Goal: Information Seeking & Learning: Find specific fact

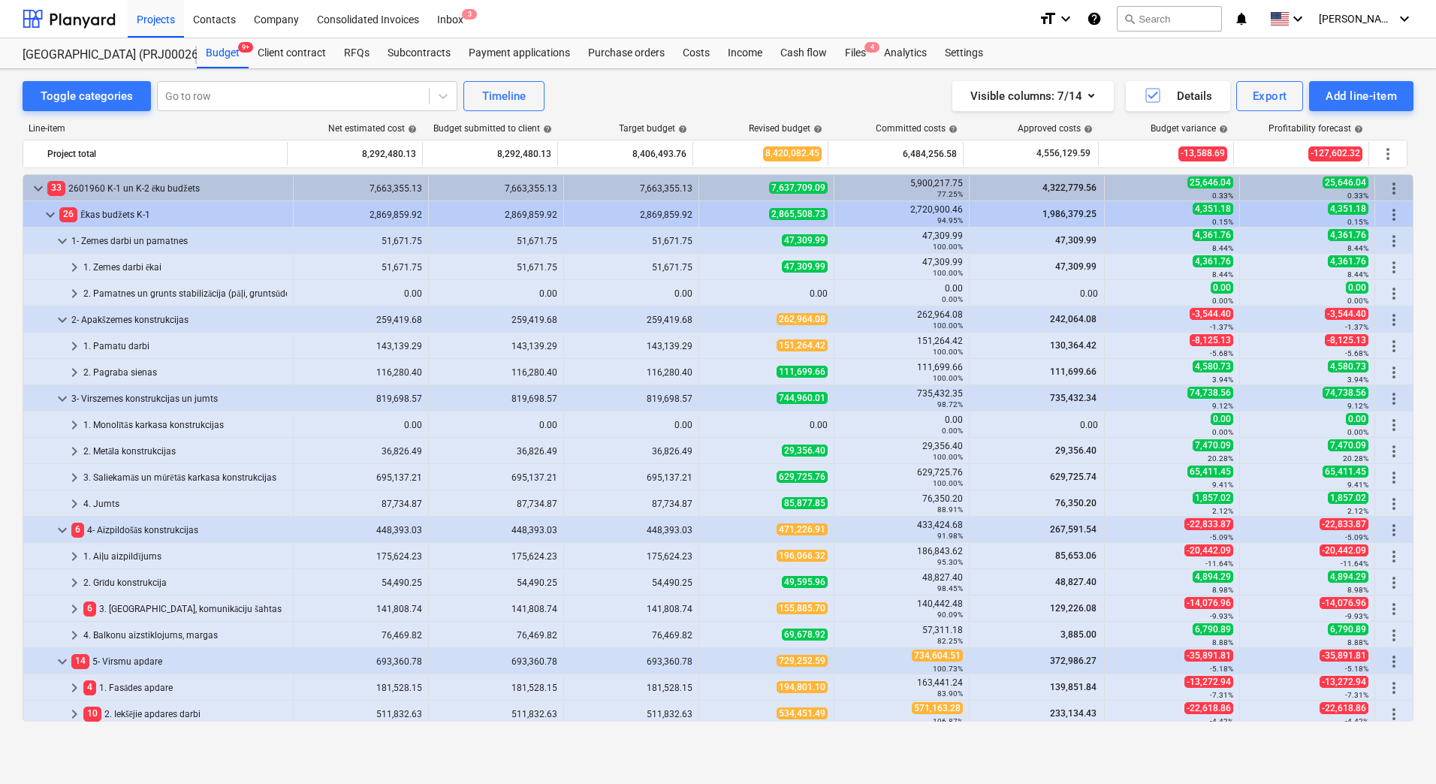
scroll to position [526, 0]
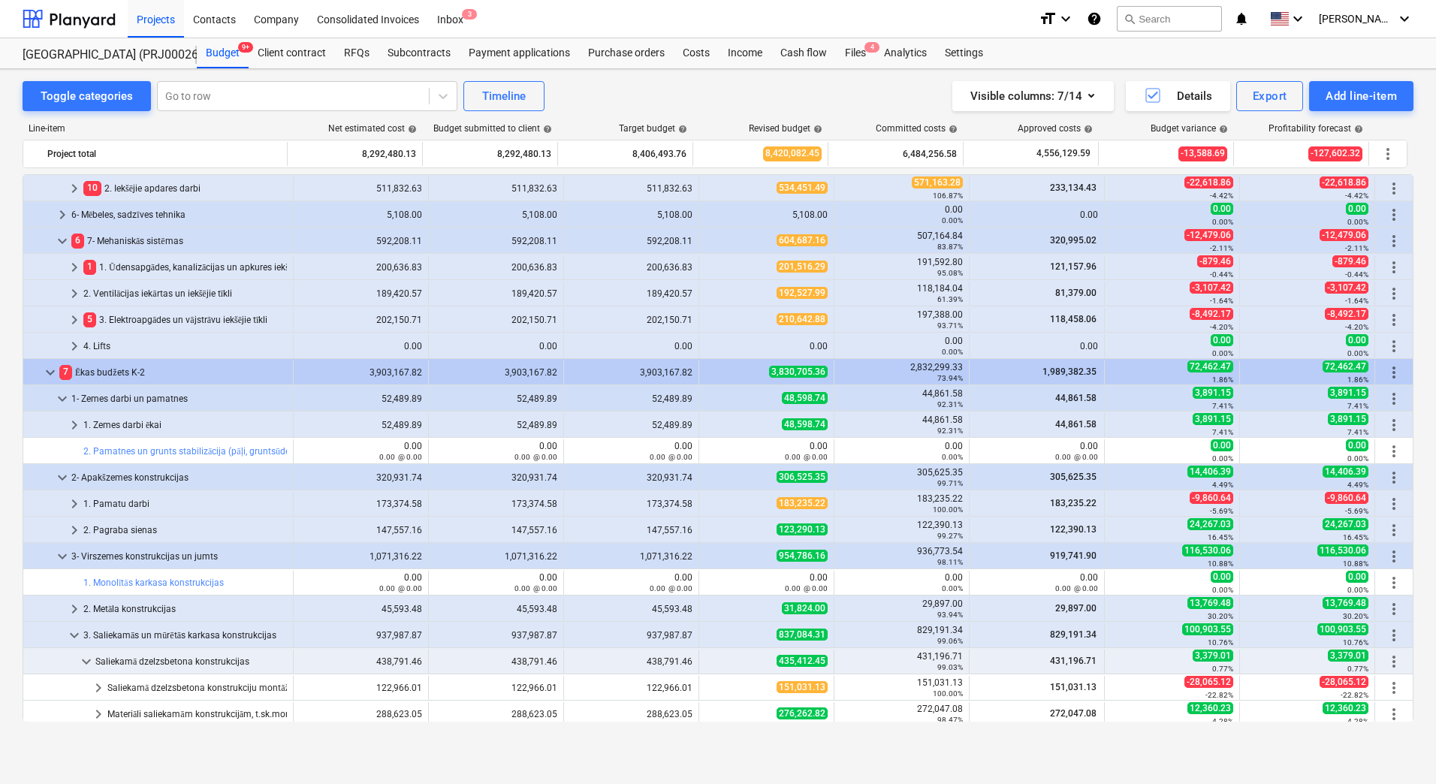
click at [12, 209] on div "Toggle categories Go to row Timeline Visible columns : 7/14 Details Export Add …" at bounding box center [718, 410] width 1436 height 683
click at [631, 92] on div "Toggle categories Go to row Timeline Visible columns : 7/14 Details Export Add …" at bounding box center [718, 96] width 1391 height 30
drag, startPoint x: 738, startPoint y: 127, endPoint x: 831, endPoint y: 124, distance: 92.4
click at [831, 124] on div "Line-item Net estimated cost help Budget submitted to client help Target budget…" at bounding box center [718, 131] width 1391 height 17
drag, startPoint x: 831, startPoint y: 124, endPoint x: 820, endPoint y: 92, distance: 33.3
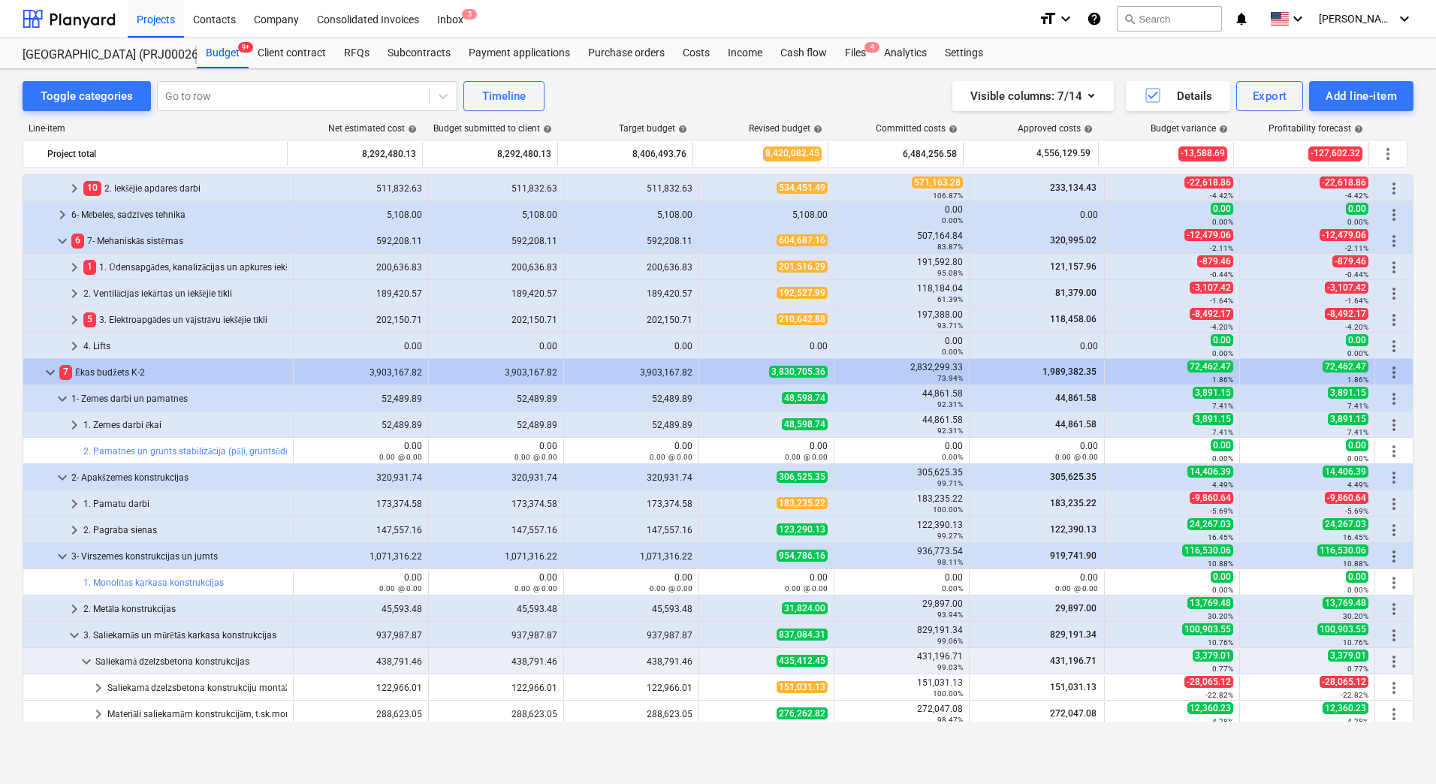
click at [820, 92] on div "Visible columns : 7/14 Details Export Add line-item" at bounding box center [1082, 96] width 662 height 30
click at [9, 380] on div "Toggle categories Go to row Timeline Visible columns : 7/14 Details Export Add …" at bounding box center [718, 410] width 1436 height 683
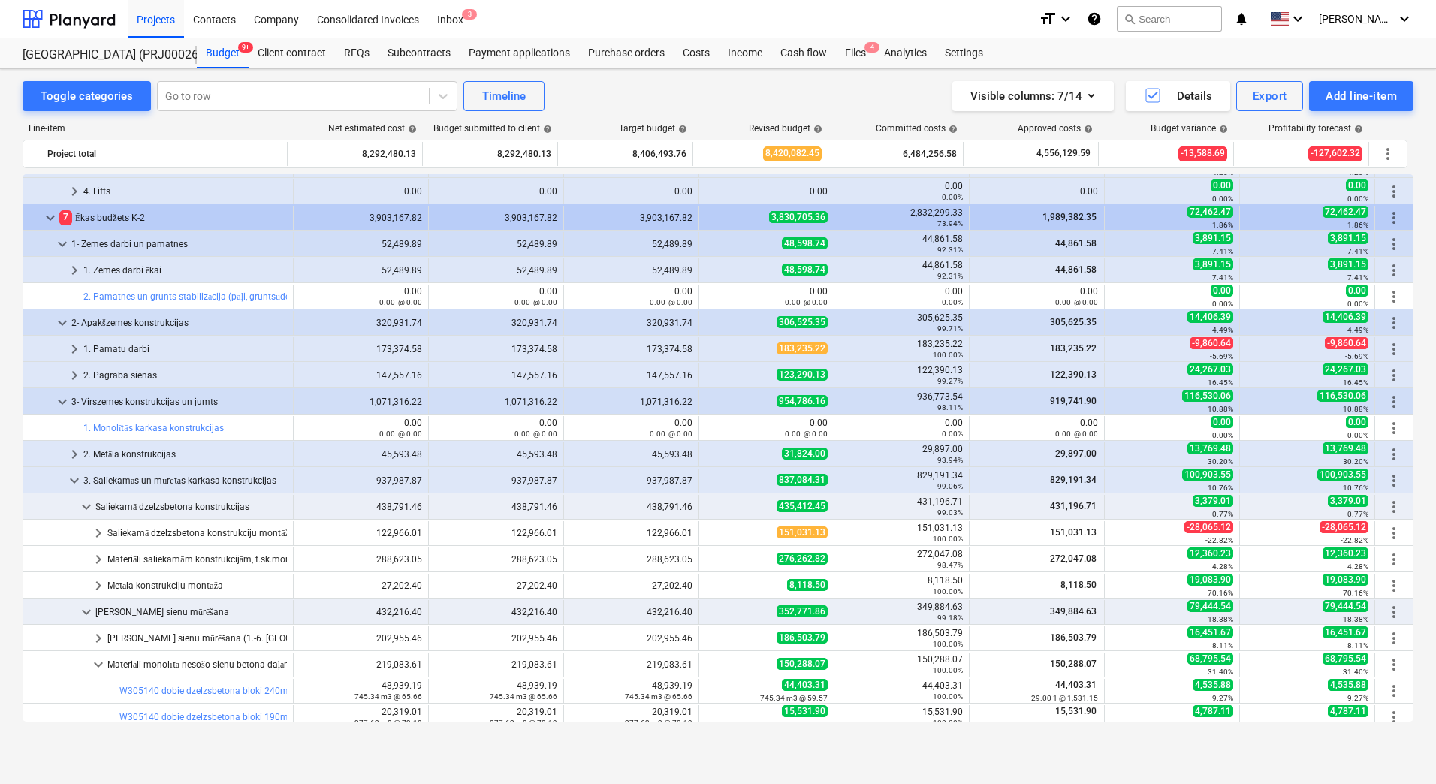
scroll to position [676, 0]
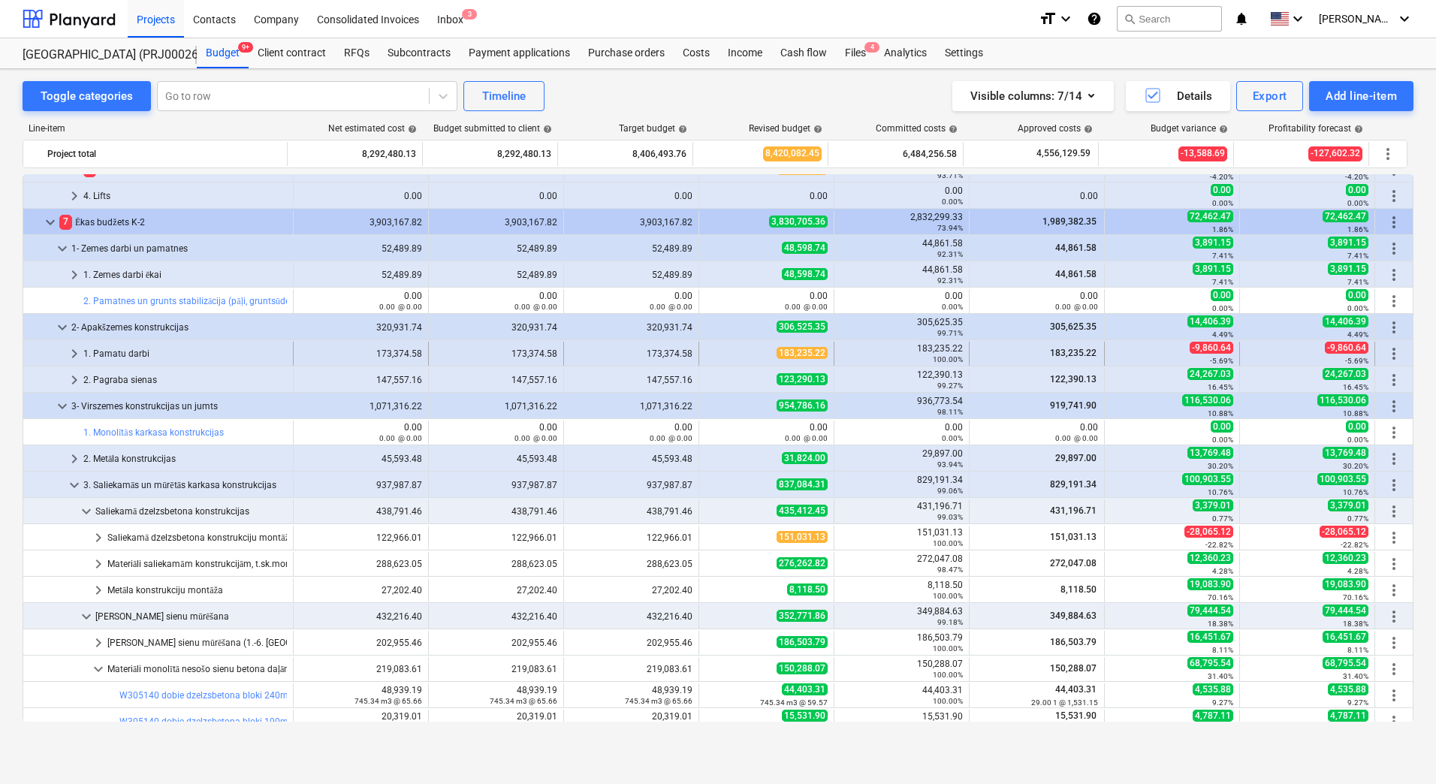
click at [787, 356] on span "183,235.22" at bounding box center [802, 353] width 51 height 12
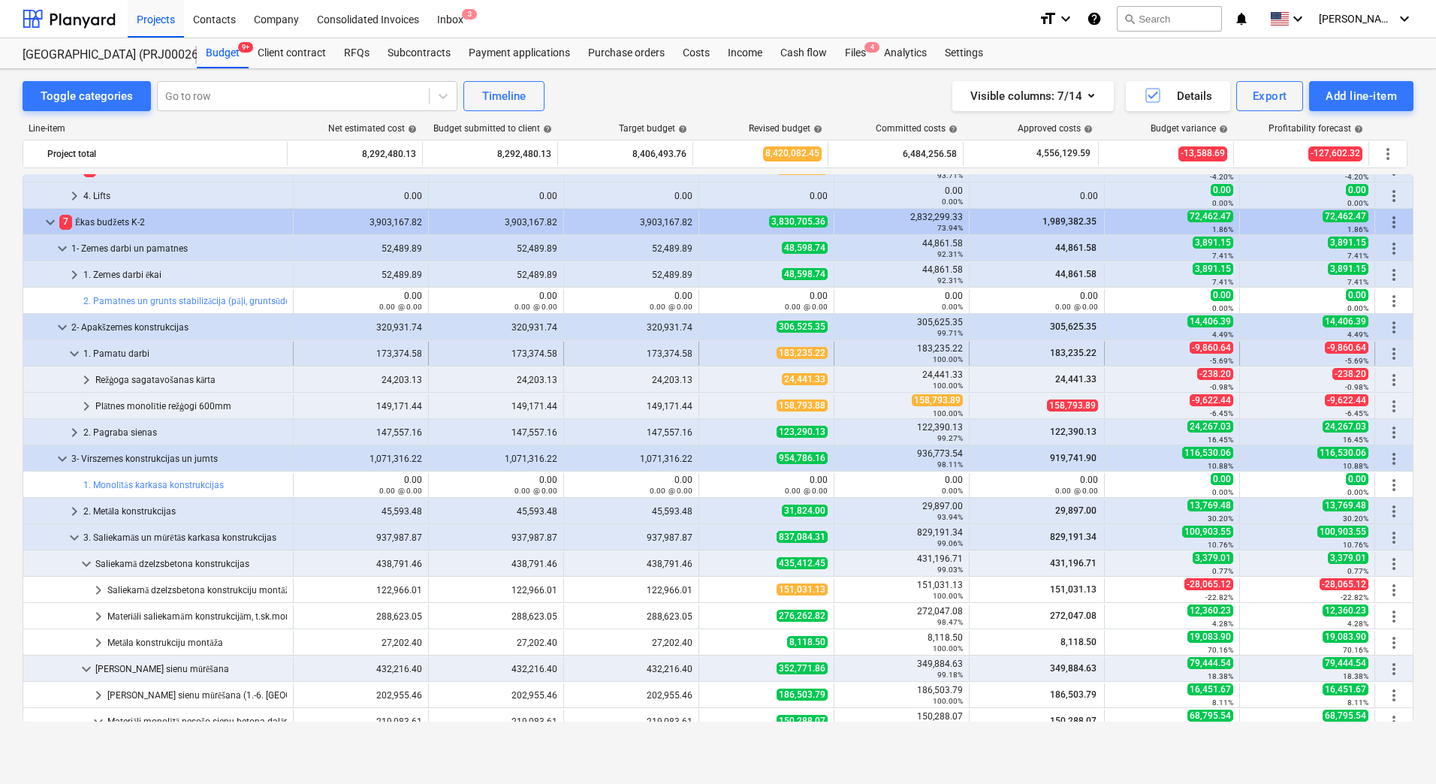
click at [768, 355] on div "183,235.22" at bounding box center [766, 353] width 122 height 13
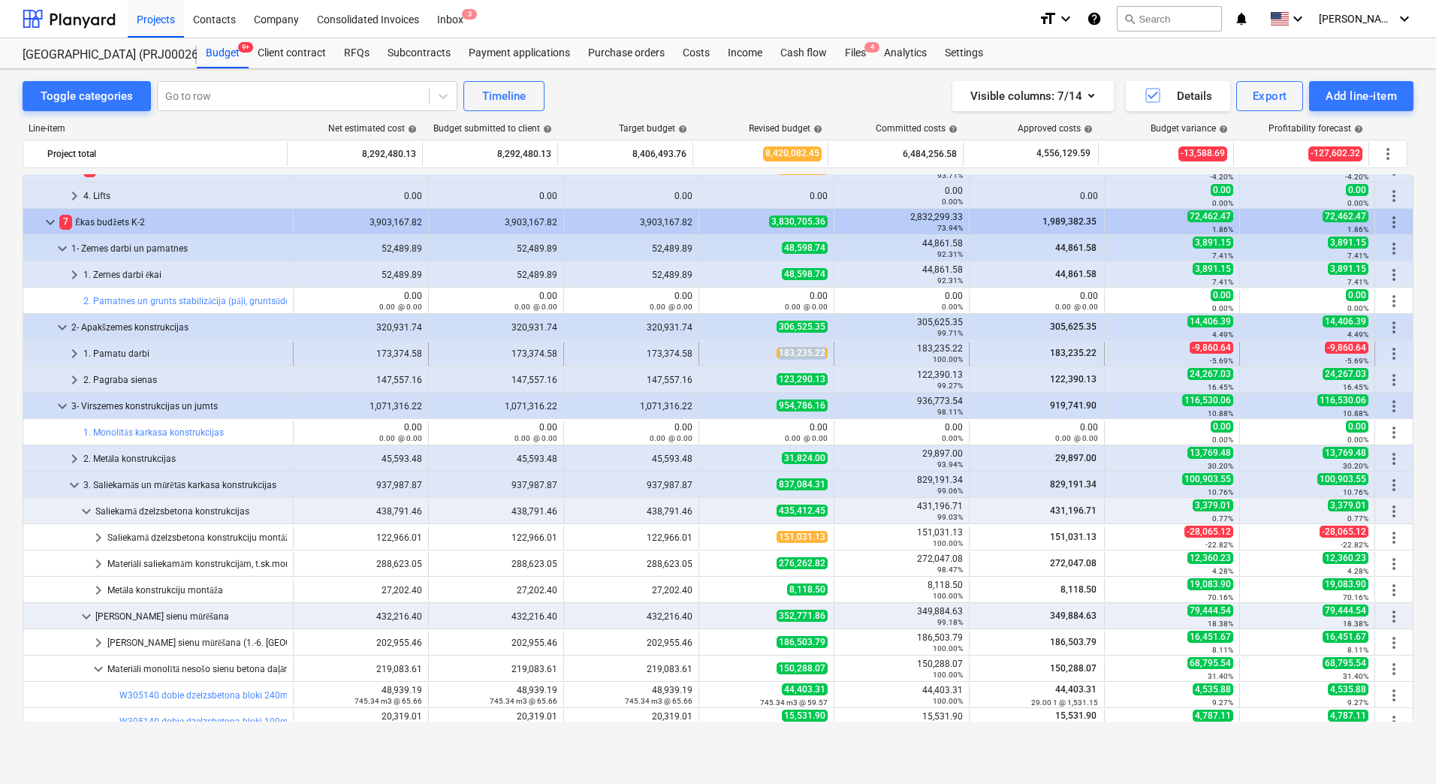
copy span "183,235.22"
drag, startPoint x: 768, startPoint y: 355, endPoint x: 819, endPoint y: 358, distance: 50.5
click at [819, 358] on div "183,235.22" at bounding box center [766, 353] width 122 height 13
click at [794, 353] on span "183,235.22" at bounding box center [802, 353] width 51 height 12
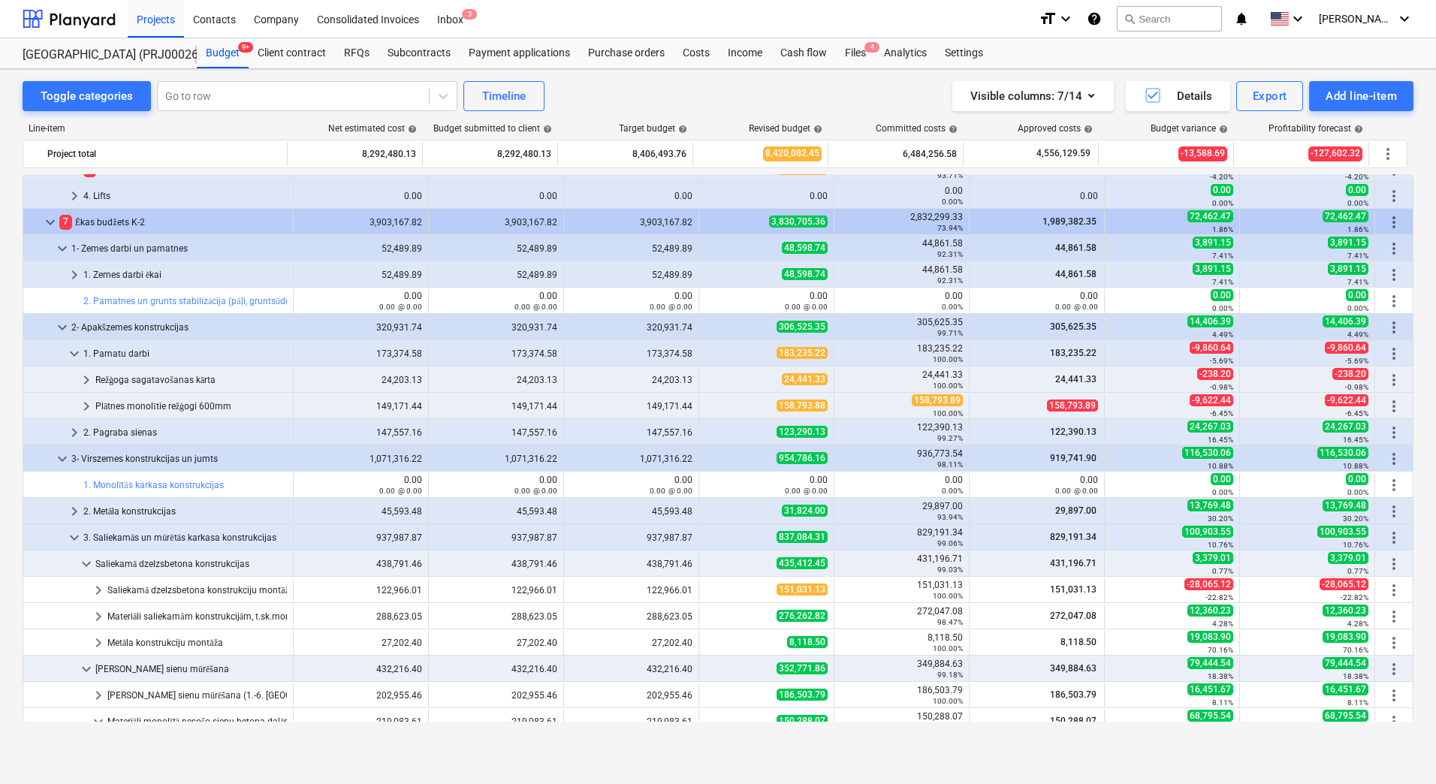
click at [794, 353] on span "183,235.22" at bounding box center [802, 353] width 51 height 12
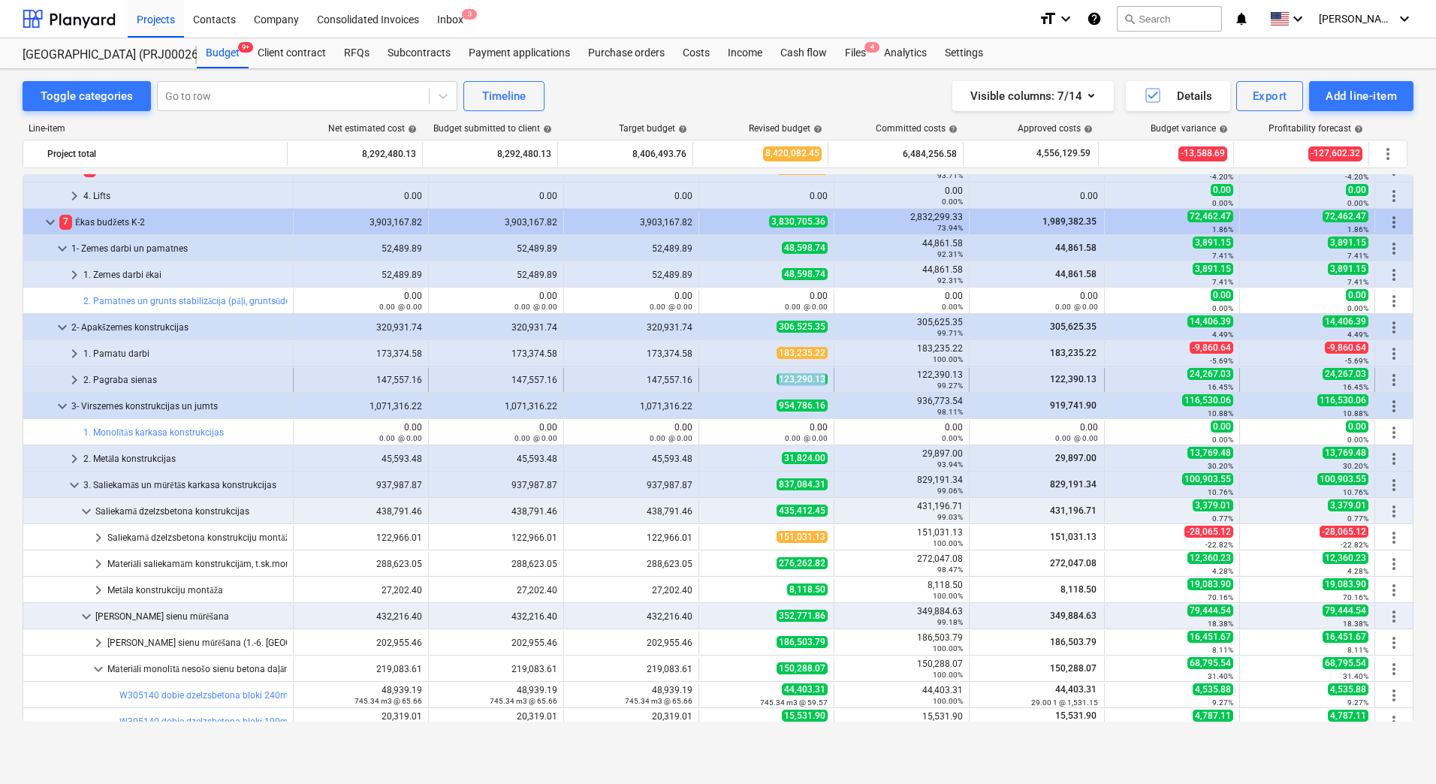
copy span "123,290.13"
drag, startPoint x: 767, startPoint y: 383, endPoint x: 820, endPoint y: 381, distance: 53.4
click at [820, 381] on div "123,290.13" at bounding box center [766, 379] width 122 height 13
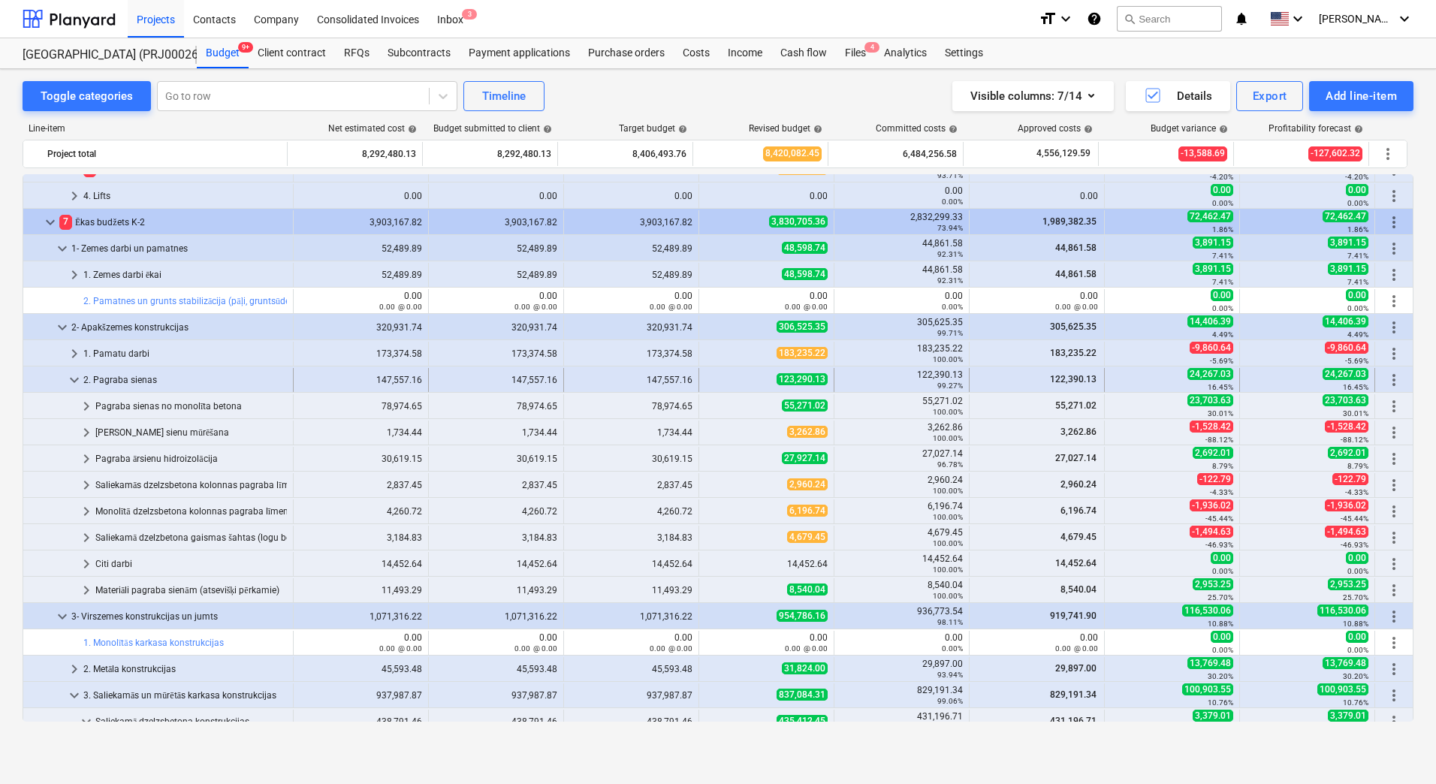
click at [131, 377] on div "2. Pagraba sienas" at bounding box center [185, 380] width 204 height 24
click at [807, 382] on span "123,290.13" at bounding box center [802, 379] width 51 height 12
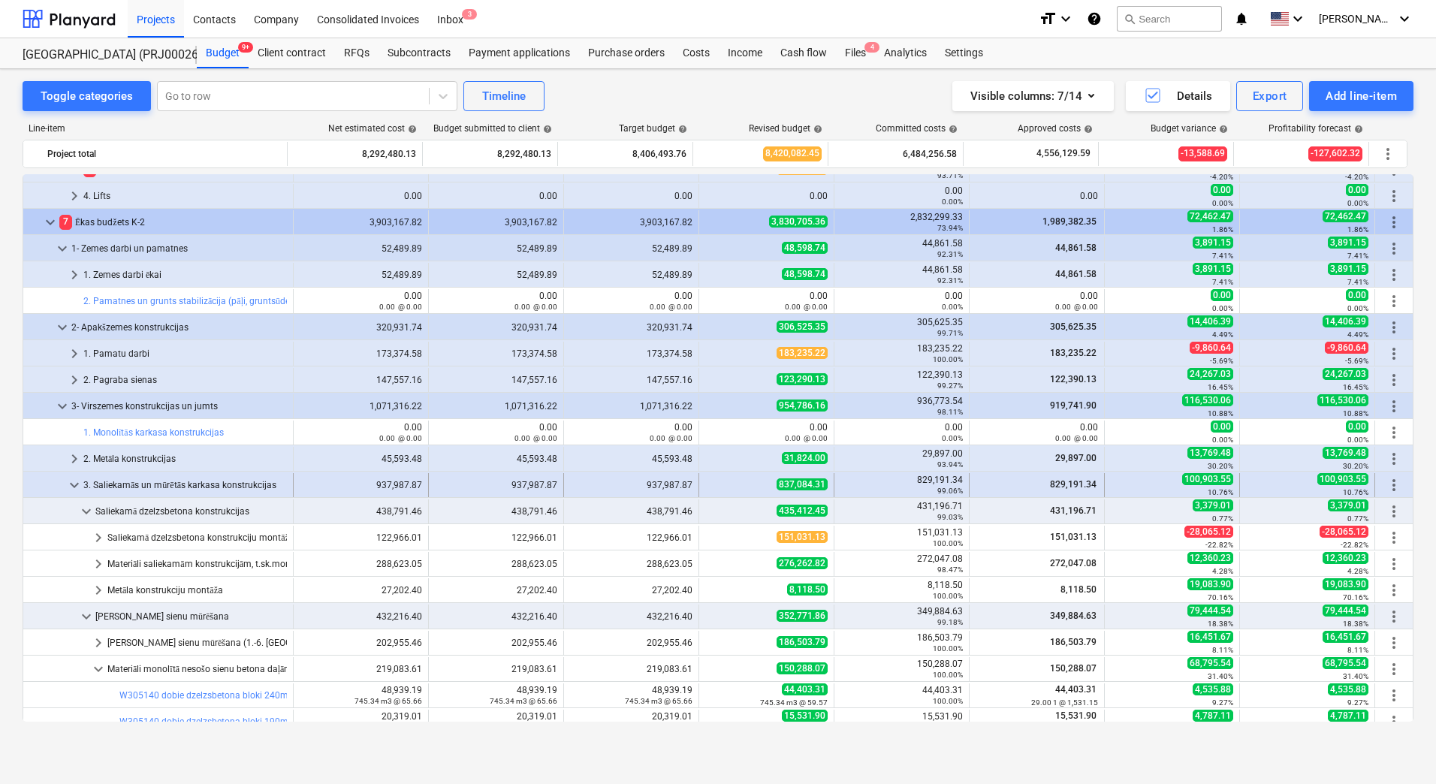
click at [717, 485] on div "837,084.31" at bounding box center [766, 484] width 122 height 13
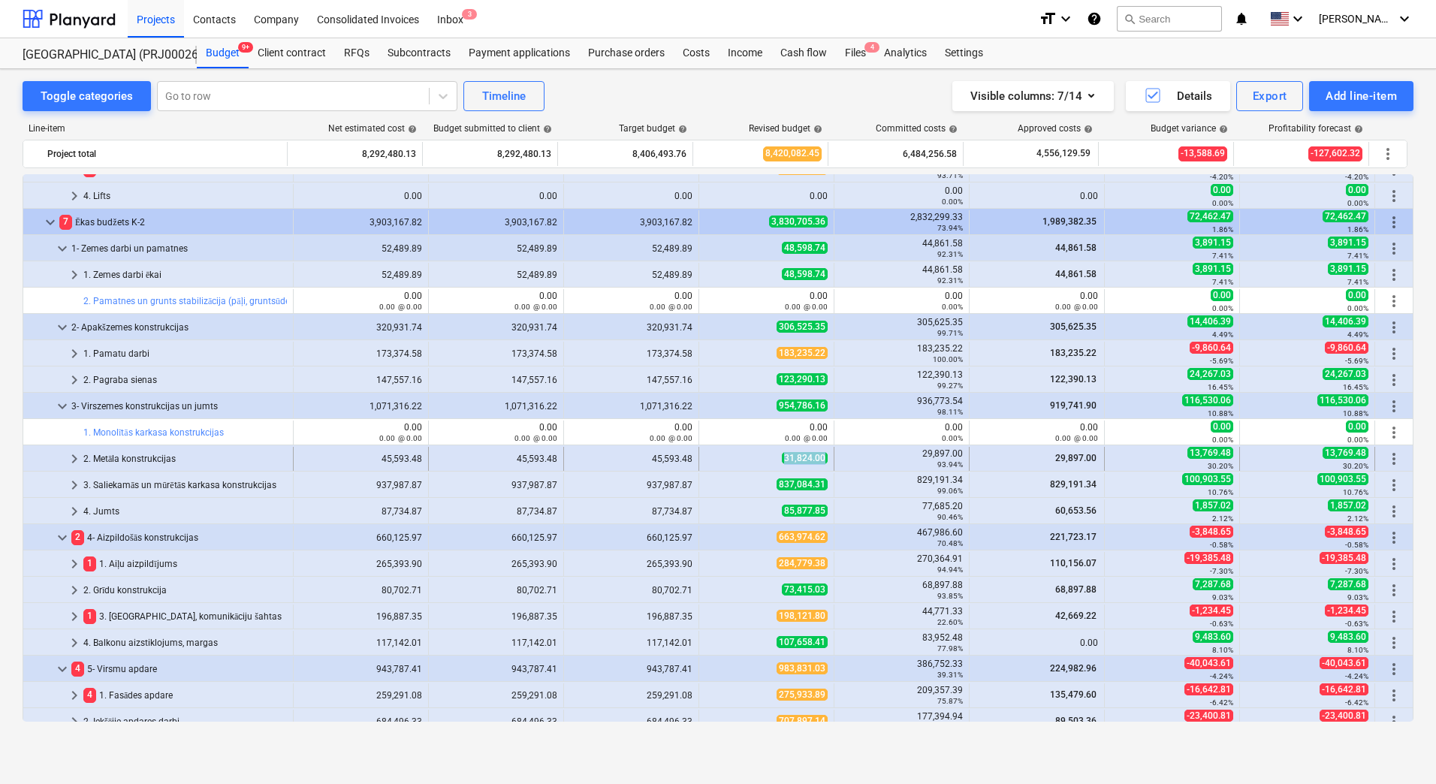
copy span "31,824.00"
drag, startPoint x: 774, startPoint y: 460, endPoint x: 819, endPoint y: 457, distance: 45.2
click at [819, 457] on div "31,824.00" at bounding box center [766, 458] width 122 height 13
copy span "837,084.31"
drag, startPoint x: 764, startPoint y: 484, endPoint x: 819, endPoint y: 485, distance: 54.8
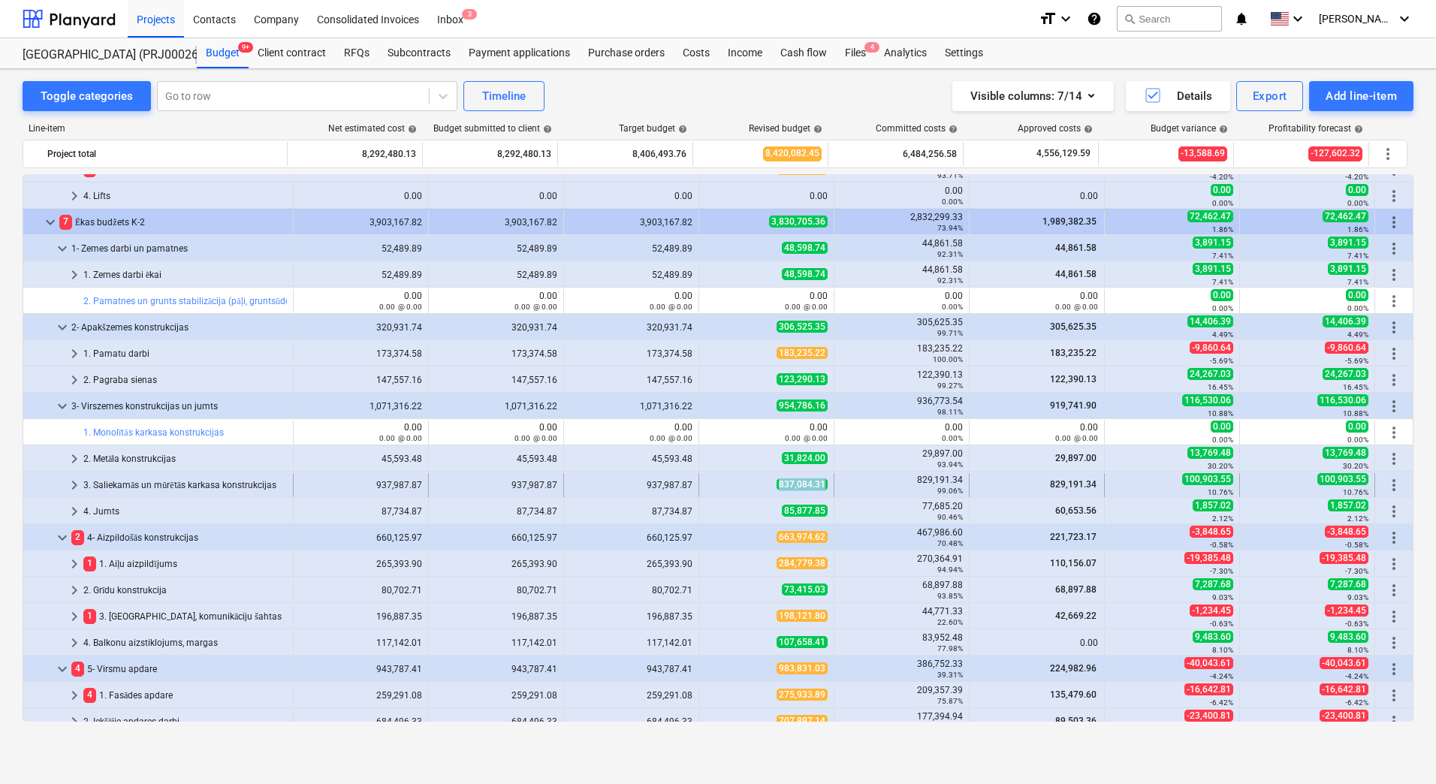
click at [819, 485] on div "837,084.31" at bounding box center [766, 484] width 122 height 13
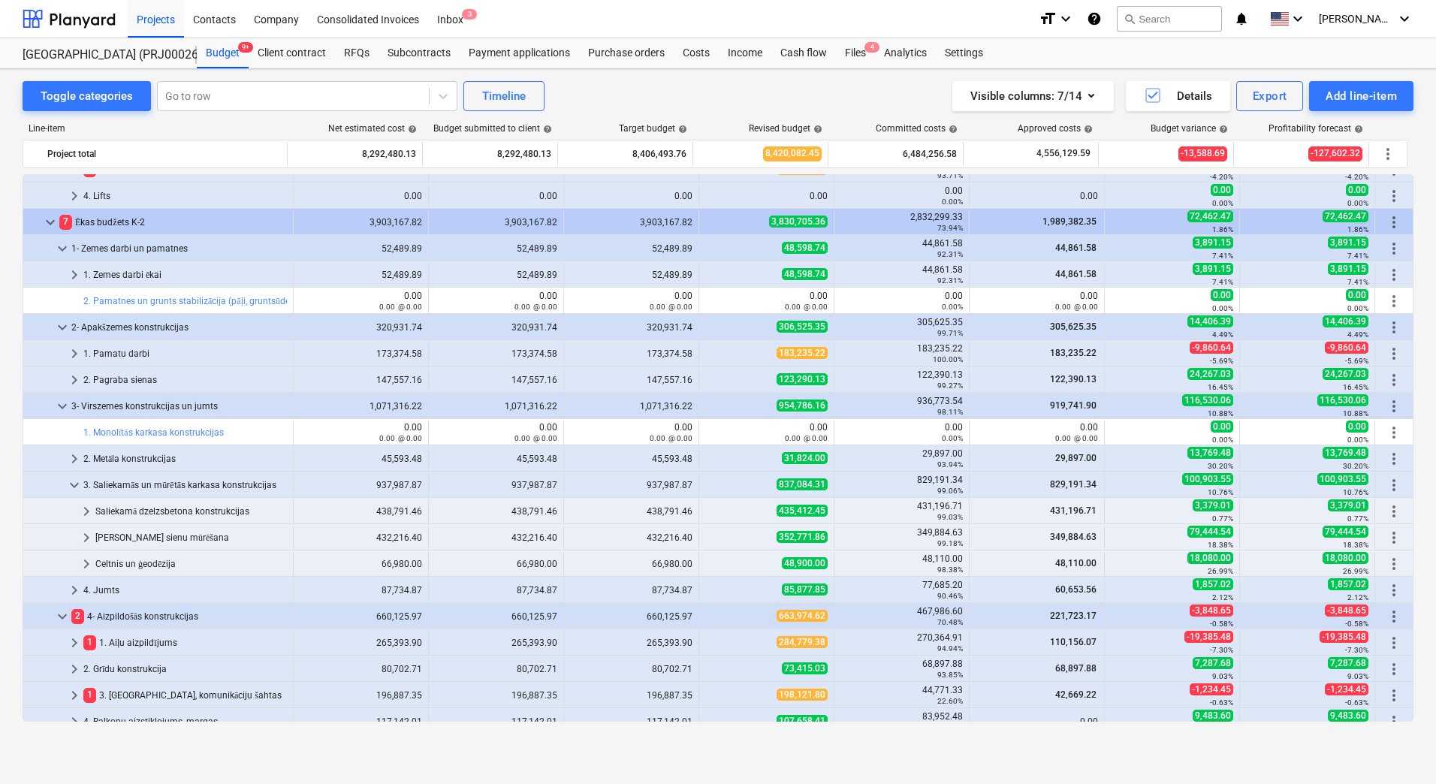
click at [819, 485] on span "837,084.31" at bounding box center [802, 484] width 51 height 12
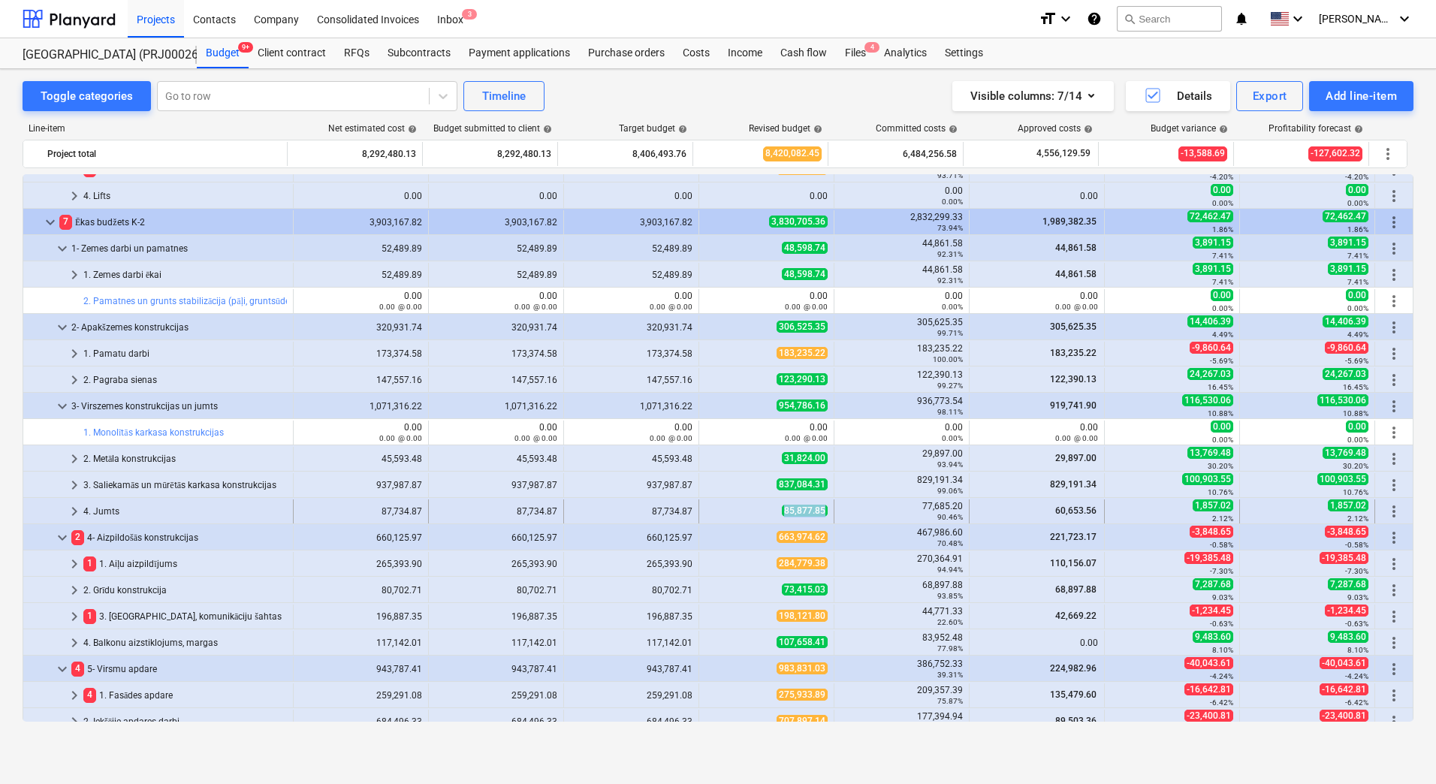
copy span "85,877.85"
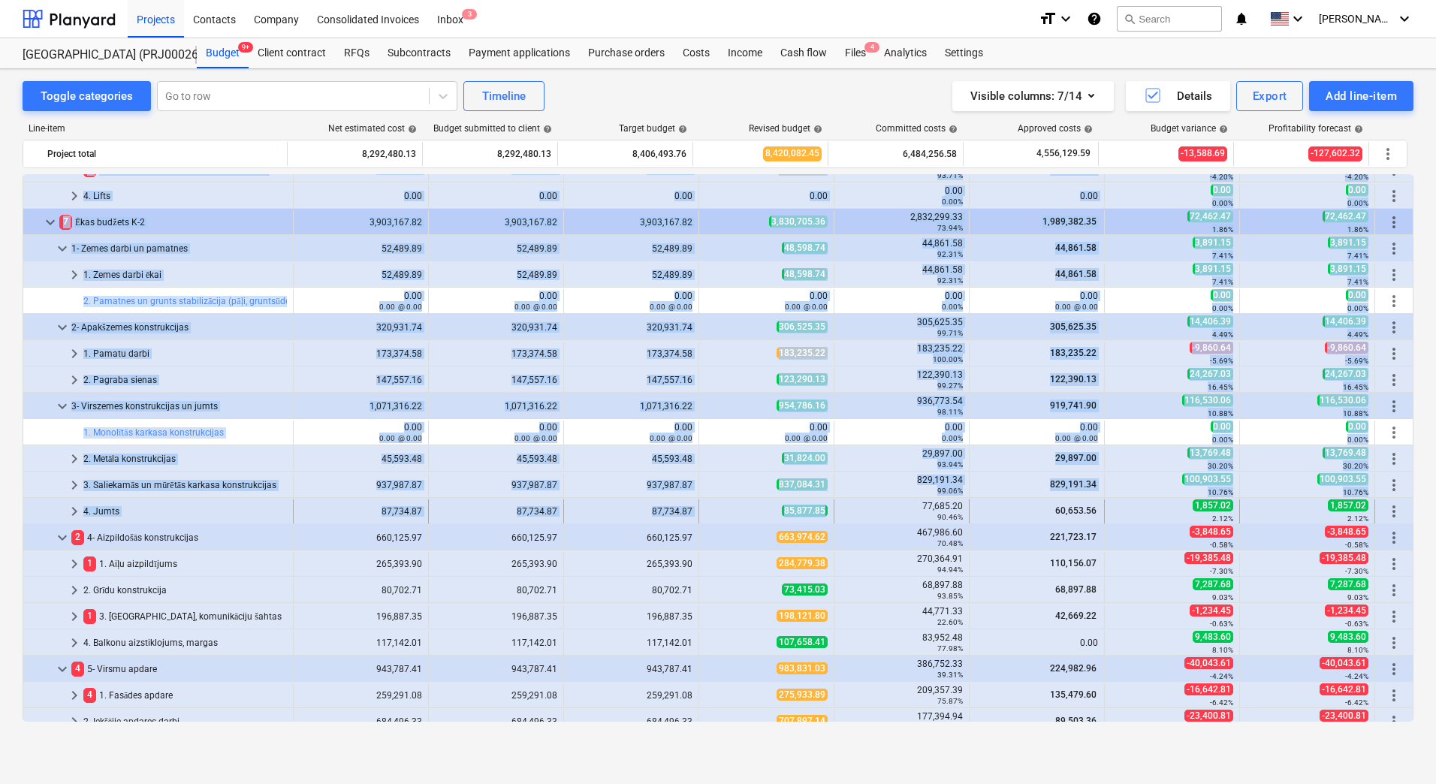
drag, startPoint x: 818, startPoint y: 508, endPoint x: 750, endPoint y: 511, distance: 67.7
click at [750, 511] on div "85,877.85" at bounding box center [766, 511] width 122 height 13
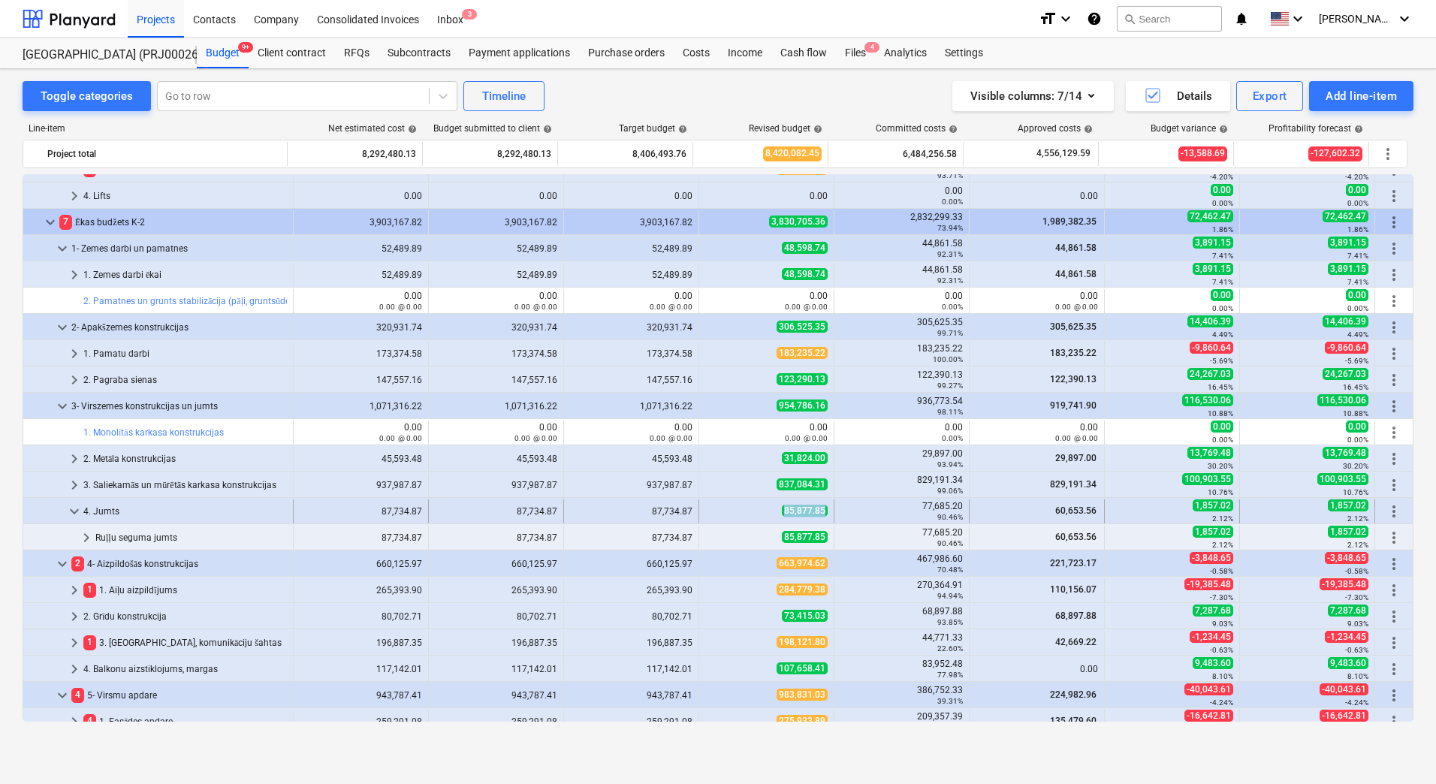
copy span "85,877.85"
drag, startPoint x: 741, startPoint y: 510, endPoint x: 820, endPoint y: 510, distance: 78.9
click at [820, 510] on div "85,877.85" at bounding box center [766, 511] width 122 height 13
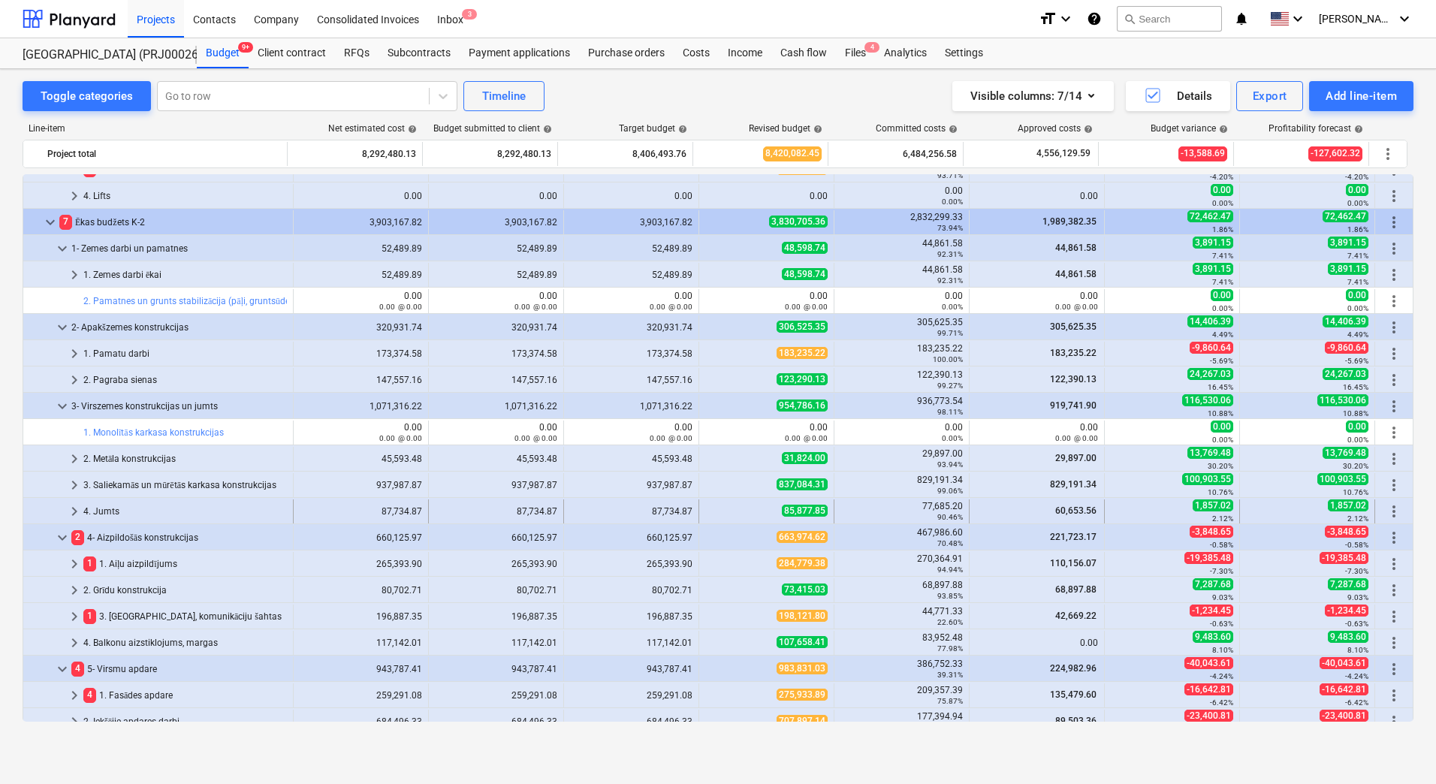
scroll to position [751, 0]
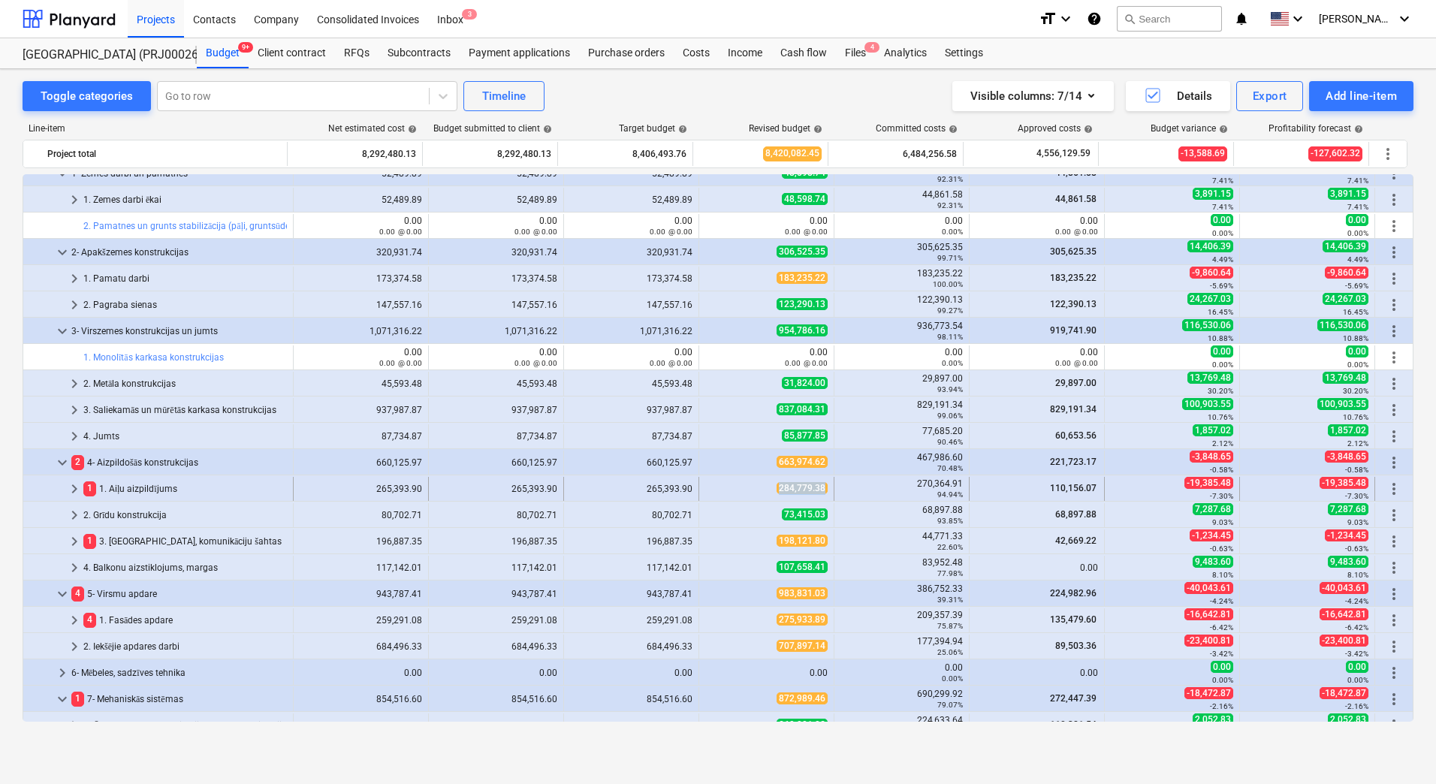
copy span "284,779.38"
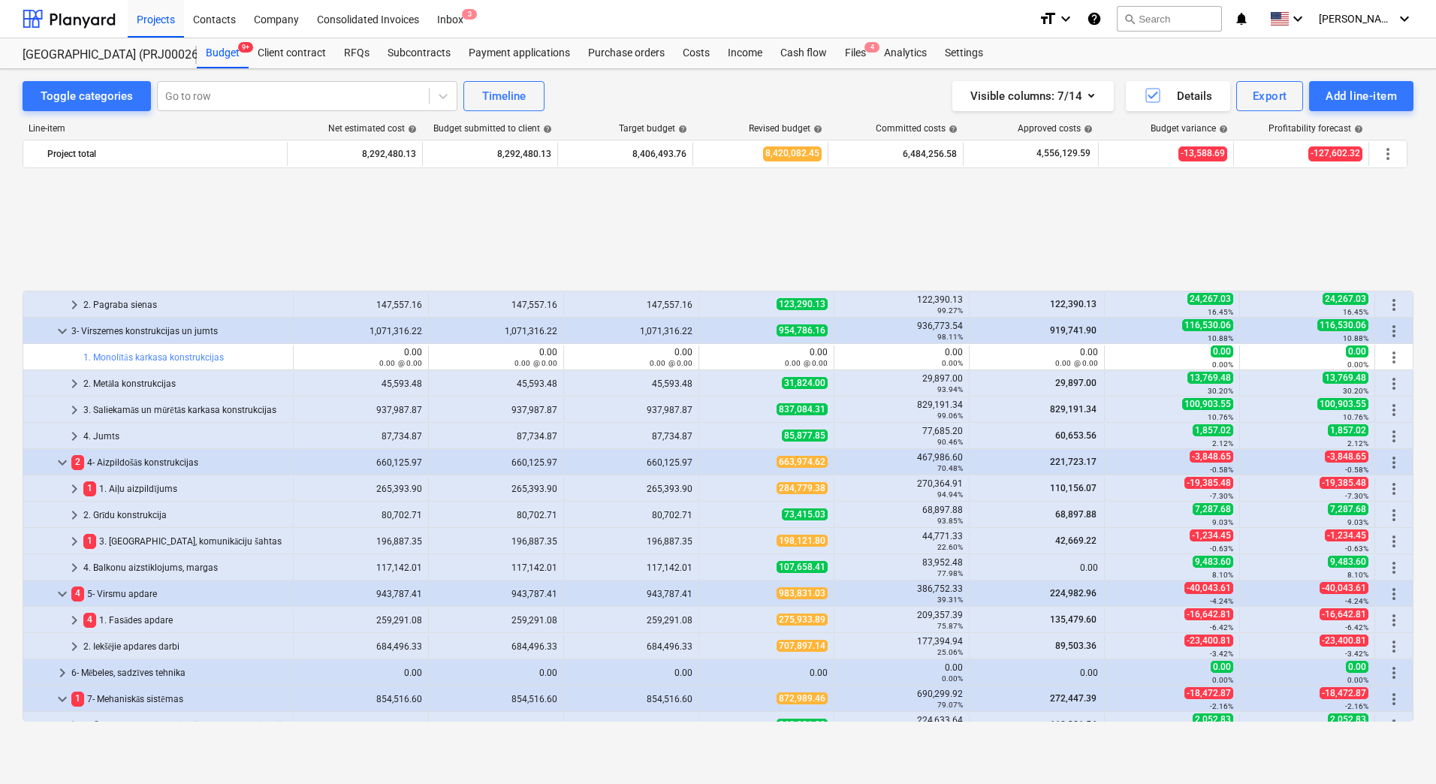
scroll to position [901, 0]
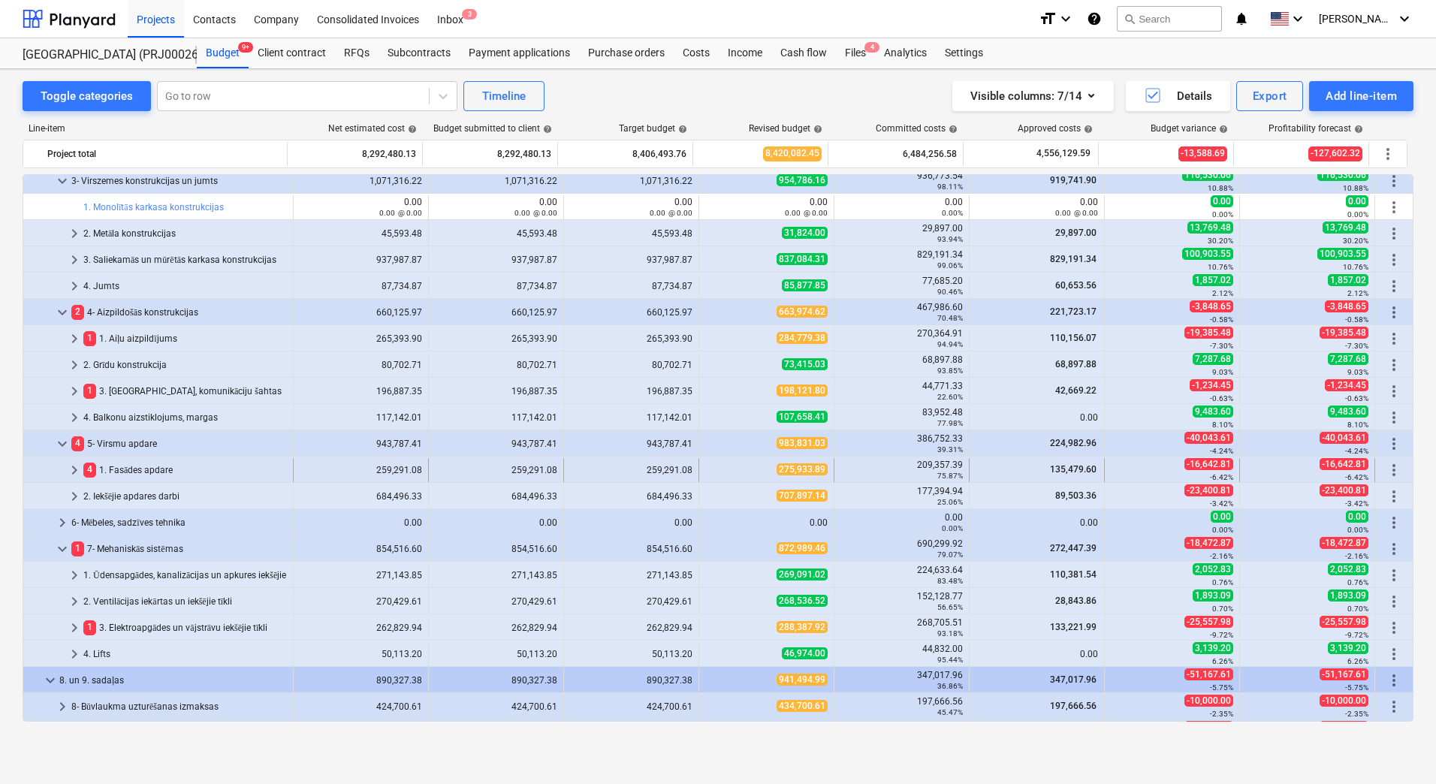
drag, startPoint x: 766, startPoint y: 470, endPoint x: 817, endPoint y: 470, distance: 51.1
drag, startPoint x: 825, startPoint y: 471, endPoint x: 777, endPoint y: 472, distance: 48.1
click at [762, 472] on div "275,933.89" at bounding box center [766, 469] width 122 height 13
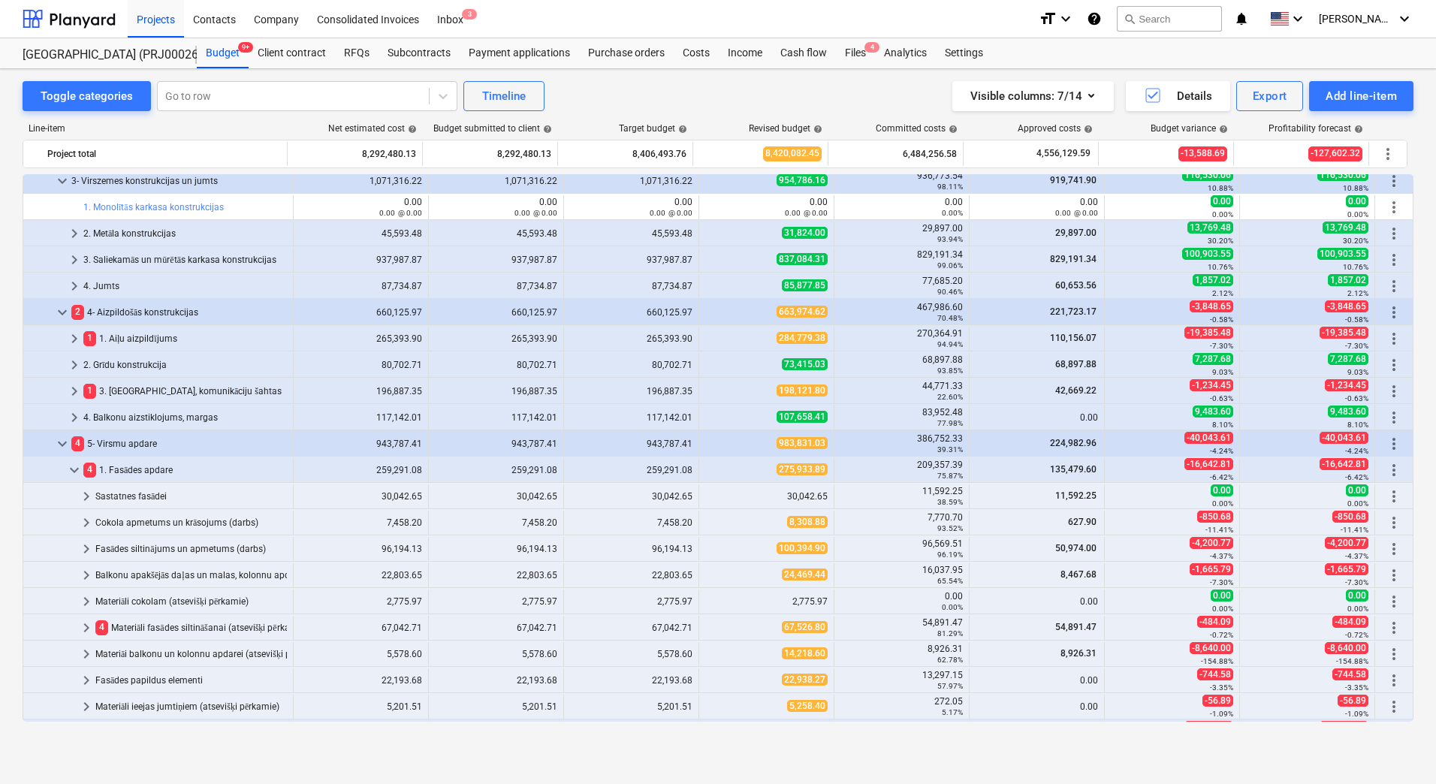
click at [759, 472] on div "275,933.89" at bounding box center [766, 469] width 122 height 13
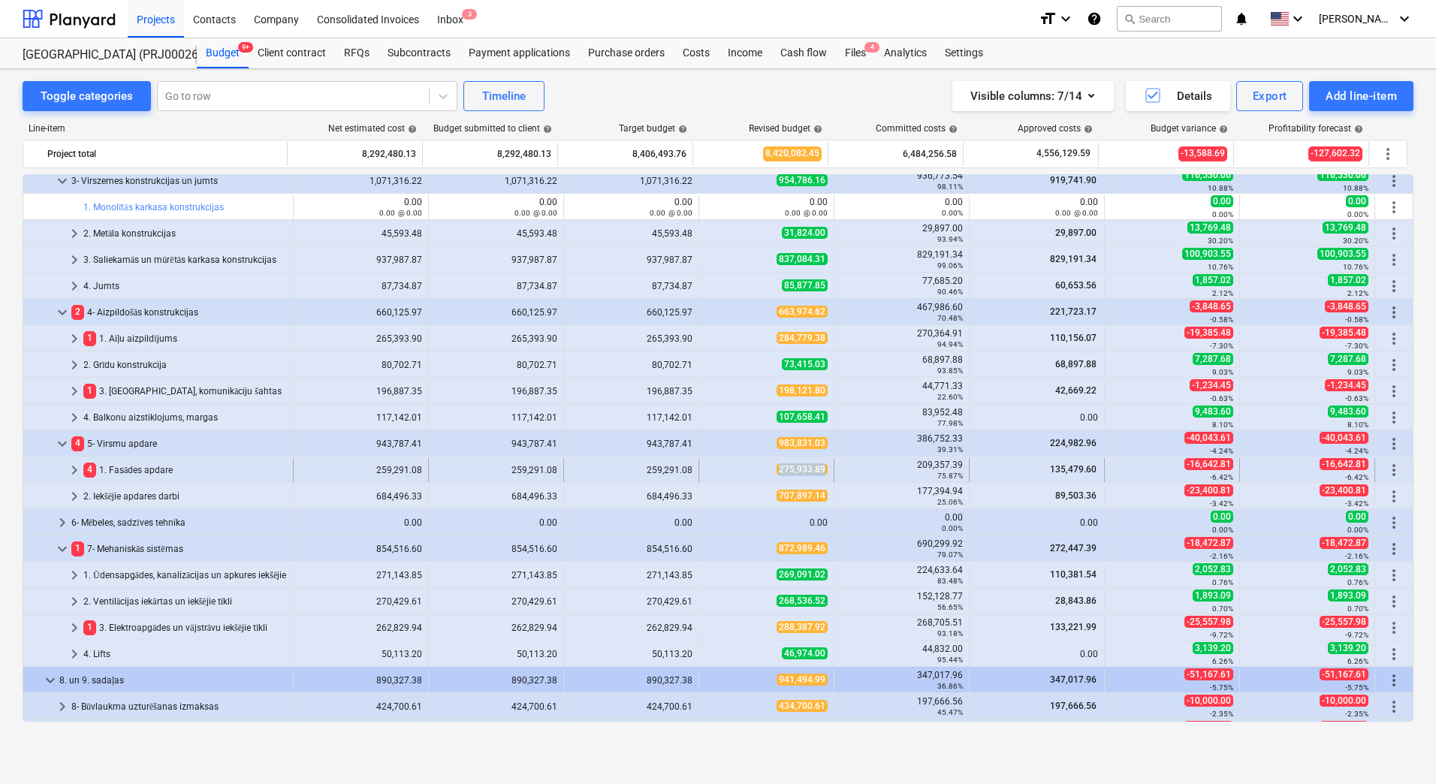
copy span "275,933.89"
drag, startPoint x: 762, startPoint y: 472, endPoint x: 821, endPoint y: 472, distance: 58.6
click at [821, 472] on div "275,933.89" at bounding box center [766, 469] width 122 height 13
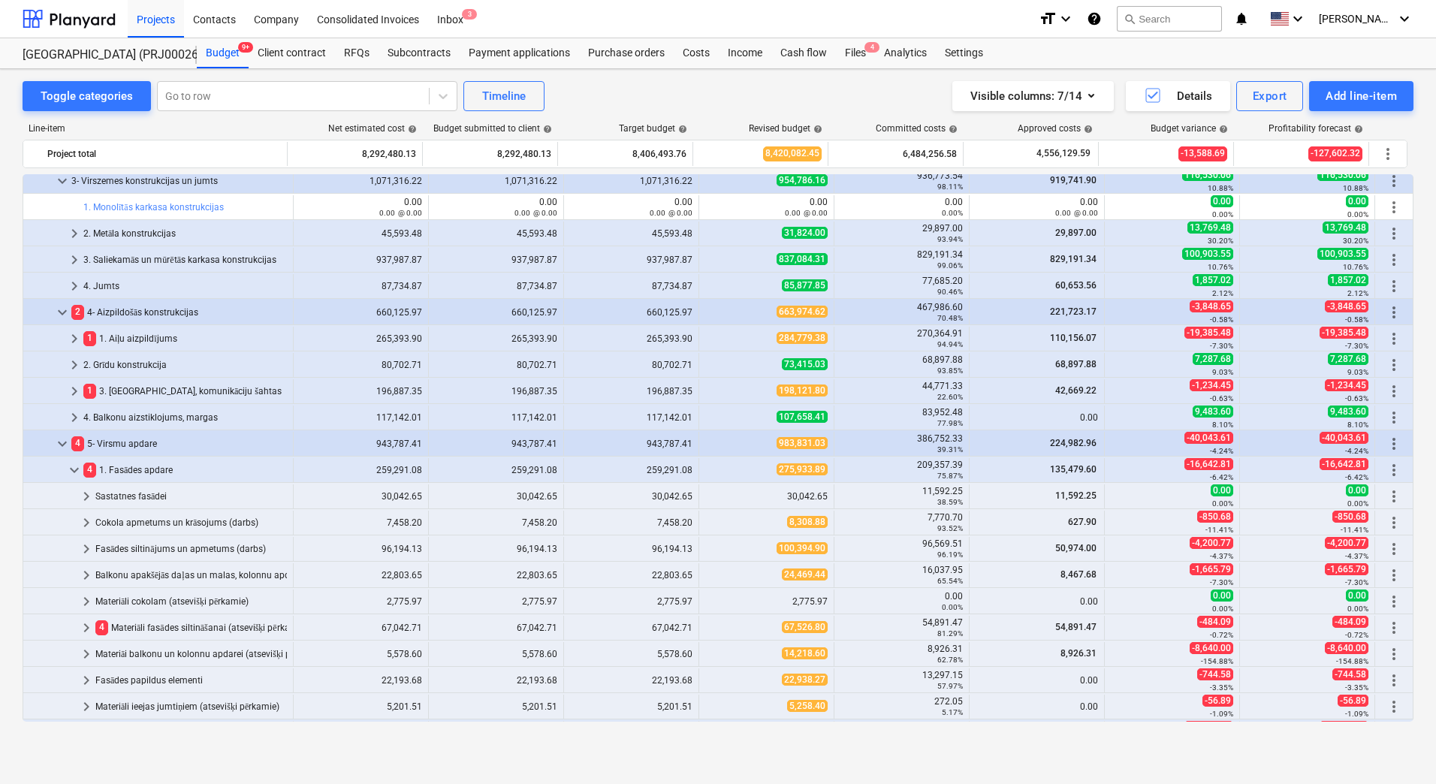
click at [821, 472] on span "275,933.89" at bounding box center [802, 469] width 51 height 12
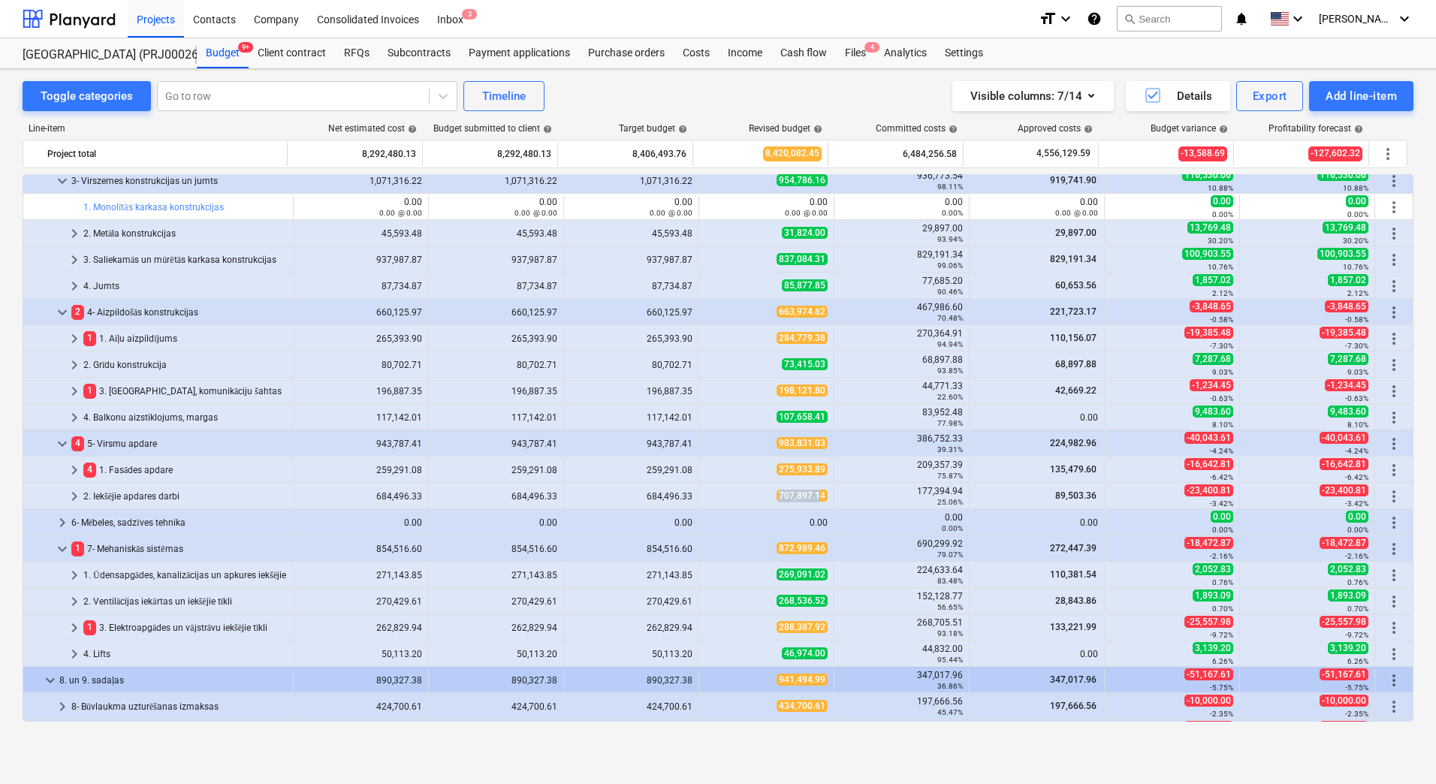
click at [814, 497] on div "707,897.14" at bounding box center [766, 496] width 122 height 13
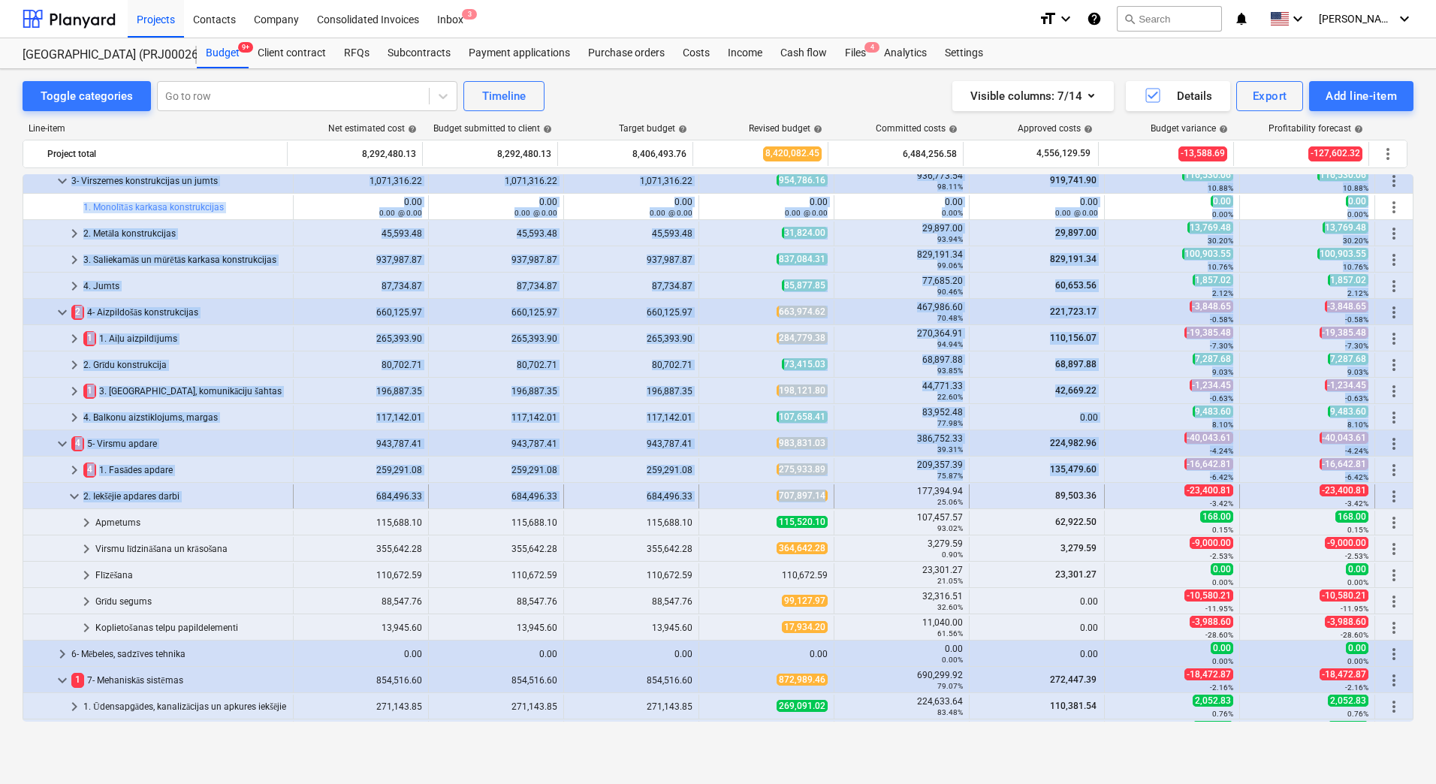
drag, startPoint x: 763, startPoint y: 497, endPoint x: 822, endPoint y: 496, distance: 58.6
click at [743, 492] on div "707,897.14" at bounding box center [766, 496] width 122 height 13
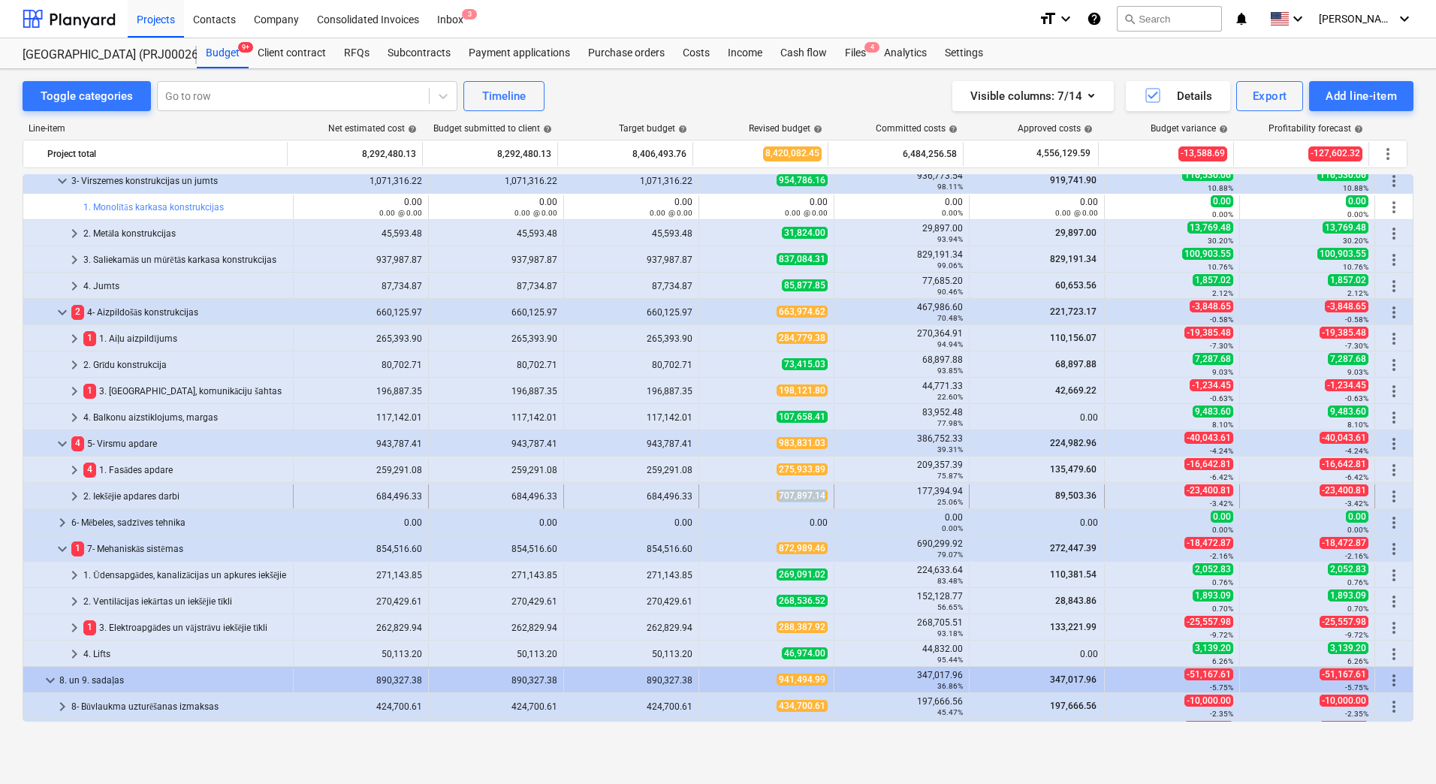
copy span "707,897.14"
drag, startPoint x: 744, startPoint y: 493, endPoint x: 820, endPoint y: 497, distance: 76.0
click at [820, 497] on div "707,897.14" at bounding box center [766, 496] width 122 height 13
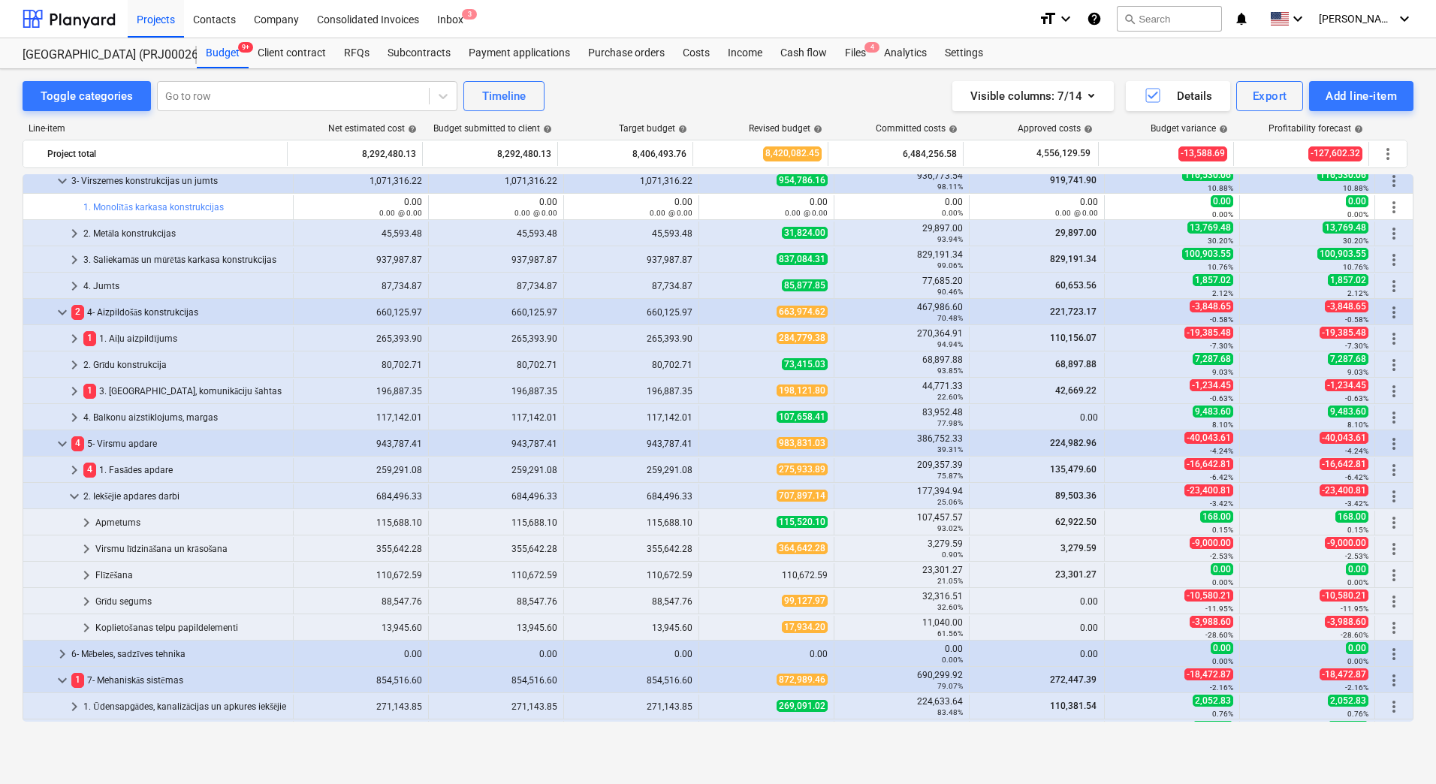
click at [820, 497] on span "707,897.14" at bounding box center [802, 496] width 51 height 12
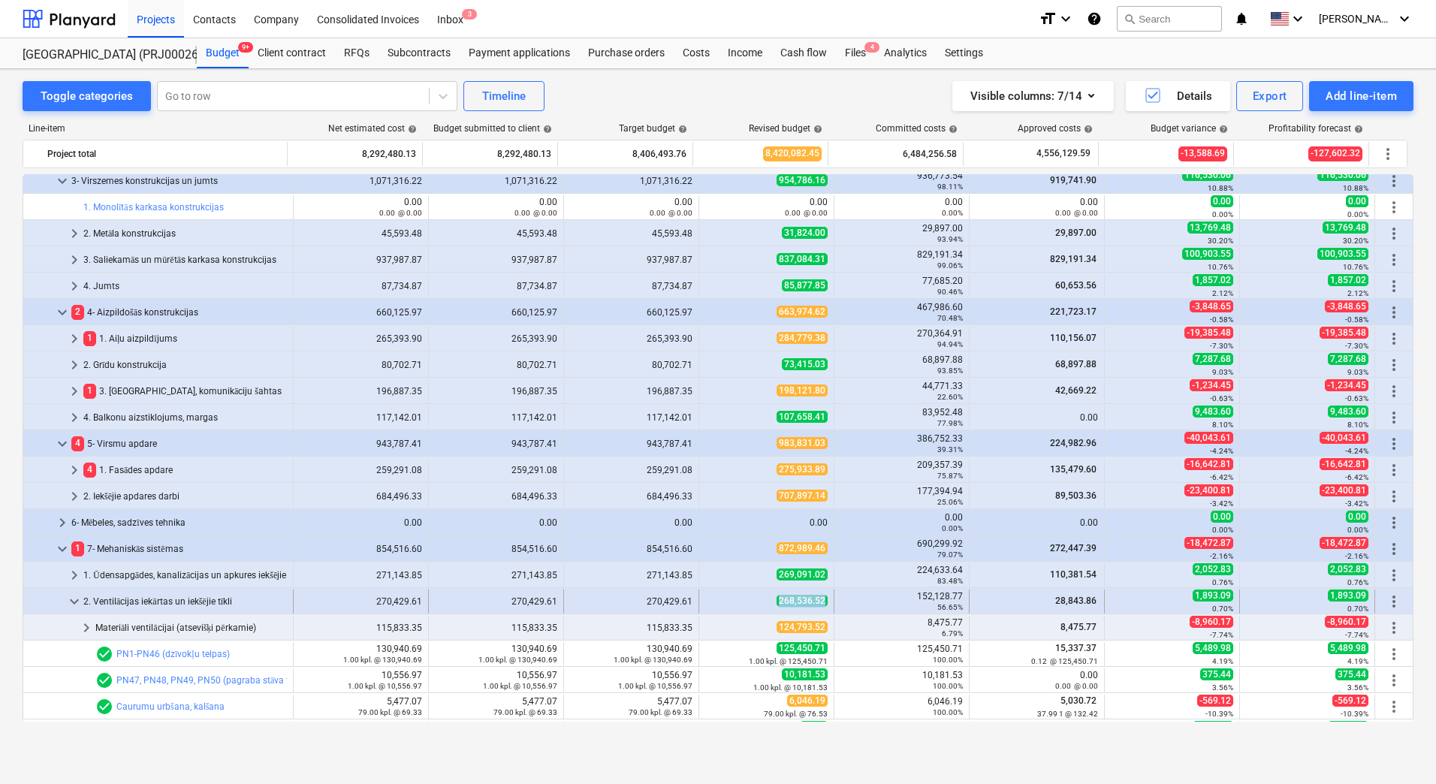
copy span "268,536.52"
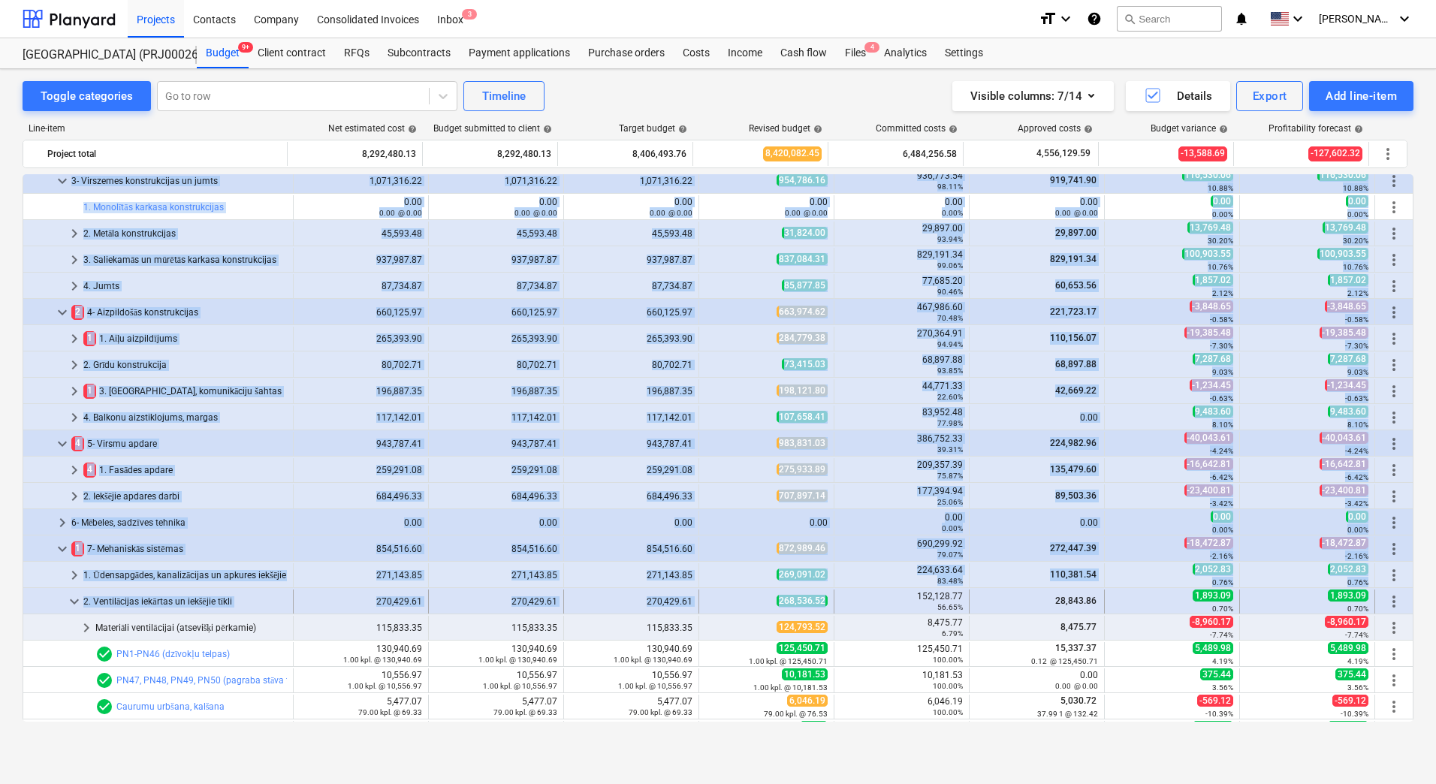
click at [745, 599] on div "268,536.52" at bounding box center [766, 601] width 122 height 13
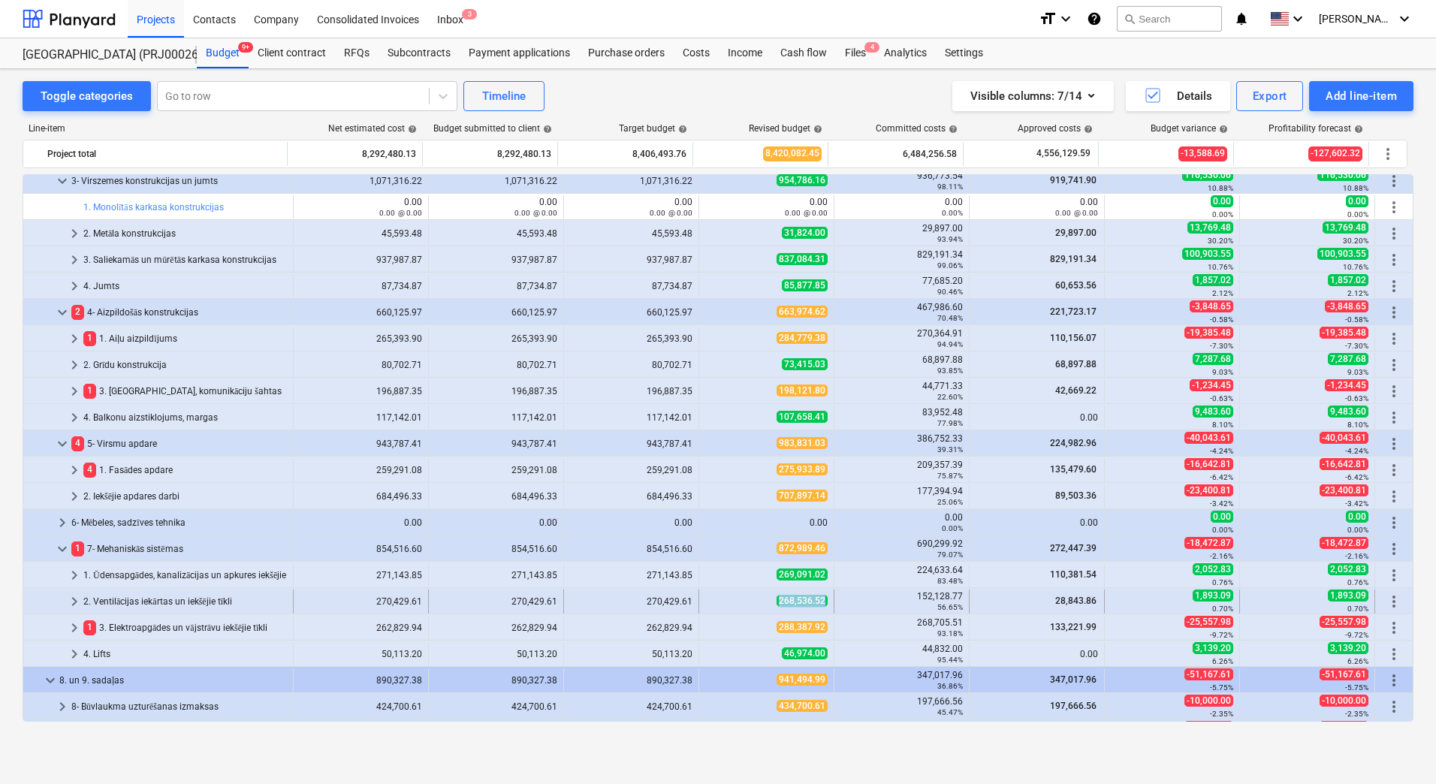
drag, startPoint x: 745, startPoint y: 599, endPoint x: 819, endPoint y: 600, distance: 73.6
click at [819, 600] on div "268,536.52" at bounding box center [766, 601] width 122 height 13
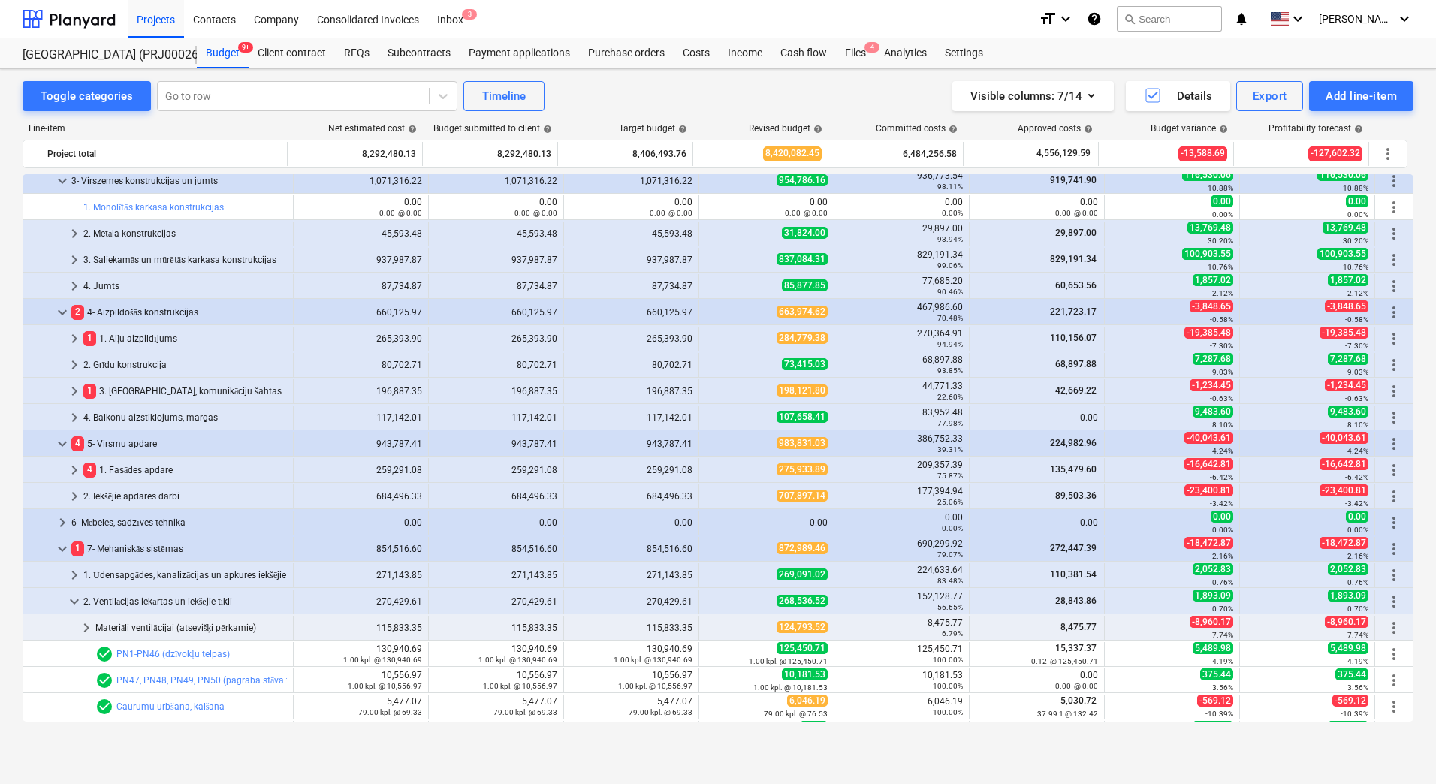
click at [819, 600] on span "268,536.52" at bounding box center [802, 601] width 51 height 12
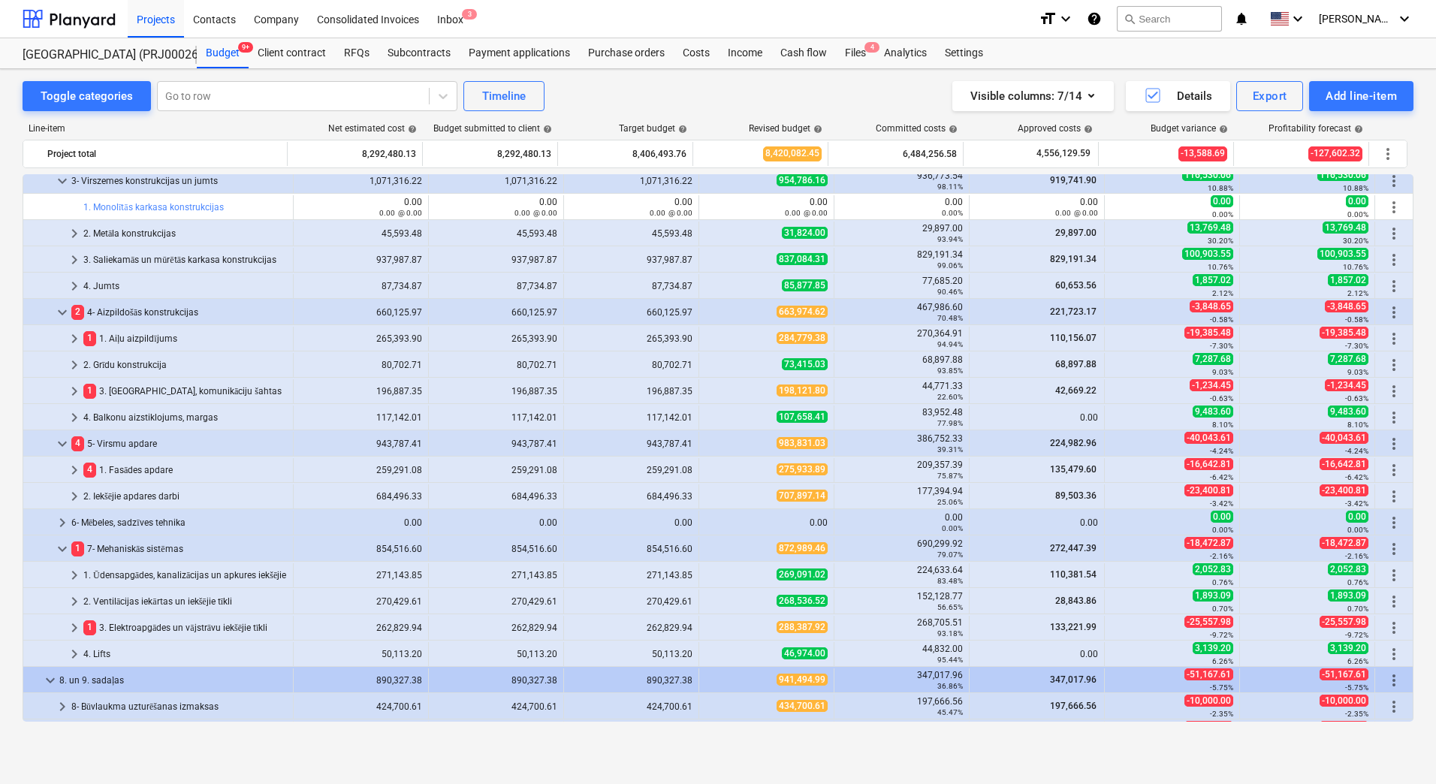
scroll to position [976, 0]
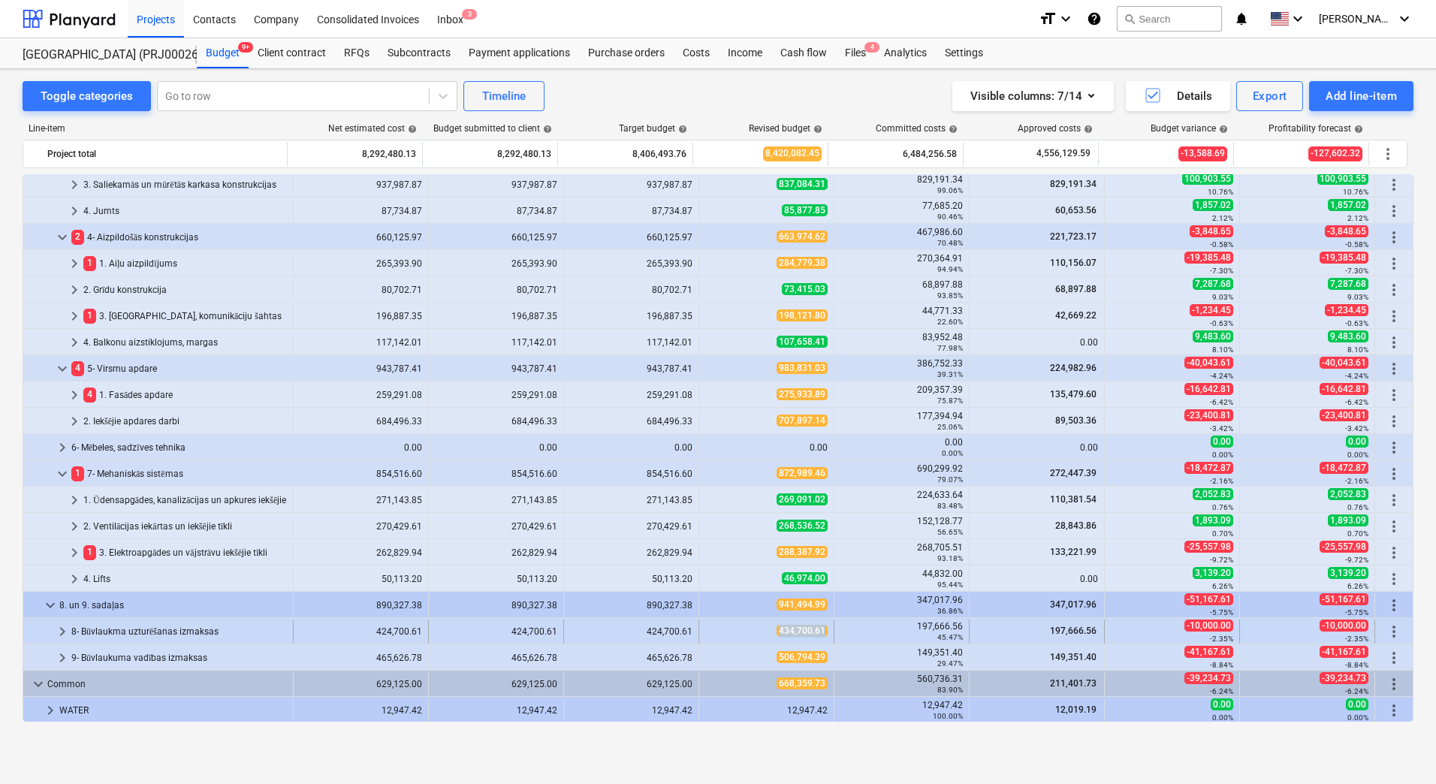
click at [819, 628] on div "434,700.61" at bounding box center [766, 631] width 122 height 13
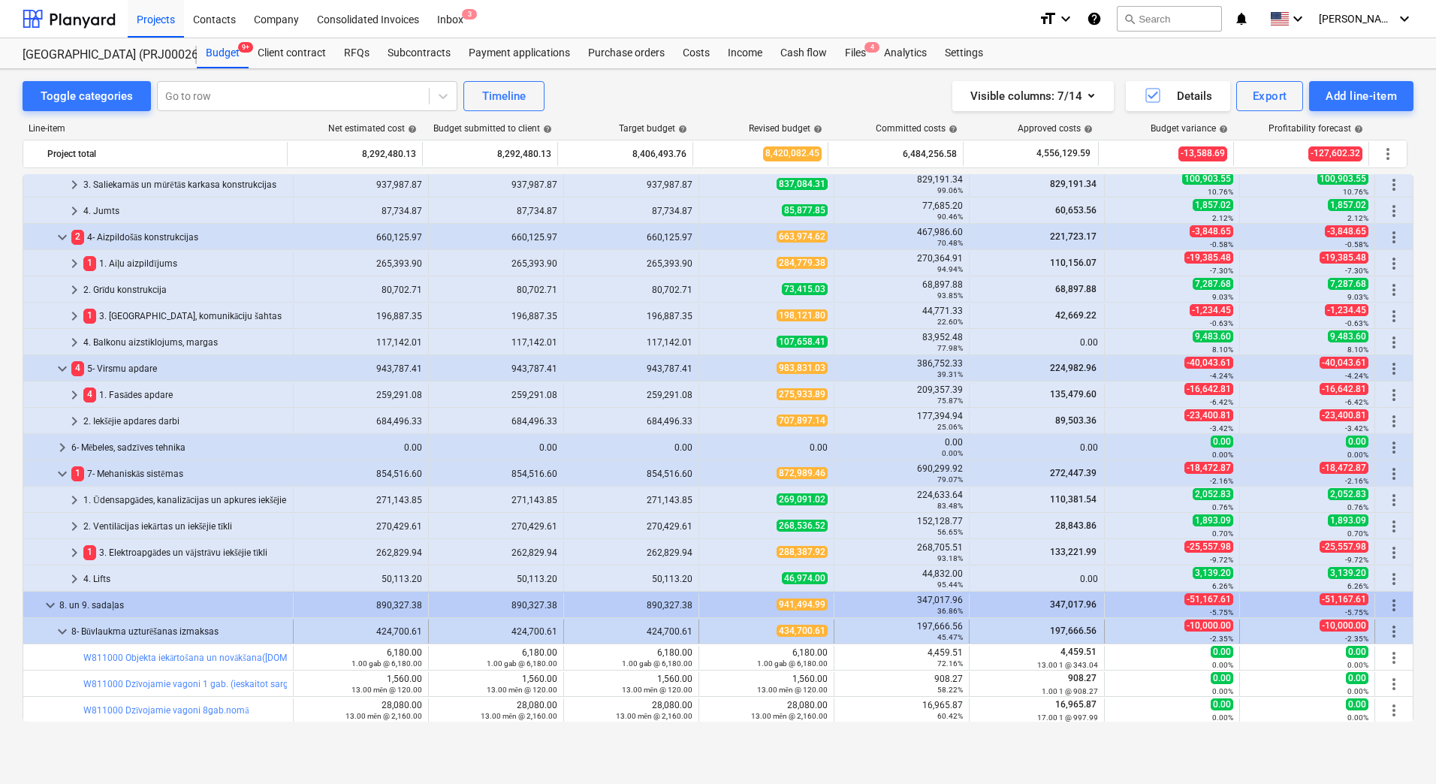
click at [97, 634] on div "8- Būvlaukma uzturēšanas izmaksas" at bounding box center [179, 632] width 216 height 24
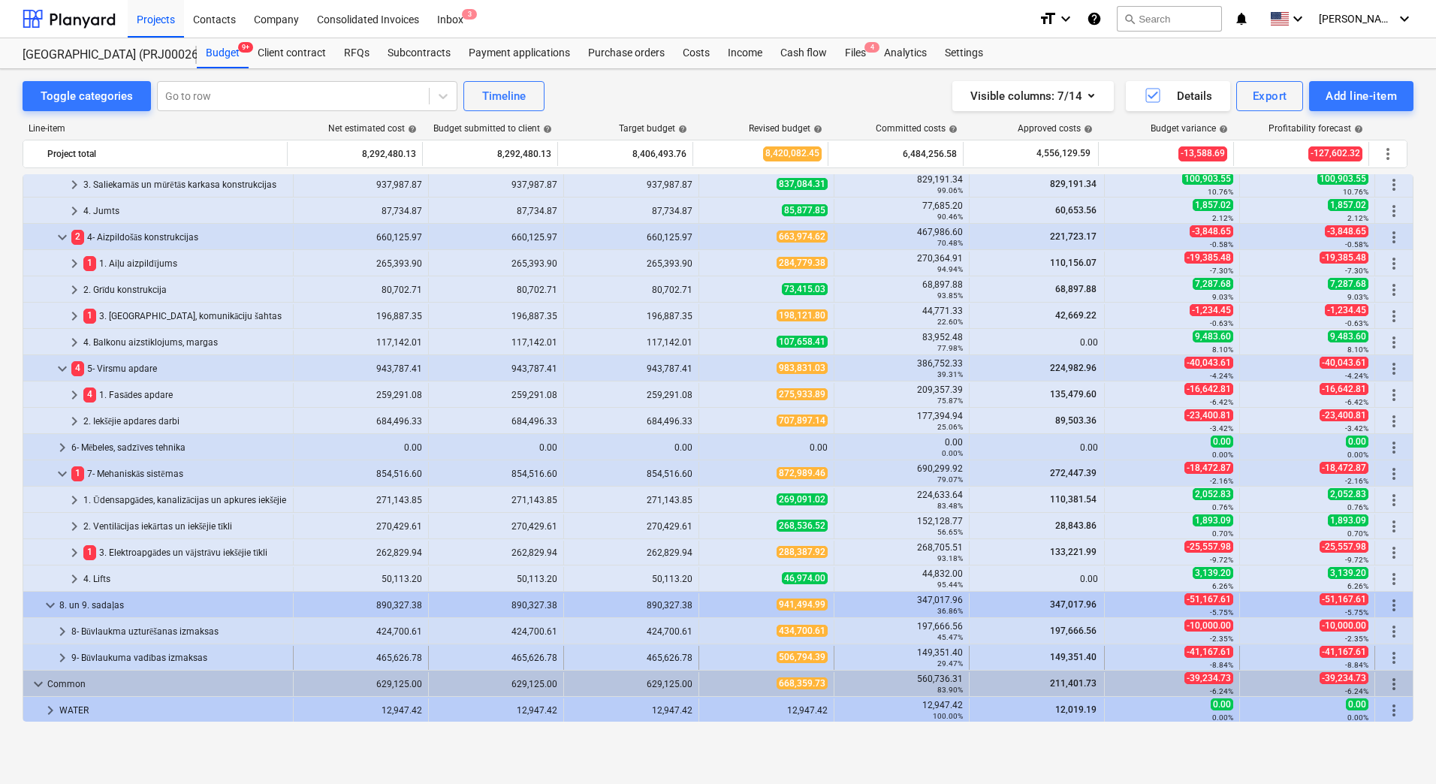
scroll to position [1127, 0]
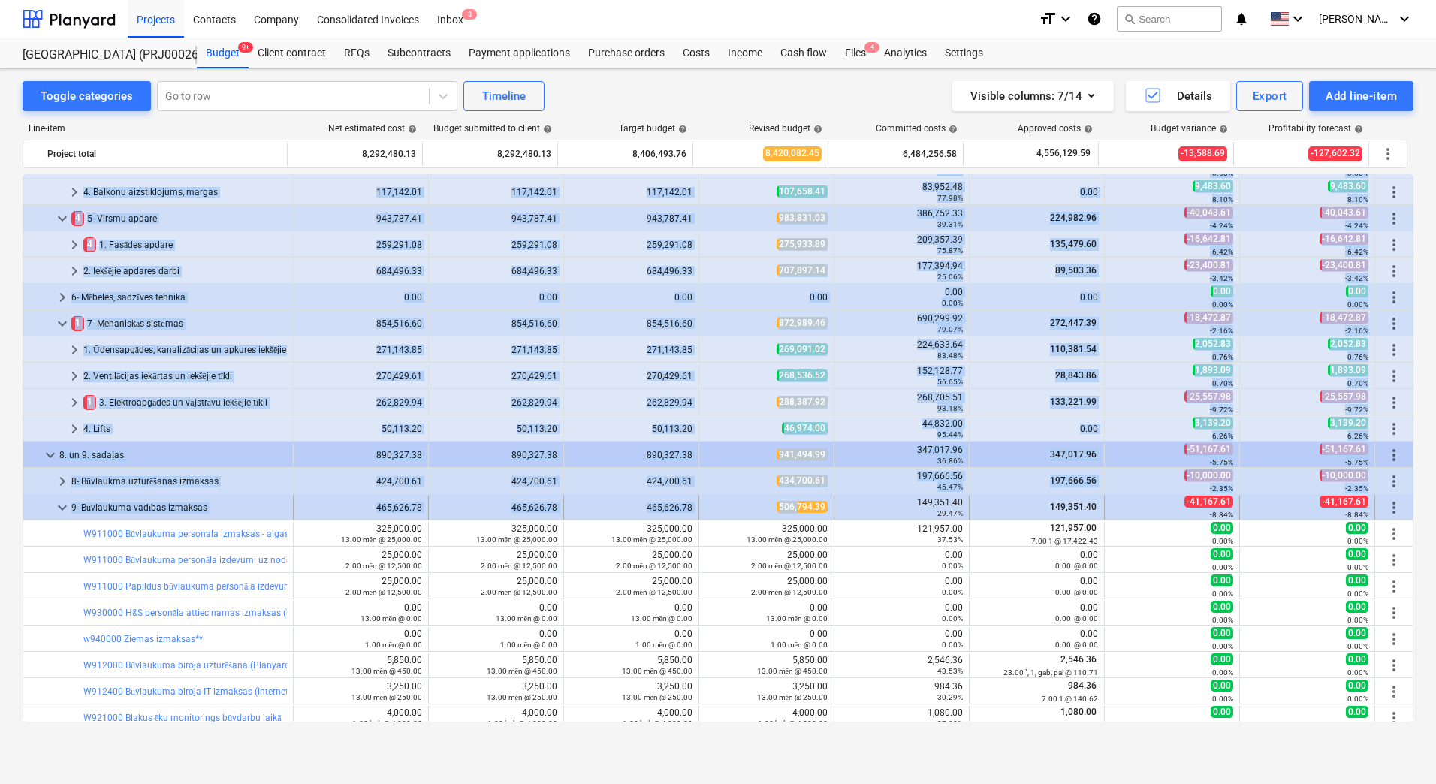
drag, startPoint x: 760, startPoint y: 508, endPoint x: 792, endPoint y: 511, distance: 32.4
click at [765, 505] on div "506,794.39" at bounding box center [766, 507] width 122 height 13
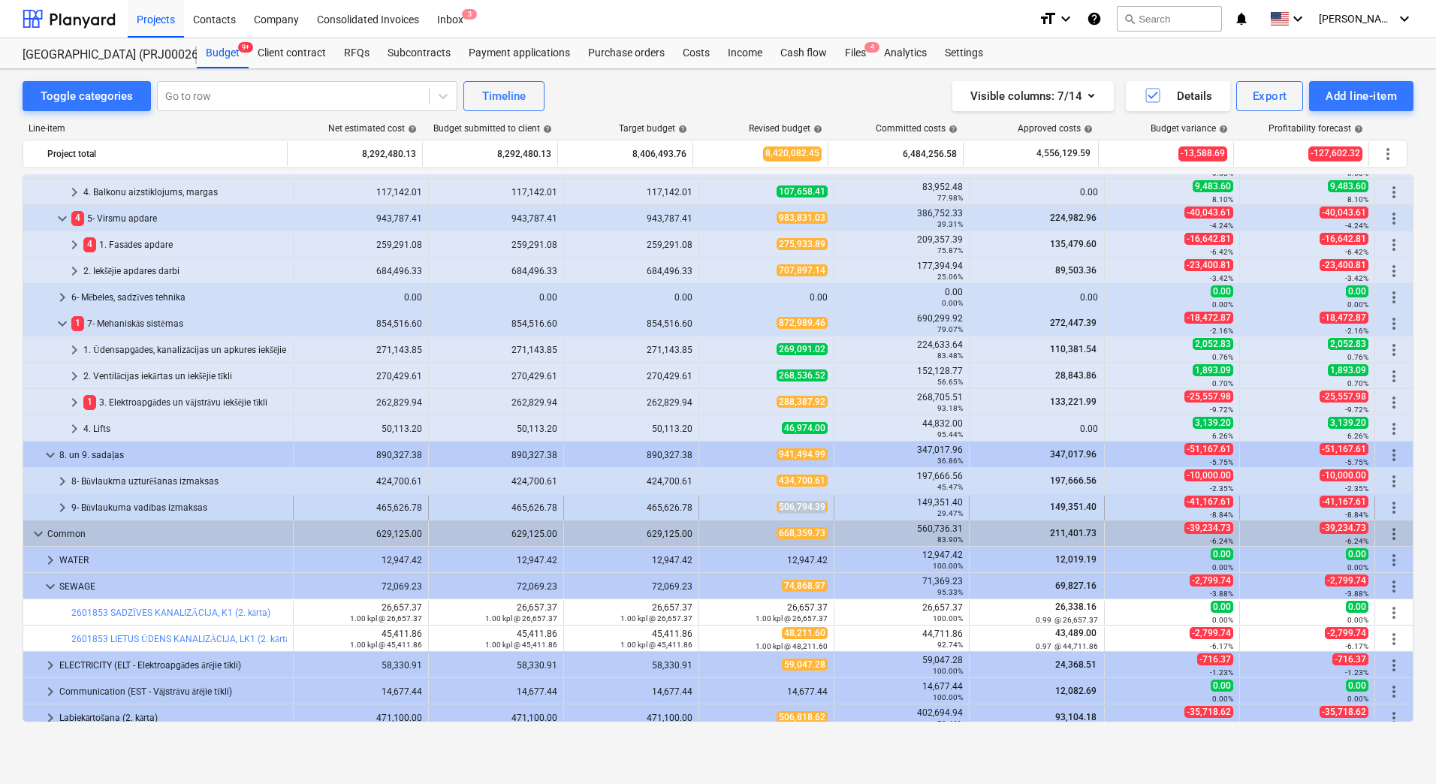
drag, startPoint x: 763, startPoint y: 508, endPoint x: 818, endPoint y: 507, distance: 54.8
click at [818, 507] on div "506,794.39" at bounding box center [766, 507] width 122 height 13
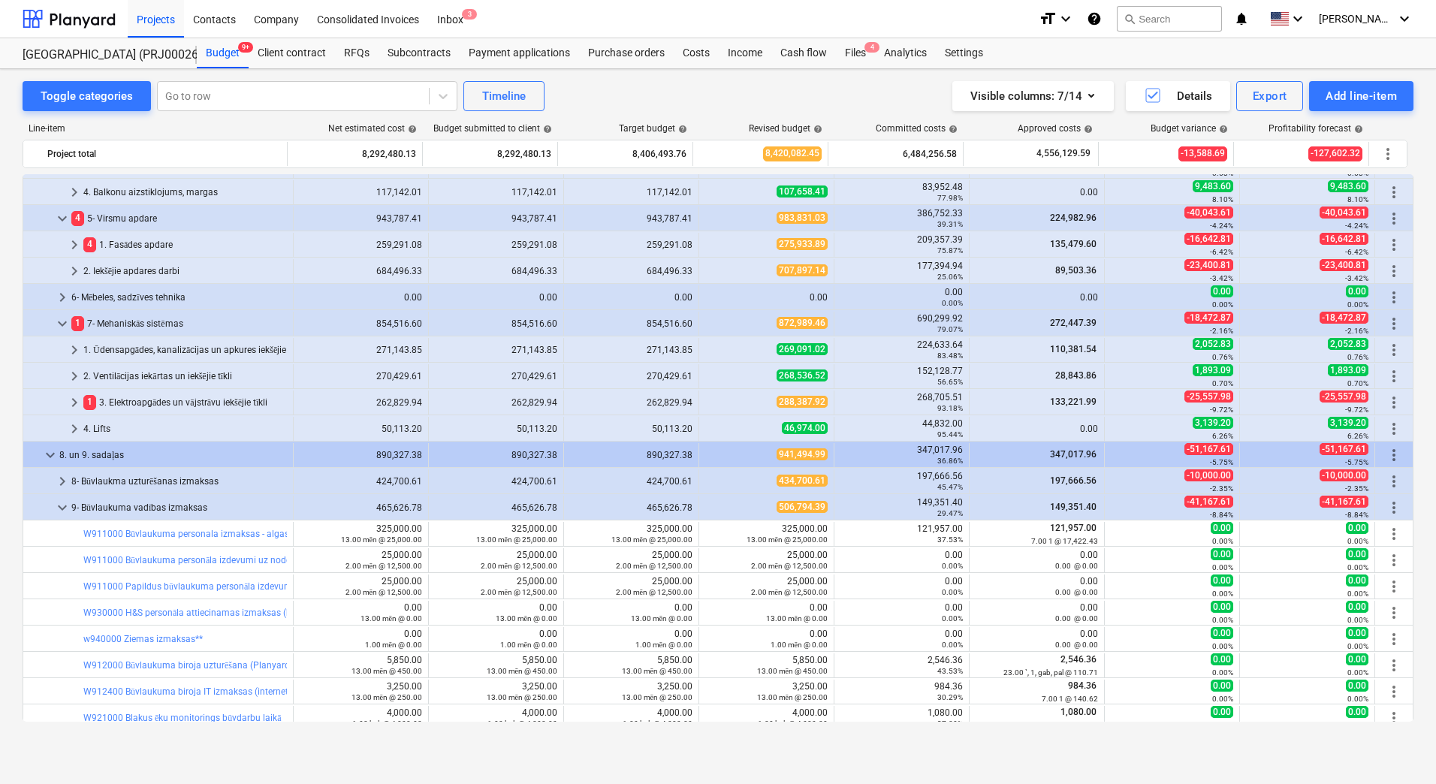
click at [818, 507] on span "506,794.39" at bounding box center [802, 507] width 51 height 12
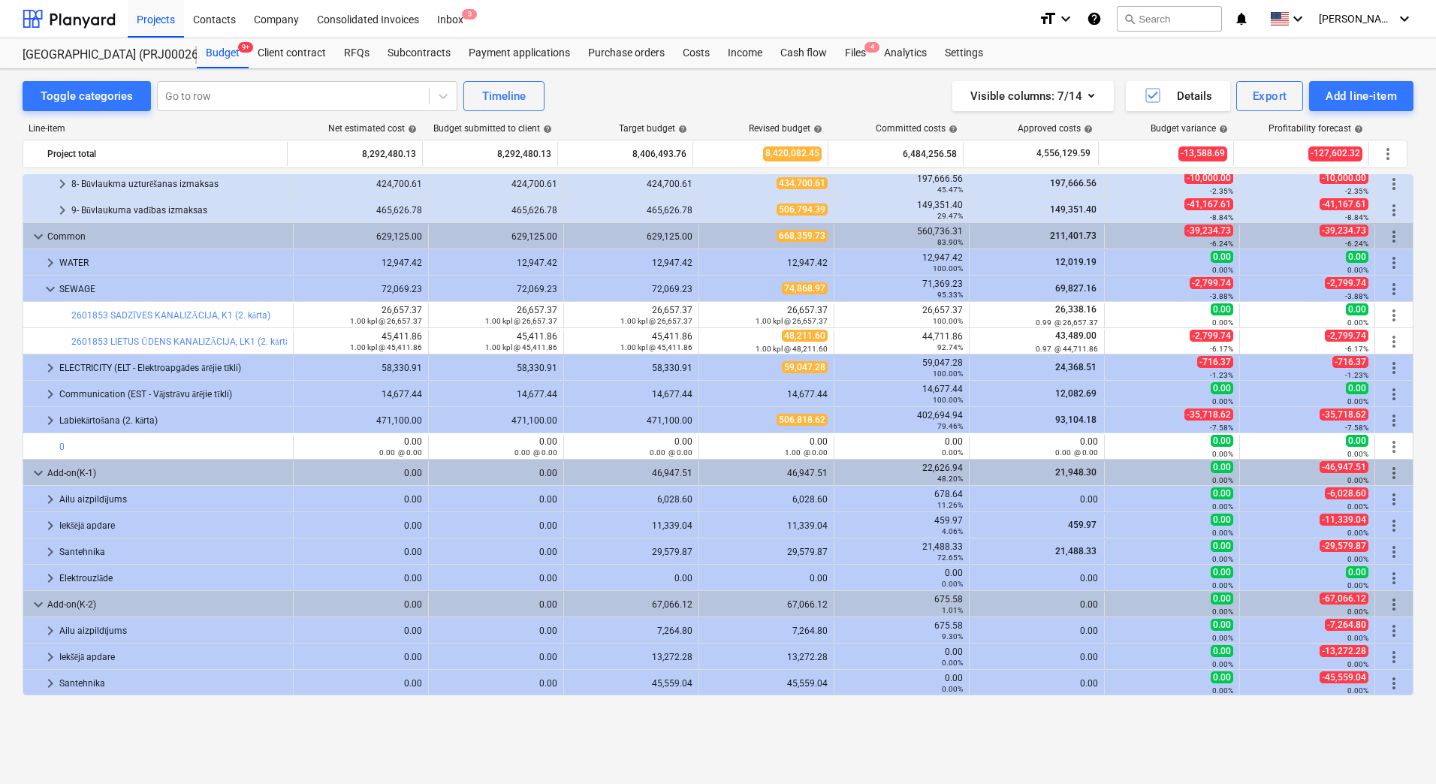
scroll to position [1349, 0]
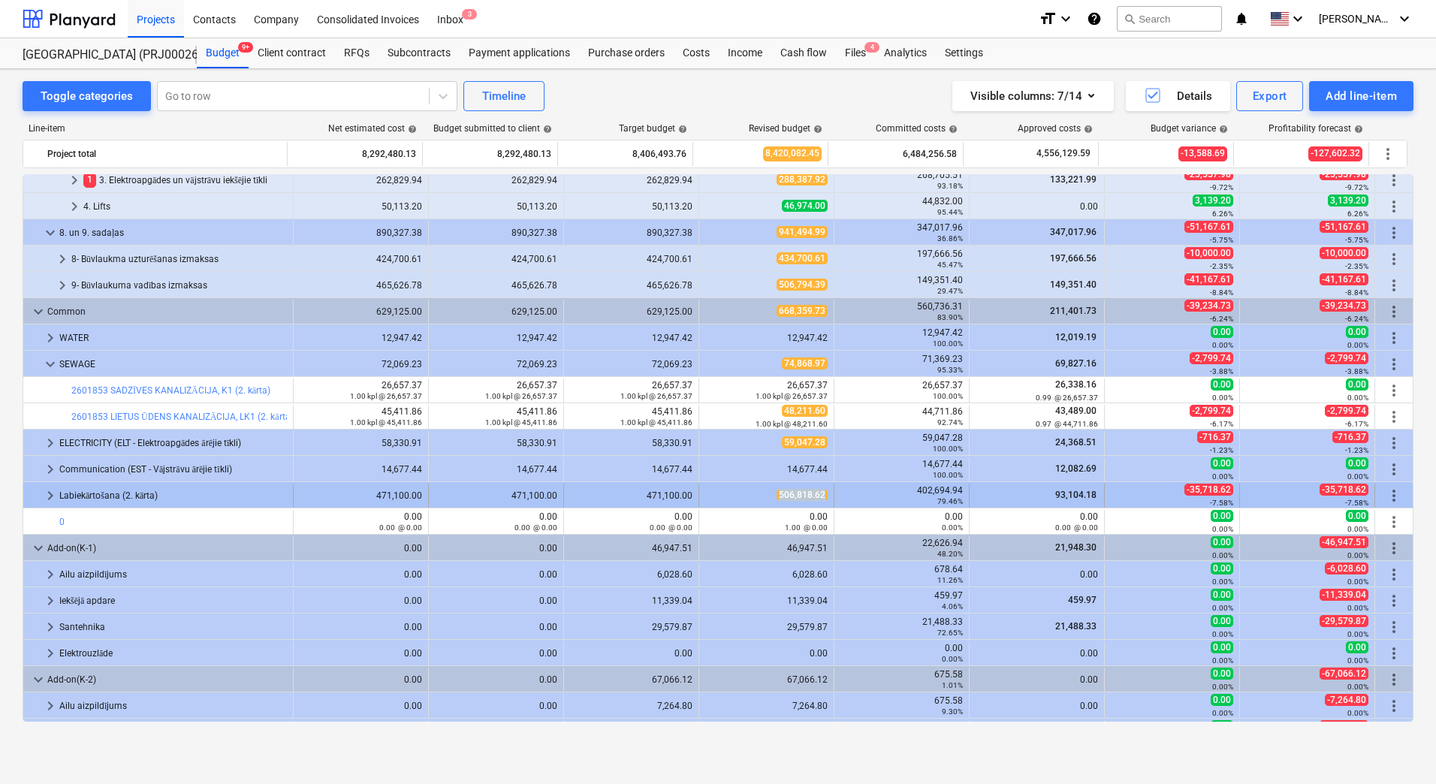
click at [820, 495] on div "506,818.62" at bounding box center [766, 495] width 122 height 13
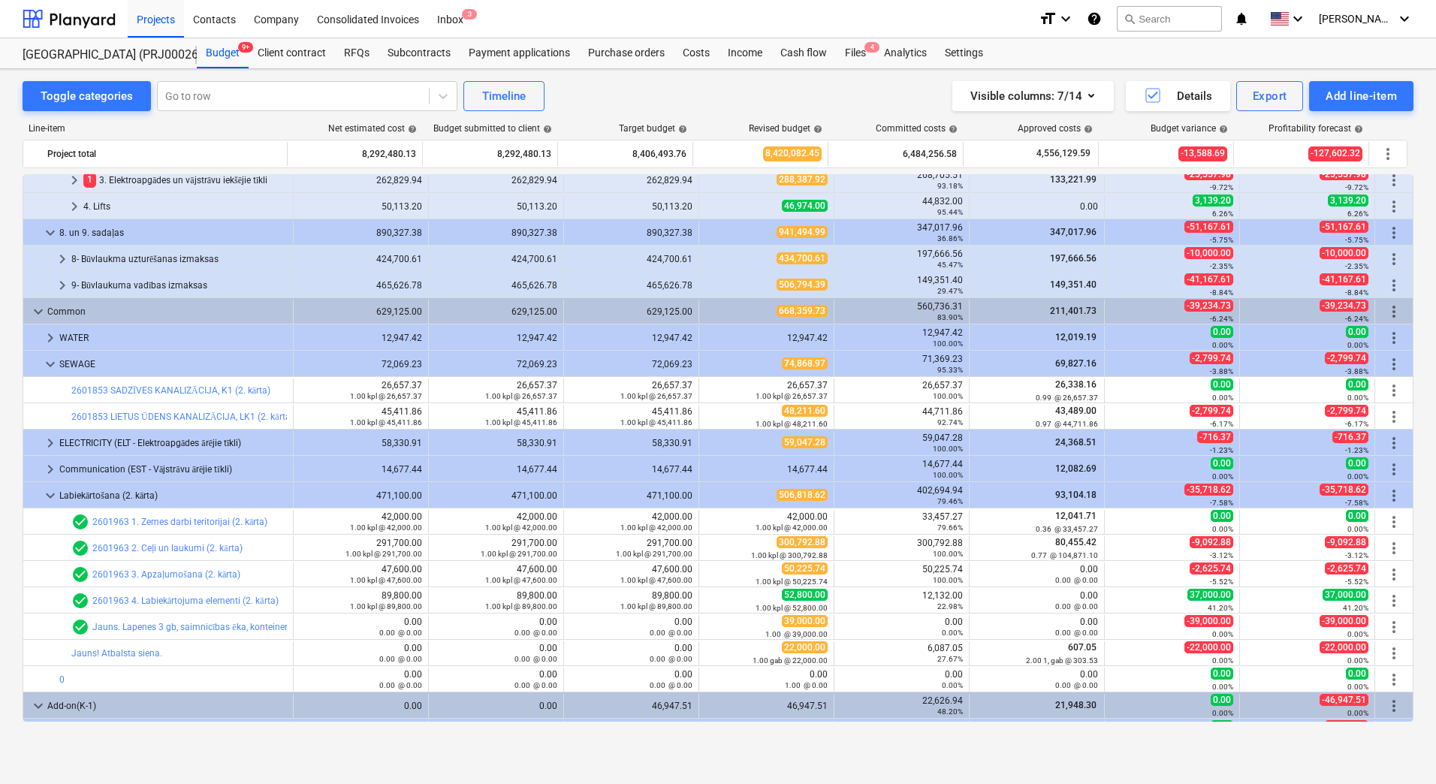
click at [369, 490] on div "471,100.00" at bounding box center [361, 496] width 122 height 24
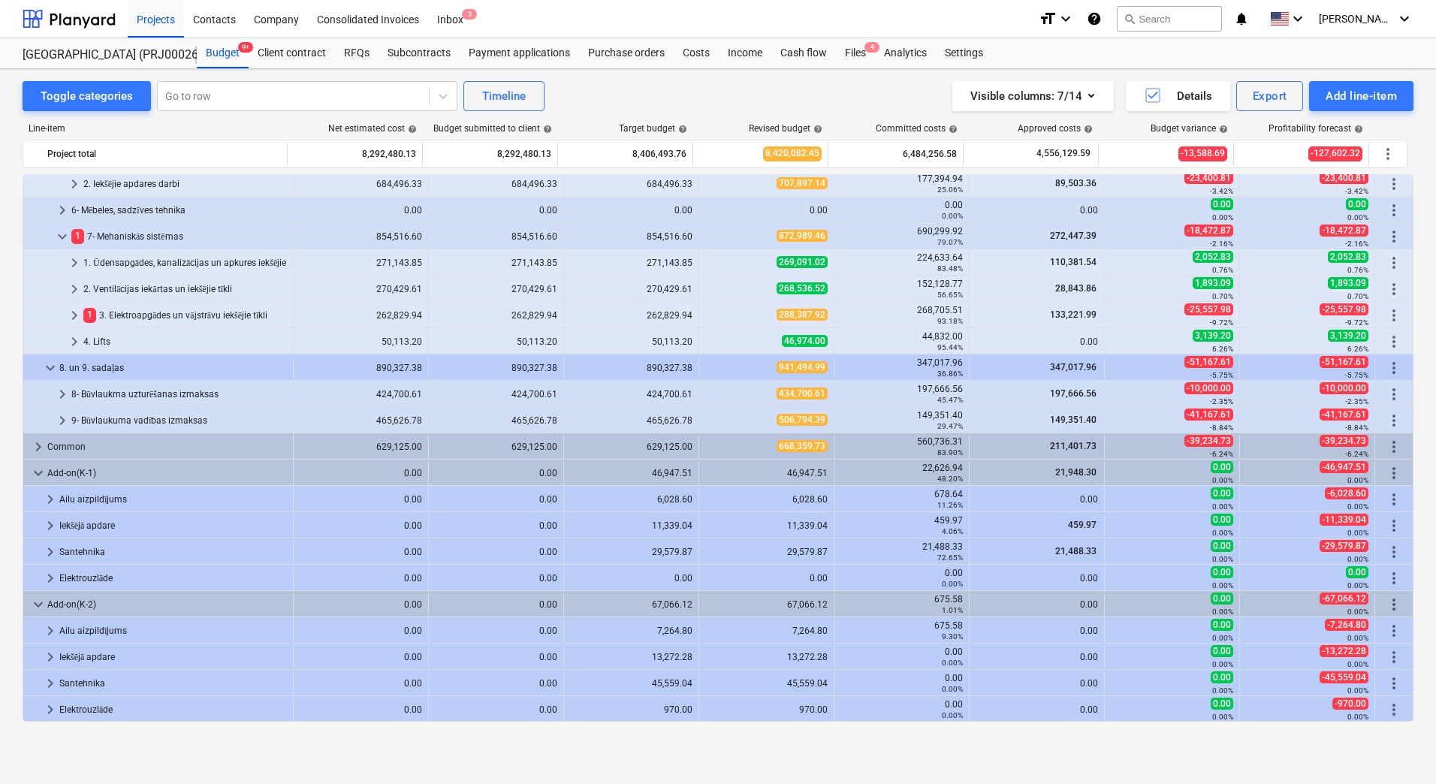
scroll to position [1214, 0]
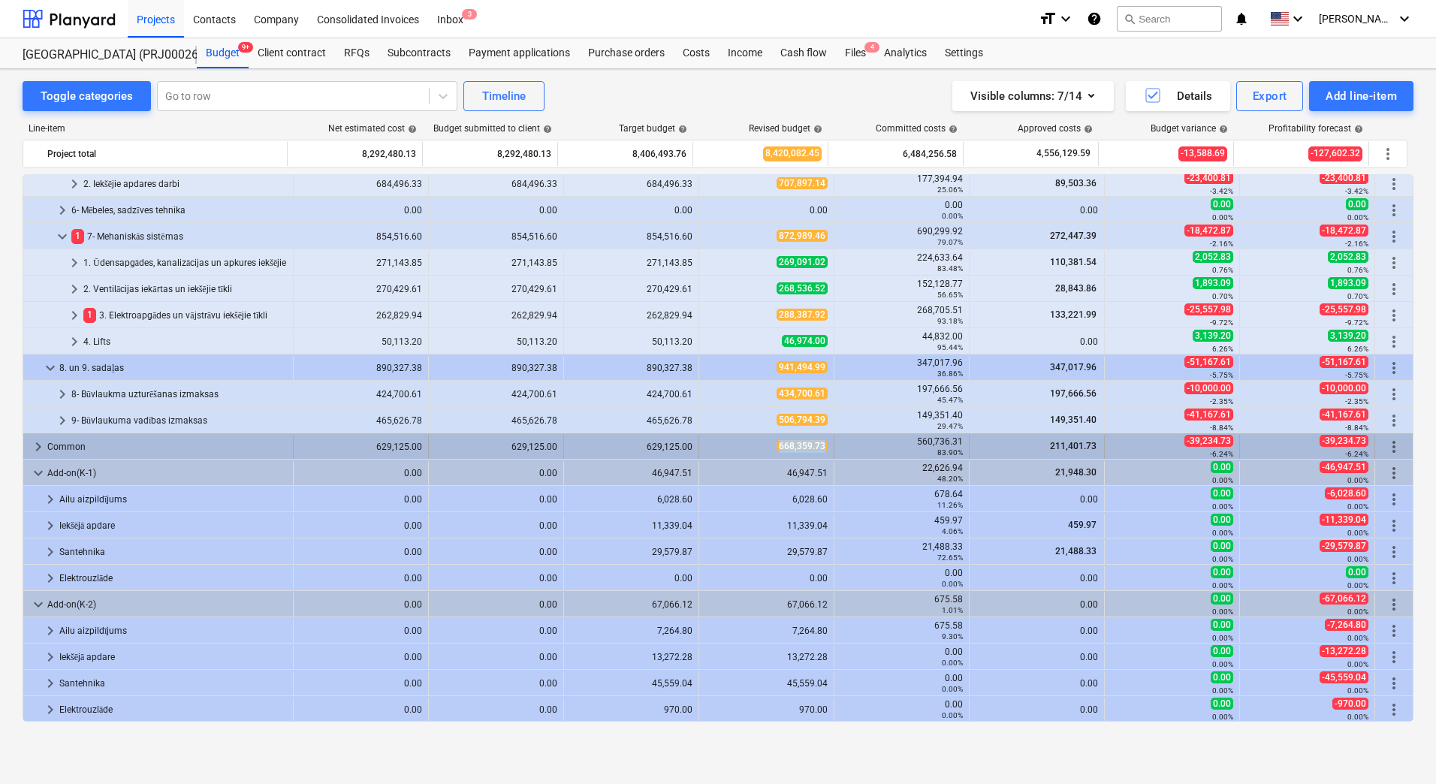
click at [818, 444] on div "668,359.73" at bounding box center [766, 446] width 122 height 13
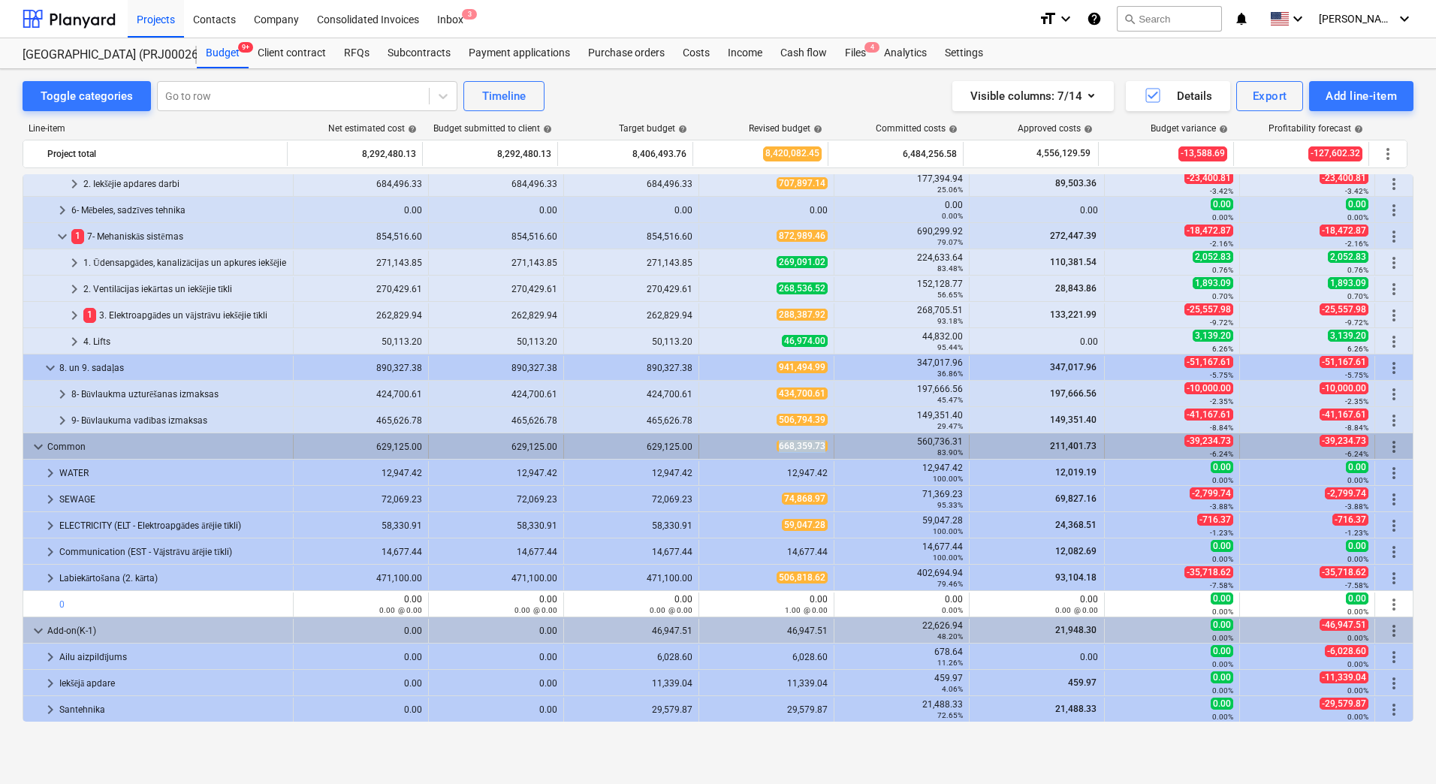
drag, startPoint x: 764, startPoint y: 448, endPoint x: 822, endPoint y: 445, distance: 57.9
click at [822, 445] on div "668,359.73" at bounding box center [766, 446] width 122 height 13
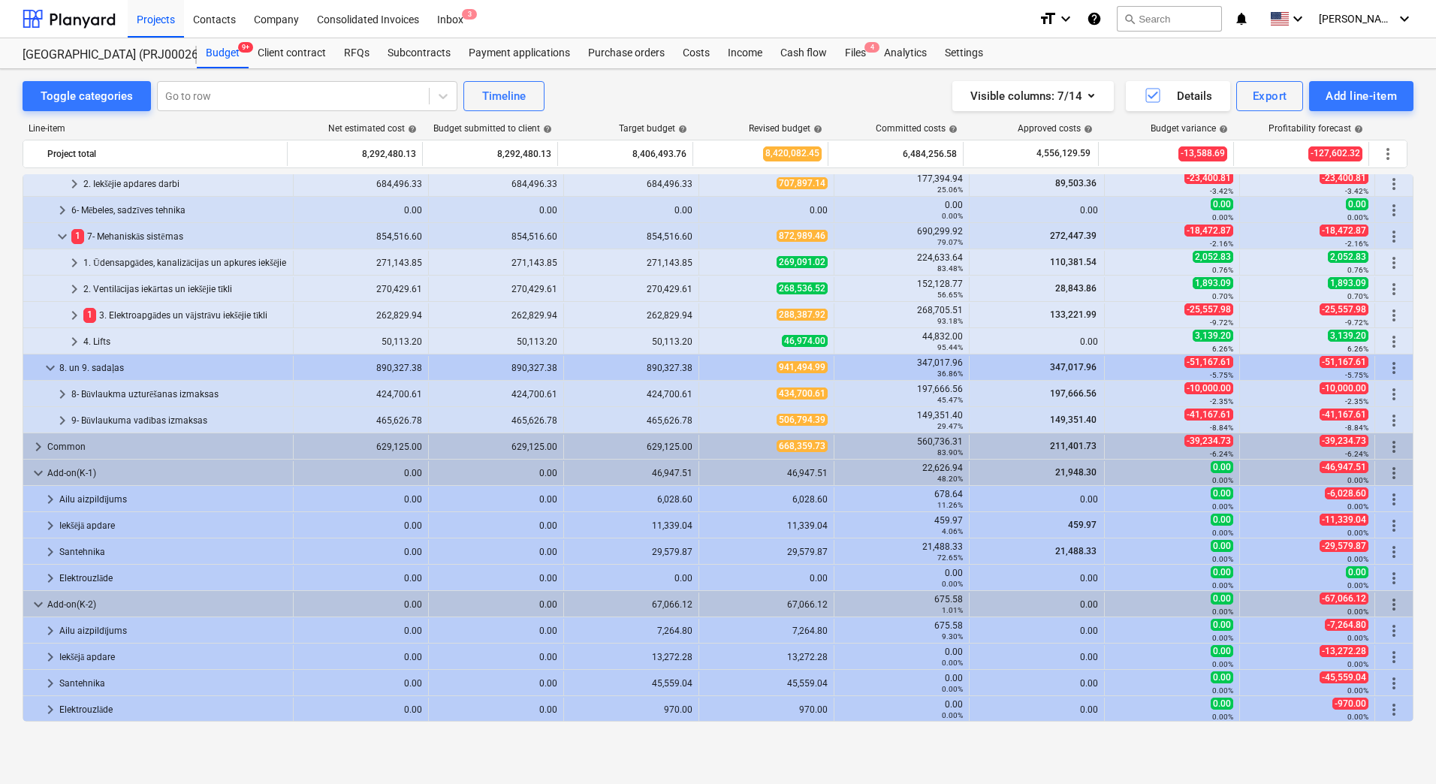
click at [635, 99] on div "Toggle categories Go to row Timeline Visible columns : 7/14 Details Export Add …" at bounding box center [718, 96] width 1391 height 30
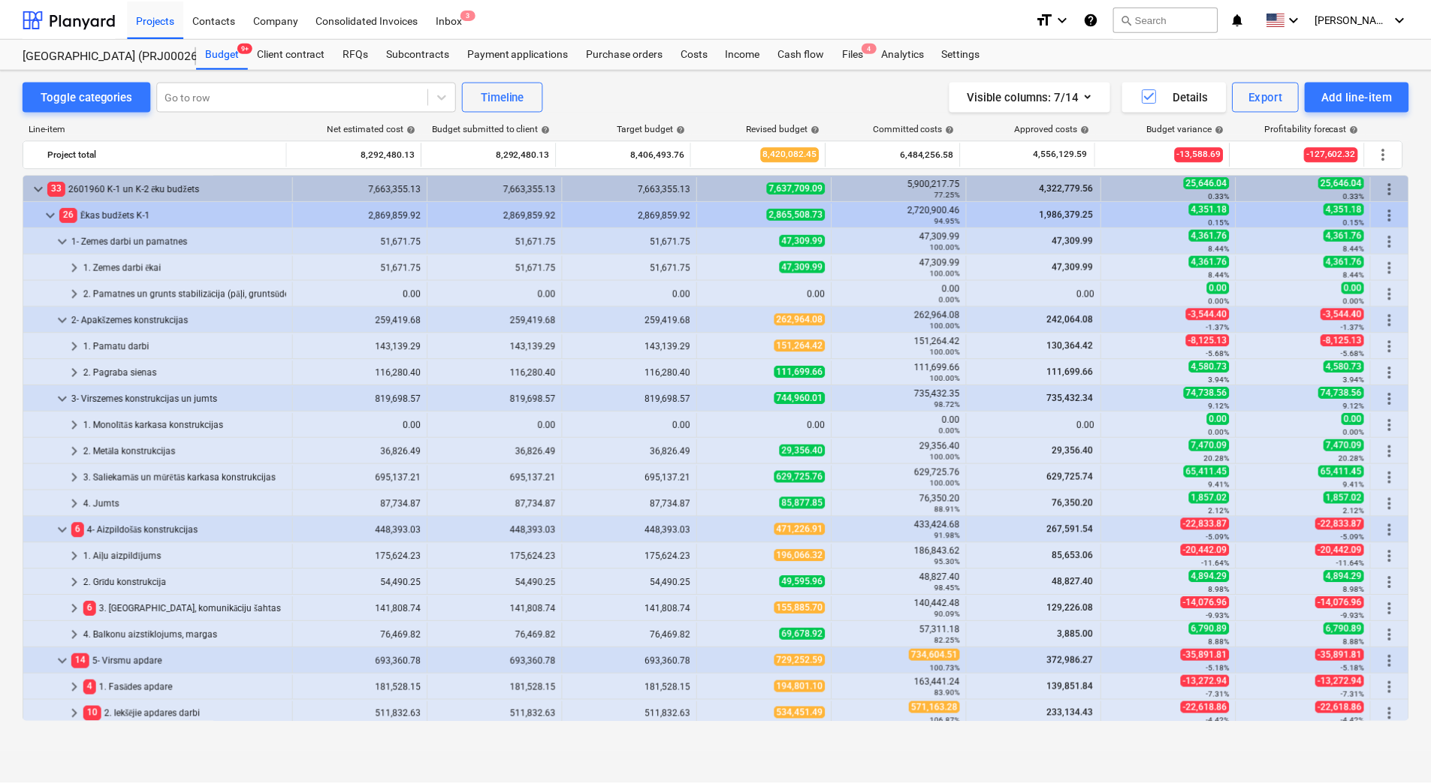
scroll to position [150, 0]
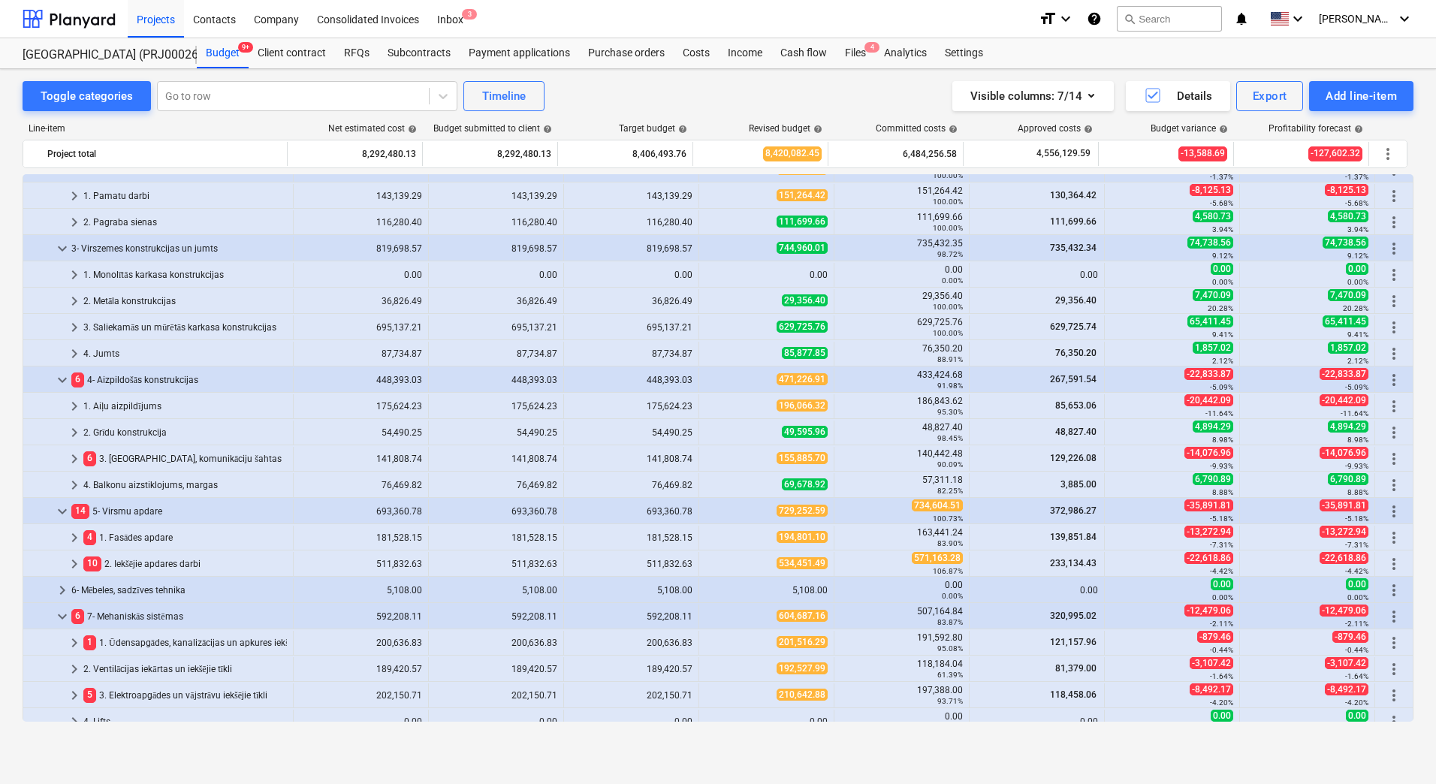
click at [11, 397] on div "Toggle categories Go to row Timeline Visible columns : 7/14 Details Export Add …" at bounding box center [718, 410] width 1436 height 683
click at [637, 98] on div "Toggle categories Go to row Timeline Visible columns : 7/14 Details Export Add …" at bounding box center [718, 96] width 1391 height 30
click at [313, 134] on div "Line-item Net estimated cost help Budget submitted to client help Target budget…" at bounding box center [718, 131] width 1391 height 17
click at [792, 747] on div "Toggle categories Go to row Timeline Visible columns : 7/14 Details Export Add …" at bounding box center [718, 410] width 1436 height 683
click at [592, 90] on div "Toggle categories Go to row Timeline Visible columns : 7/14 Details Export Add …" at bounding box center [718, 96] width 1391 height 30
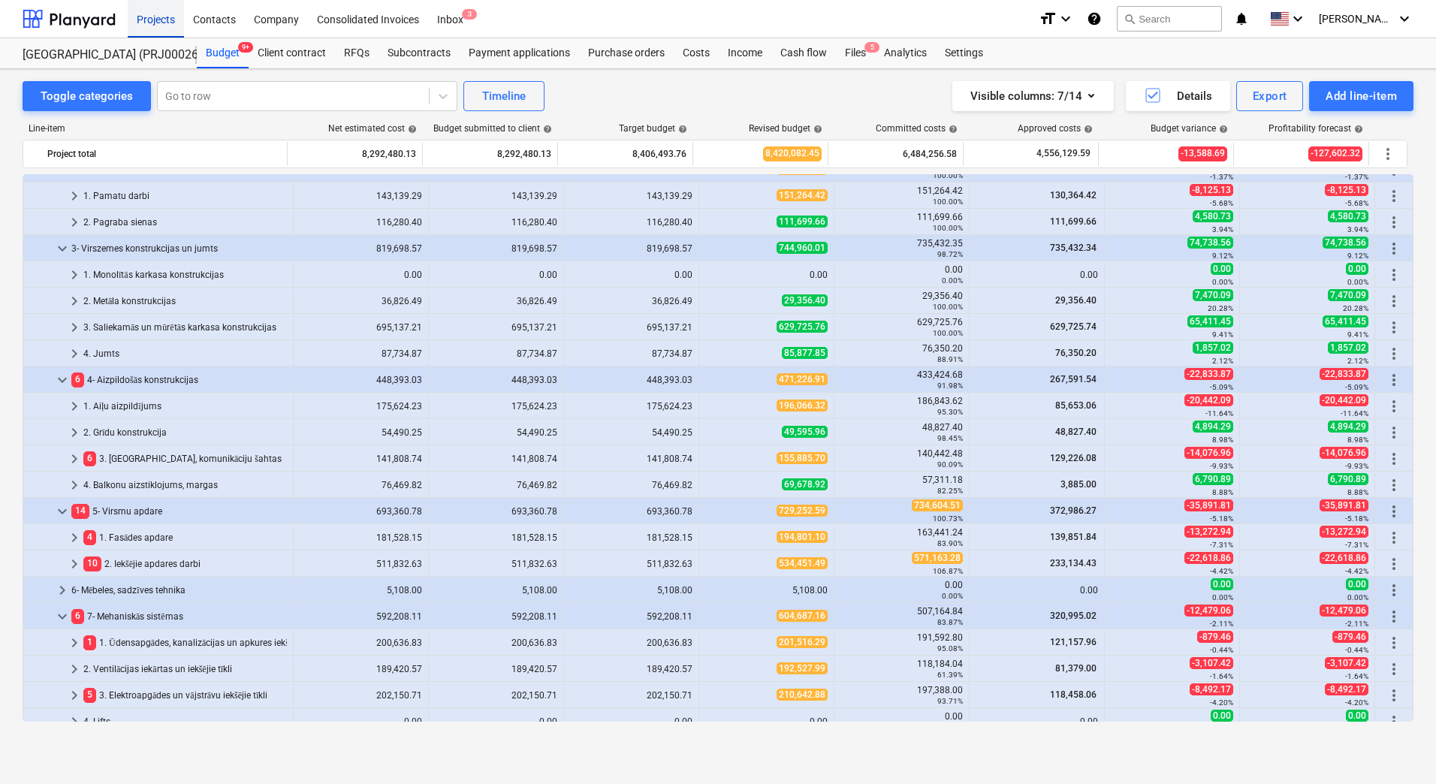
click at [170, 22] on div "Projects" at bounding box center [156, 18] width 56 height 38
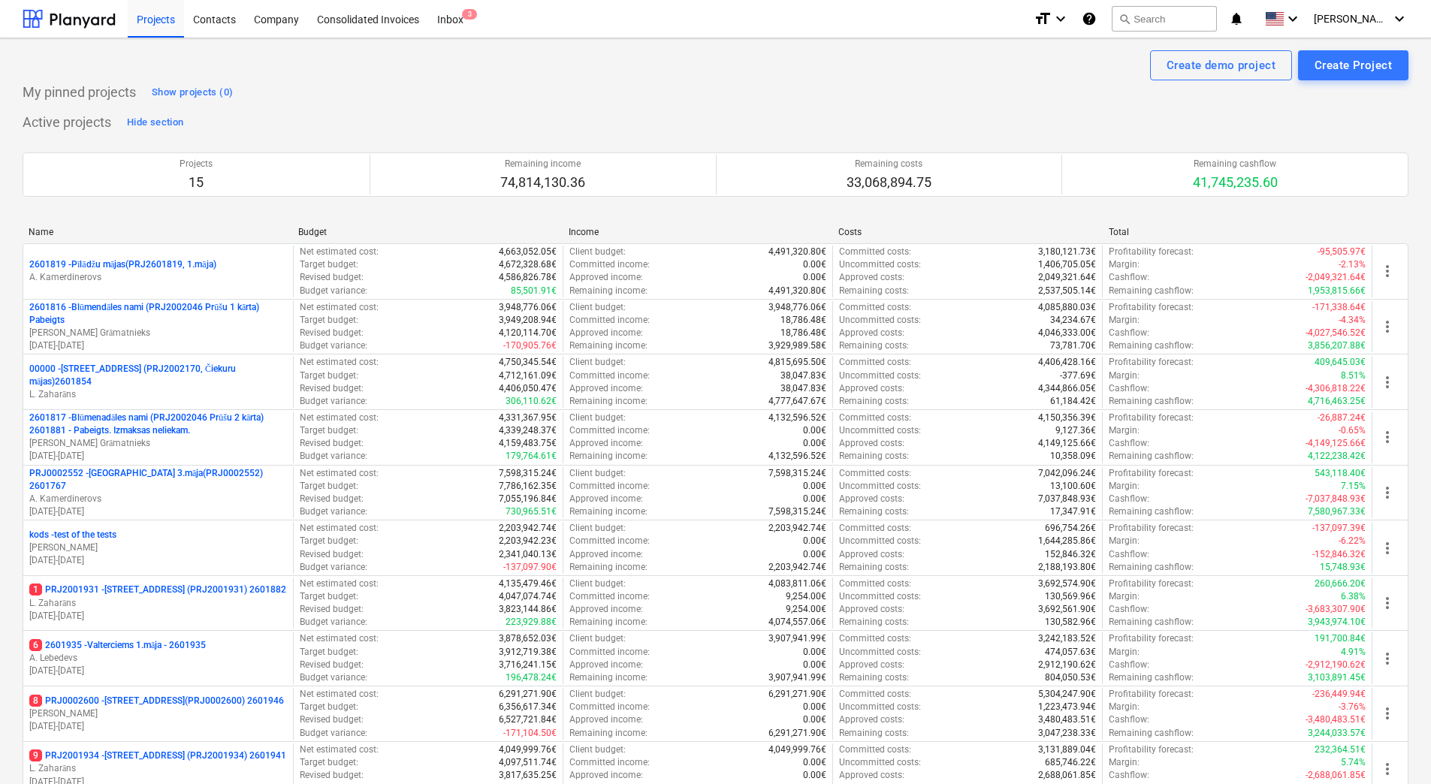
click at [499, 92] on div "My pinned projects Show projects (0)" at bounding box center [716, 92] width 1386 height 24
click at [505, 104] on div "My pinned projects Show projects (0)" at bounding box center [716, 92] width 1386 height 24
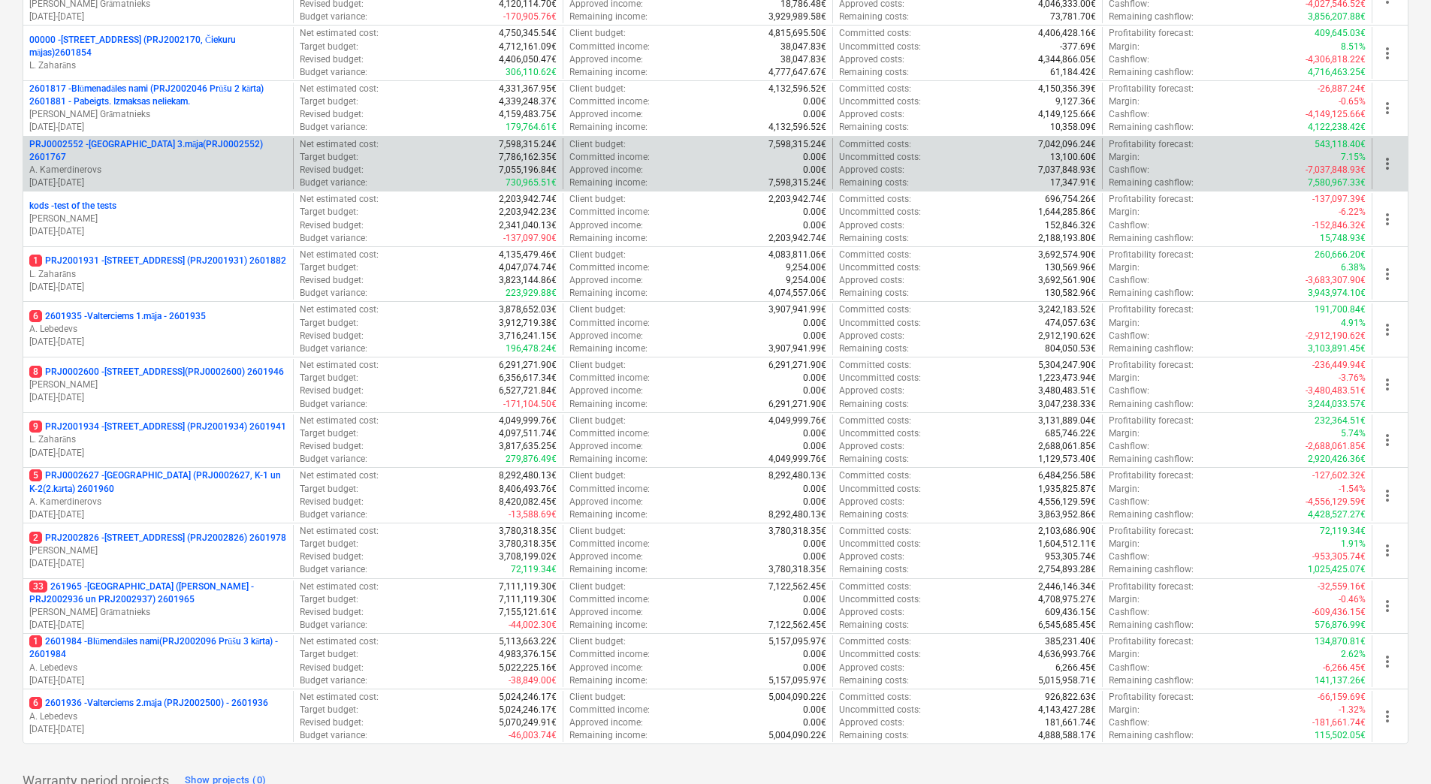
scroll to position [409, 0]
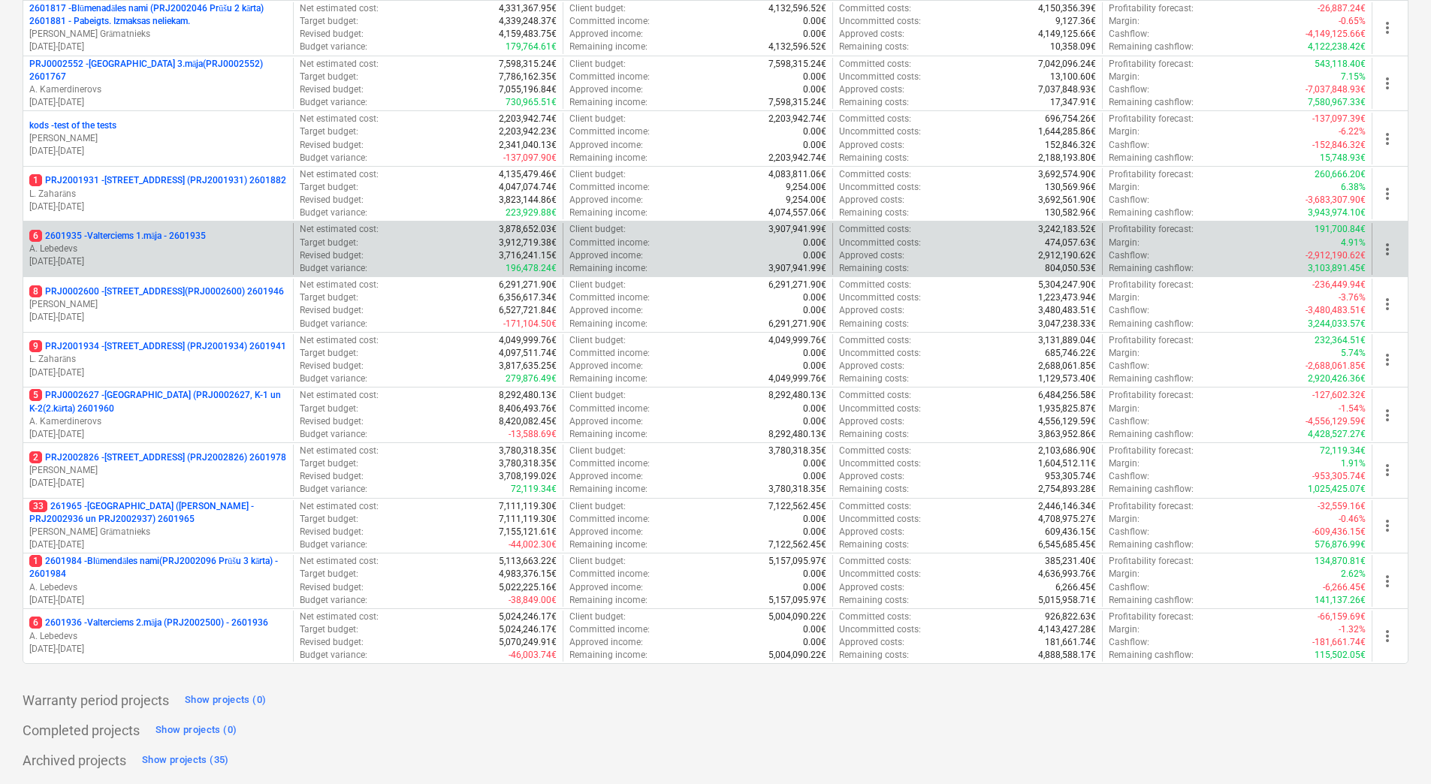
click at [177, 235] on p "6 2601935 - Valterciems 1.māja - 2601935" at bounding box center [117, 236] width 177 height 13
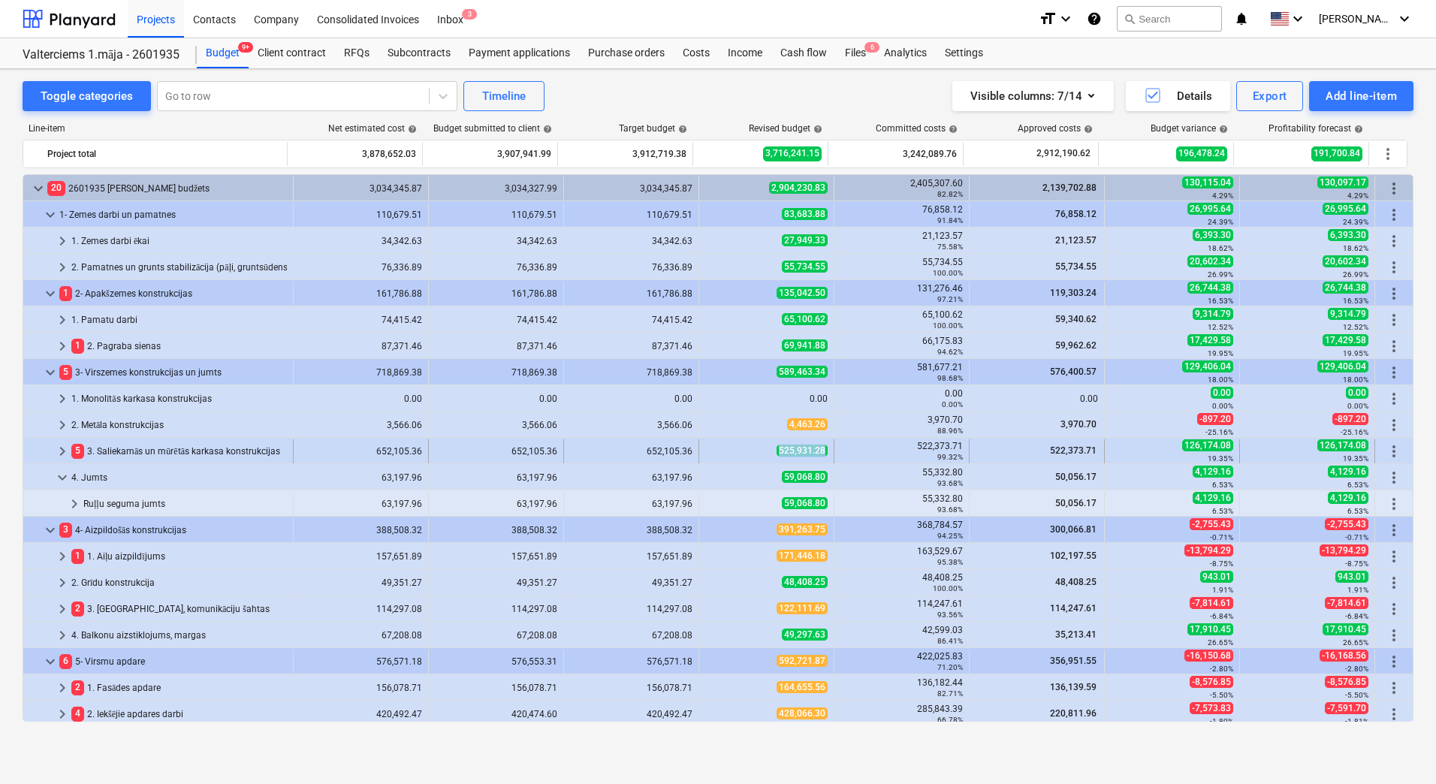
drag, startPoint x: 765, startPoint y: 451, endPoint x: 818, endPoint y: 457, distance: 52.8
click at [818, 457] on div "525,931.28" at bounding box center [766, 451] width 122 height 13
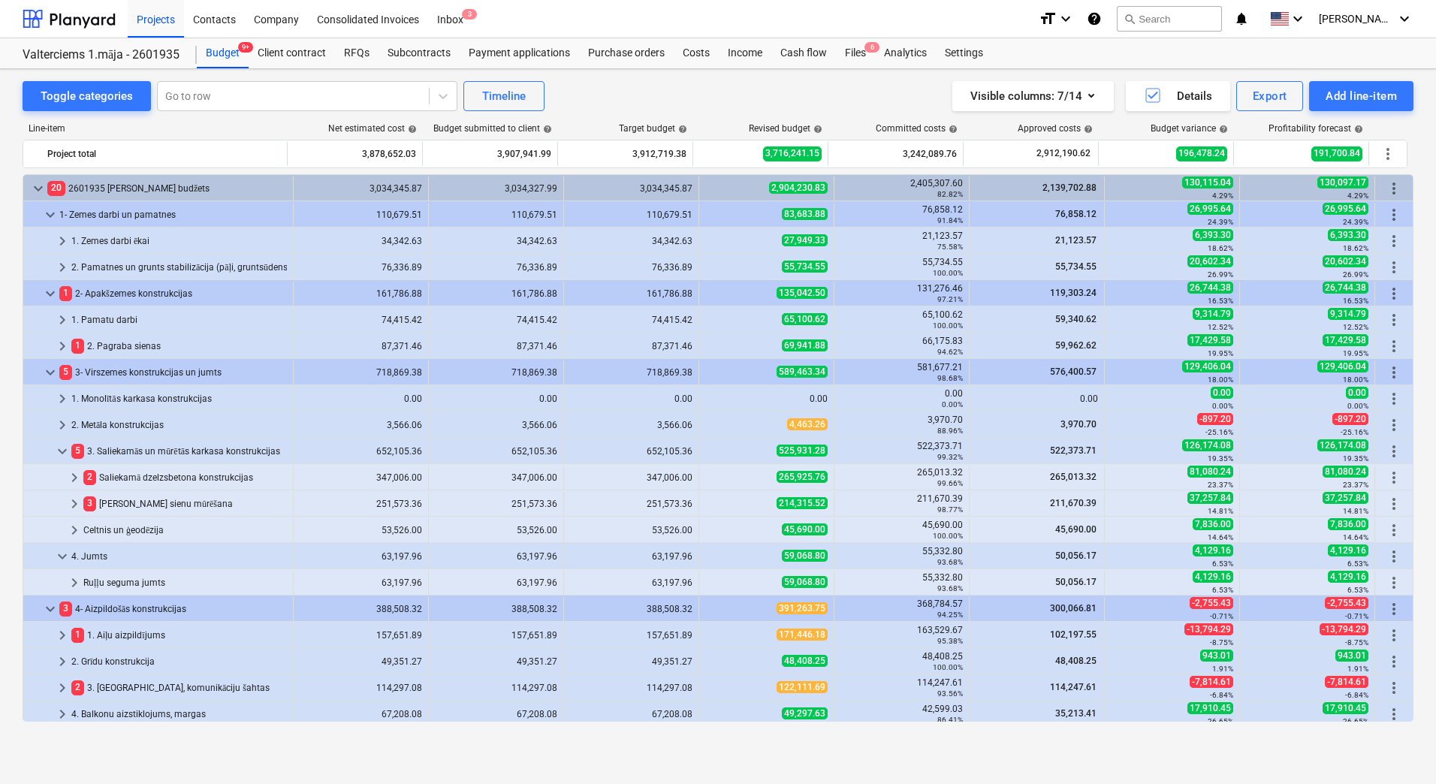
click at [818, 457] on div "525,931.28" at bounding box center [766, 451] width 122 height 13
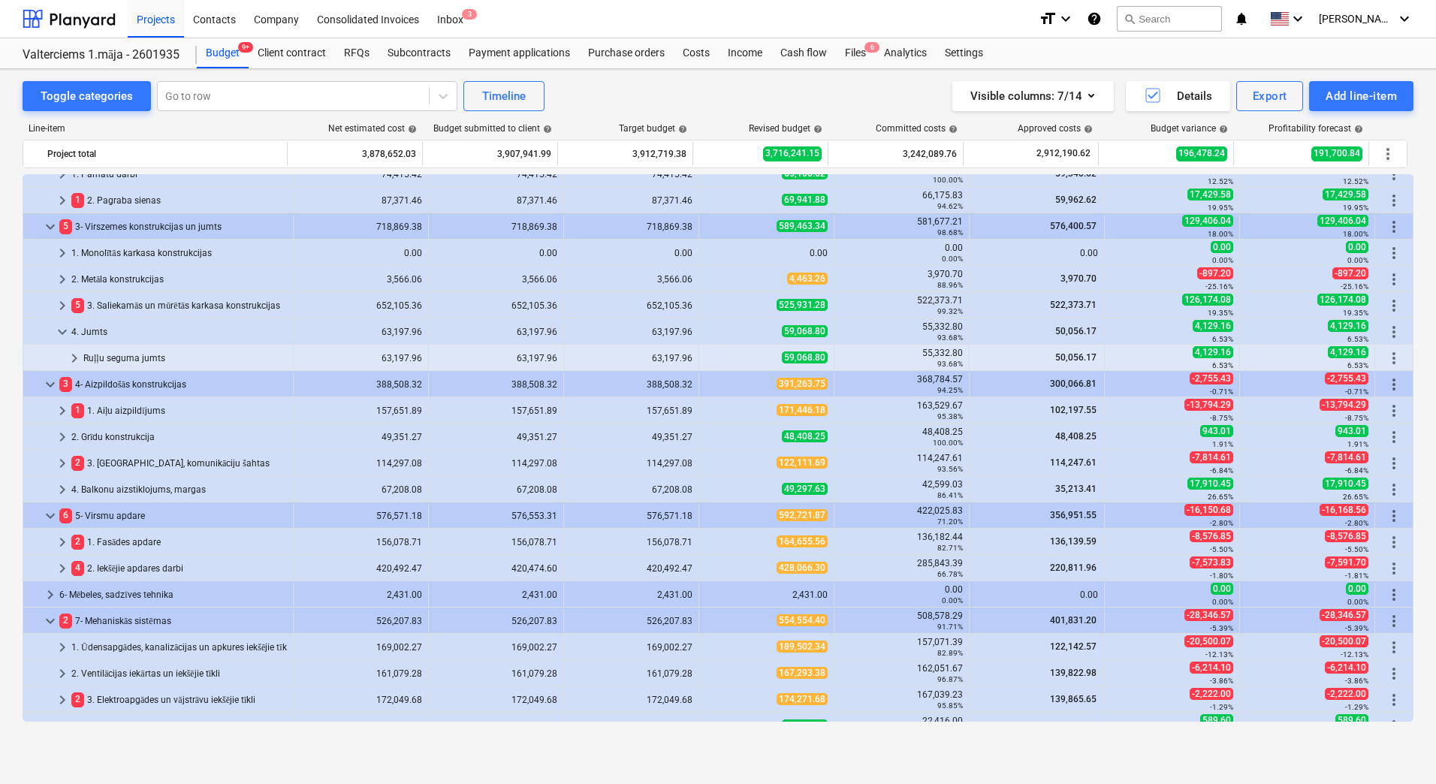
scroll to position [150, 0]
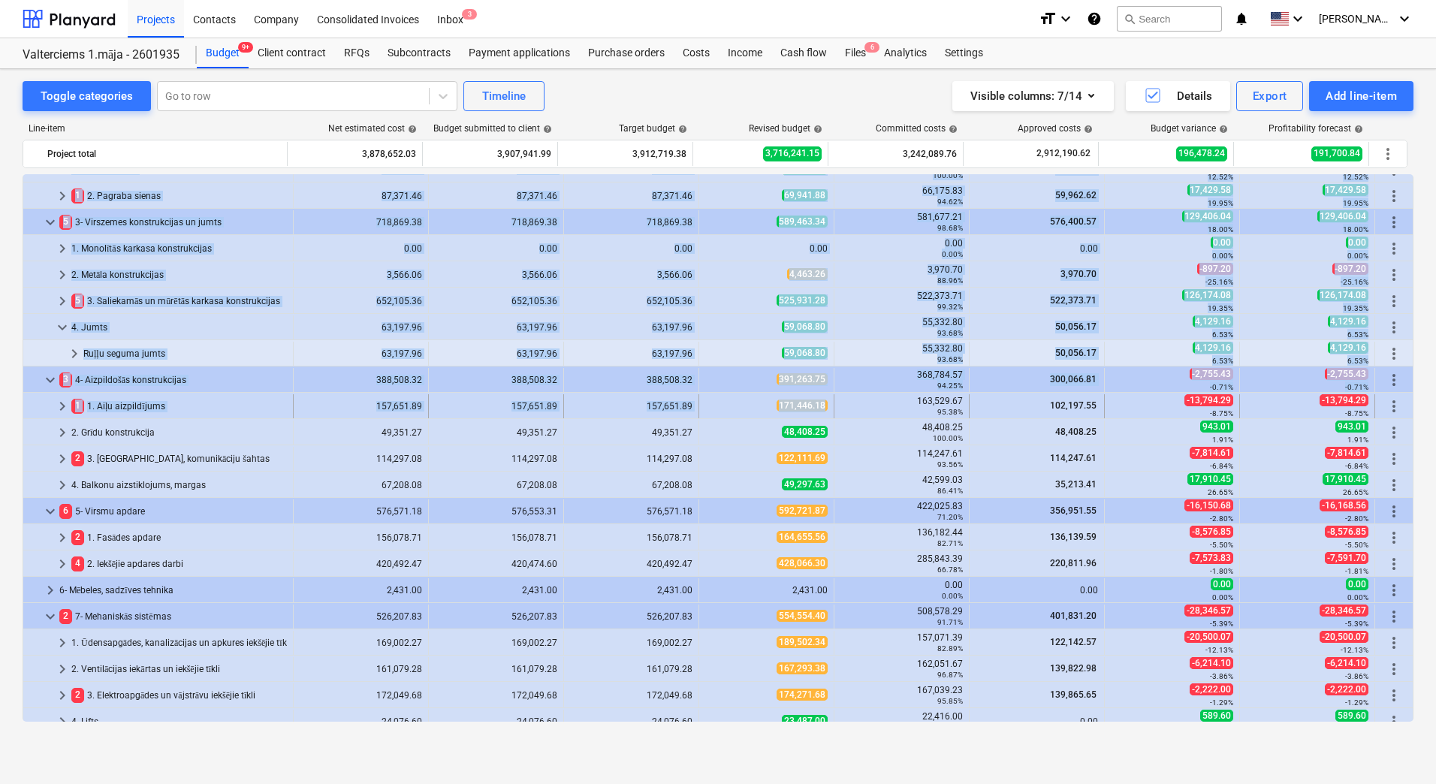
click at [819, 409] on span "171,446.18" at bounding box center [802, 406] width 51 height 12
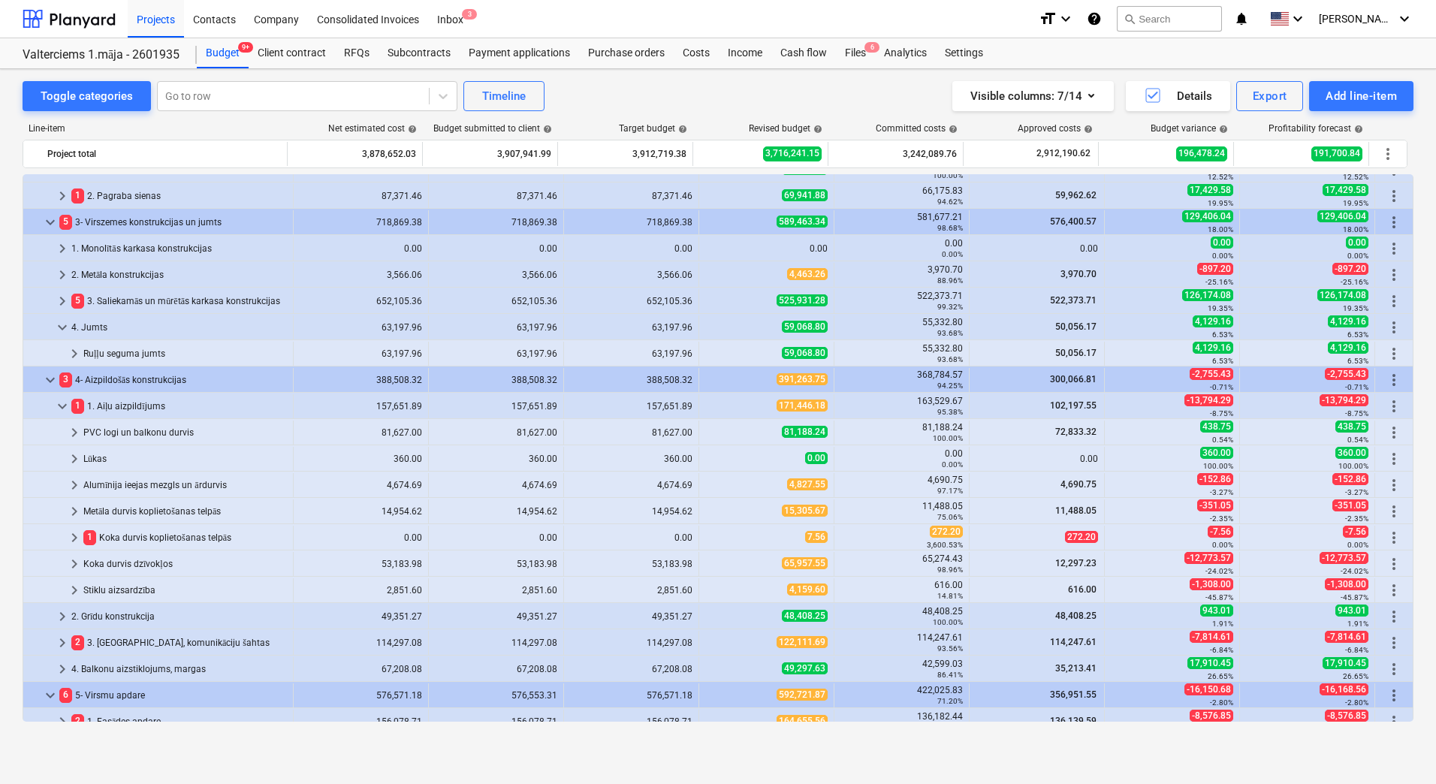
click at [819, 409] on span "171,446.18" at bounding box center [802, 406] width 51 height 12
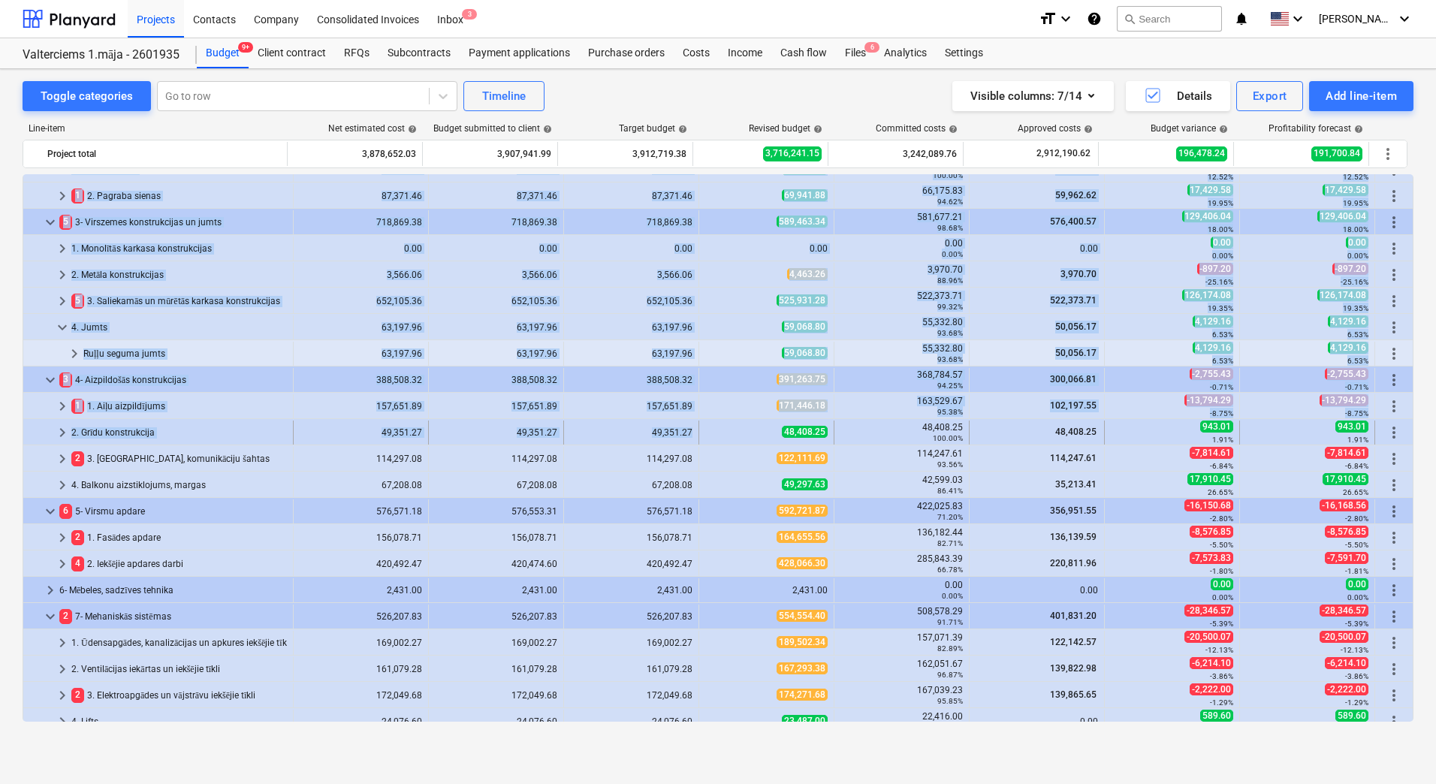
click at [762, 434] on div "48,408.25" at bounding box center [766, 432] width 122 height 13
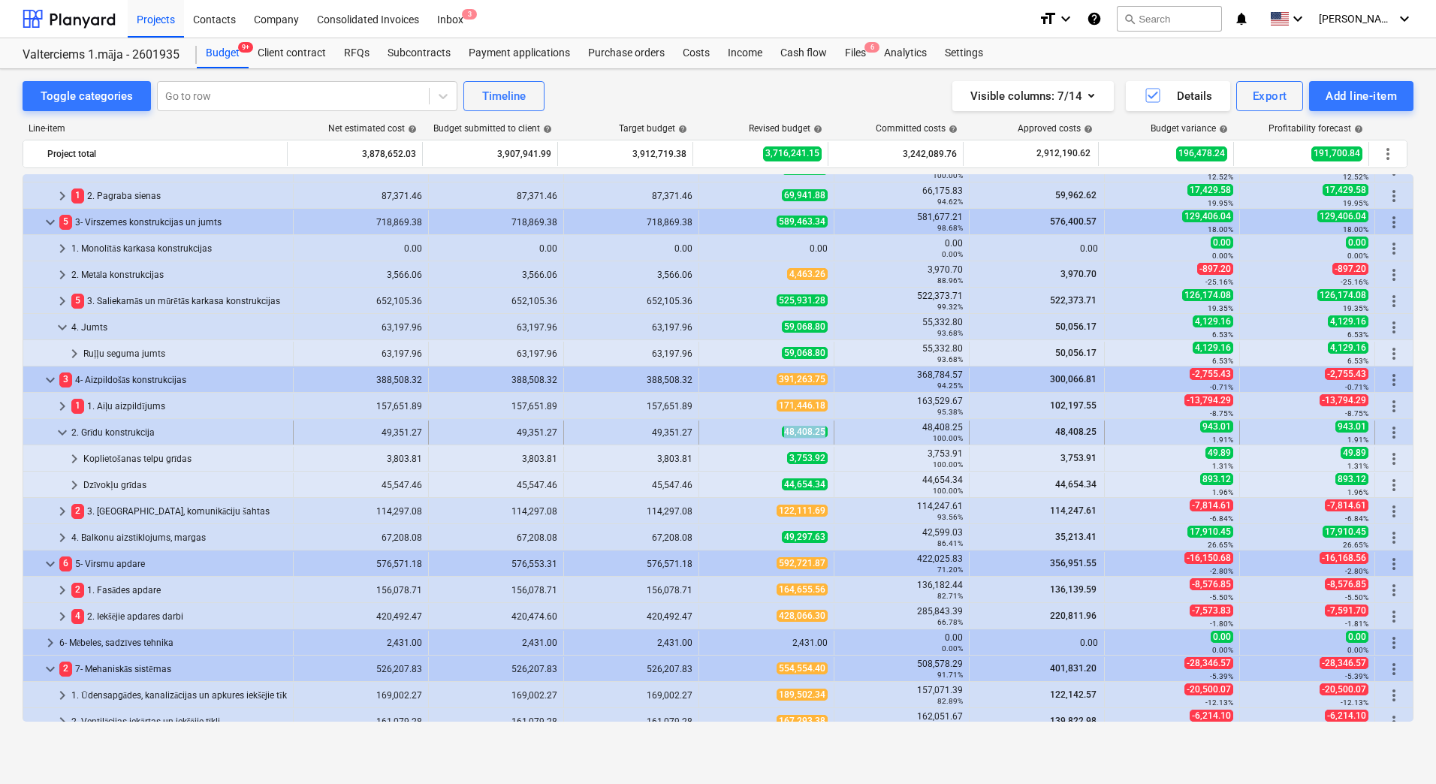
drag, startPoint x: 762, startPoint y: 434, endPoint x: 818, endPoint y: 433, distance: 56.4
click at [818, 433] on div "48,408.25" at bounding box center [766, 432] width 122 height 13
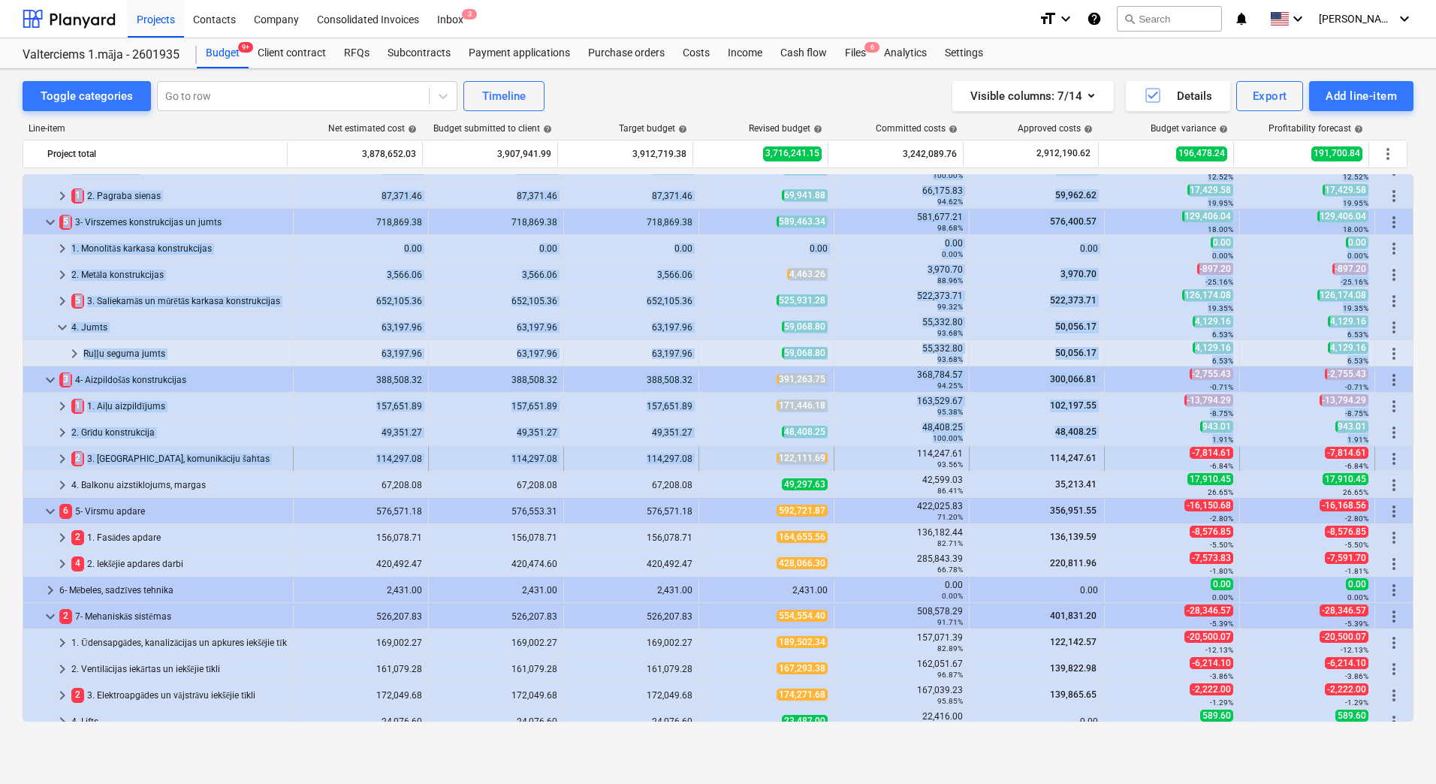
drag, startPoint x: 819, startPoint y: 461, endPoint x: 759, endPoint y: 459, distance: 60.9
click at [759, 459] on div "122,111.69" at bounding box center [766, 458] width 122 height 13
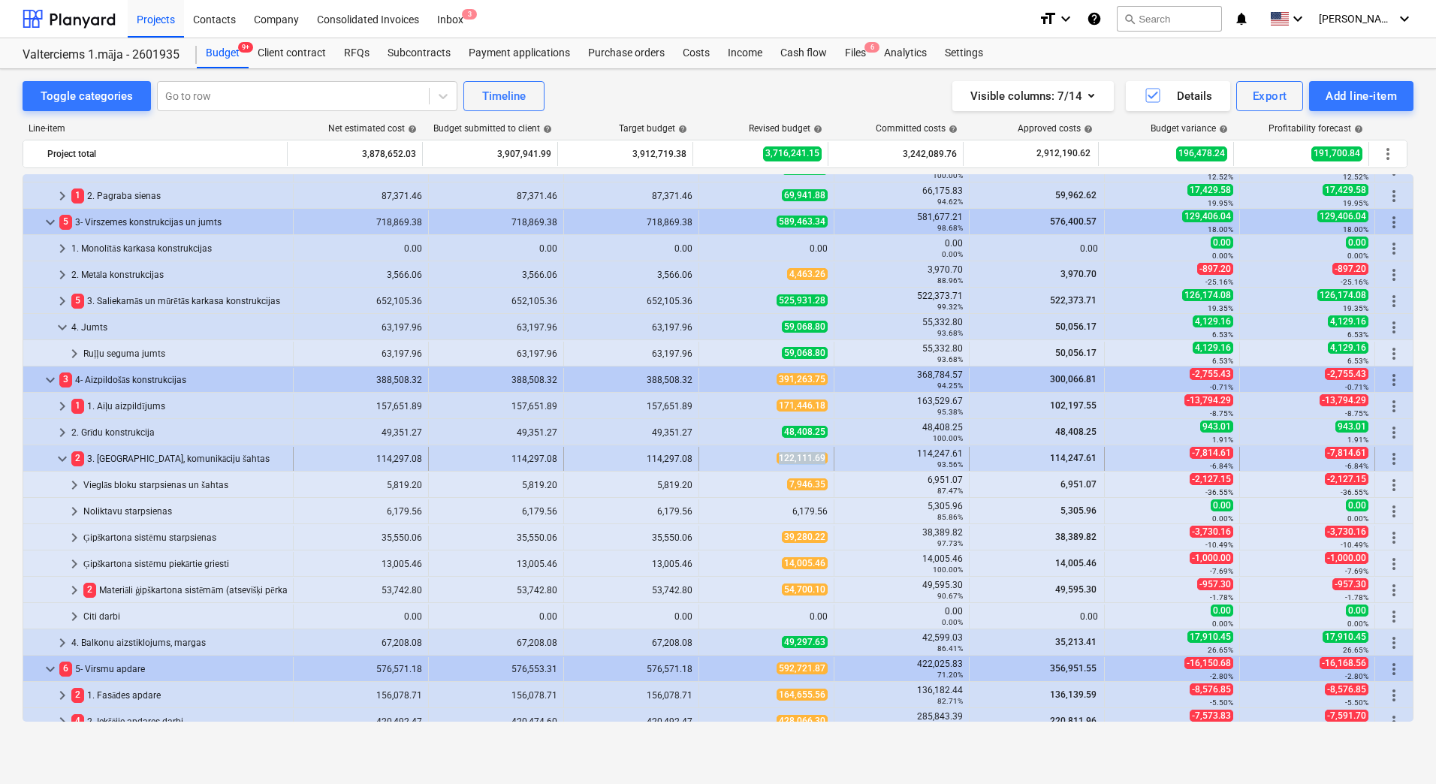
drag, startPoint x: 748, startPoint y: 460, endPoint x: 822, endPoint y: 457, distance: 73.7
click at [822, 457] on div "122,111.69" at bounding box center [766, 458] width 122 height 13
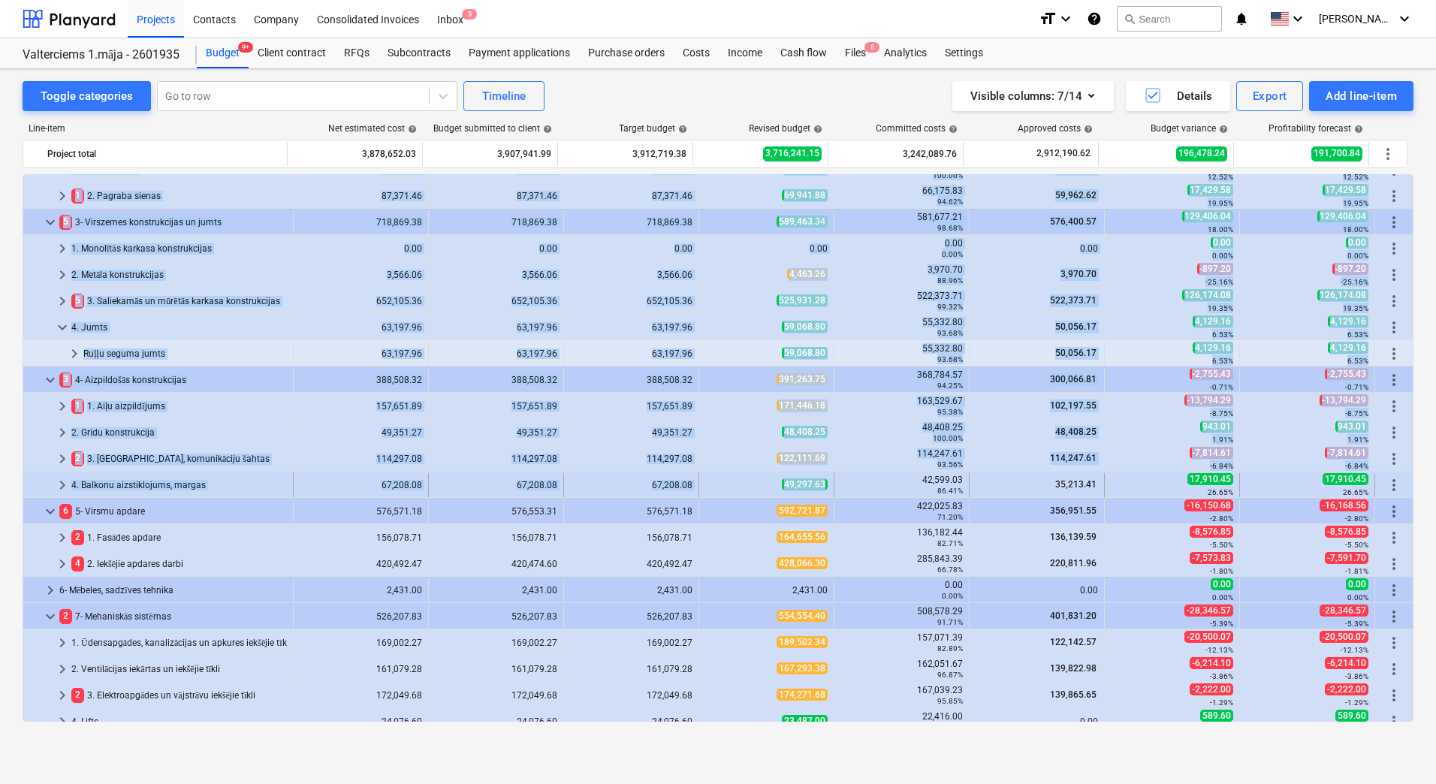
click at [818, 487] on span "49,297.63" at bounding box center [805, 484] width 46 height 12
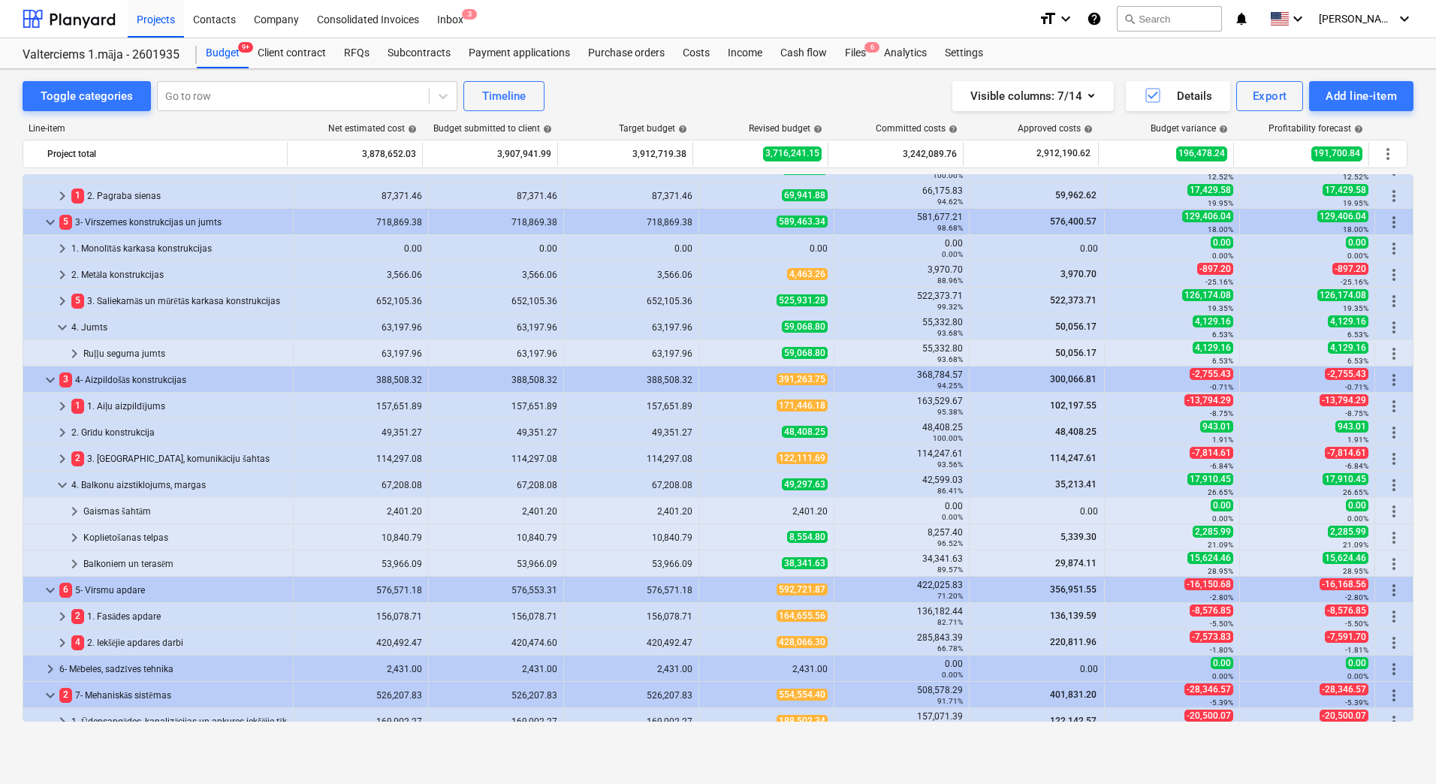
click at [818, 487] on span "49,297.63" at bounding box center [805, 484] width 46 height 12
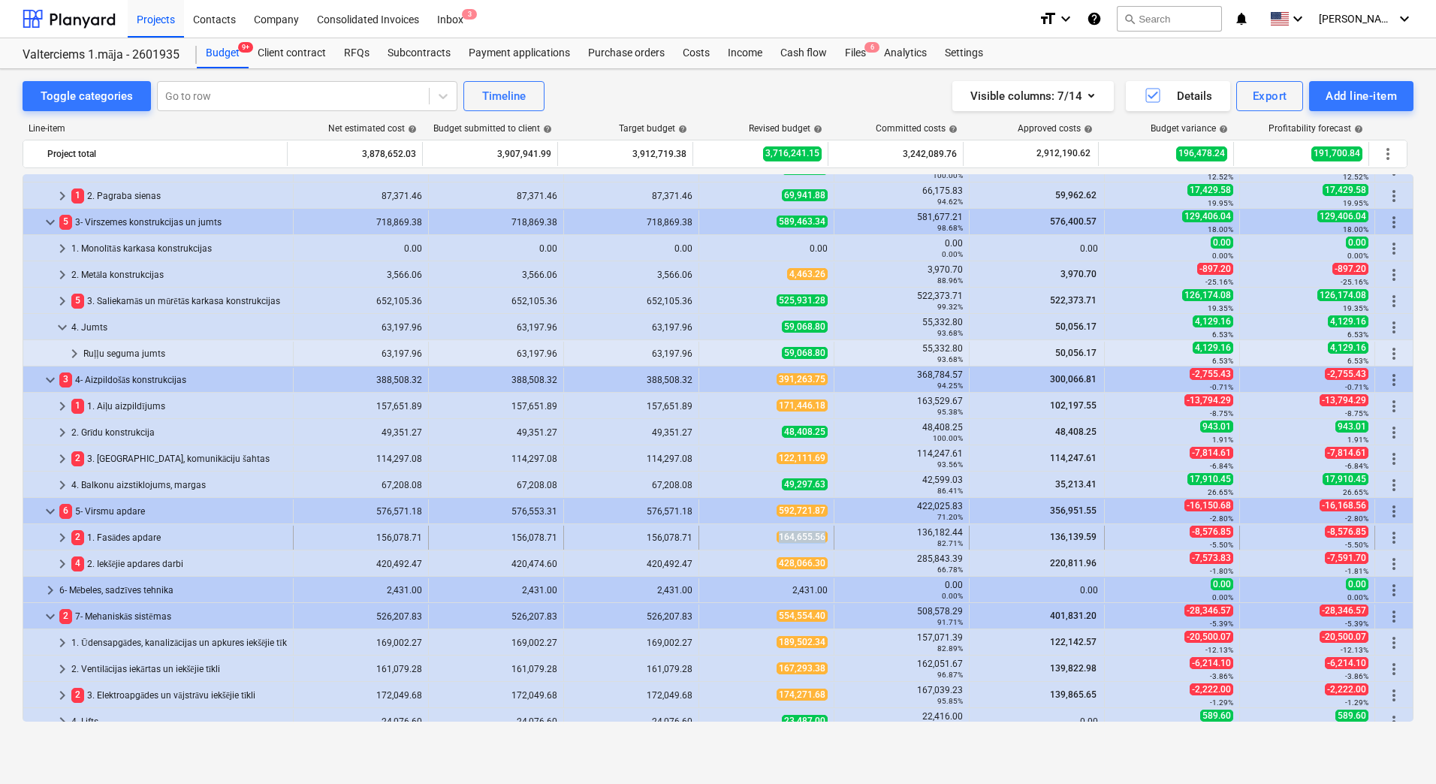
click at [818, 536] on div "164,655.56" at bounding box center [766, 537] width 122 height 13
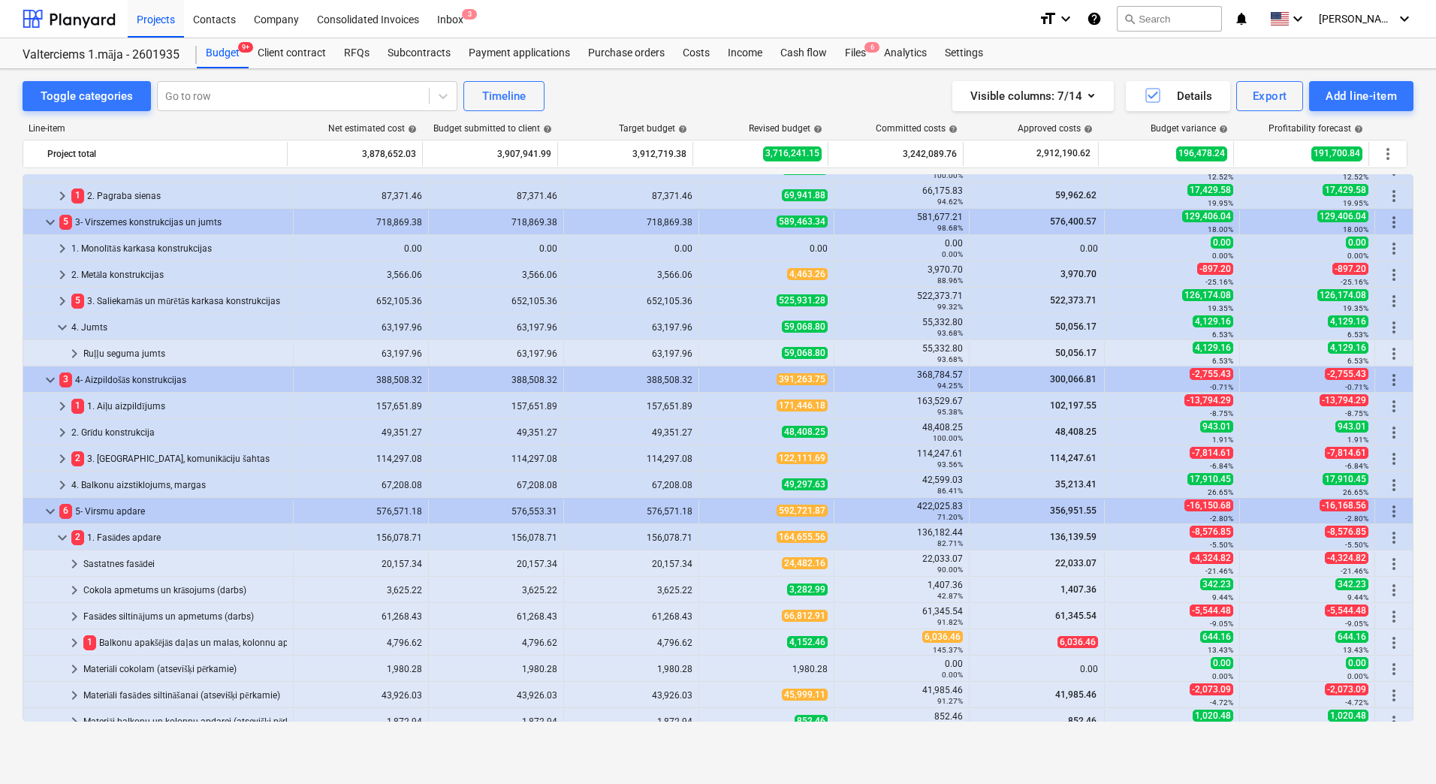
click at [818, 536] on span "164,655.56" at bounding box center [802, 537] width 51 height 12
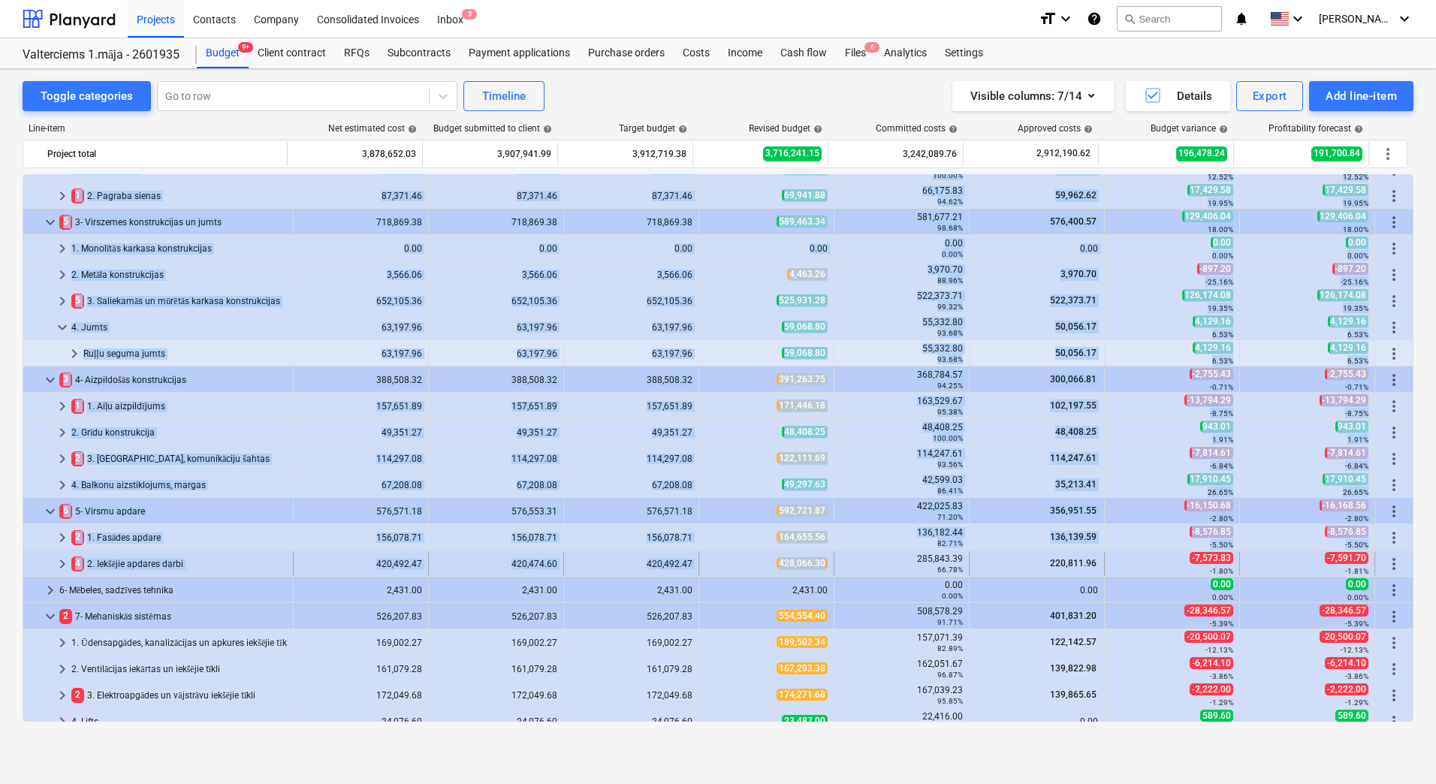
drag, startPoint x: 760, startPoint y: 563, endPoint x: 819, endPoint y: 563, distance: 59.3
click at [733, 566] on div "428,066.30" at bounding box center [766, 563] width 122 height 13
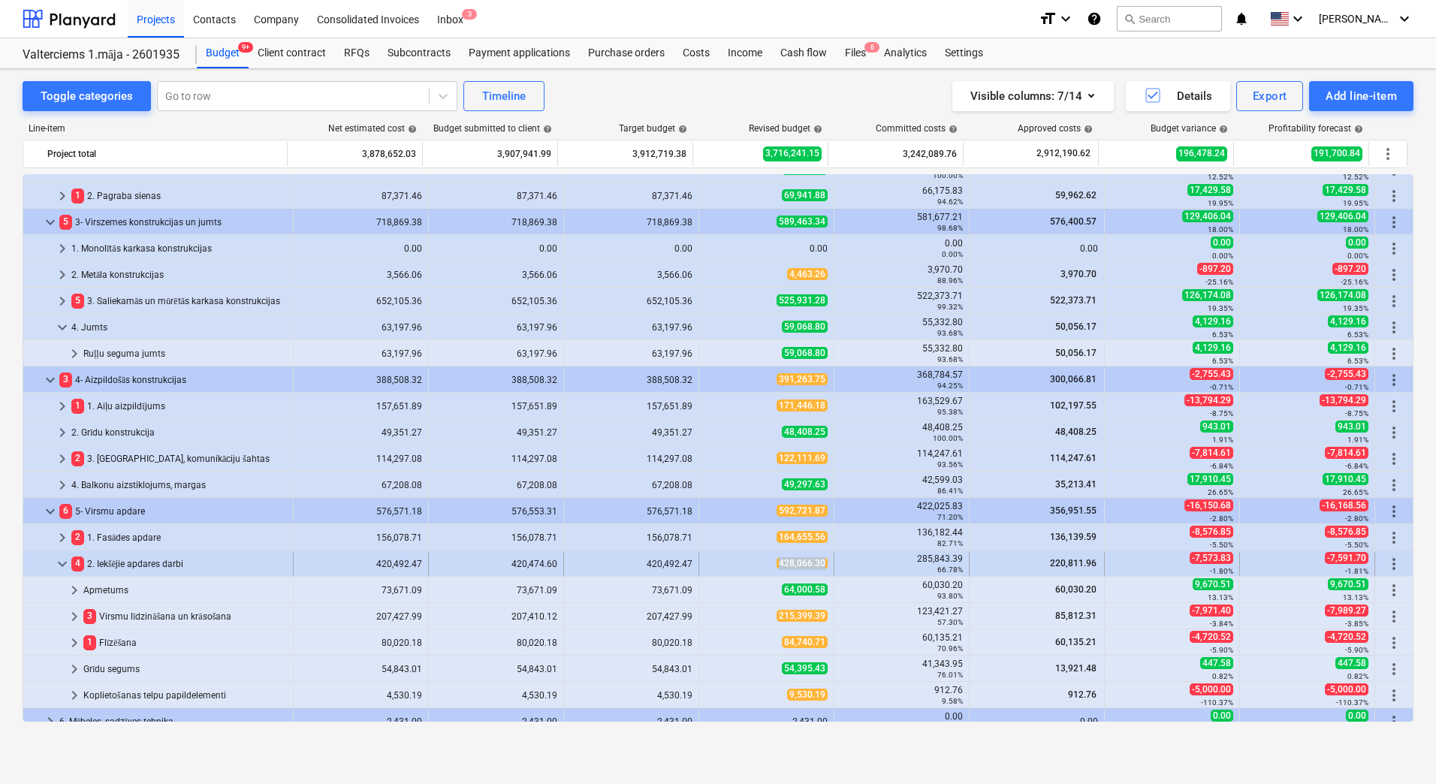
drag, startPoint x: 732, startPoint y: 566, endPoint x: 819, endPoint y: 567, distance: 87.1
click at [819, 567] on div "428,066.30" at bounding box center [766, 563] width 122 height 13
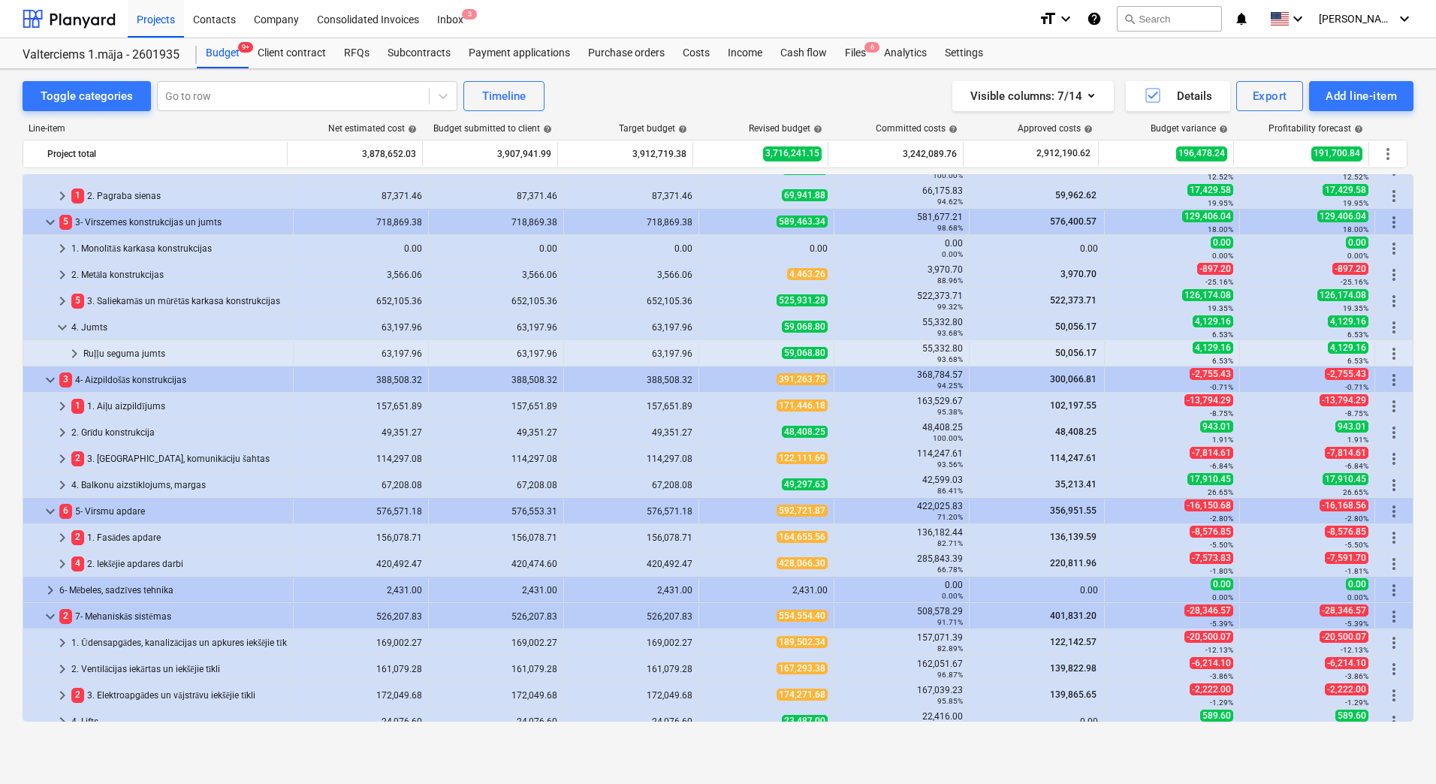
click at [222, 129] on div "Line-item" at bounding box center [156, 128] width 266 height 11
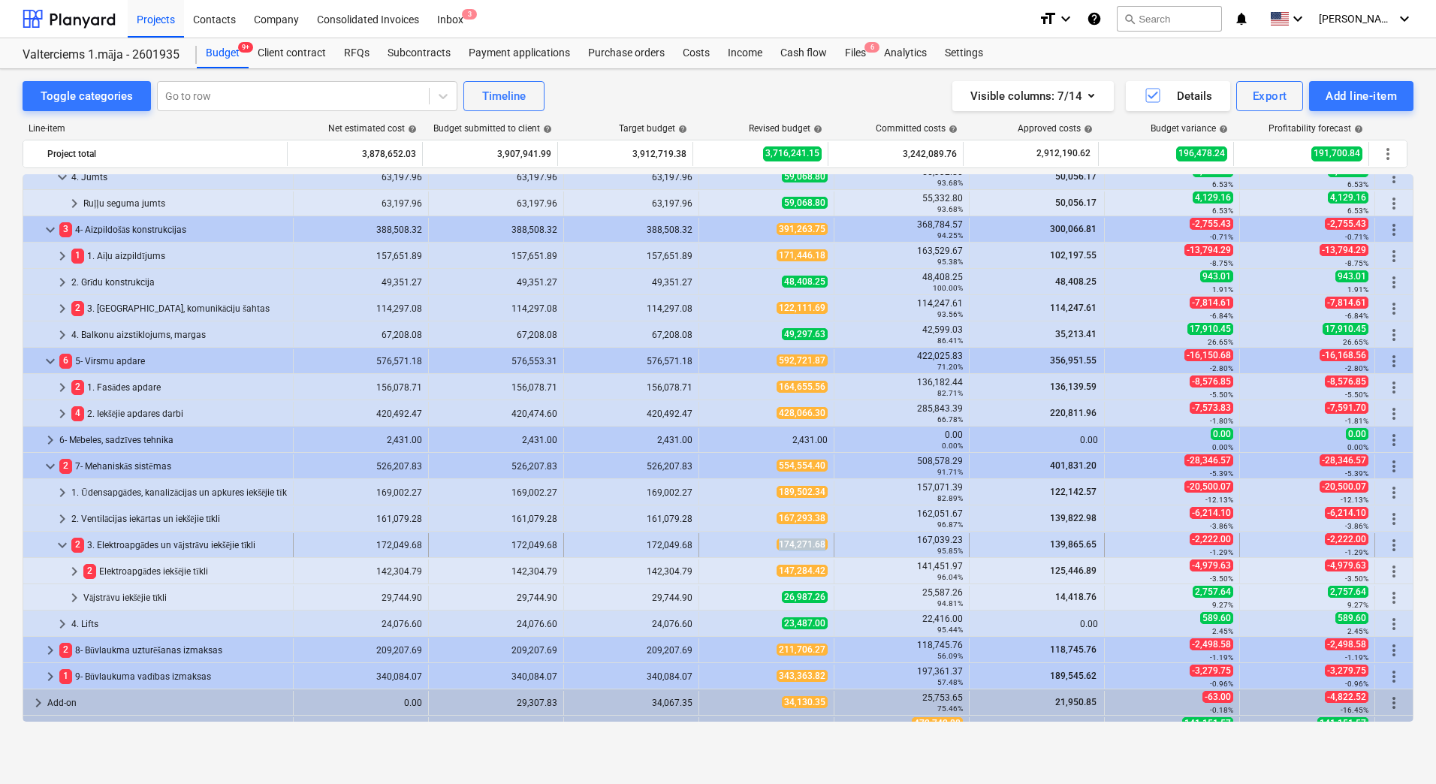
drag, startPoint x: 769, startPoint y: 544, endPoint x: 821, endPoint y: 544, distance: 51.8
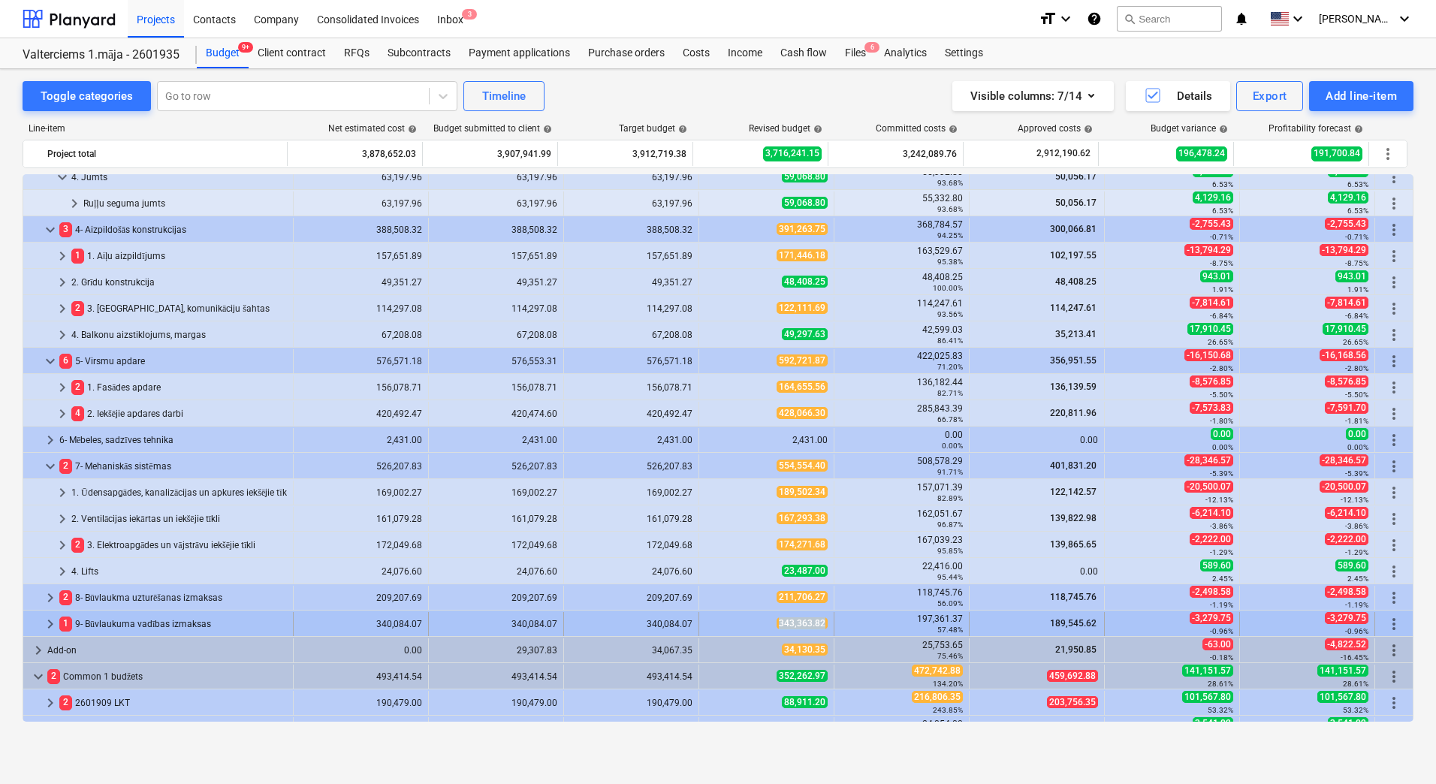
drag, startPoint x: 768, startPoint y: 625, endPoint x: 819, endPoint y: 628, distance: 51.2
click at [819, 628] on div "343,363.82" at bounding box center [766, 623] width 122 height 13
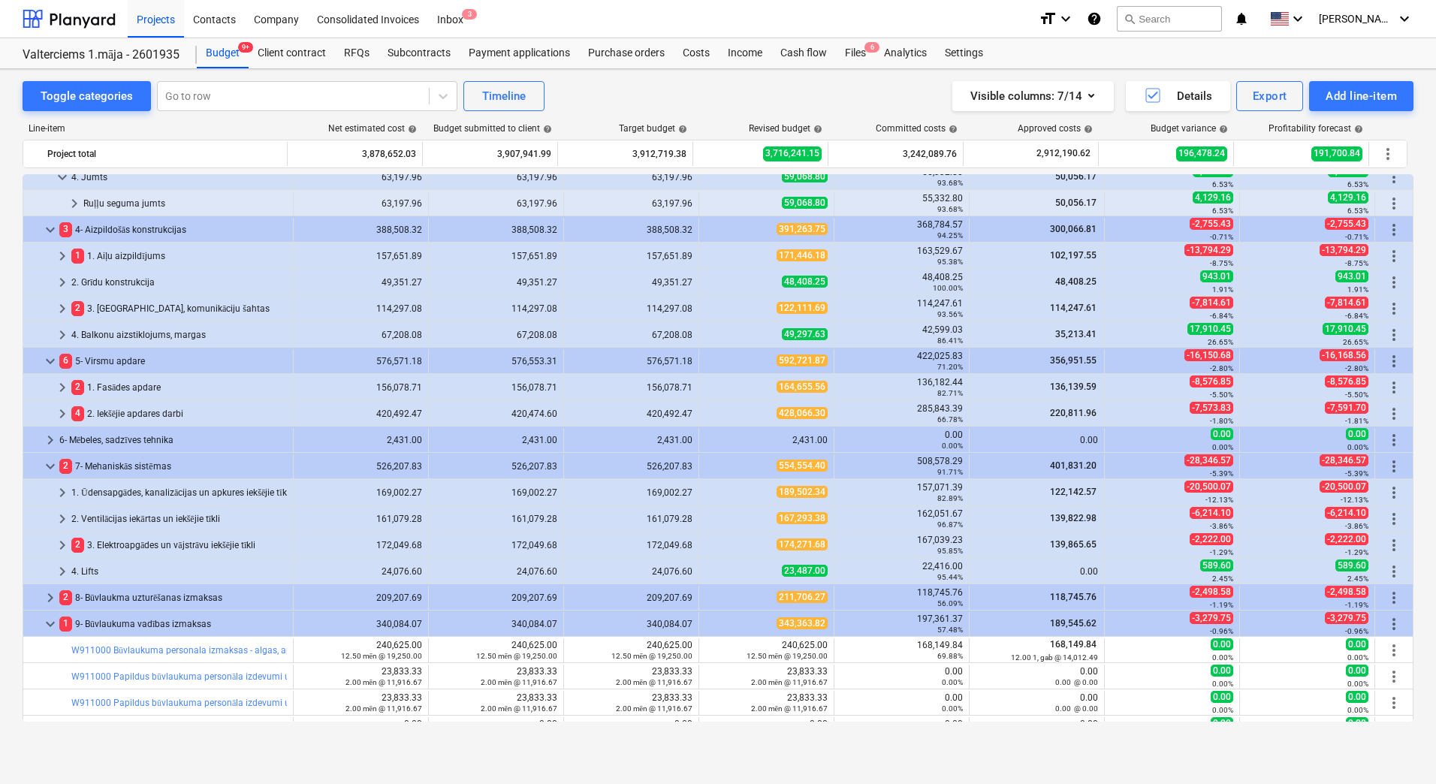
click at [819, 628] on span "343,363.82" at bounding box center [802, 623] width 51 height 12
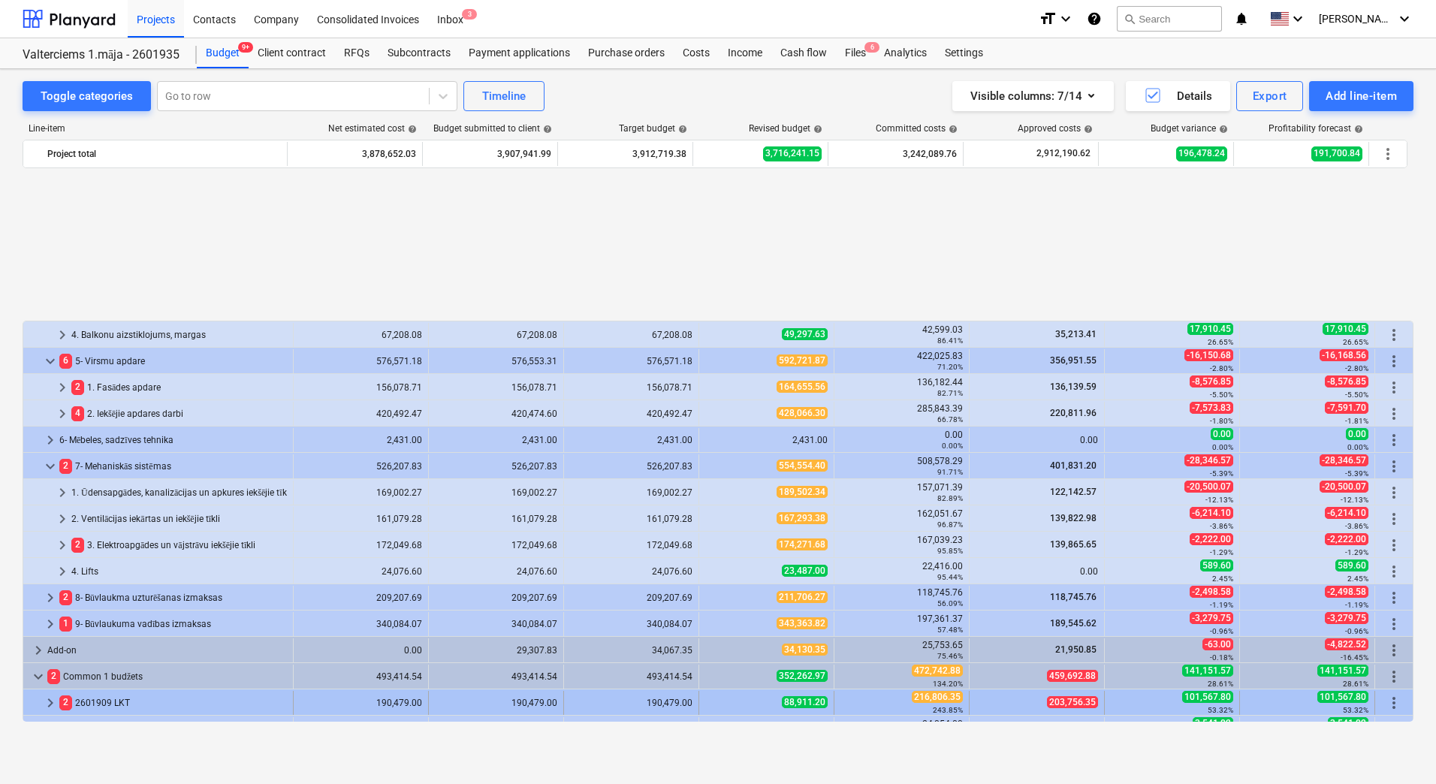
scroll to position [478, 0]
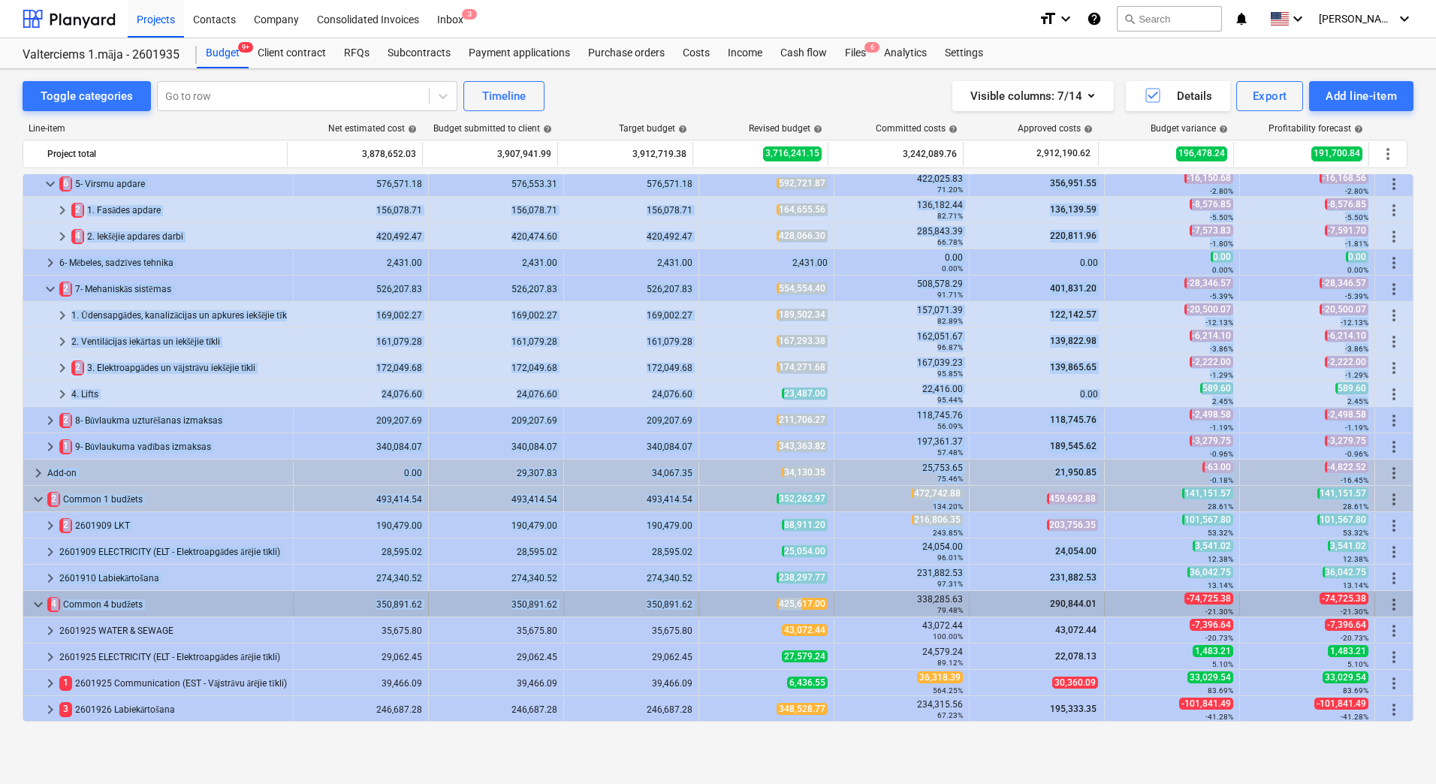
click at [759, 607] on div "425,617.00" at bounding box center [766, 604] width 122 height 13
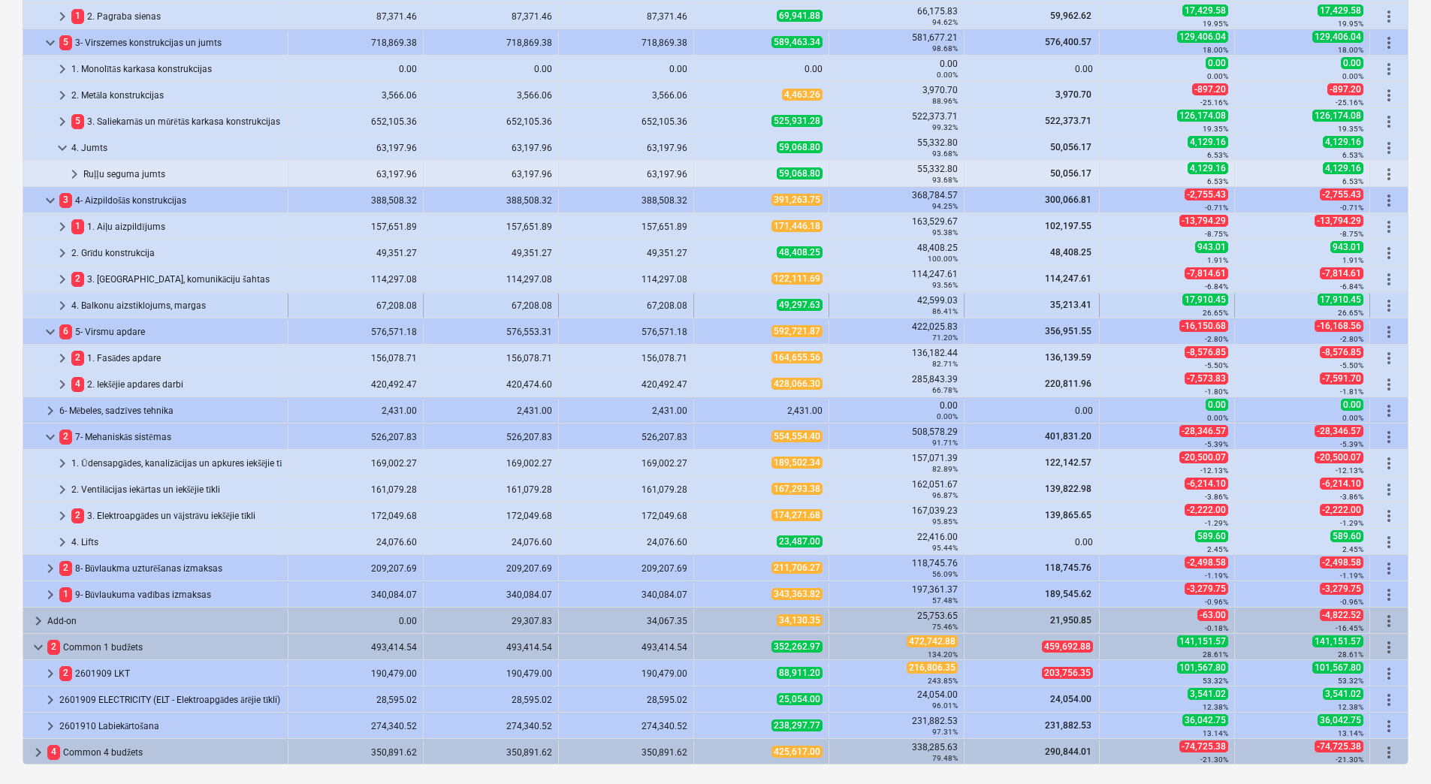
scroll to position [327, 0]
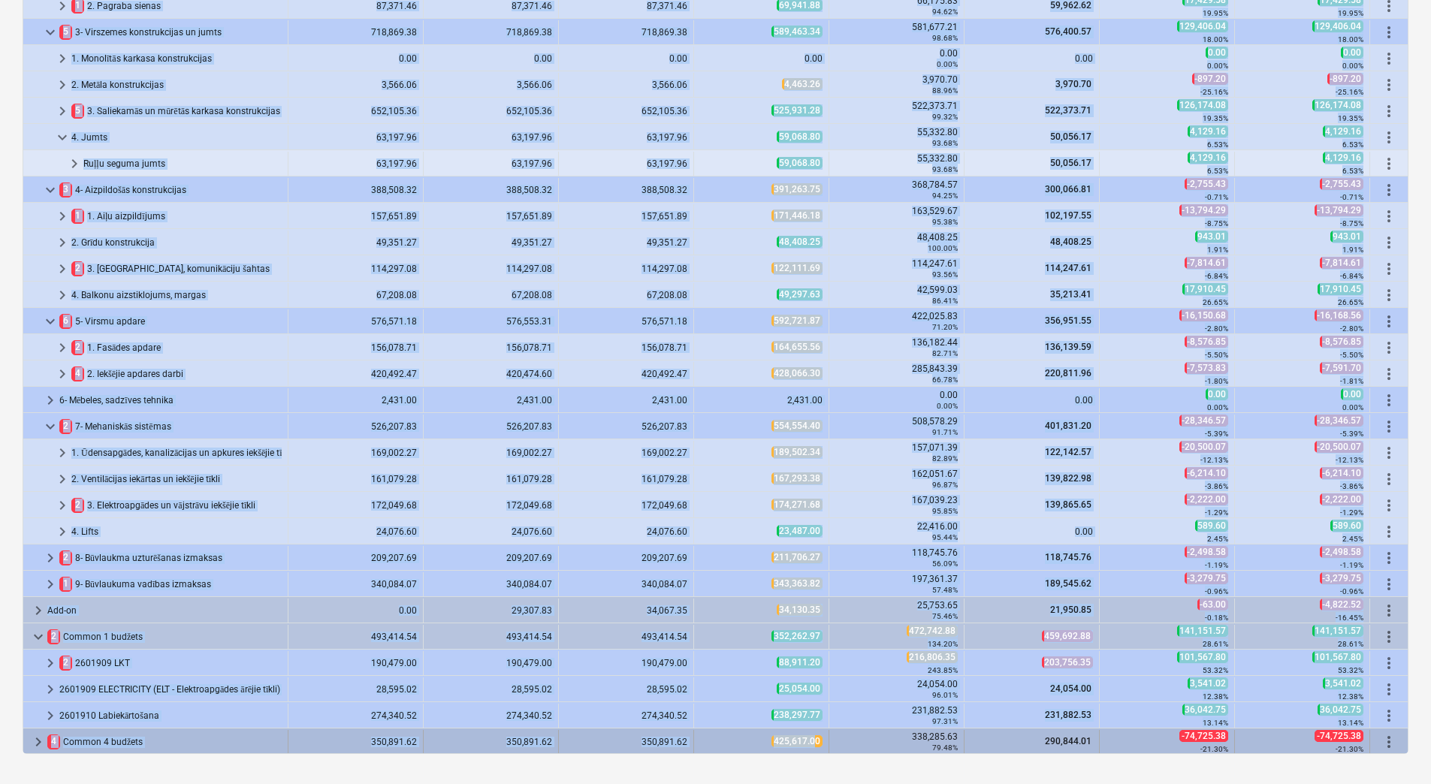
drag, startPoint x: 749, startPoint y: 744, endPoint x: 810, endPoint y: 746, distance: 60.9
click at [758, 744] on div "425,617.00" at bounding box center [761, 741] width 122 height 13
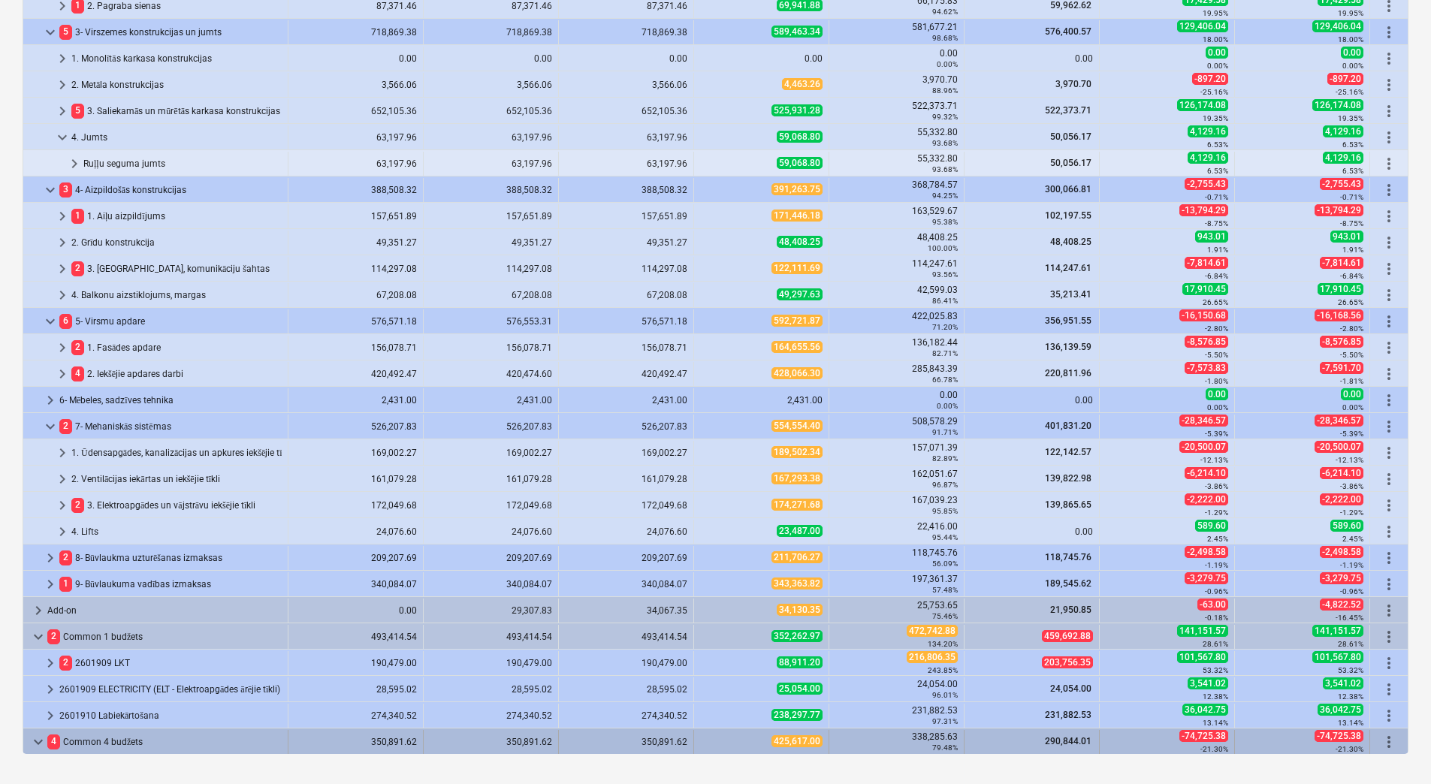
scroll to position [56, 0]
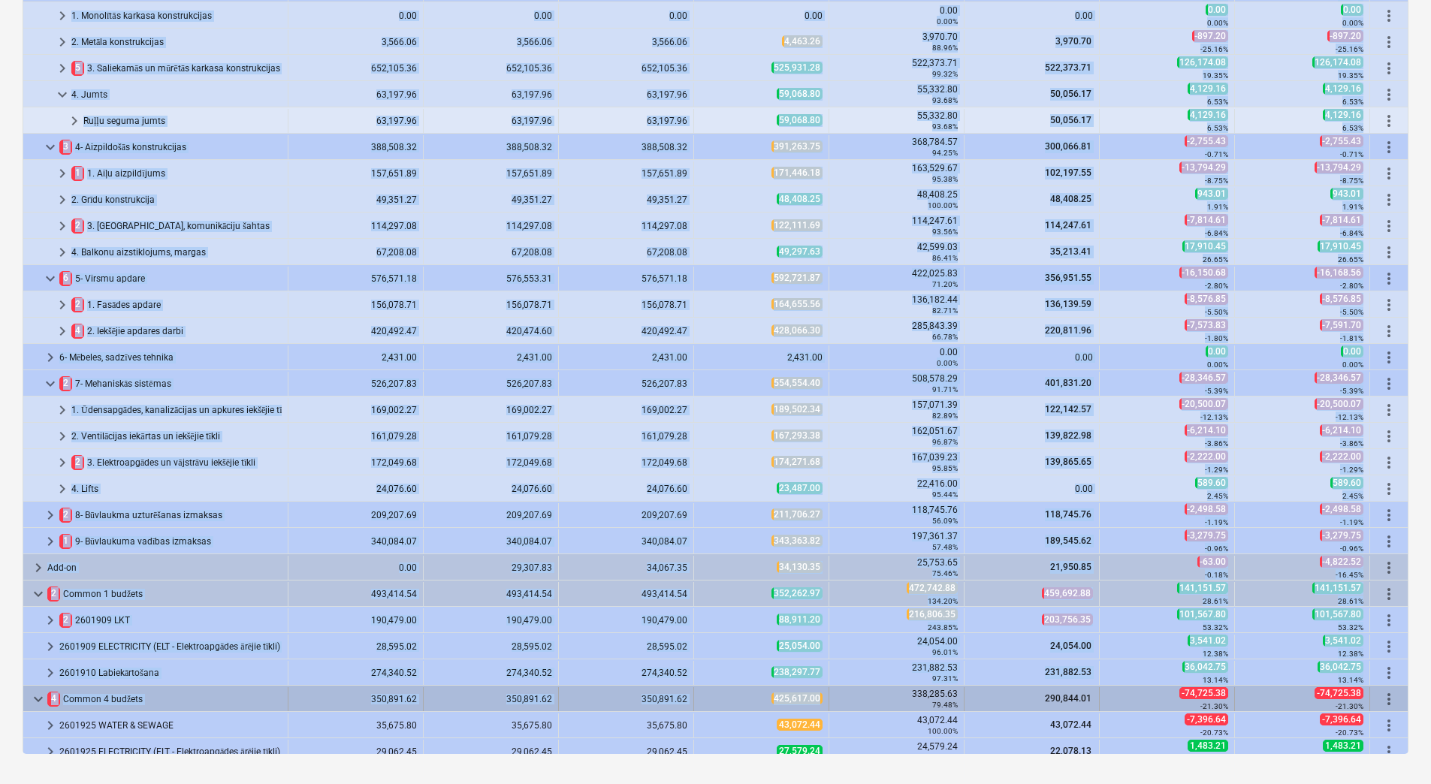
drag, startPoint x: 740, startPoint y: 743, endPoint x: 816, endPoint y: 695, distance: 90.0
click at [748, 700] on div "425,617.00" at bounding box center [761, 698] width 122 height 13
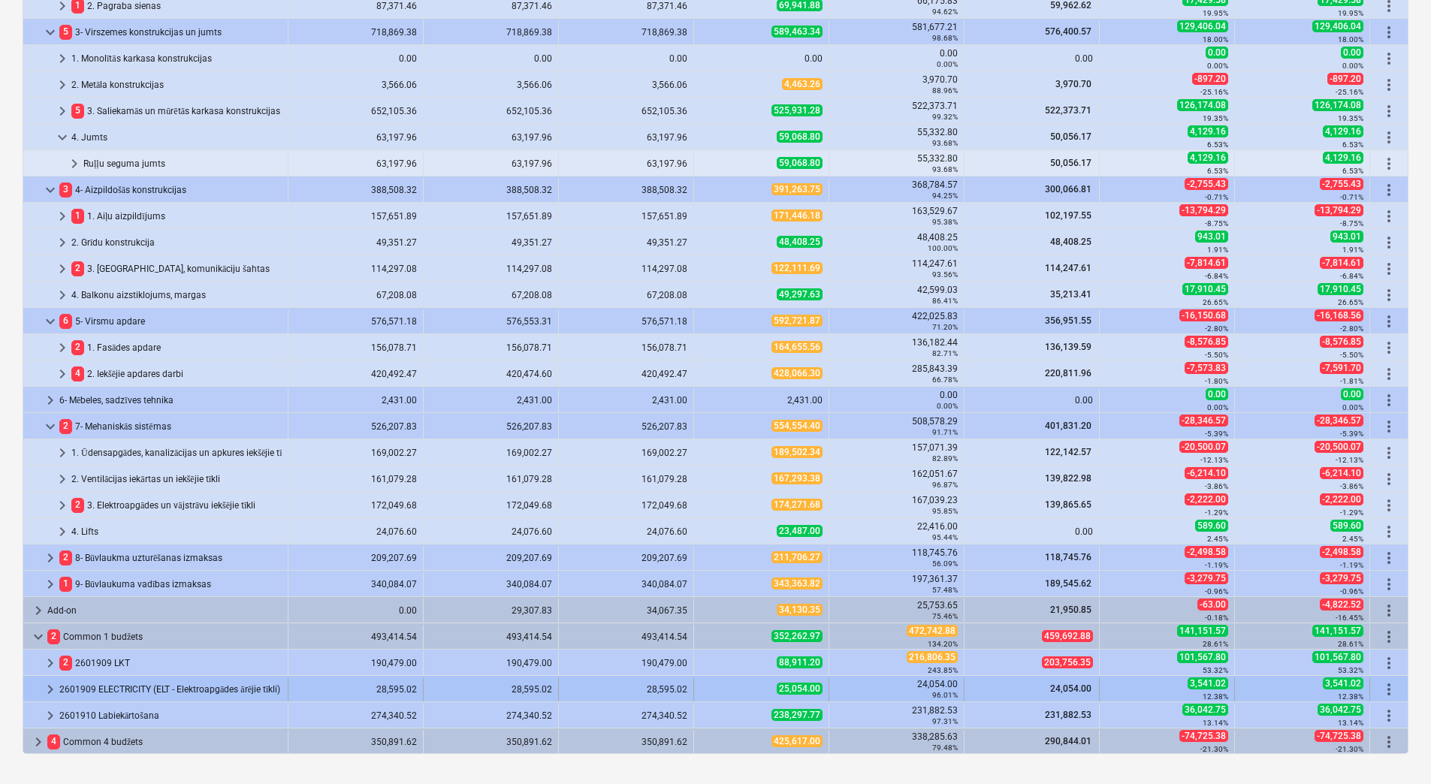
scroll to position [14, 0]
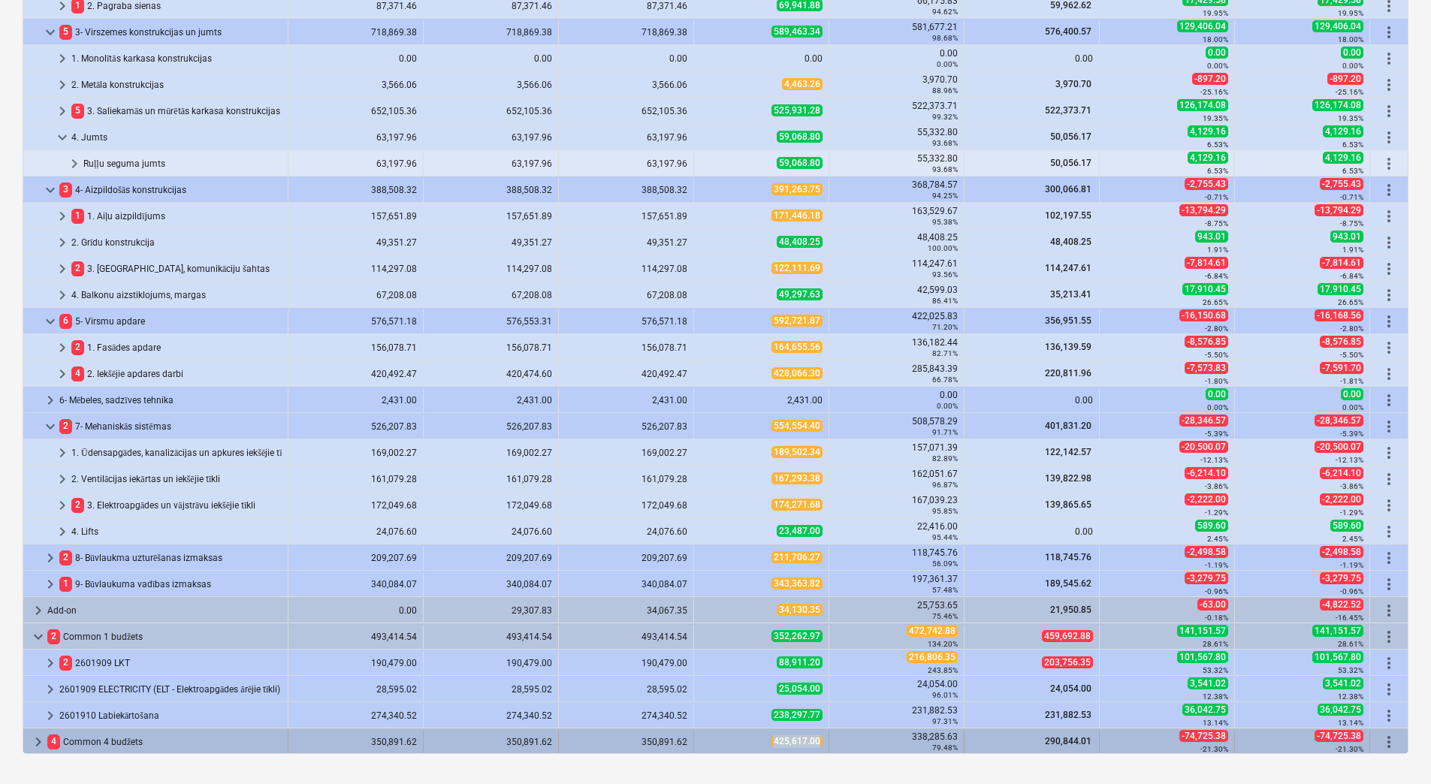
drag, startPoint x: 745, startPoint y: 741, endPoint x: 813, endPoint y: 744, distance: 68.4
click at [813, 744] on div "425,617.00" at bounding box center [761, 741] width 122 height 13
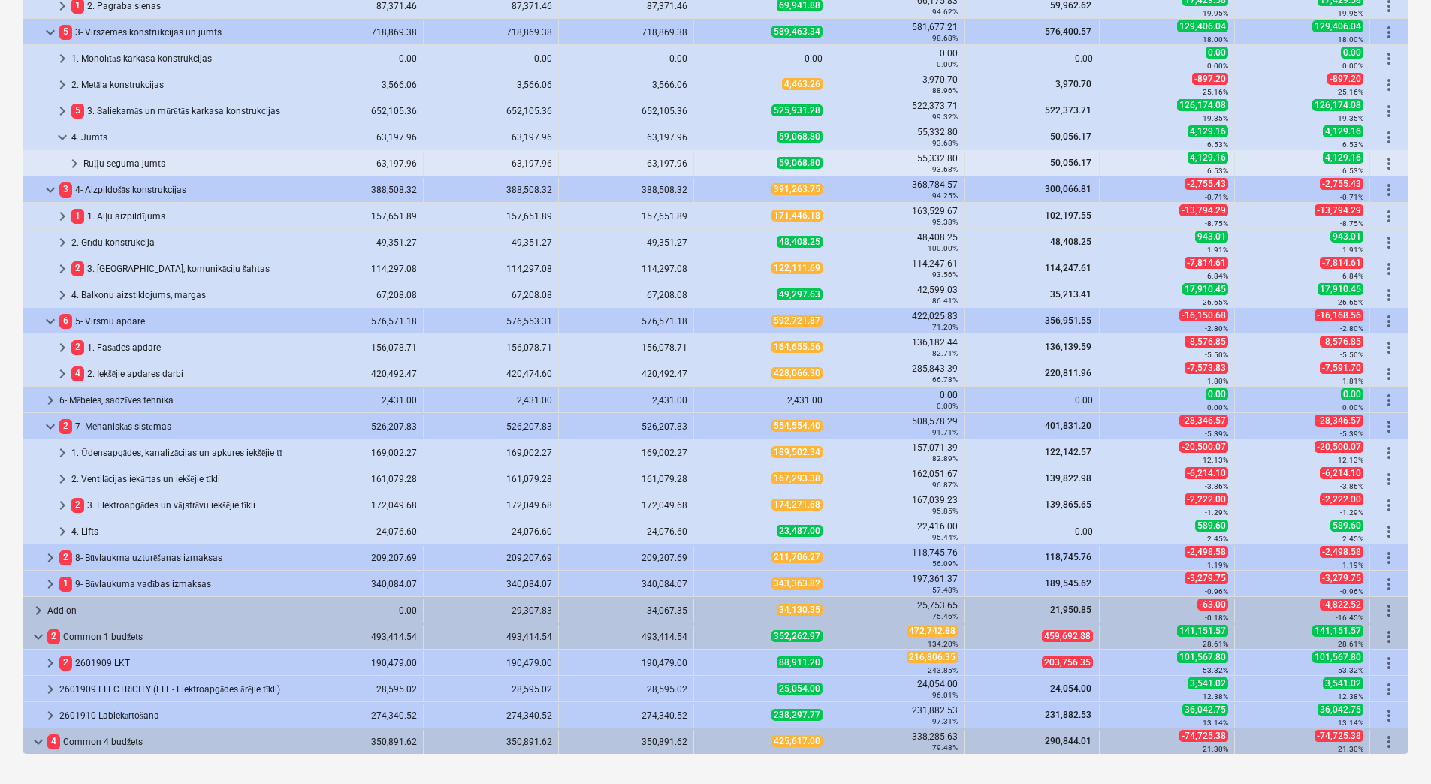
scroll to position [119, 0]
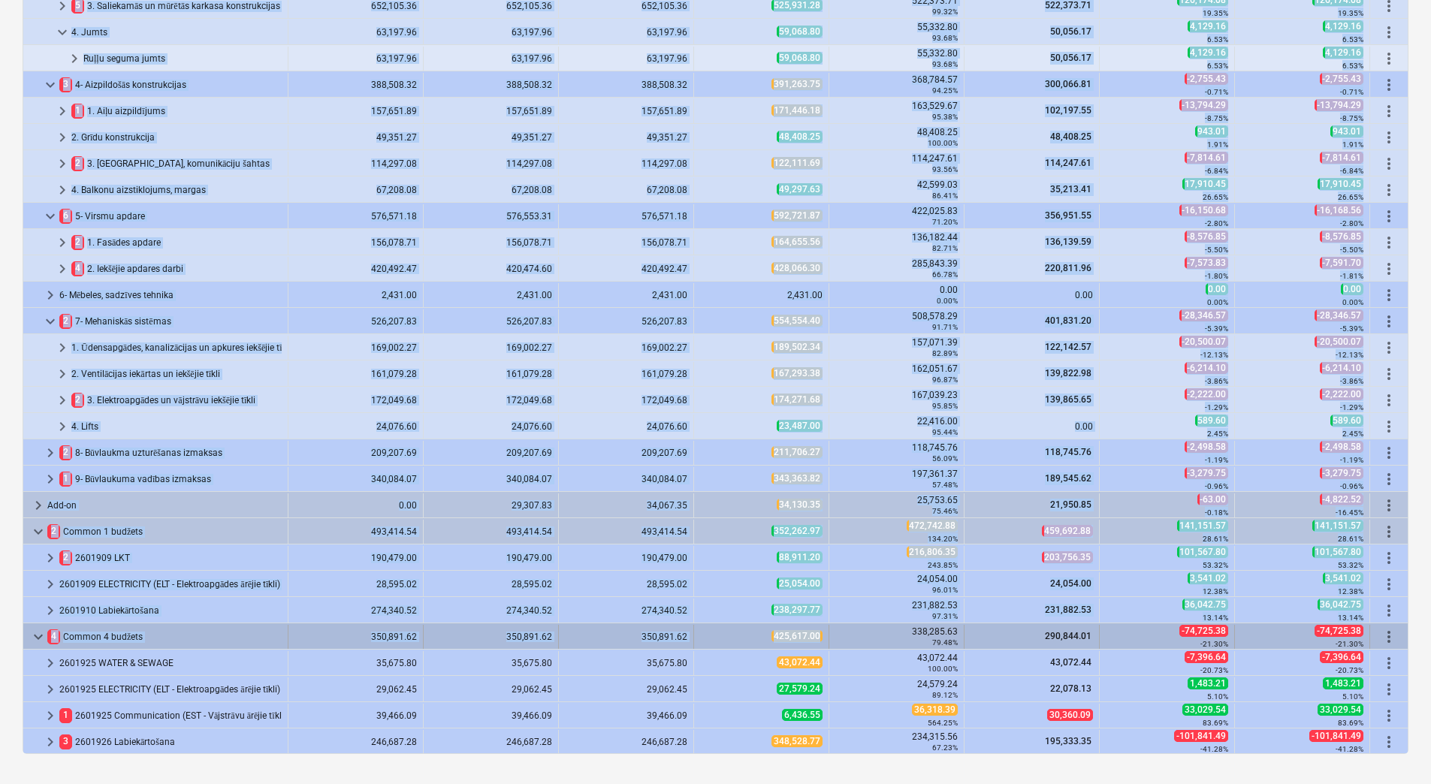
drag, startPoint x: 818, startPoint y: 638, endPoint x: 745, endPoint y: 638, distance: 72.9
click at [745, 638] on div "425,617.00" at bounding box center [761, 636] width 122 height 13
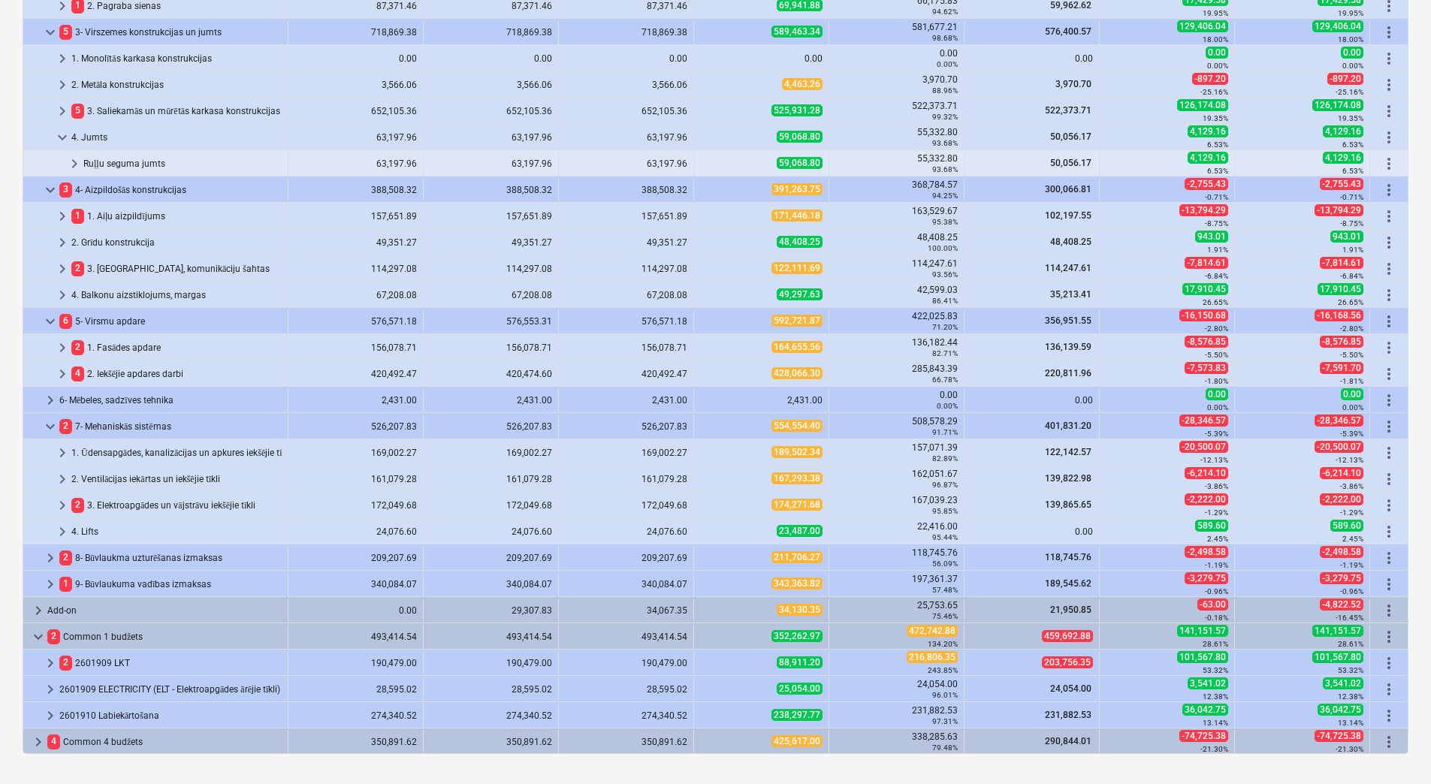
scroll to position [14, 0]
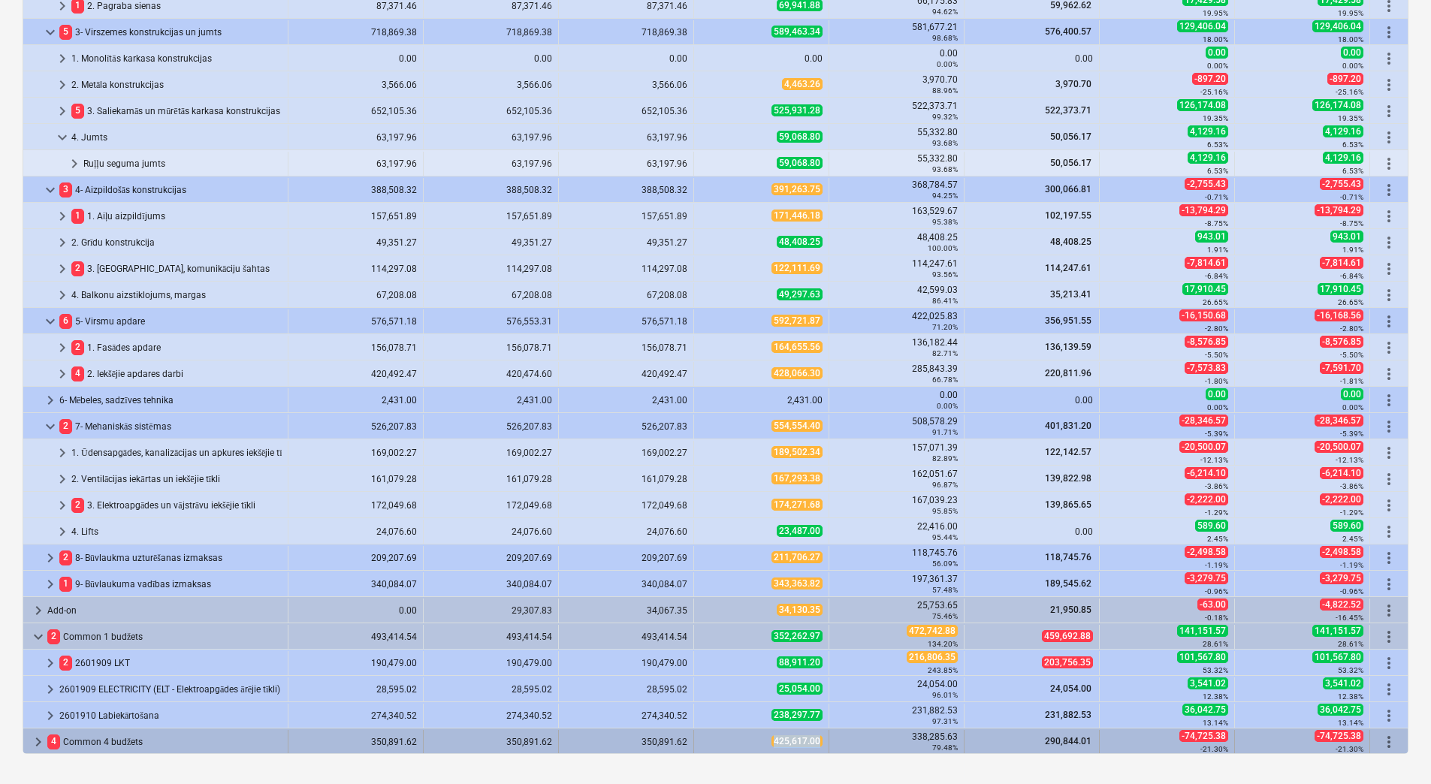
drag, startPoint x: 739, startPoint y: 738, endPoint x: 821, endPoint y: 740, distance: 81.9
click at [821, 740] on div "425,617.00" at bounding box center [761, 742] width 135 height 24
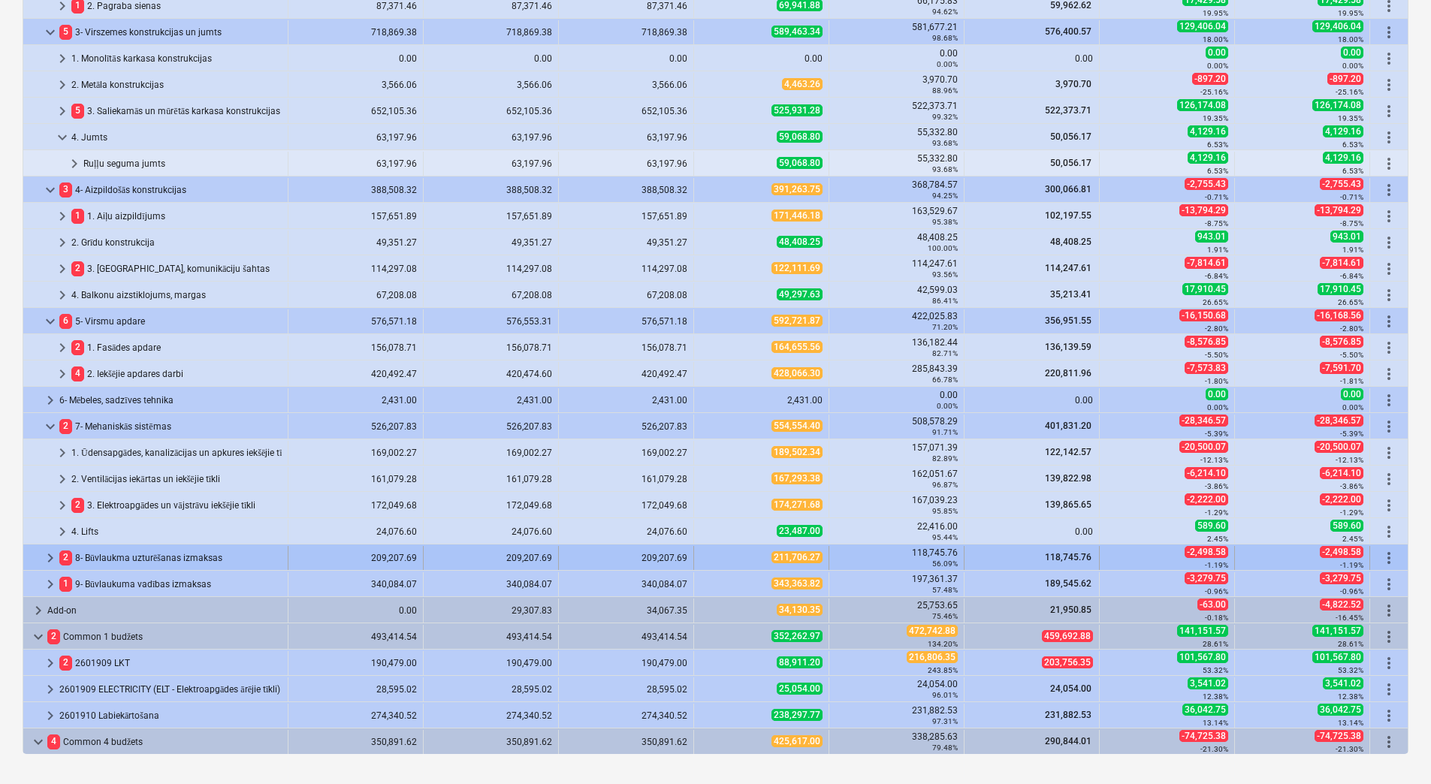
scroll to position [119, 0]
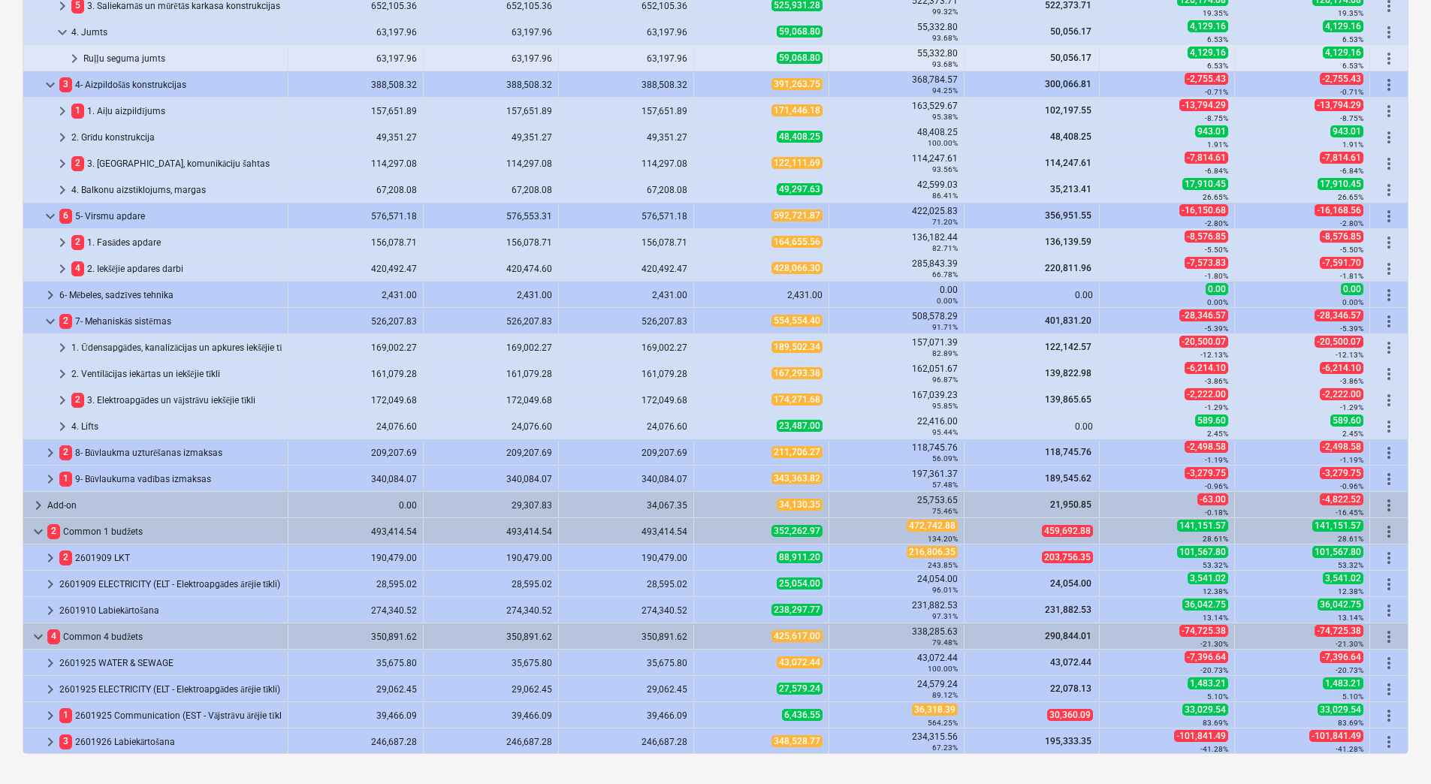
click at [12, 335] on div "Toggle categories Go to row Timeline Visible columns : 7/14 Details Export Add …" at bounding box center [715, 263] width 1431 height 1042
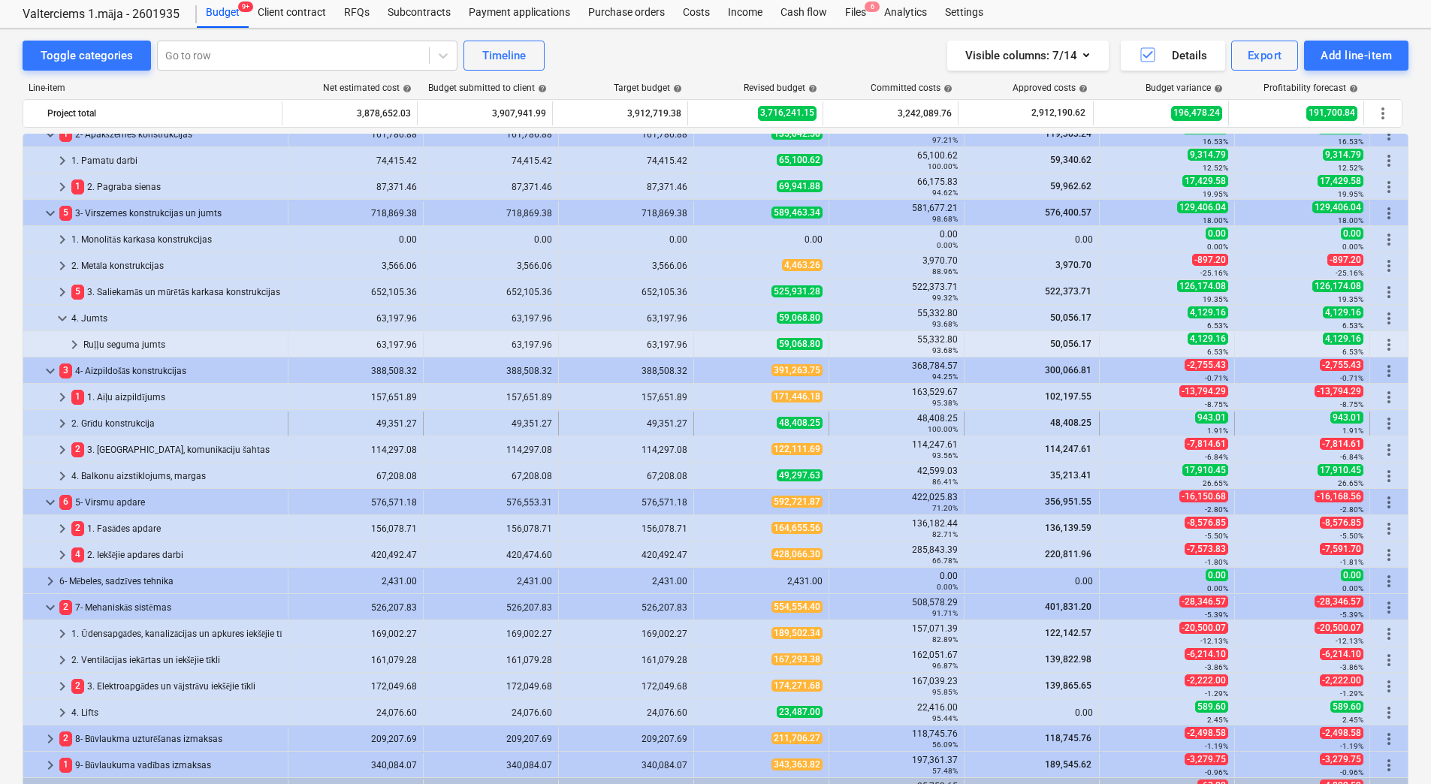
scroll to position [150, 0]
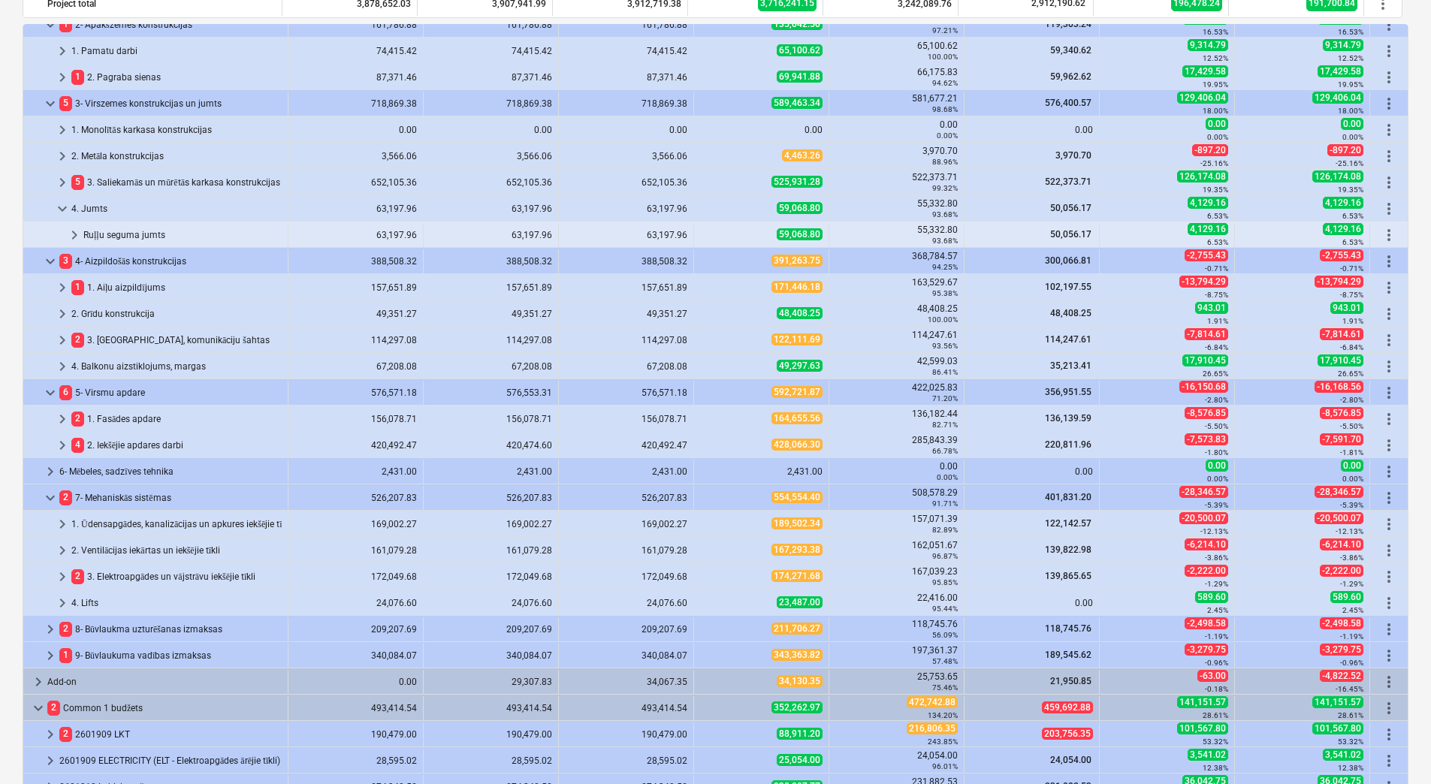
click at [6, 226] on div "Toggle categories Go to row Timeline Visible columns : 7/14 Details Export Add …" at bounding box center [715, 440] width 1431 height 1042
click at [10, 266] on div "Toggle categories Go to row Timeline Visible columns : 7/14 Details Export Add …" at bounding box center [715, 440] width 1431 height 1042
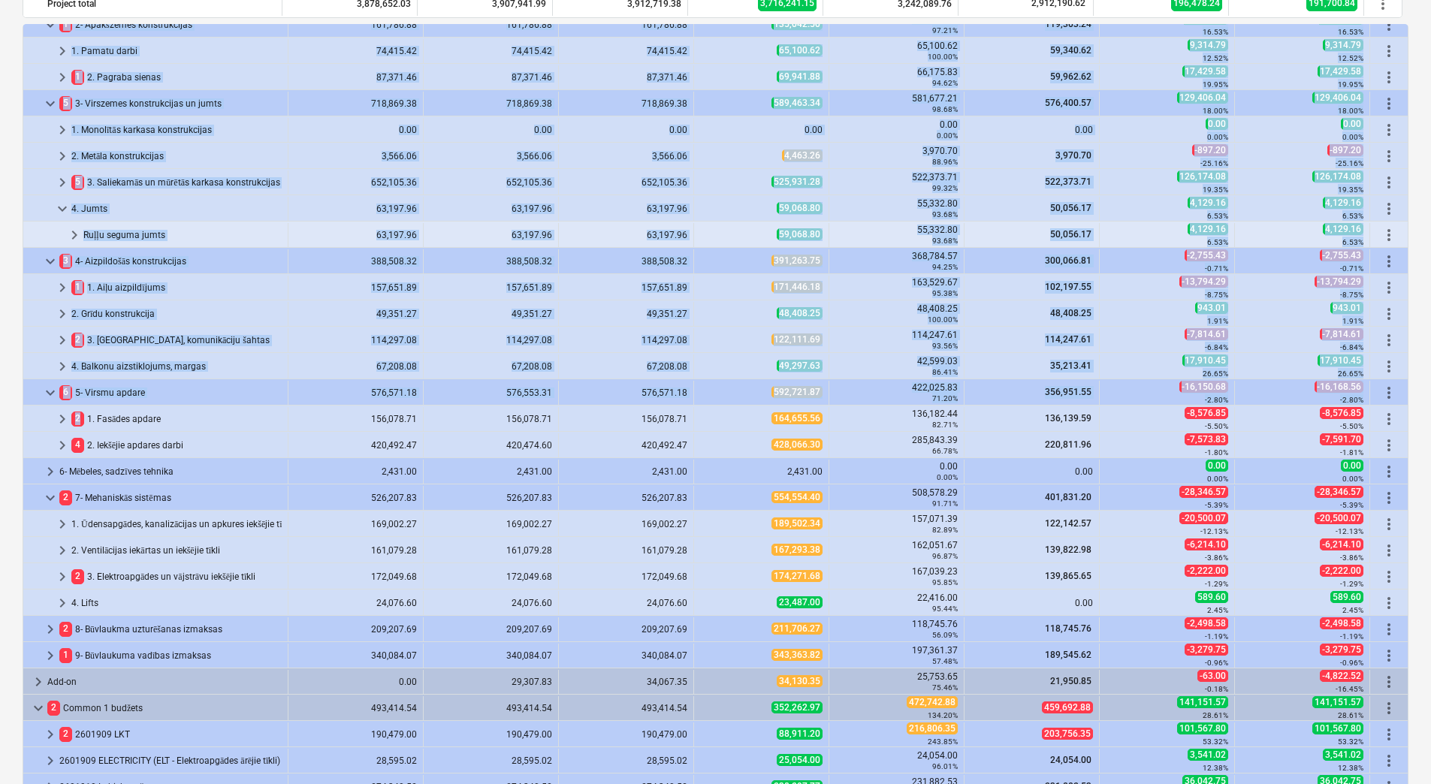
click at [12, 418] on div "Toggle categories Go to row Timeline Visible columns : 7/14 Details Export Add …" at bounding box center [715, 440] width 1431 height 1042
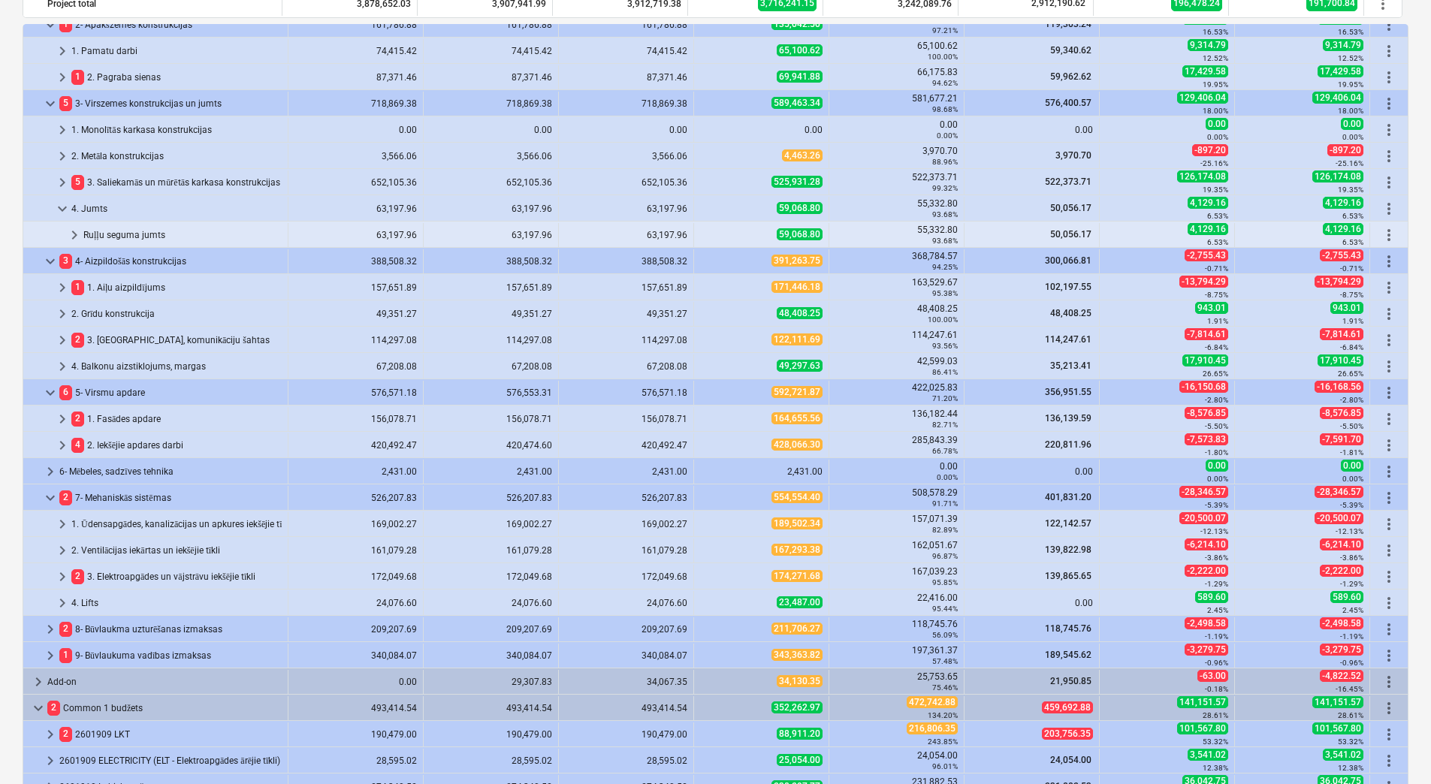
click at [12, 418] on div "Toggle categories Go to row Timeline Visible columns : 7/14 Details Export Add …" at bounding box center [715, 440] width 1431 height 1042
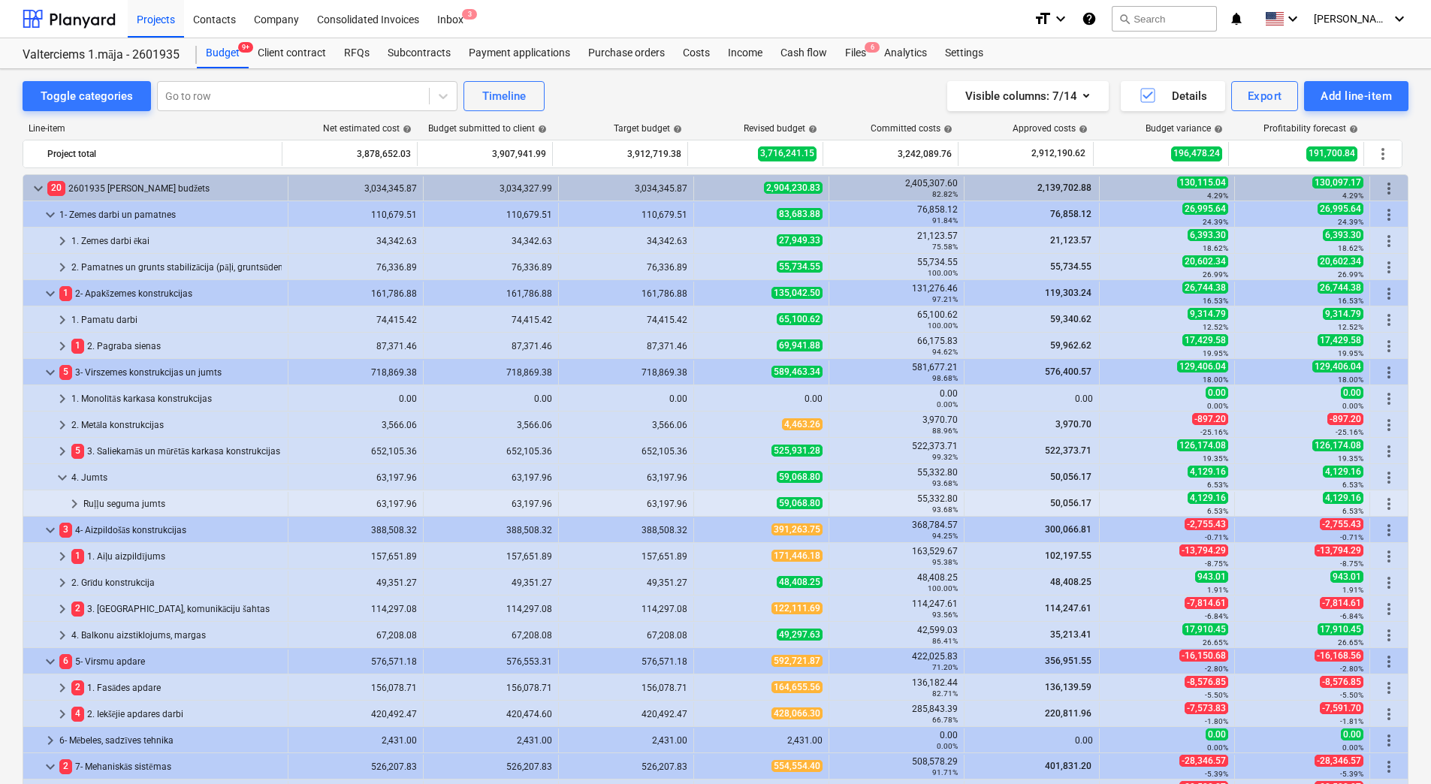
drag, startPoint x: 165, startPoint y: 23, endPoint x: 159, endPoint y: 109, distance: 85.8
click at [165, 23] on div "Projects" at bounding box center [156, 18] width 56 height 38
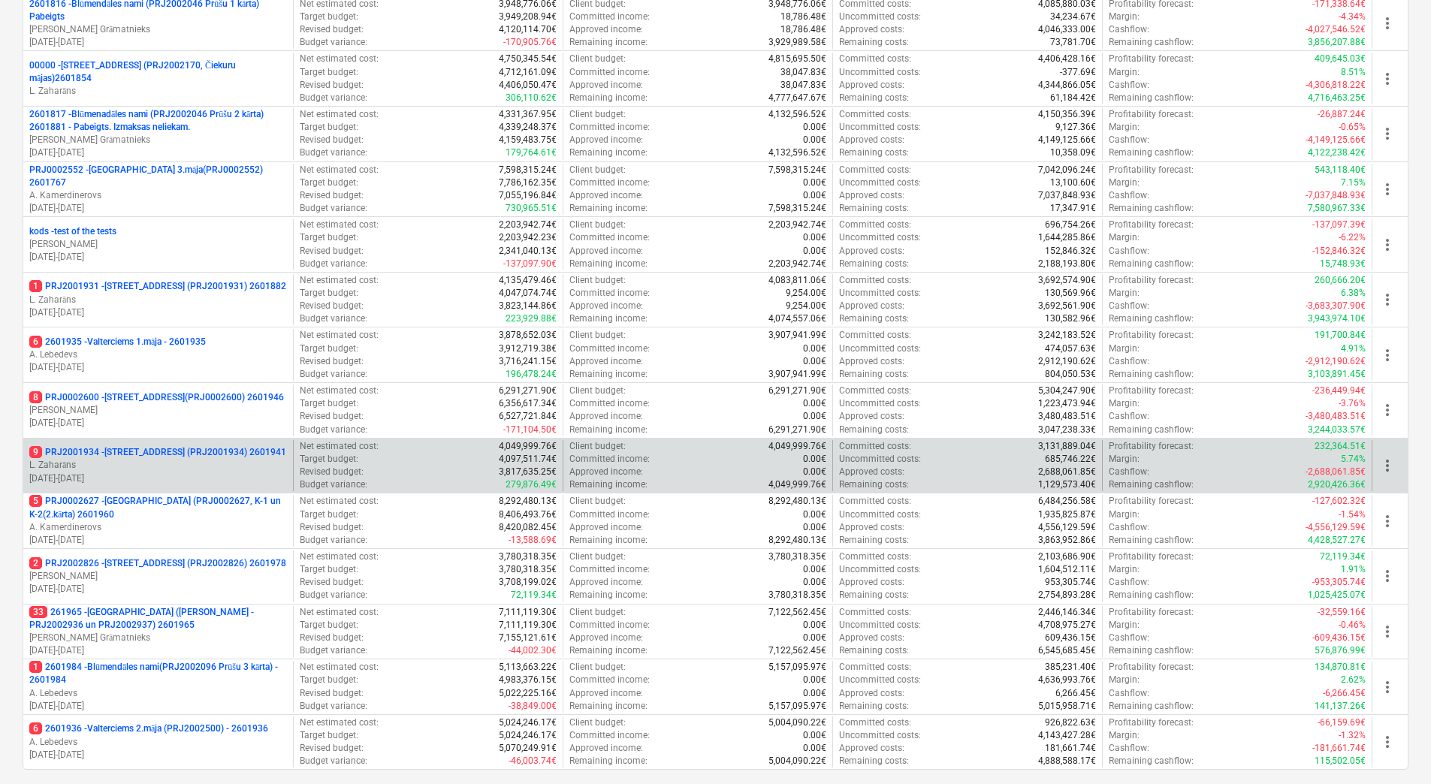
scroll to position [409, 0]
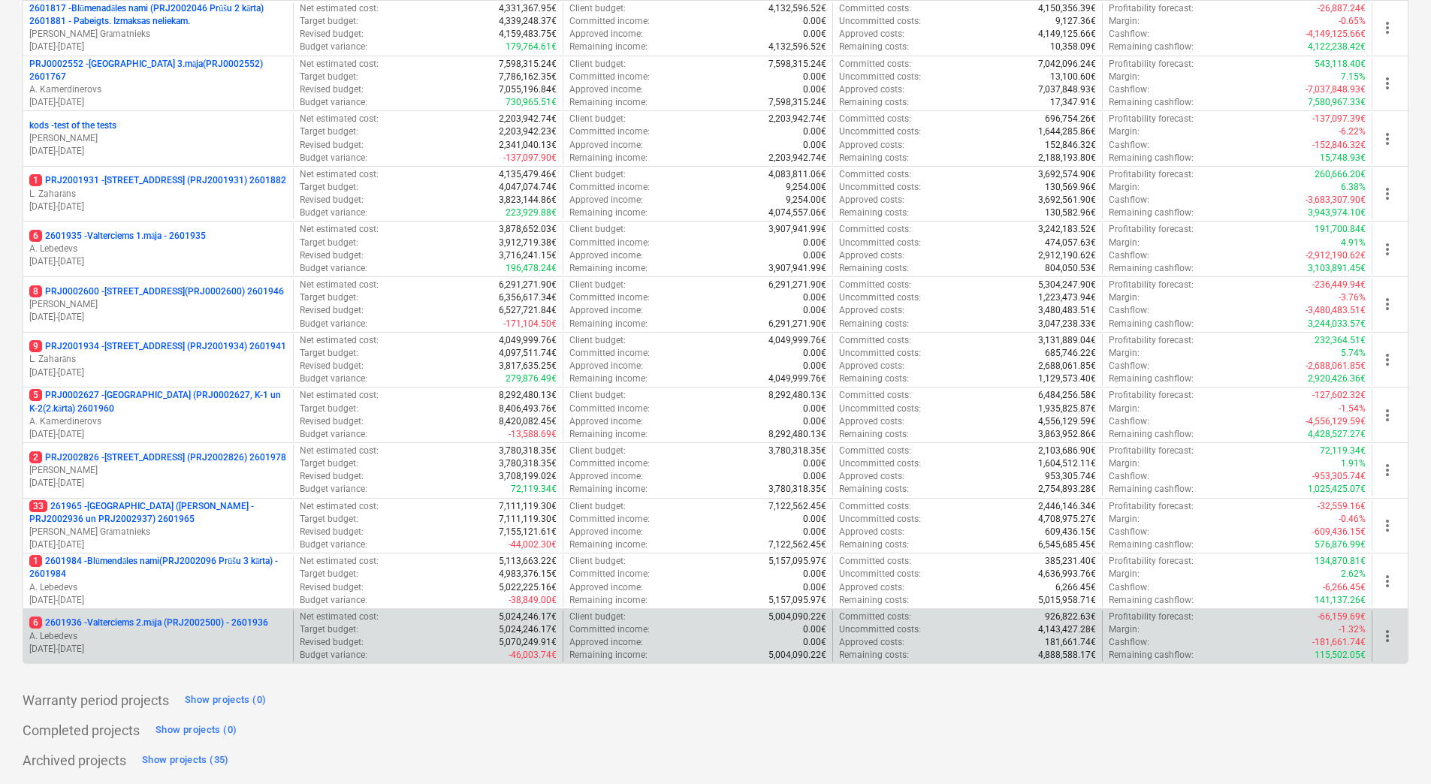
click at [251, 632] on p "A. Lebedevs" at bounding box center [158, 636] width 258 height 13
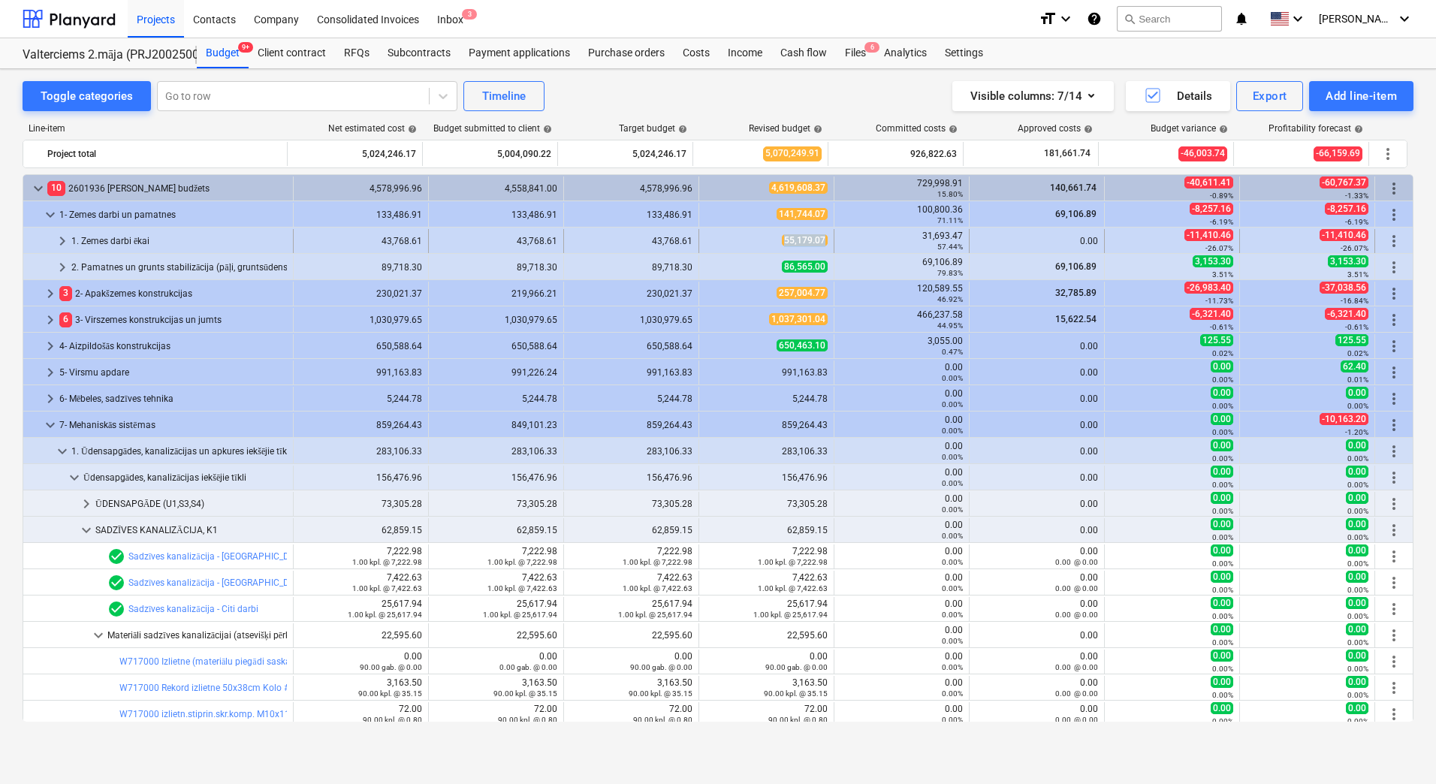
drag, startPoint x: 775, startPoint y: 243, endPoint x: 818, endPoint y: 244, distance: 42.8
click at [818, 244] on div "55,179.07" at bounding box center [766, 240] width 122 height 13
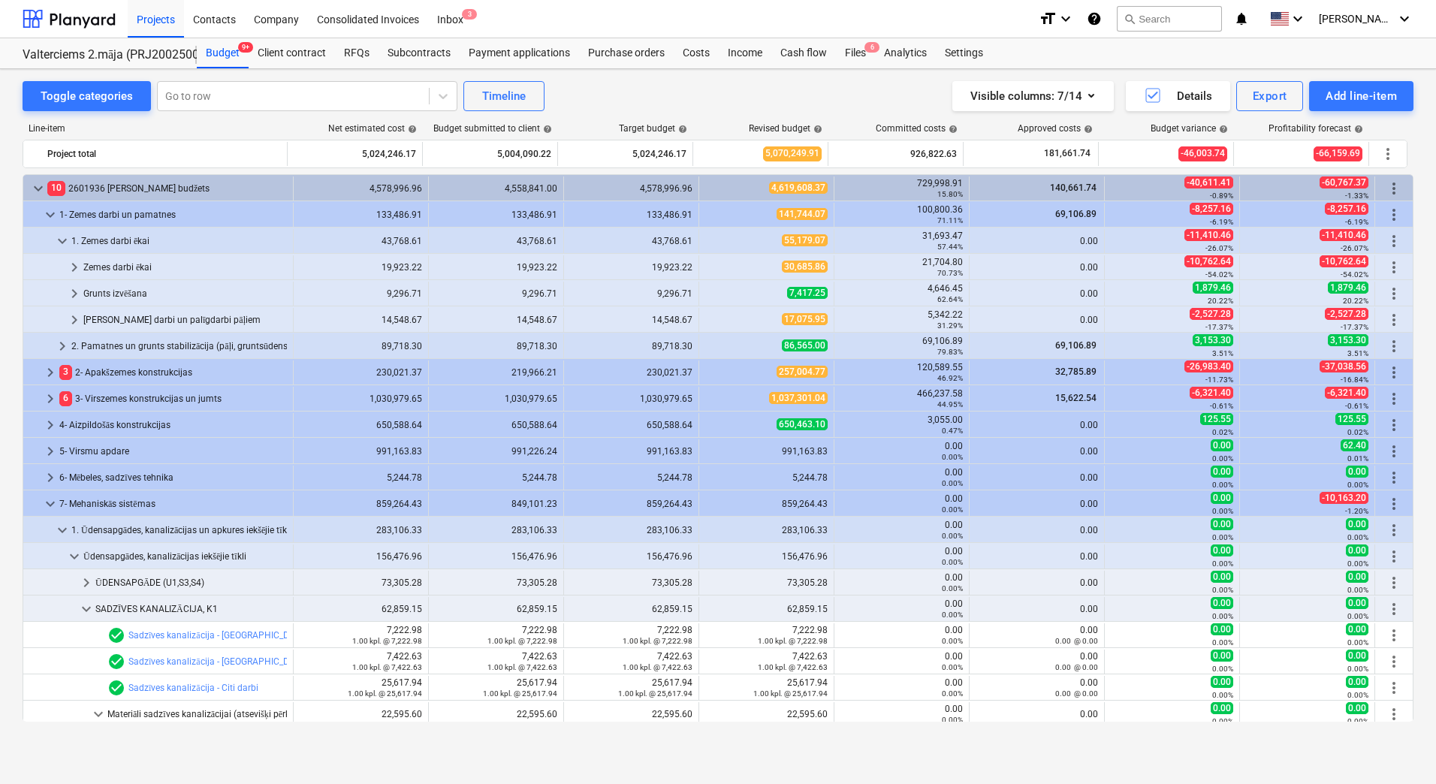
click at [818, 244] on span "55,179.07" at bounding box center [805, 240] width 46 height 12
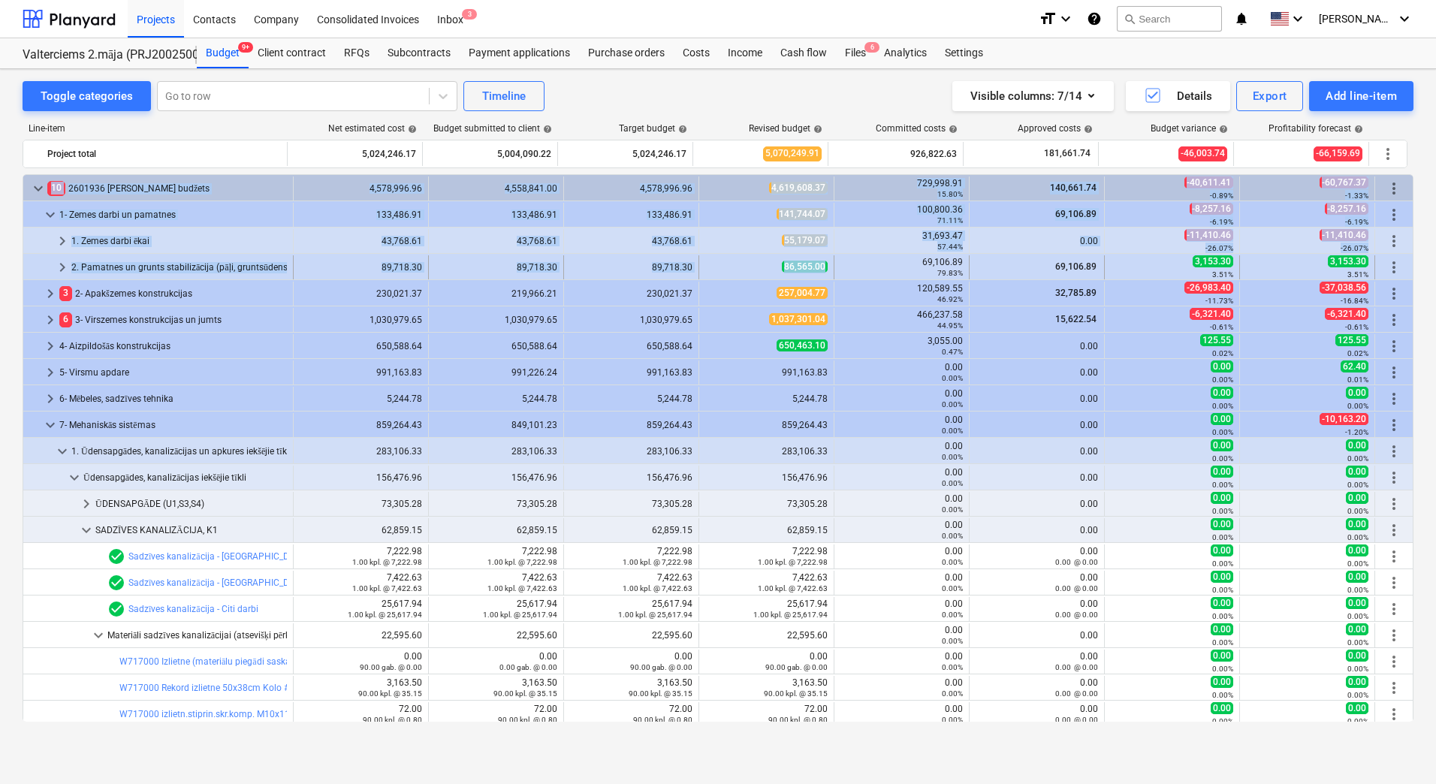
click at [824, 267] on div "86,565.00" at bounding box center [766, 267] width 135 height 24
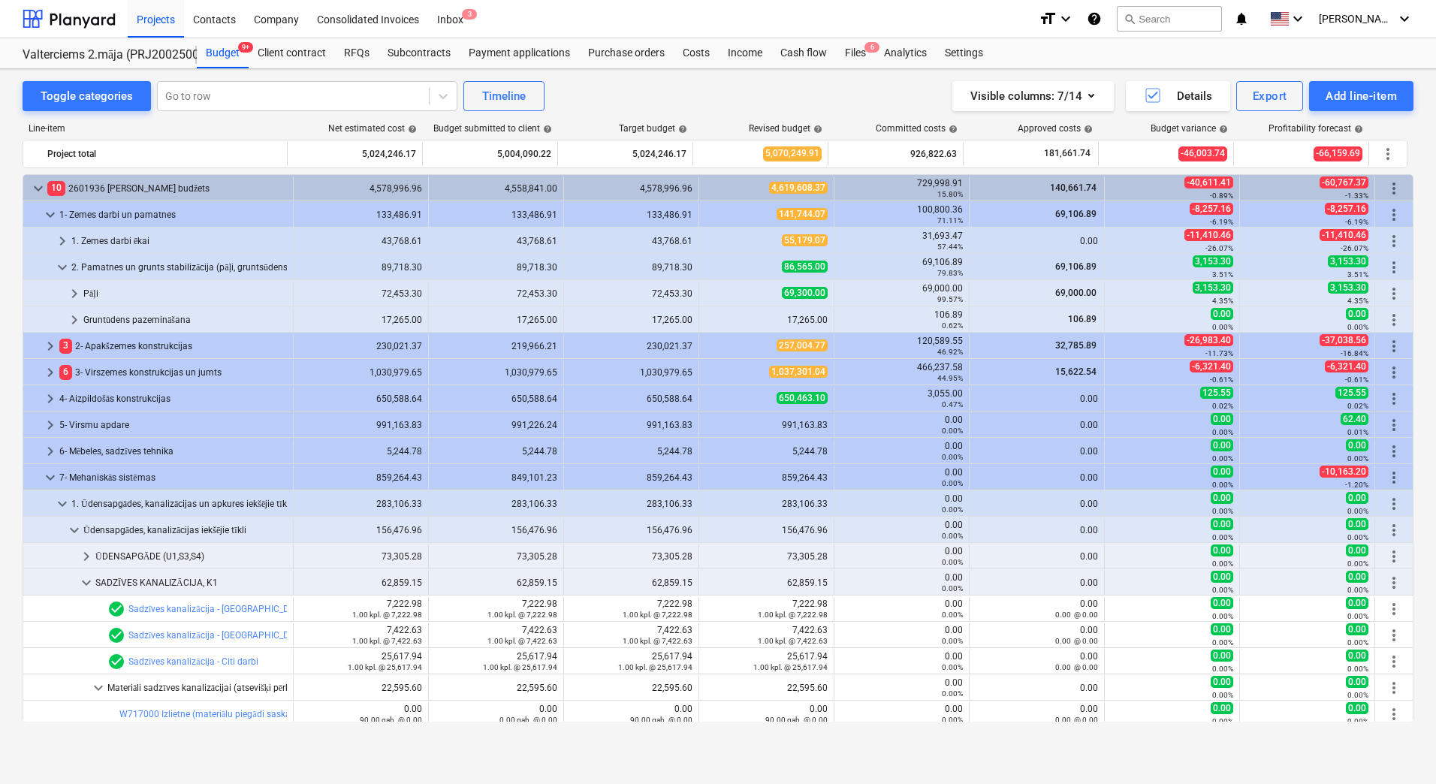
click at [824, 267] on div "86,565.00" at bounding box center [766, 267] width 135 height 24
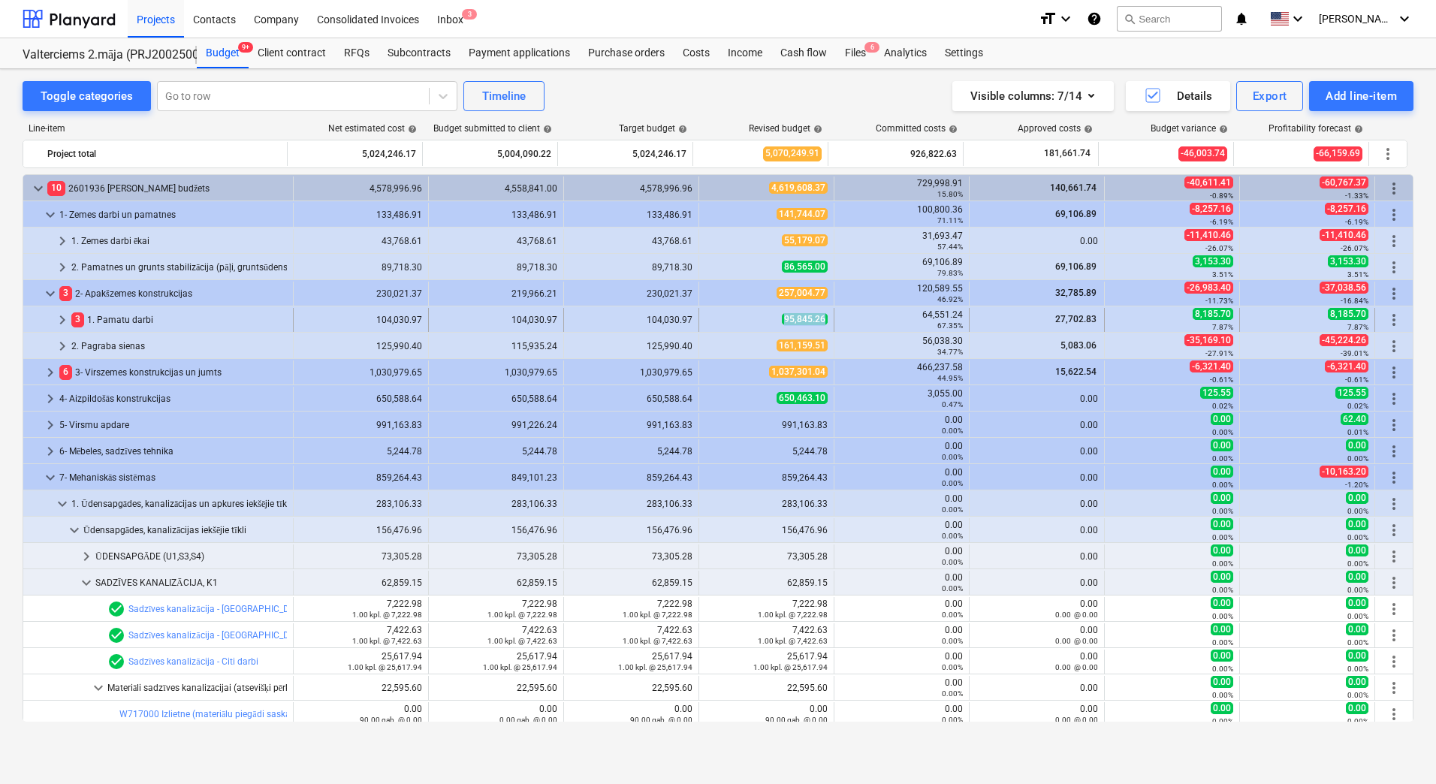
drag, startPoint x: 771, startPoint y: 320, endPoint x: 819, endPoint y: 314, distance: 49.2
click at [819, 314] on div "95,845.26" at bounding box center [766, 319] width 122 height 13
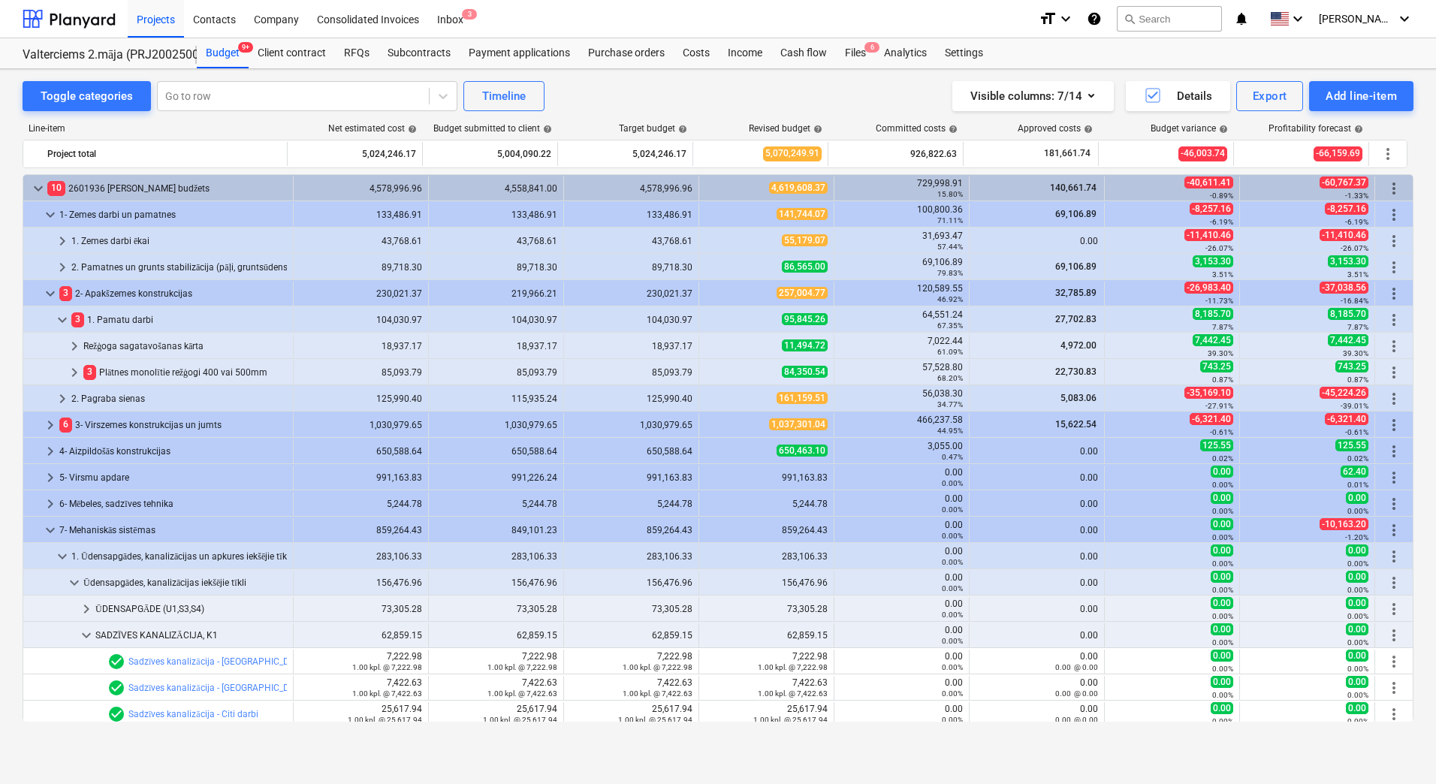
click at [819, 314] on span "95,845.26" at bounding box center [805, 319] width 46 height 12
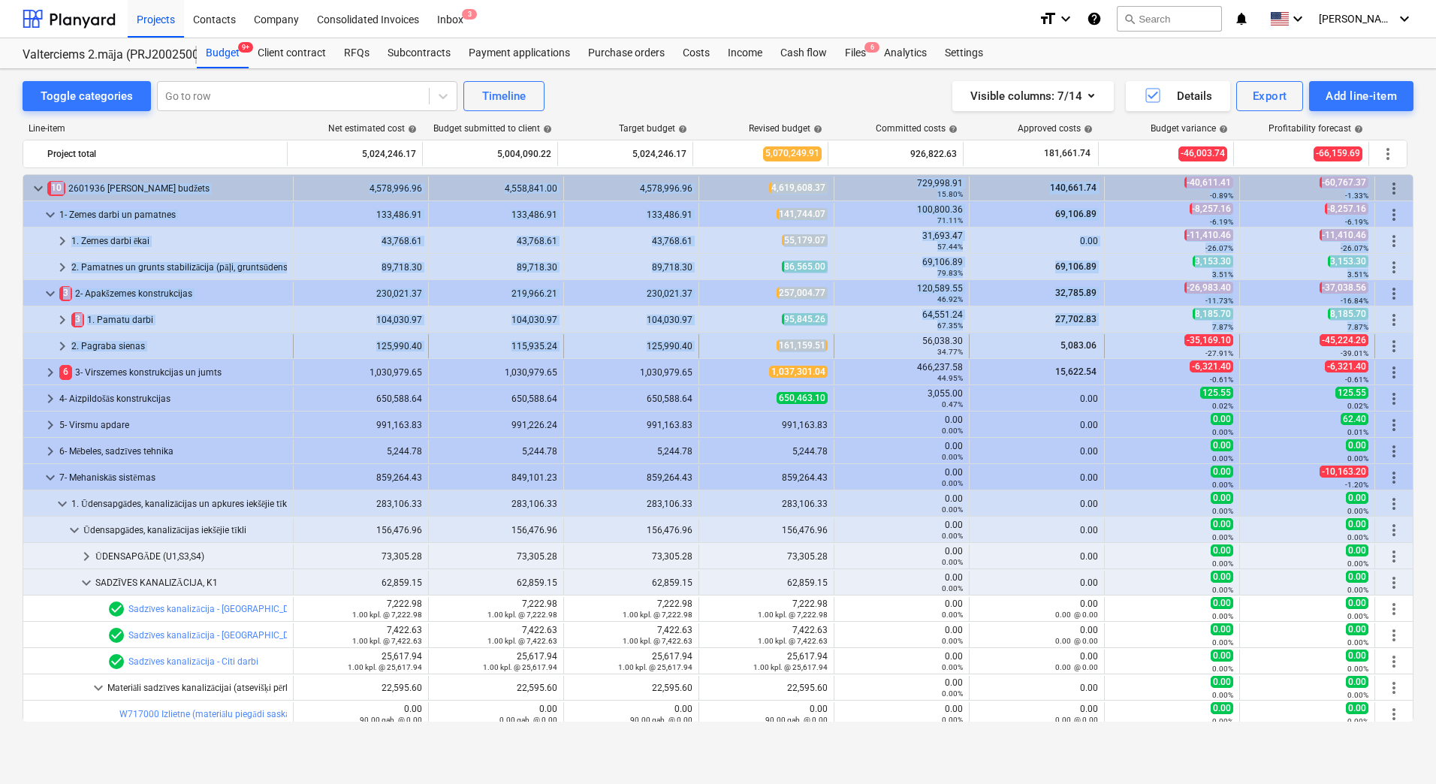
drag, startPoint x: 818, startPoint y: 348, endPoint x: 745, endPoint y: 348, distance: 72.9
click at [745, 348] on div "161,159.51" at bounding box center [766, 345] width 122 height 13
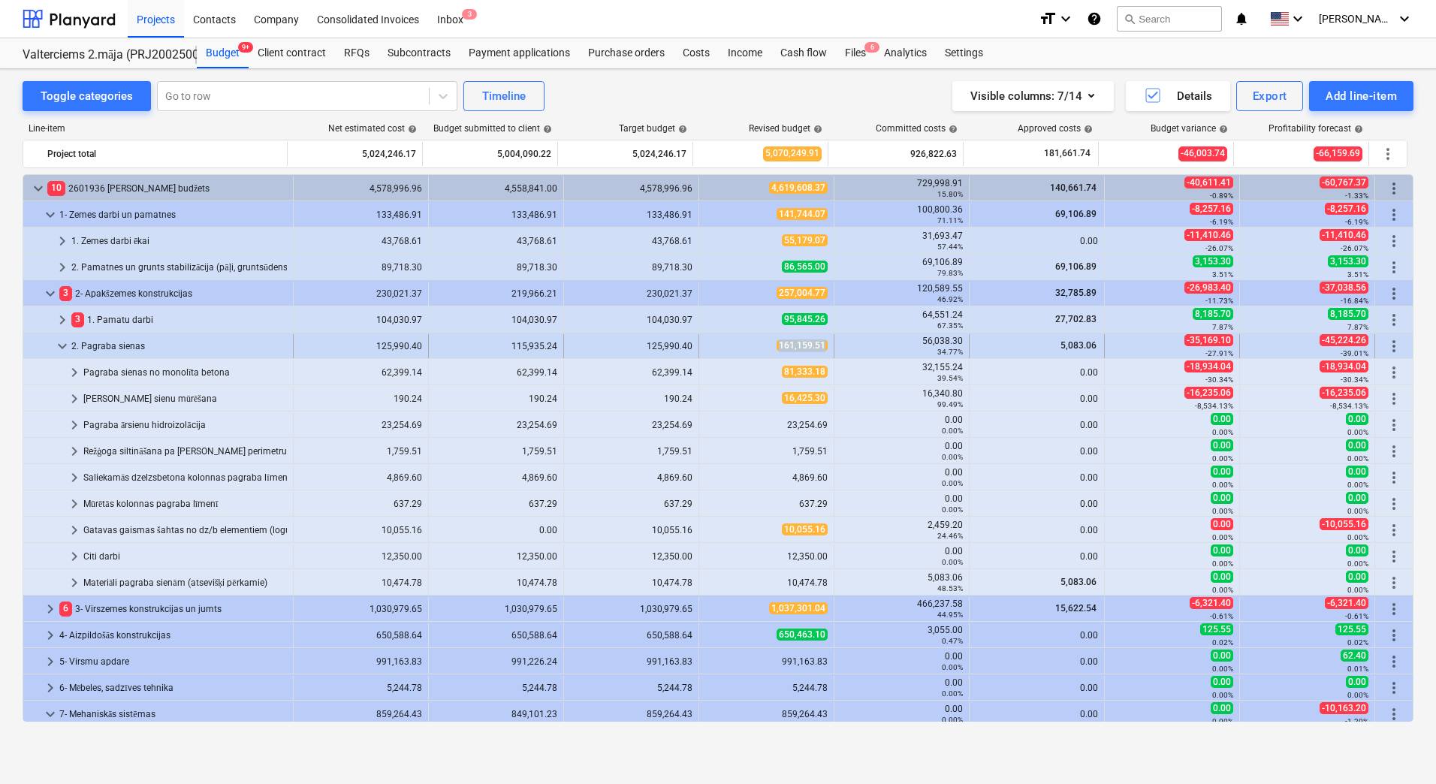
drag, startPoint x: 738, startPoint y: 349, endPoint x: 820, endPoint y: 347, distance: 82.6
click at [820, 347] on div "161,159.51" at bounding box center [766, 345] width 122 height 13
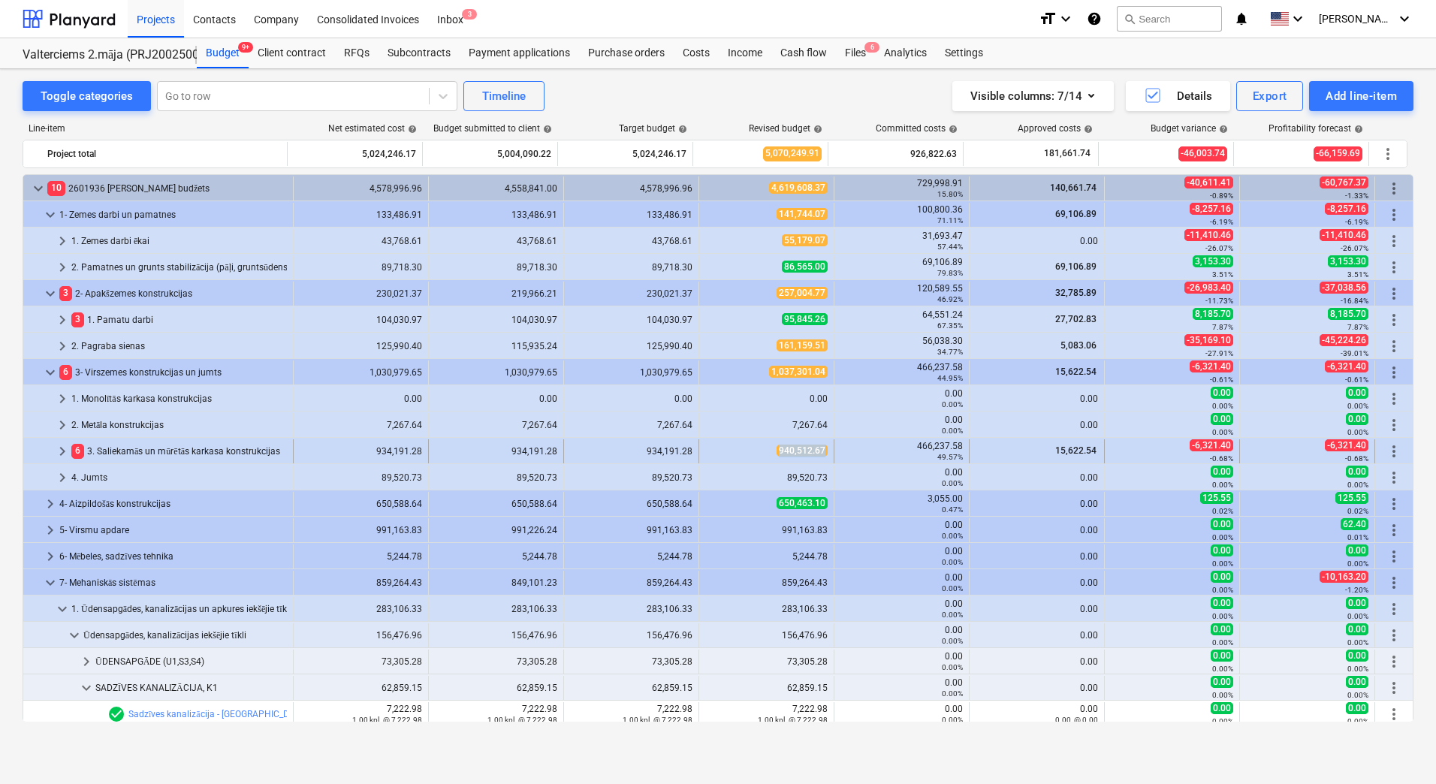
drag, startPoint x: 765, startPoint y: 454, endPoint x: 822, endPoint y: 451, distance: 57.2
click at [822, 451] on div "940,512.67" at bounding box center [766, 451] width 135 height 24
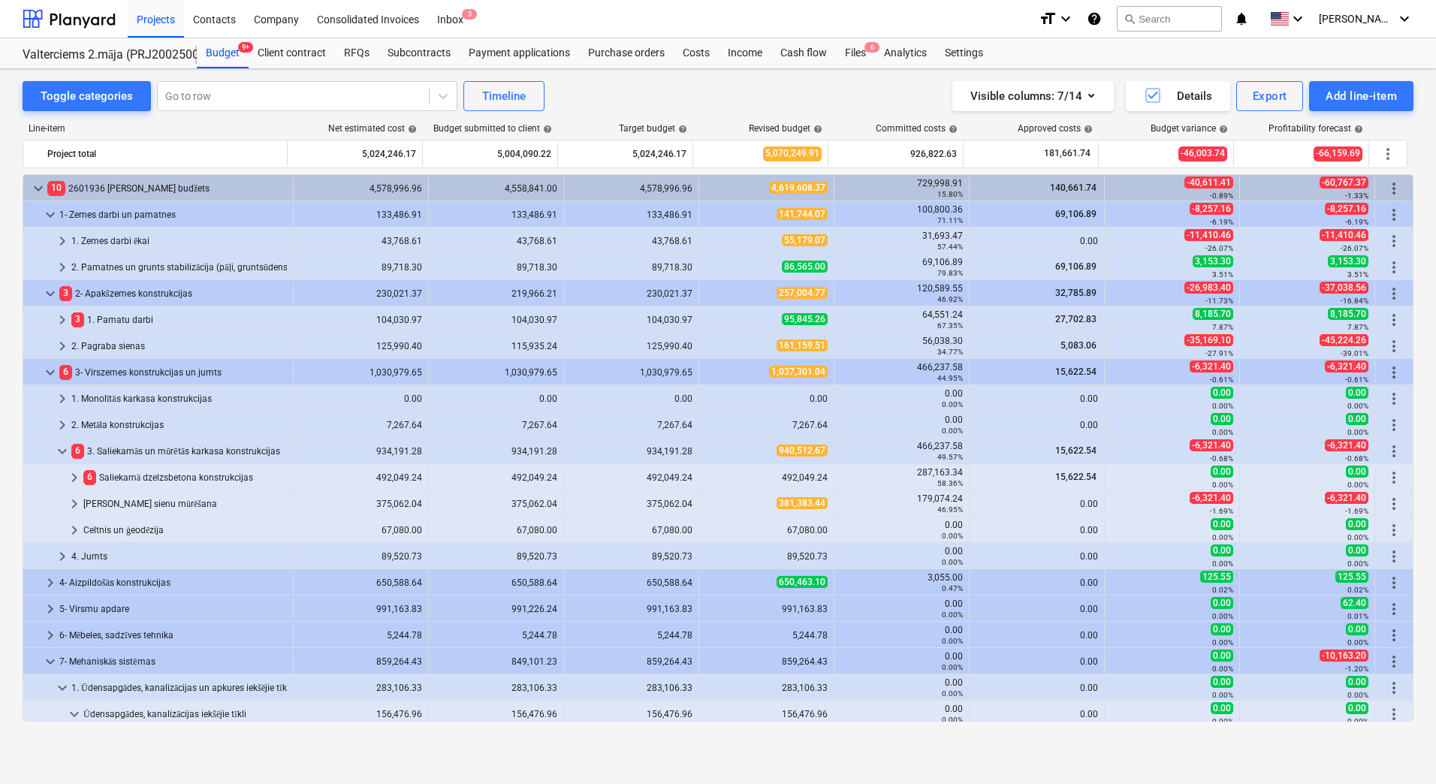
click at [822, 451] on div "940,512.67" at bounding box center [766, 451] width 135 height 24
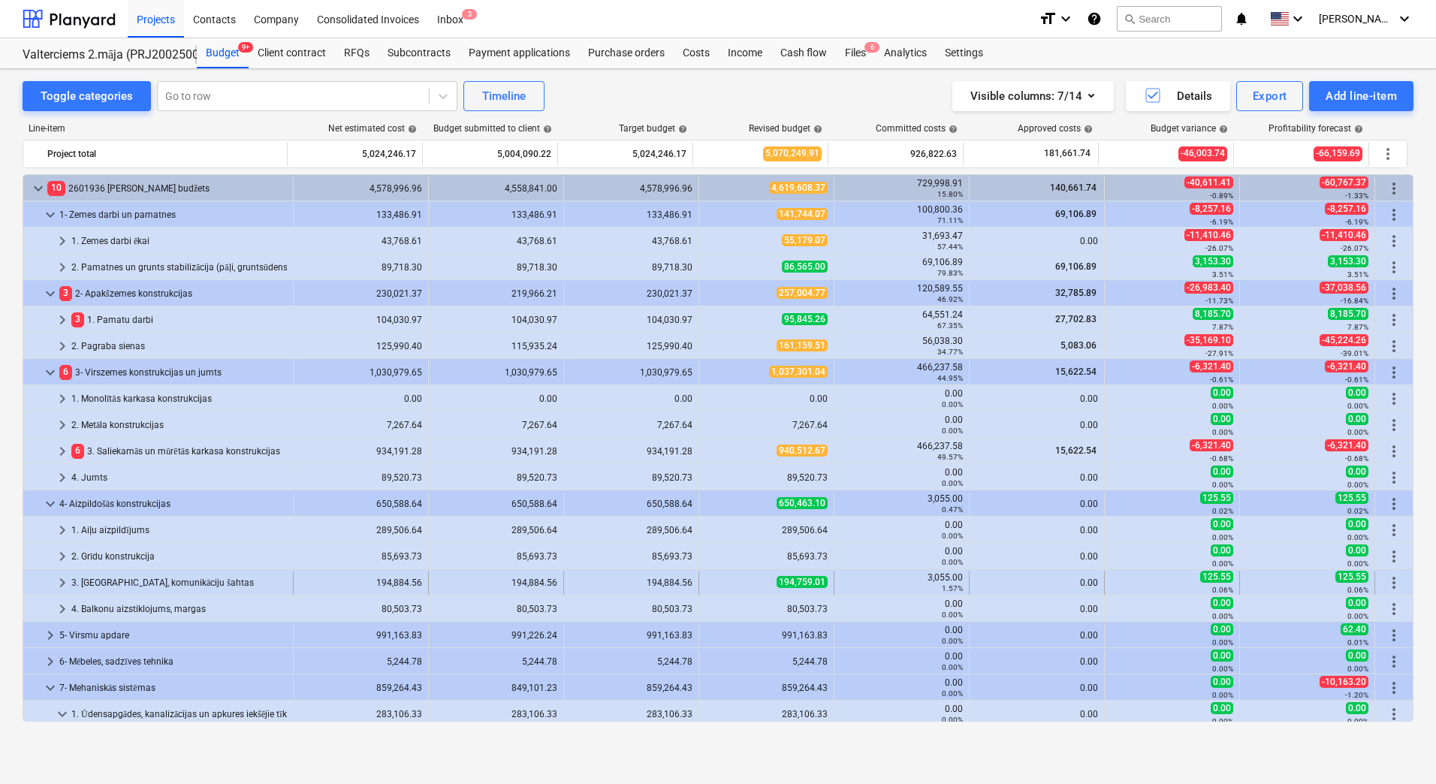
scroll to position [75, 0]
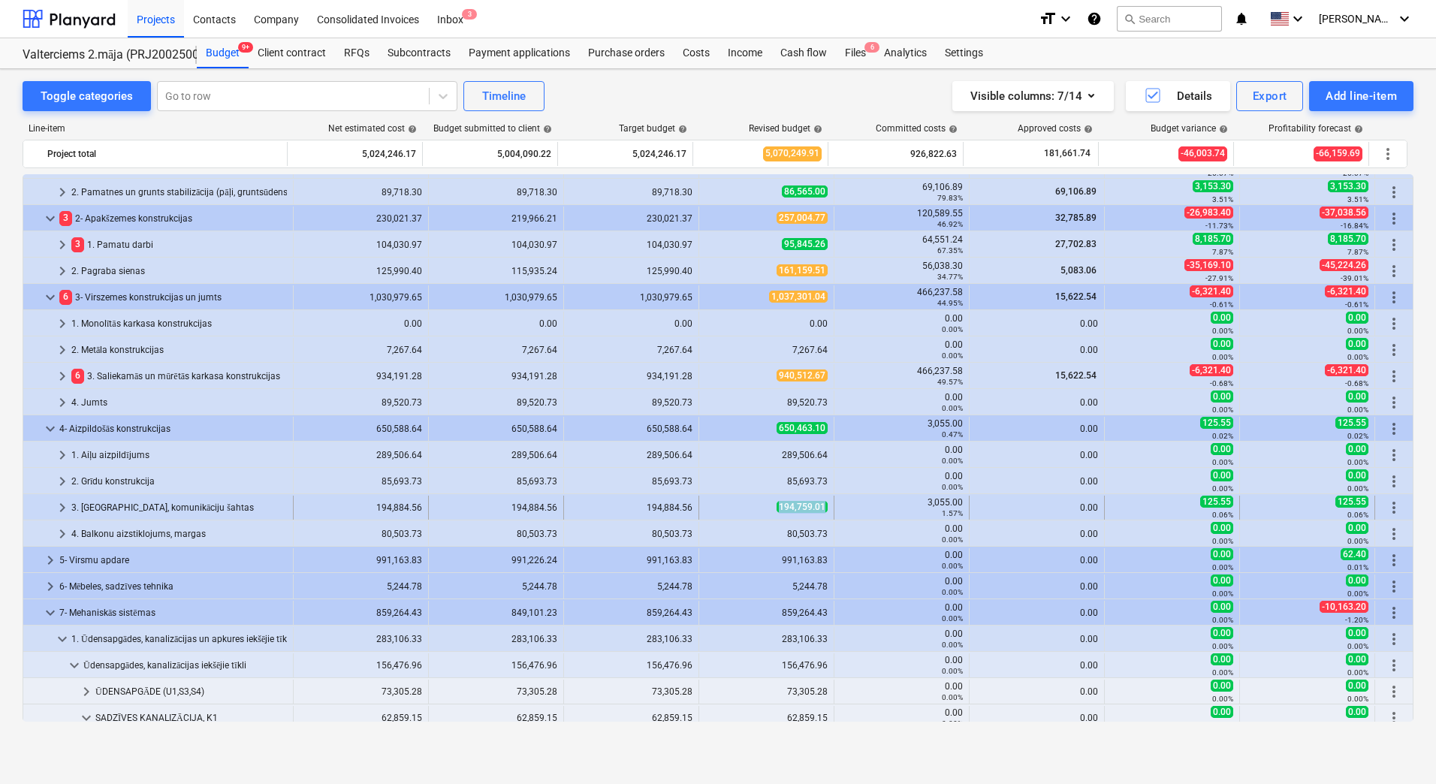
drag, startPoint x: 759, startPoint y: 509, endPoint x: 822, endPoint y: 505, distance: 63.3
click at [822, 505] on div "194,759.01" at bounding box center [766, 507] width 122 height 13
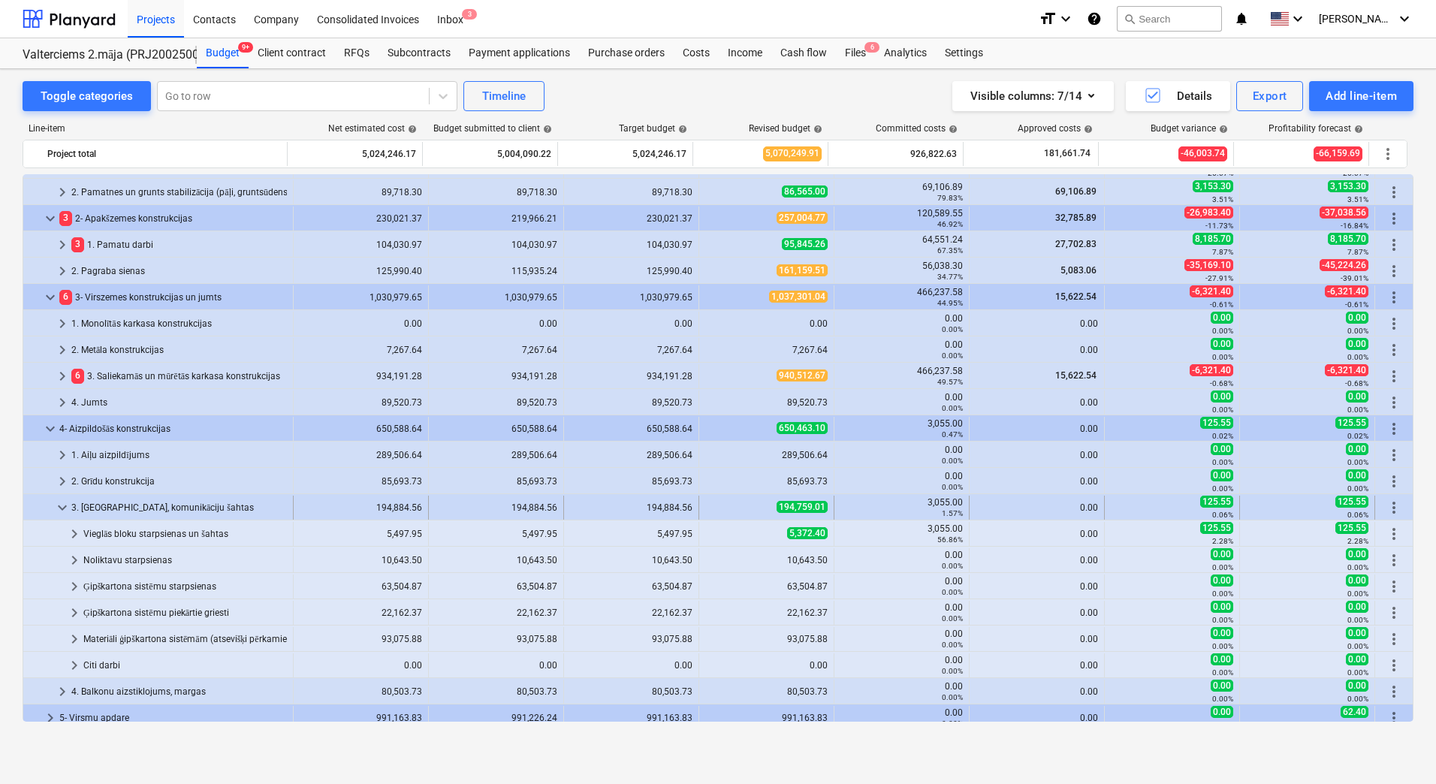
click at [119, 509] on div "3. [GEOGRAPHIC_DATA], komunikāciju šahtas" at bounding box center [179, 508] width 216 height 24
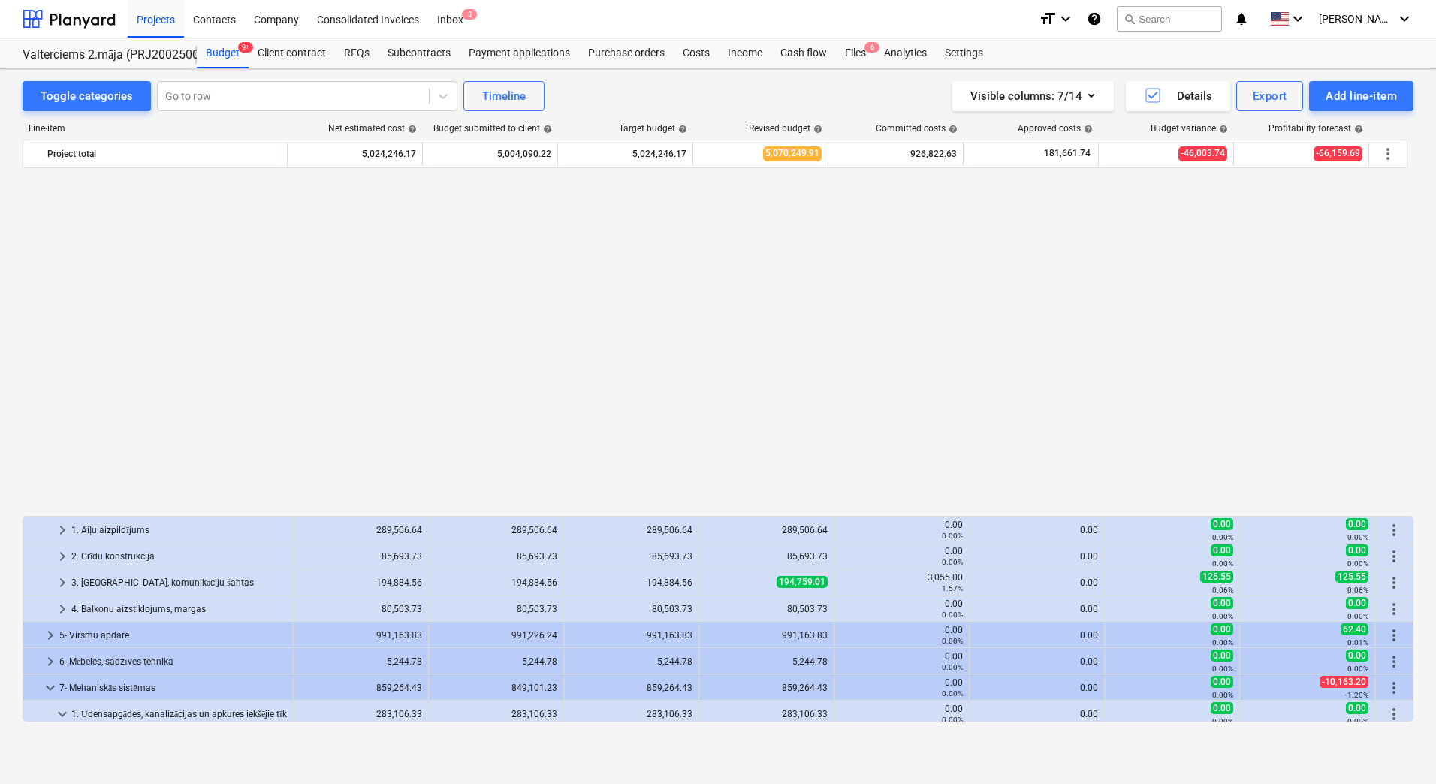
scroll to position [376, 0]
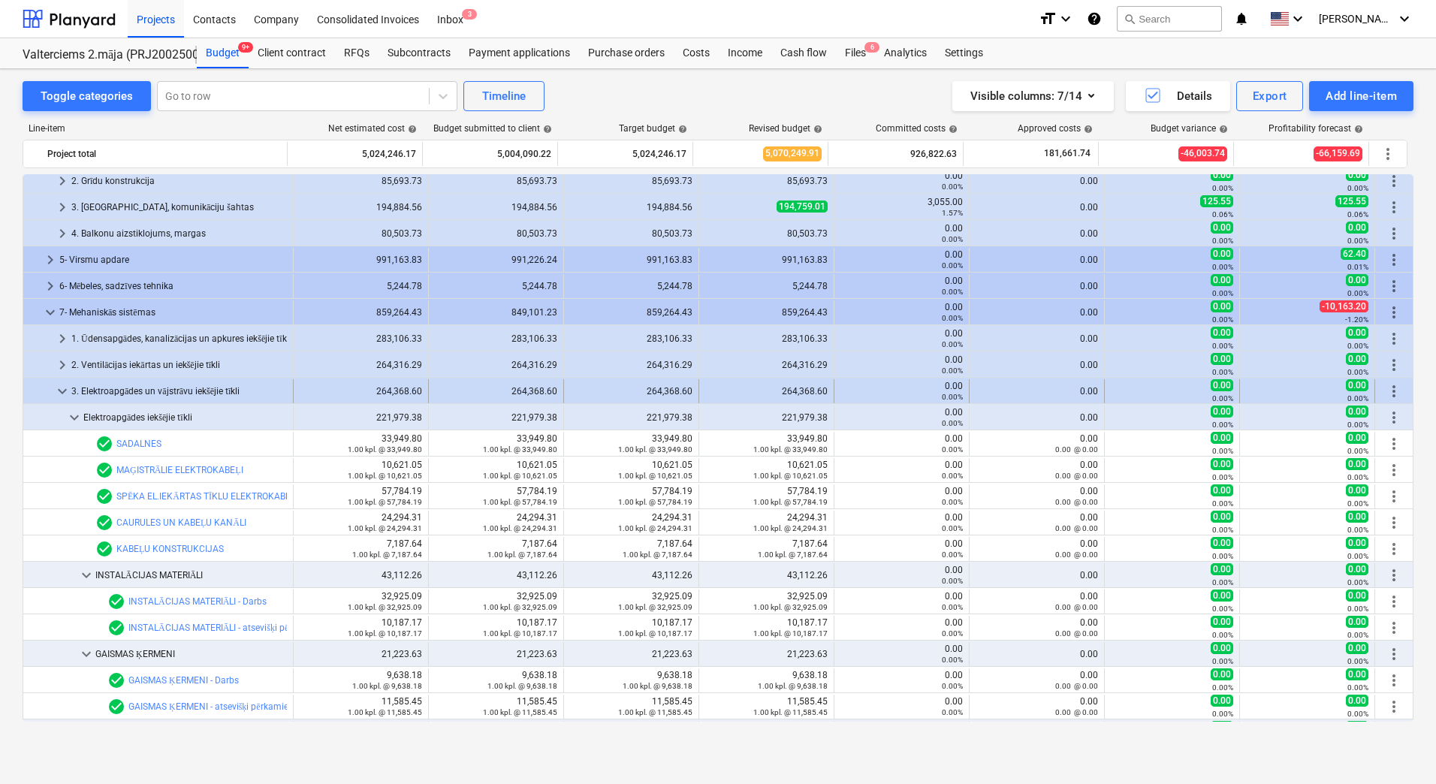
click at [735, 391] on div "264,368.60" at bounding box center [766, 391] width 122 height 11
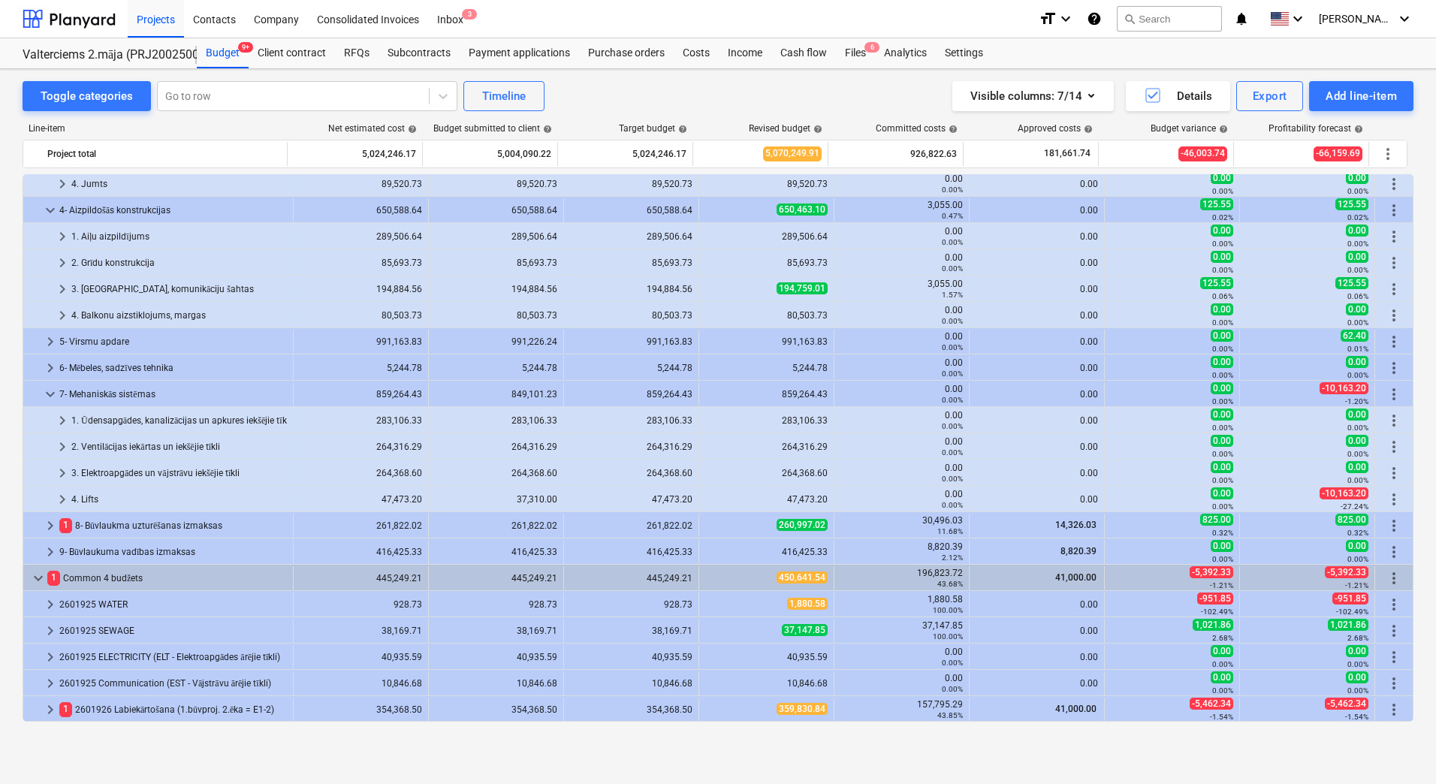
scroll to position [294, 0]
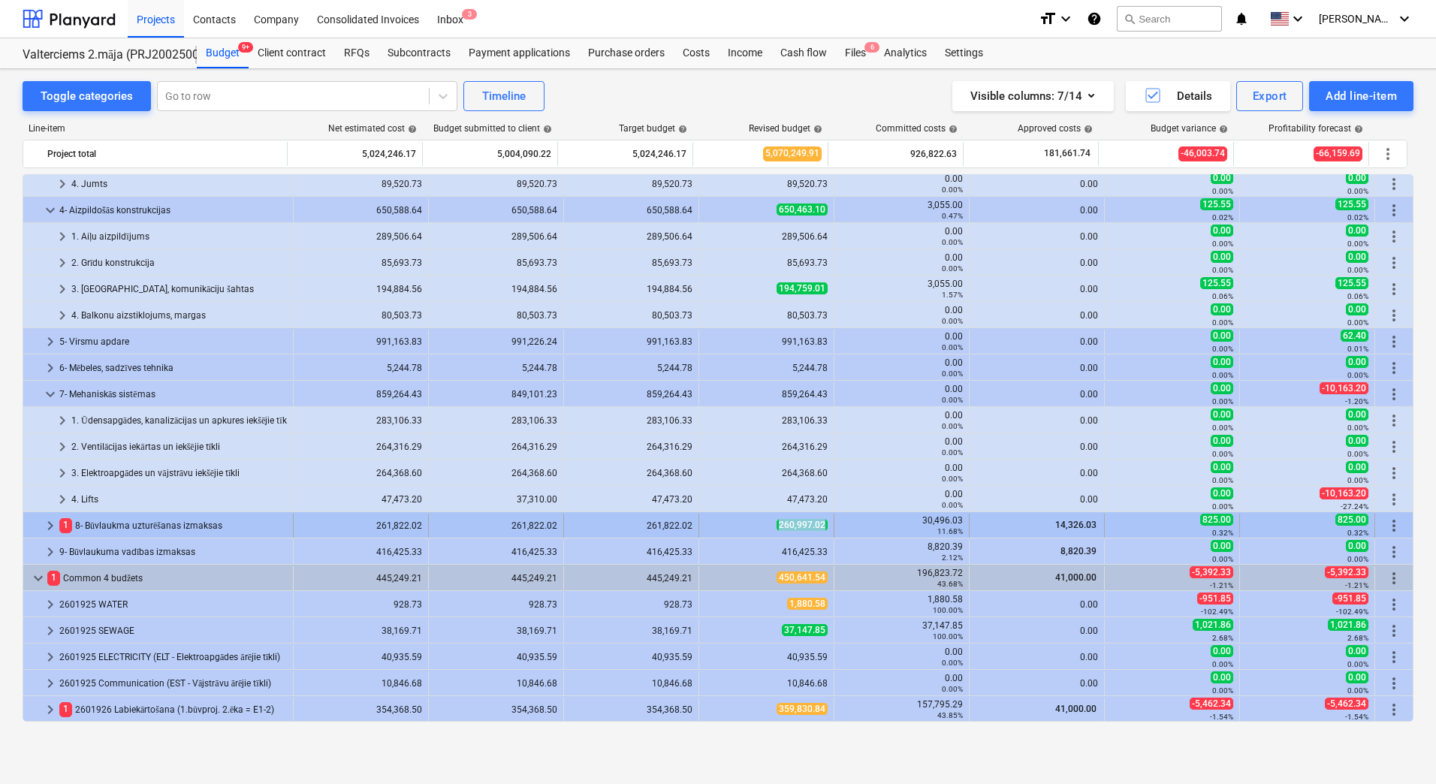
drag, startPoint x: 759, startPoint y: 523, endPoint x: 828, endPoint y: 524, distance: 69.1
click at [828, 524] on div "260,997.02" at bounding box center [766, 526] width 135 height 24
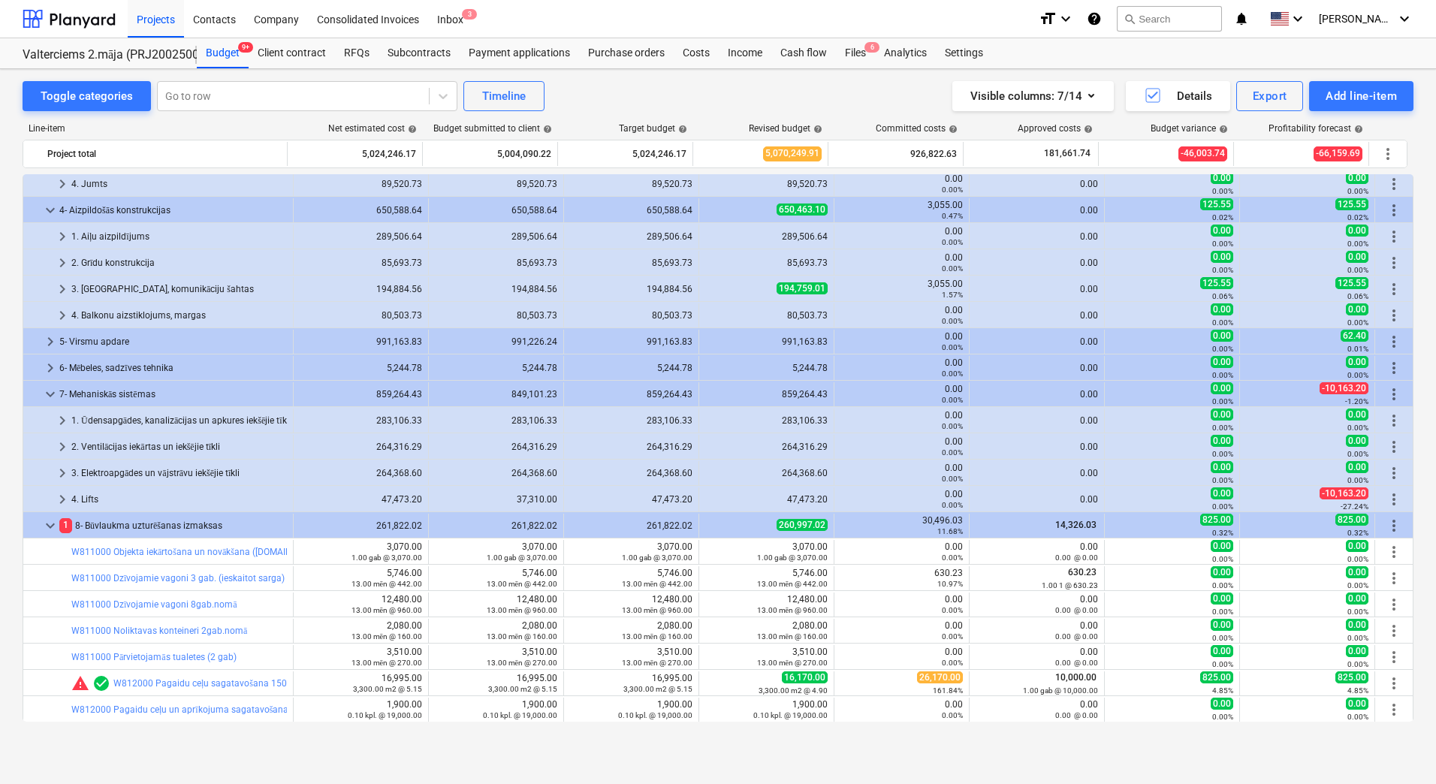
click at [828, 524] on div "260,997.02" at bounding box center [766, 526] width 135 height 24
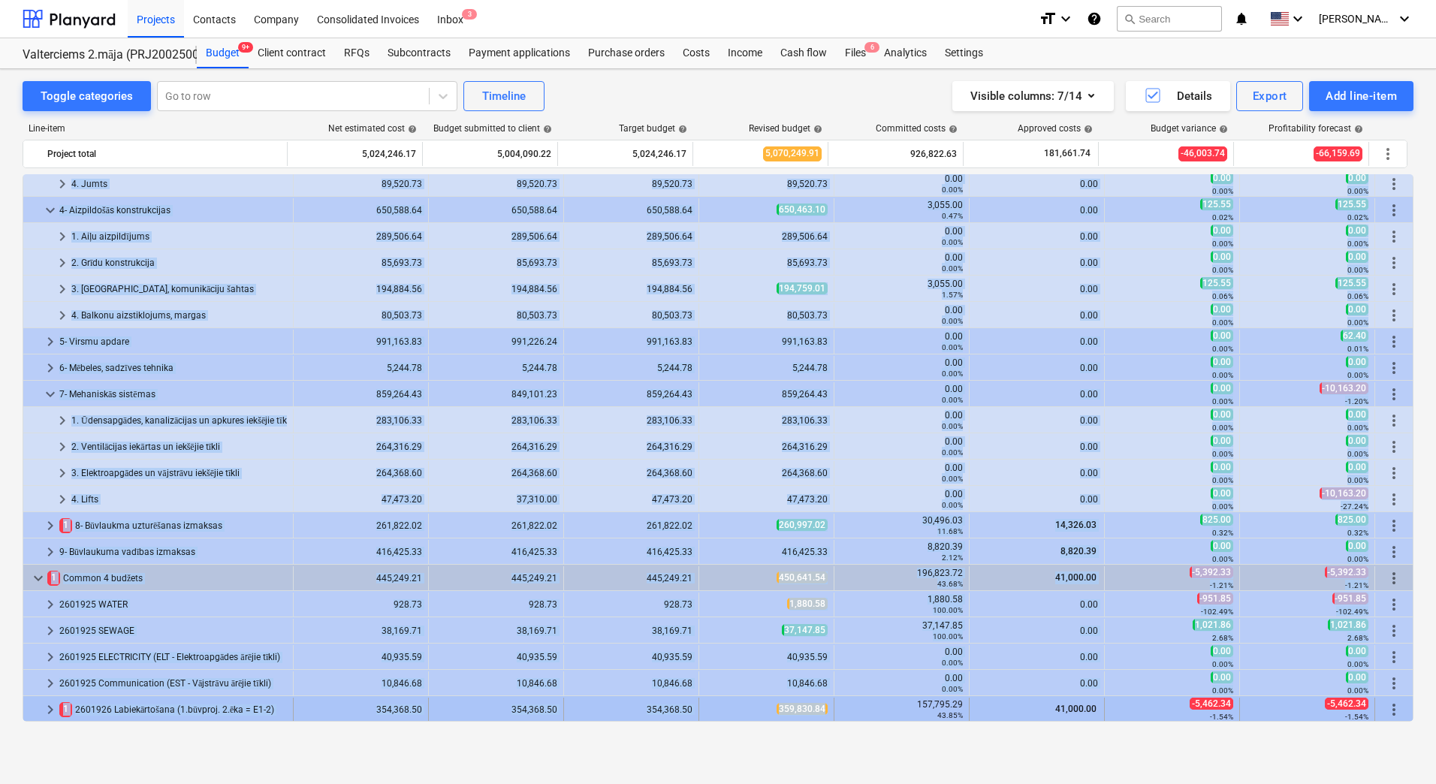
click at [765, 711] on div "359,830.84" at bounding box center [766, 709] width 122 height 13
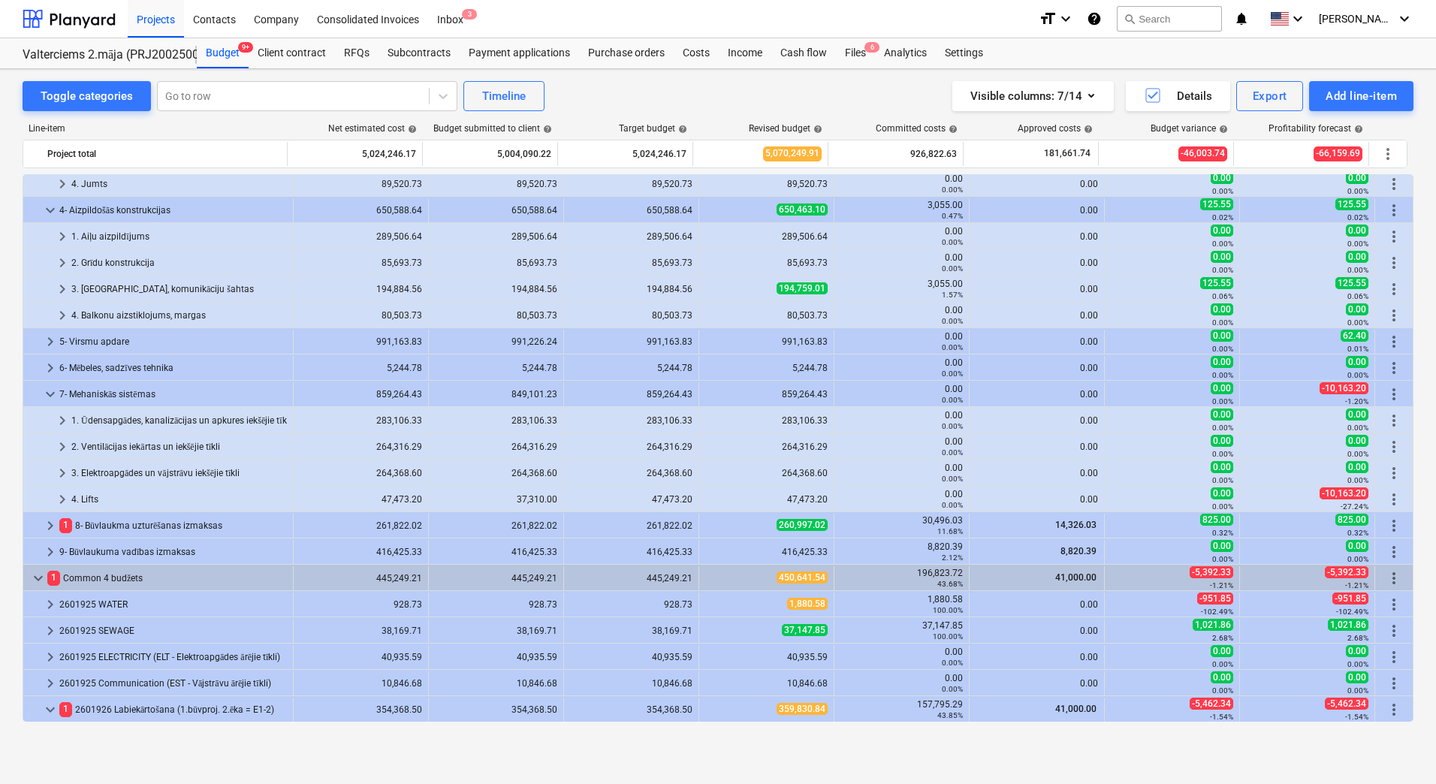
scroll to position [353, 0]
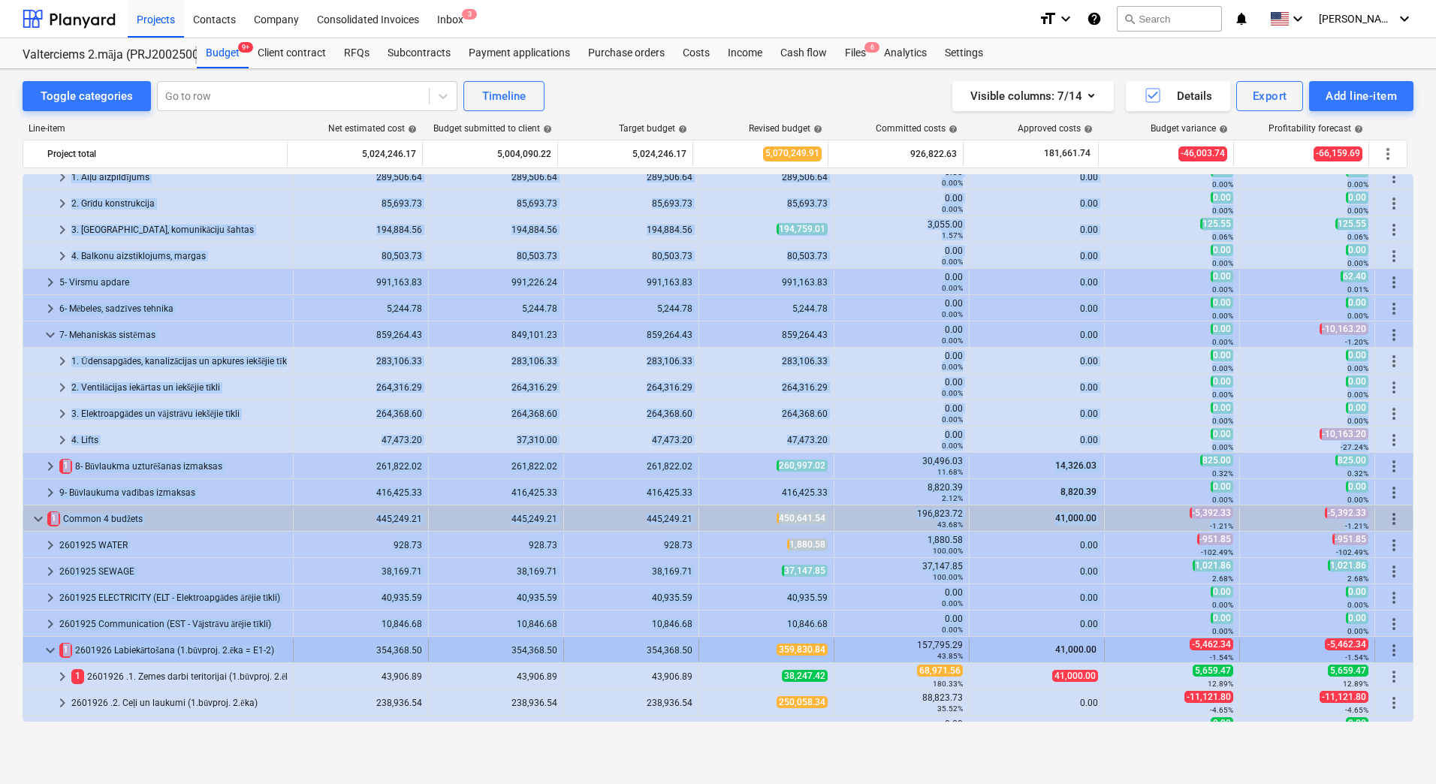
drag, startPoint x: 756, startPoint y: 711, endPoint x: 753, endPoint y: 653, distance: 57.9
click at [750, 652] on div "359,830.84" at bounding box center [766, 650] width 122 height 13
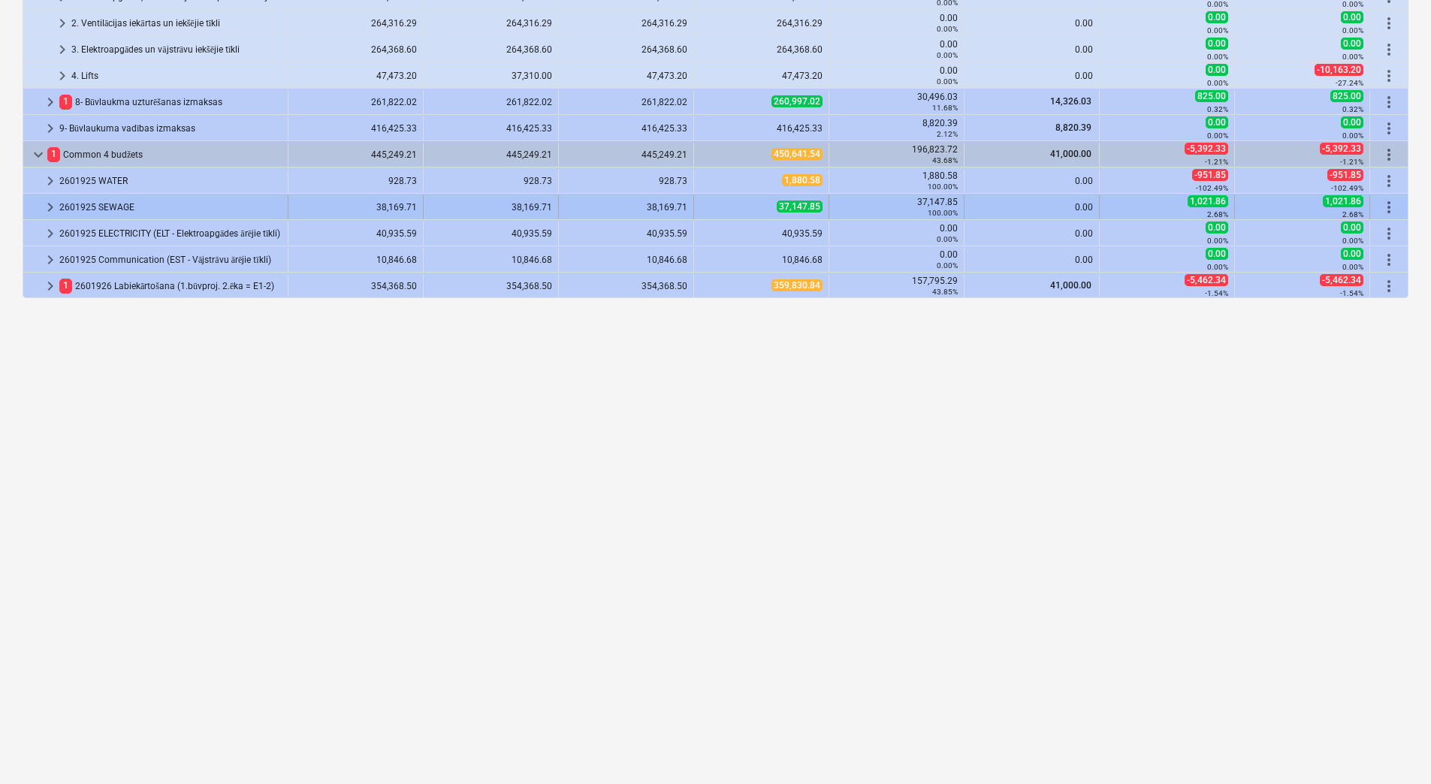
scroll to position [526, 0]
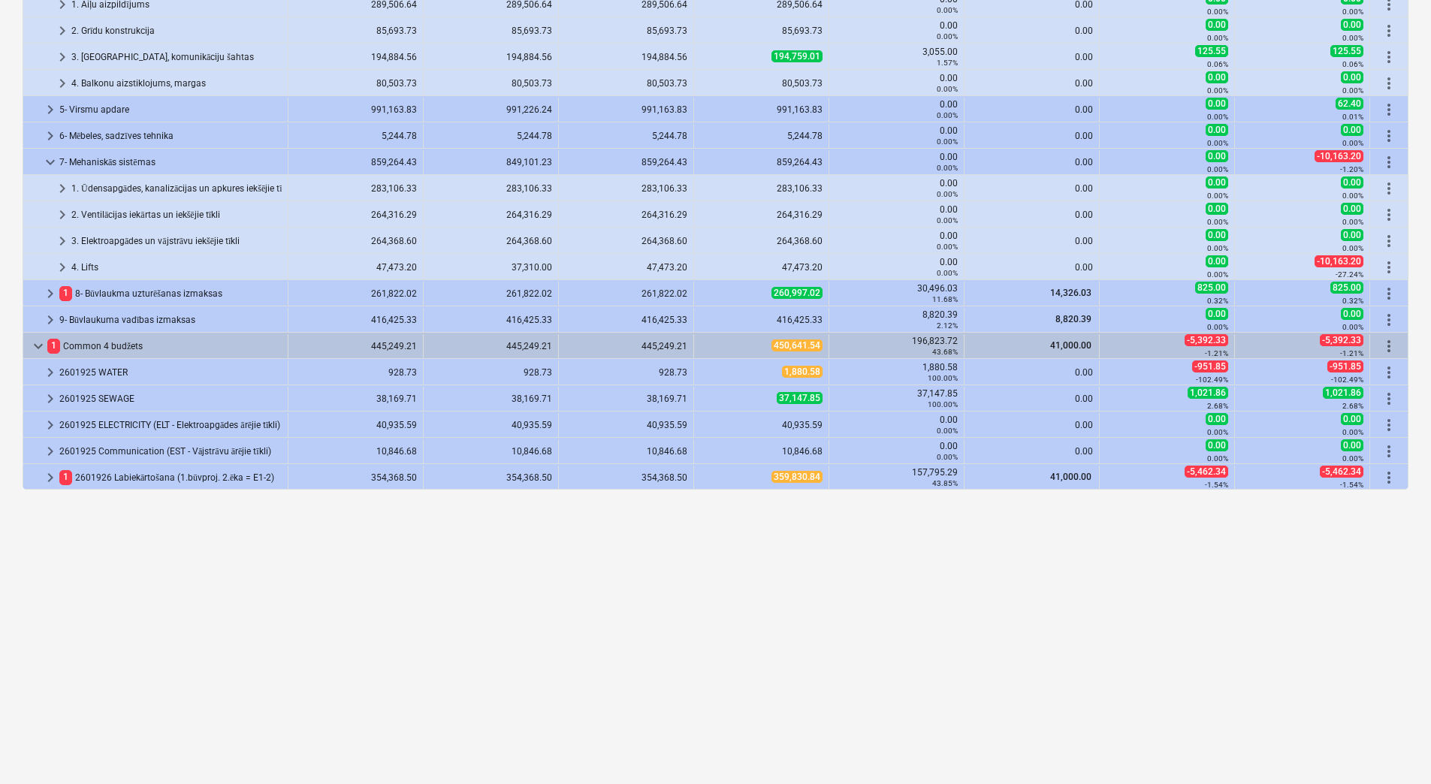
drag, startPoint x: 760, startPoint y: 475, endPoint x: 820, endPoint y: 476, distance: 60.1
click at [792, 560] on div "keyboard_arrow_down 10 2601936 [PERSON_NAME] budžets 4,578,996.96 4,558,841.00 …" at bounding box center [716, 656] width 1386 height 2017
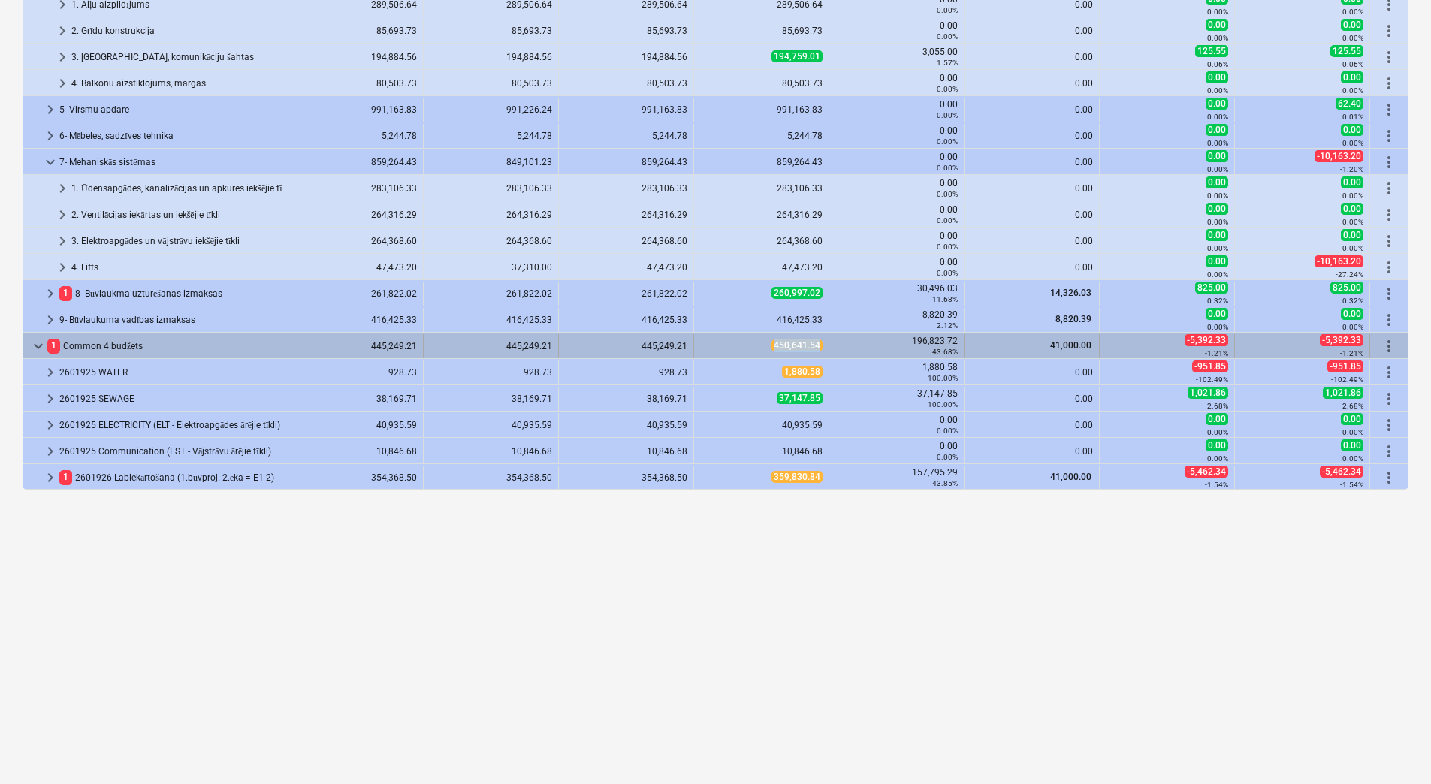
drag, startPoint x: 764, startPoint y: 343, endPoint x: 819, endPoint y: 348, distance: 55.0
click at [819, 348] on div "450,641.54" at bounding box center [761, 345] width 122 height 13
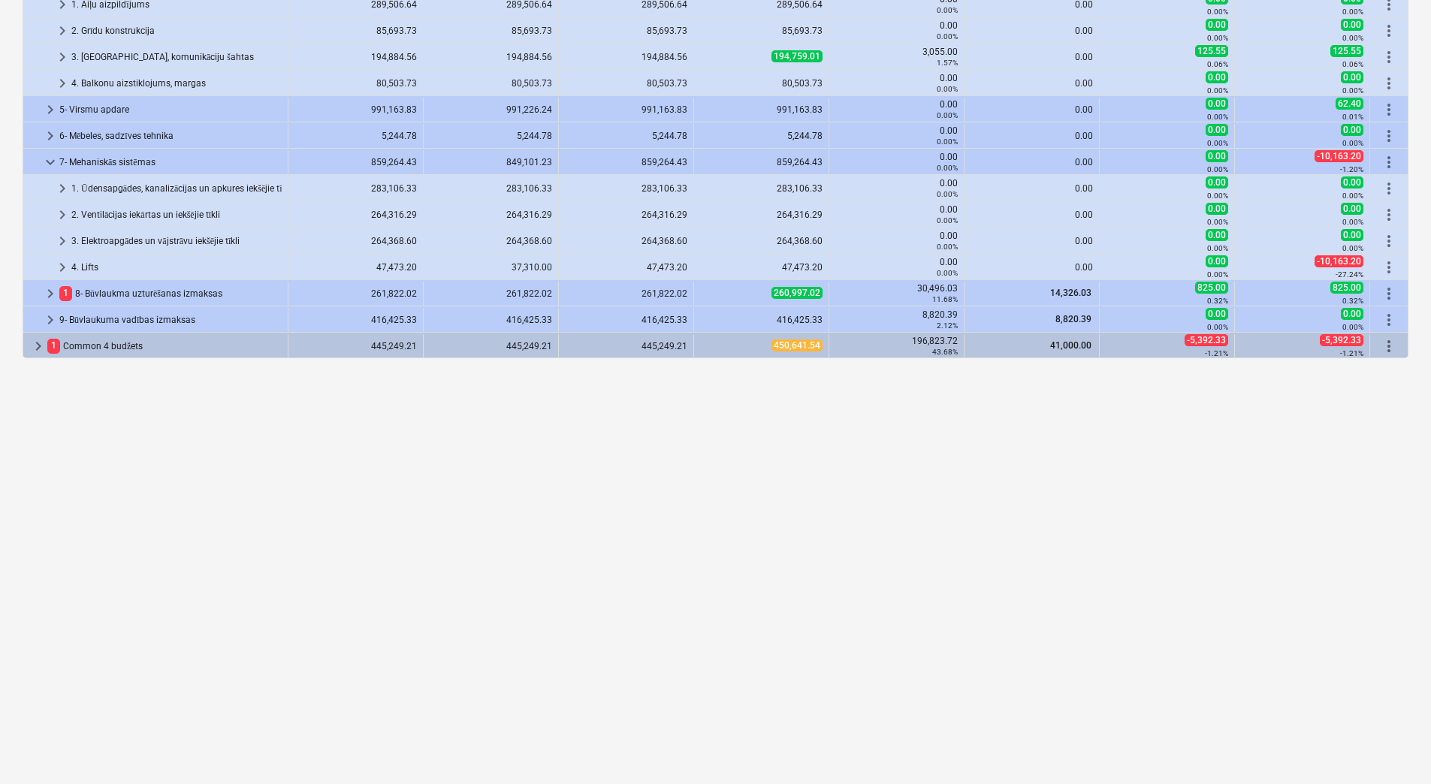
click at [197, 451] on div "keyboard_arrow_down 10 2601936 [PERSON_NAME] budžets 4,578,996.96 4,558,841.00 …" at bounding box center [716, 656] width 1386 height 2017
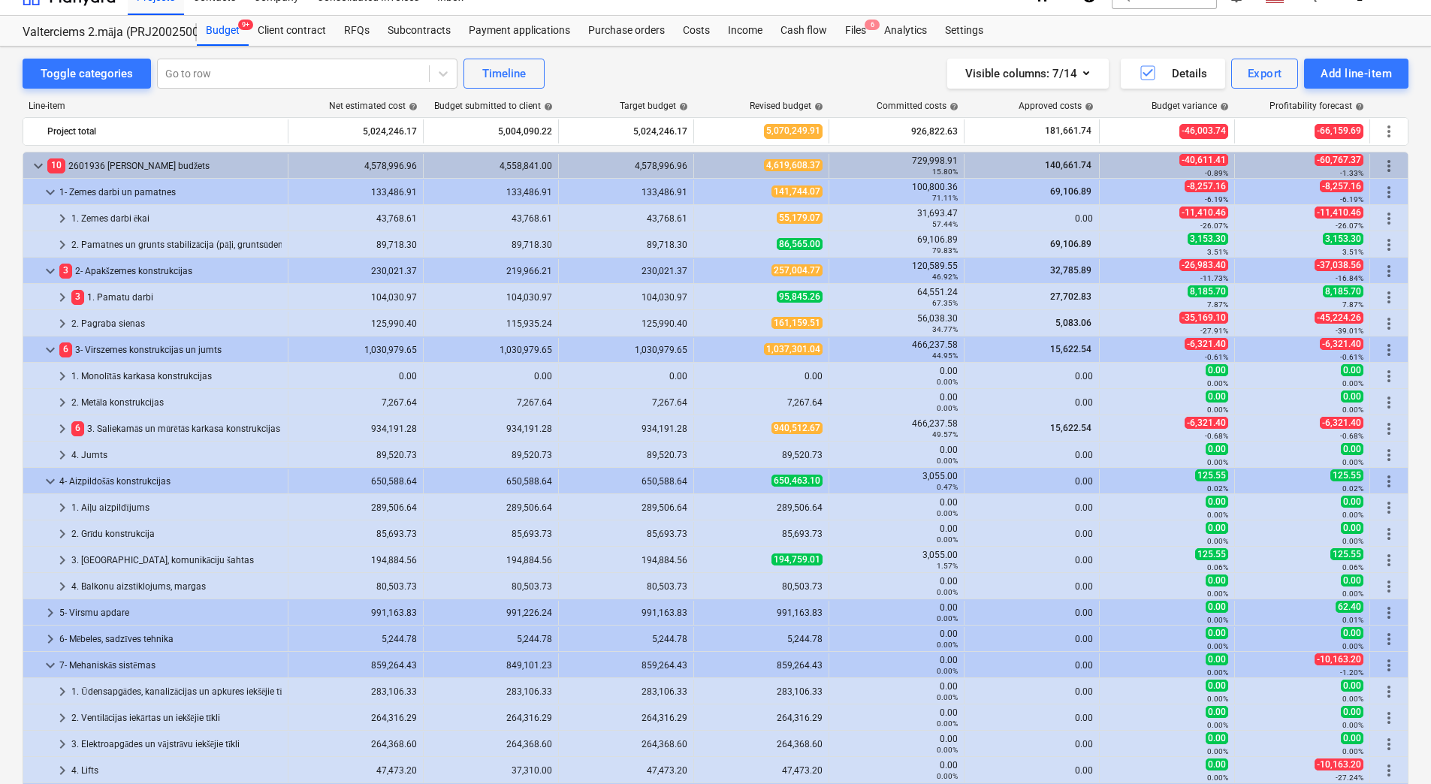
scroll to position [0, 0]
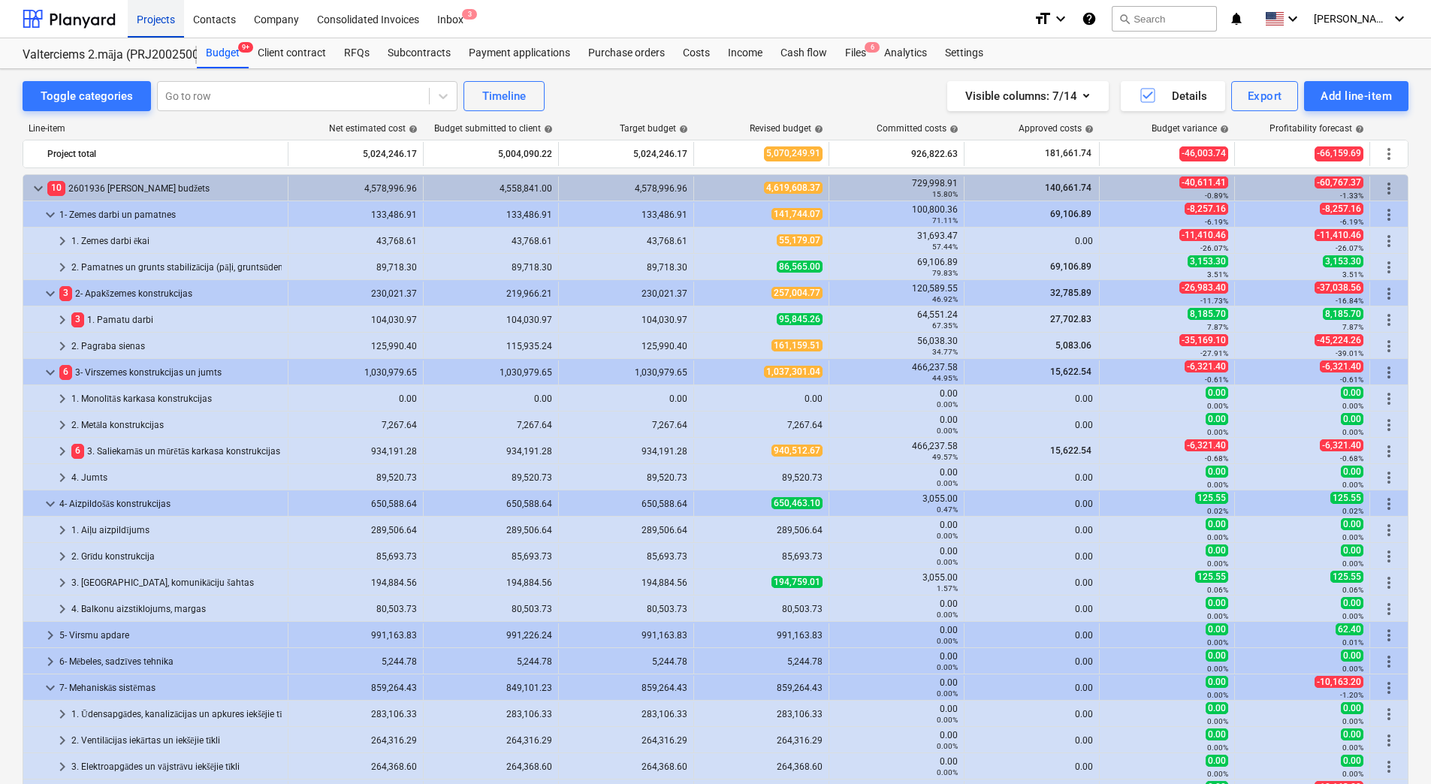
drag, startPoint x: 167, startPoint y: 19, endPoint x: 168, endPoint y: 28, distance: 9.1
click at [167, 19] on div "Projects" at bounding box center [156, 18] width 56 height 38
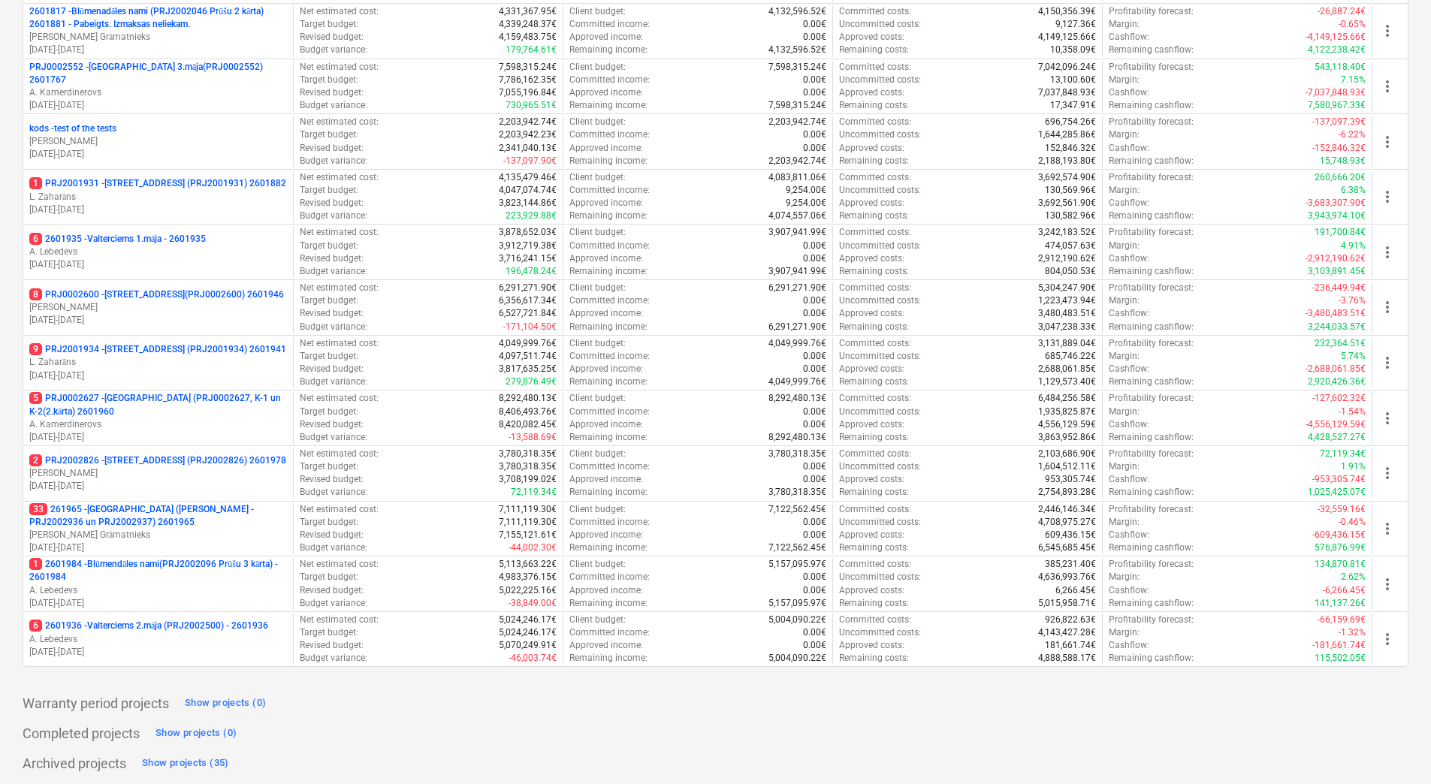
scroll to position [409, 0]
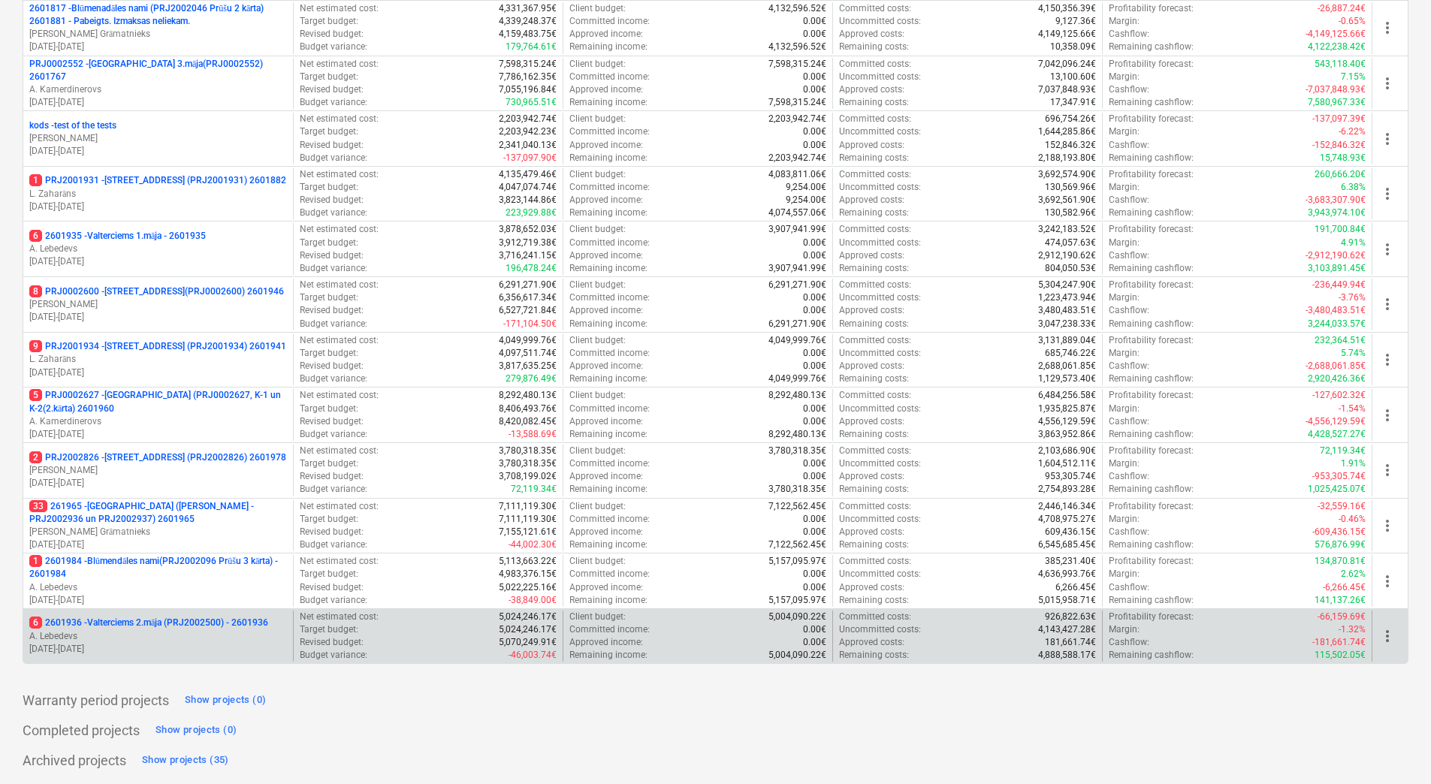
click at [221, 623] on p "6 2601936 - Valterciems 2.māja (PRJ2002500) - 2601936" at bounding box center [148, 623] width 239 height 13
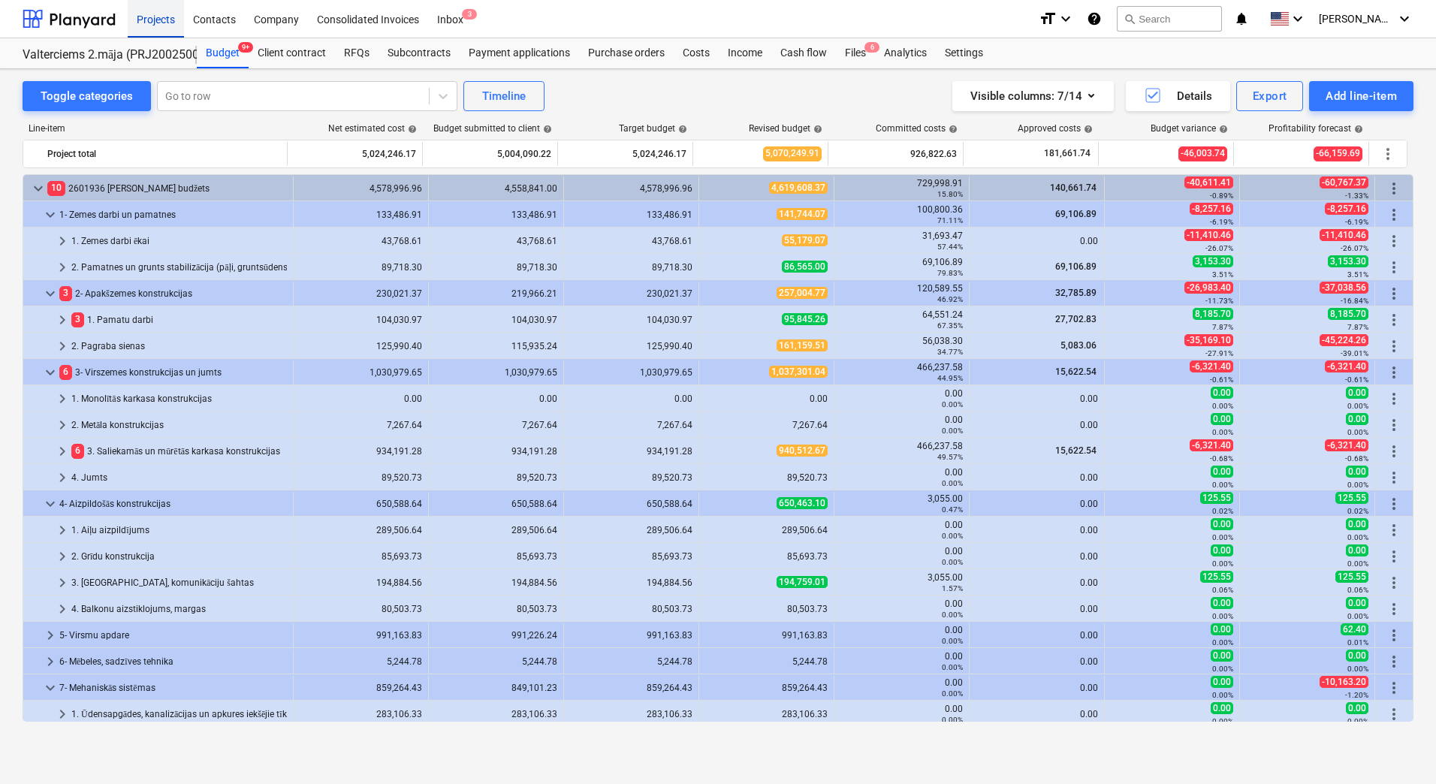
click at [170, 22] on div "Projects" at bounding box center [156, 18] width 56 height 38
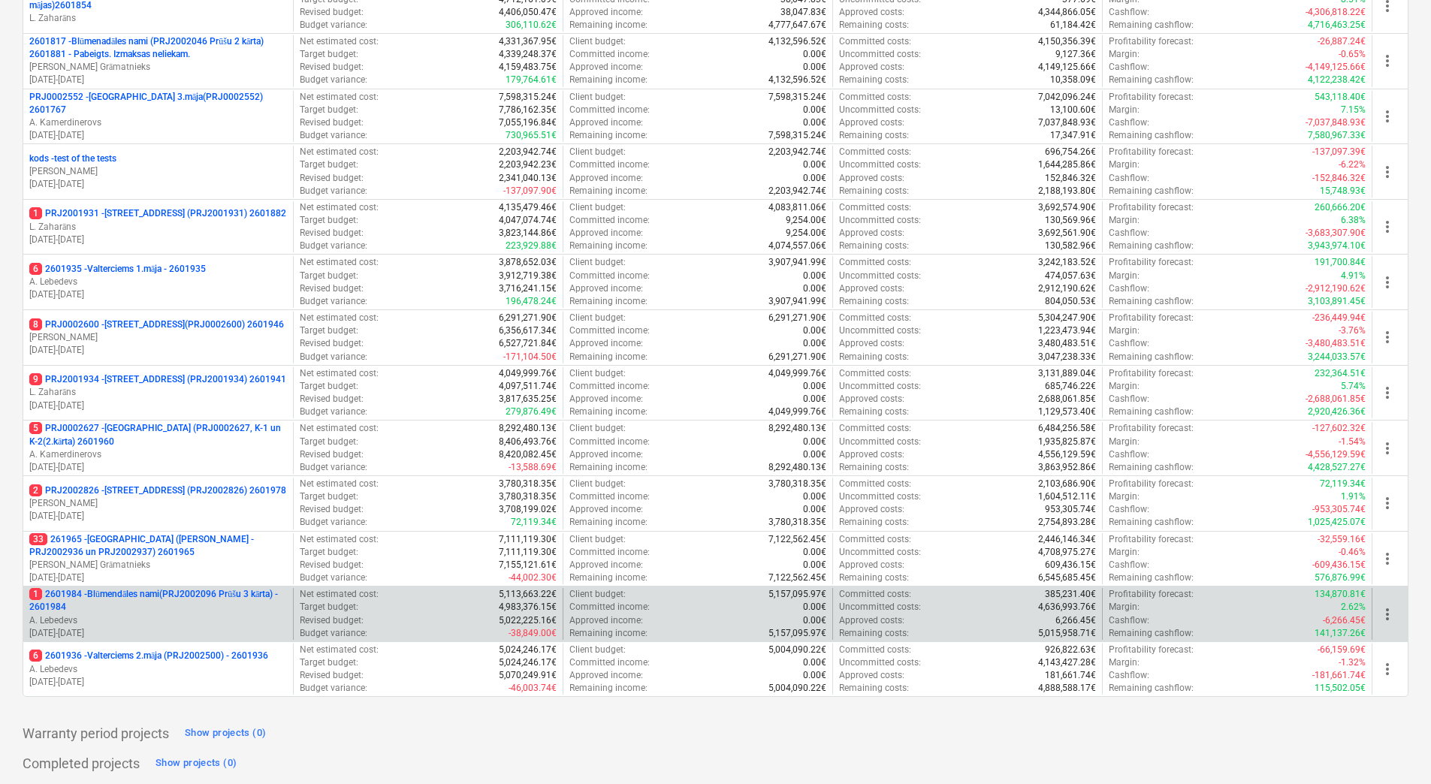
scroll to position [409, 0]
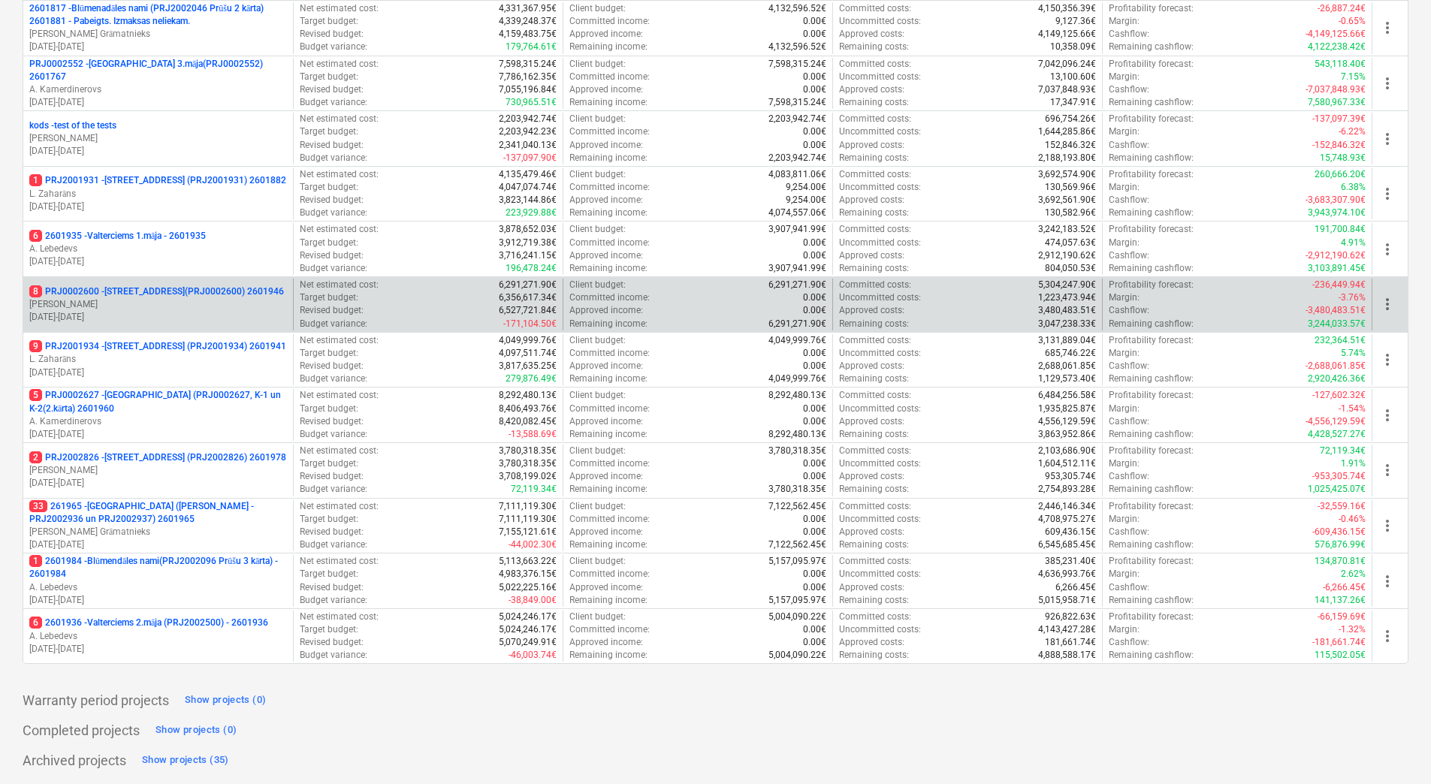
click at [180, 285] on p "8 PRJ0002600 - [STREET_ADDRESS](PRJ0002600) 2601946" at bounding box center [156, 291] width 255 height 13
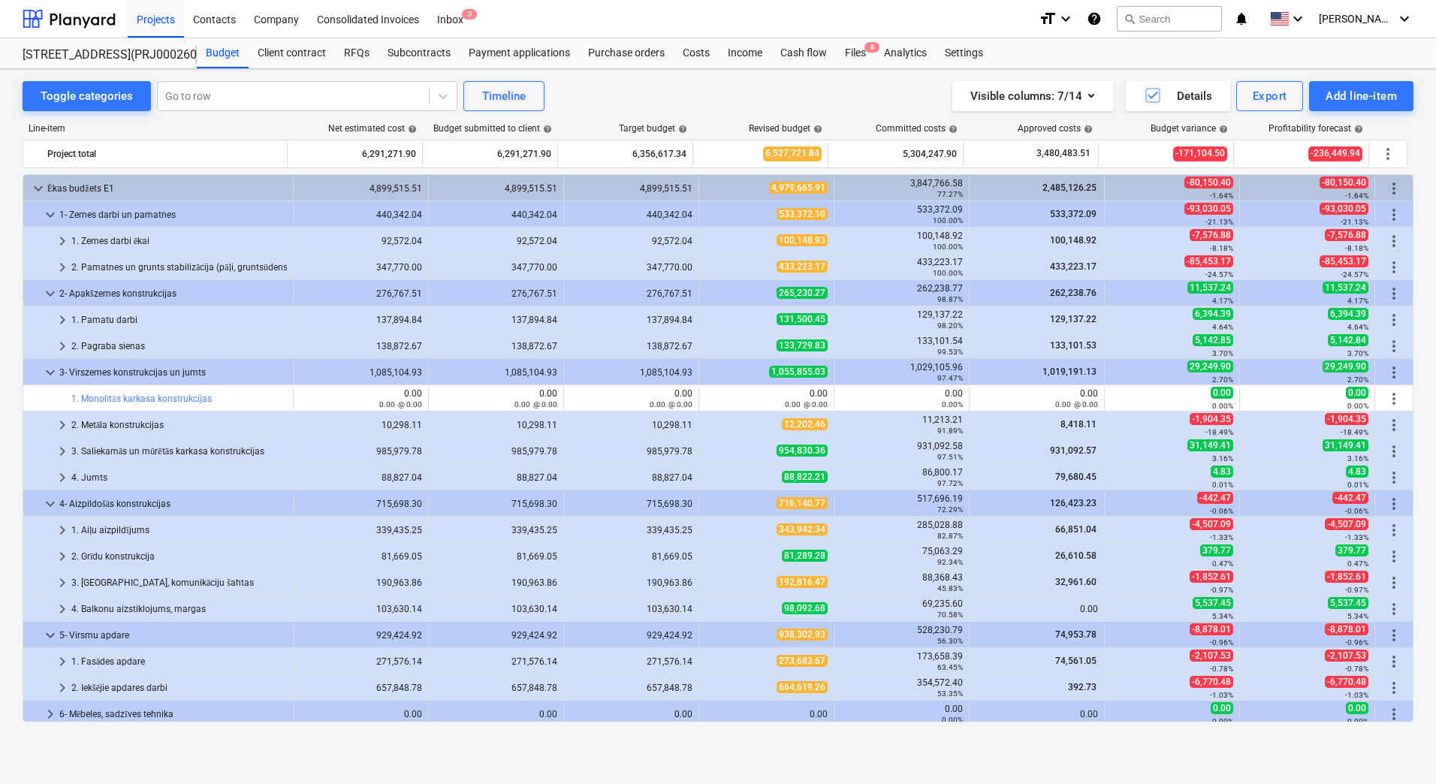
scroll to position [267, 0]
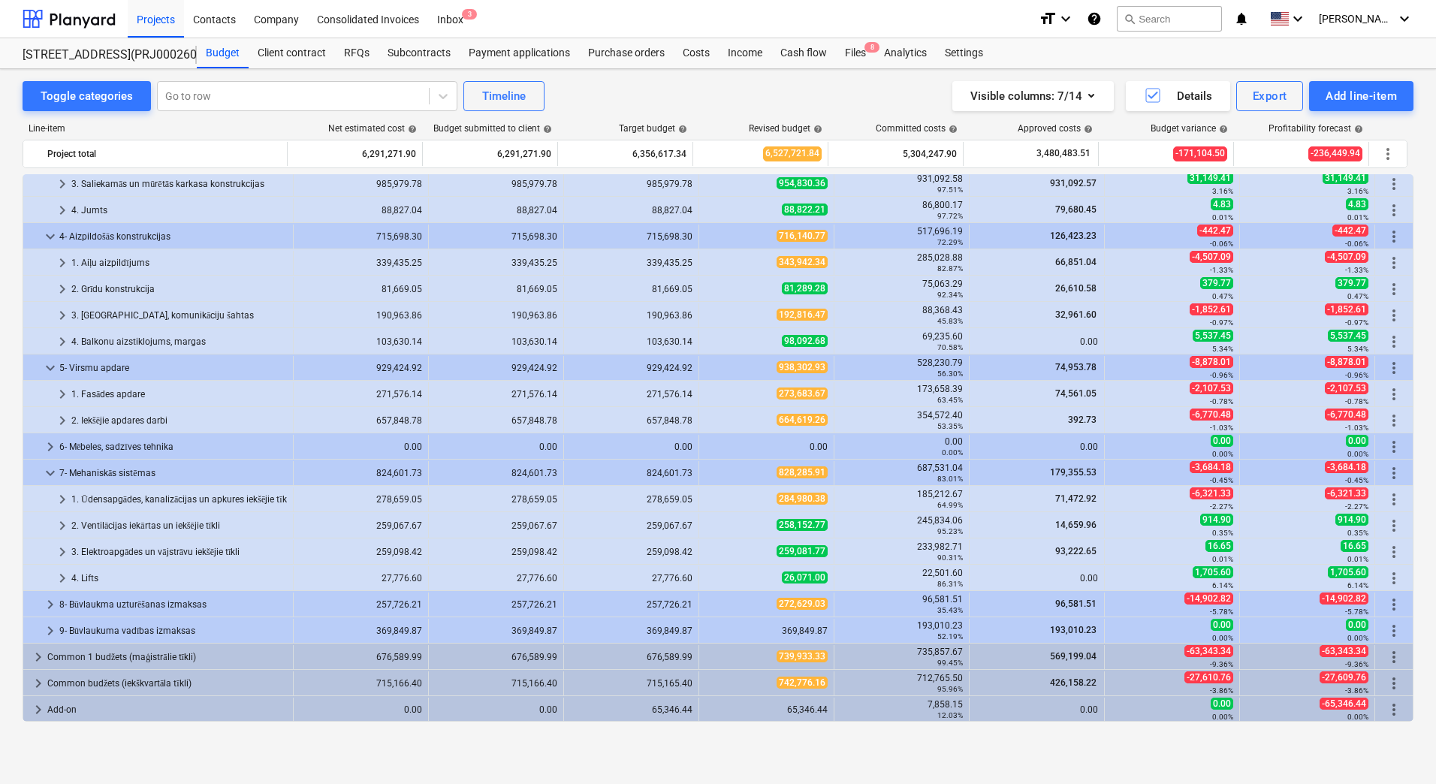
click at [17, 305] on div "Toggle categories Go to row Timeline Visible columns : 7/14 Details Export Add …" at bounding box center [718, 410] width 1436 height 683
click at [627, 84] on div "Toggle categories Go to row Timeline Visible columns : 7/14 Details Export Add …" at bounding box center [718, 96] width 1391 height 30
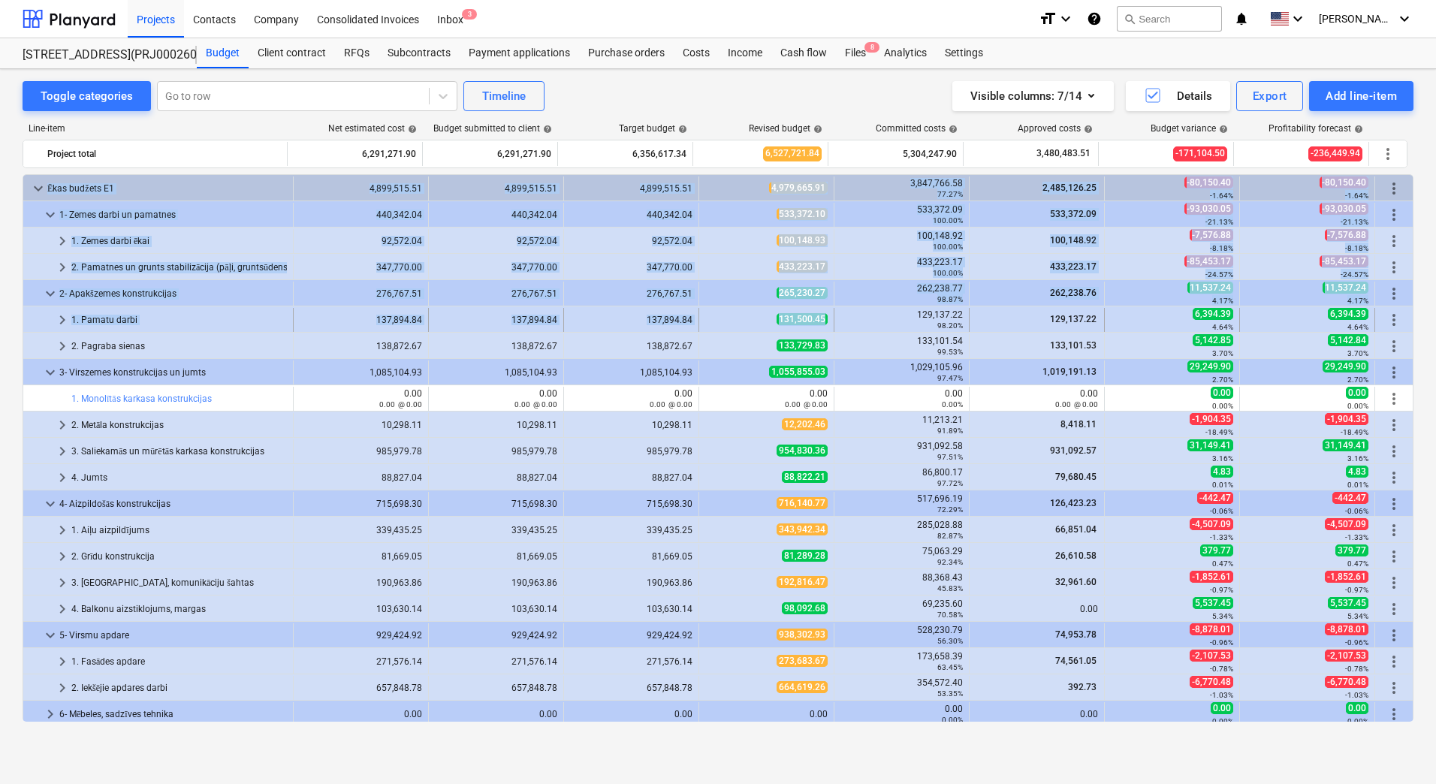
drag, startPoint x: 819, startPoint y: 321, endPoint x: 750, endPoint y: 318, distance: 70.0
click at [750, 318] on div "131,500.45" at bounding box center [766, 319] width 122 height 13
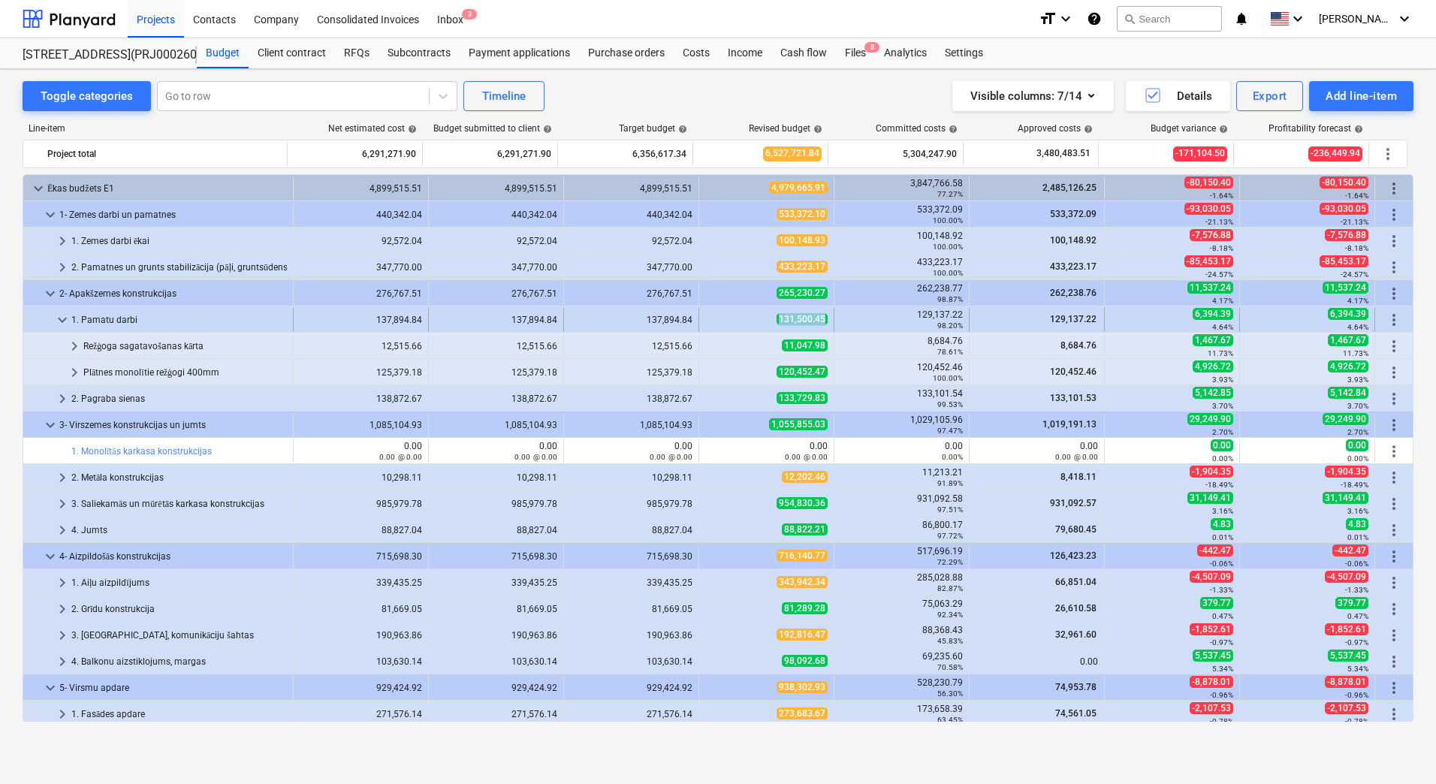
drag, startPoint x: 750, startPoint y: 318, endPoint x: 818, endPoint y: 317, distance: 68.4
click at [818, 317] on div "131,500.45" at bounding box center [766, 319] width 122 height 13
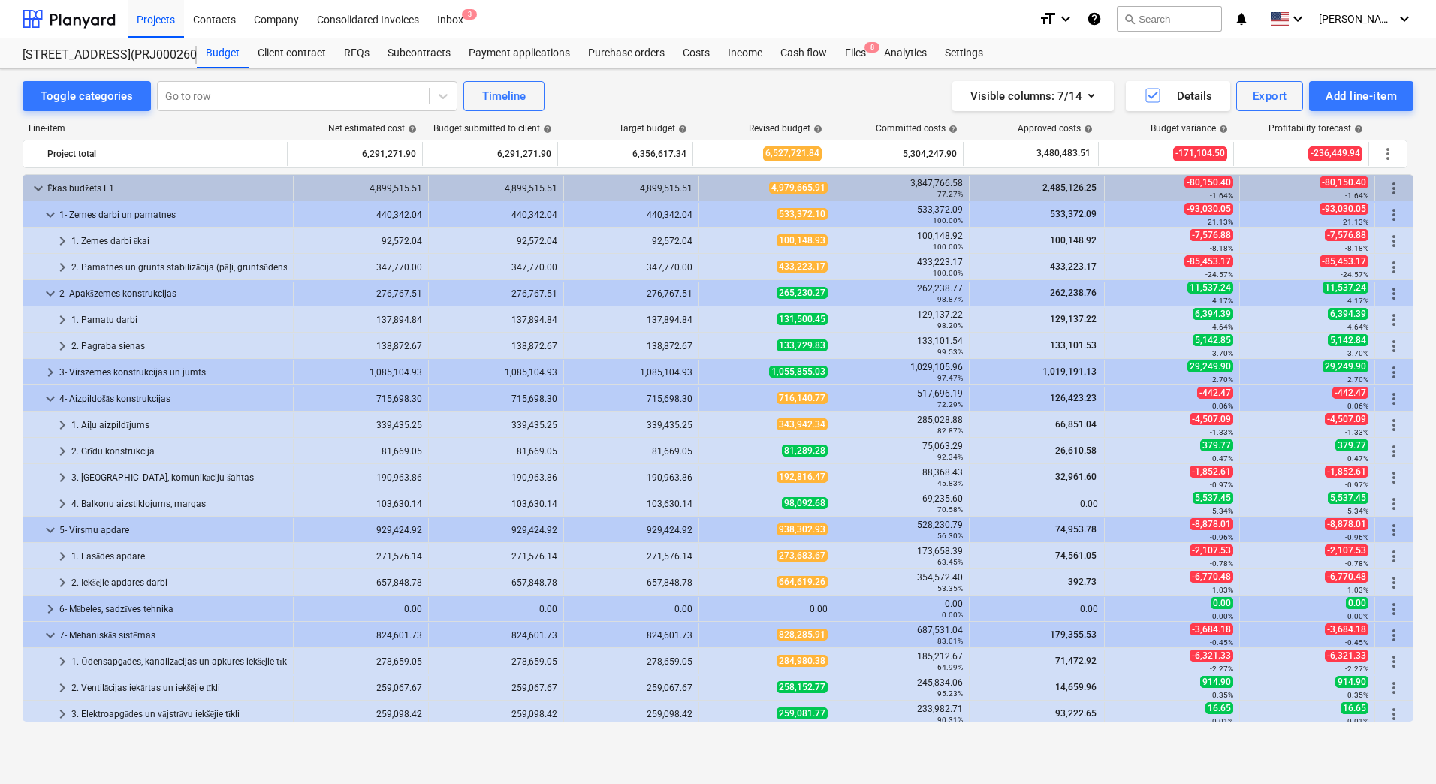
click at [719, 376] on div "1,055,855.03" at bounding box center [766, 372] width 122 height 13
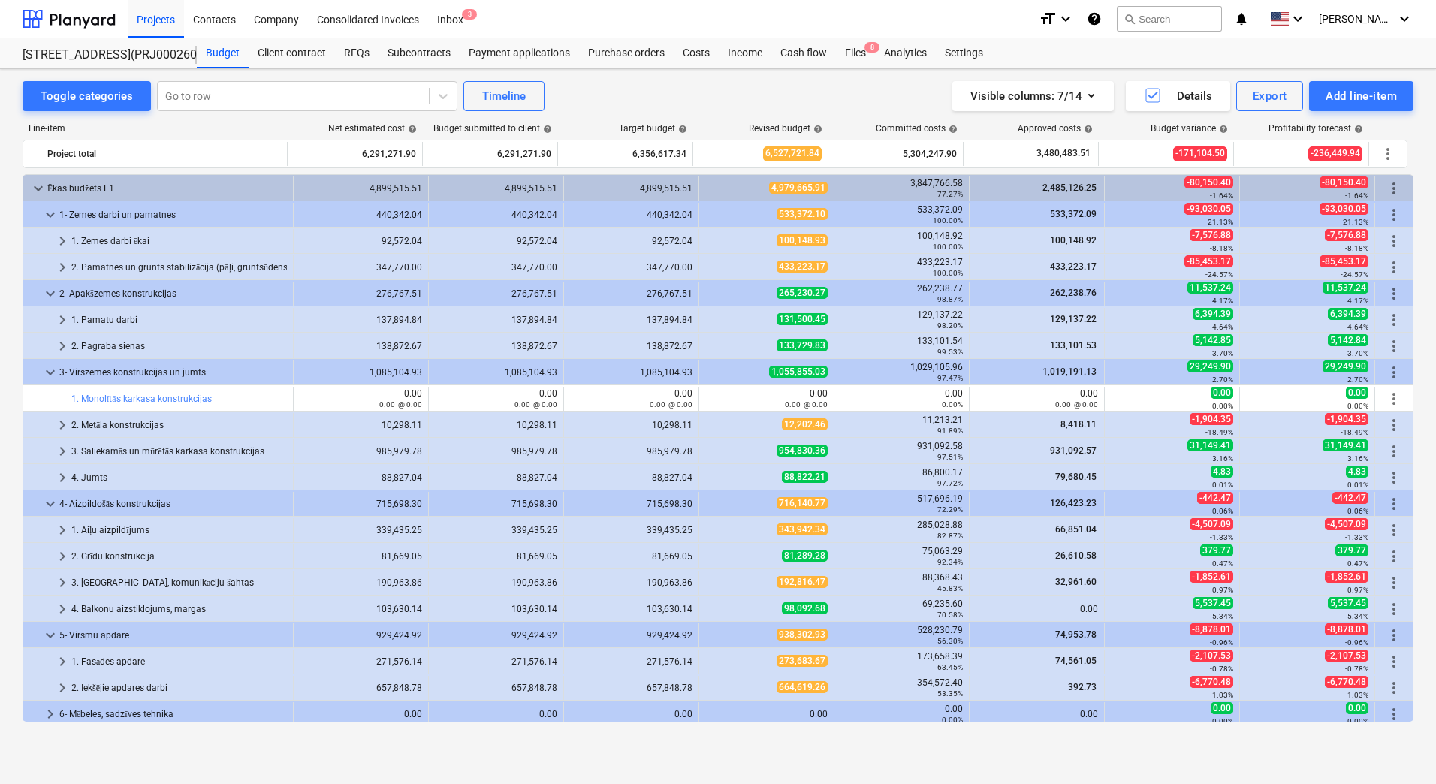
click at [719, 376] on div "1,055,855.03" at bounding box center [766, 372] width 122 height 13
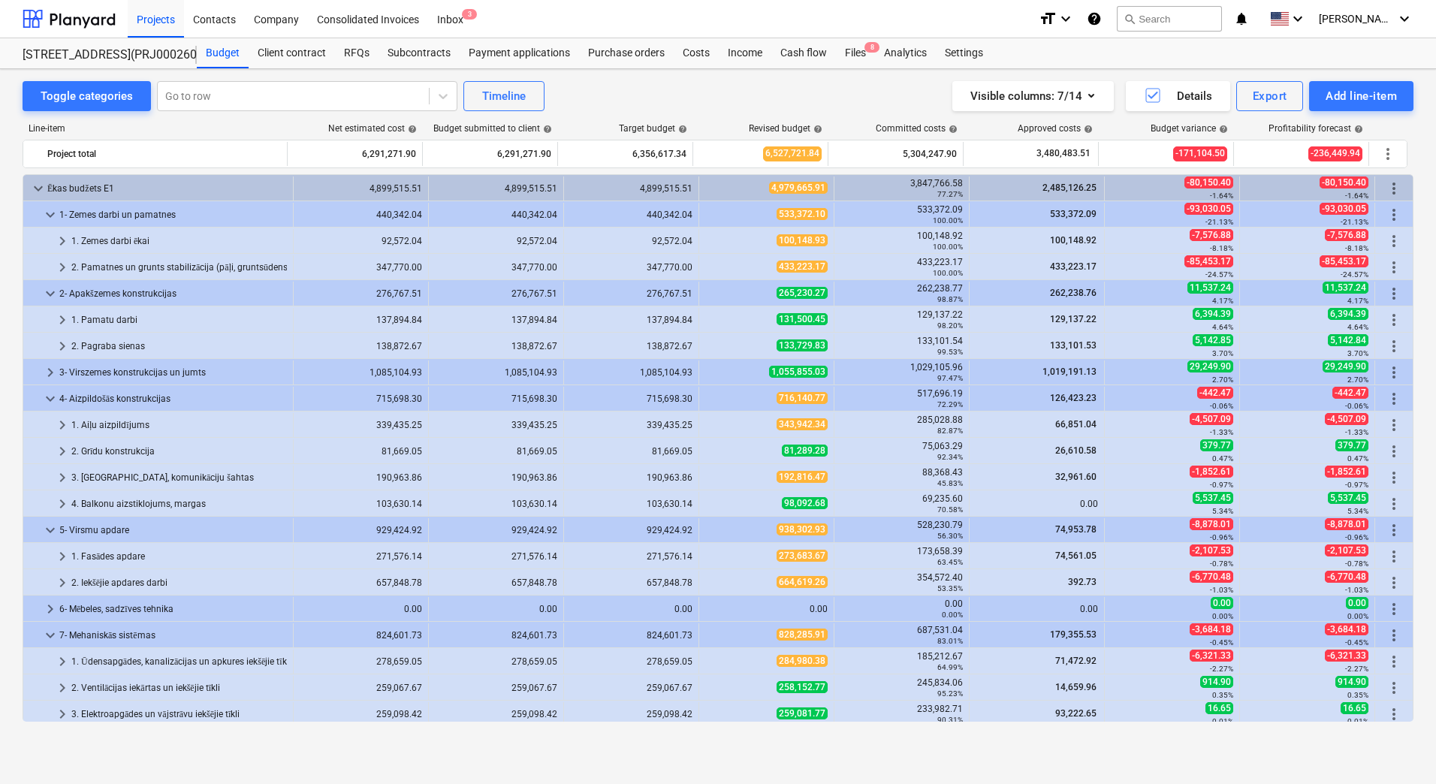
click at [719, 376] on div "1,055,855.03" at bounding box center [766, 372] width 122 height 13
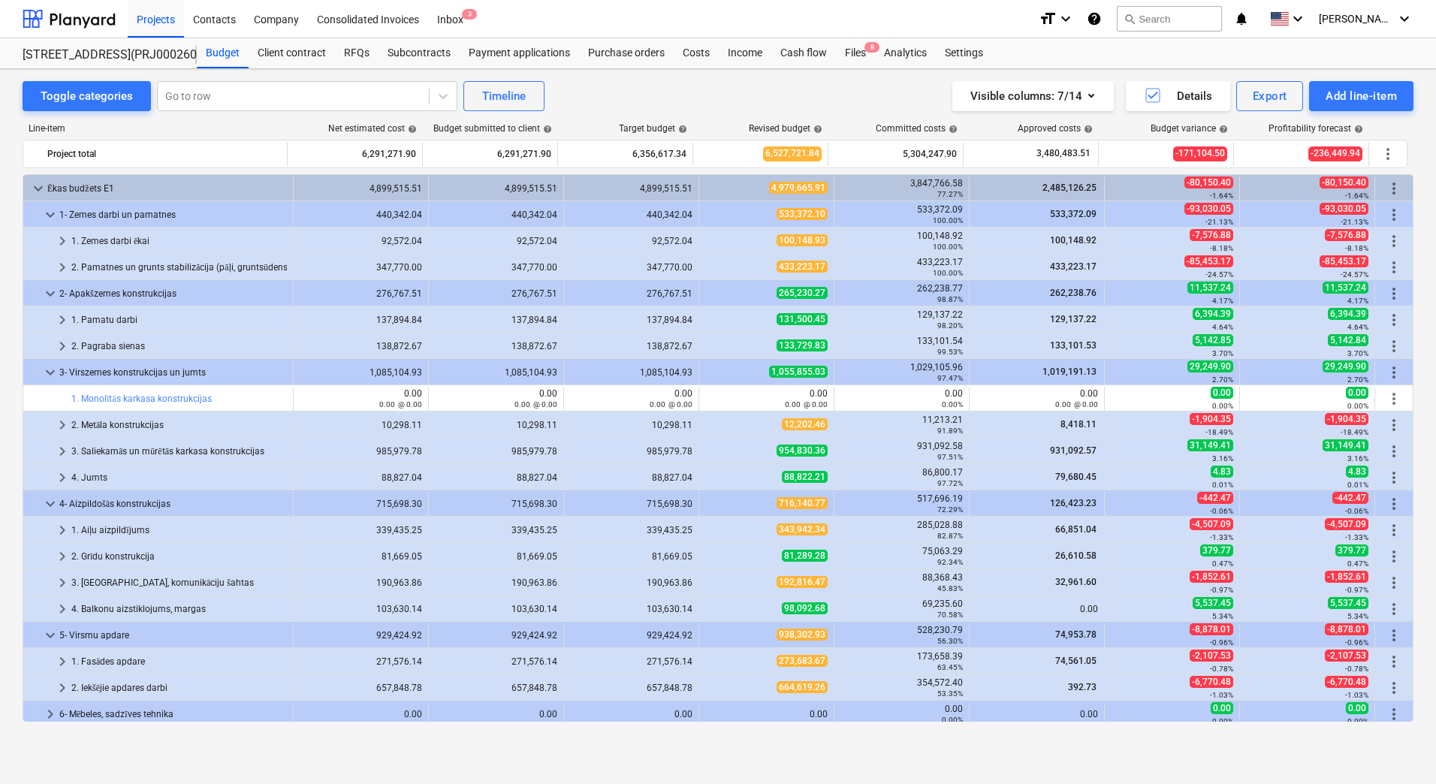
click at [719, 376] on div "1,055,855.03" at bounding box center [766, 372] width 122 height 13
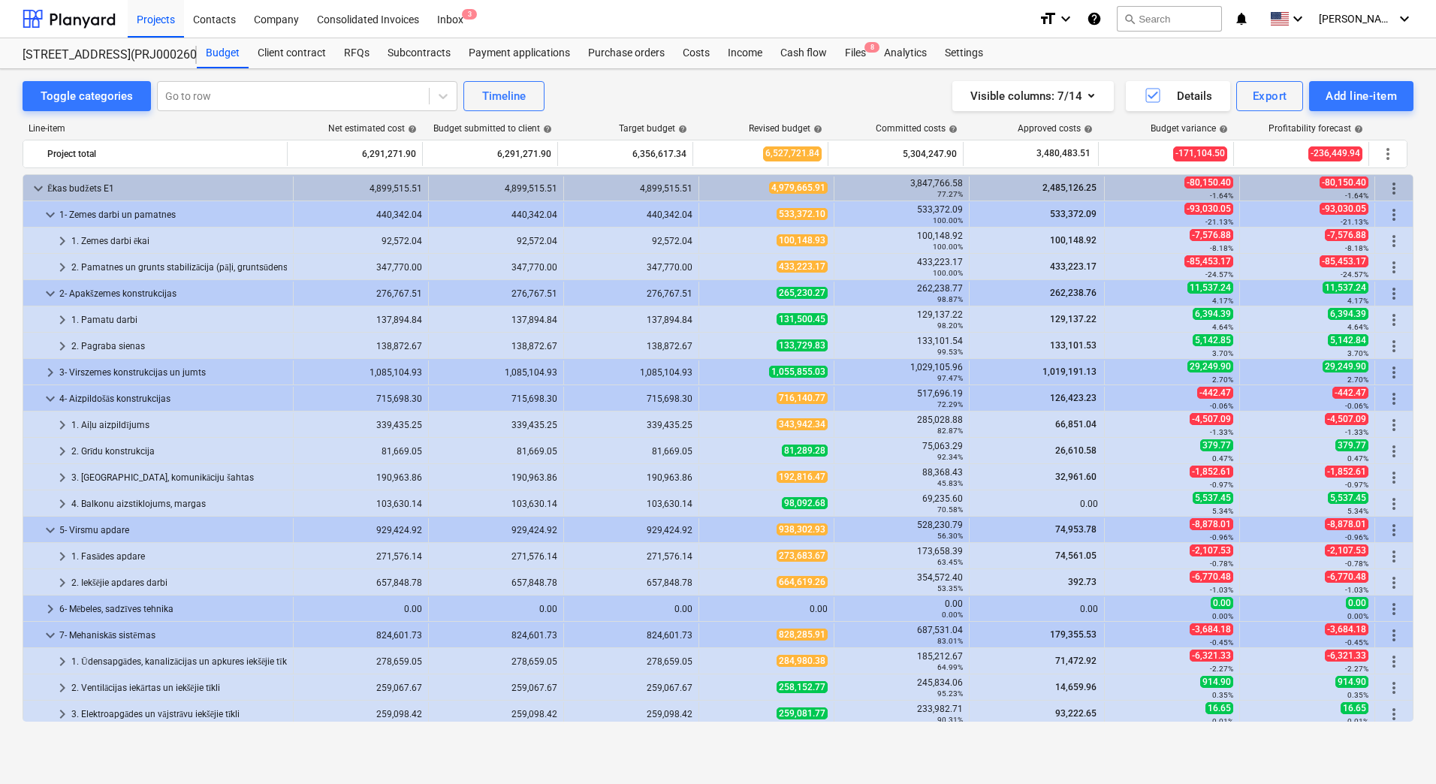
click at [719, 376] on div "1,055,855.03" at bounding box center [766, 372] width 122 height 13
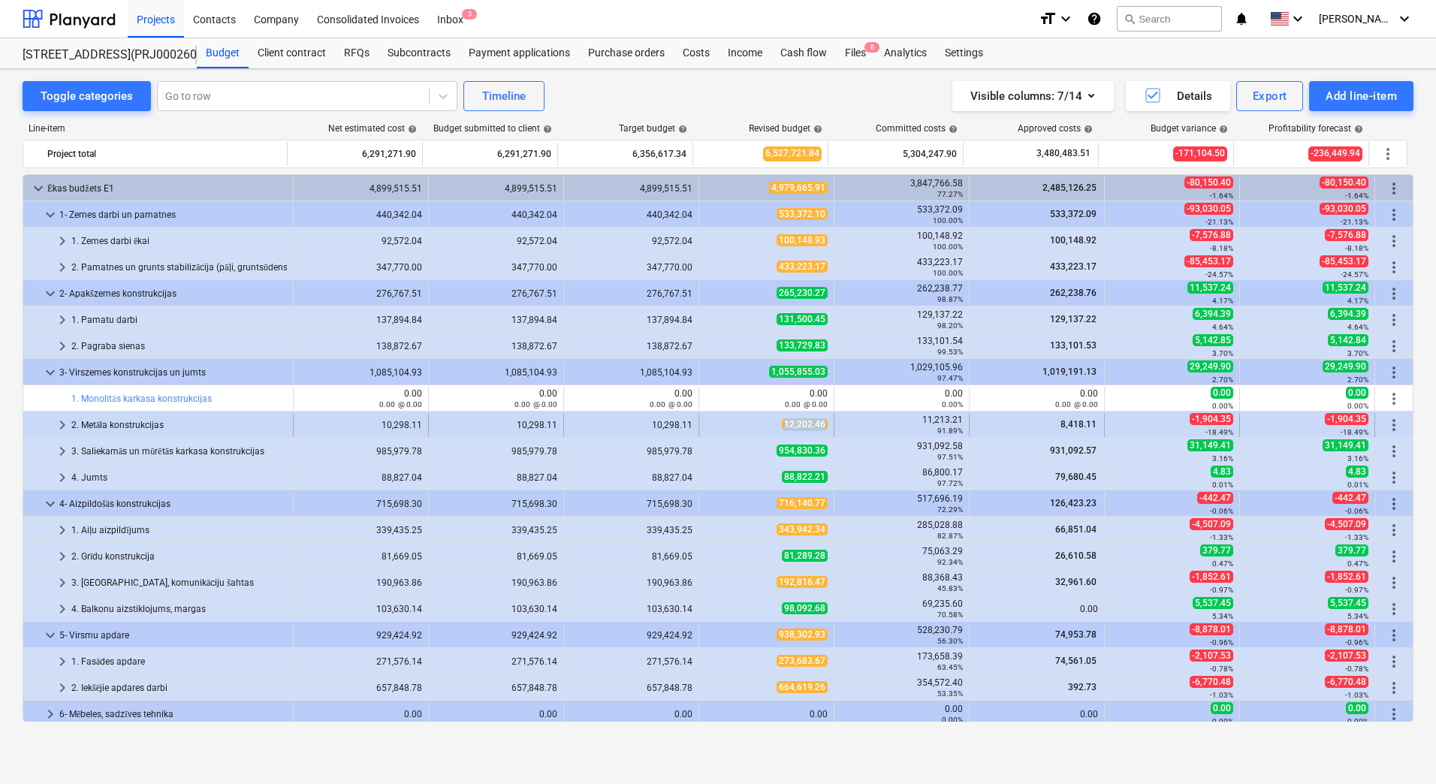
drag, startPoint x: 770, startPoint y: 427, endPoint x: 823, endPoint y: 427, distance: 53.3
click at [823, 427] on div "12,202.46" at bounding box center [766, 425] width 135 height 24
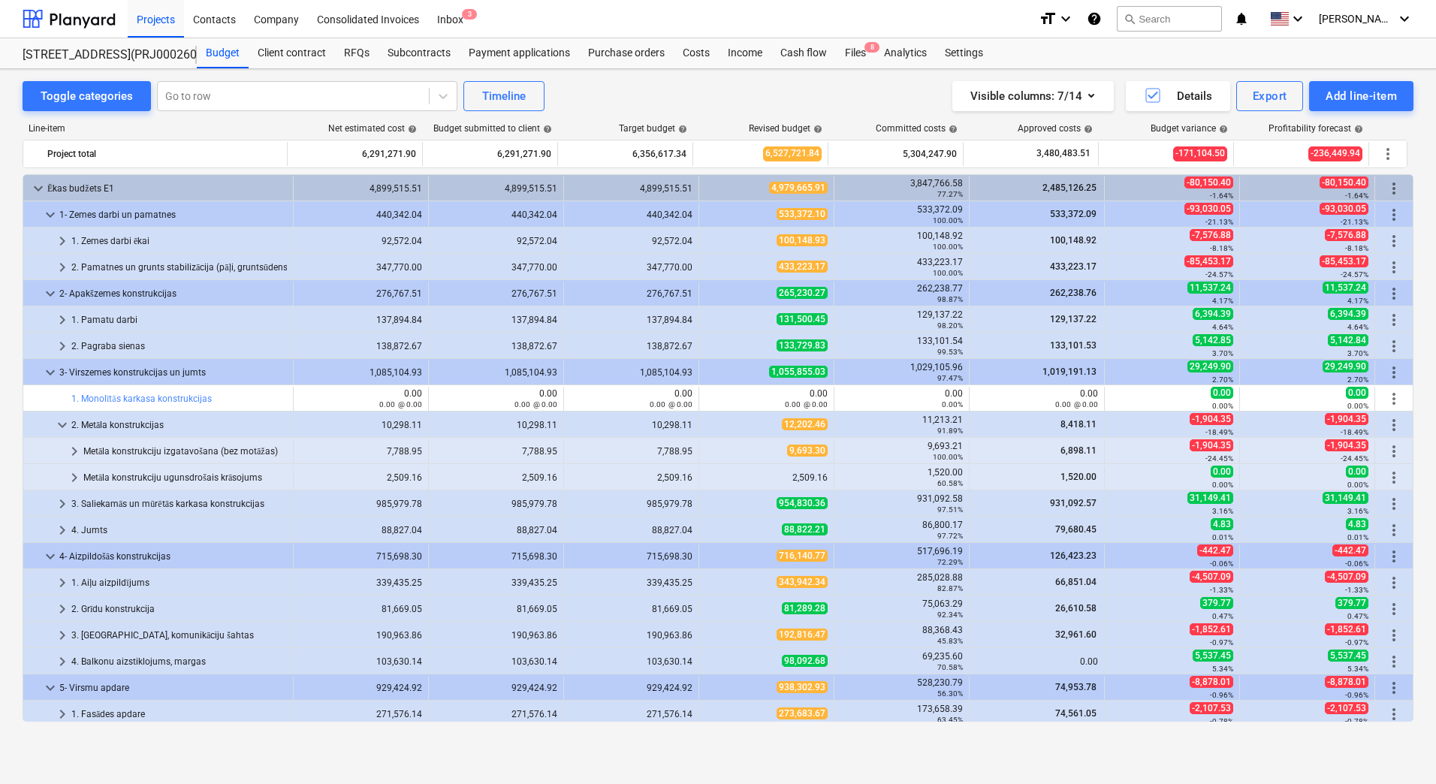
click at [823, 427] on div "12,202.46" at bounding box center [766, 425] width 135 height 24
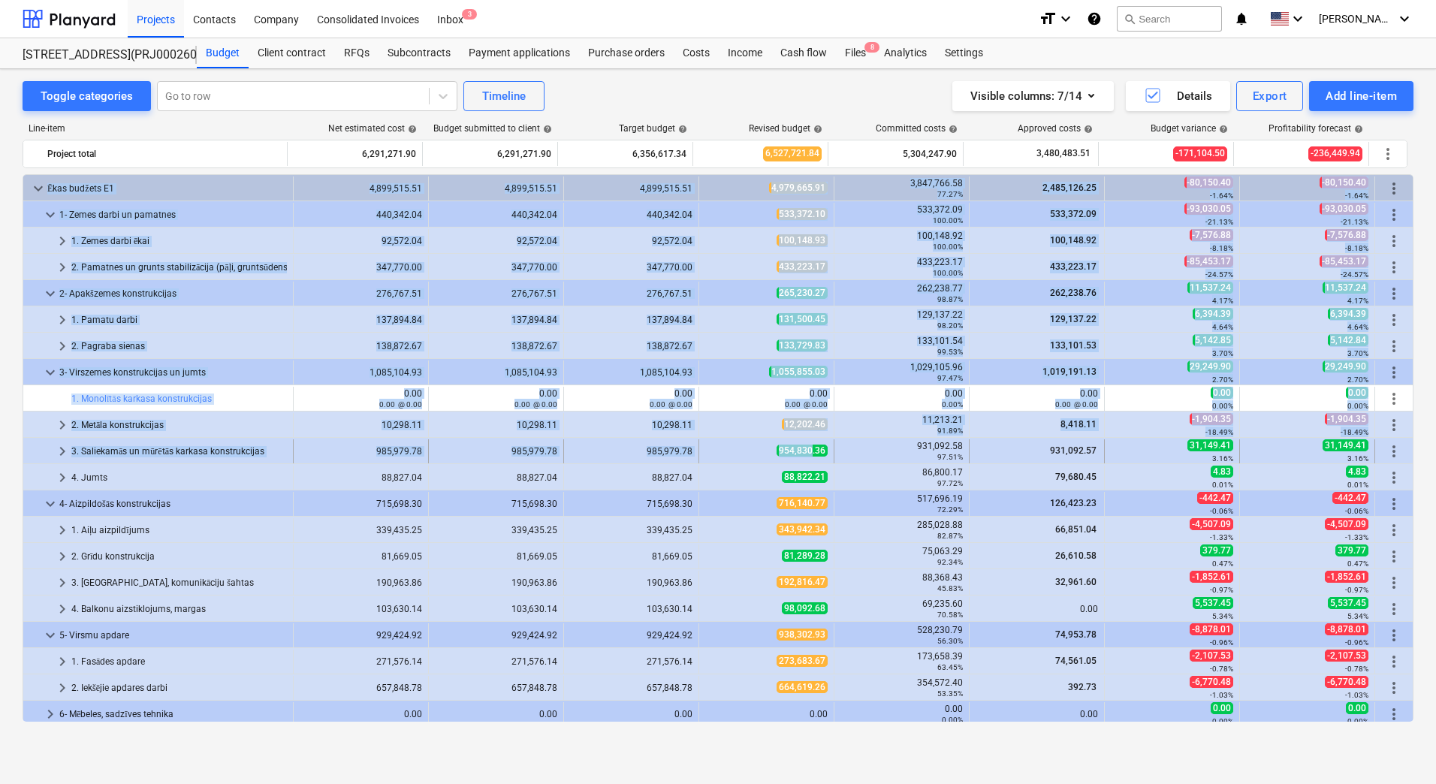
drag, startPoint x: 771, startPoint y: 451, endPoint x: 807, endPoint y: 452, distance: 36.1
click at [756, 454] on div "954,830.36" at bounding box center [766, 451] width 122 height 13
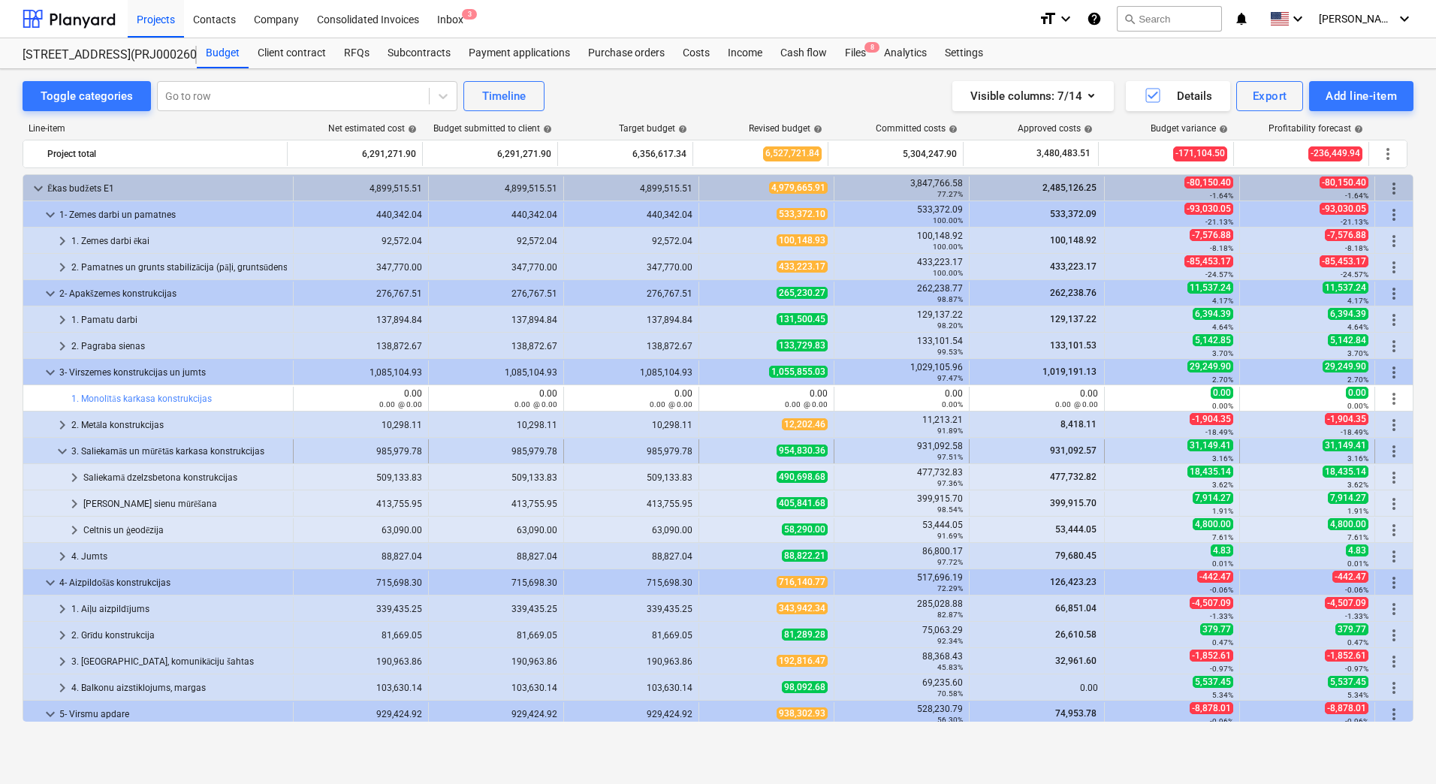
click at [755, 454] on div "954,830.36" at bounding box center [766, 451] width 122 height 13
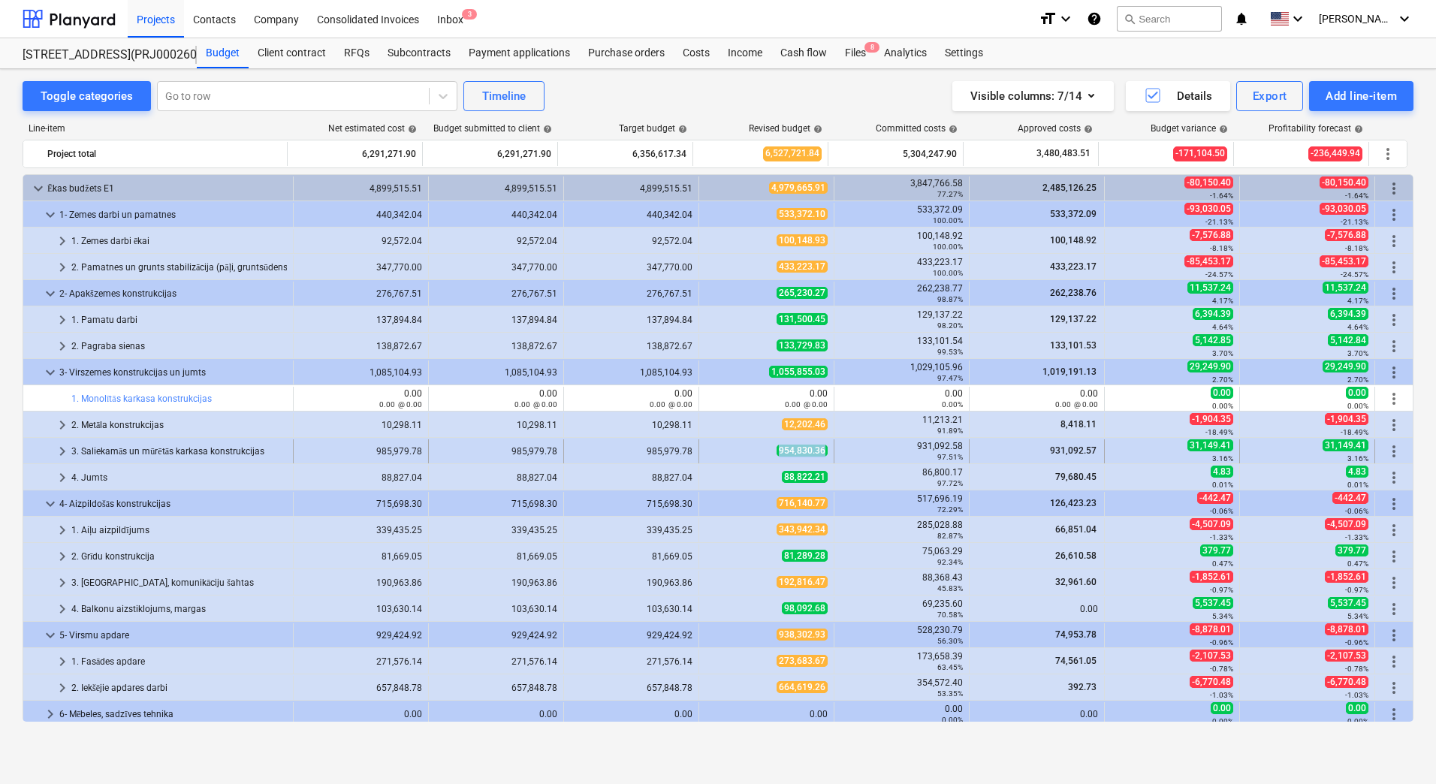
drag, startPoint x: 744, startPoint y: 454, endPoint x: 819, endPoint y: 454, distance: 74.4
click at [819, 454] on div "954,830.36" at bounding box center [766, 451] width 122 height 13
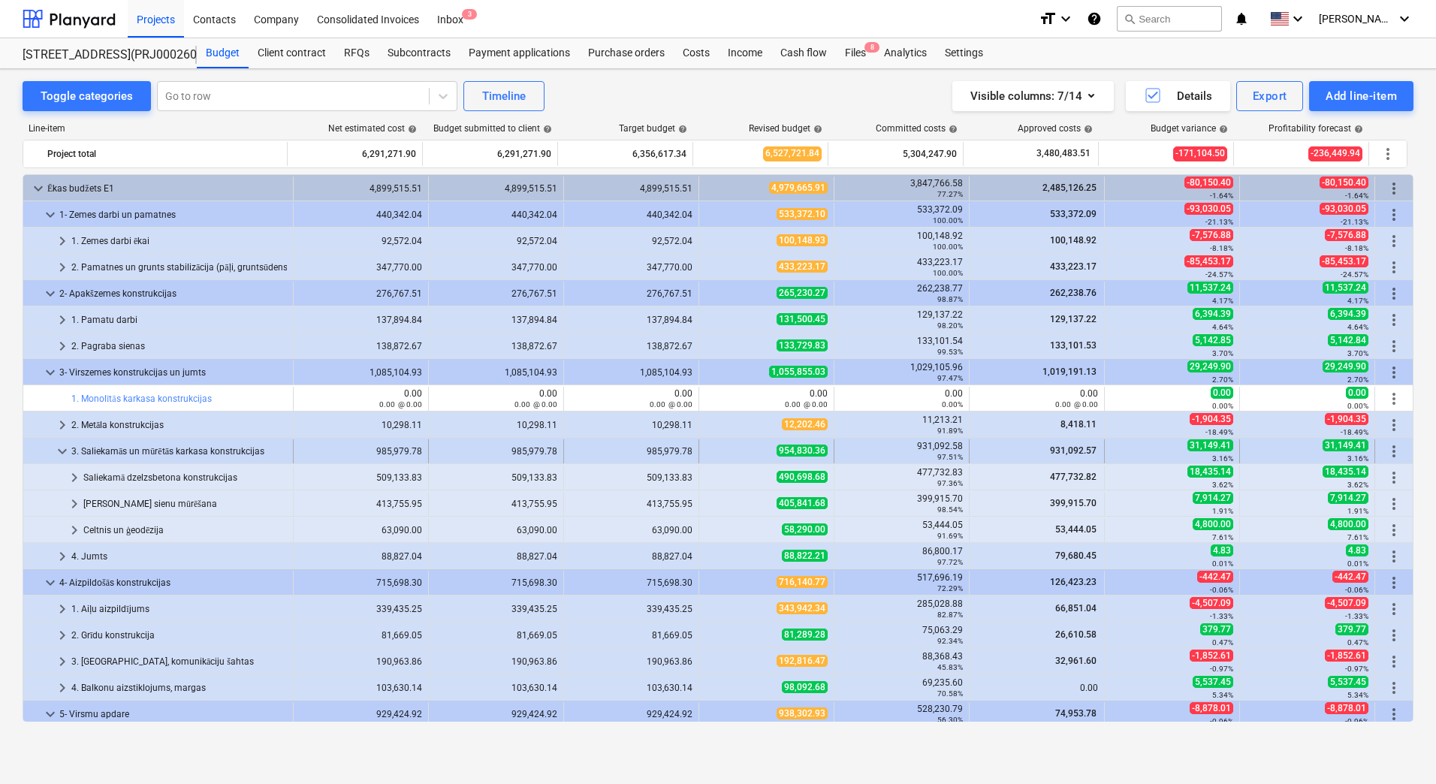
click at [750, 445] on div "954,830.36" at bounding box center [766, 451] width 122 height 13
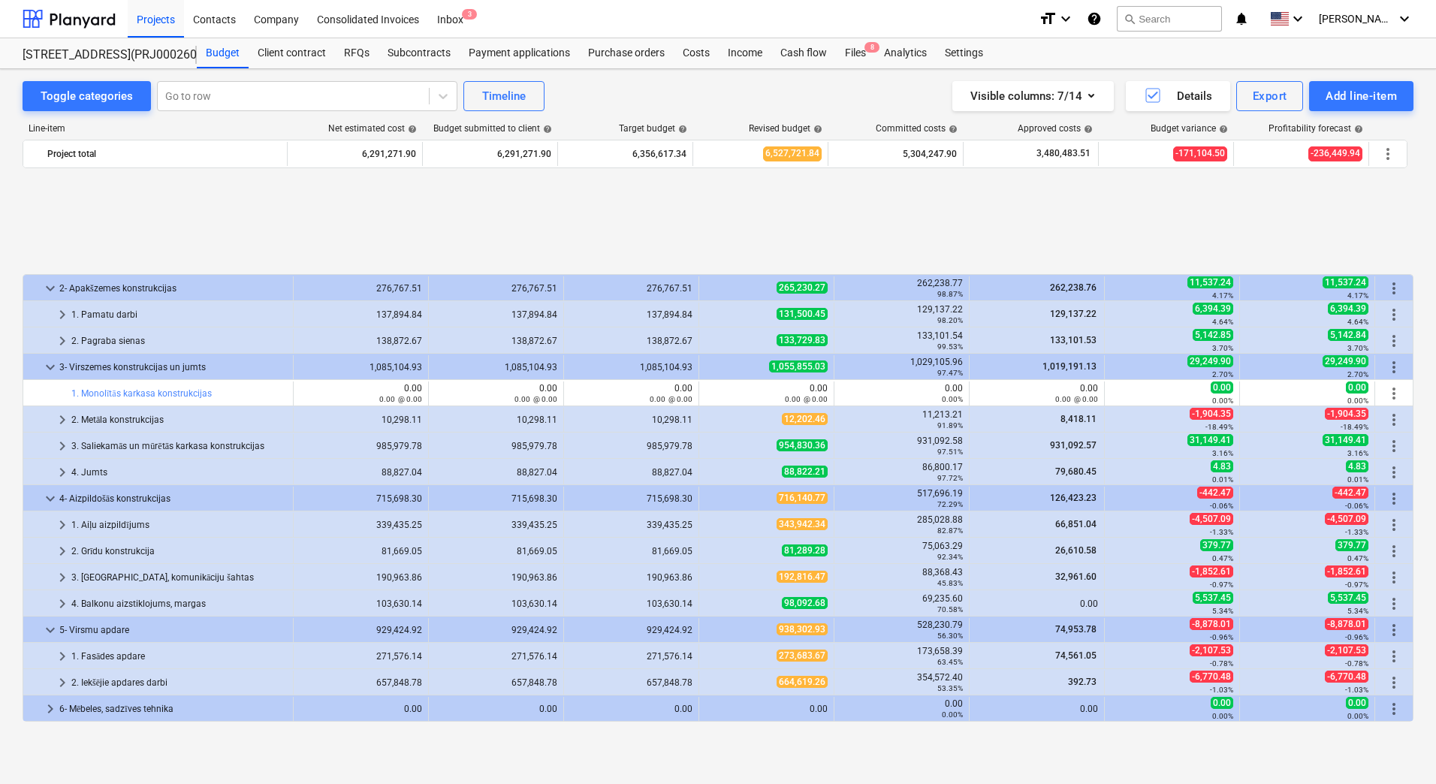
scroll to position [150, 0]
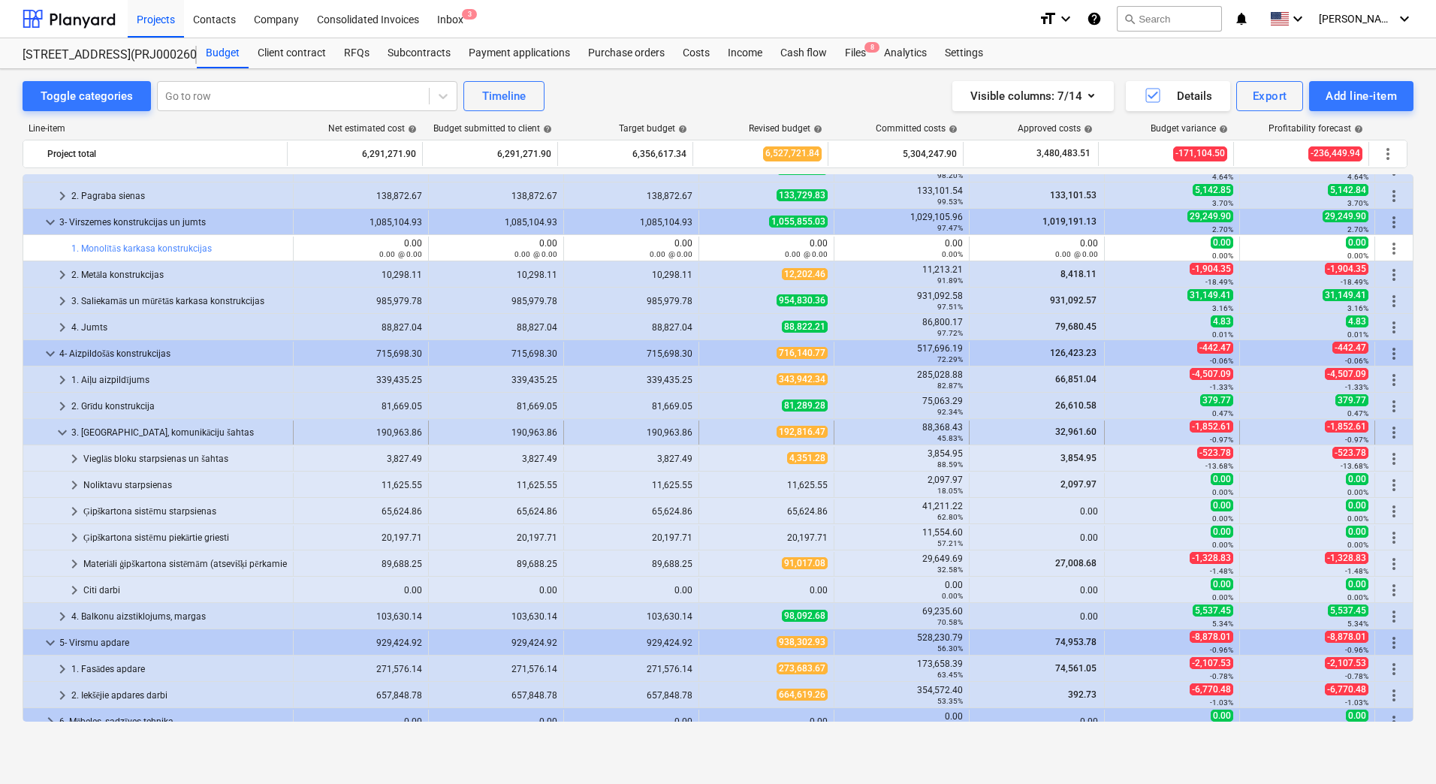
click at [746, 433] on div "192,816.47" at bounding box center [766, 432] width 122 height 13
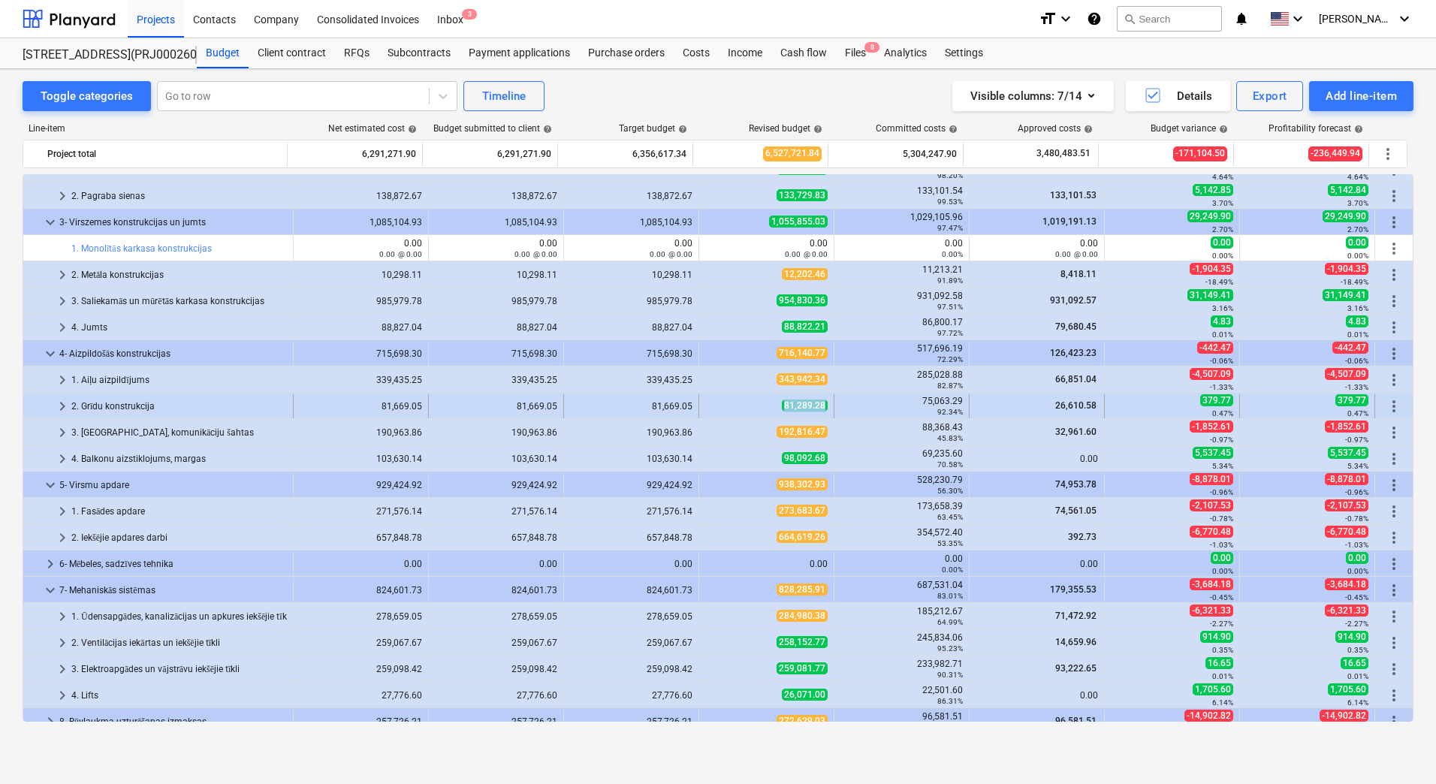
drag, startPoint x: 761, startPoint y: 405, endPoint x: 818, endPoint y: 401, distance: 57.2
click at [818, 401] on div "81,289.28" at bounding box center [766, 406] width 122 height 13
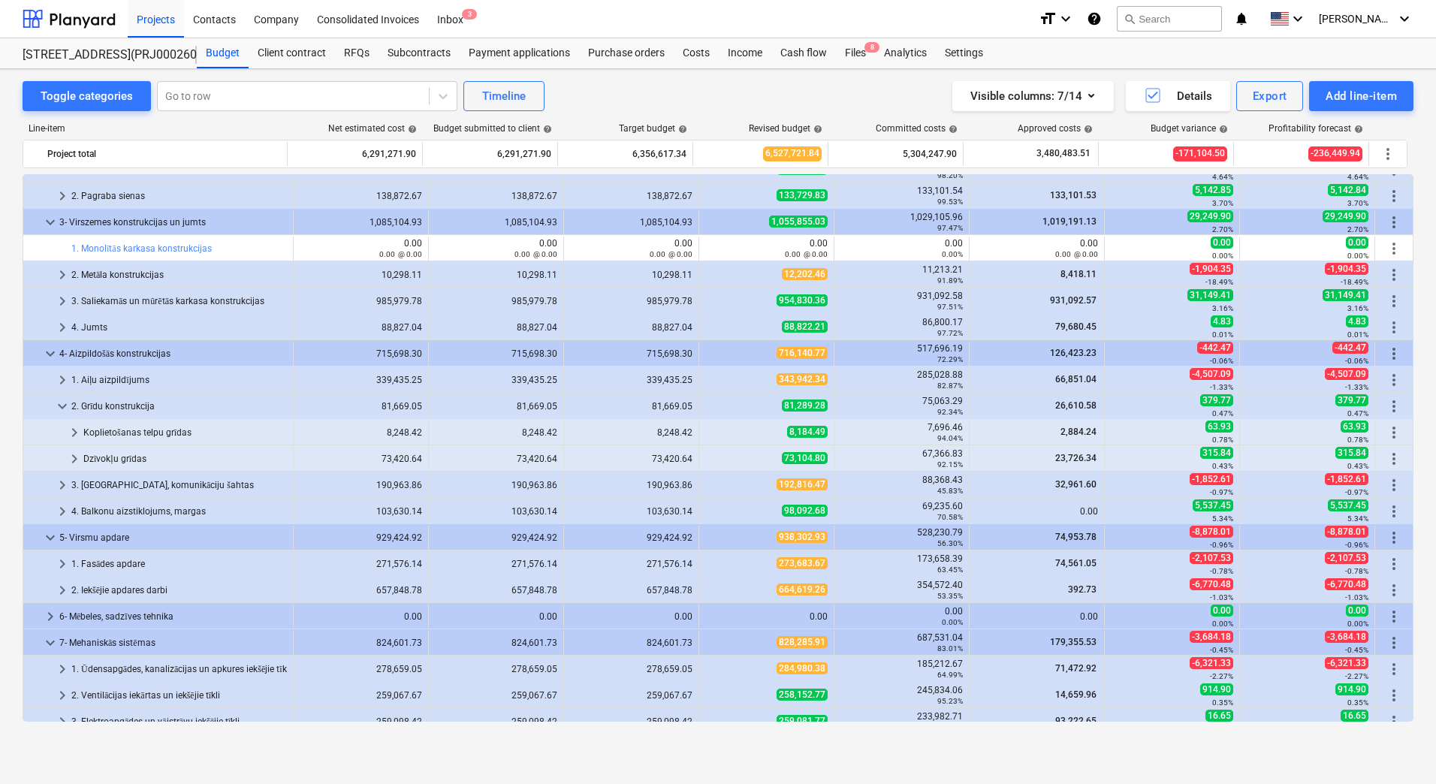
click at [818, 401] on span "81,289.28" at bounding box center [805, 406] width 46 height 12
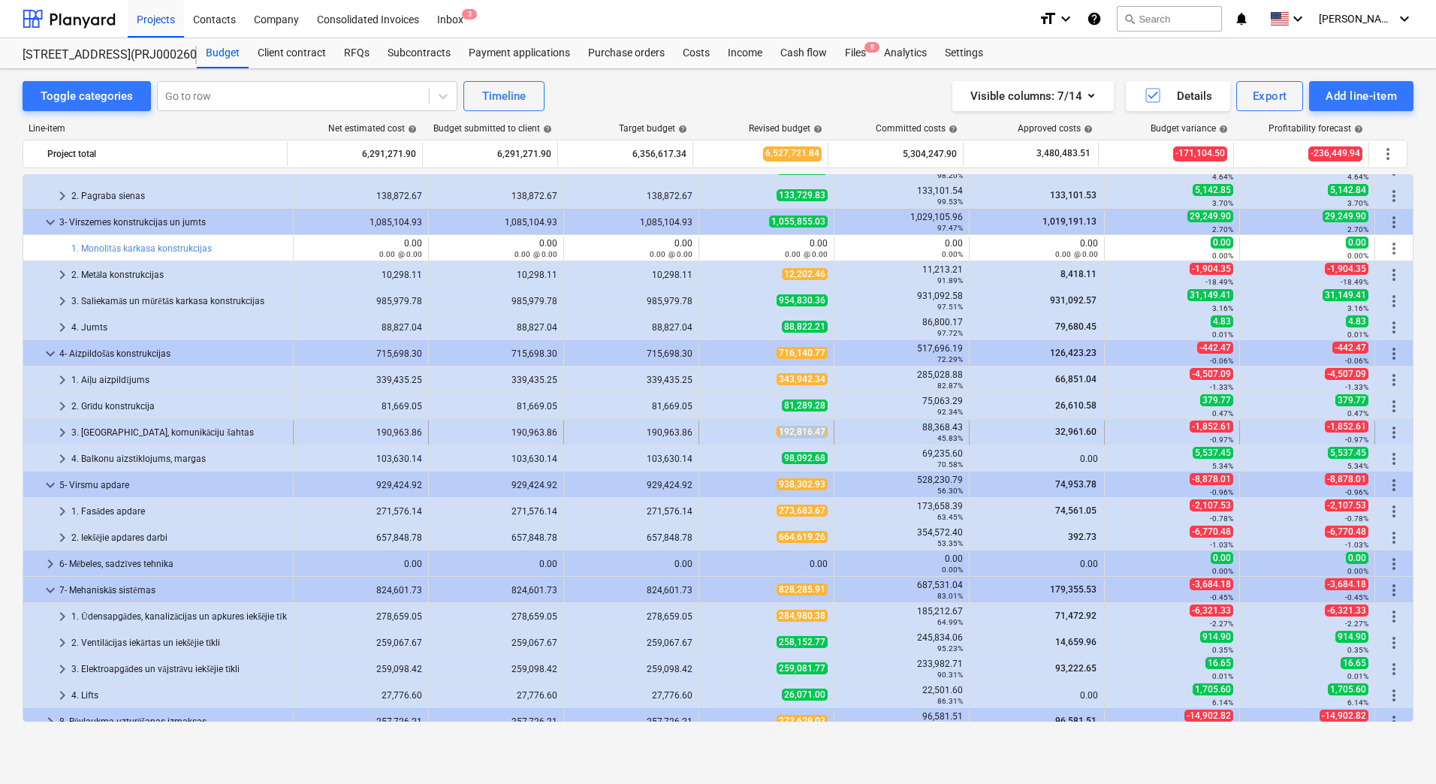
click at [819, 427] on div "192,816.47" at bounding box center [766, 432] width 122 height 13
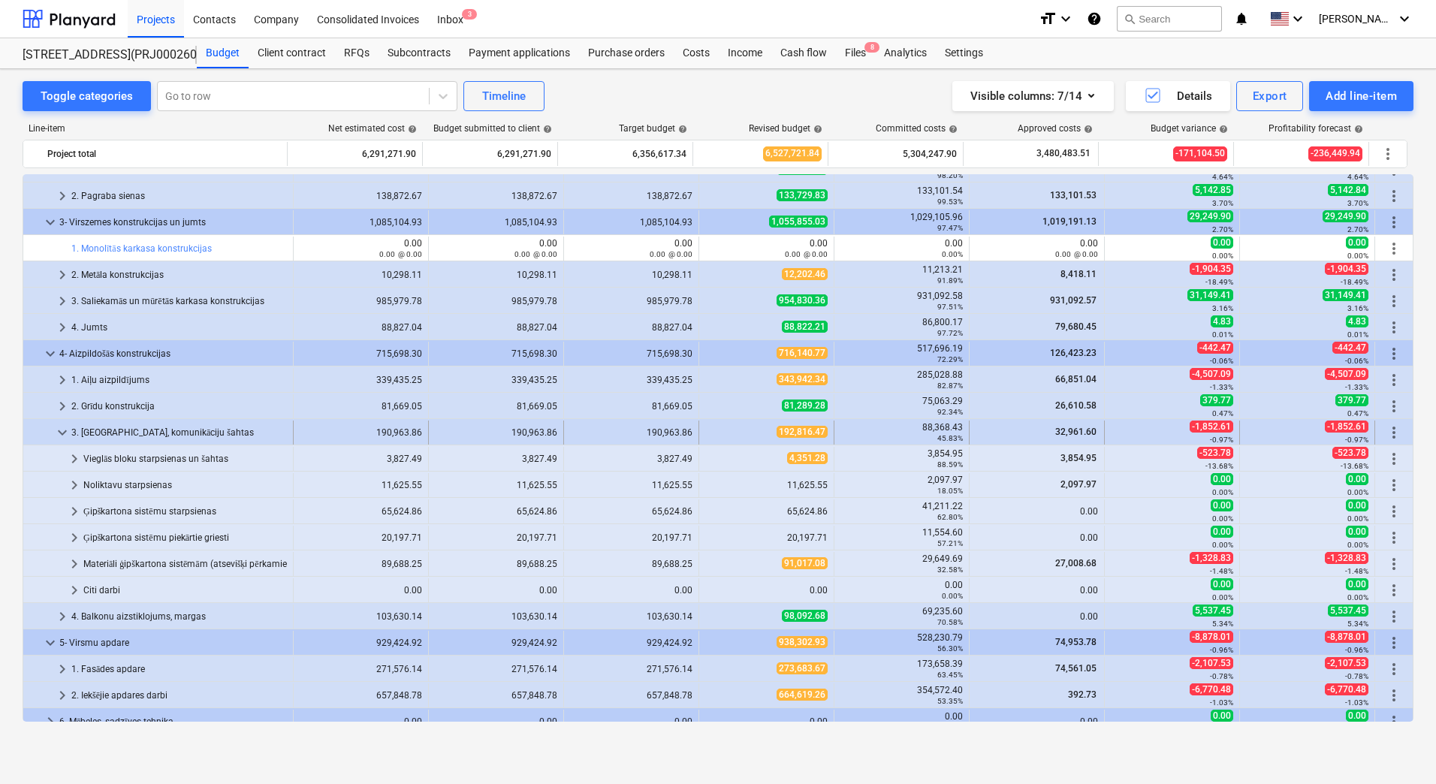
click at [777, 428] on span "192,816.47" at bounding box center [802, 432] width 51 height 12
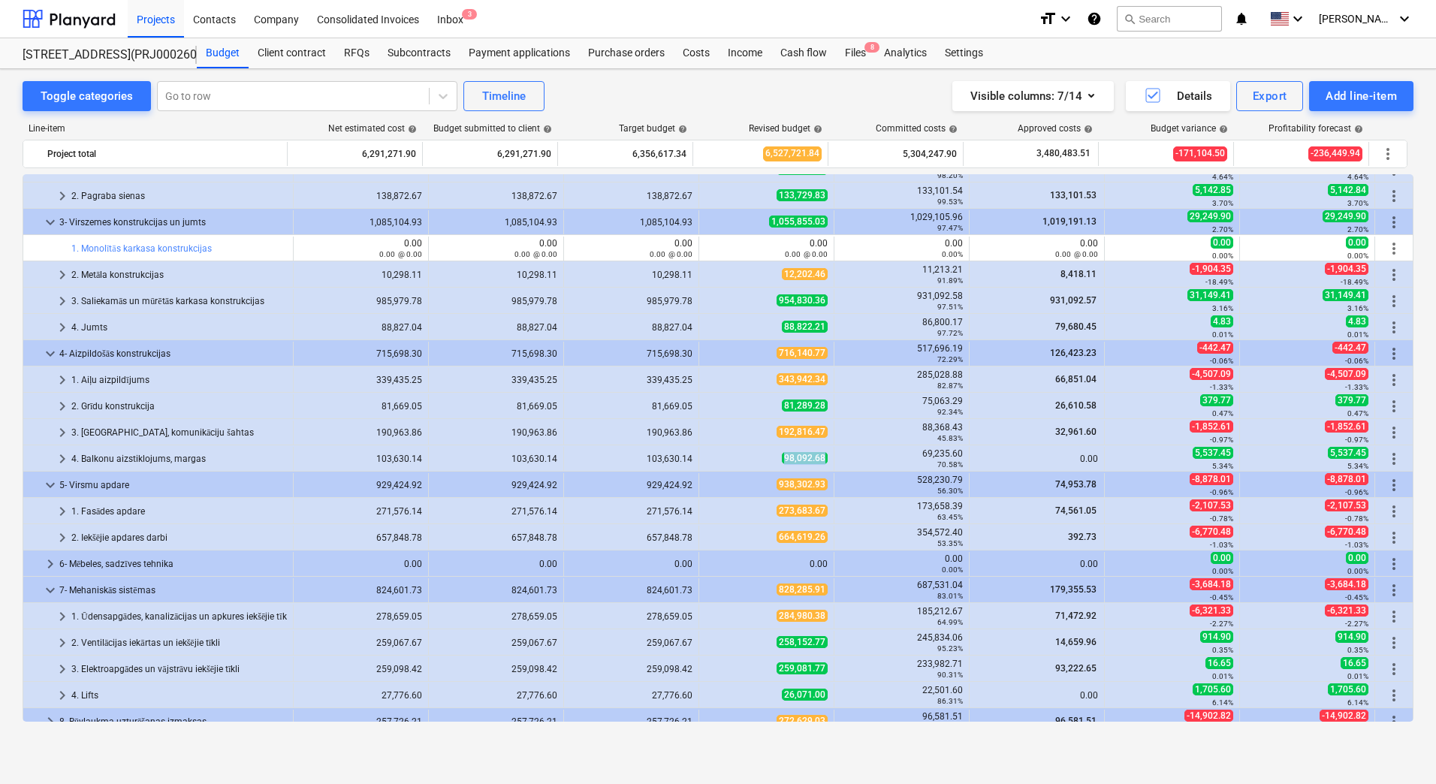
click at [819, 458] on div "98,092.68" at bounding box center [766, 458] width 122 height 13
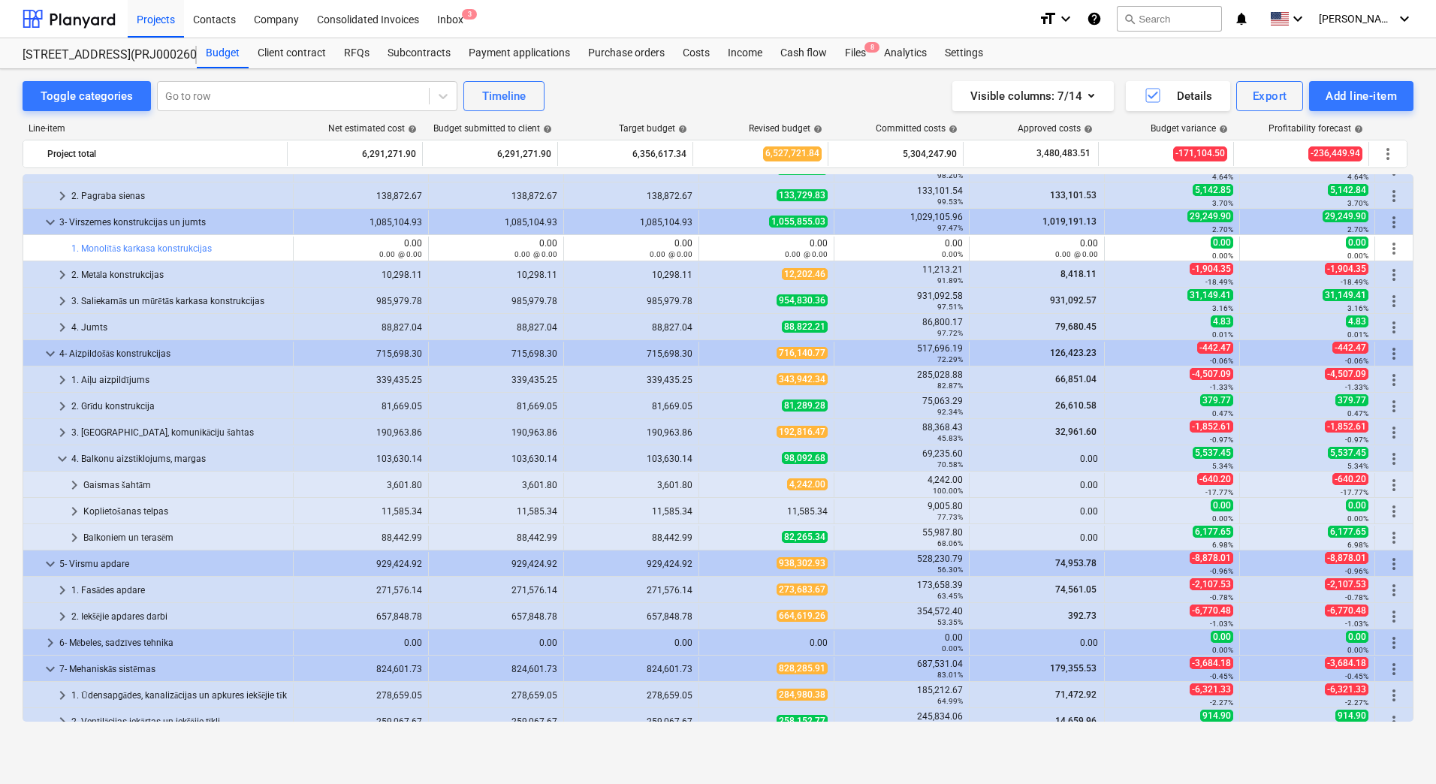
click at [819, 458] on span "98,092.68" at bounding box center [805, 458] width 46 height 12
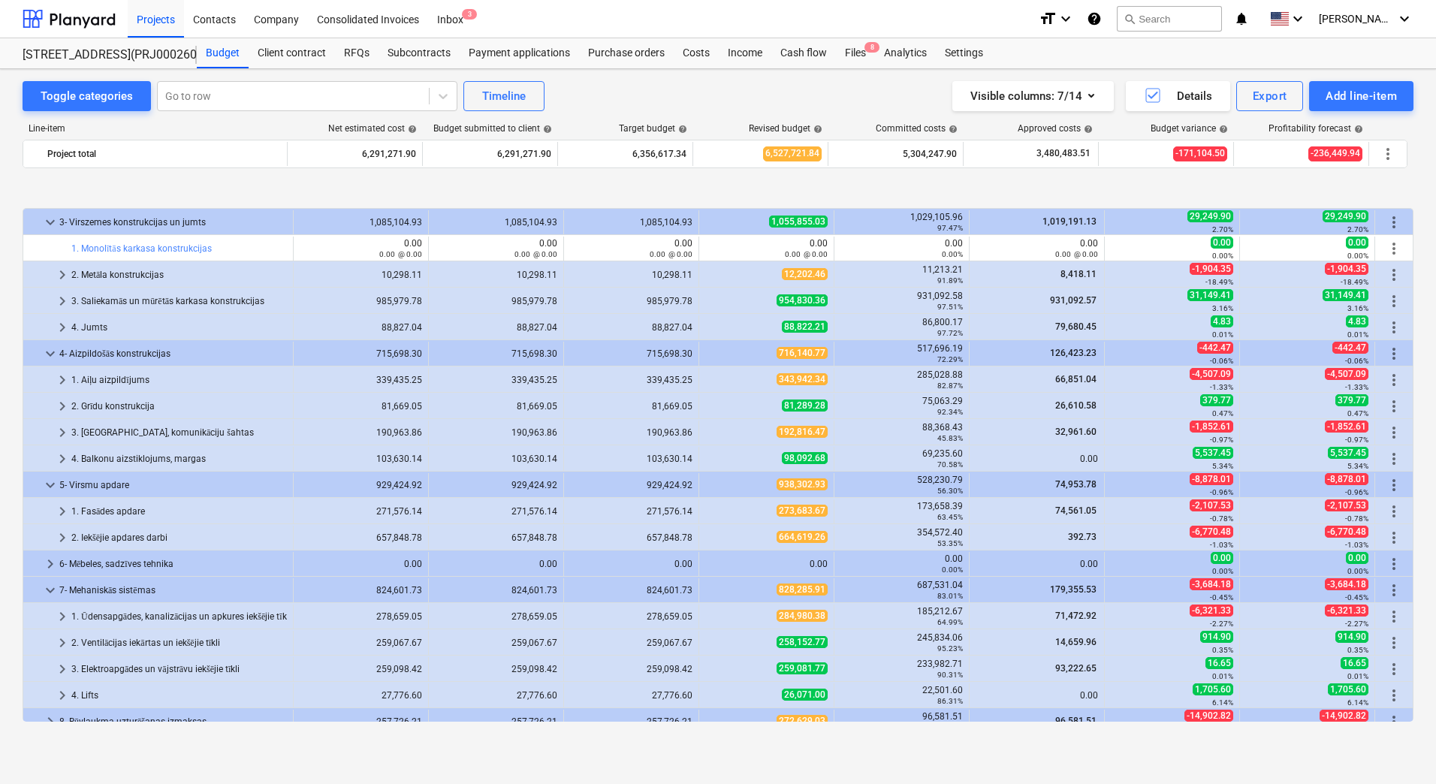
scroll to position [225, 0]
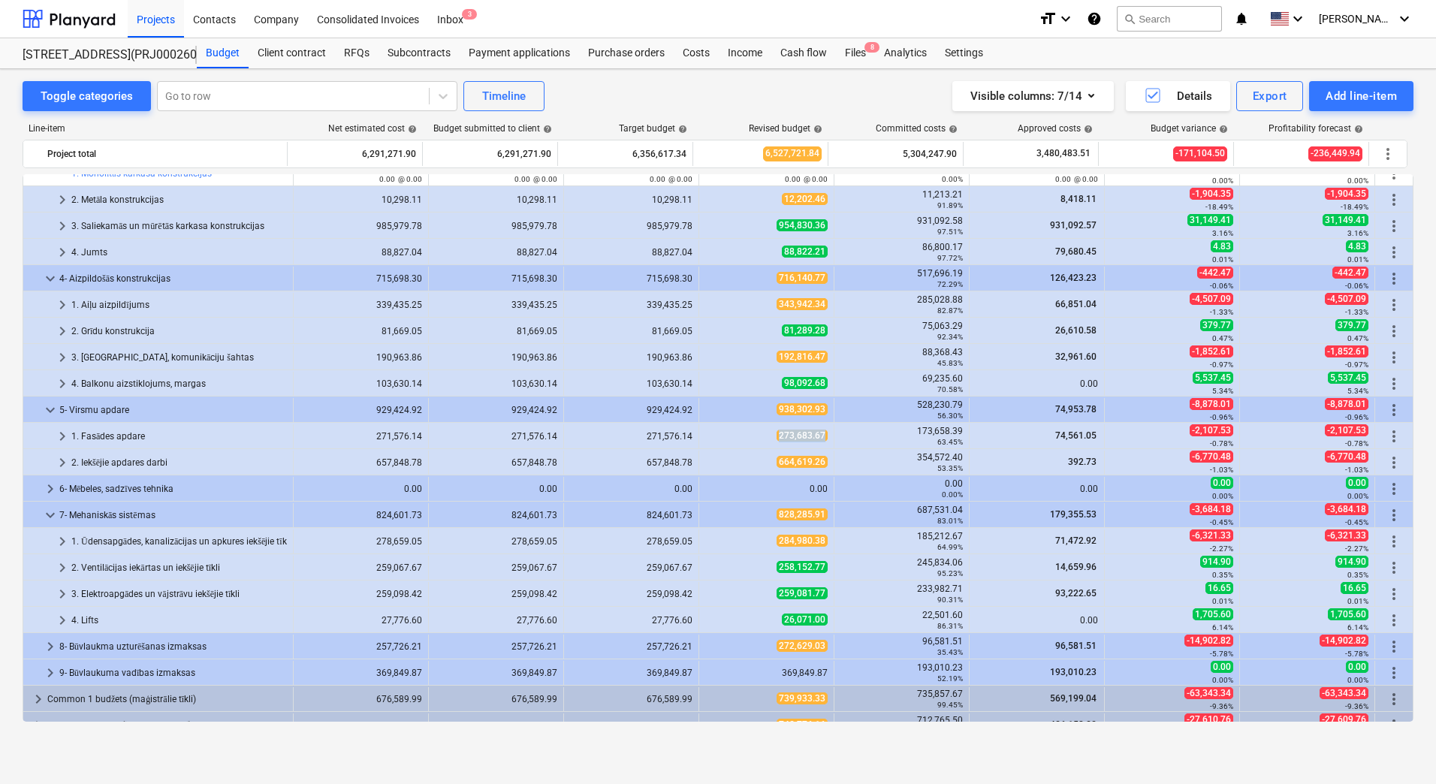
click at [825, 442] on div "273,683.67" at bounding box center [766, 436] width 135 height 24
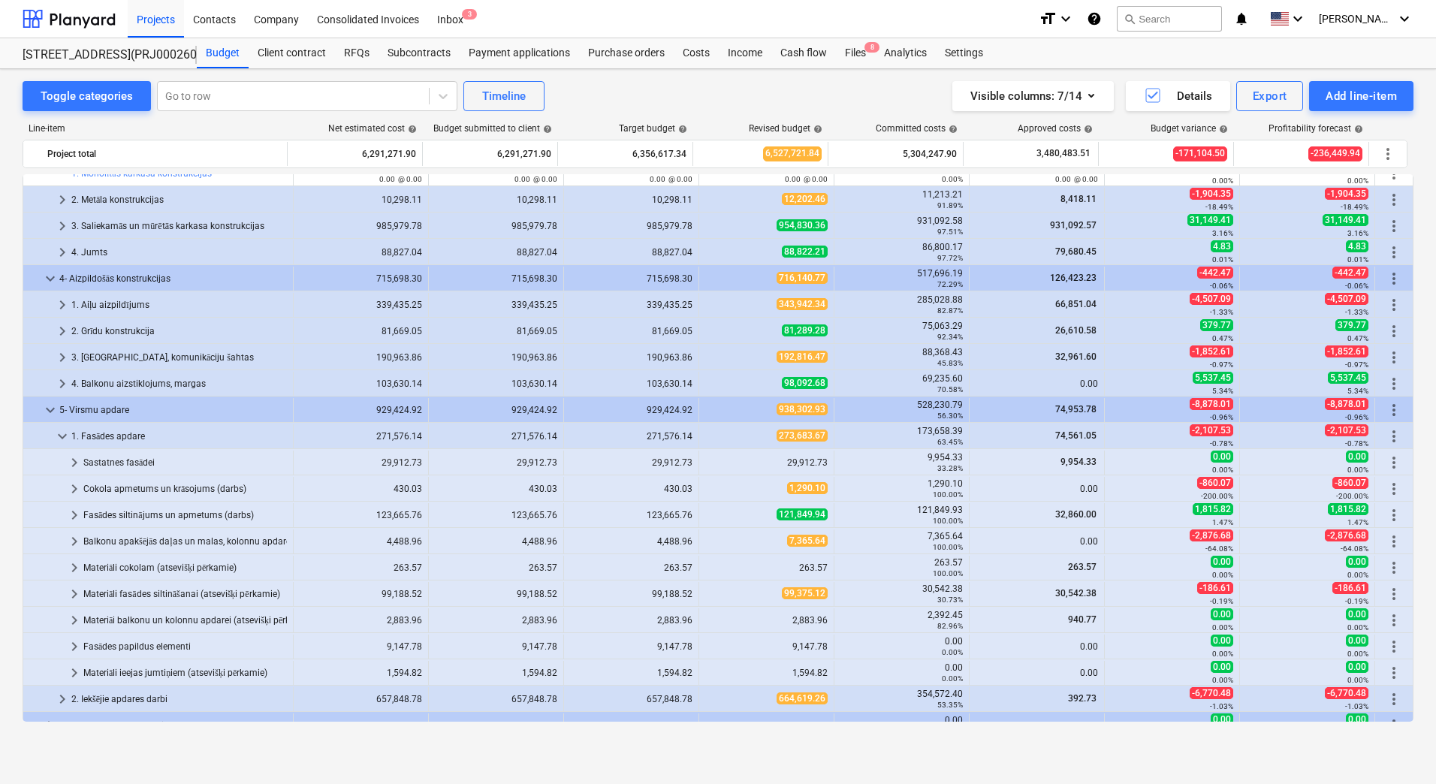
click at [825, 442] on div "273,683.67" at bounding box center [766, 436] width 135 height 24
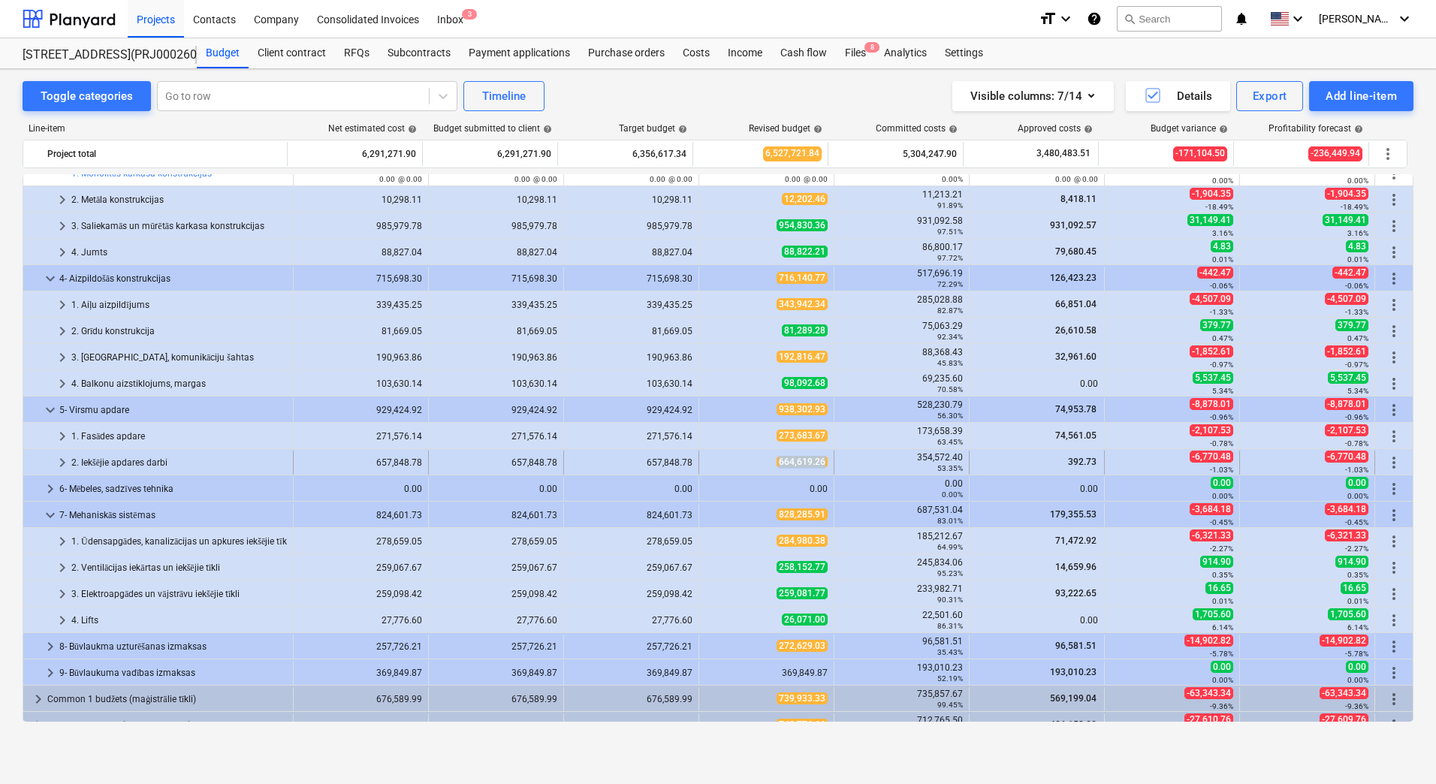
click at [823, 463] on div "664,619.26" at bounding box center [766, 463] width 135 height 24
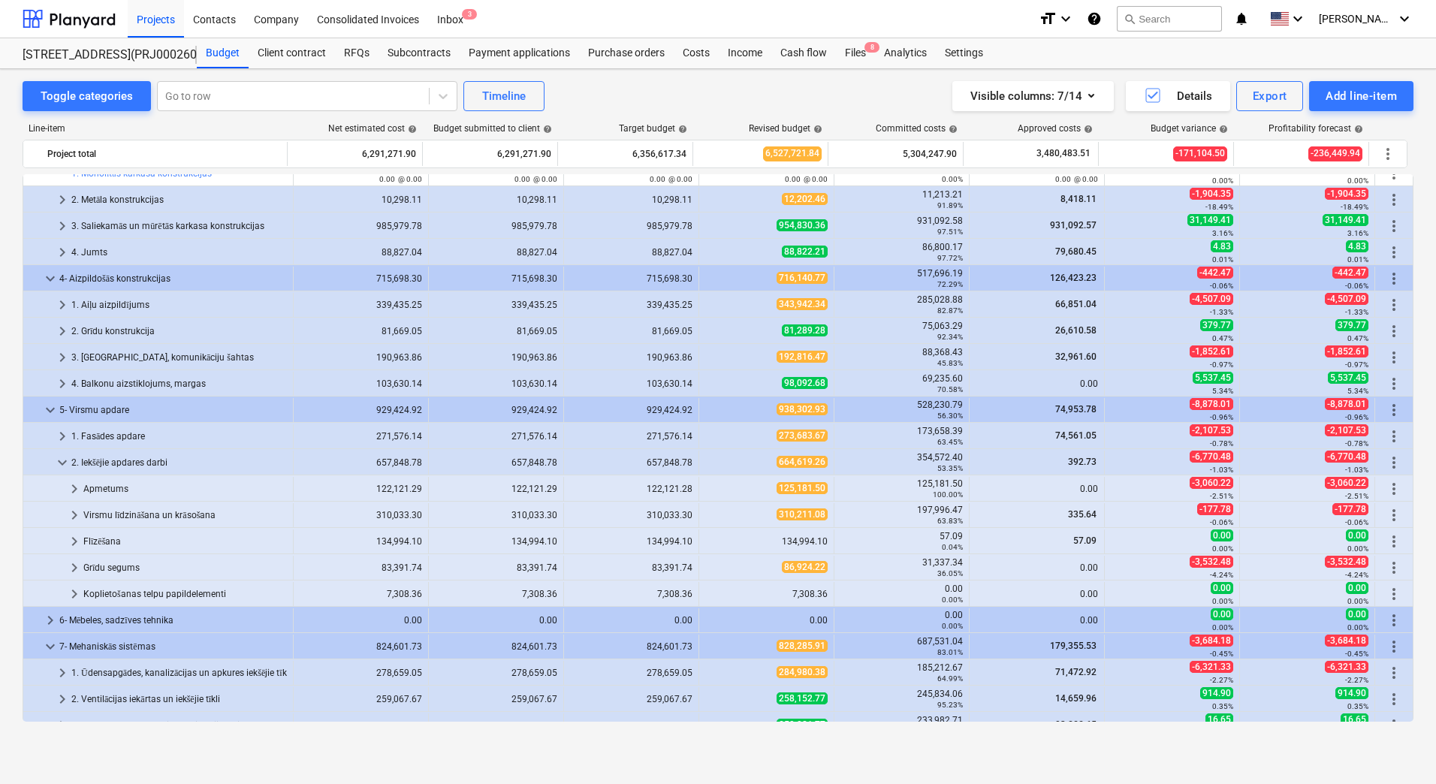
click at [823, 463] on div "664,619.26" at bounding box center [766, 463] width 135 height 24
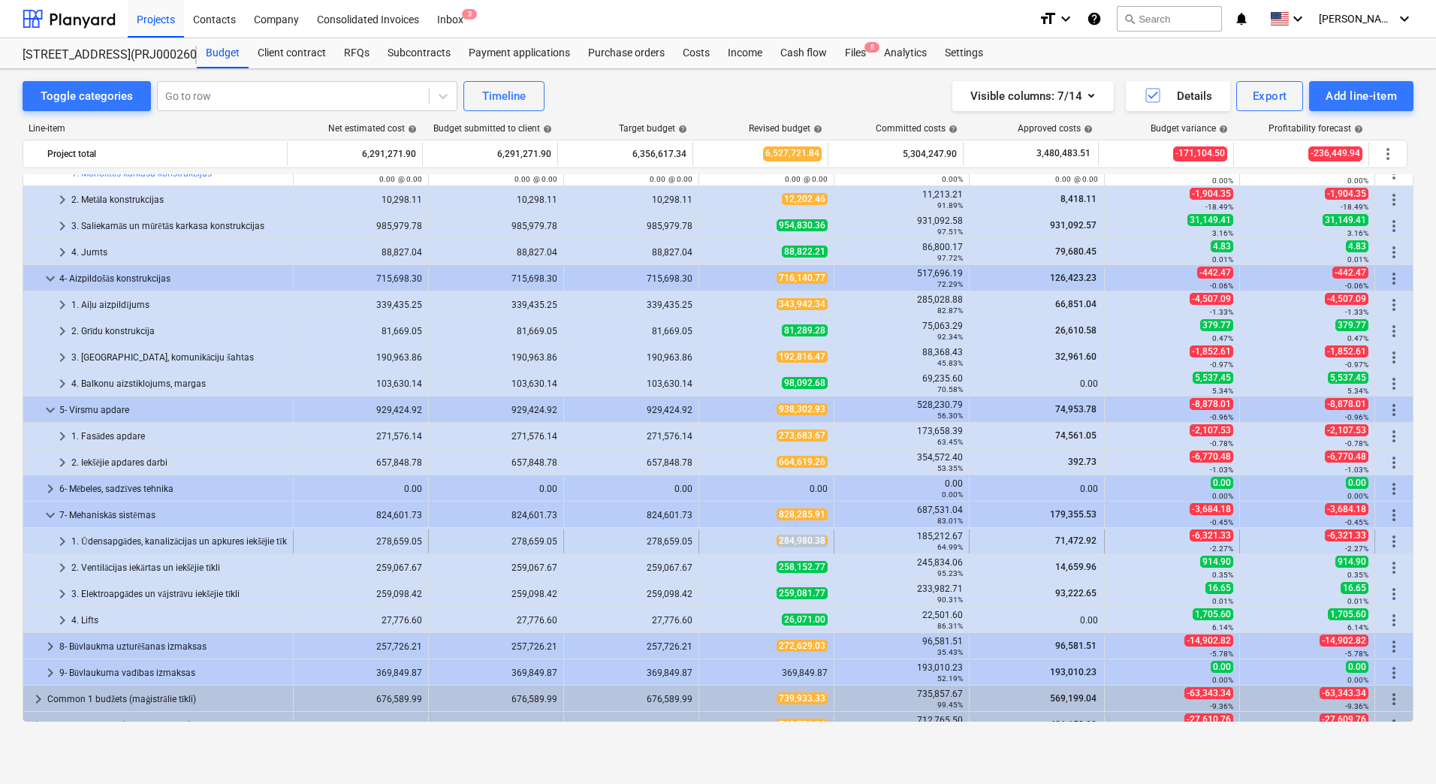
click at [825, 543] on div "284,980.38" at bounding box center [766, 542] width 135 height 24
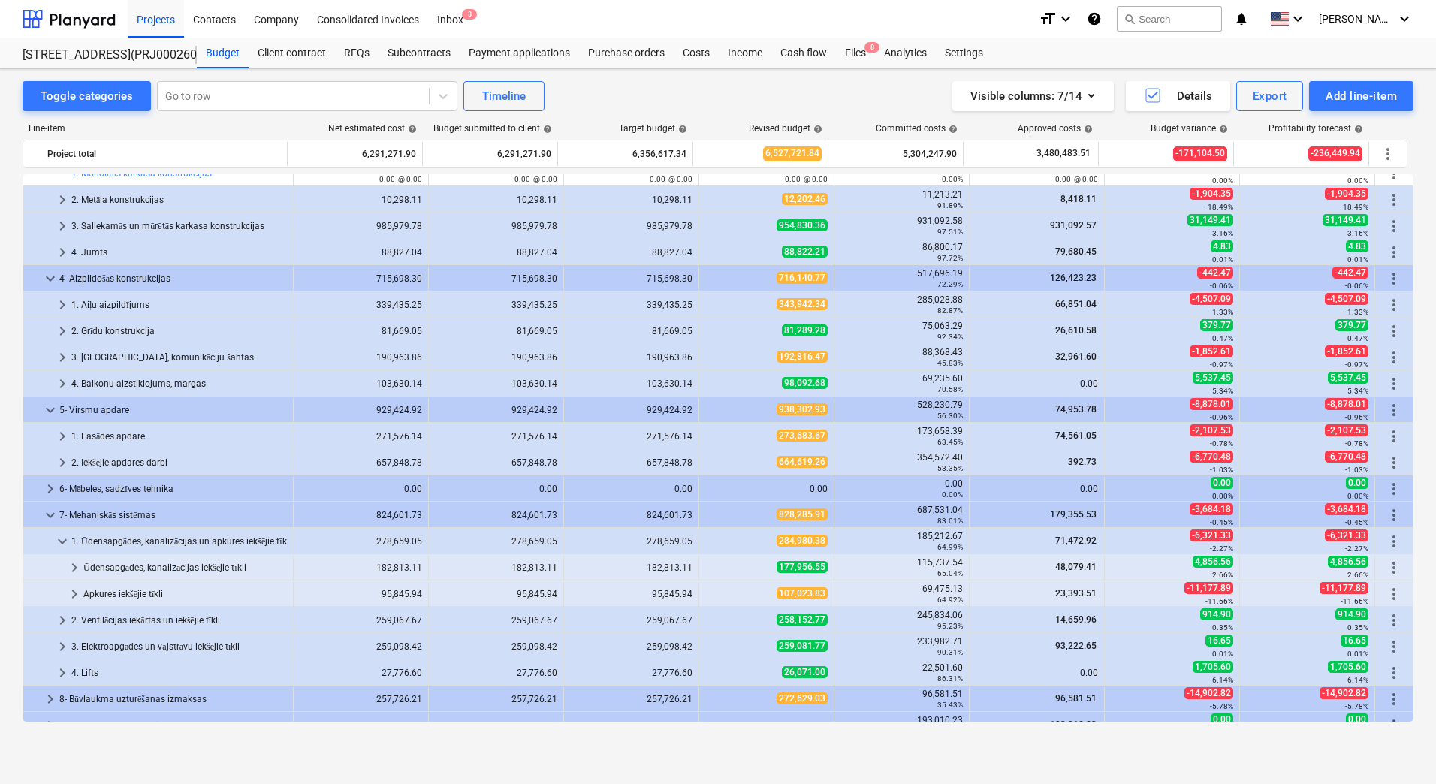
click at [825, 543] on div "284,980.38" at bounding box center [766, 542] width 135 height 24
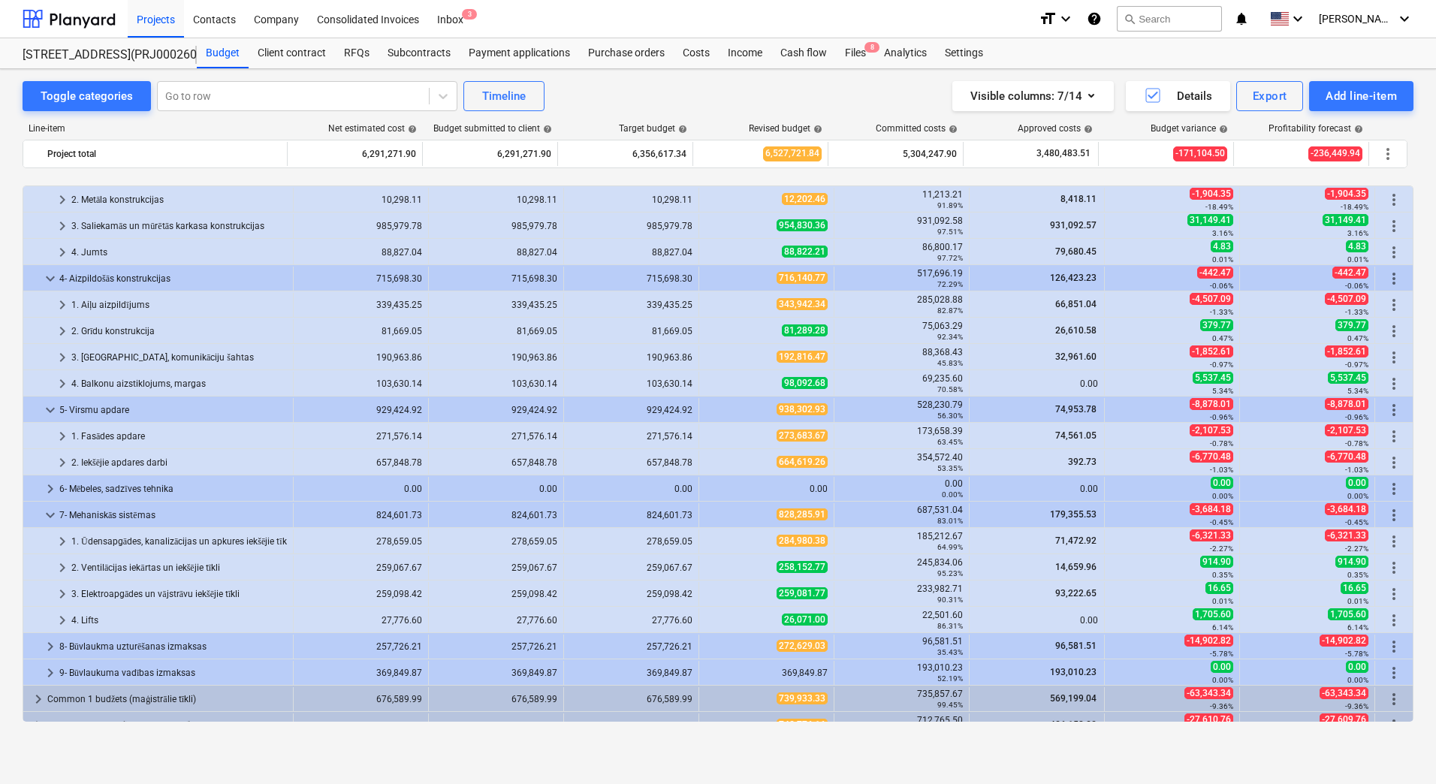
scroll to position [267, 0]
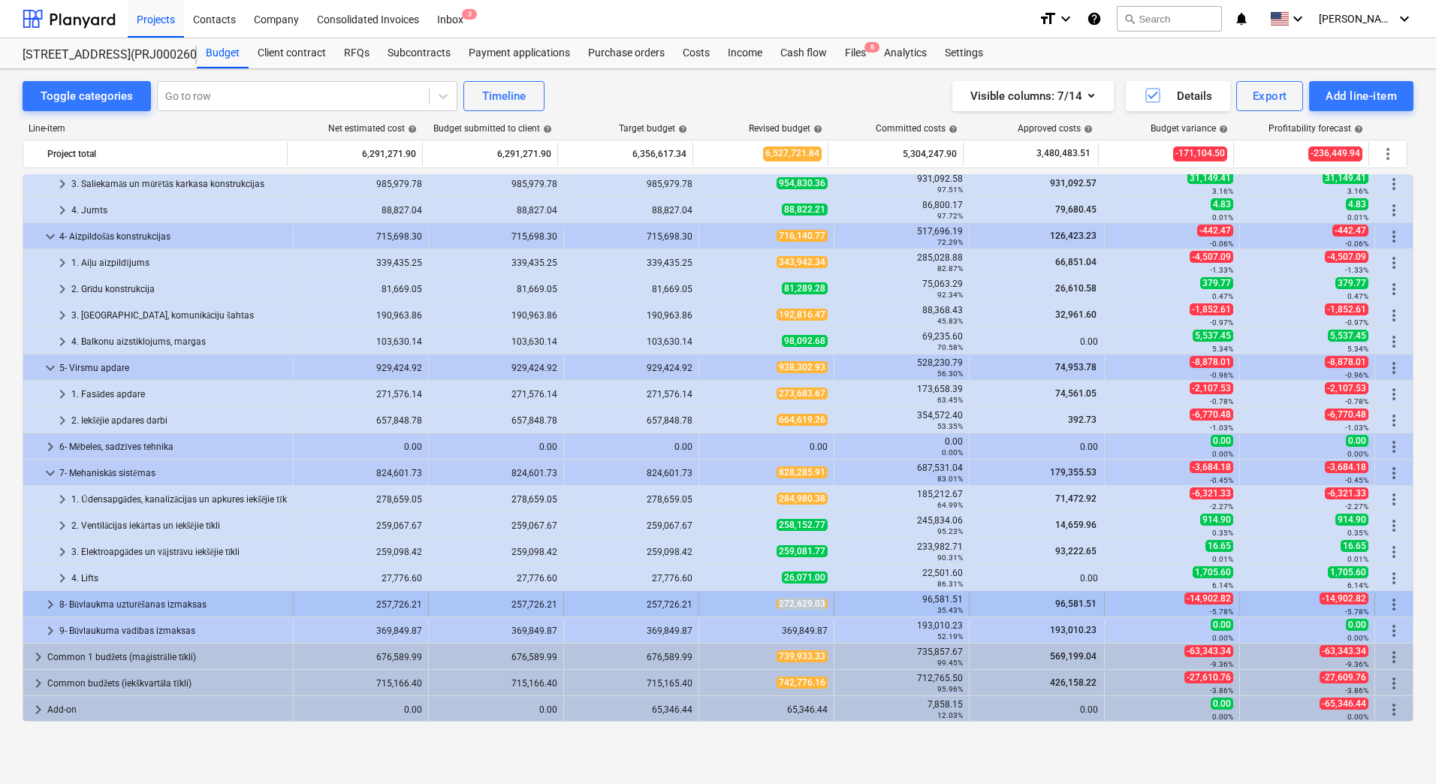
click at [825, 604] on div "272,629.03" at bounding box center [766, 605] width 135 height 24
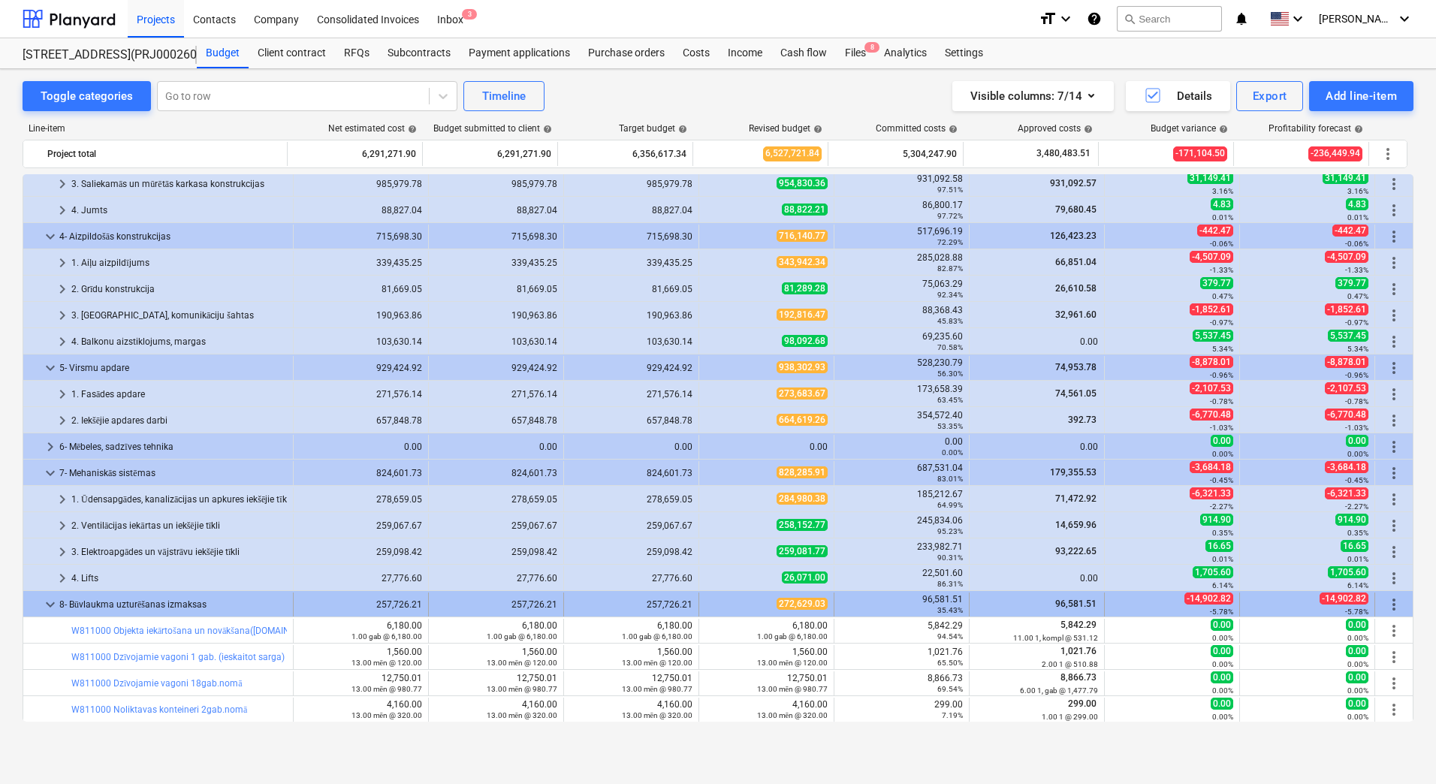
click at [489, 607] on div "257,726.21" at bounding box center [496, 604] width 122 height 11
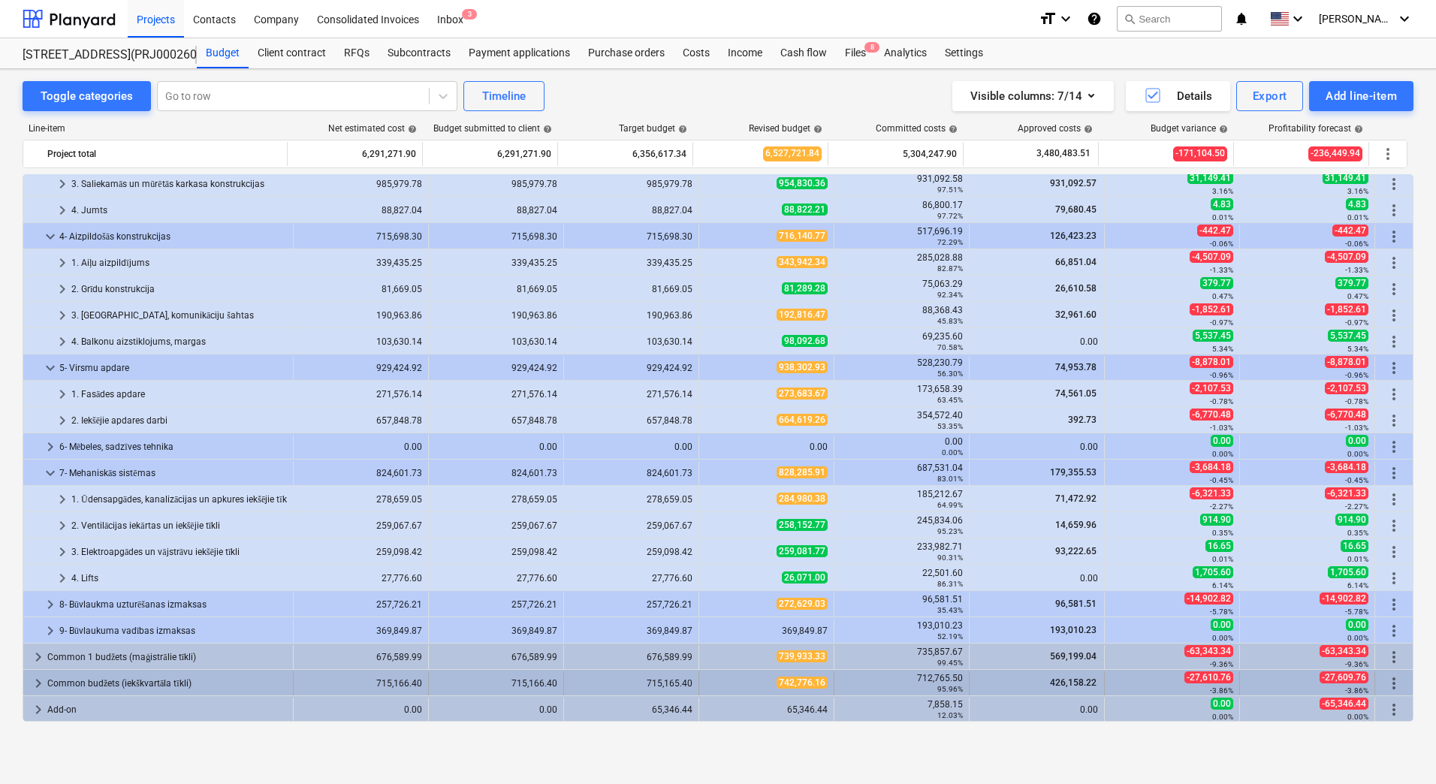
click at [759, 686] on div "742,776.16" at bounding box center [766, 683] width 122 height 13
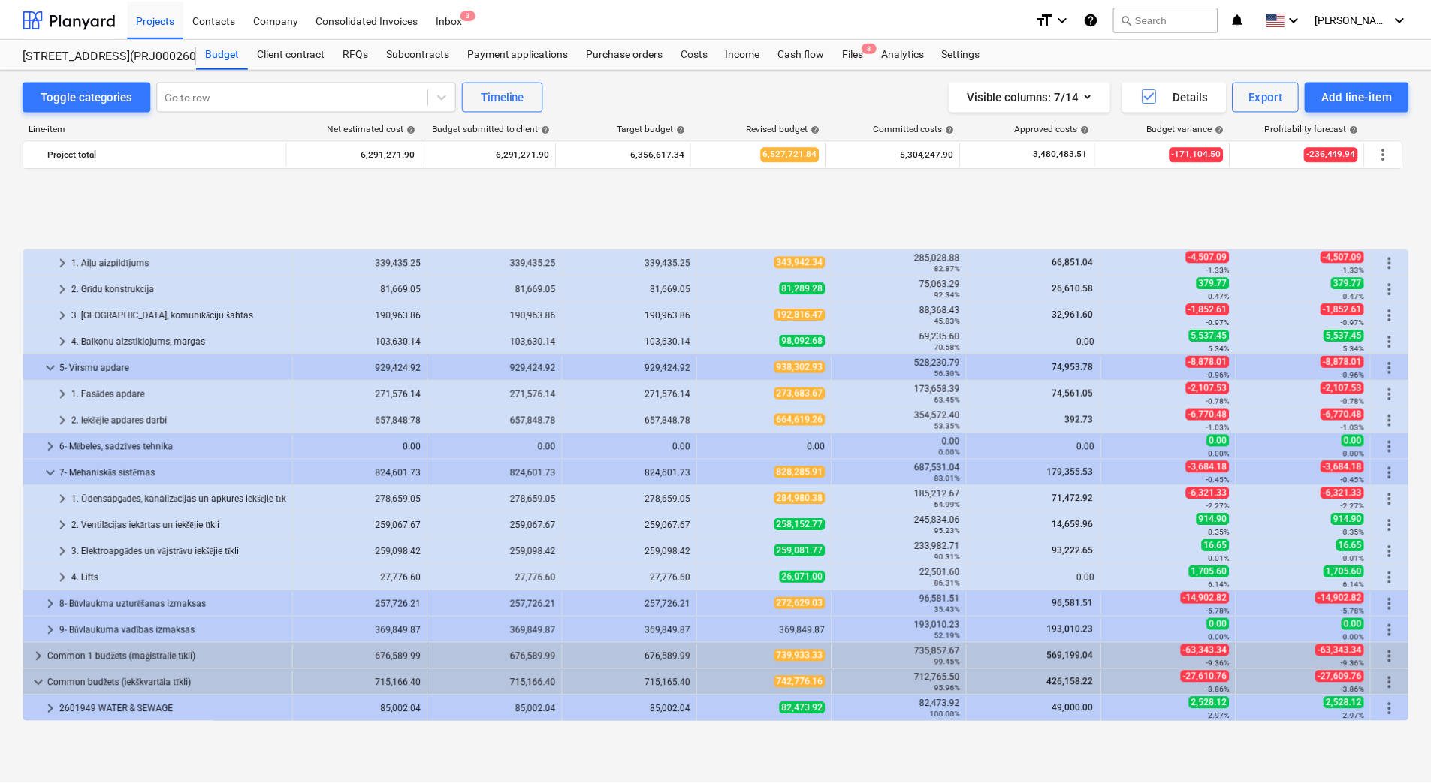
scroll to position [373, 0]
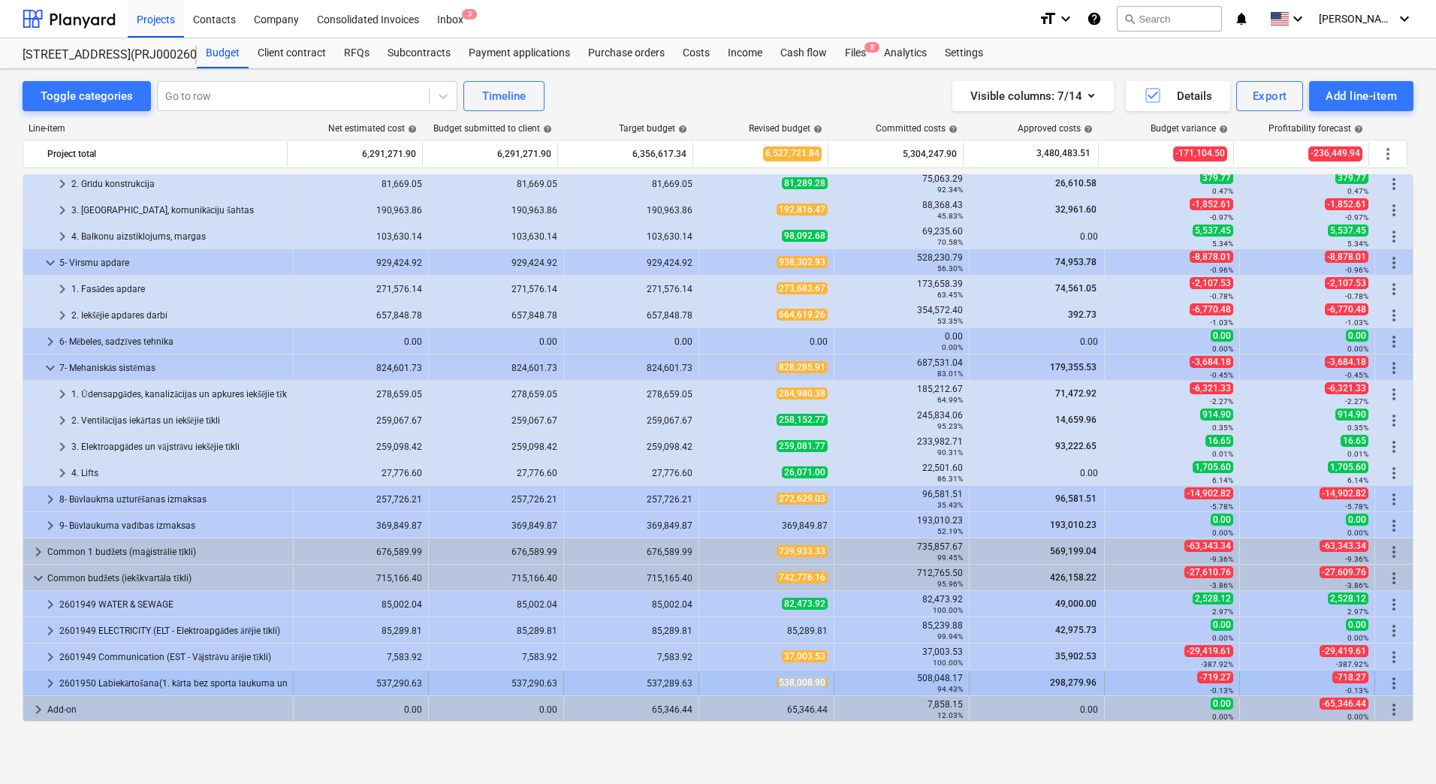
drag, startPoint x: 755, startPoint y: 681, endPoint x: 828, endPoint y: 684, distance: 72.9
click at [828, 684] on div "538,008.90" at bounding box center [766, 683] width 135 height 24
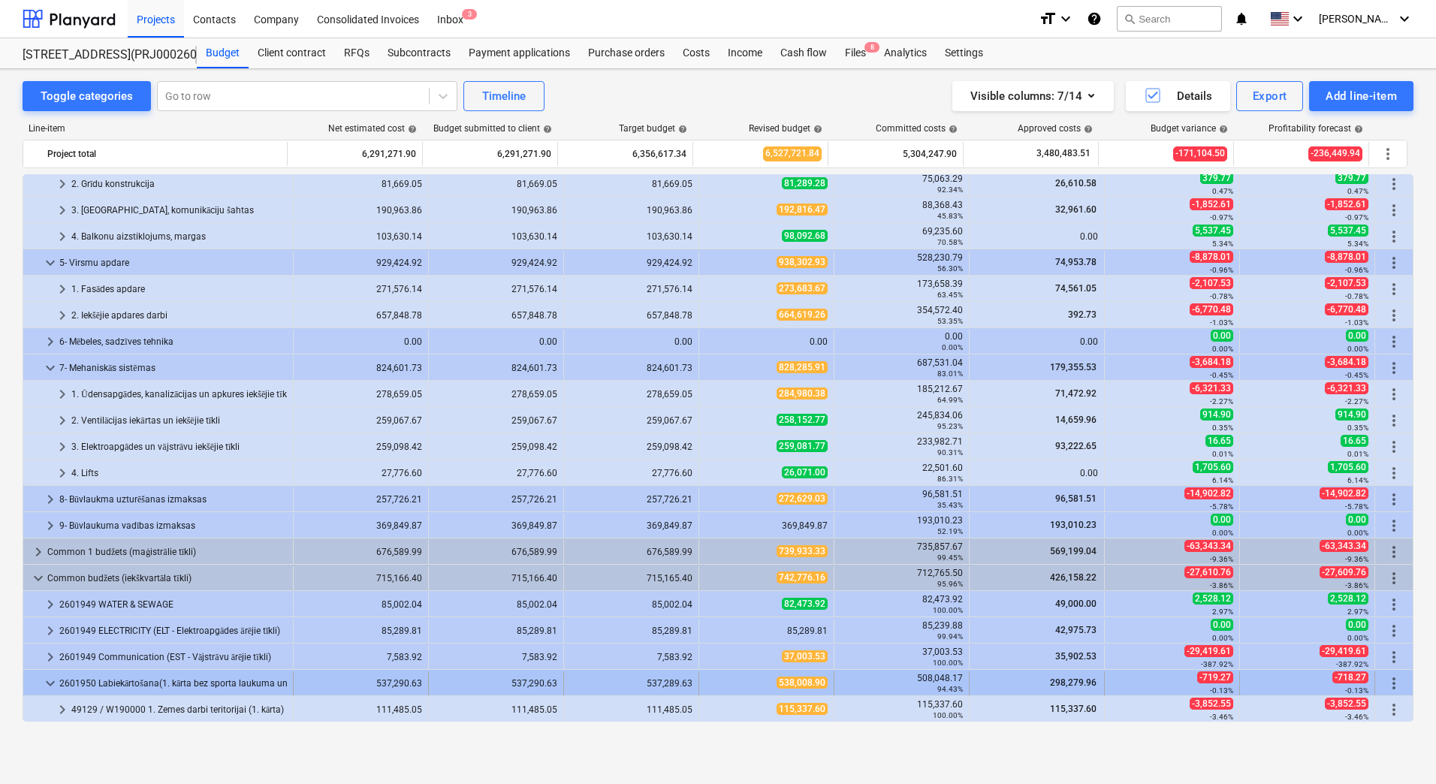
click at [794, 682] on span "538,008.90" at bounding box center [802, 683] width 51 height 12
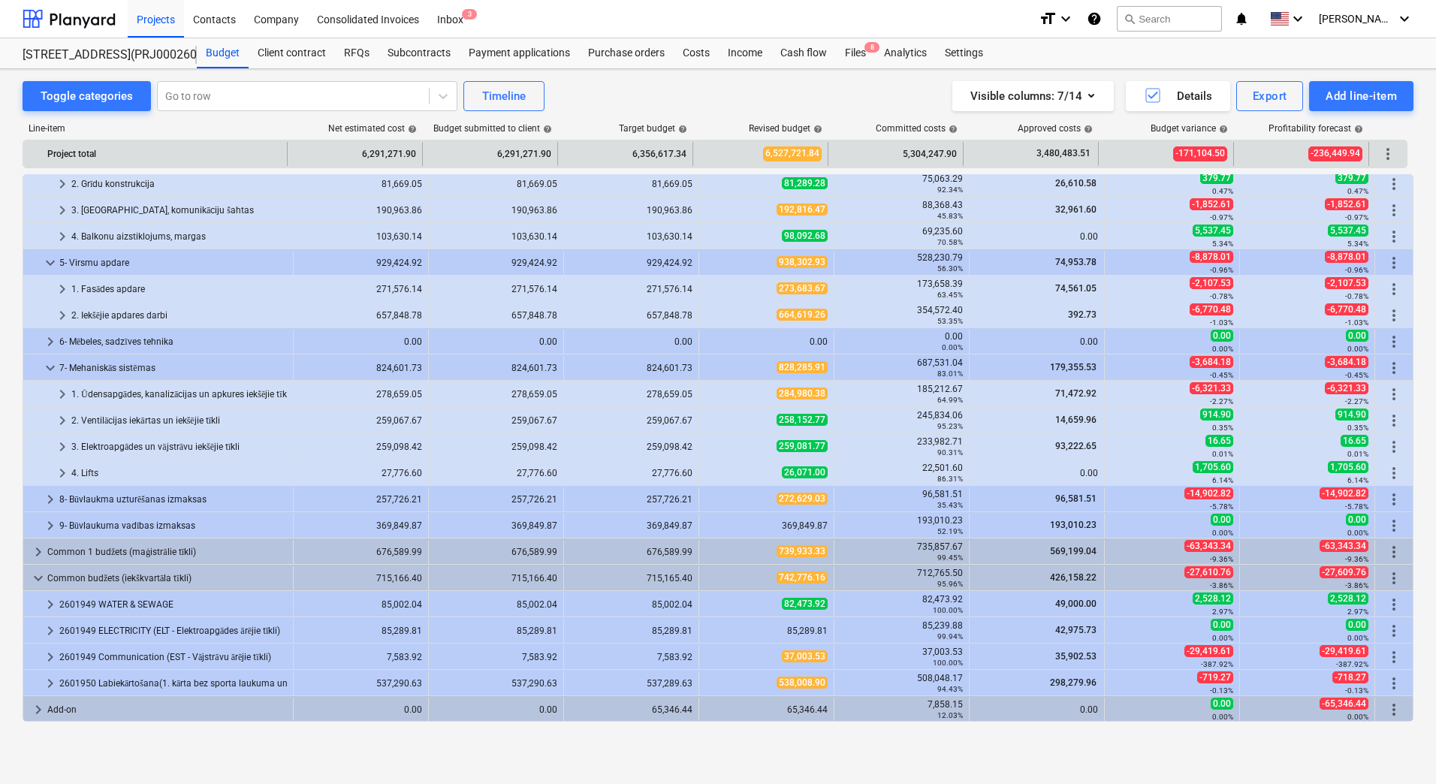
click at [587, 95] on div "Toggle categories Go to row Timeline Visible columns : 7/14 Details Export Add …" at bounding box center [718, 96] width 1391 height 30
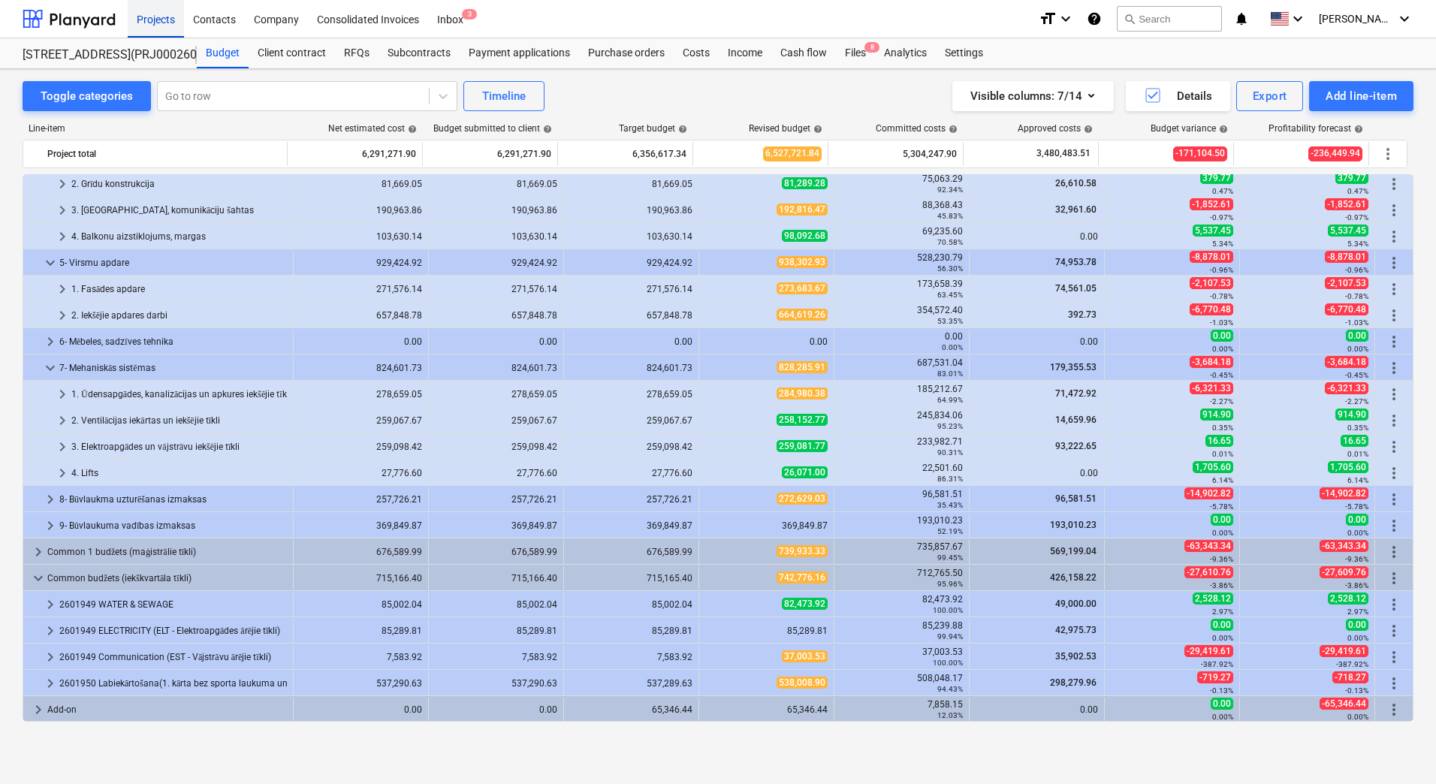
drag, startPoint x: 161, startPoint y: 22, endPoint x: 173, endPoint y: 193, distance: 171.7
click at [161, 22] on div "Projects" at bounding box center [156, 18] width 56 height 38
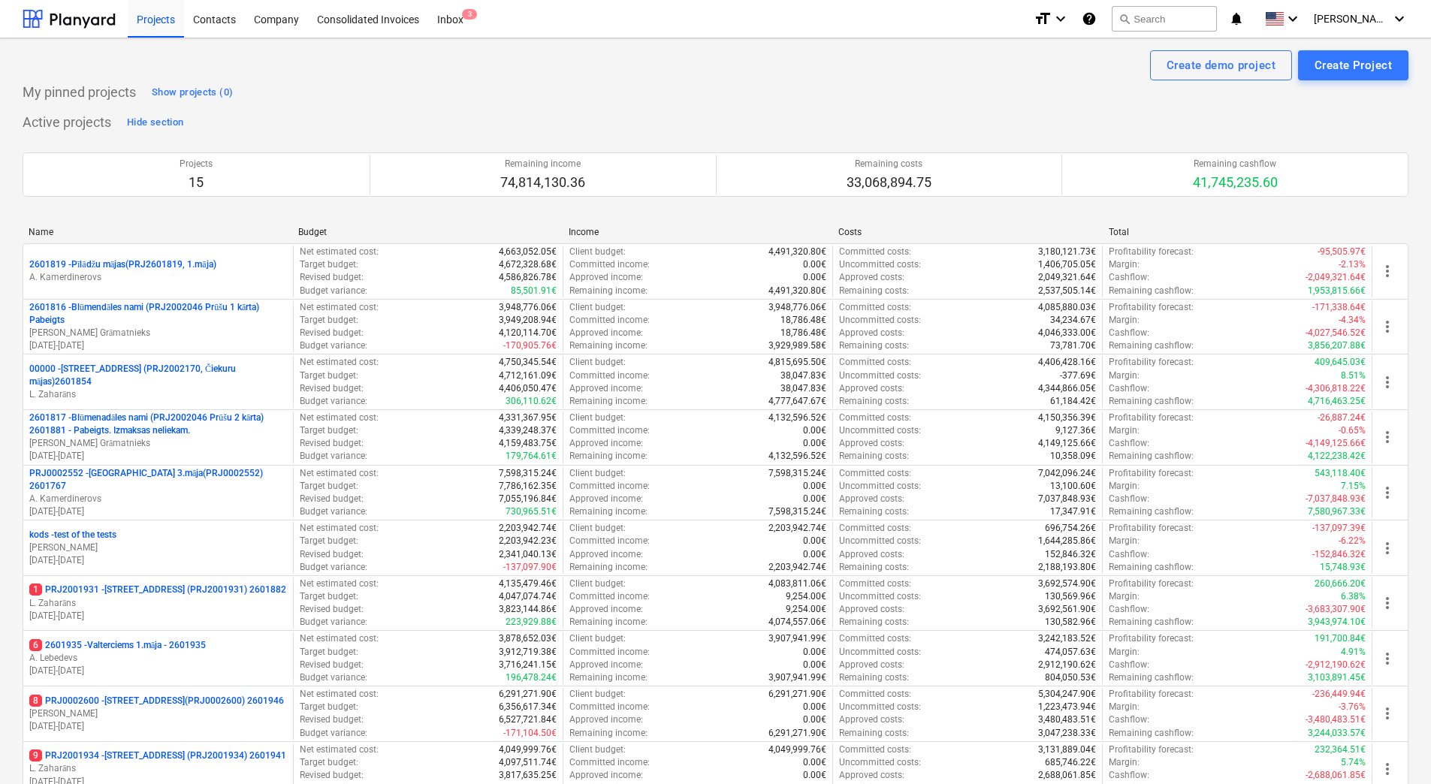
click at [931, 59] on div "Create demo project Create Project" at bounding box center [716, 65] width 1386 height 30
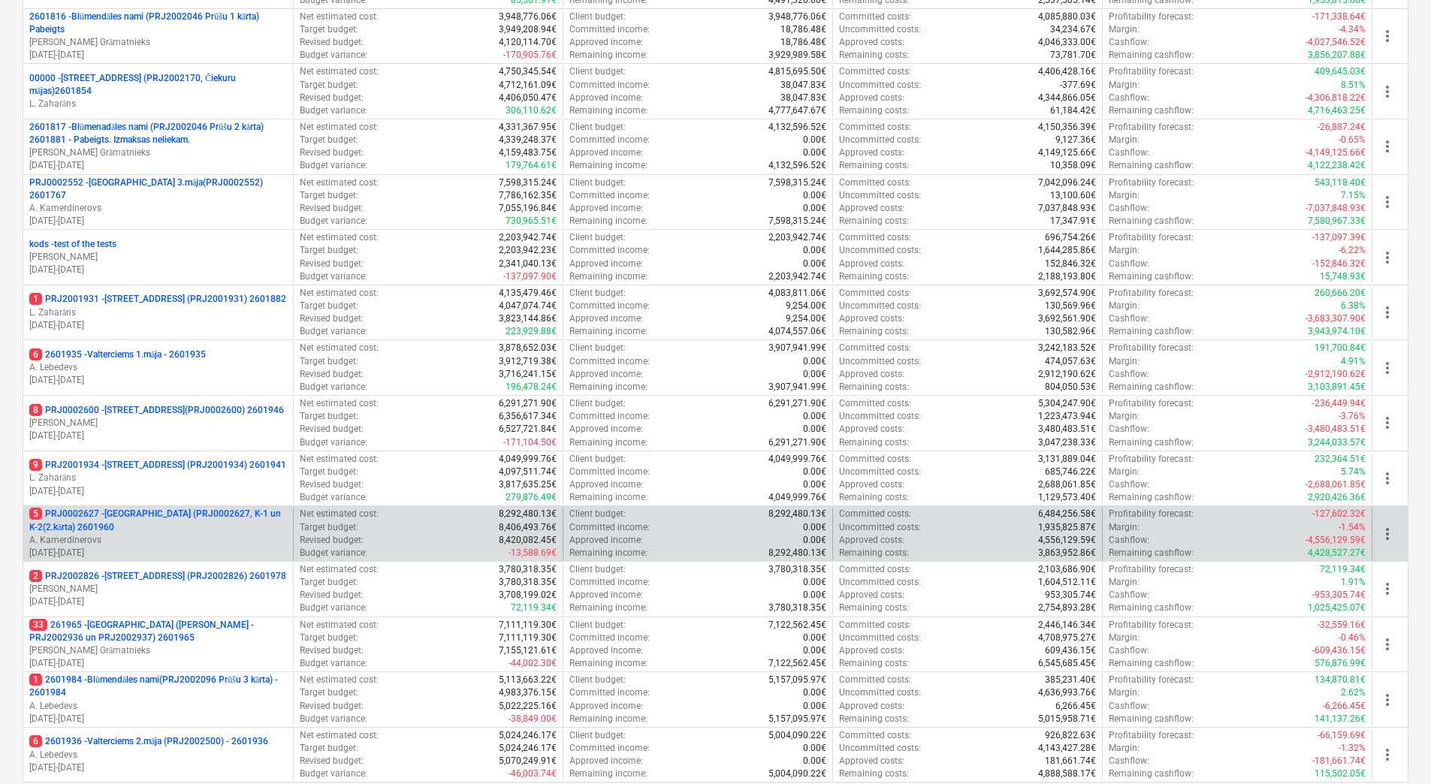
scroll to position [409, 0]
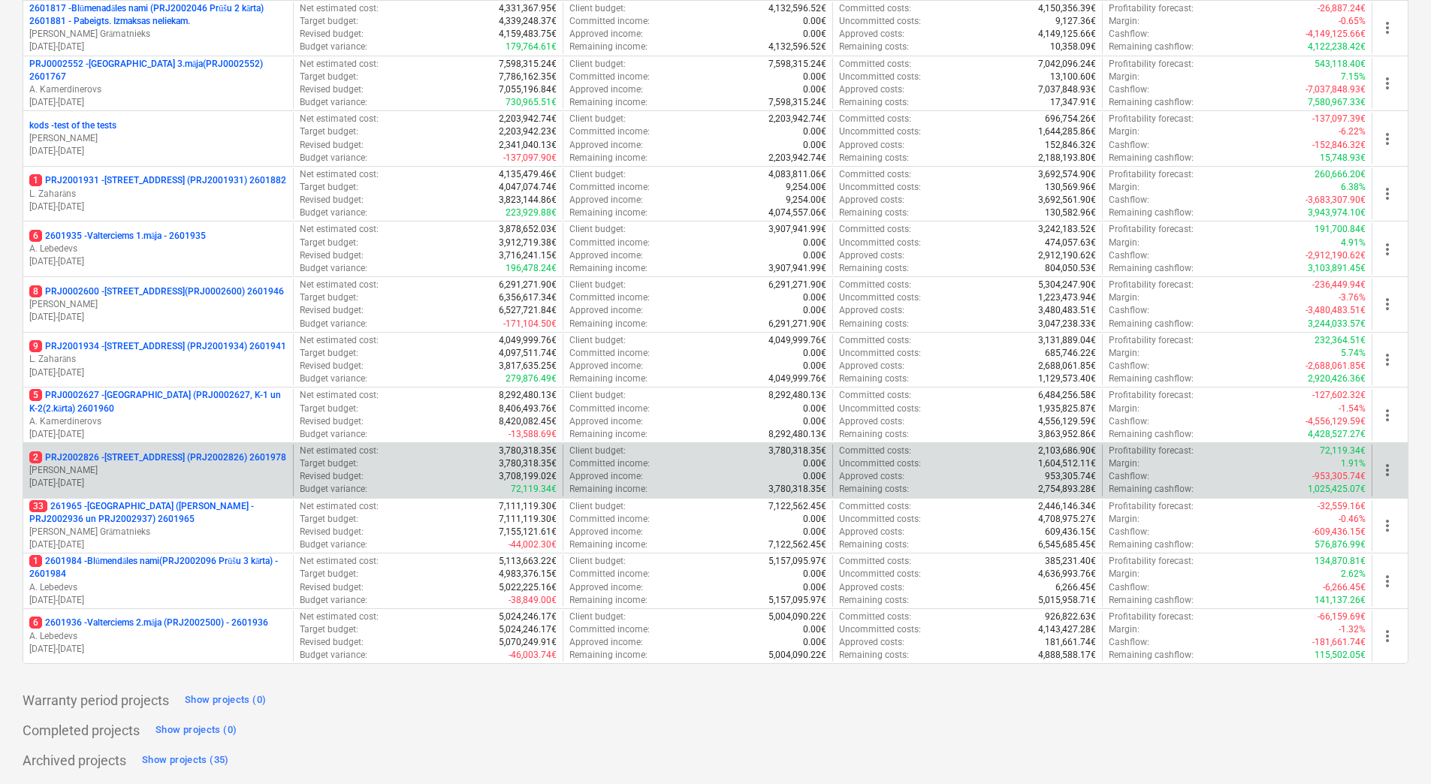
click at [163, 451] on p "2 PRJ2002826 - [STREET_ADDRESS] (PRJ2002826) 2601978" at bounding box center [157, 457] width 257 height 13
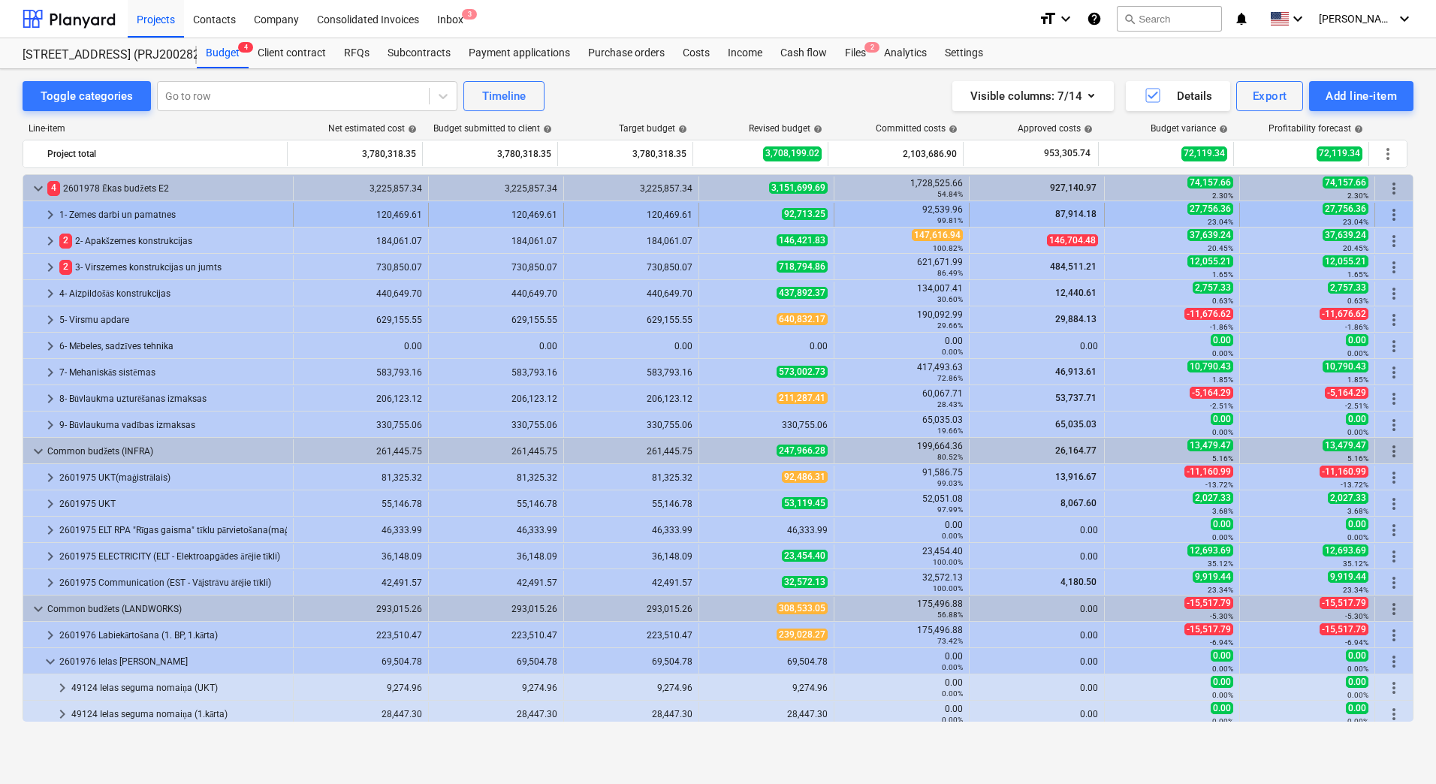
click at [211, 207] on div "1- Zemes darbi un pamatnes" at bounding box center [173, 215] width 228 height 24
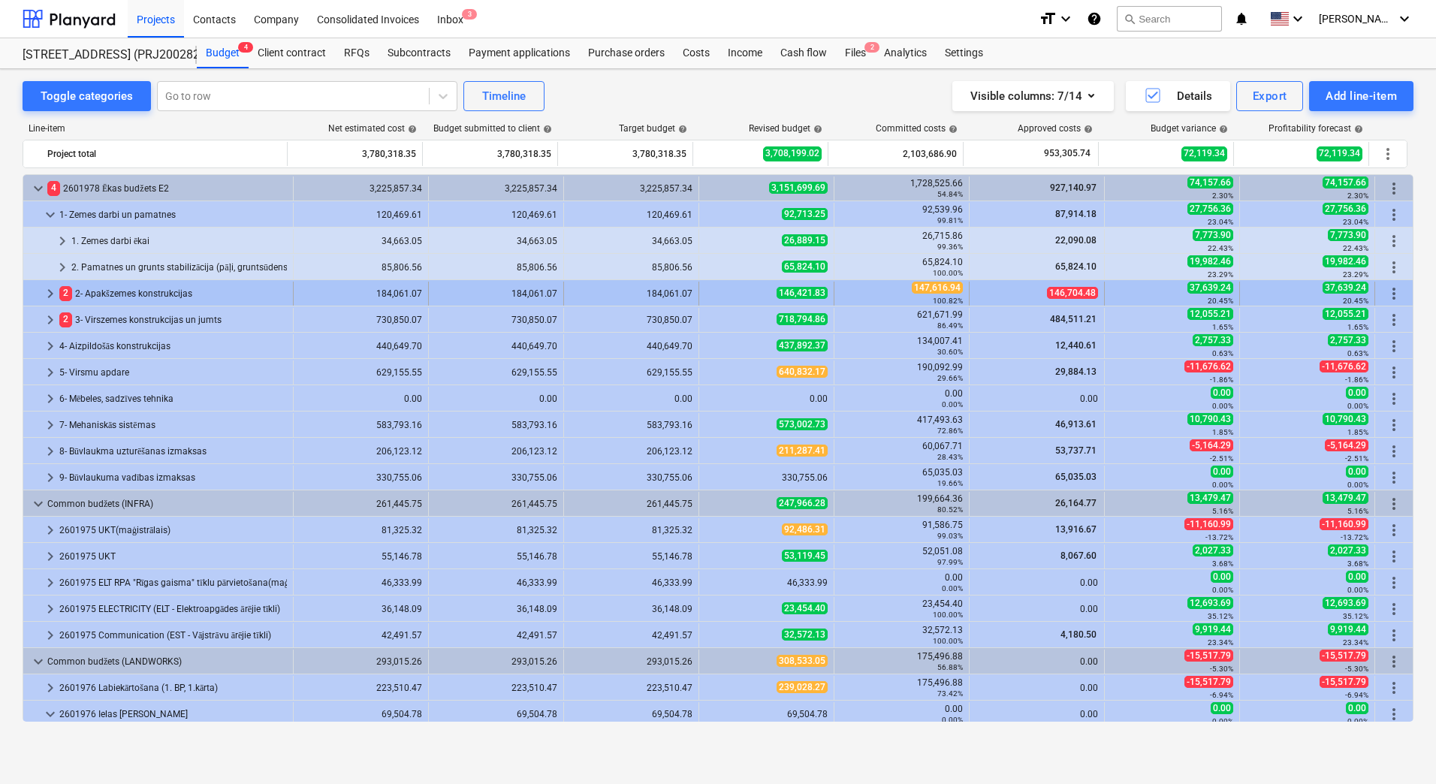
click at [198, 288] on div "2 2- Apakšzemes konstrukcijas" at bounding box center [173, 294] width 228 height 24
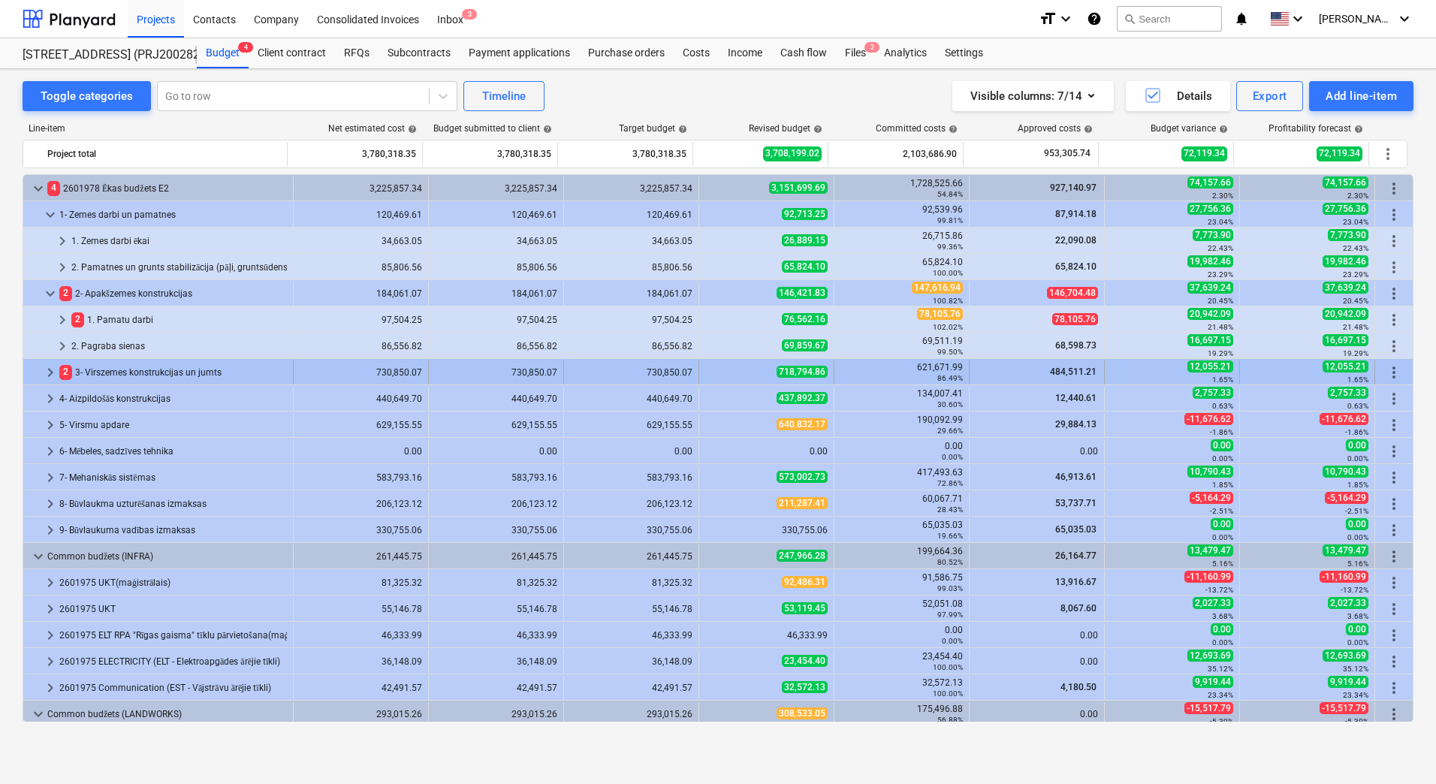
click at [198, 369] on div "2 3- Virszemes konstrukcijas un jumts" at bounding box center [173, 373] width 228 height 24
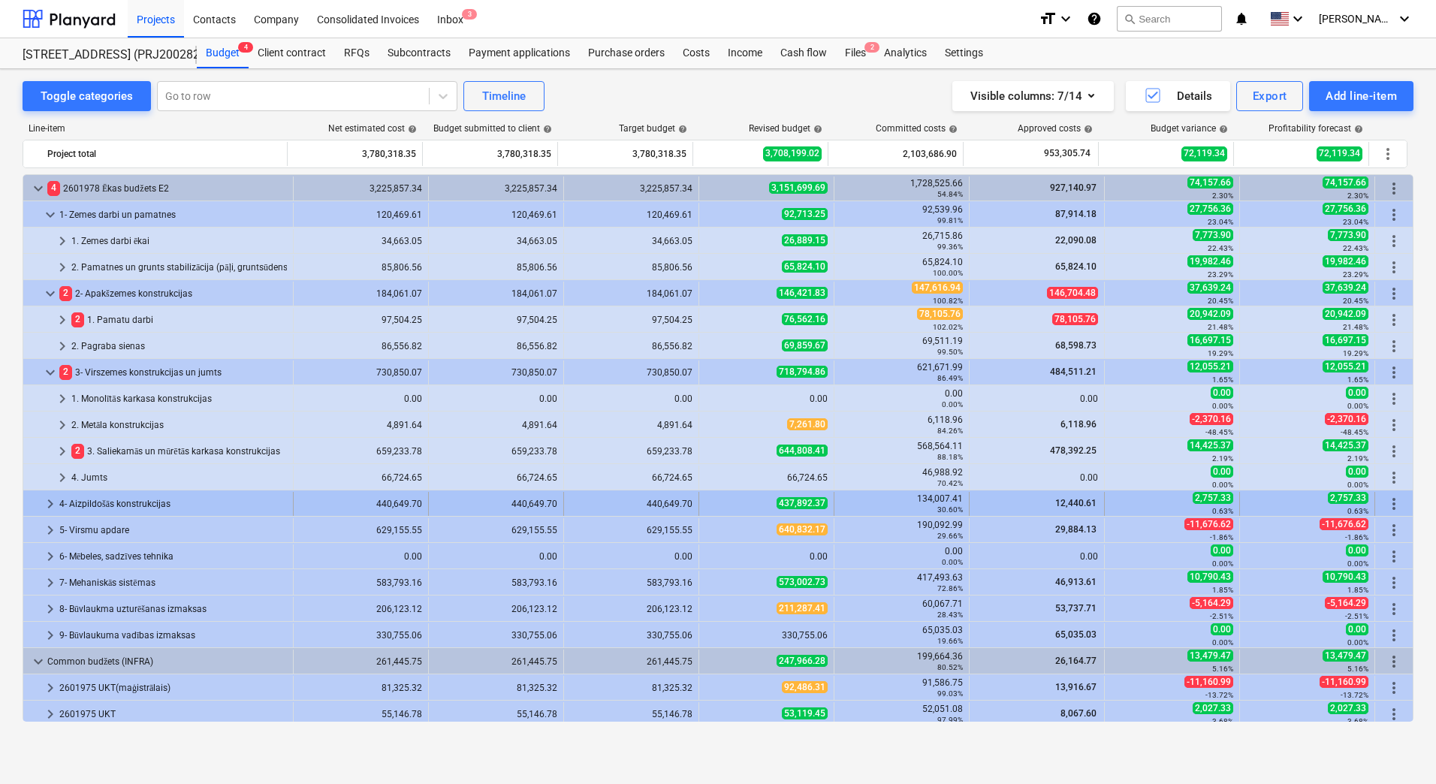
click at [171, 498] on div "4- Aizpildošās konstrukcijas" at bounding box center [173, 504] width 228 height 24
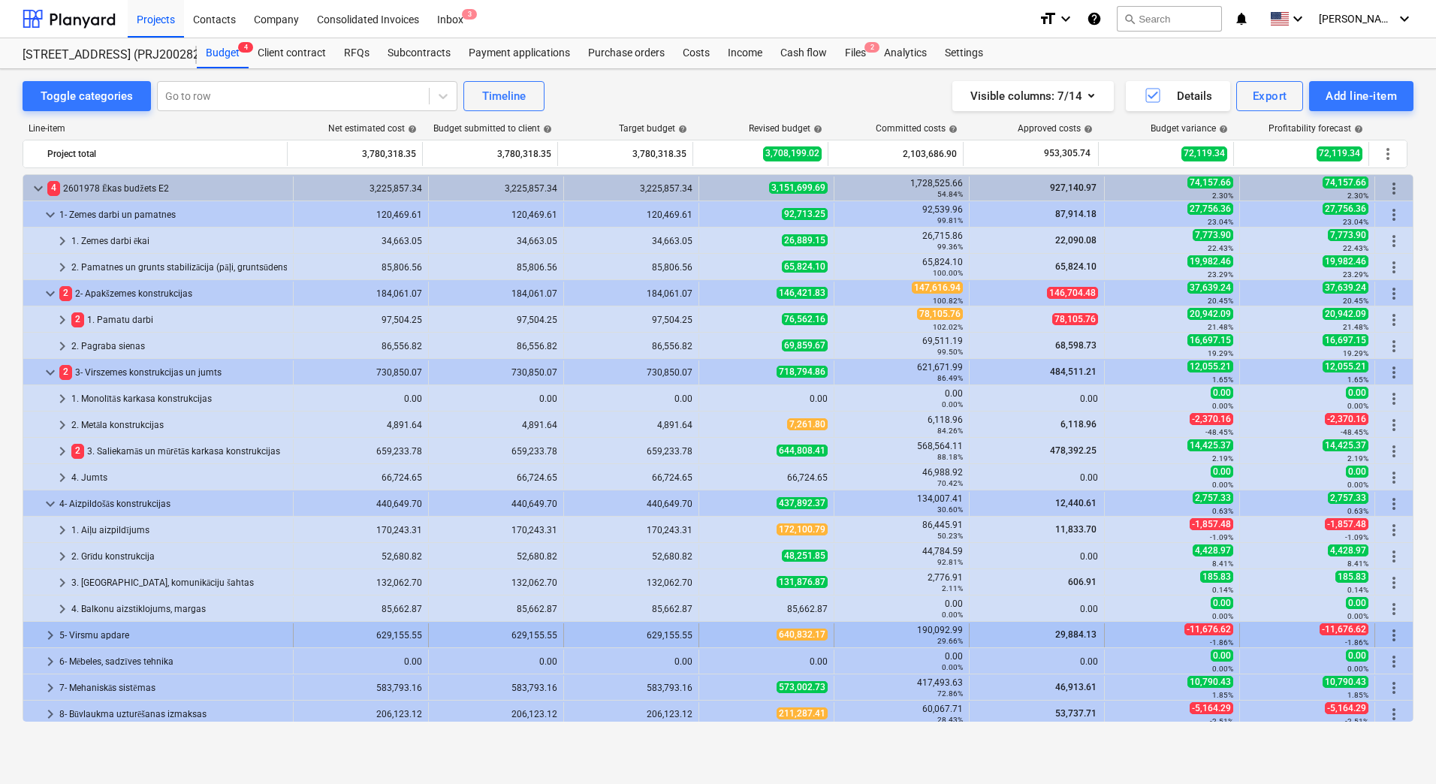
click at [168, 629] on div "5- Virsmu apdare" at bounding box center [173, 635] width 228 height 24
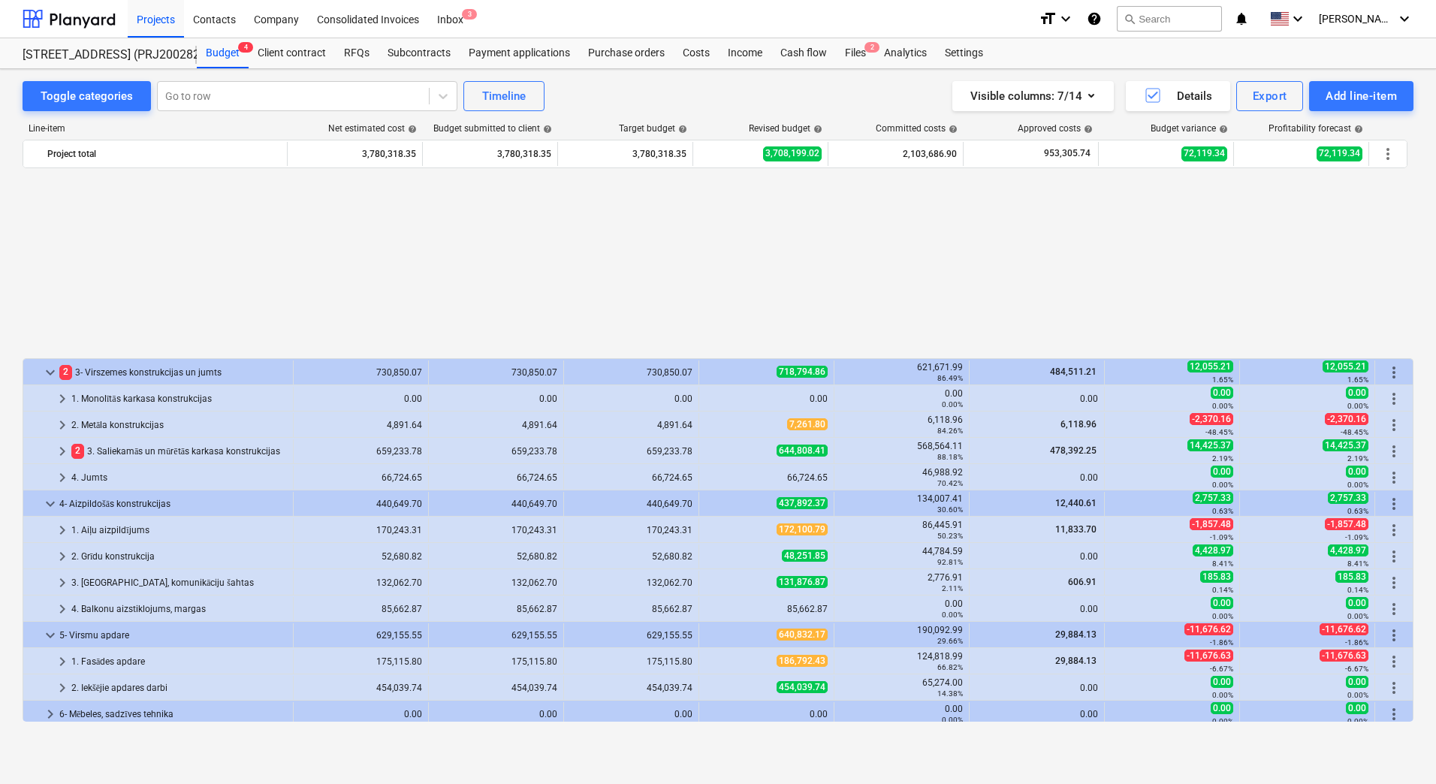
scroll to position [225, 0]
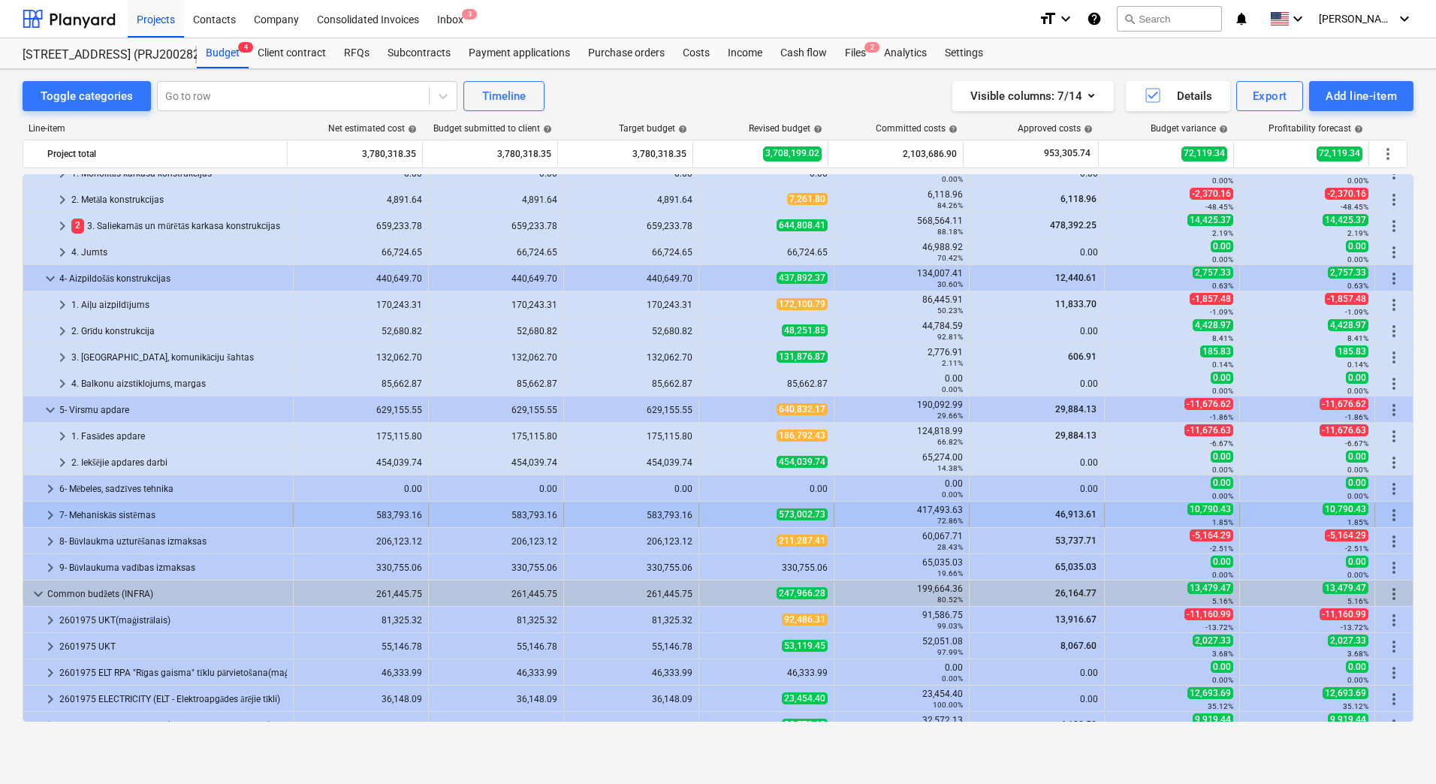
click at [171, 514] on div "7- Mehaniskās sistēmas" at bounding box center [173, 515] width 228 height 24
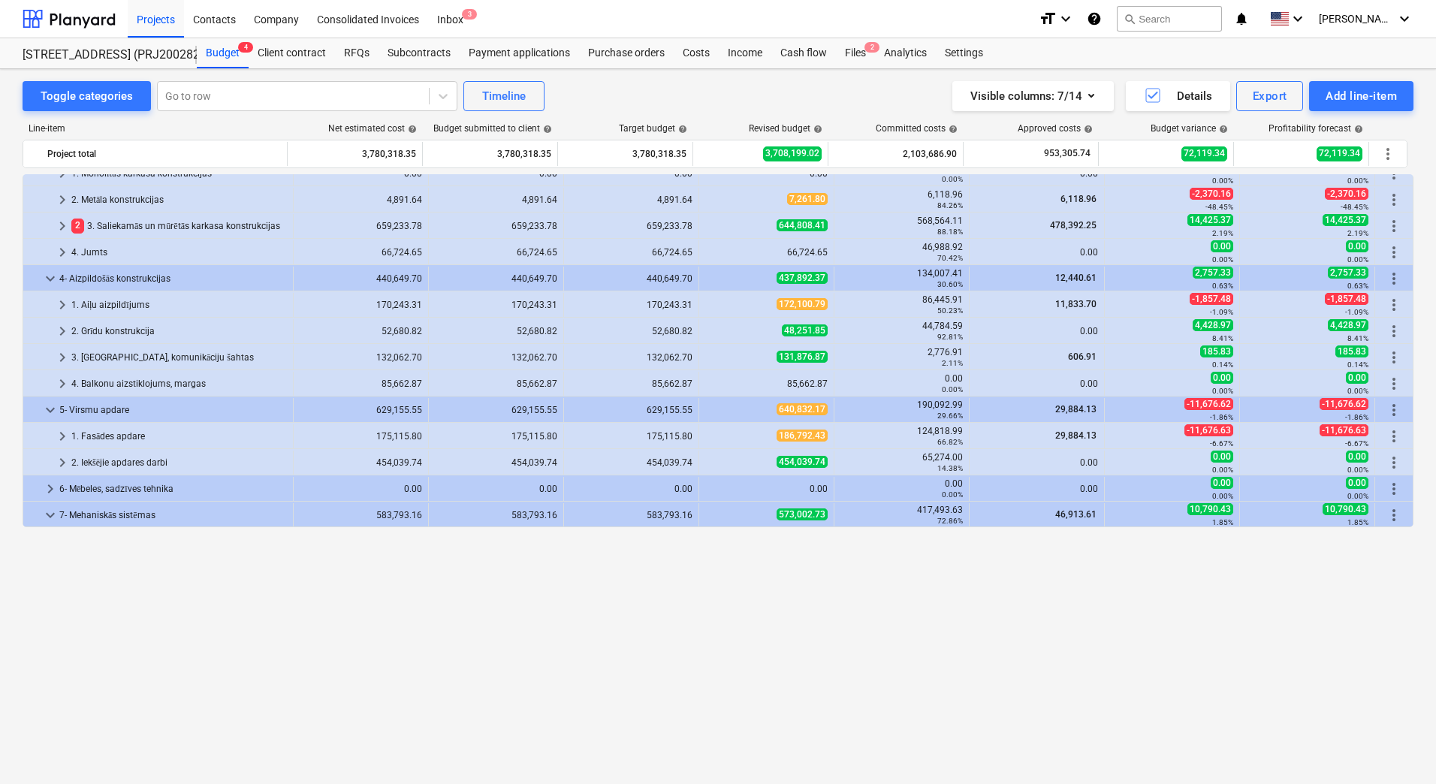
scroll to position [0, 0]
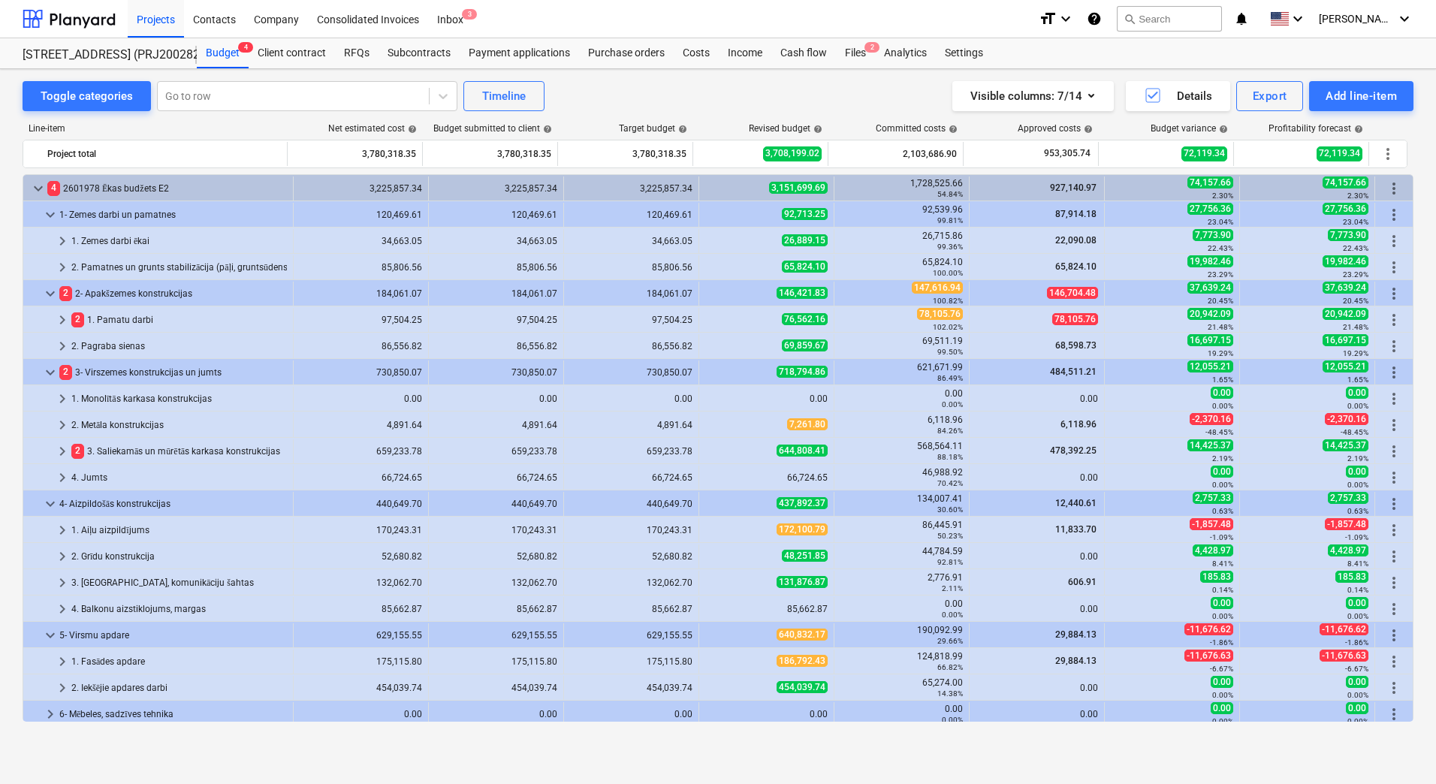
click at [620, 104] on div "Toggle categories Go to row Timeline Visible columns : 7/14 Details Export Add …" at bounding box center [718, 96] width 1391 height 30
drag, startPoint x: 774, startPoint y: 243, endPoint x: 821, endPoint y: 242, distance: 47.3
click at [821, 242] on div "26,889.15" at bounding box center [766, 240] width 122 height 13
drag, startPoint x: 766, startPoint y: 268, endPoint x: 819, endPoint y: 268, distance: 52.6
click at [819, 268] on div "65,824.10" at bounding box center [766, 267] width 122 height 13
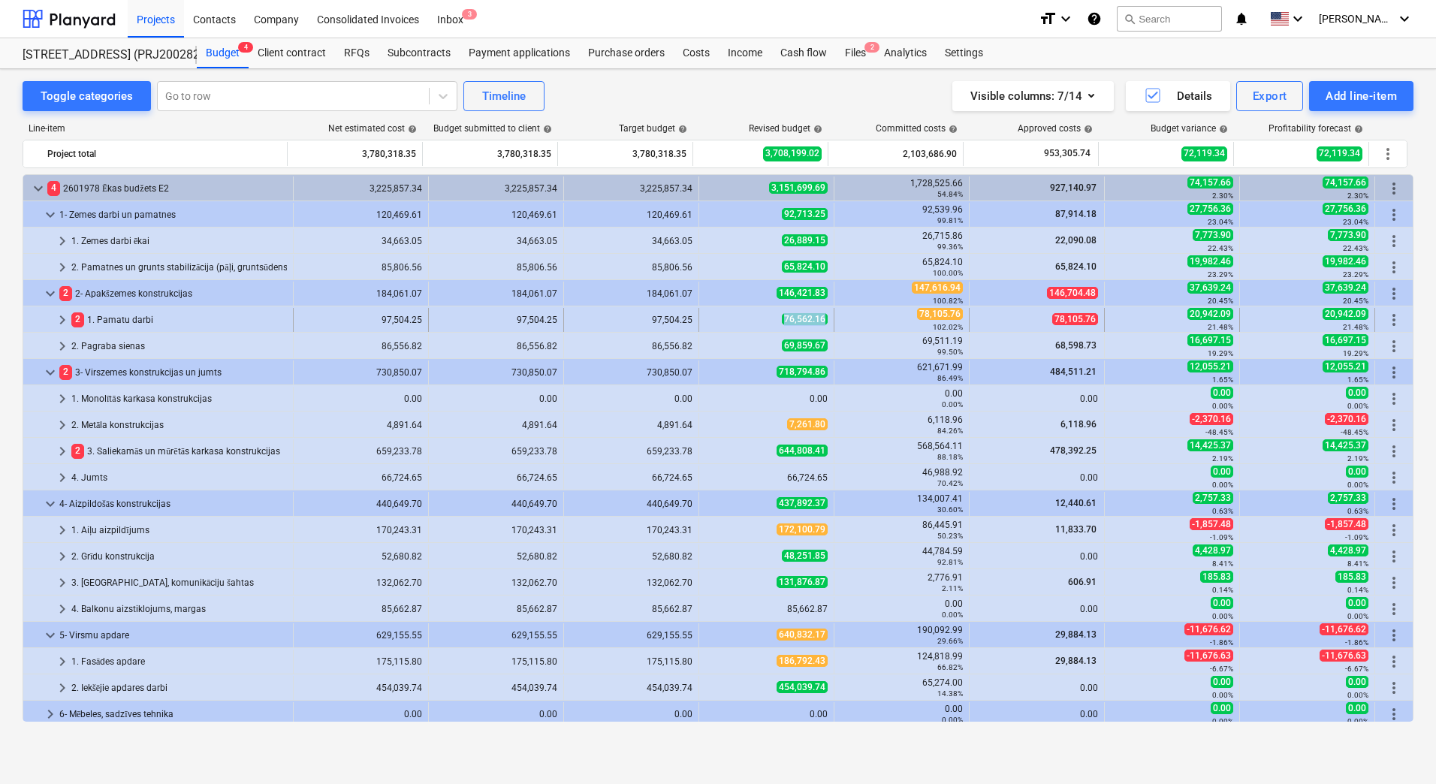
drag, startPoint x: 770, startPoint y: 319, endPoint x: 827, endPoint y: 318, distance: 57.1
click at [827, 318] on div "76,562.16" at bounding box center [766, 320] width 135 height 24
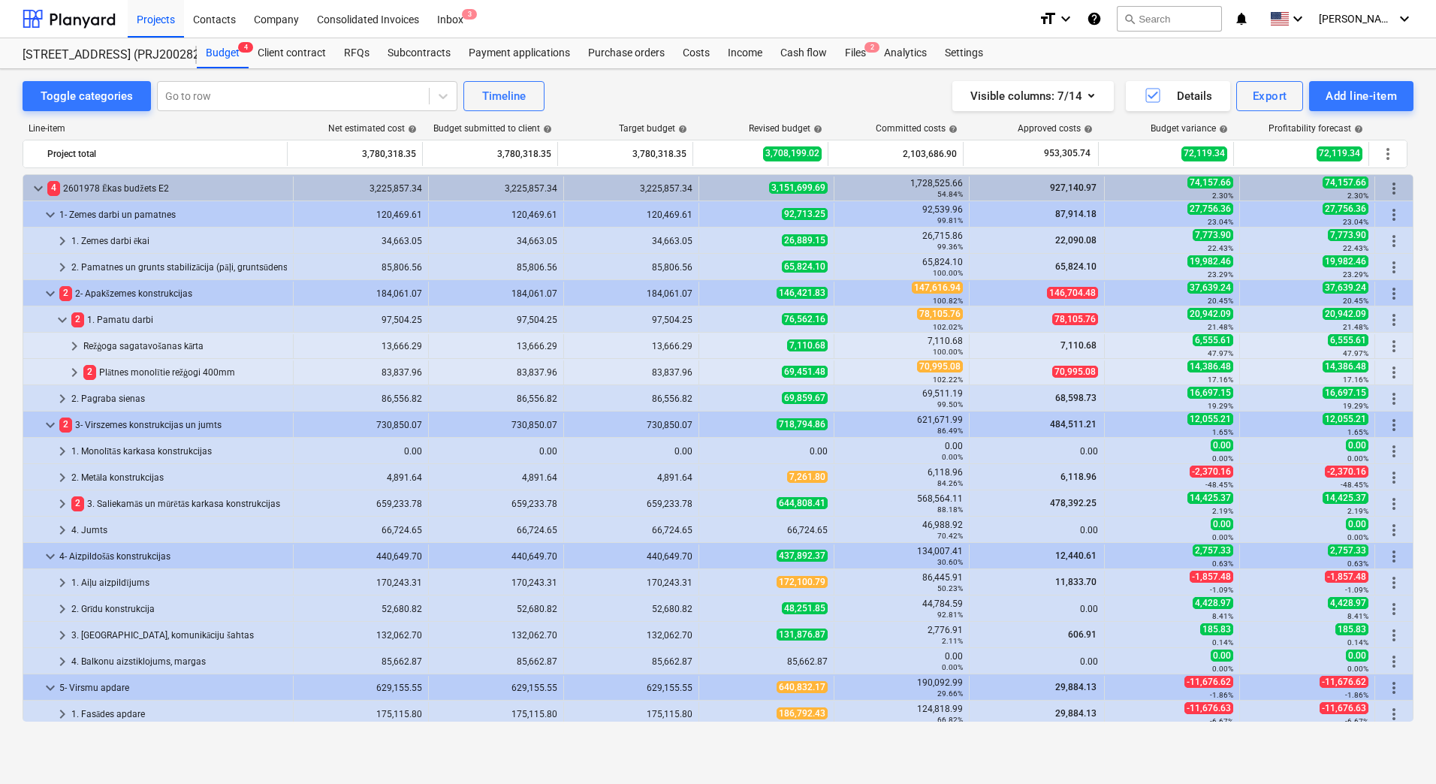
click at [827, 318] on div "76,562.16" at bounding box center [766, 320] width 135 height 24
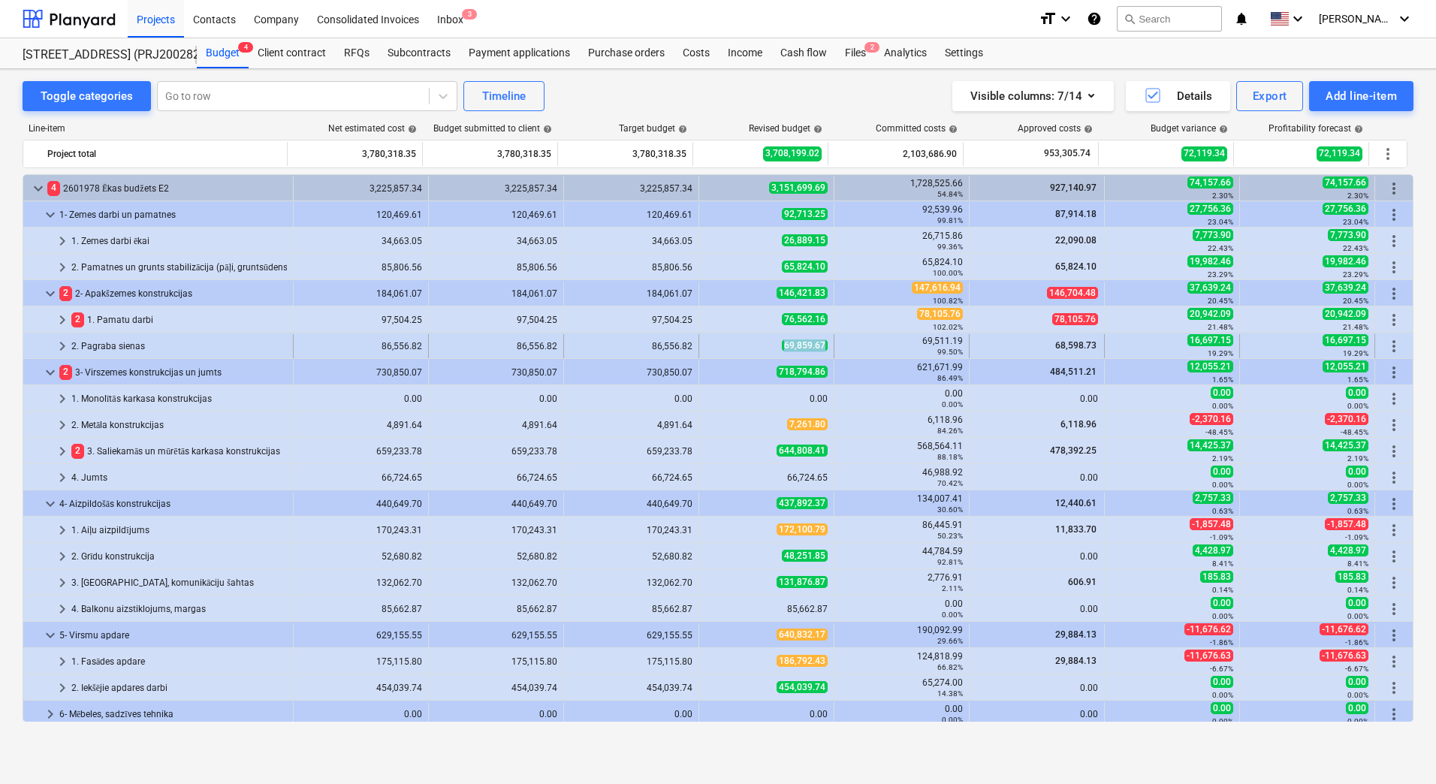
click at [822, 345] on div "69,859.67" at bounding box center [766, 346] width 135 height 24
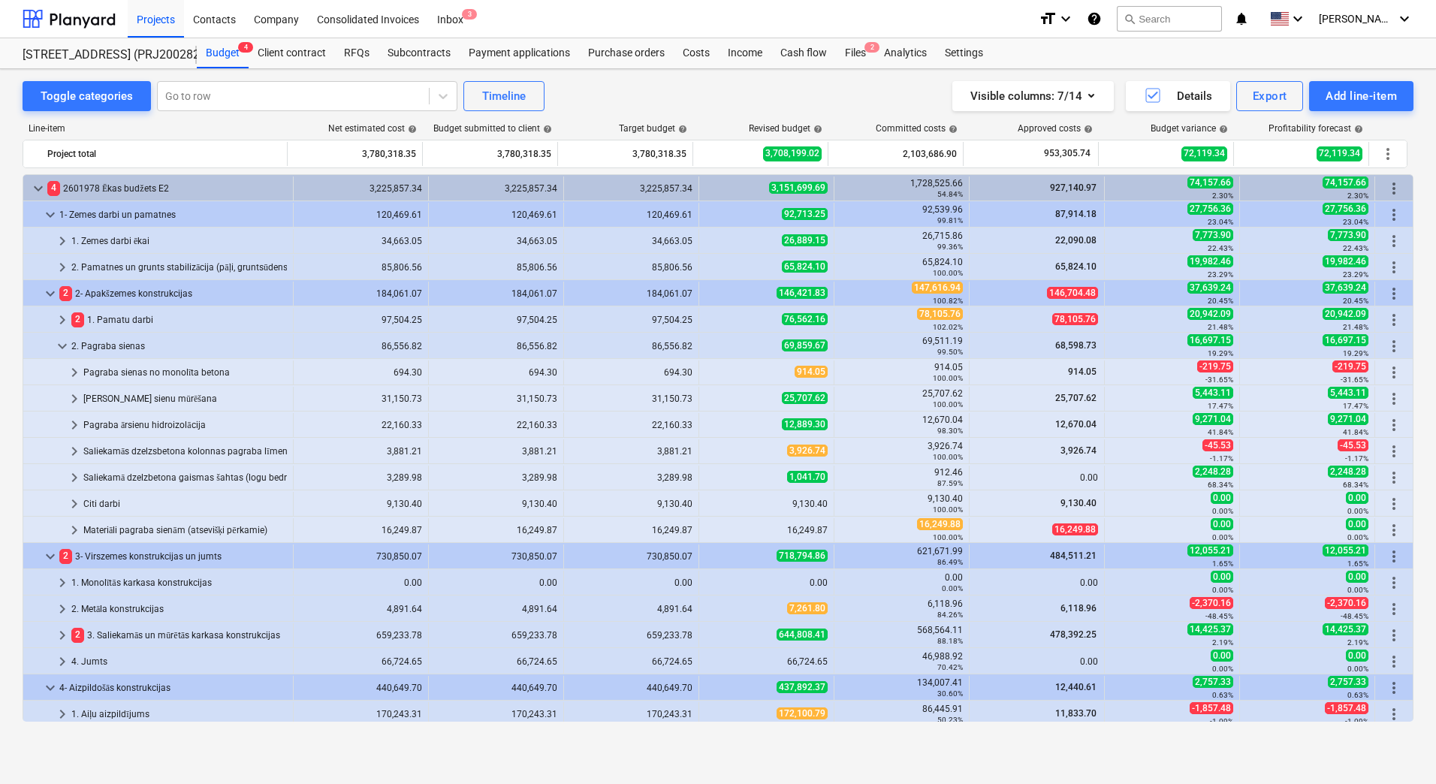
click at [822, 345] on div "69,859.67" at bounding box center [766, 346] width 135 height 24
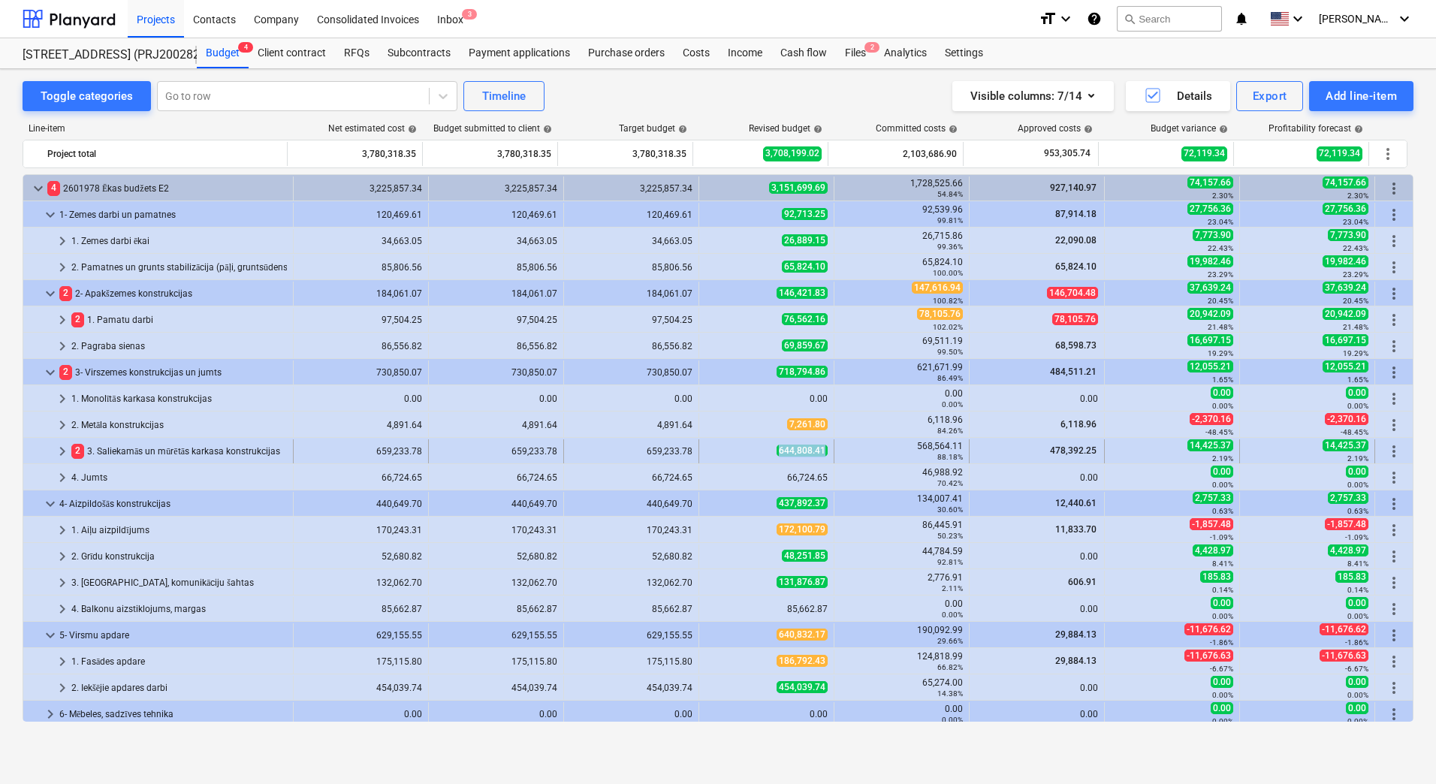
click at [825, 452] on div "644,808.41" at bounding box center [766, 451] width 135 height 24
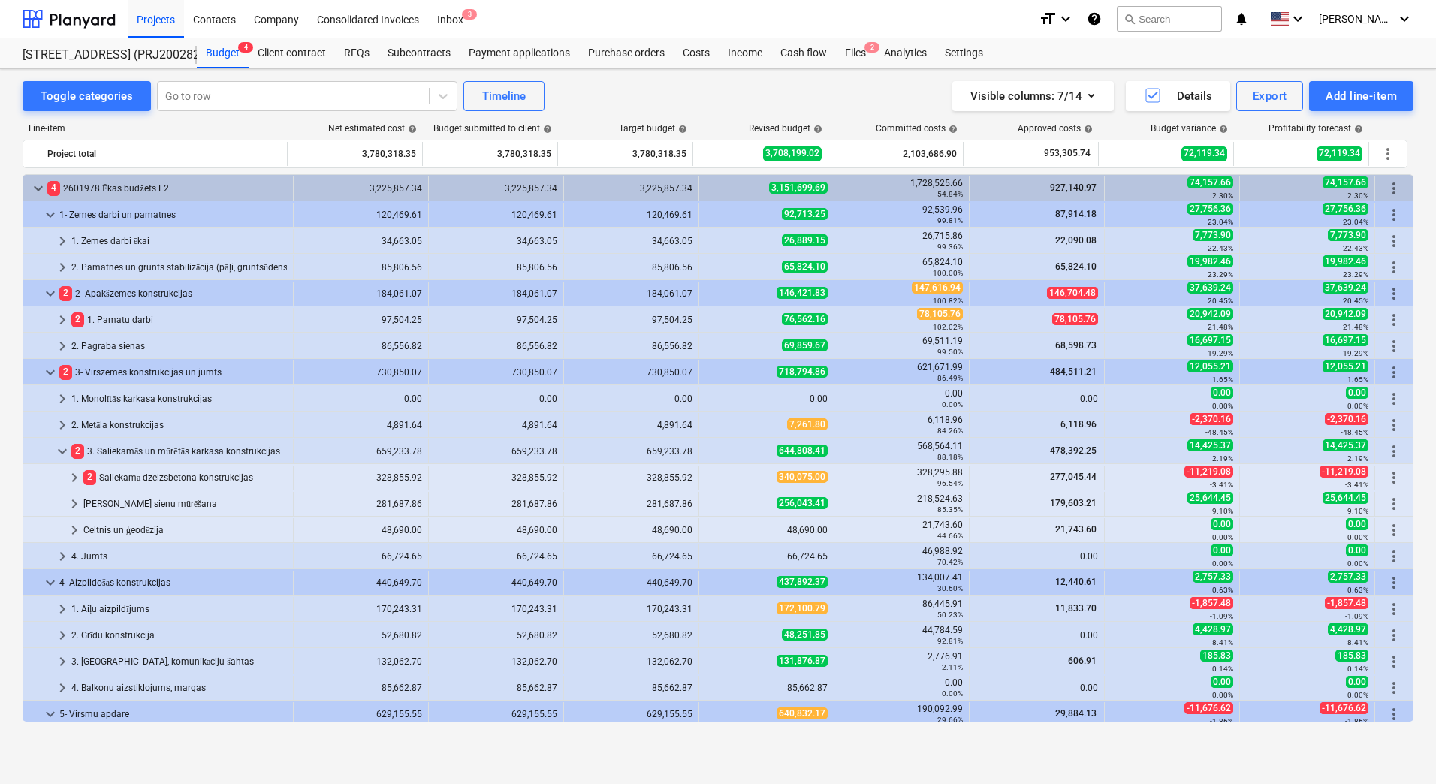
click at [825, 452] on div "644,808.41" at bounding box center [766, 451] width 135 height 24
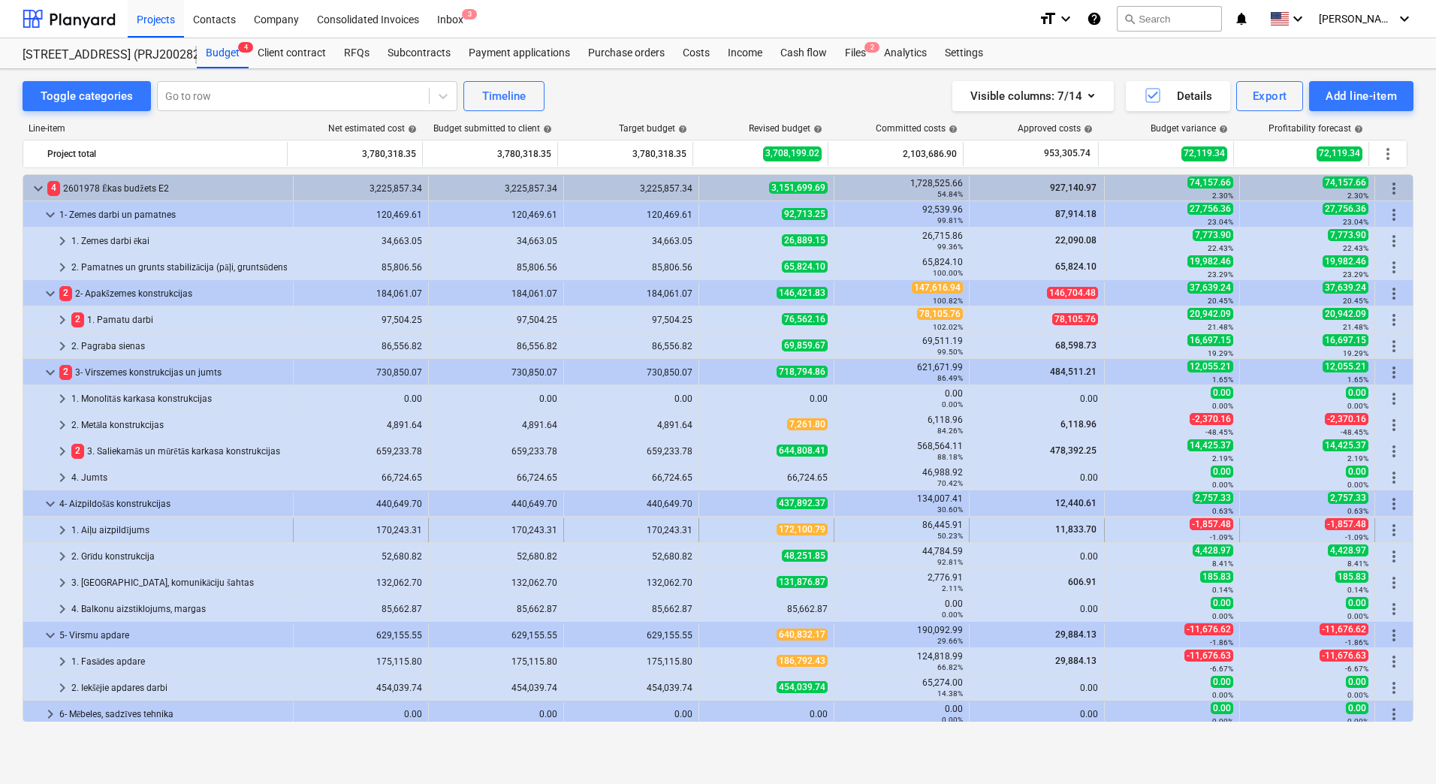
scroll to position [150, 0]
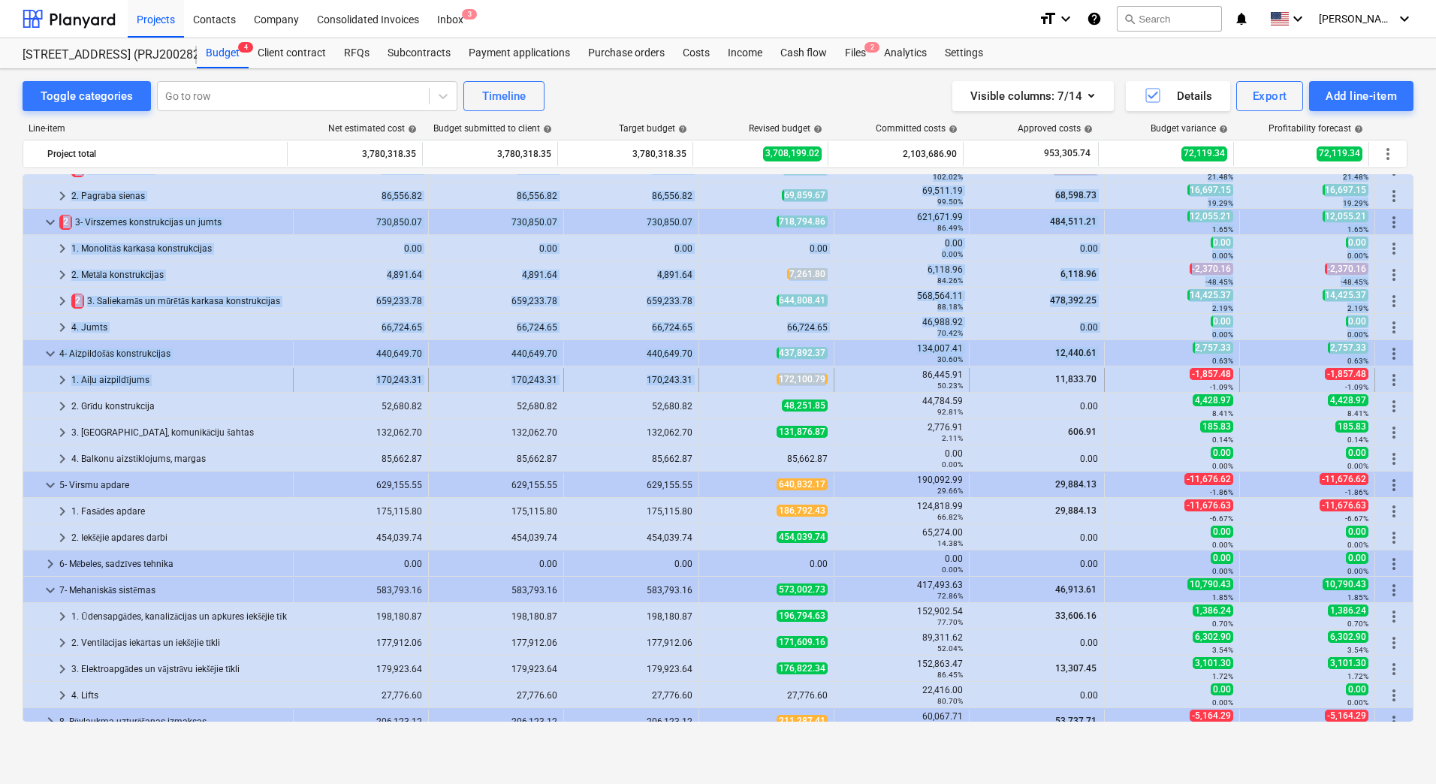
drag, startPoint x: 819, startPoint y: 376, endPoint x: 750, endPoint y: 373, distance: 69.2
click at [750, 373] on div "172,100.79" at bounding box center [766, 379] width 122 height 13
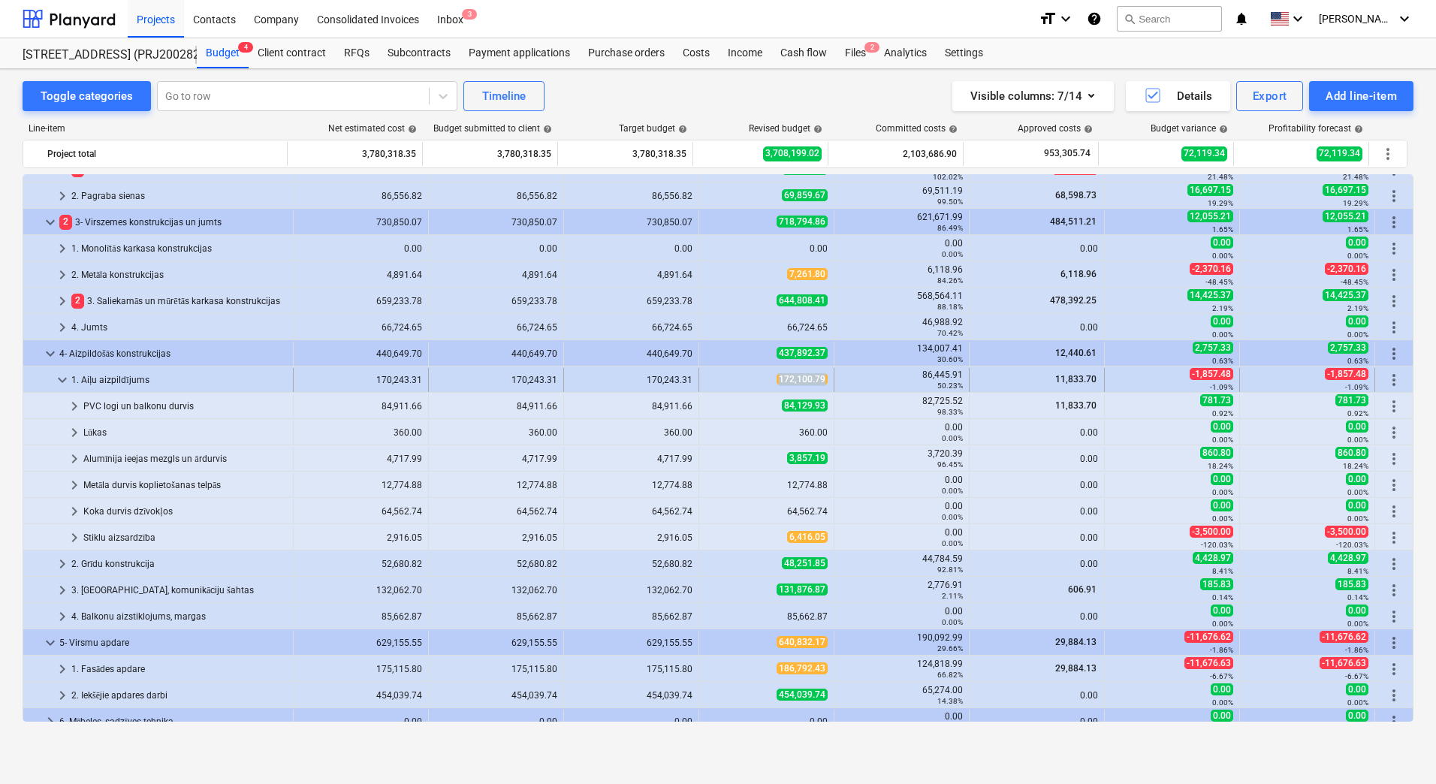
drag, startPoint x: 750, startPoint y: 376, endPoint x: 821, endPoint y: 382, distance: 71.5
click at [821, 382] on div "172,100.79" at bounding box center [766, 379] width 122 height 13
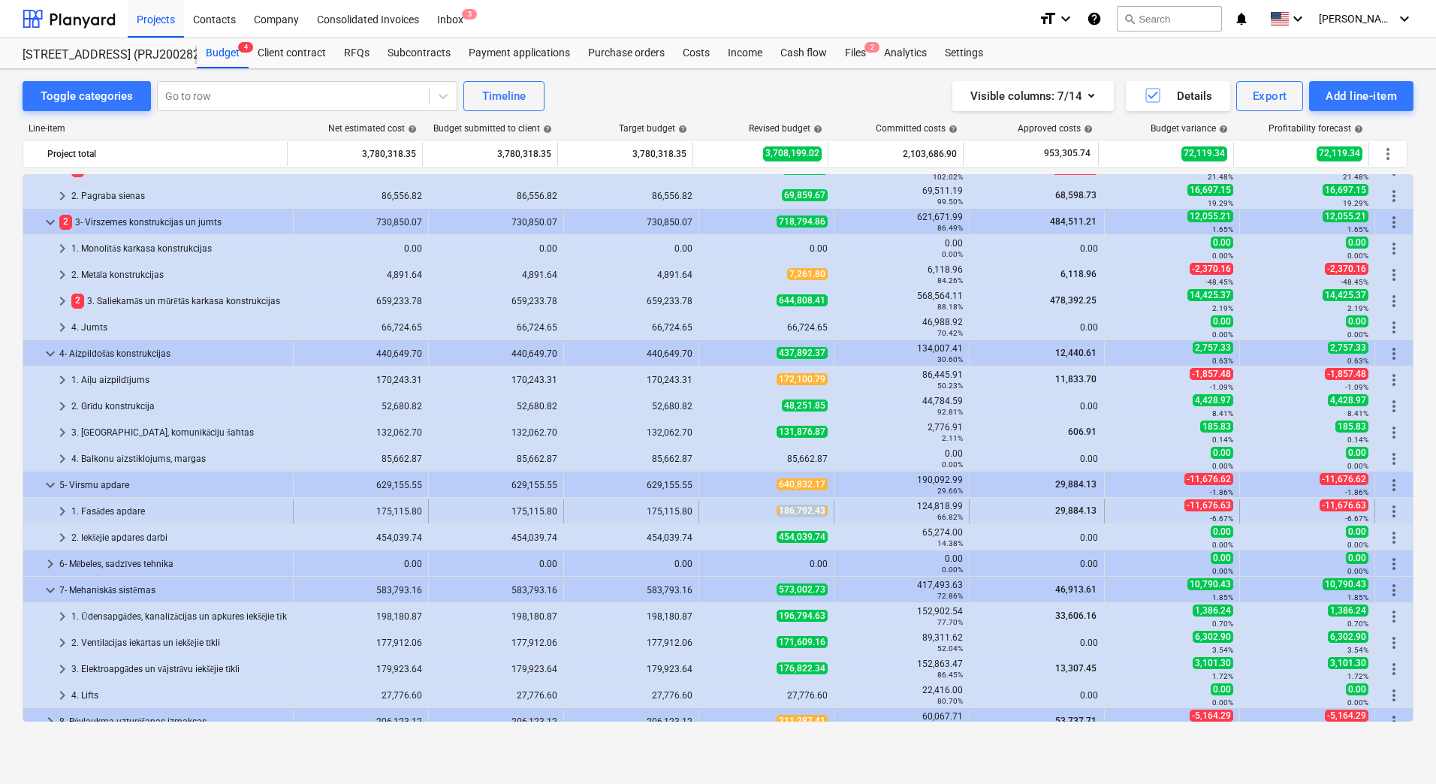
click at [823, 513] on div "186,792.43" at bounding box center [766, 511] width 135 height 24
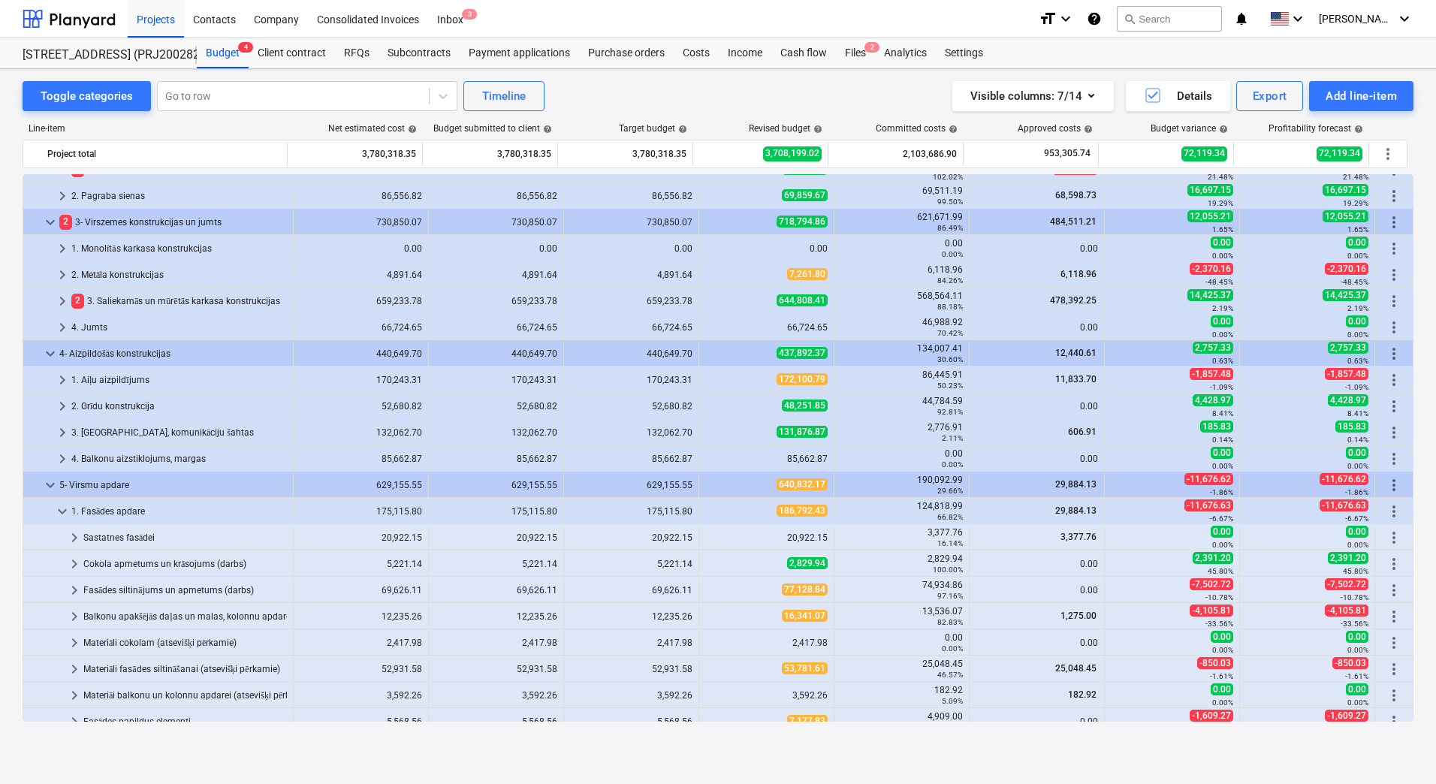
click at [823, 513] on div "186,792.43" at bounding box center [766, 511] width 135 height 24
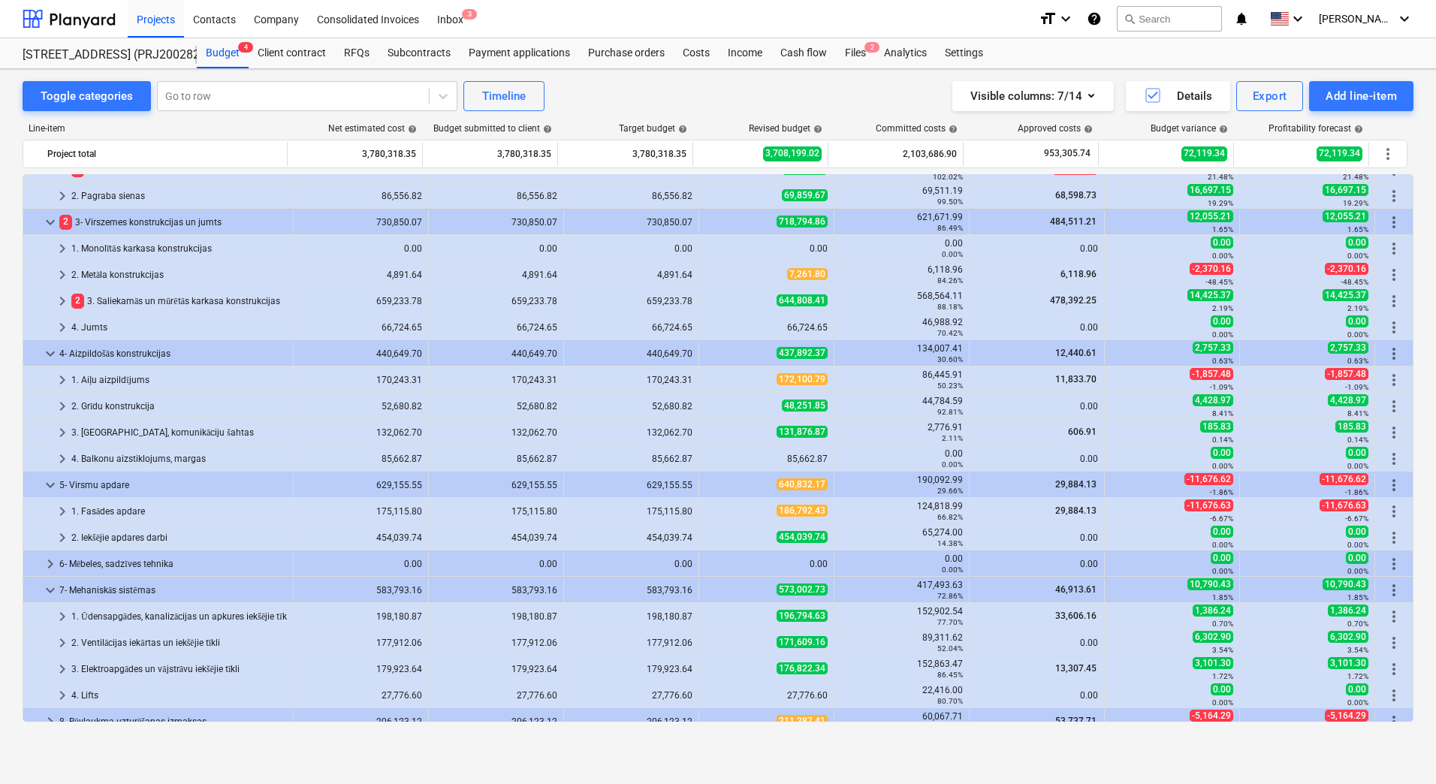
scroll to position [376, 0]
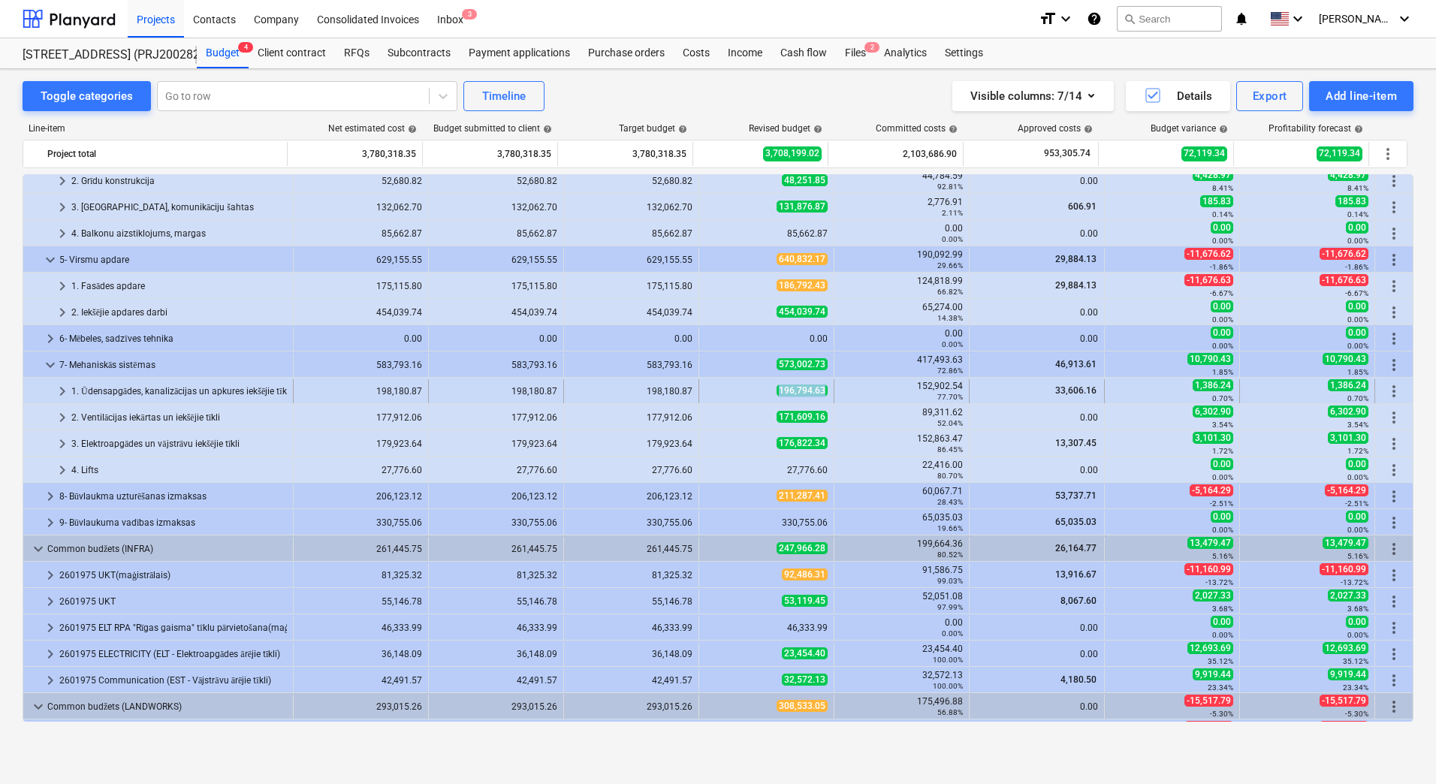
click at [821, 388] on div "196,794.63" at bounding box center [766, 391] width 122 height 13
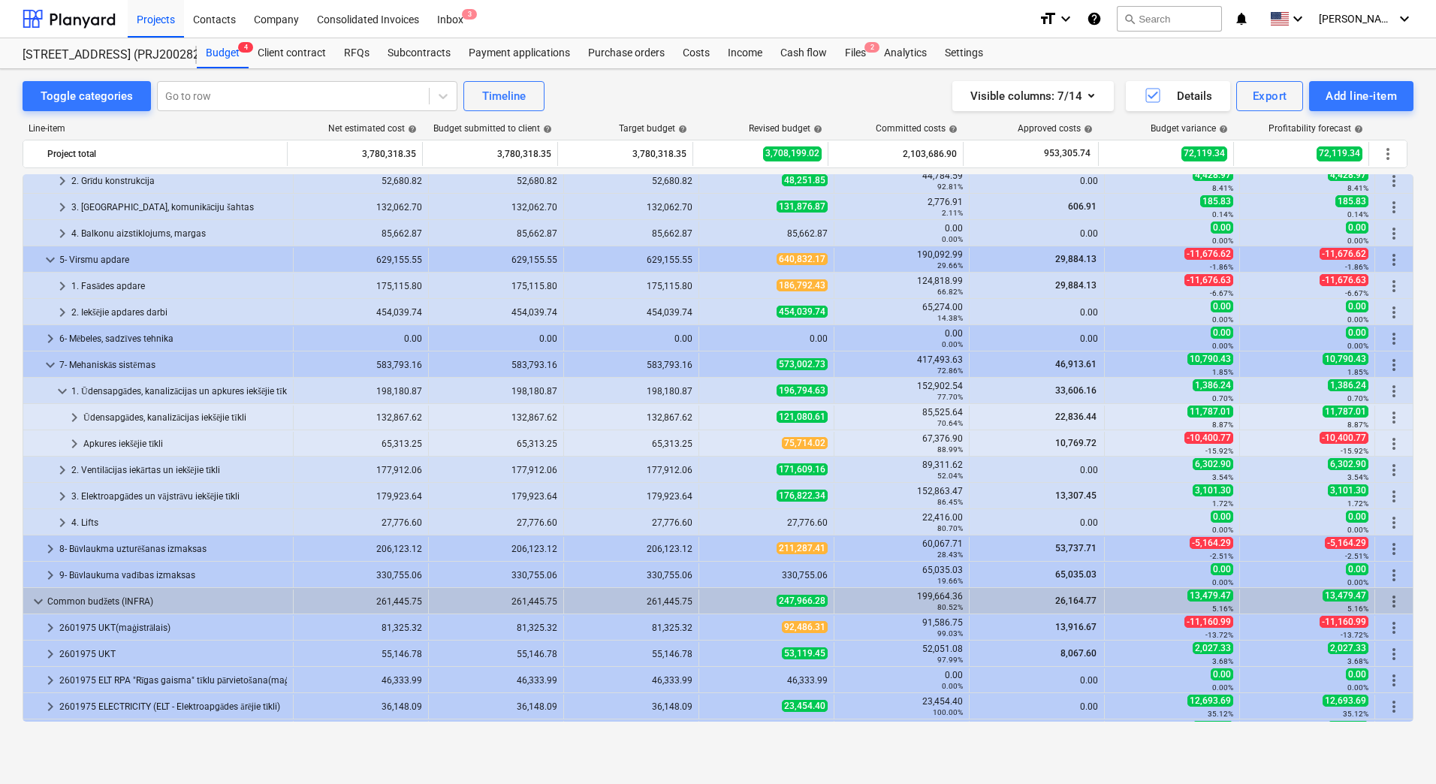
click at [796, 390] on span "196,794.63" at bounding box center [802, 391] width 51 height 12
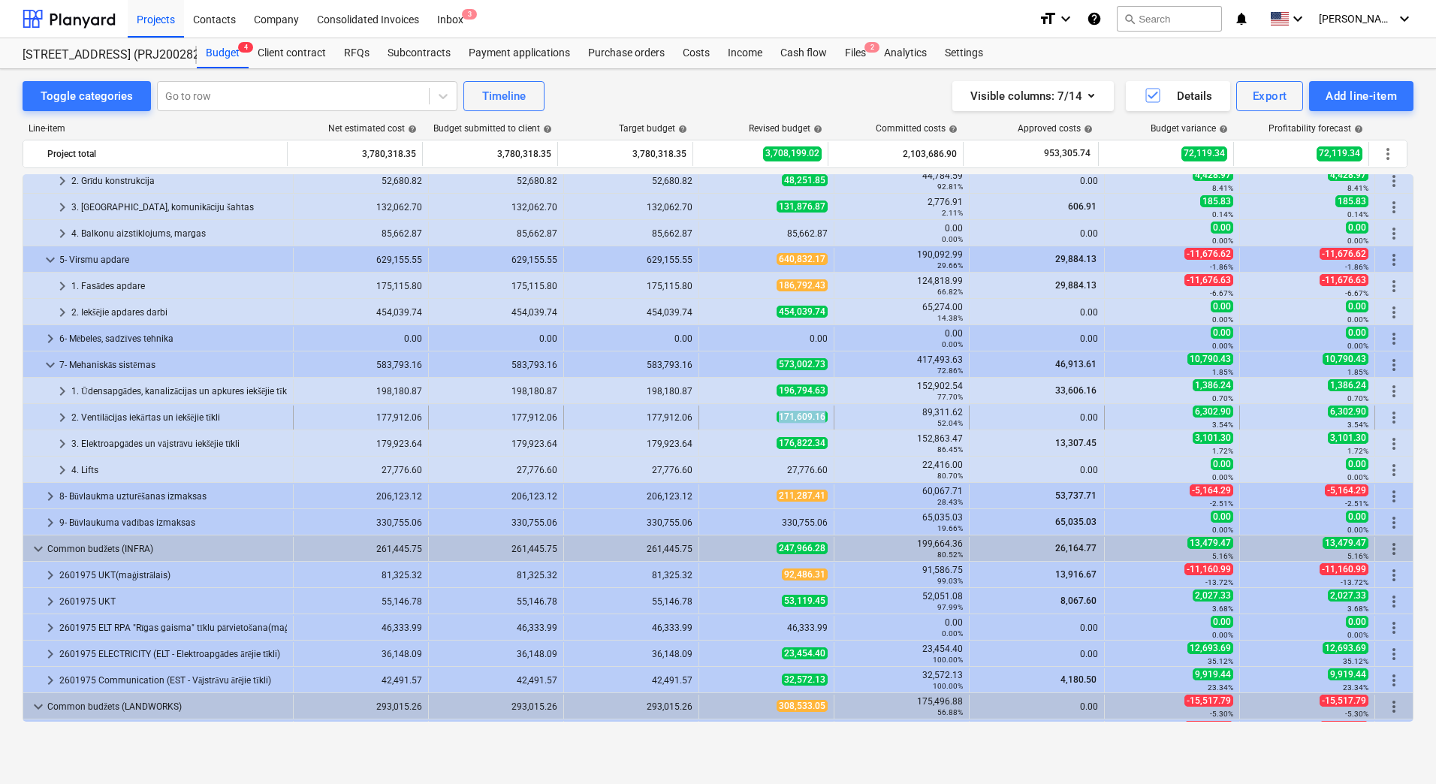
click at [819, 417] on div "171,609.16" at bounding box center [766, 417] width 122 height 13
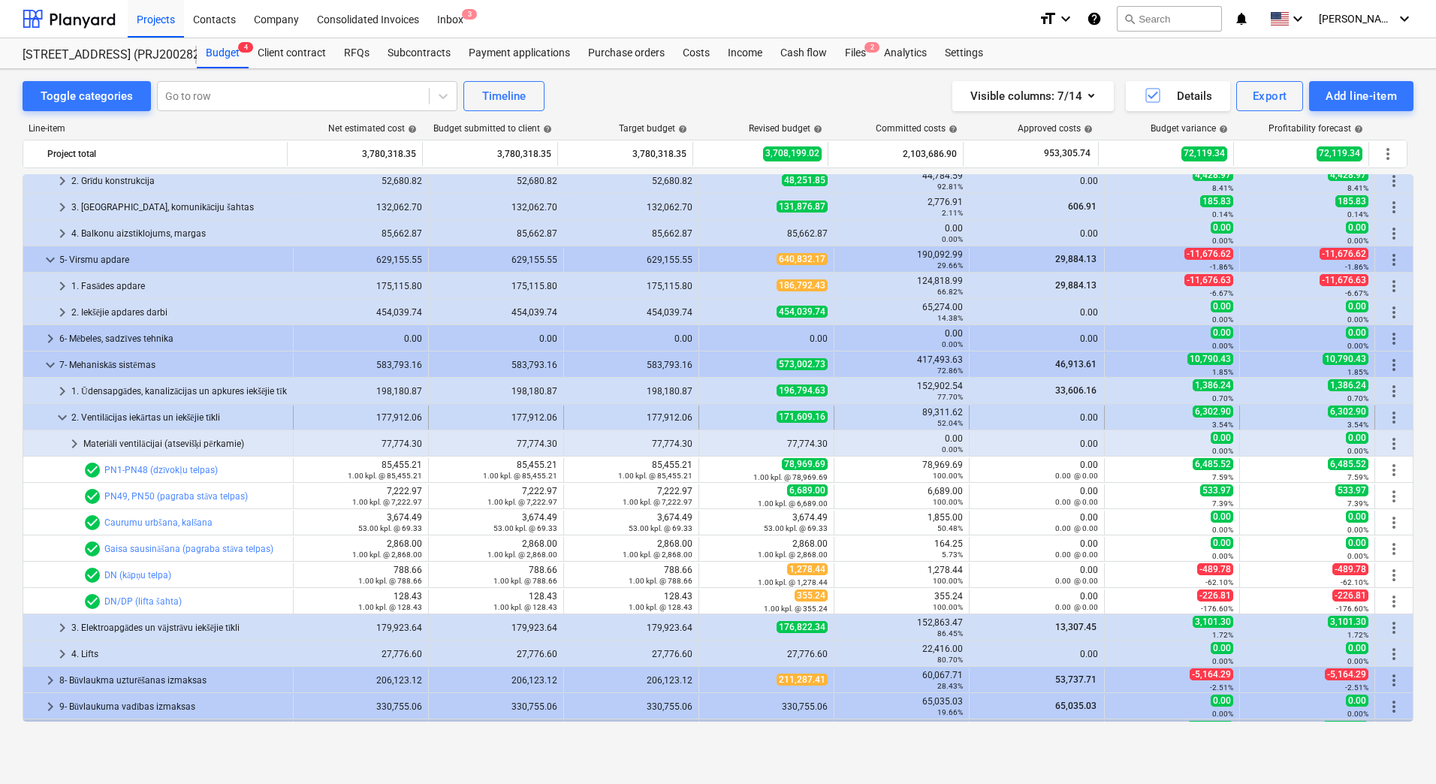
click at [748, 418] on div "171,609.16" at bounding box center [766, 417] width 122 height 13
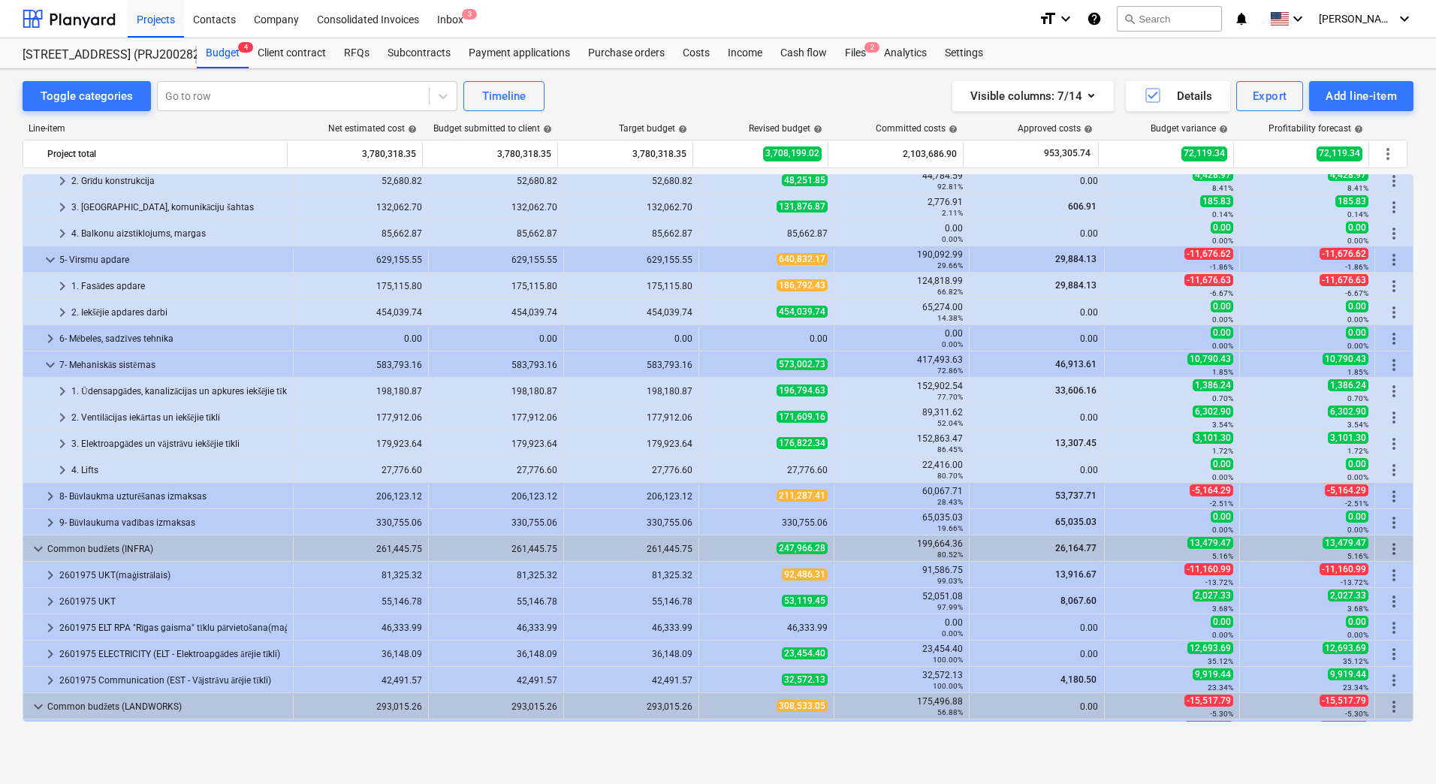
click at [819, 442] on span "176,822.34" at bounding box center [802, 443] width 51 height 12
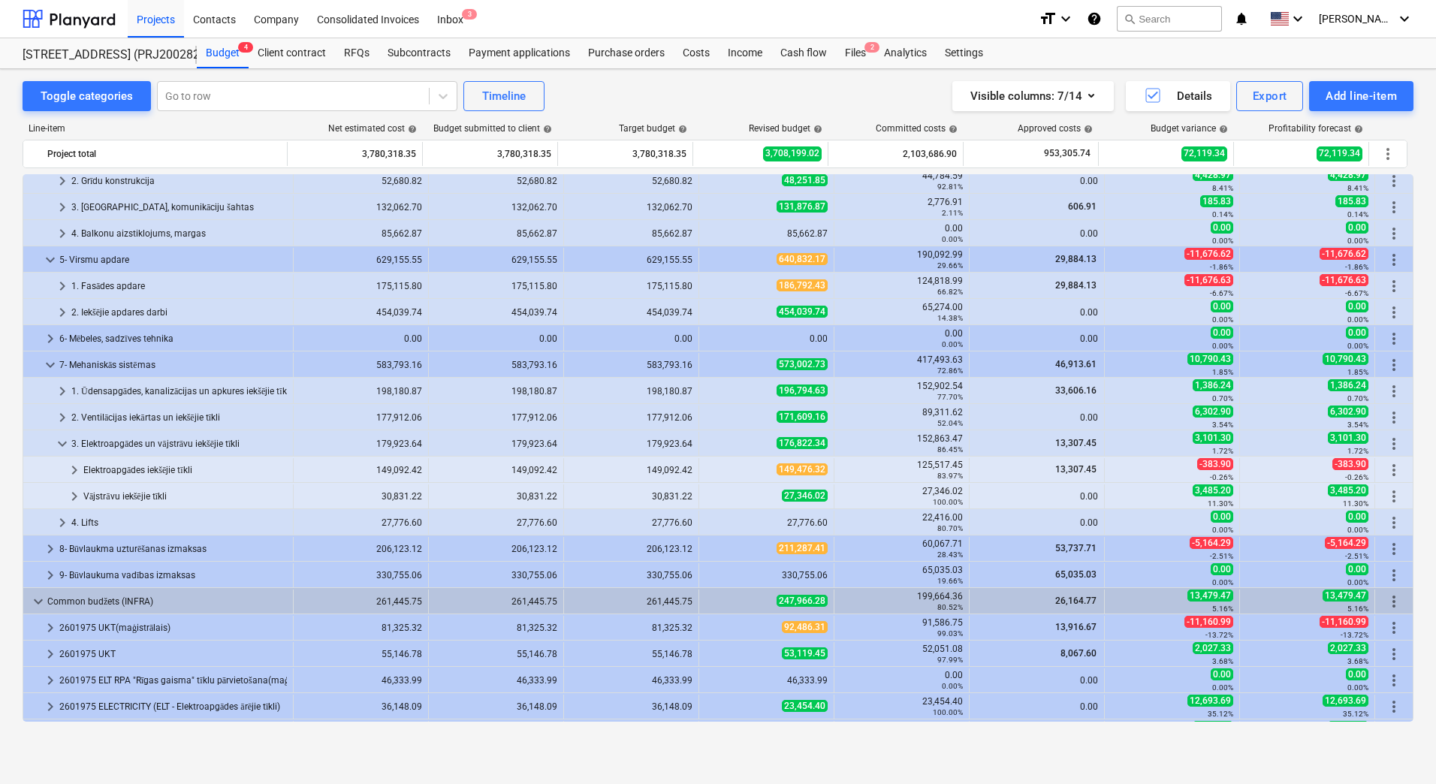
click at [819, 442] on span "176,822.34" at bounding box center [802, 443] width 51 height 12
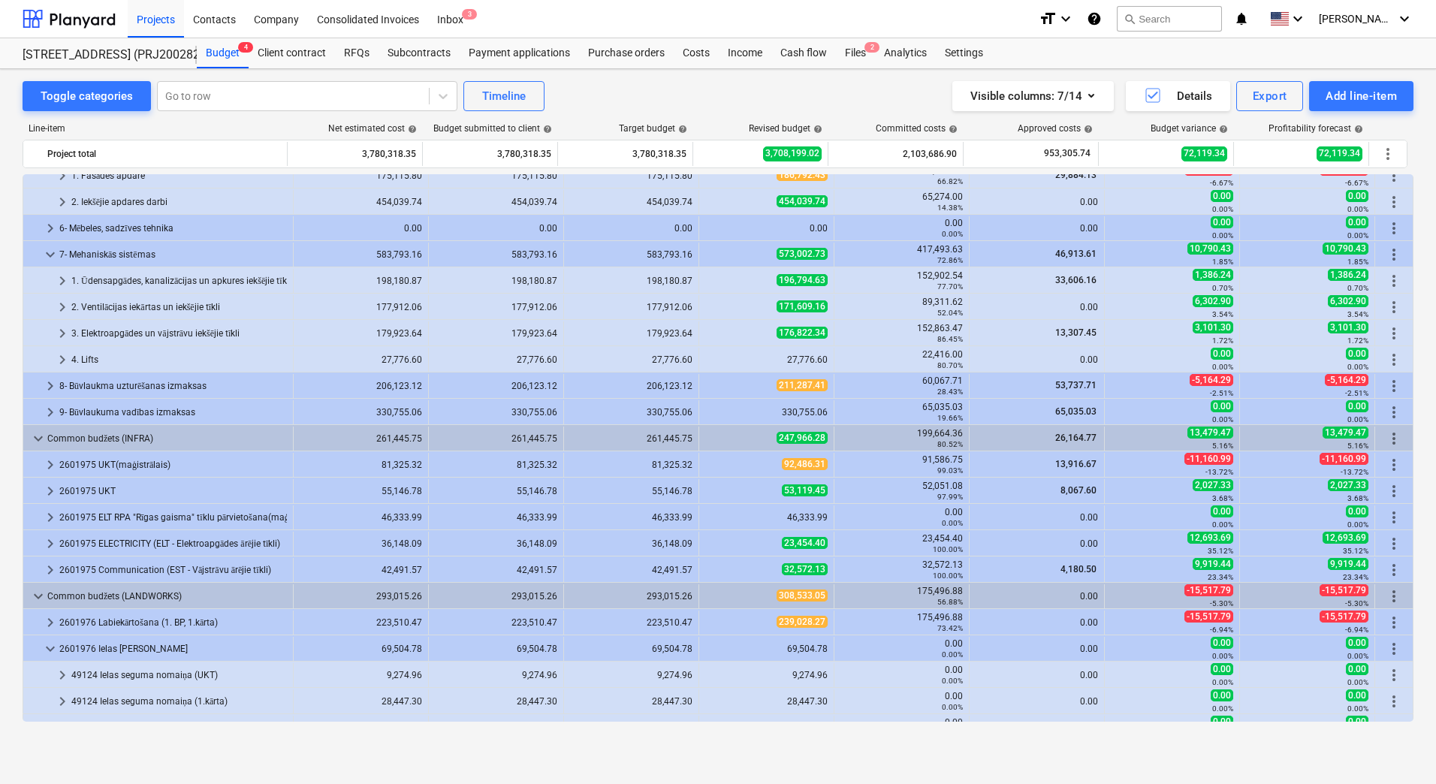
scroll to position [504, 0]
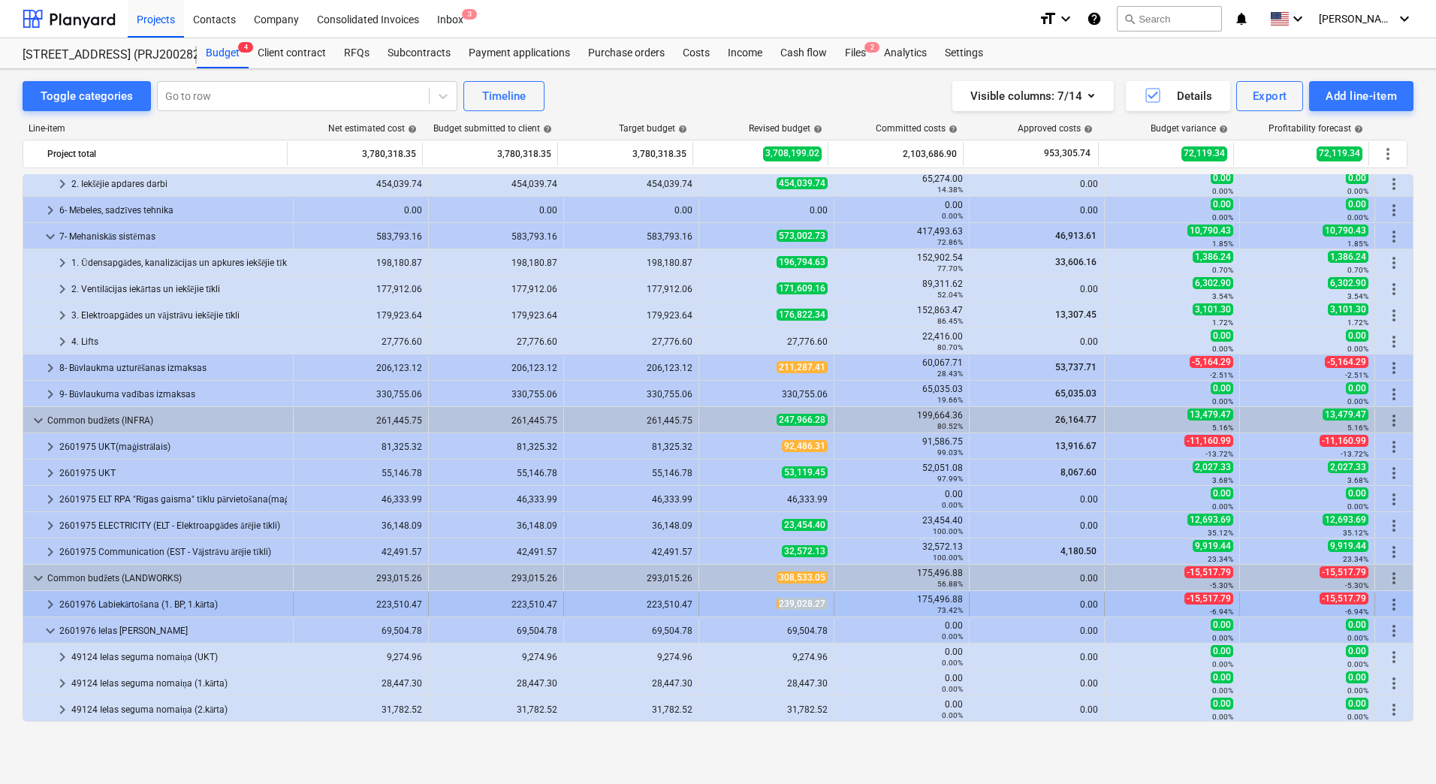
click at [832, 603] on div "keyboard_arrow_right 2601976 Labiekārtošana (1. BP, 1.kārta) 223,510.47 223,510…" at bounding box center [717, 605] width 1389 height 24
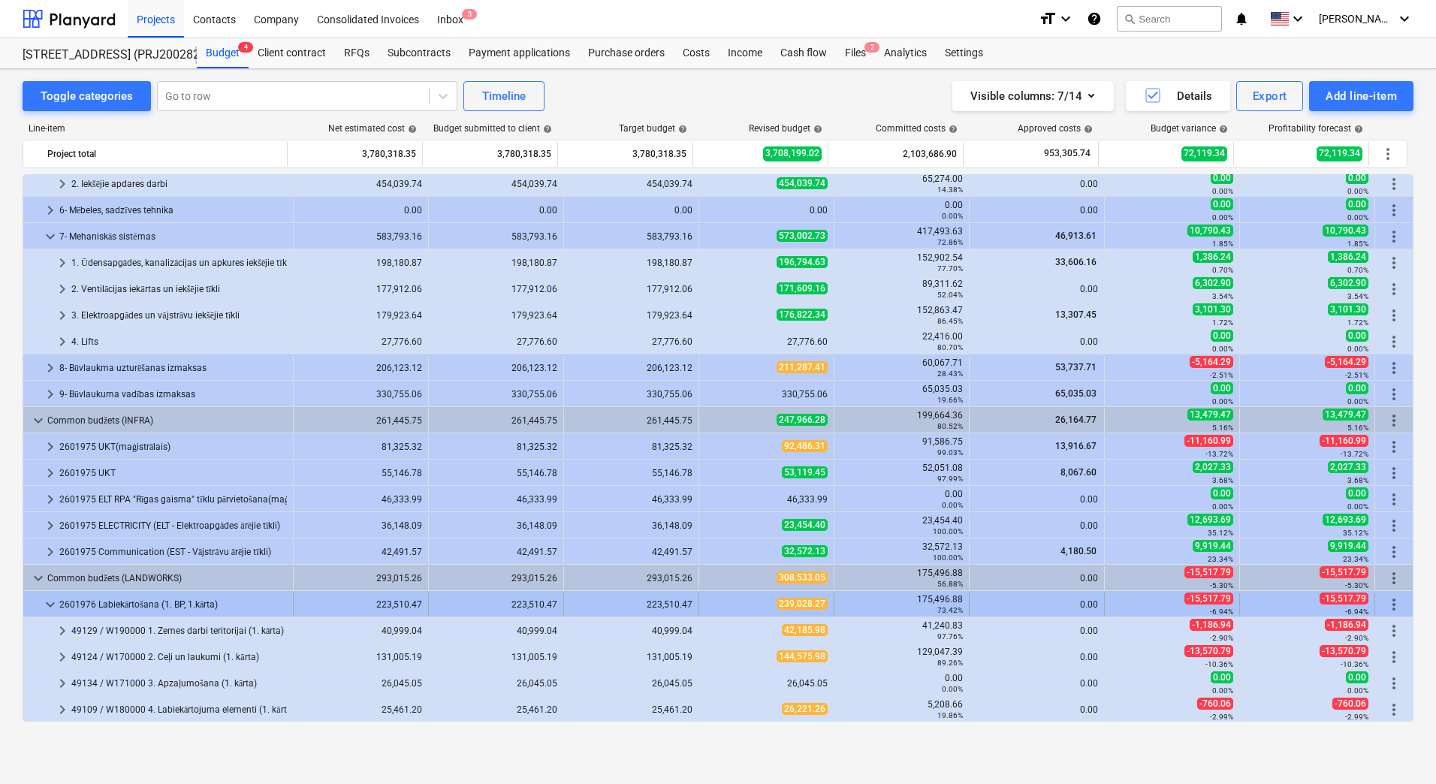
click at [777, 596] on div "239,028.27" at bounding box center [766, 605] width 122 height 24
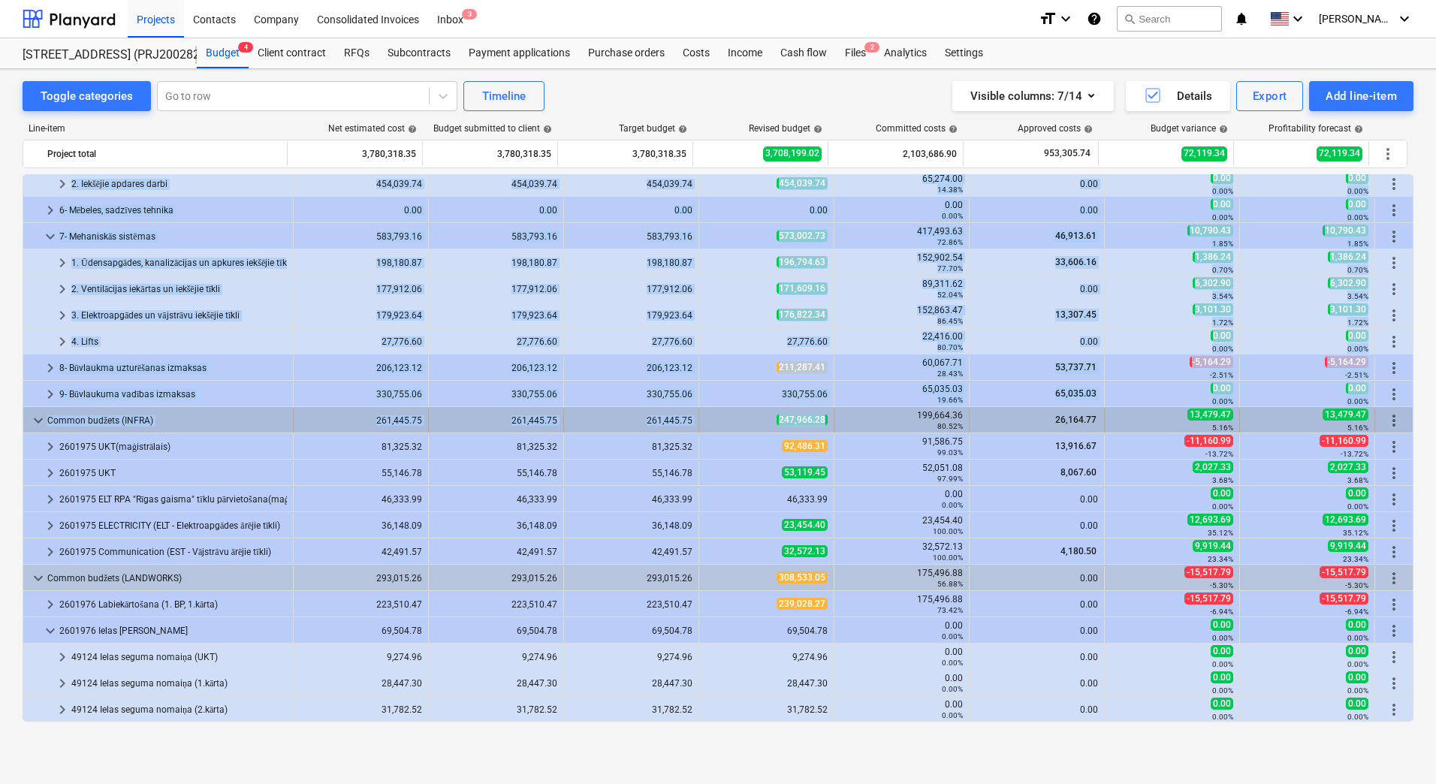
click at [820, 418] on span "247,966.28" at bounding box center [802, 420] width 51 height 12
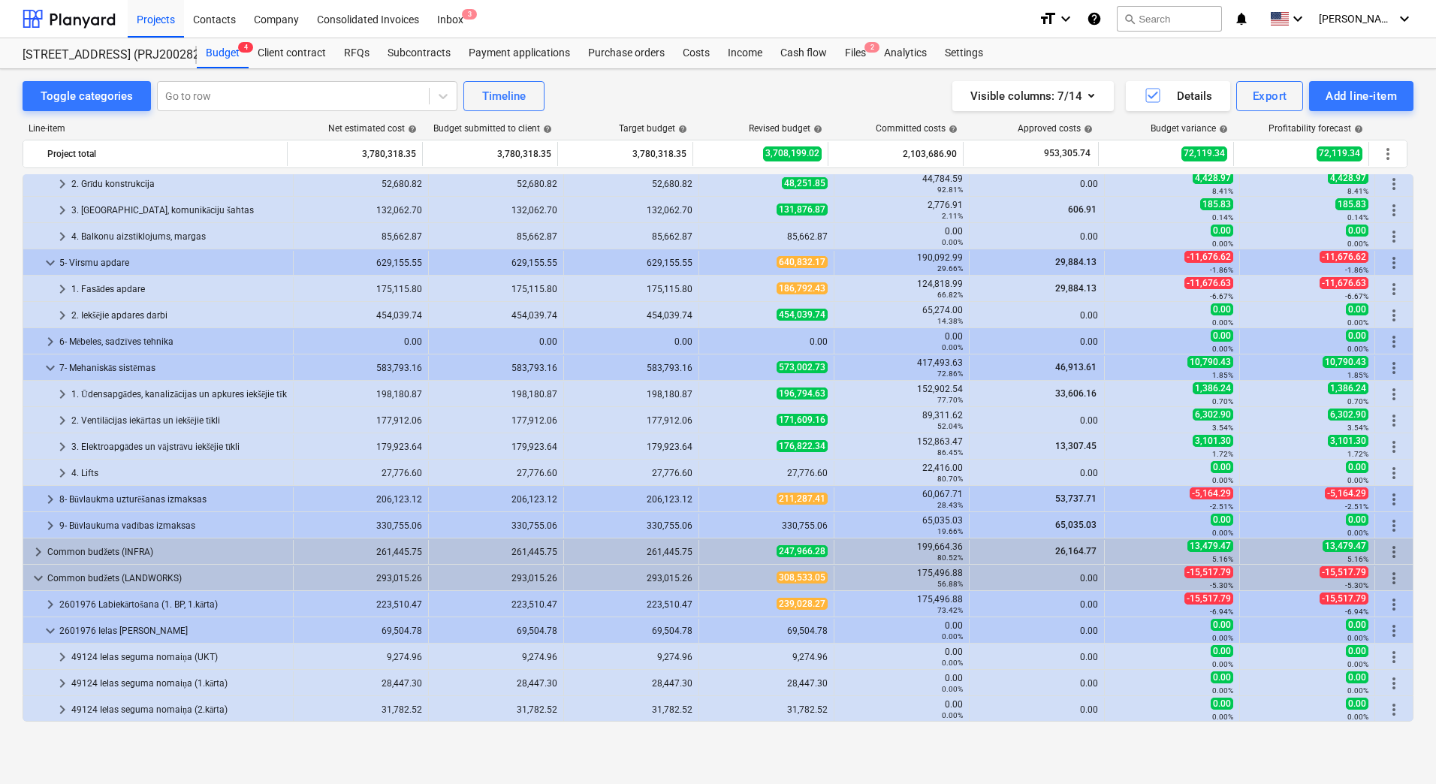
scroll to position [373, 0]
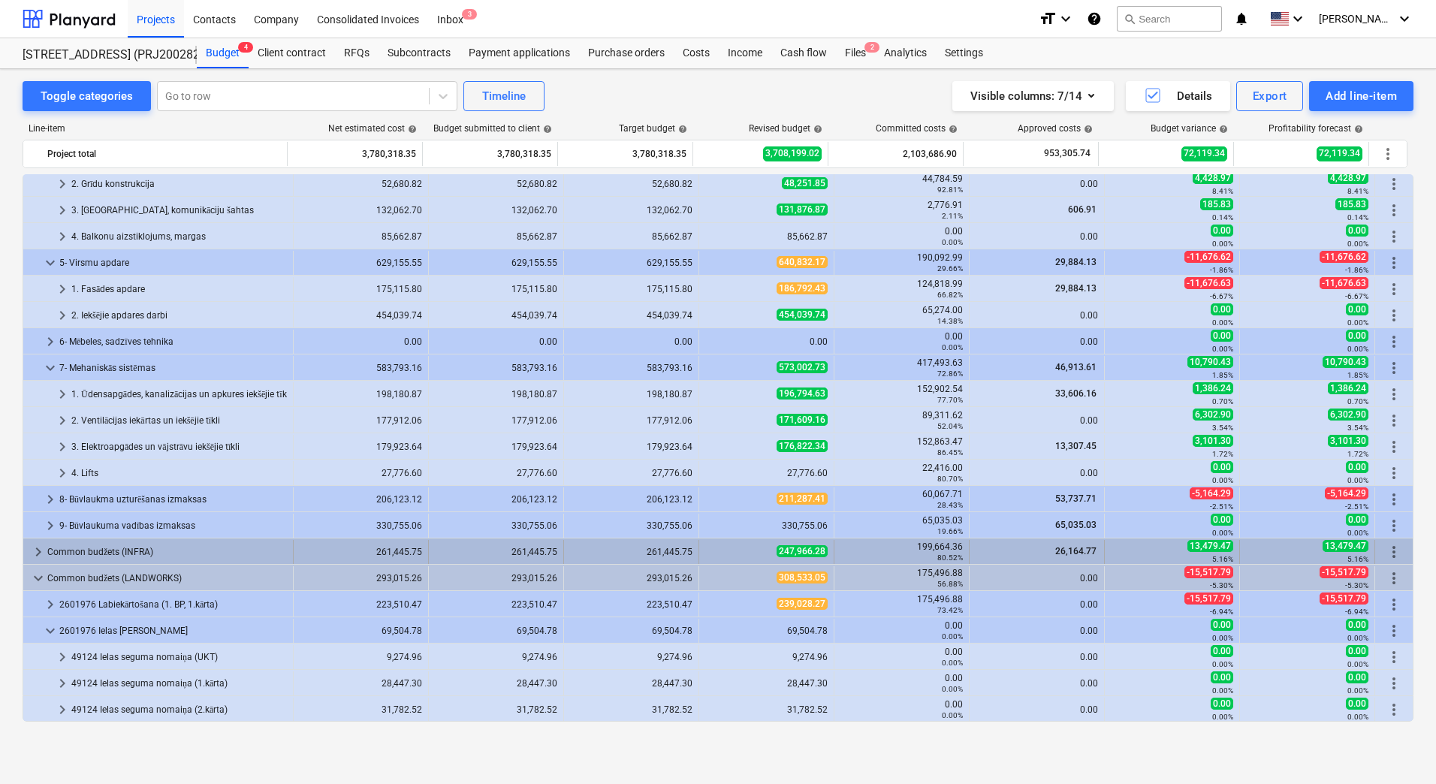
click at [803, 550] on span "247,966.28" at bounding box center [802, 551] width 51 height 12
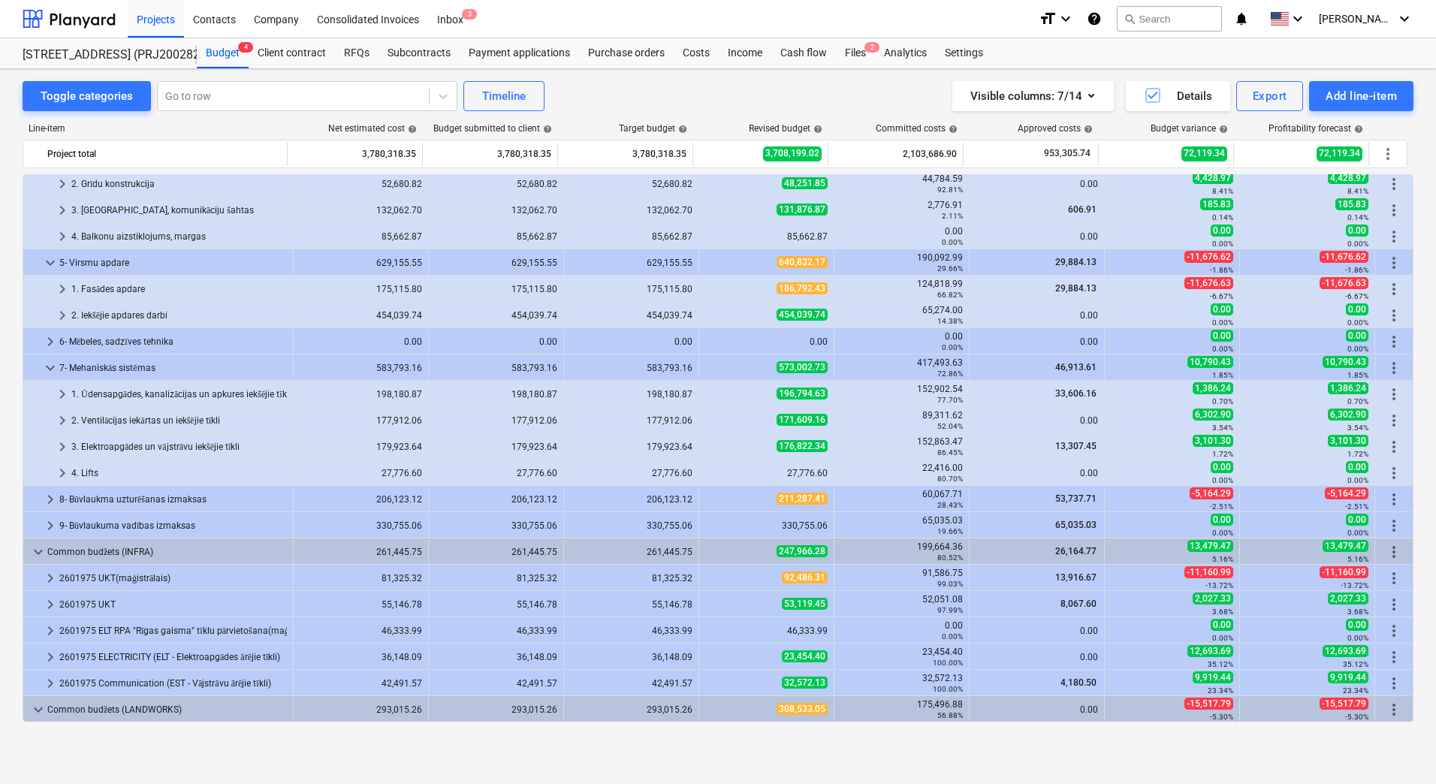
click at [803, 550] on span "247,966.28" at bounding box center [802, 551] width 51 height 12
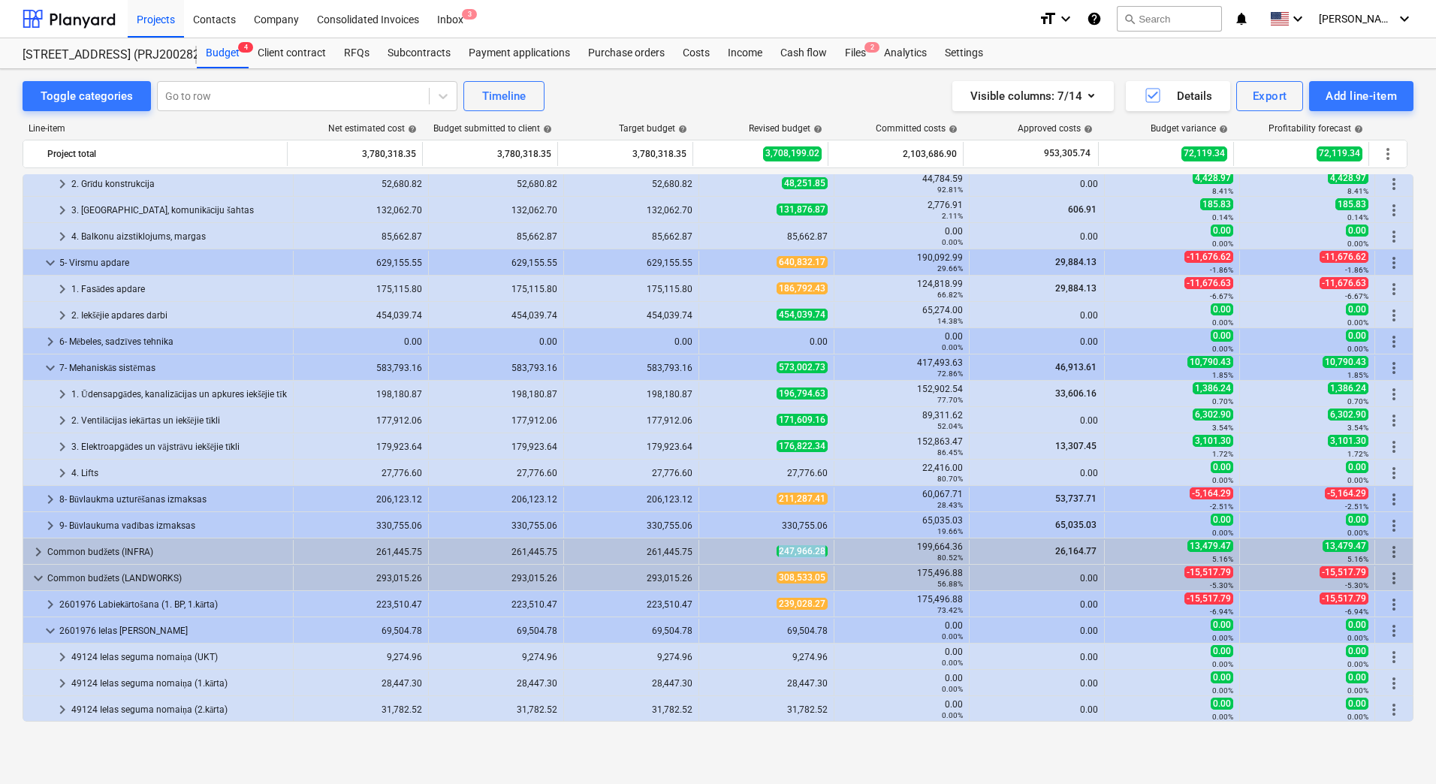
click at [803, 550] on span "247,966.28" at bounding box center [802, 551] width 51 height 12
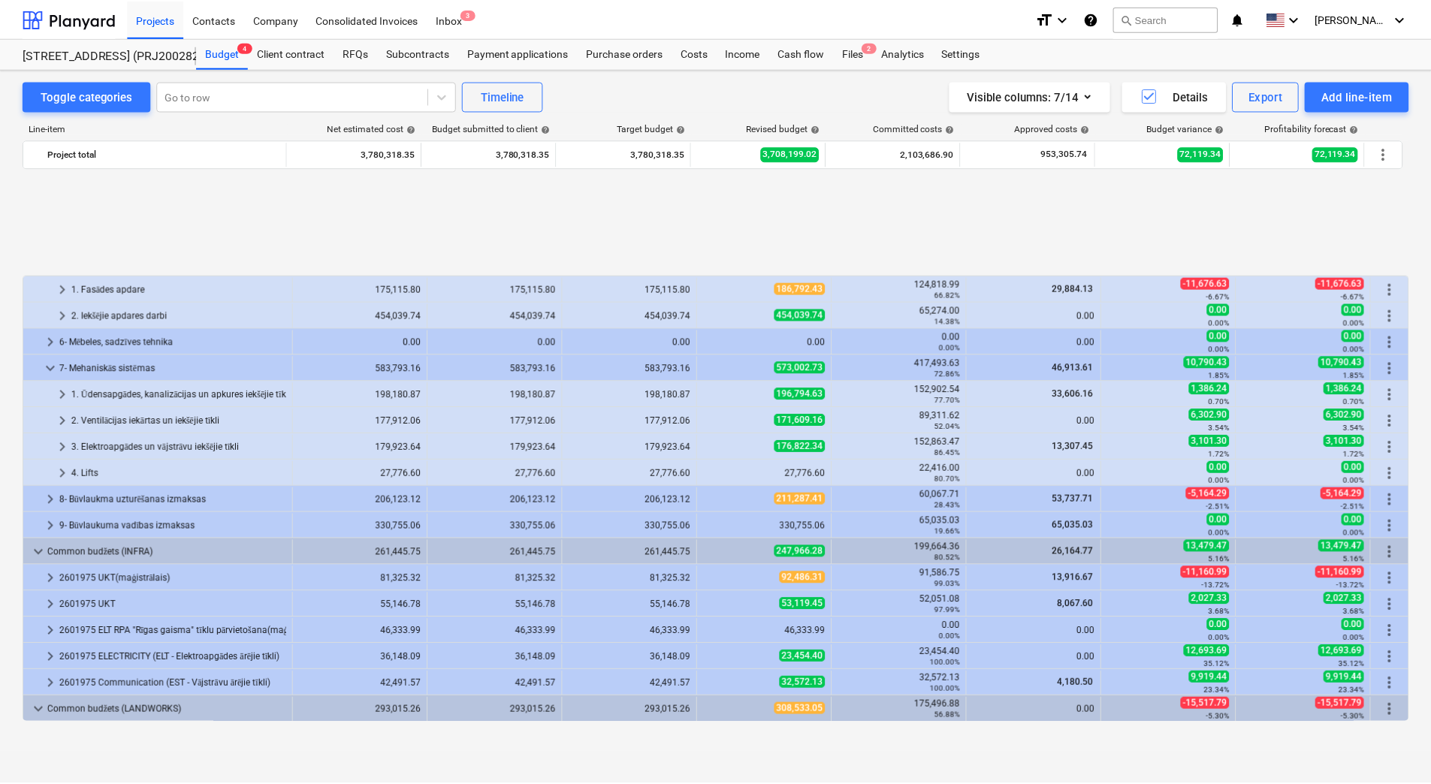
scroll to position [504, 0]
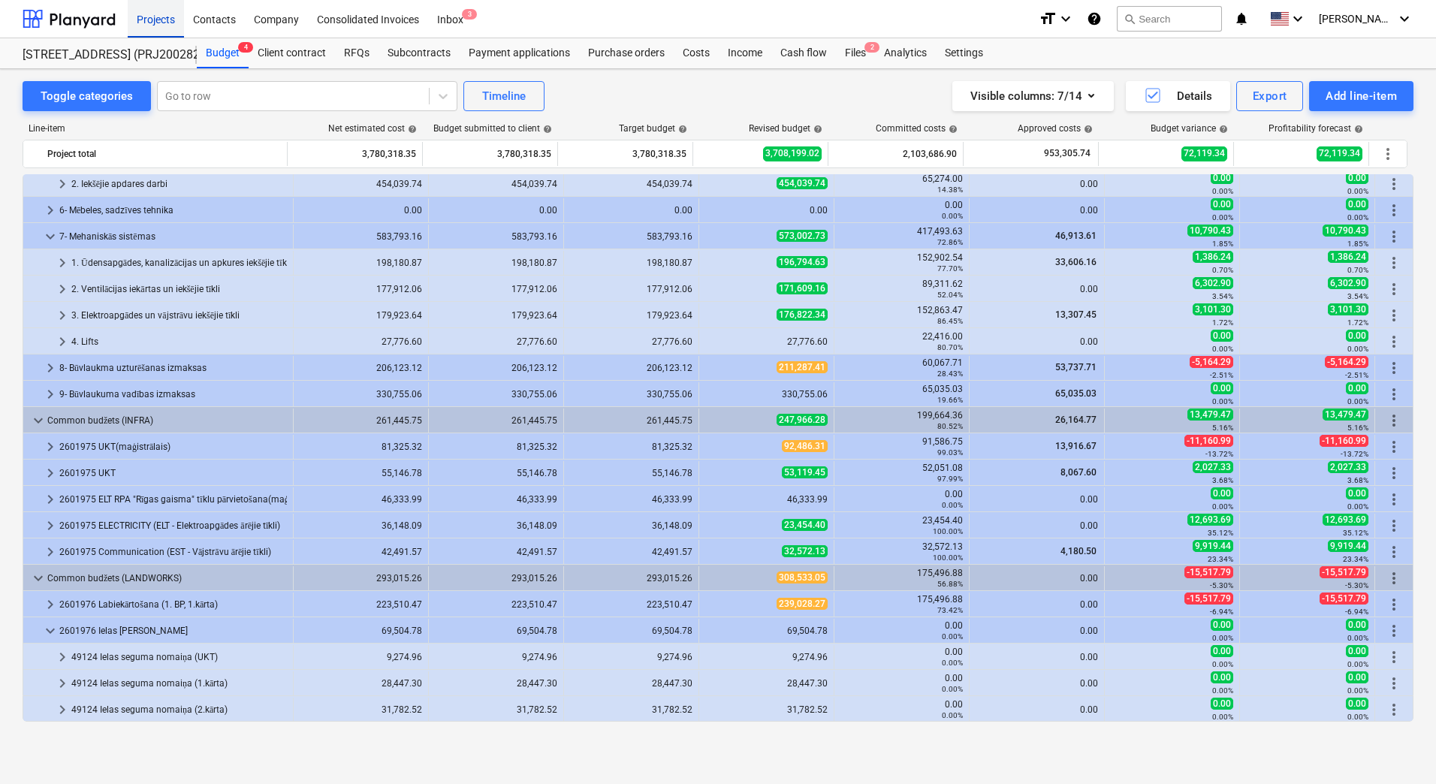
click at [149, 13] on div "Projects" at bounding box center [156, 18] width 56 height 38
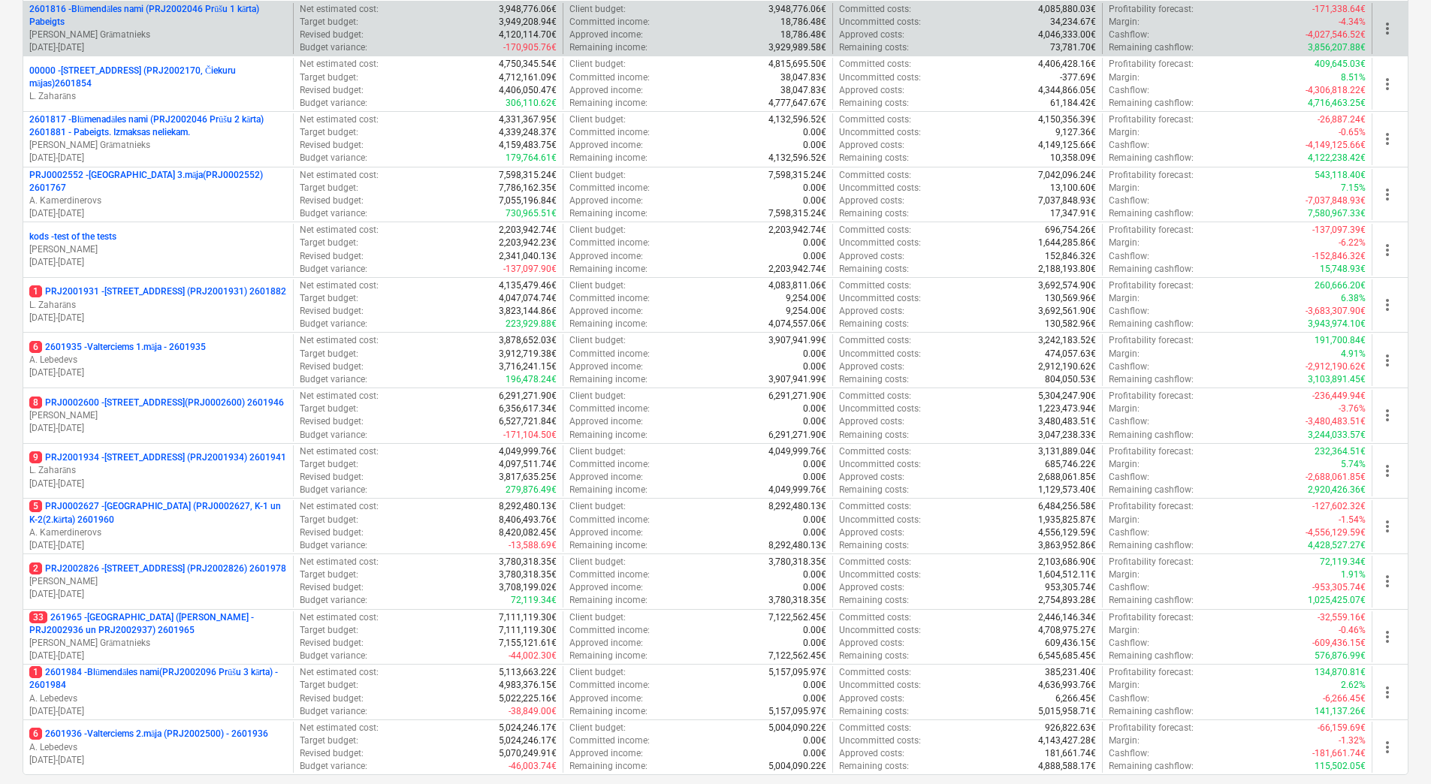
scroll to position [300, 0]
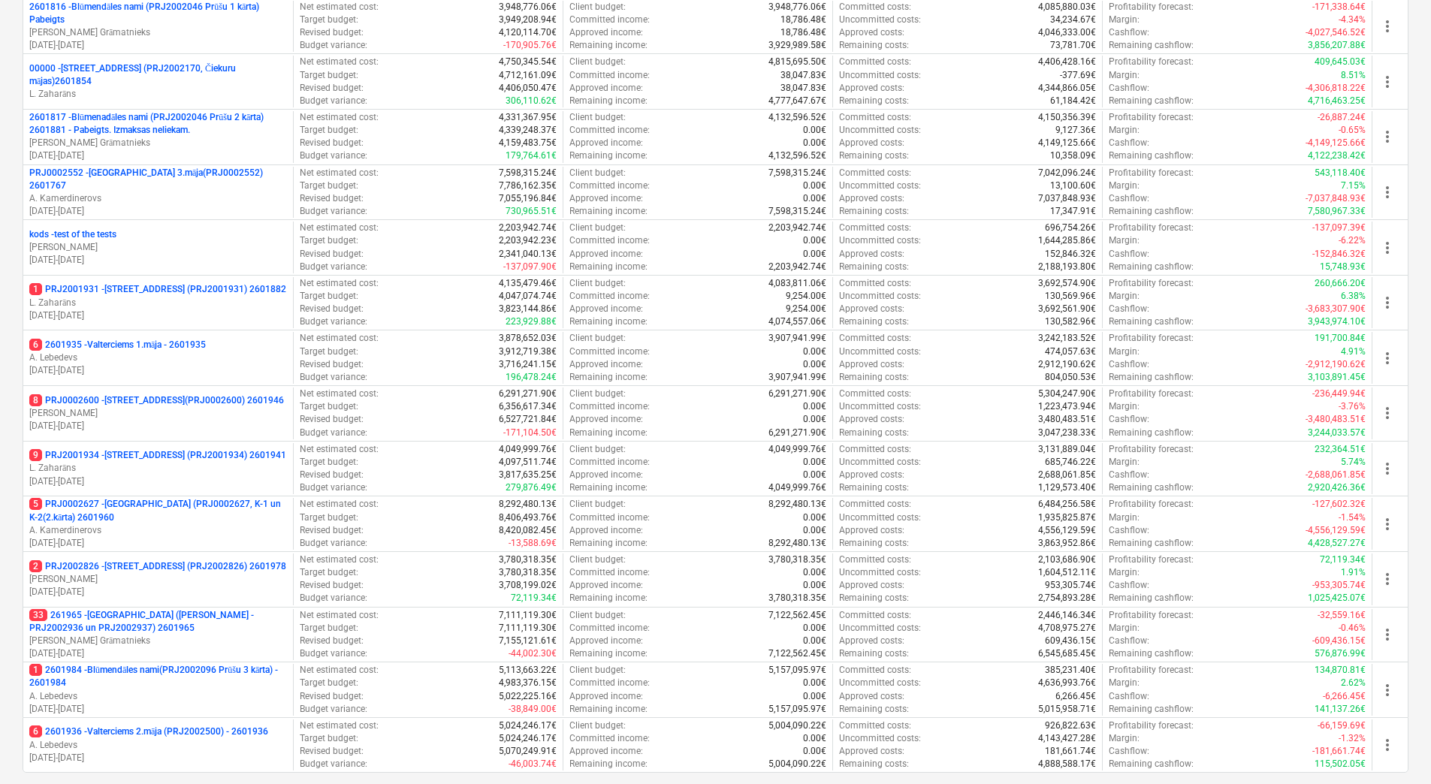
click at [15, 363] on div "Create demo project Create Project My pinned projects Show projects (0) Active …" at bounding box center [715, 315] width 1431 height 1155
click at [8, 198] on div "Create demo project Create Project My pinned projects Show projects (0) Active …" at bounding box center [715, 315] width 1431 height 1155
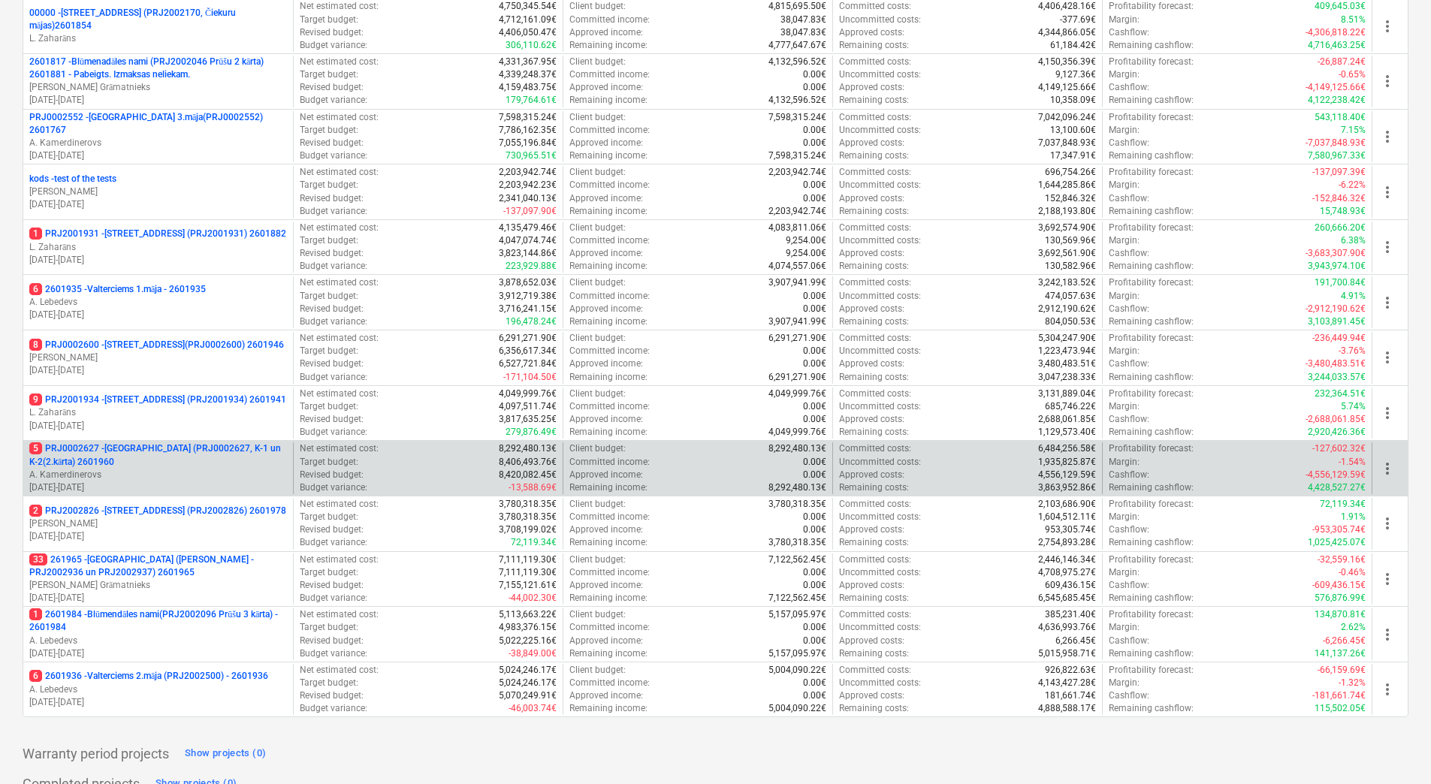
scroll to position [409, 0]
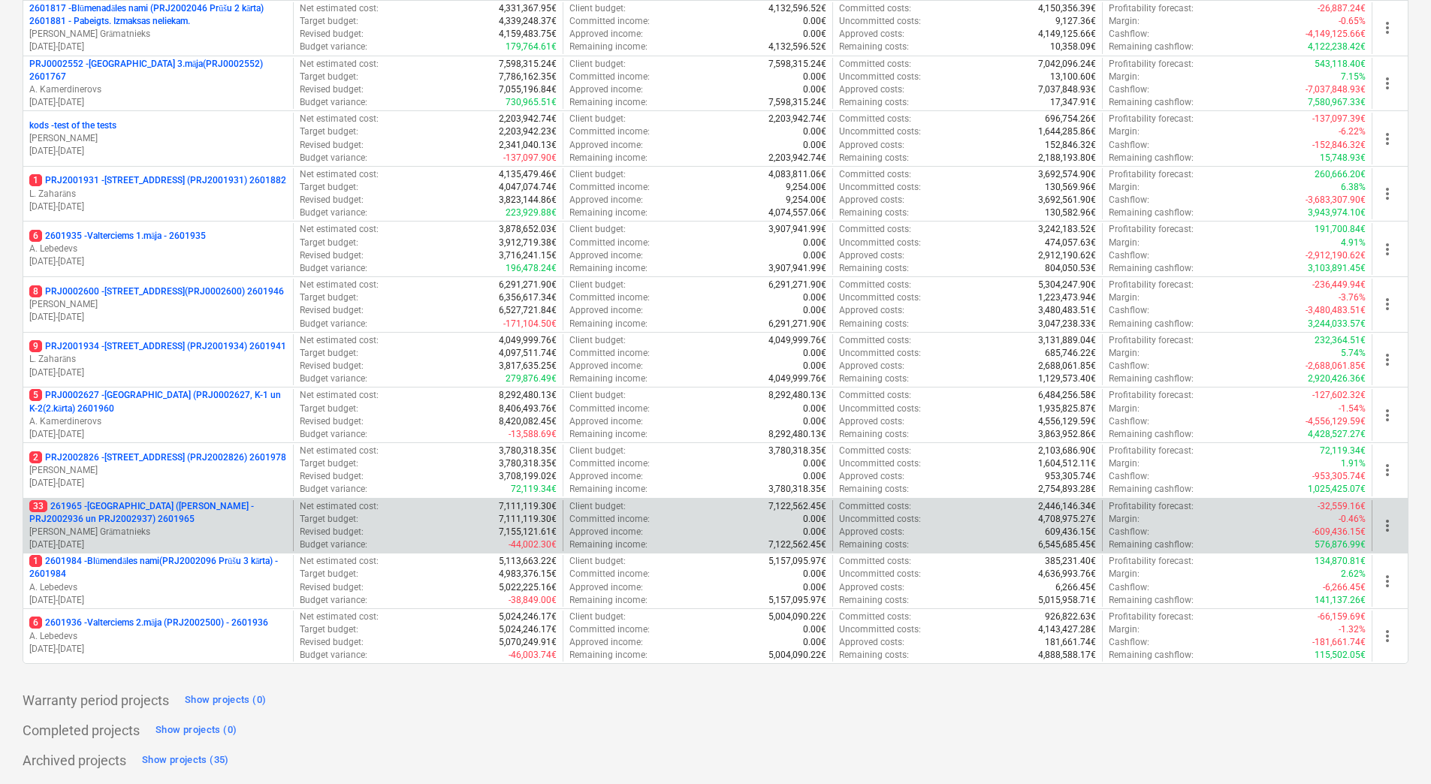
click at [168, 508] on p "33 261965 - [GEOGRAPHIC_DATA] ([PERSON_NAME] - PRJ2002936 un PRJ2002937) 2601965" at bounding box center [158, 513] width 258 height 26
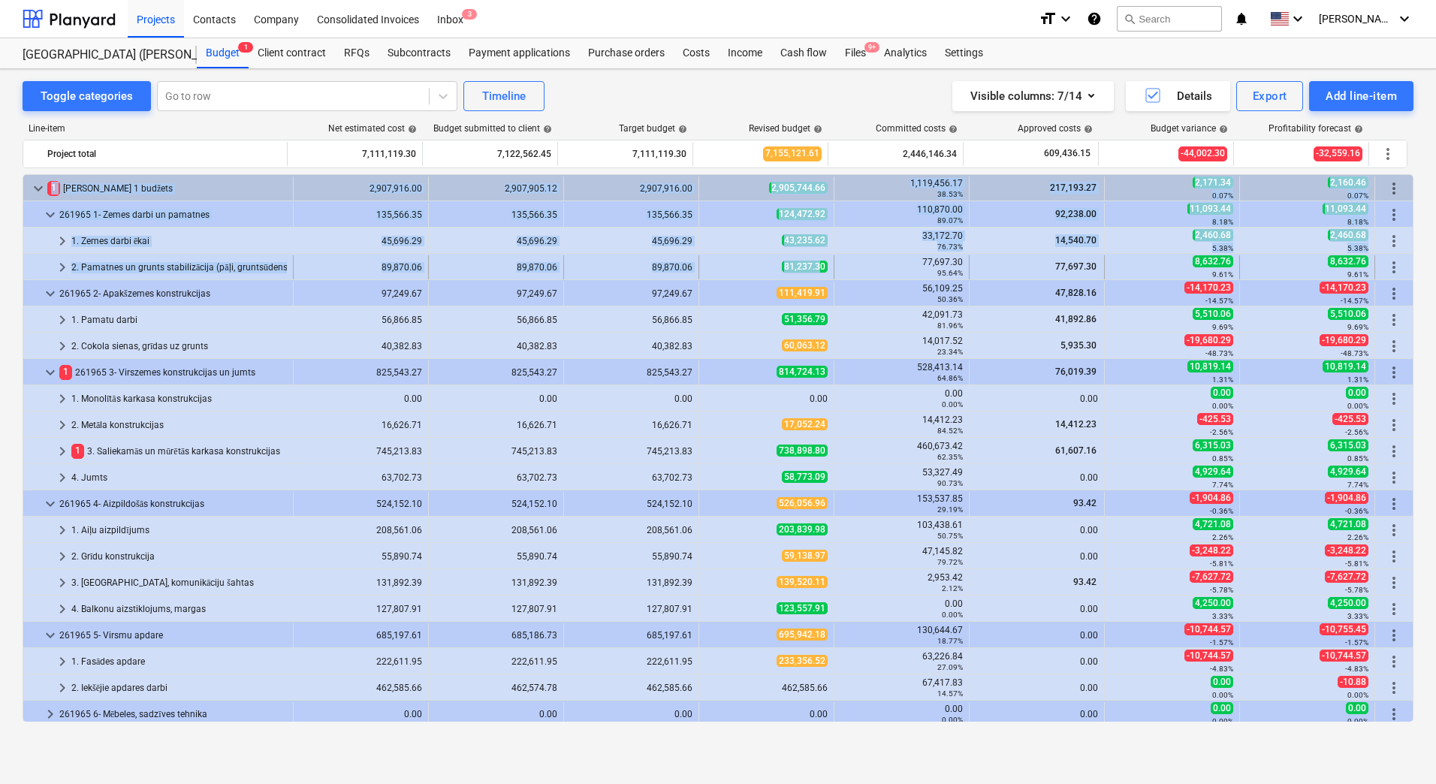
drag, startPoint x: 767, startPoint y: 273, endPoint x: 816, endPoint y: 267, distance: 49.9
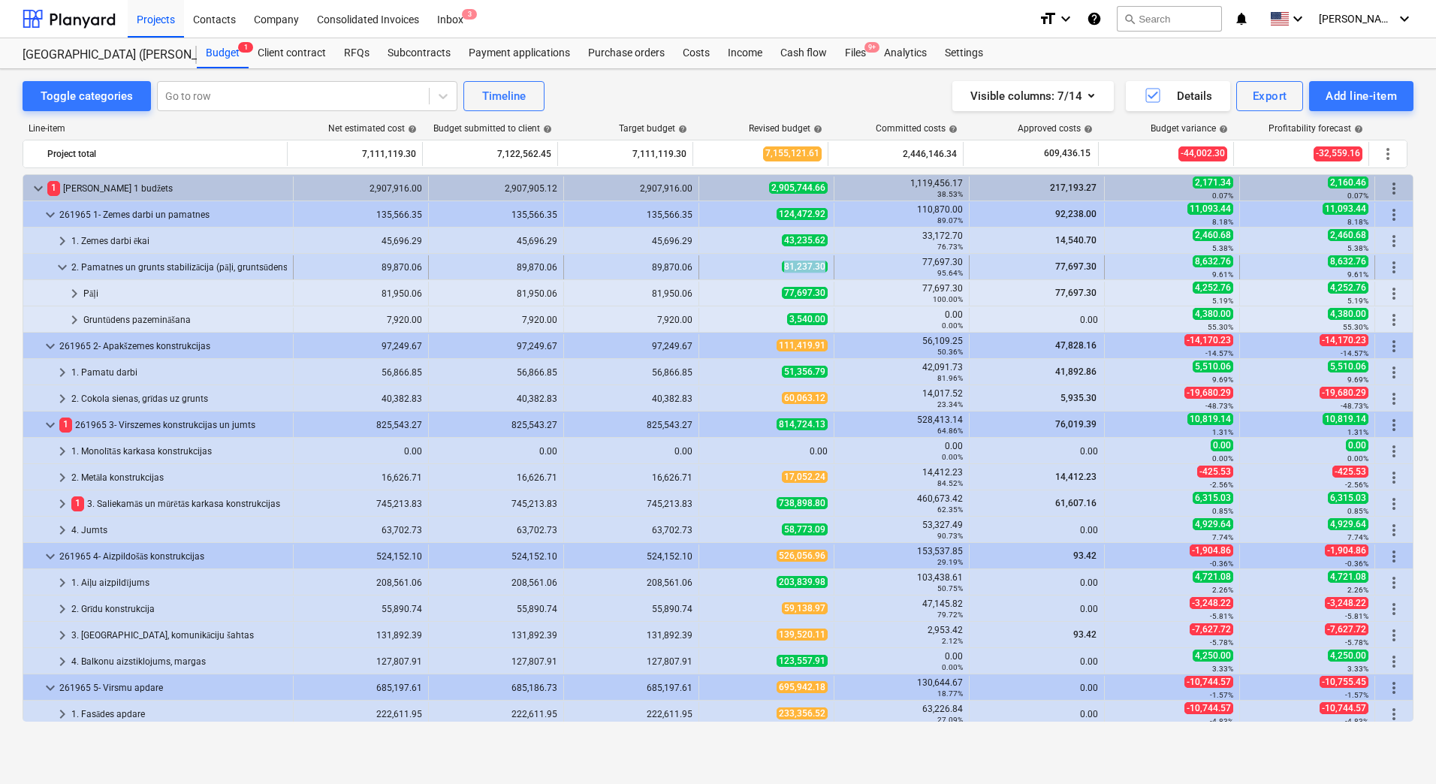
drag, startPoint x: 740, startPoint y: 270, endPoint x: 822, endPoint y: 269, distance: 81.9
click at [822, 269] on div "81,237.30" at bounding box center [766, 267] width 122 height 13
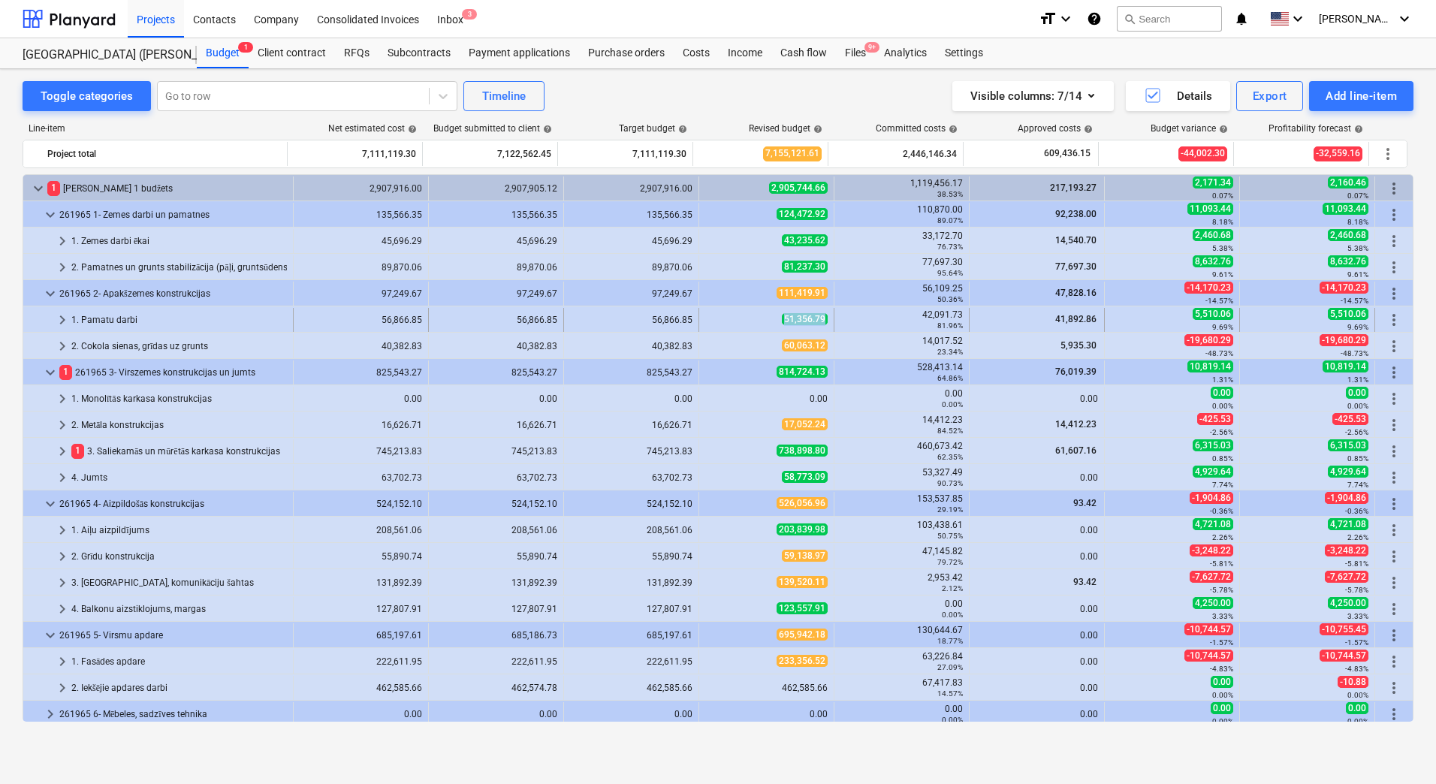
click at [822, 319] on div "51,356.79" at bounding box center [766, 320] width 135 height 24
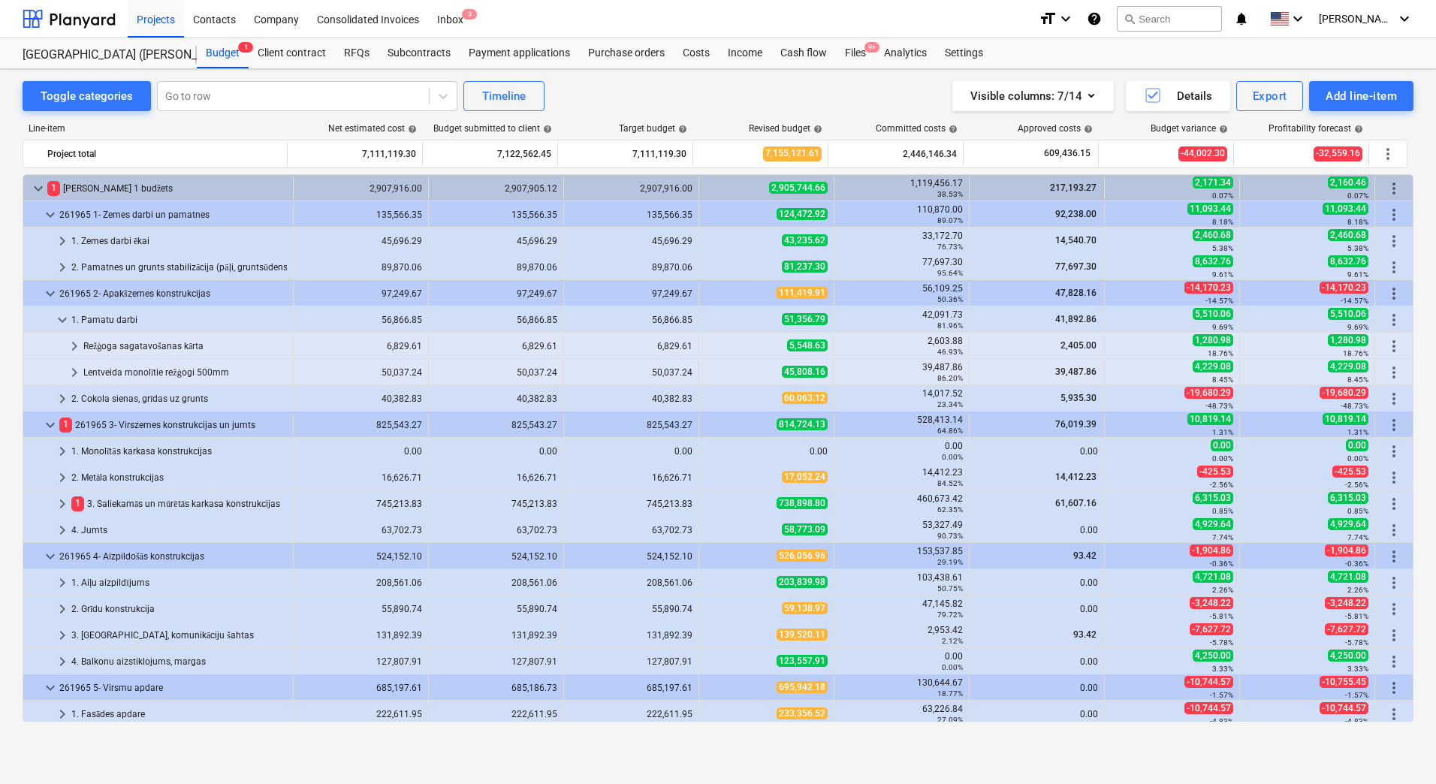
click at [822, 319] on div "51,356.79" at bounding box center [766, 320] width 135 height 24
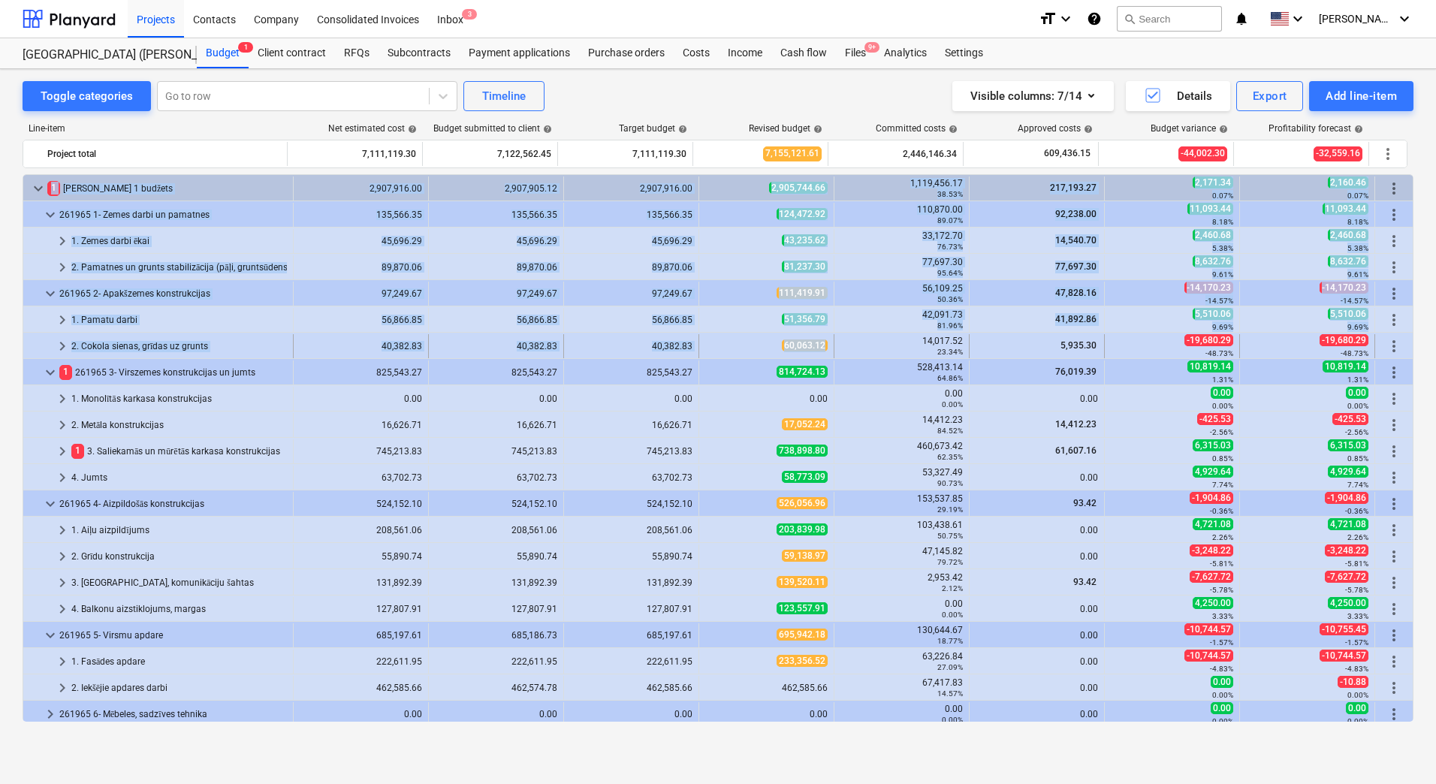
click at [820, 345] on span "60,063.12" at bounding box center [805, 345] width 46 height 12
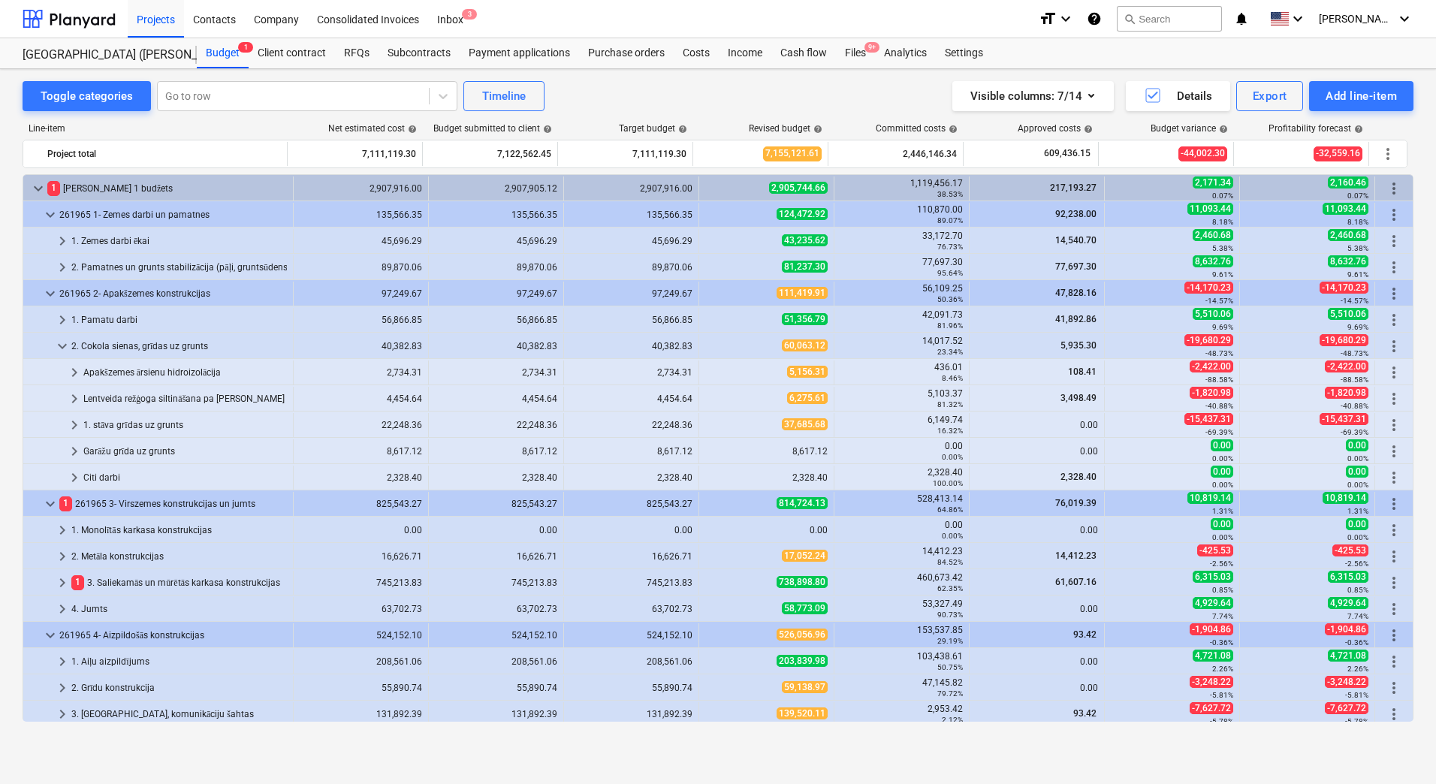
click at [820, 345] on span "60,063.12" at bounding box center [805, 345] width 46 height 12
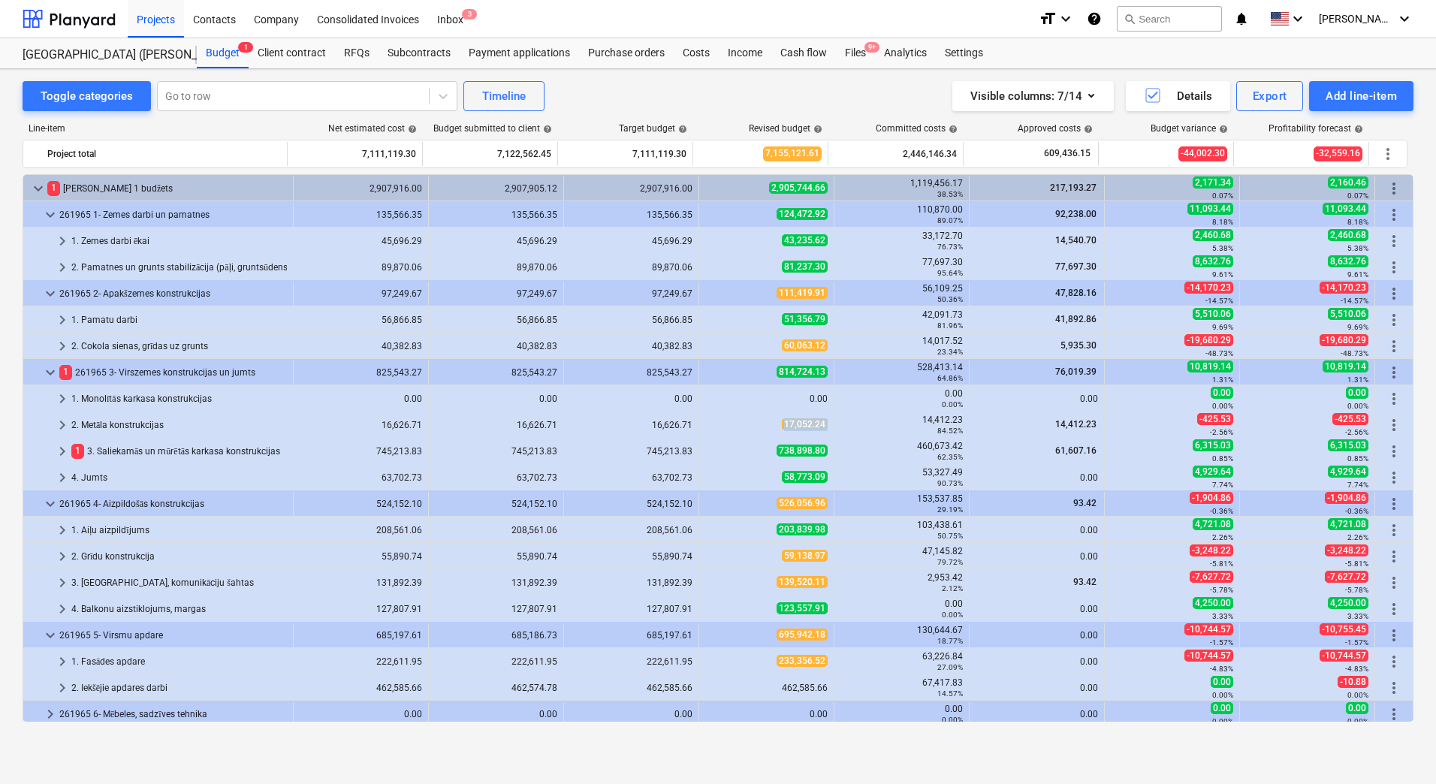
click at [829, 424] on div "keyboard_arrow_right 2. Metāla konstrukcijas 16,626.71 16,626.71 16,626.71 17,0…" at bounding box center [717, 425] width 1389 height 24
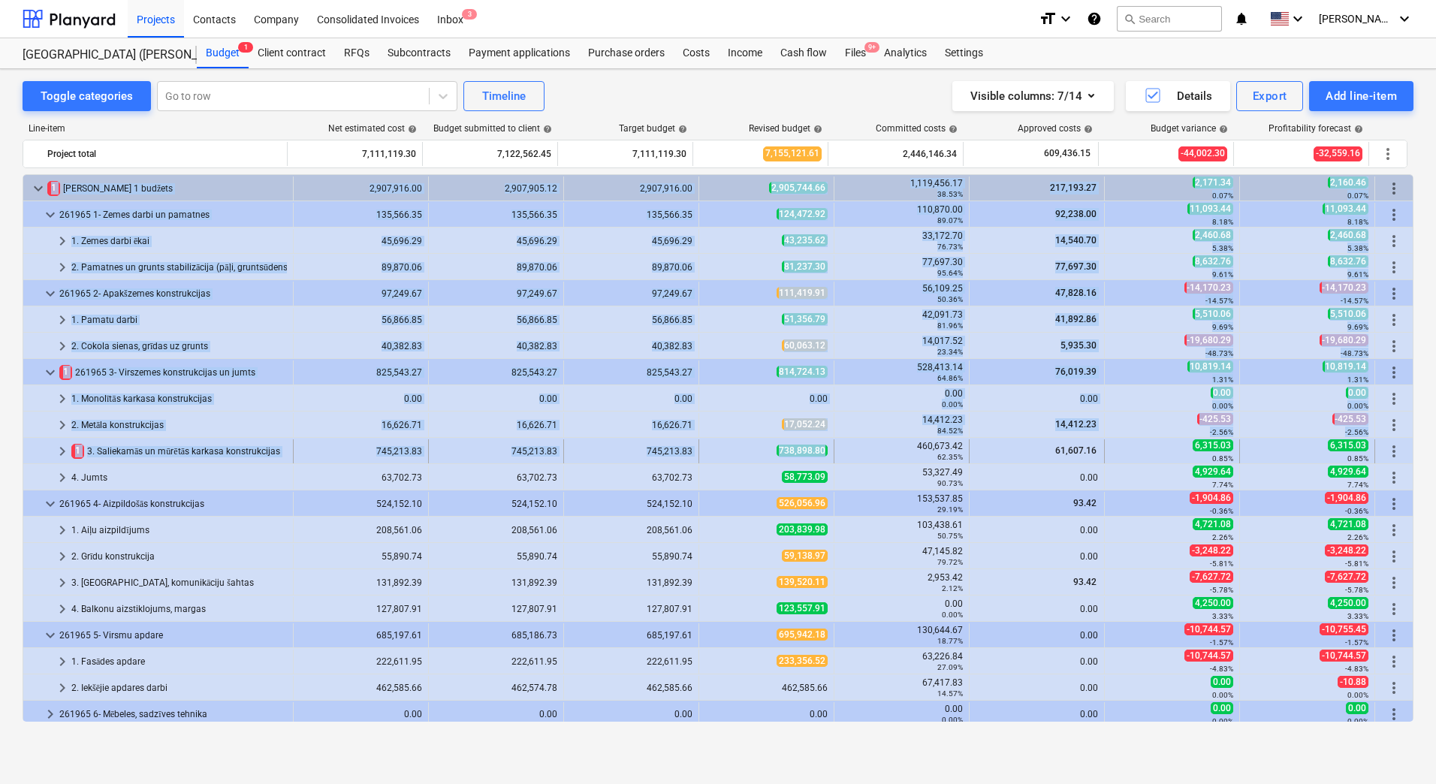
drag, startPoint x: 818, startPoint y: 450, endPoint x: 757, endPoint y: 453, distance: 60.9
click at [757, 453] on div "738,898.80" at bounding box center [766, 451] width 122 height 13
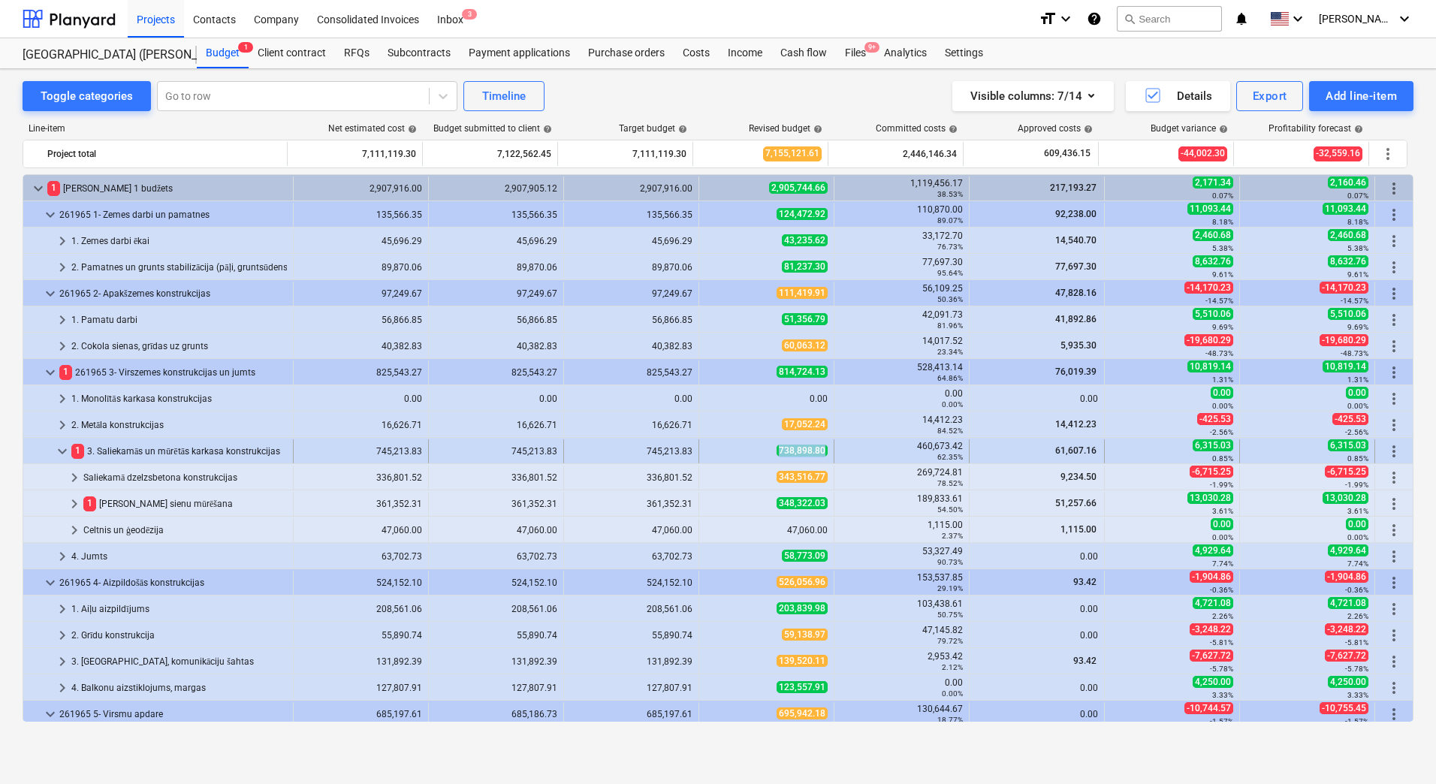
drag, startPoint x: 757, startPoint y: 453, endPoint x: 819, endPoint y: 448, distance: 62.6
click at [819, 448] on div "738,898.80" at bounding box center [766, 451] width 122 height 13
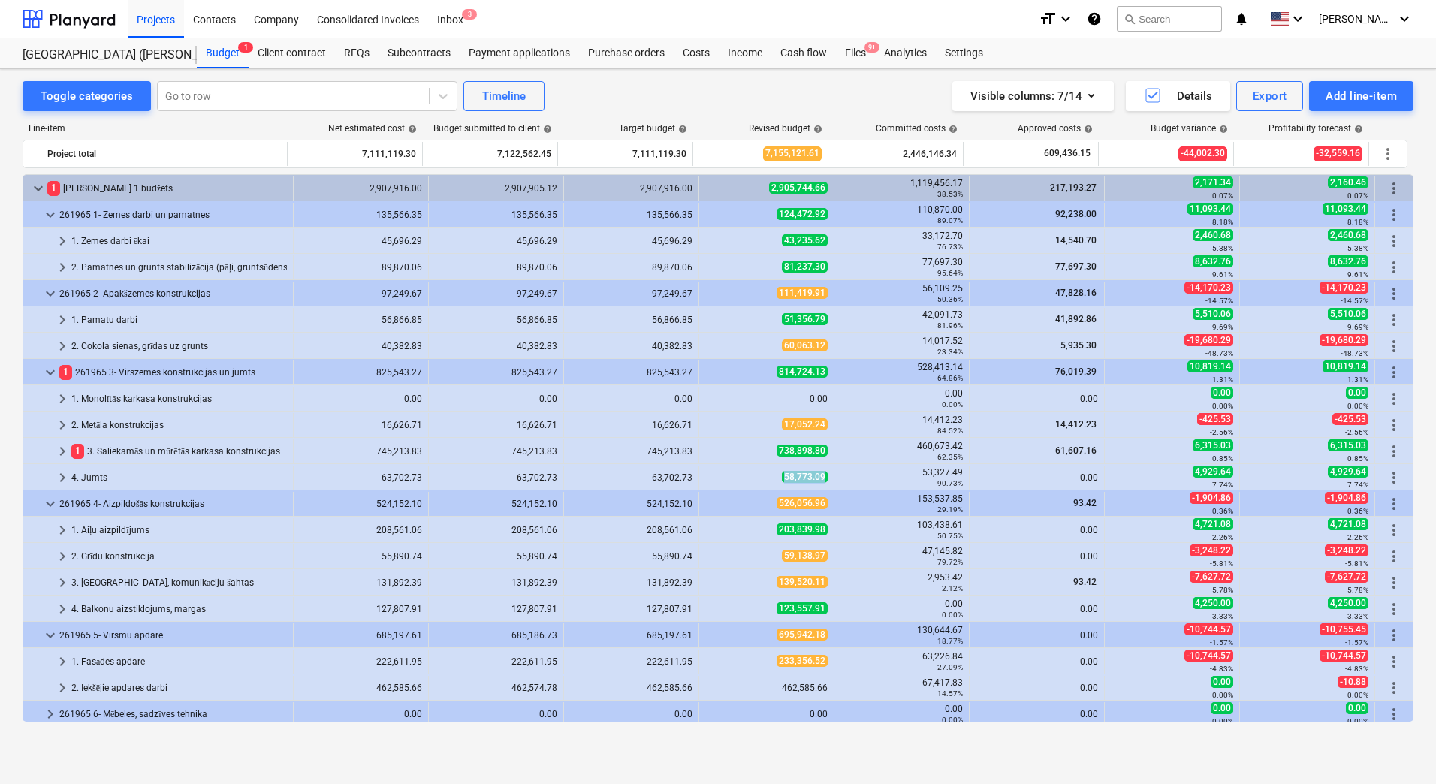
click at [825, 477] on div "58,773.09" at bounding box center [766, 478] width 135 height 24
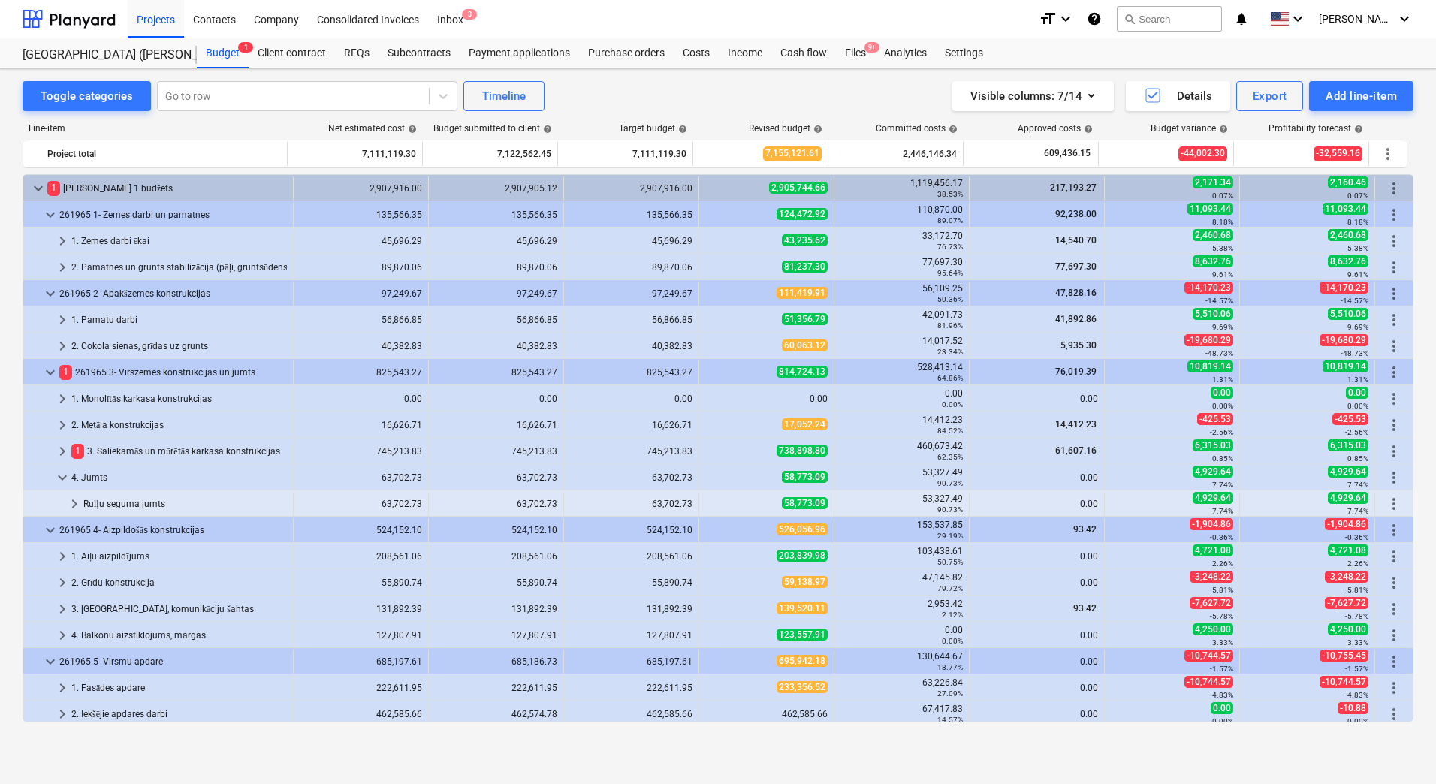
click at [825, 477] on div "58,773.09" at bounding box center [766, 478] width 135 height 24
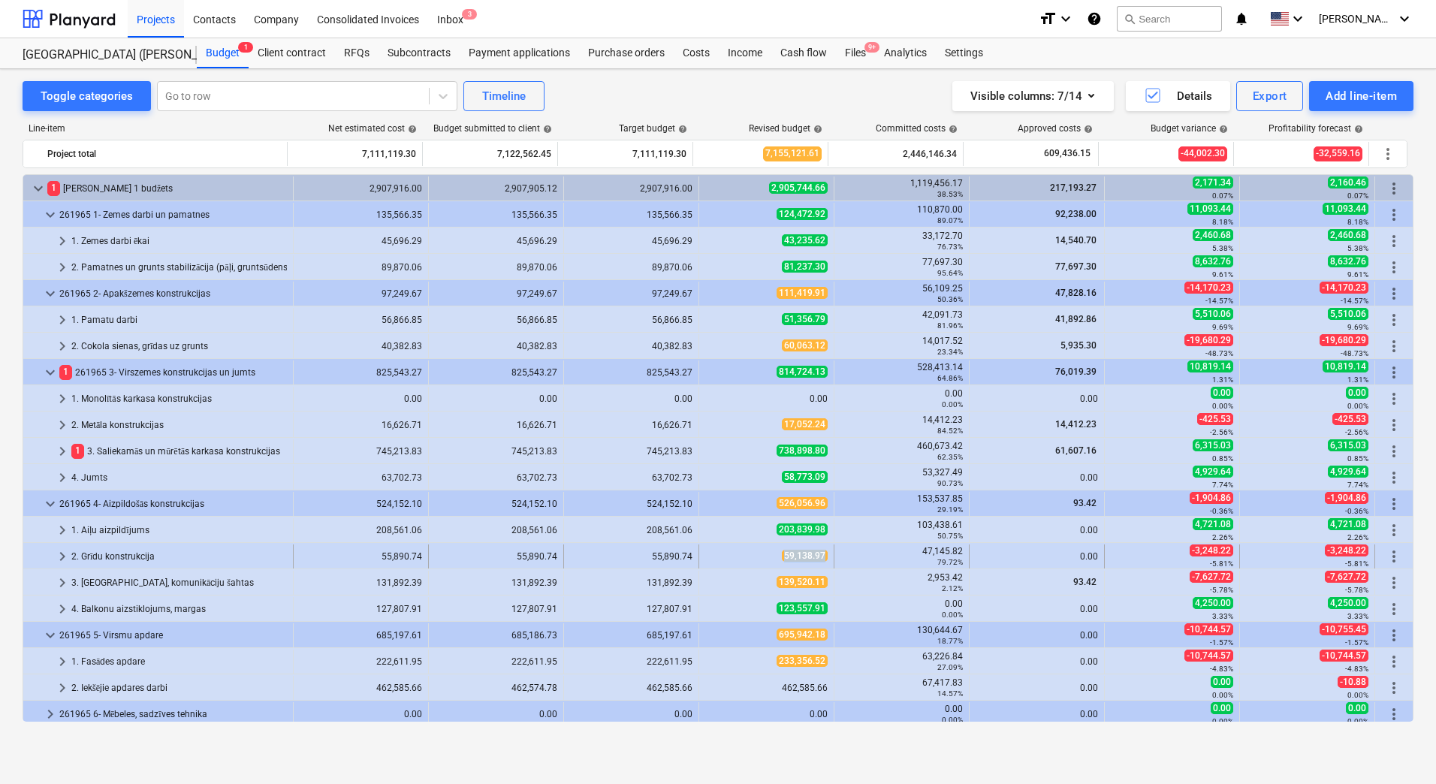
click at [821, 552] on div "59,138.97" at bounding box center [766, 556] width 122 height 13
drag, startPoint x: 762, startPoint y: 585, endPoint x: 819, endPoint y: 582, distance: 57.2
click at [819, 582] on div "139,520.11" at bounding box center [766, 582] width 122 height 13
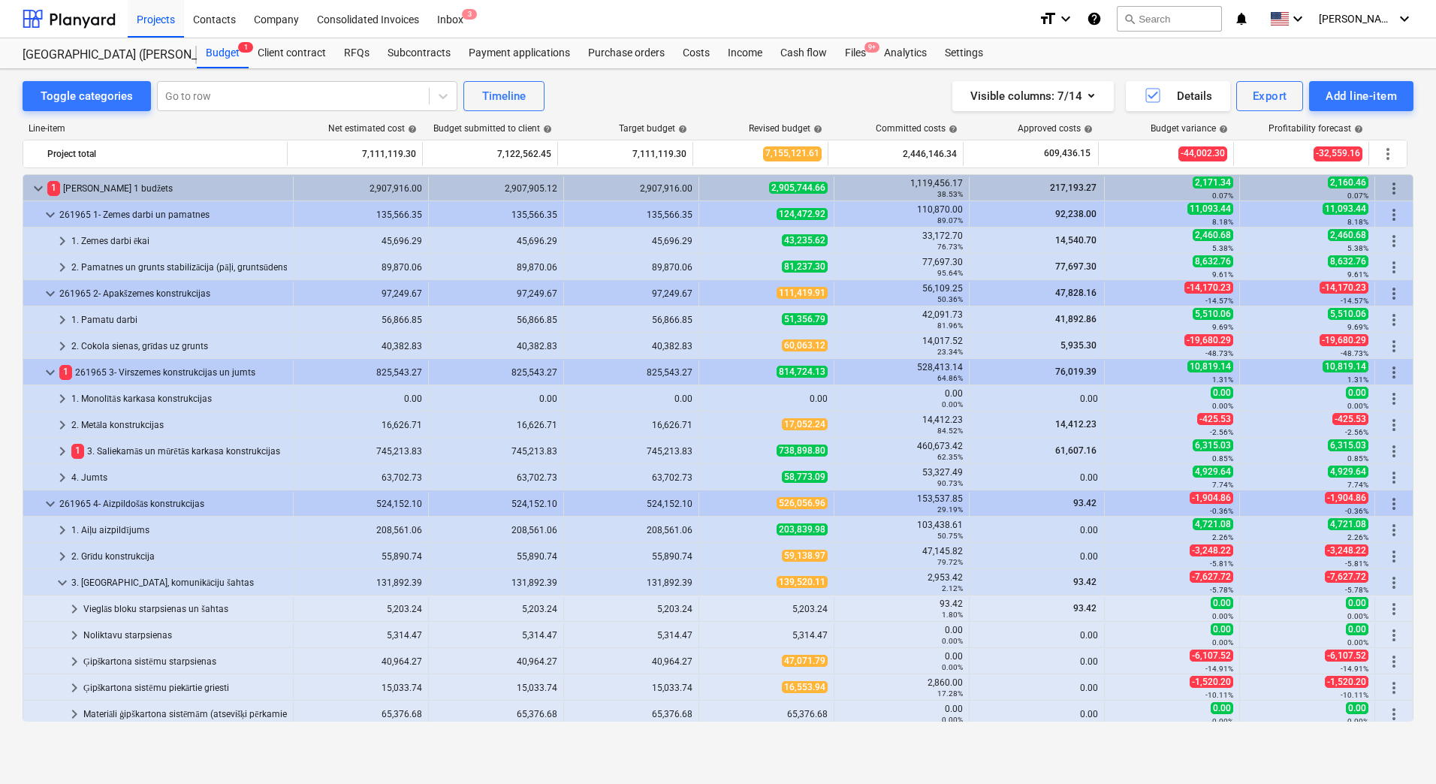
click at [819, 582] on span "139,520.11" at bounding box center [802, 582] width 51 height 12
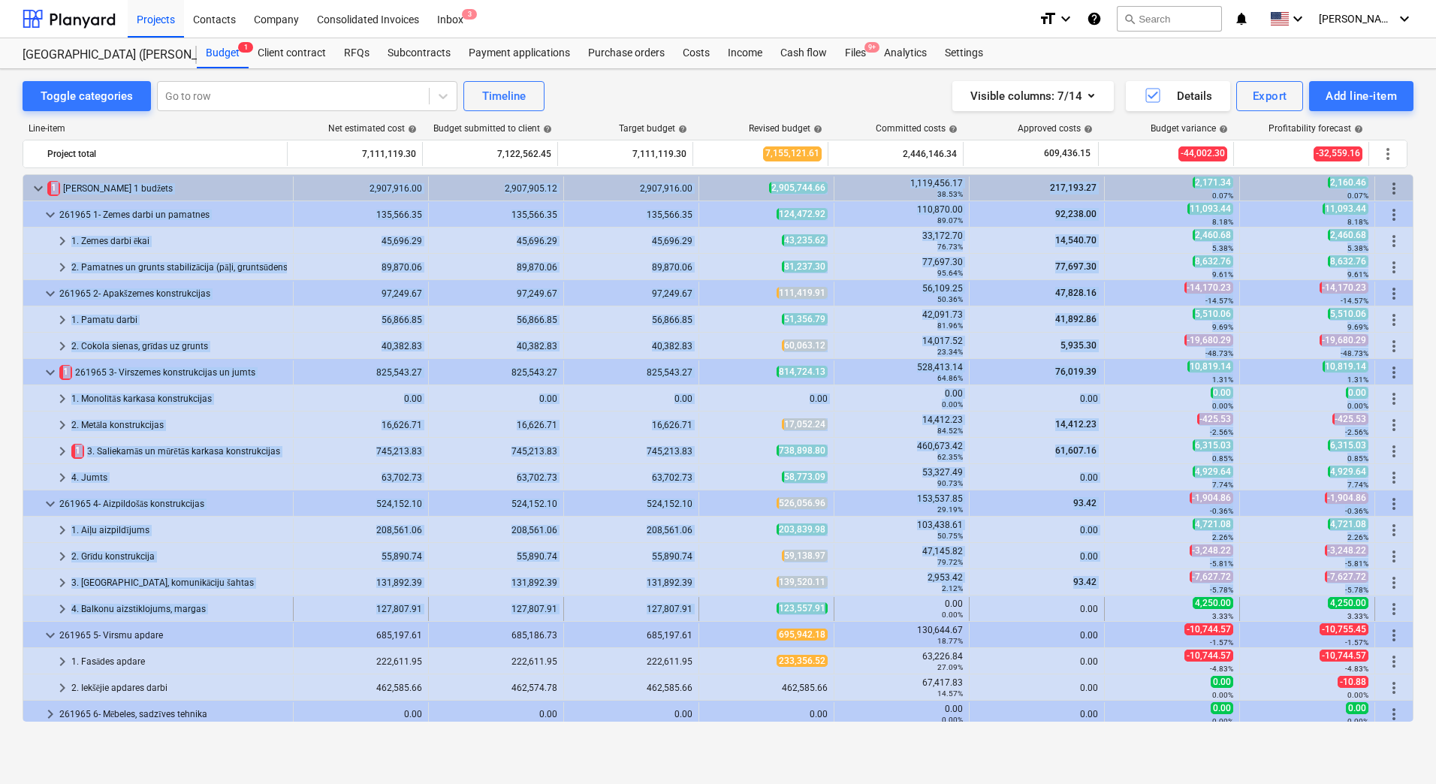
click at [822, 608] on div "123,557.91" at bounding box center [766, 609] width 135 height 24
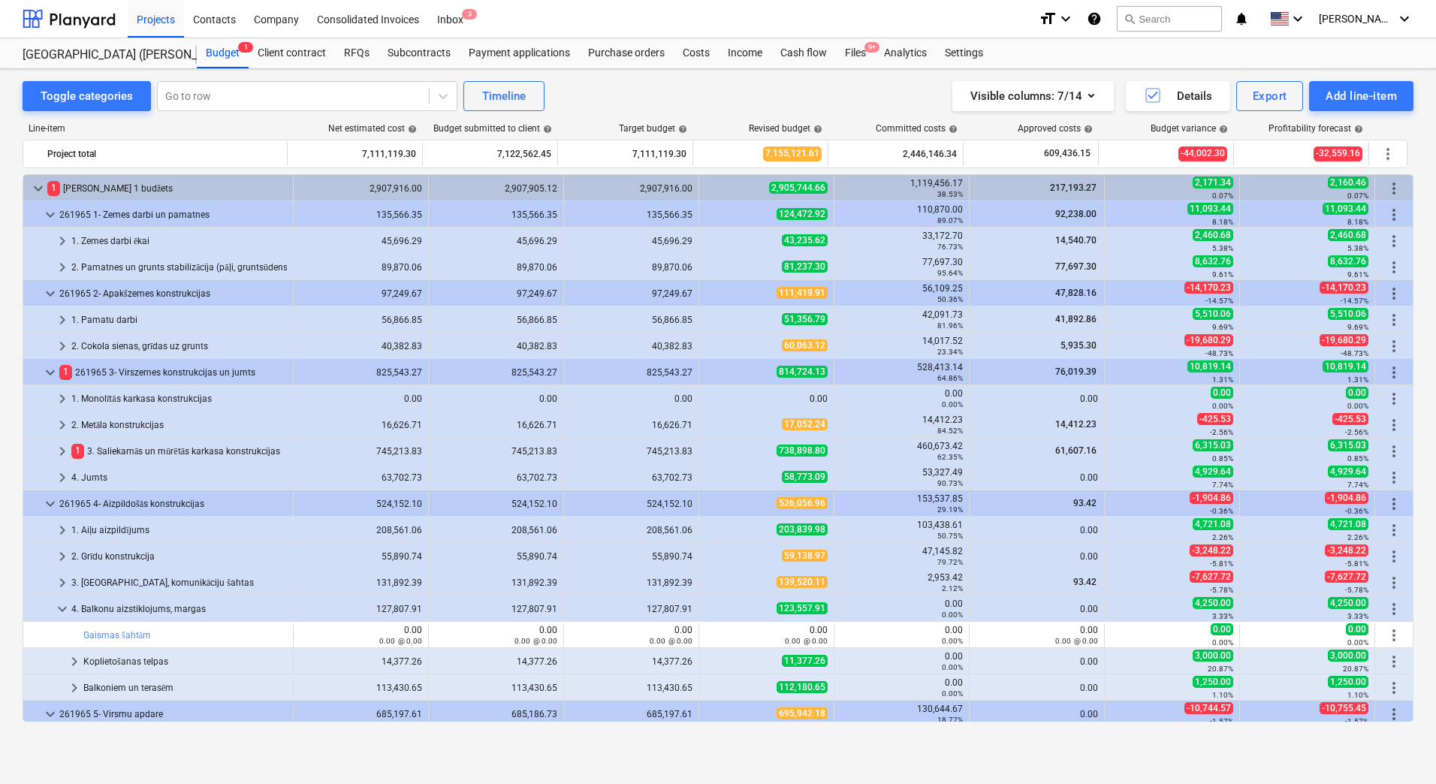
click at [822, 608] on div "123,557.91" at bounding box center [766, 609] width 135 height 24
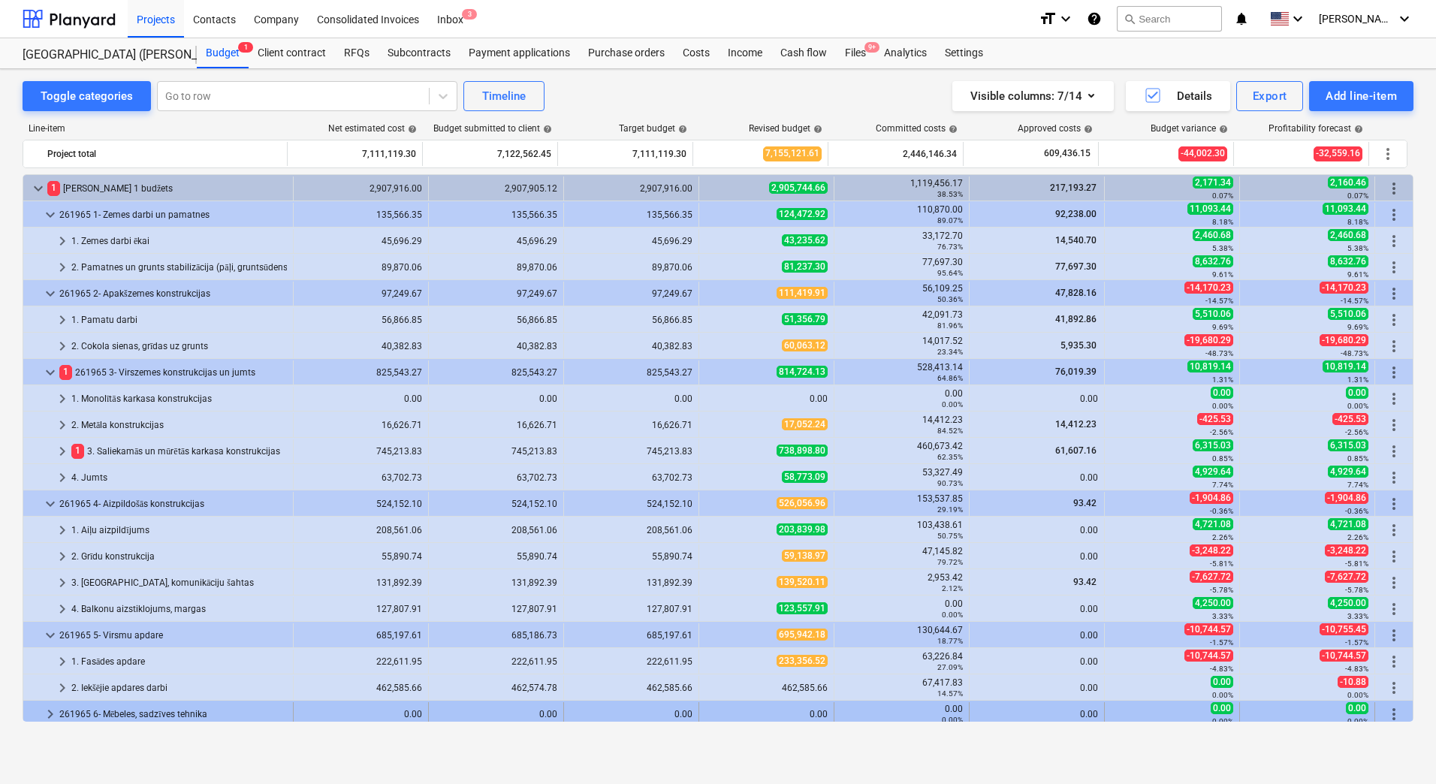
scroll to position [225, 0]
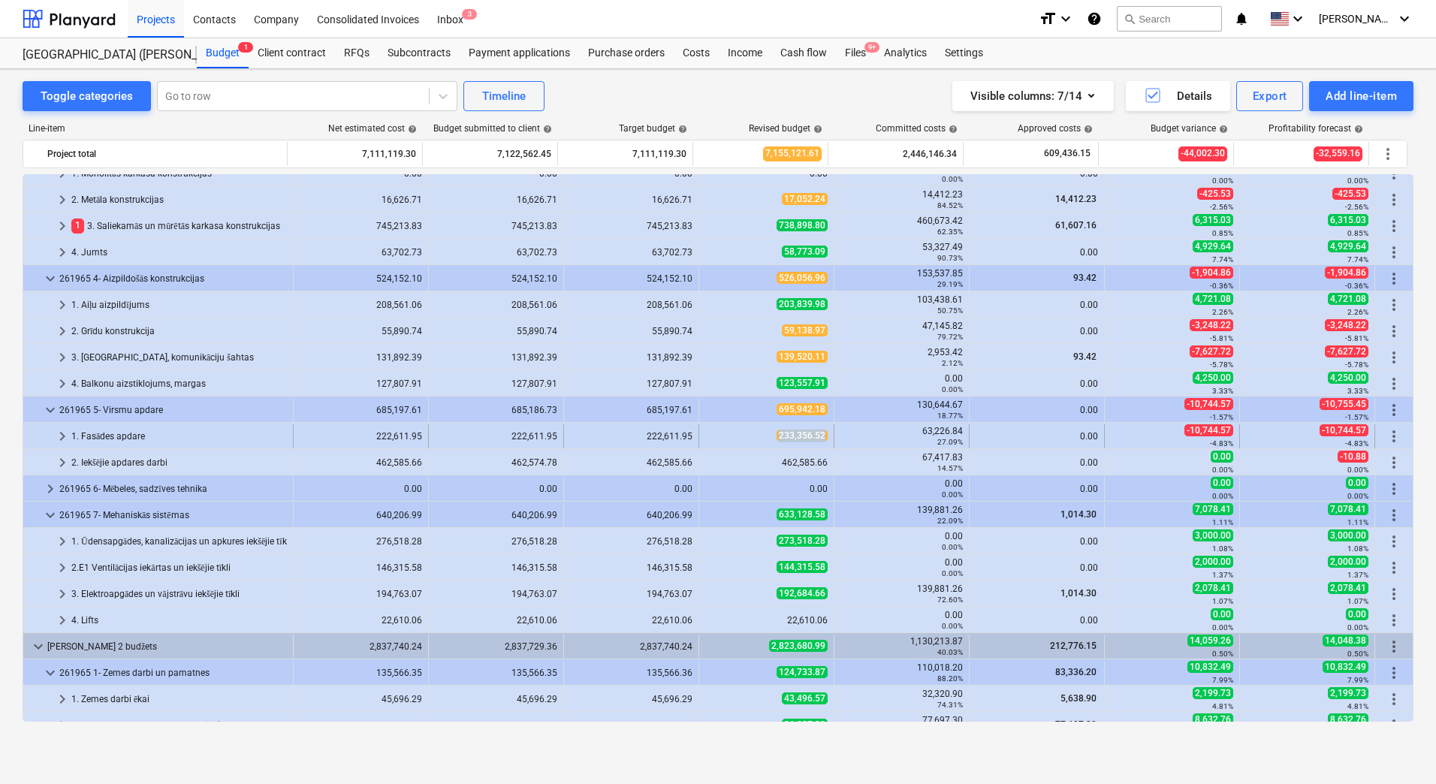
click at [822, 434] on span "233,356.52" at bounding box center [802, 436] width 51 height 12
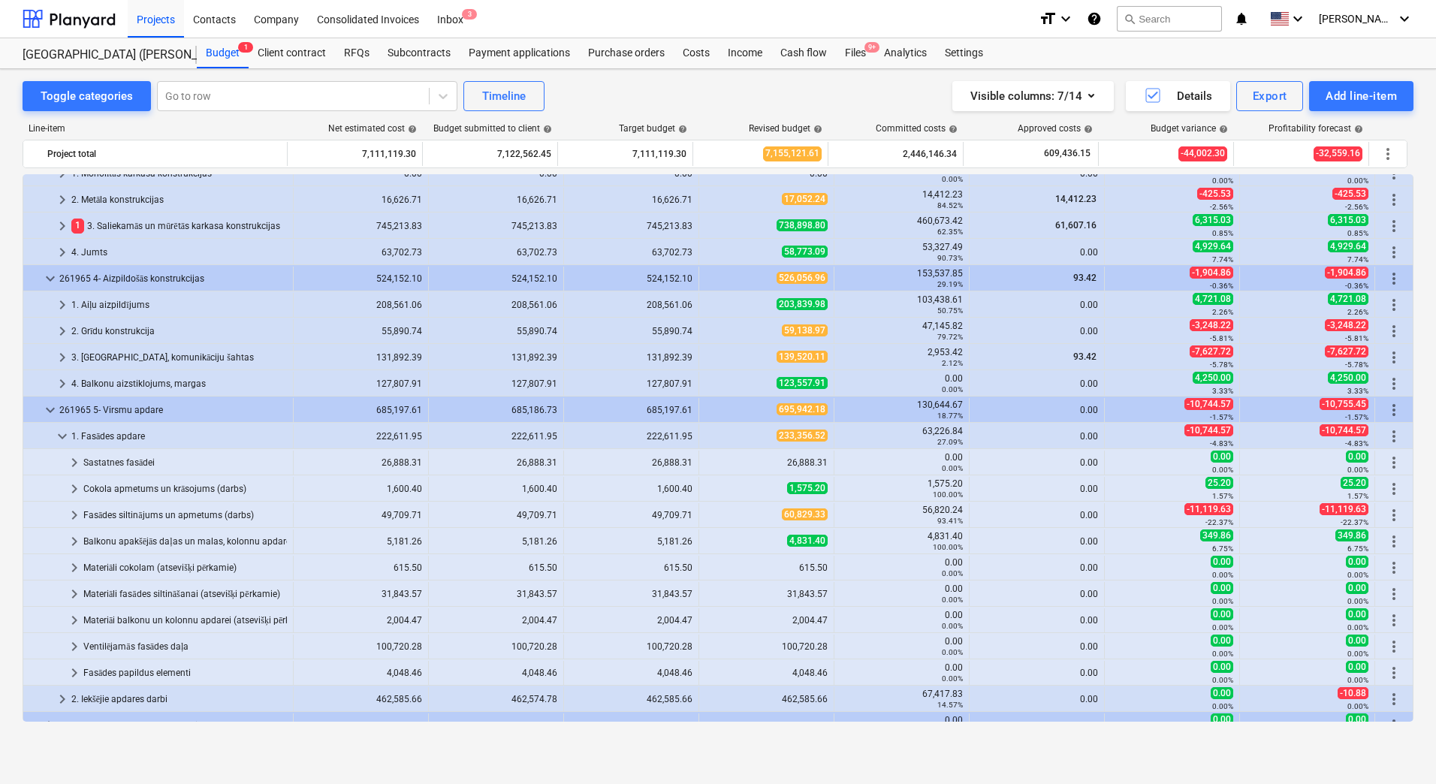
click at [822, 434] on span "233,356.52" at bounding box center [802, 436] width 51 height 12
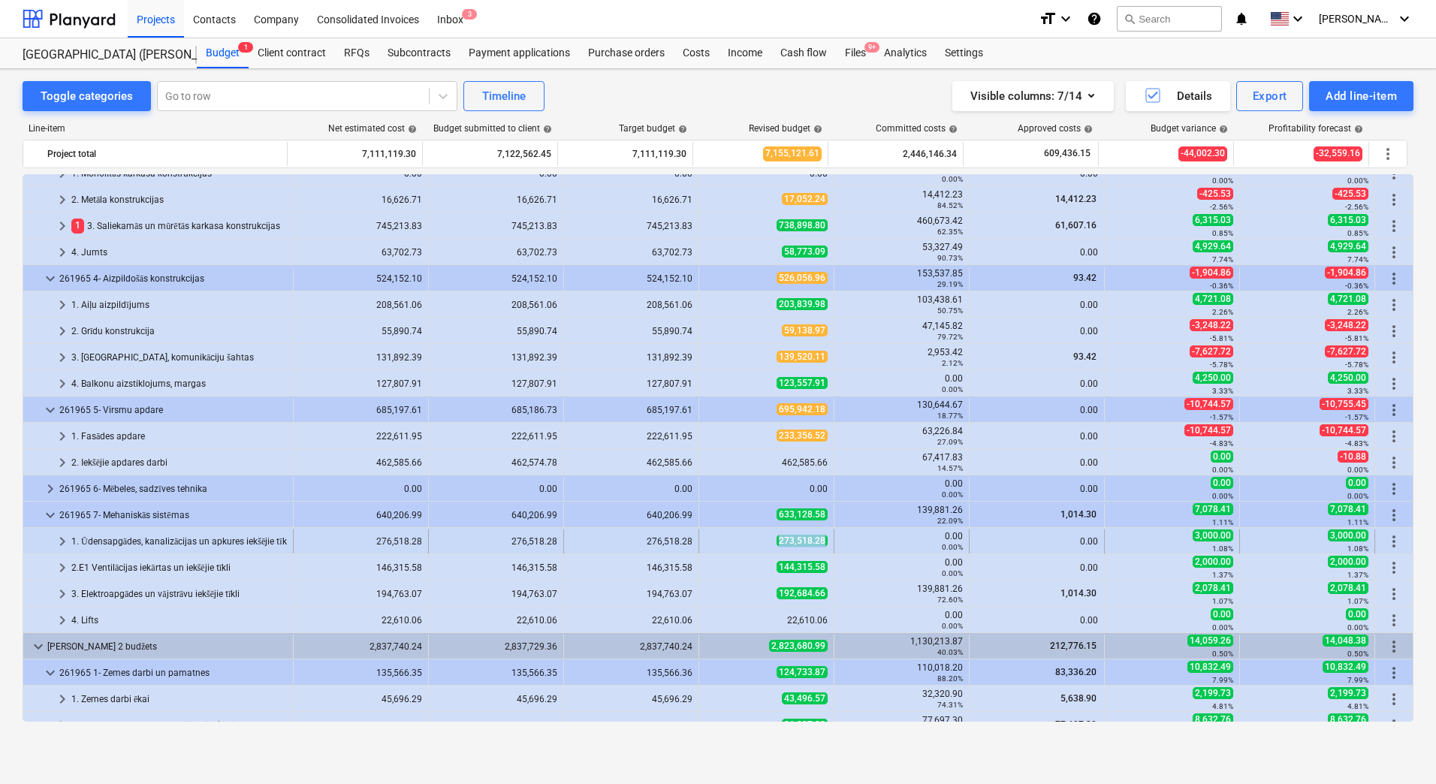
drag, startPoint x: 758, startPoint y: 543, endPoint x: 821, endPoint y: 542, distance: 63.1
click at [821, 542] on div "273,518.28" at bounding box center [766, 541] width 122 height 13
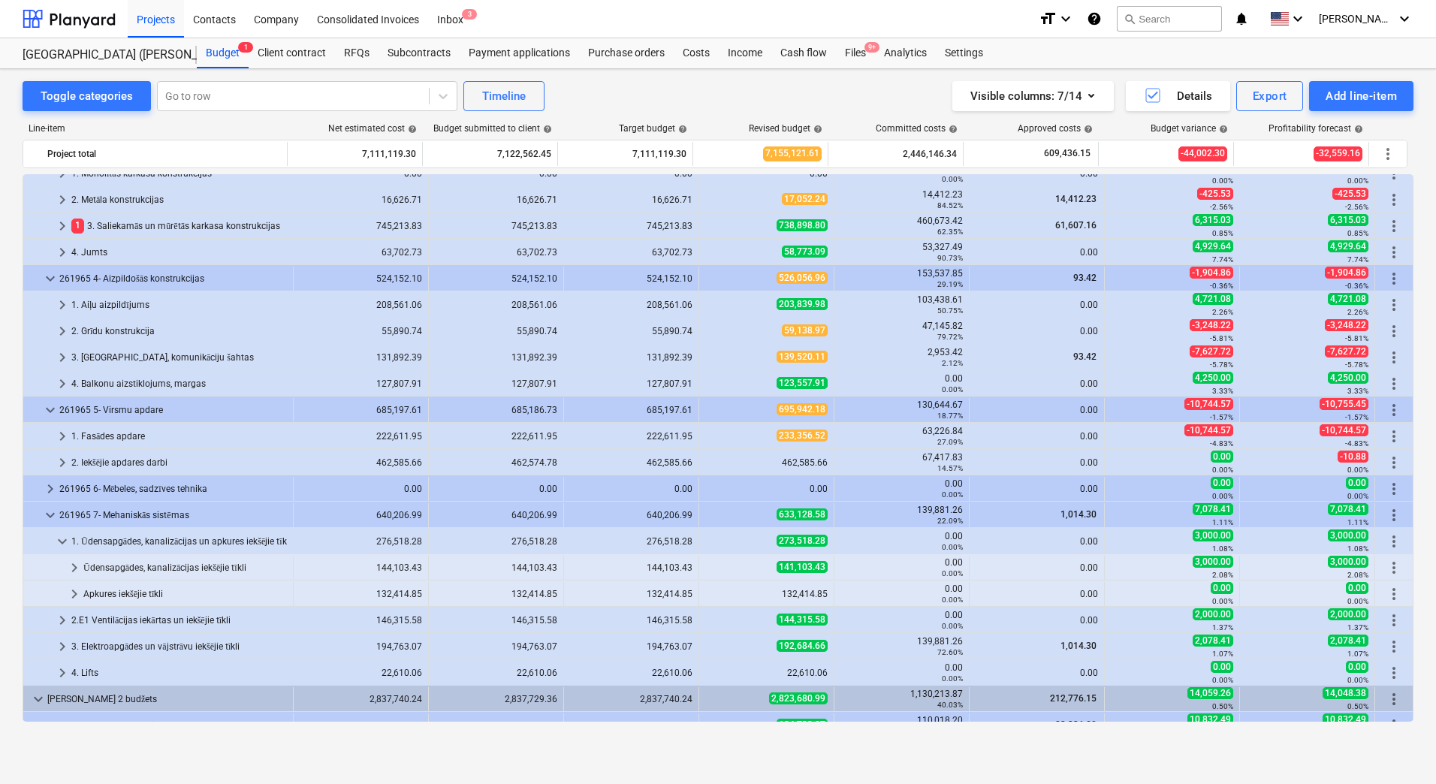
click at [821, 542] on span "273,518.28" at bounding box center [802, 541] width 51 height 12
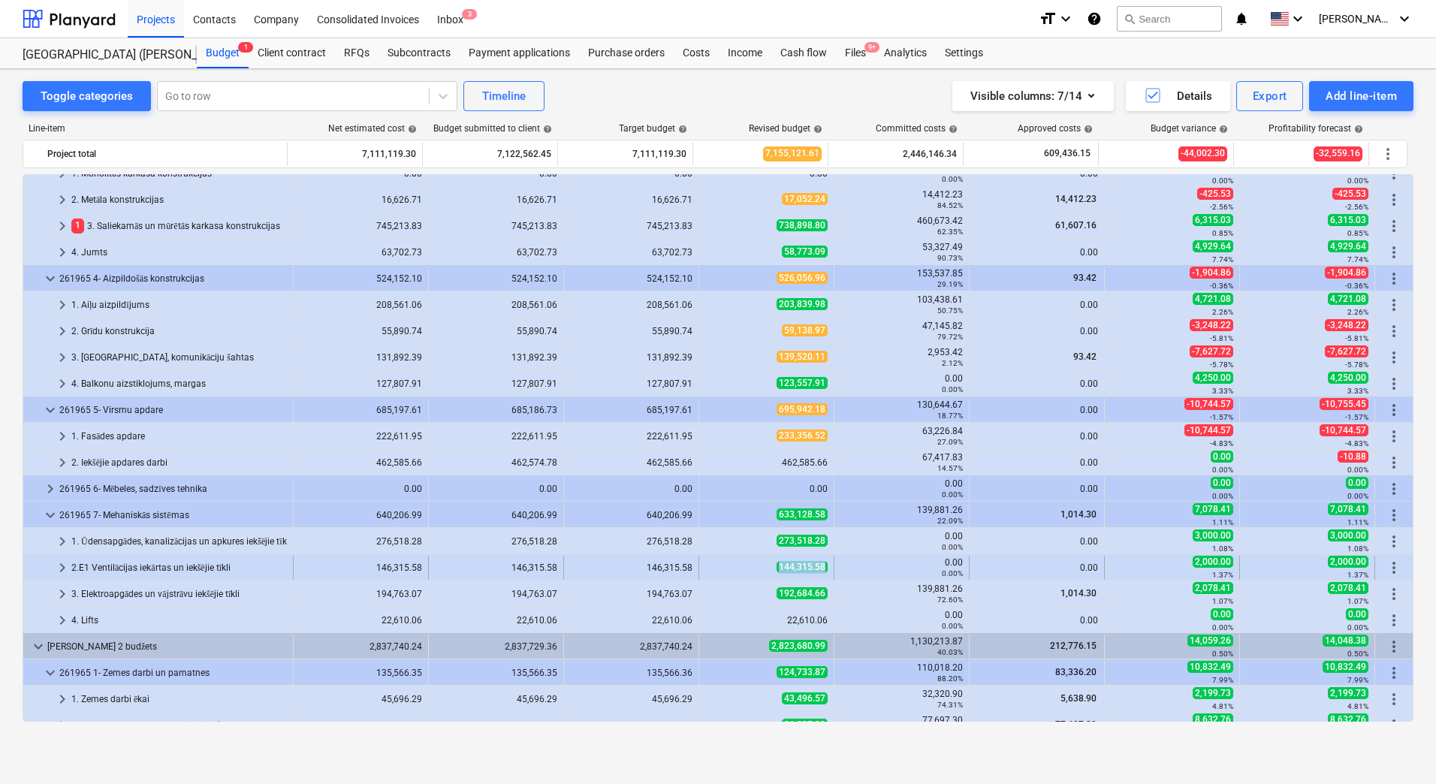
click at [825, 566] on div "144,315.58" at bounding box center [766, 568] width 135 height 24
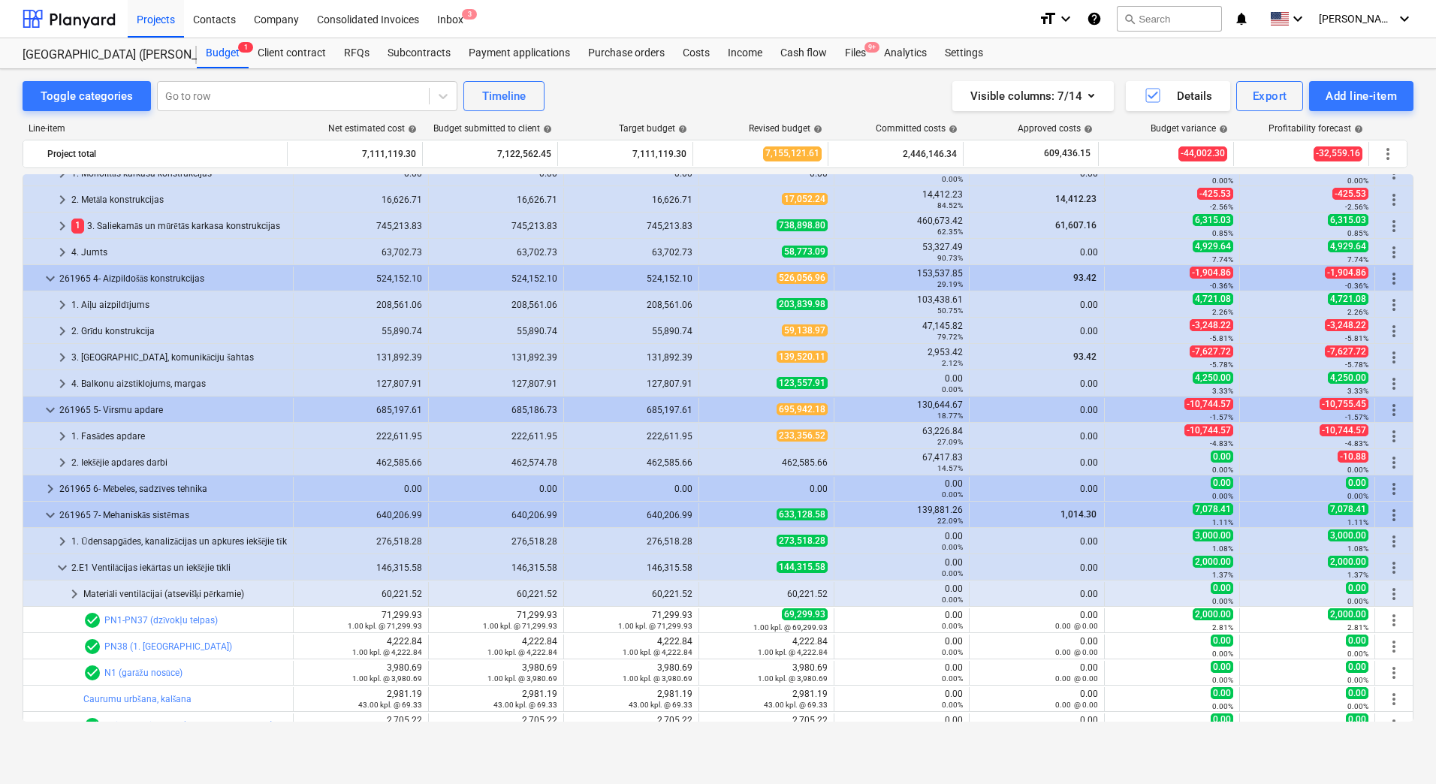
click at [825, 566] on div "144,315.58" at bounding box center [766, 568] width 135 height 24
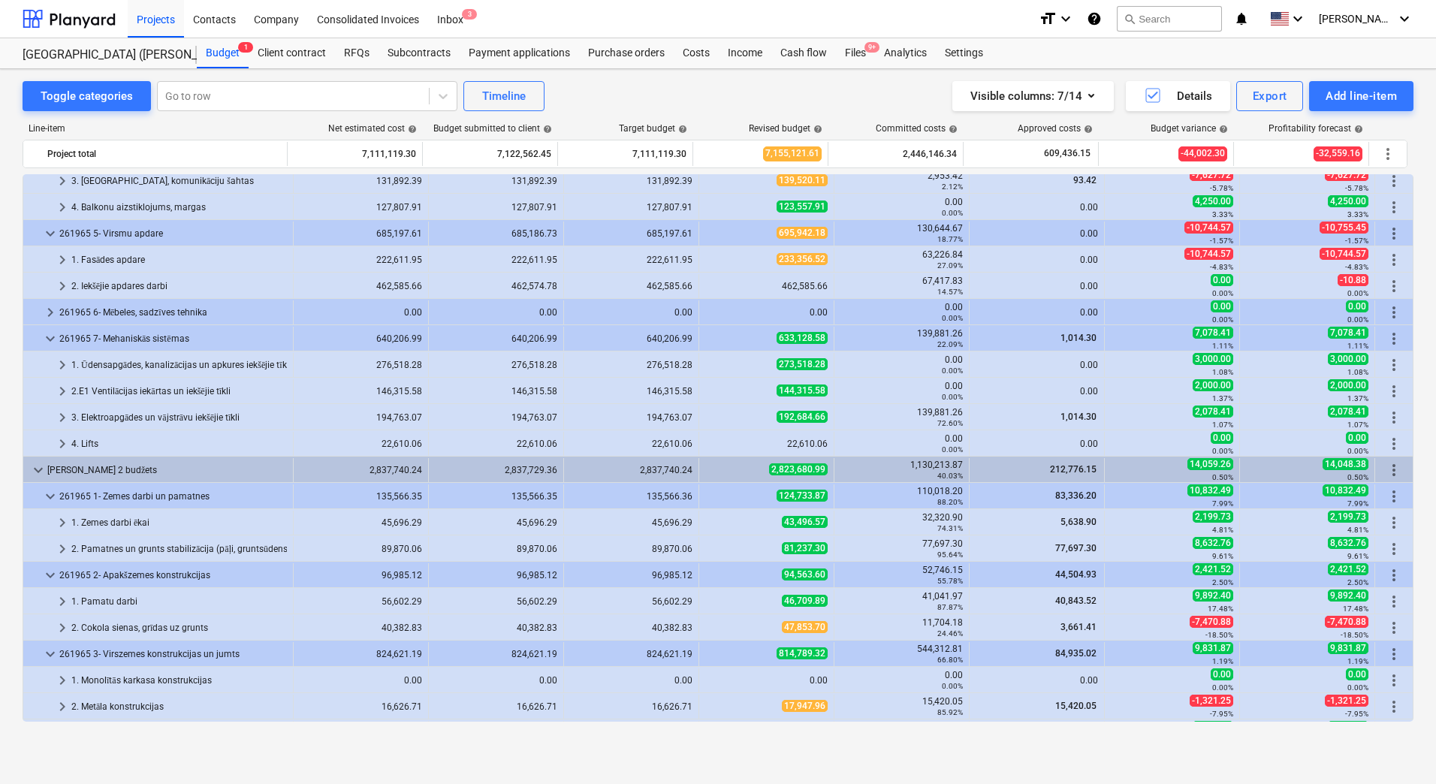
scroll to position [601, 0]
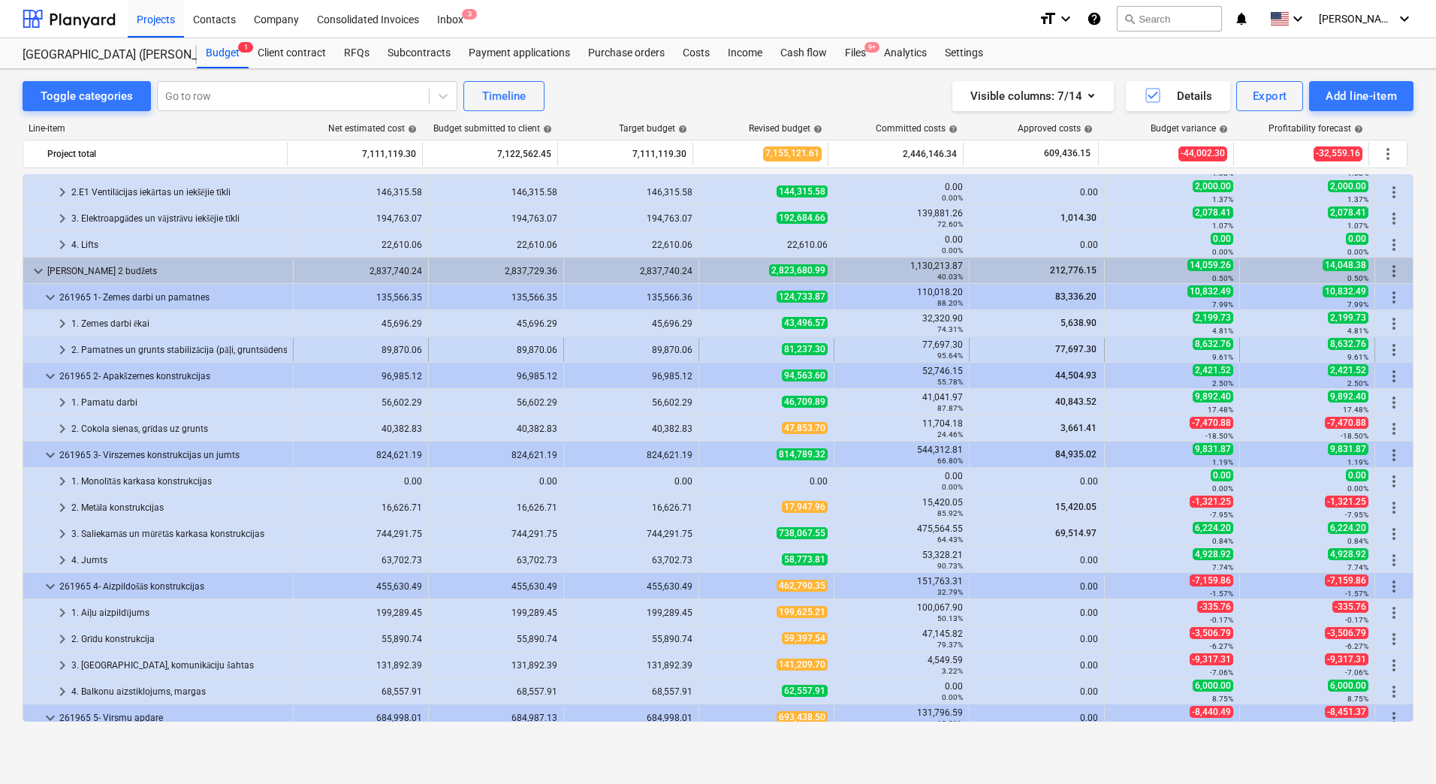
drag, startPoint x: 777, startPoint y: 347, endPoint x: 819, endPoint y: 350, distance: 42.2
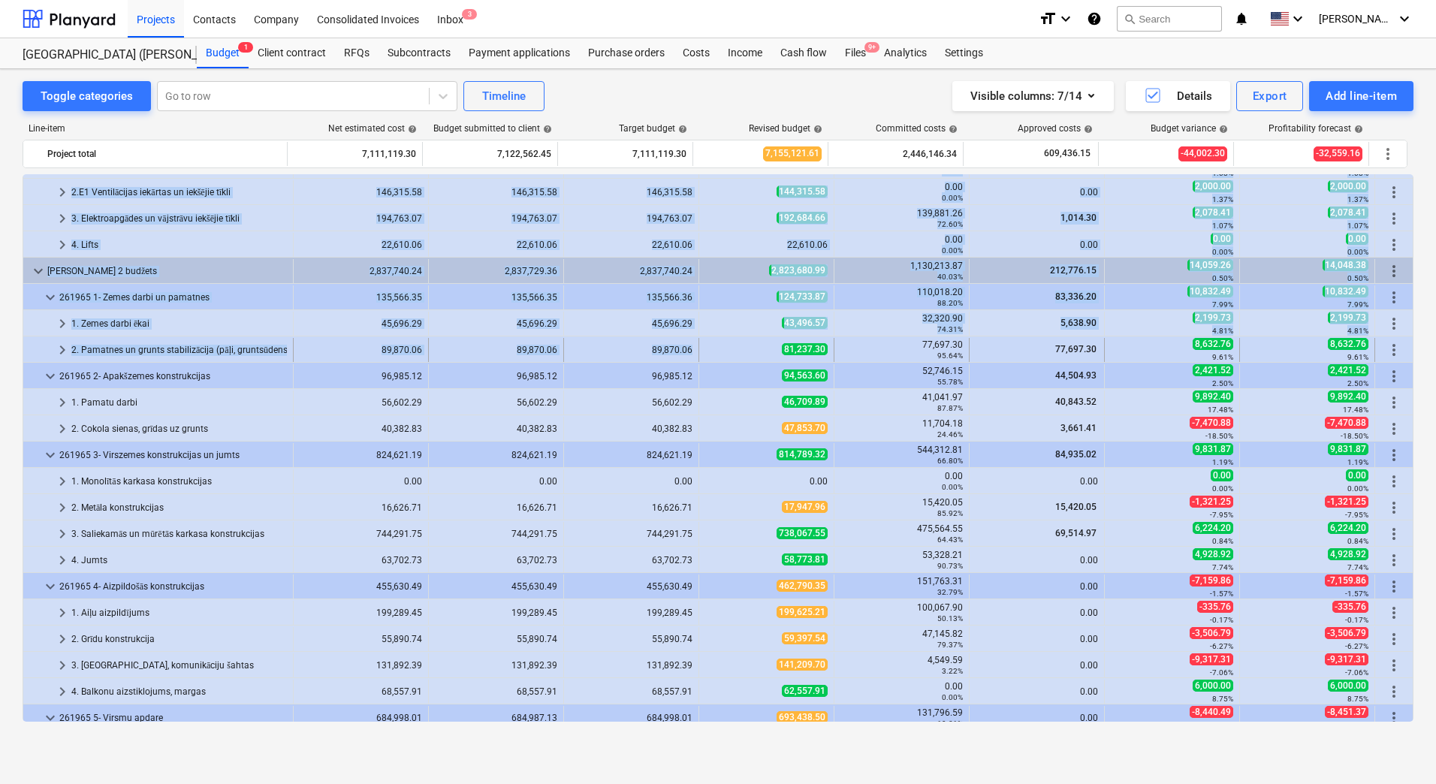
click at [742, 353] on div "81,237.30" at bounding box center [766, 349] width 122 height 13
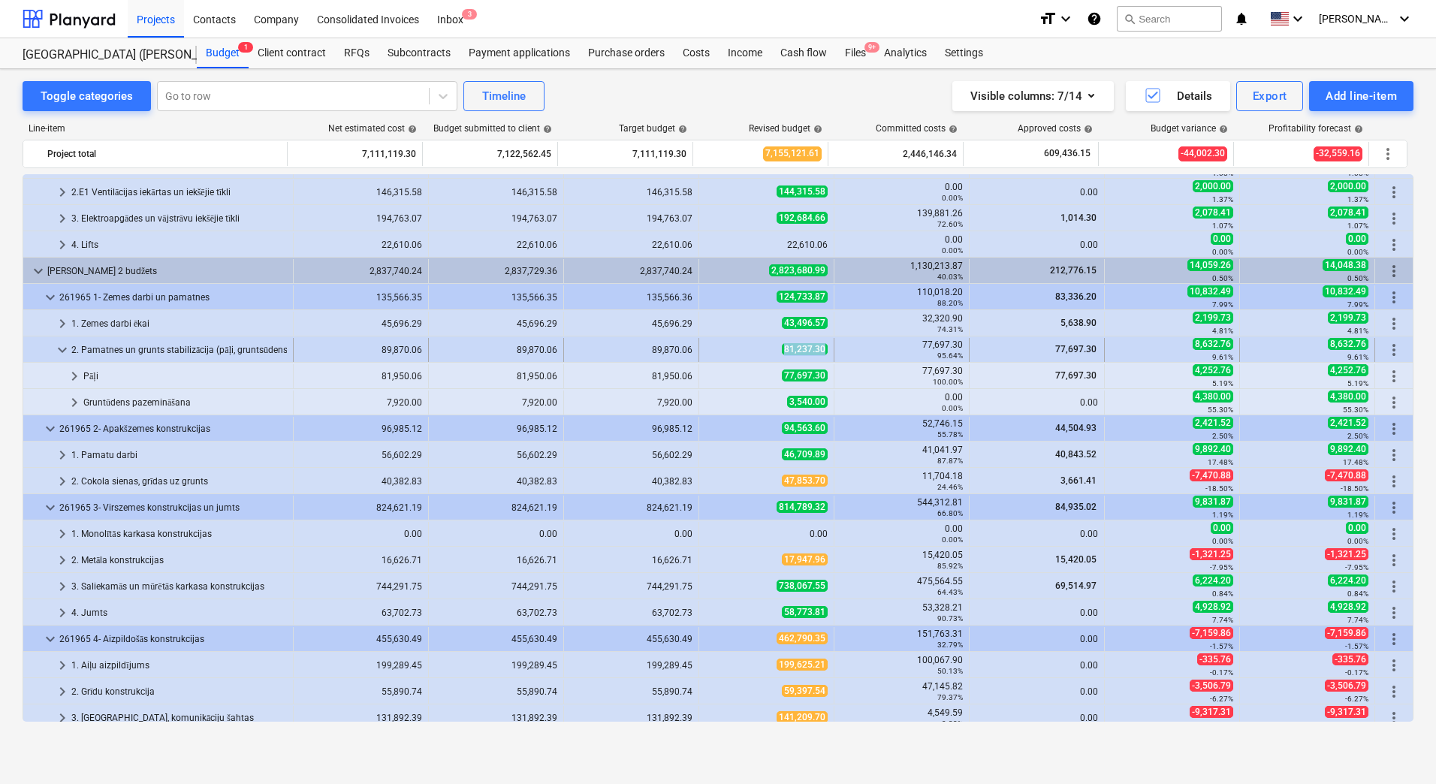
drag, startPoint x: 742, startPoint y: 353, endPoint x: 822, endPoint y: 355, distance: 79.6
click at [822, 355] on div "81,237.30" at bounding box center [766, 349] width 122 height 13
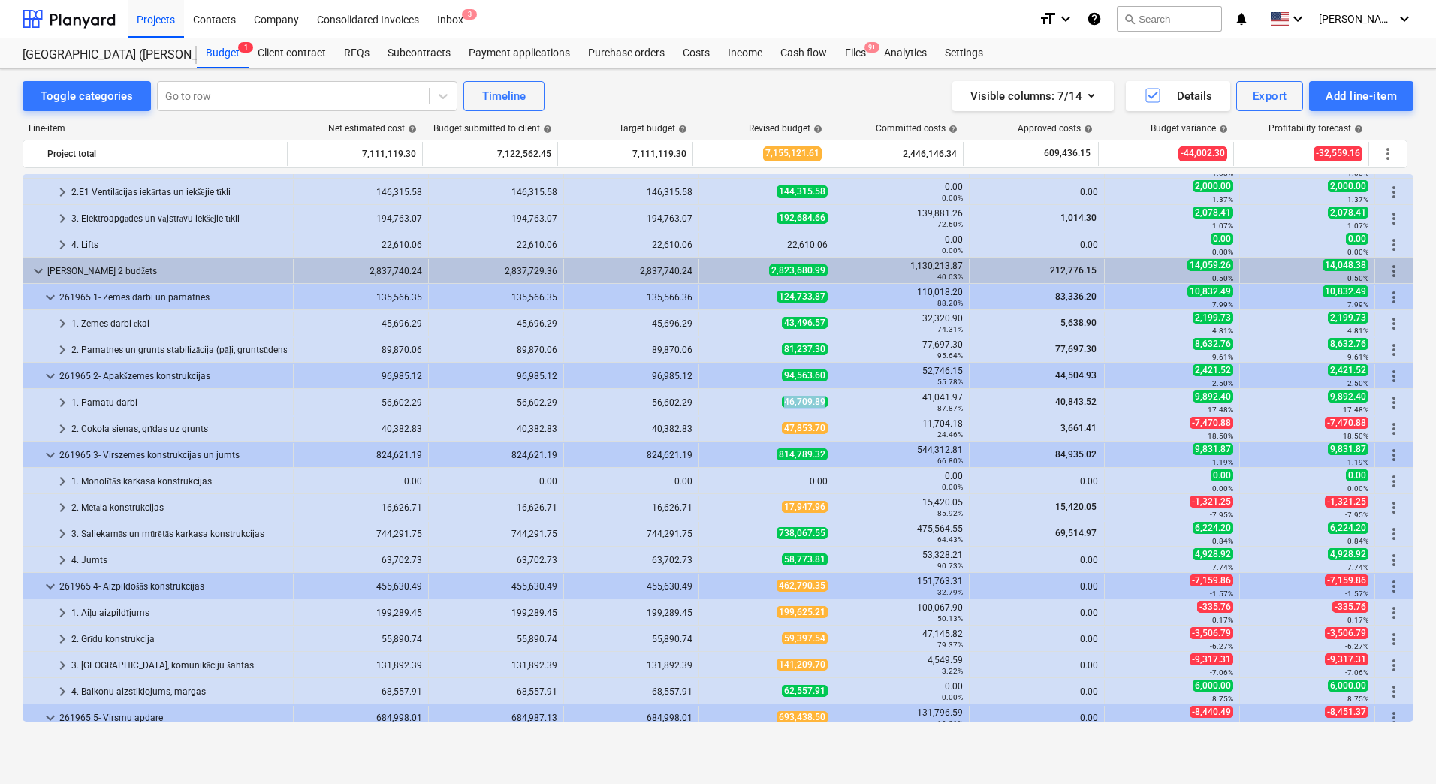
click at [822, 399] on div "46,709.89" at bounding box center [766, 402] width 122 height 13
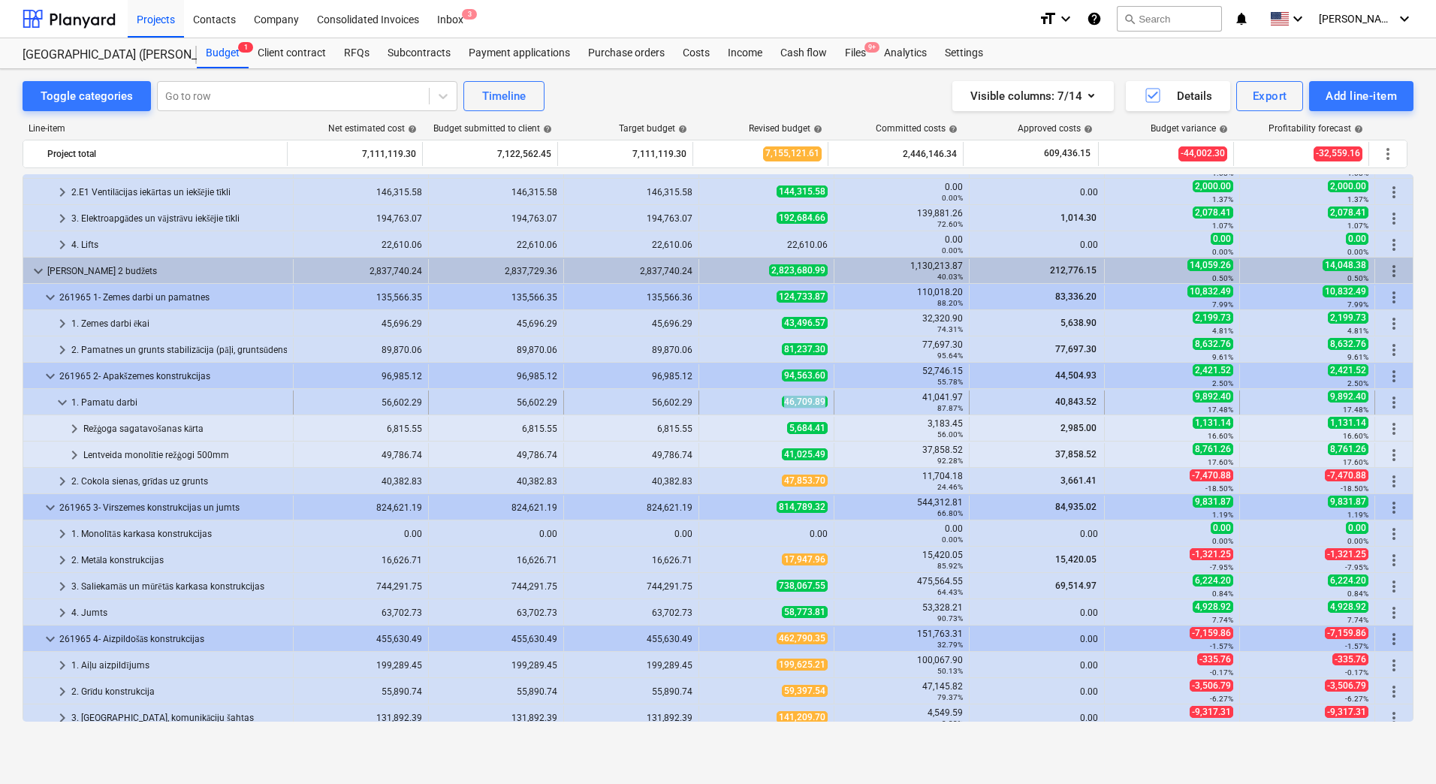
drag, startPoint x: 767, startPoint y: 400, endPoint x: 818, endPoint y: 403, distance: 51.1
click at [818, 403] on div "46,709.89" at bounding box center [766, 402] width 122 height 13
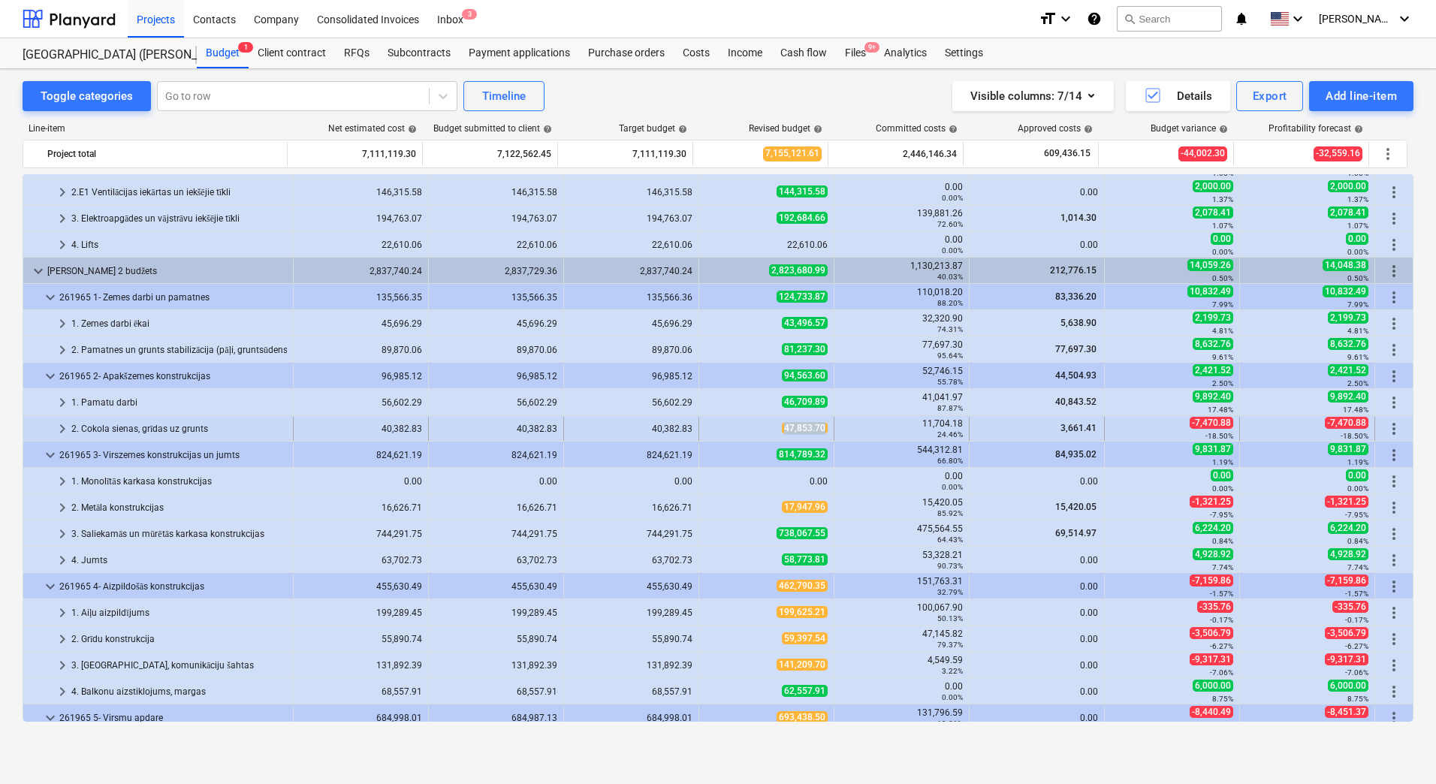
drag, startPoint x: 738, startPoint y: 432, endPoint x: 821, endPoint y: 429, distance: 82.7
click at [821, 429] on div "47,853.70" at bounding box center [766, 428] width 122 height 13
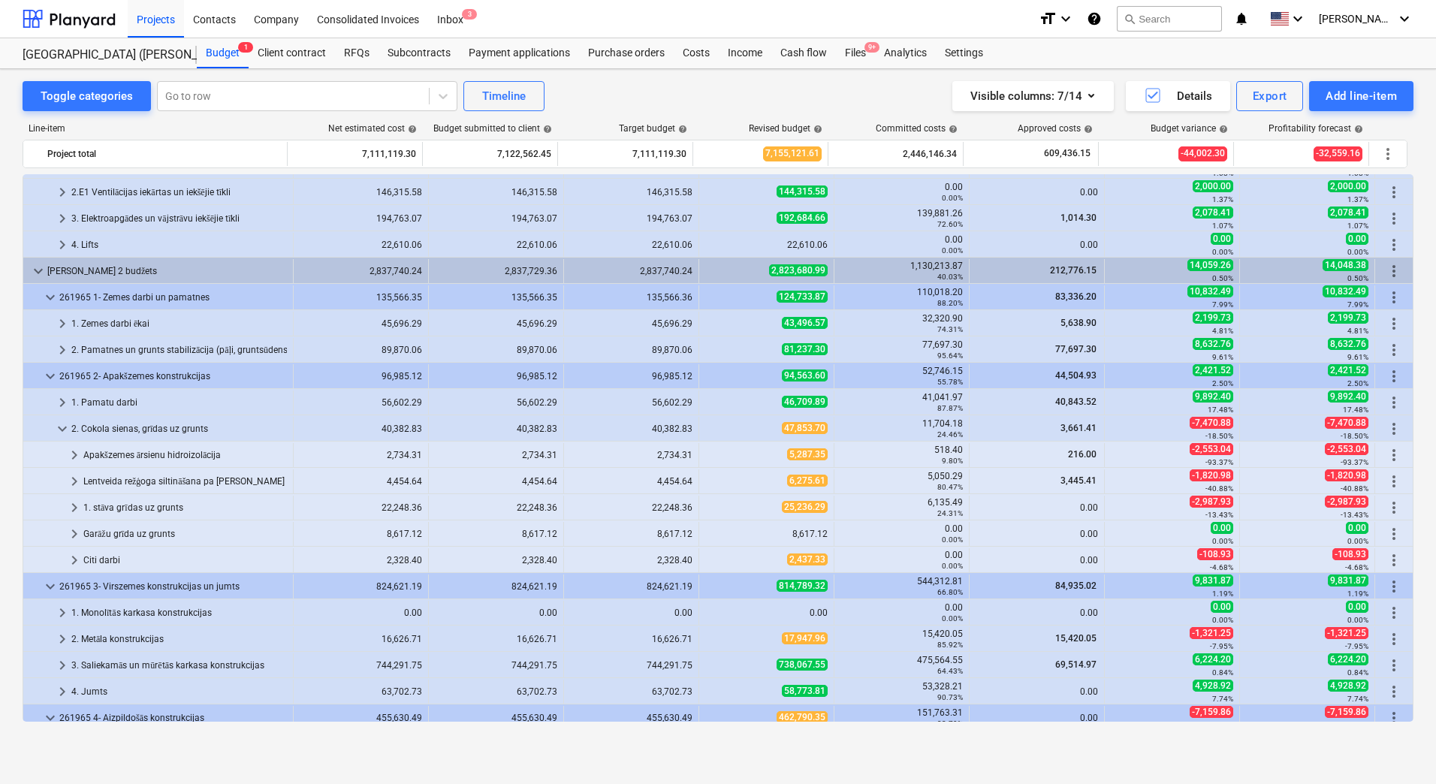
click at [821, 429] on span "47,853.70" at bounding box center [805, 428] width 46 height 12
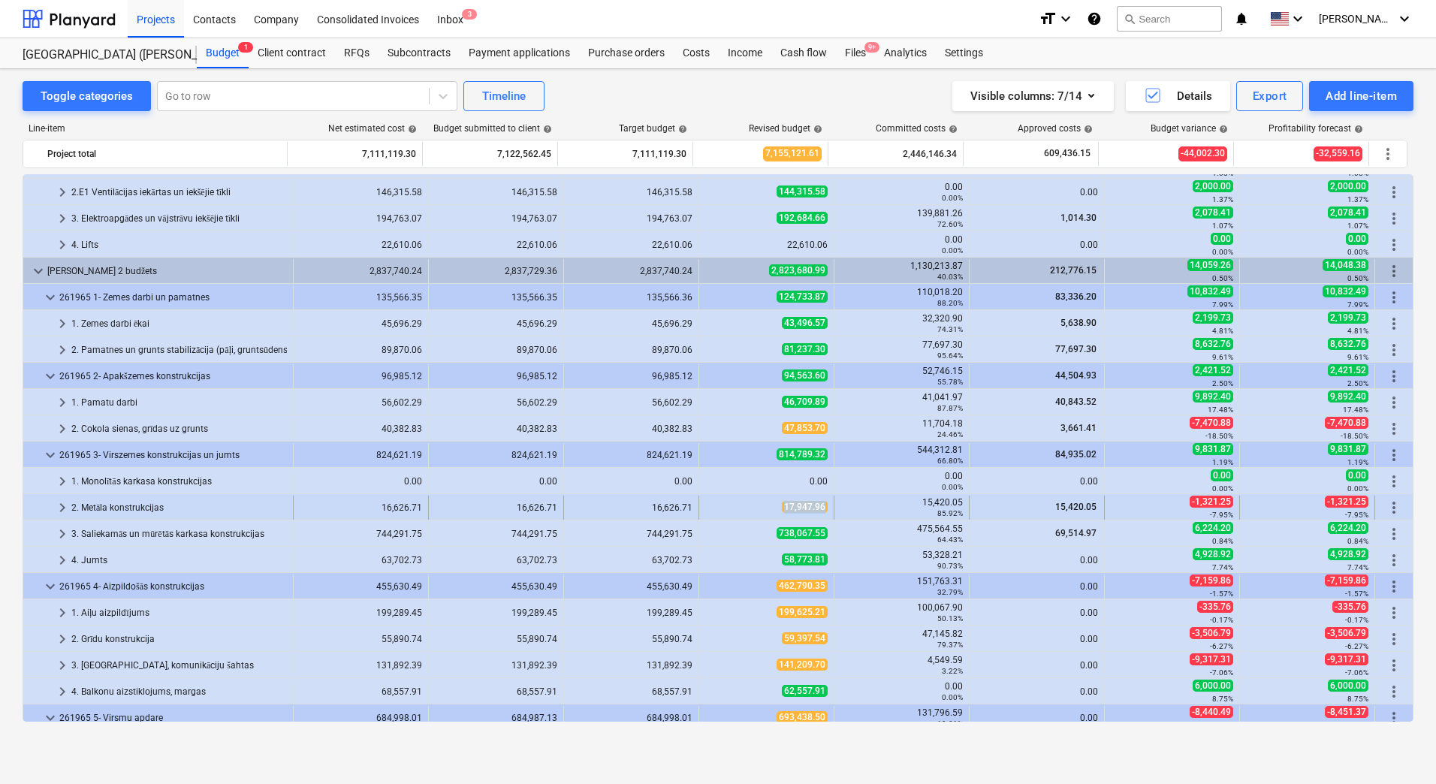
click at [825, 508] on div "17,947.96" at bounding box center [766, 508] width 135 height 24
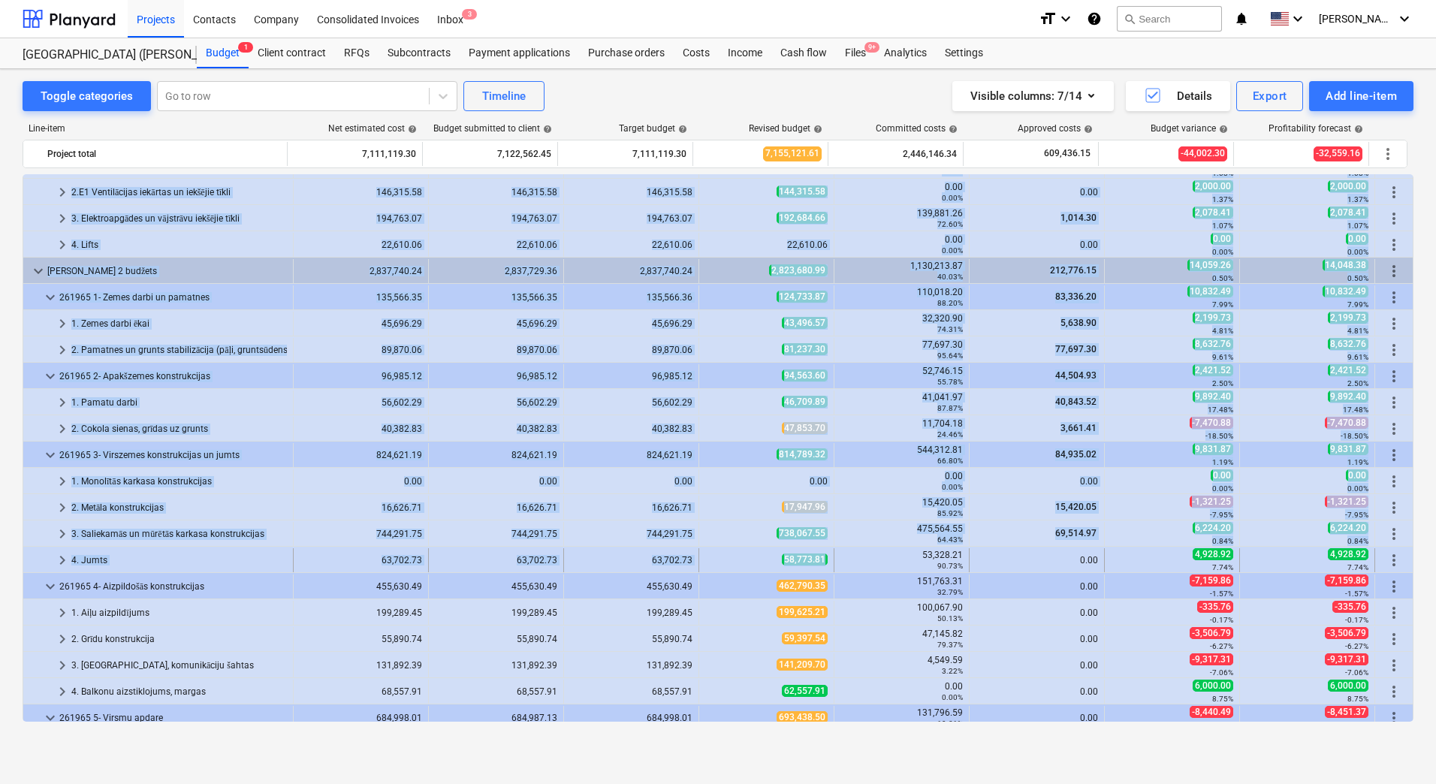
drag, startPoint x: 774, startPoint y: 560, endPoint x: 818, endPoint y: 560, distance: 44.3
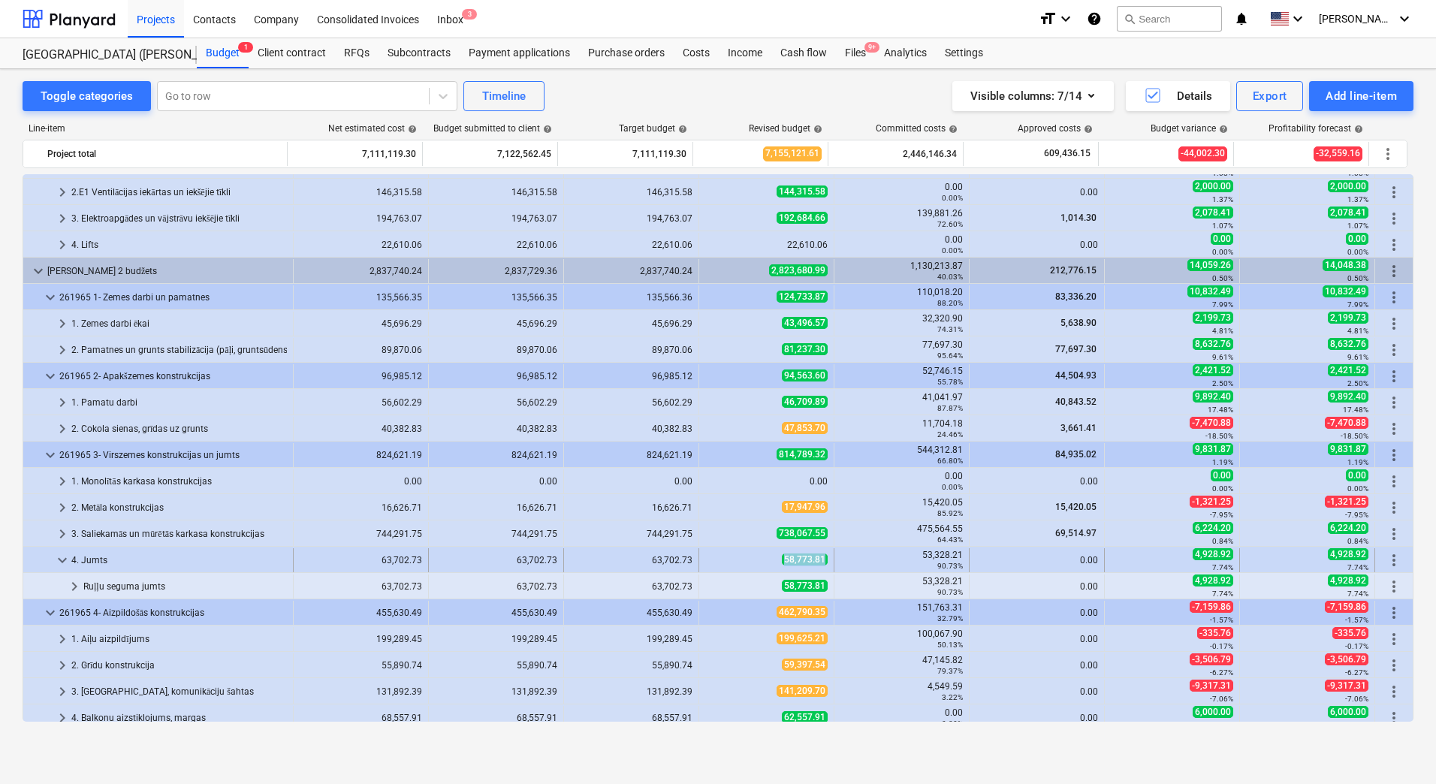
drag, startPoint x: 762, startPoint y: 560, endPoint x: 819, endPoint y: 559, distance: 57.9
click at [819, 559] on div "58,773.81" at bounding box center [766, 560] width 122 height 13
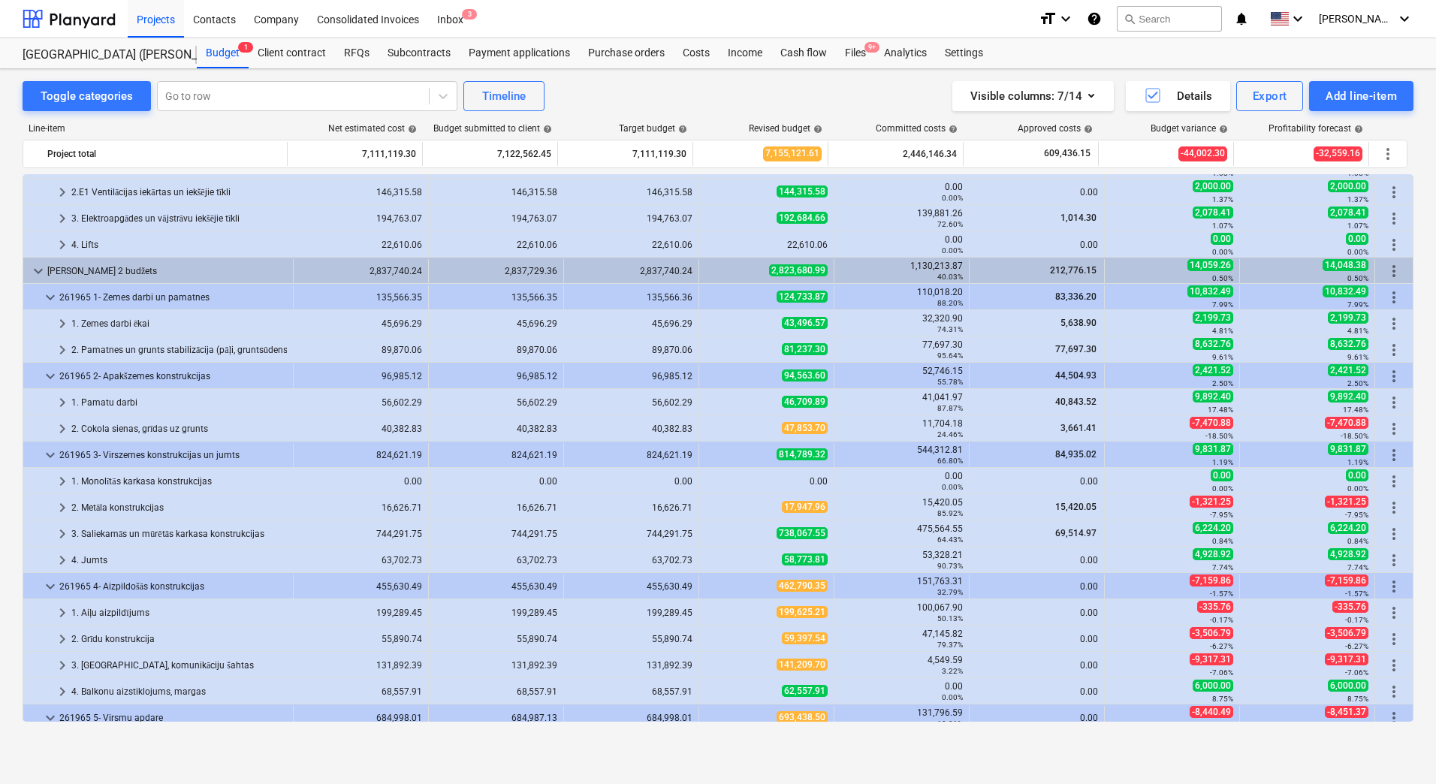
scroll to position [751, 0]
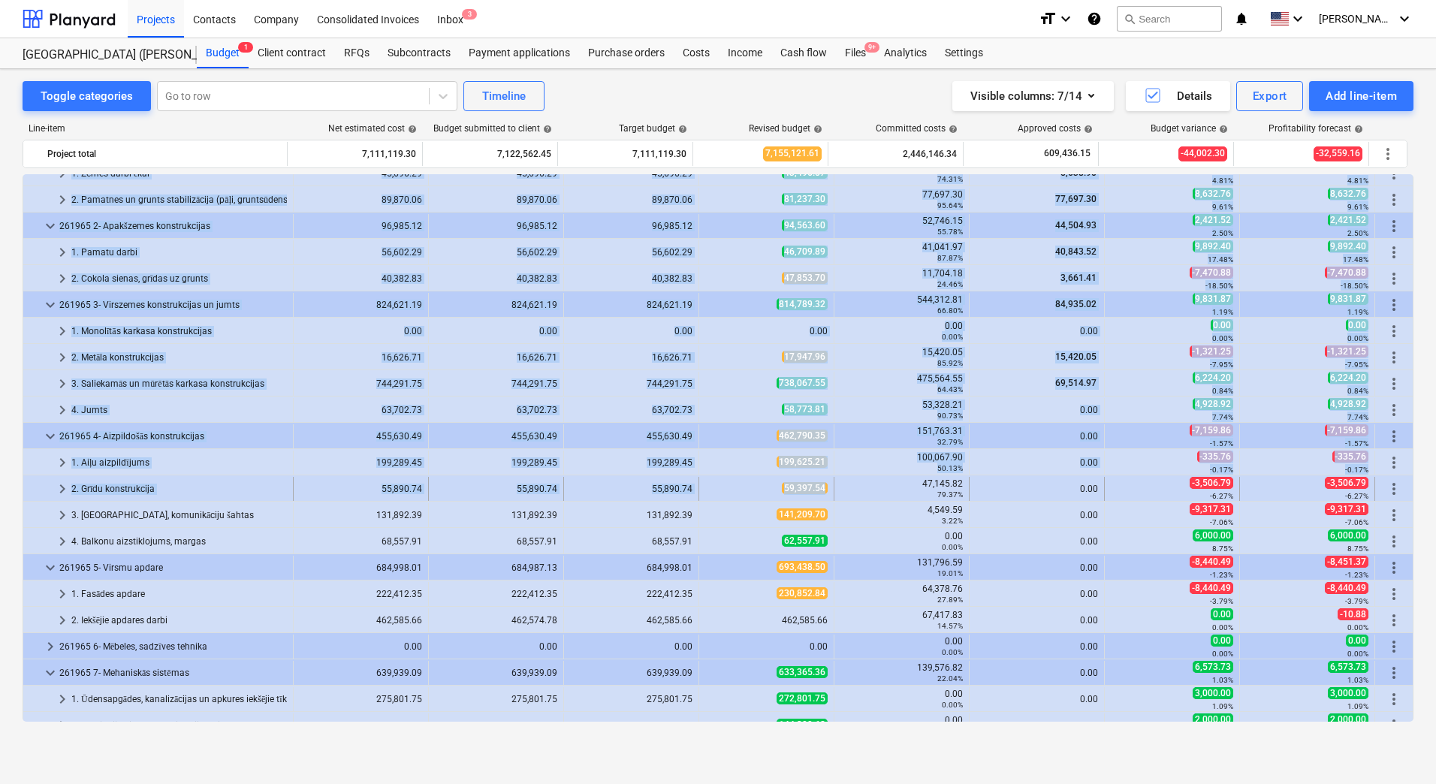
drag, startPoint x: 775, startPoint y: 489, endPoint x: 822, endPoint y: 489, distance: 46.6
click at [769, 487] on div "59,397.54" at bounding box center [766, 488] width 122 height 13
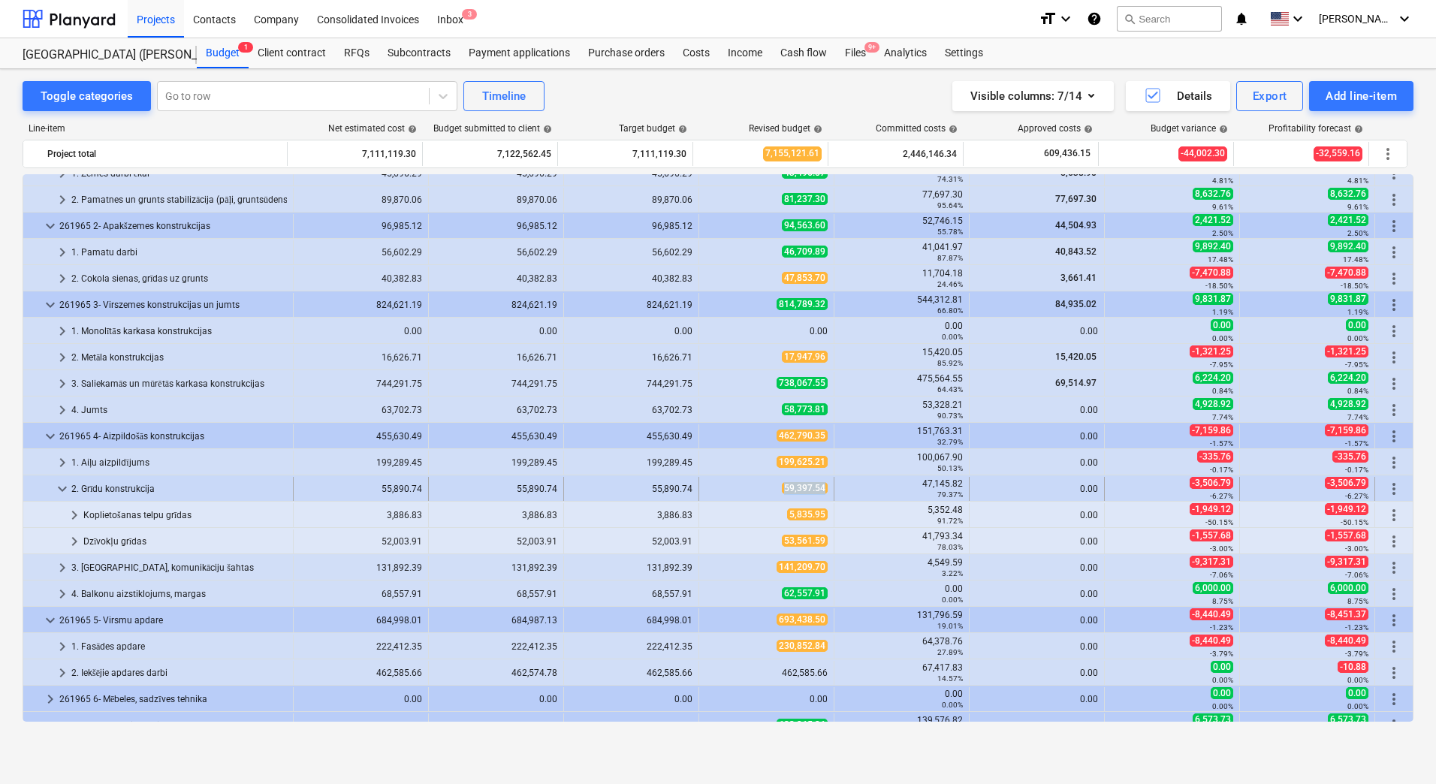
copy span "59,397.54"
click at [821, 488] on div "59,397.54" at bounding box center [766, 488] width 122 height 13
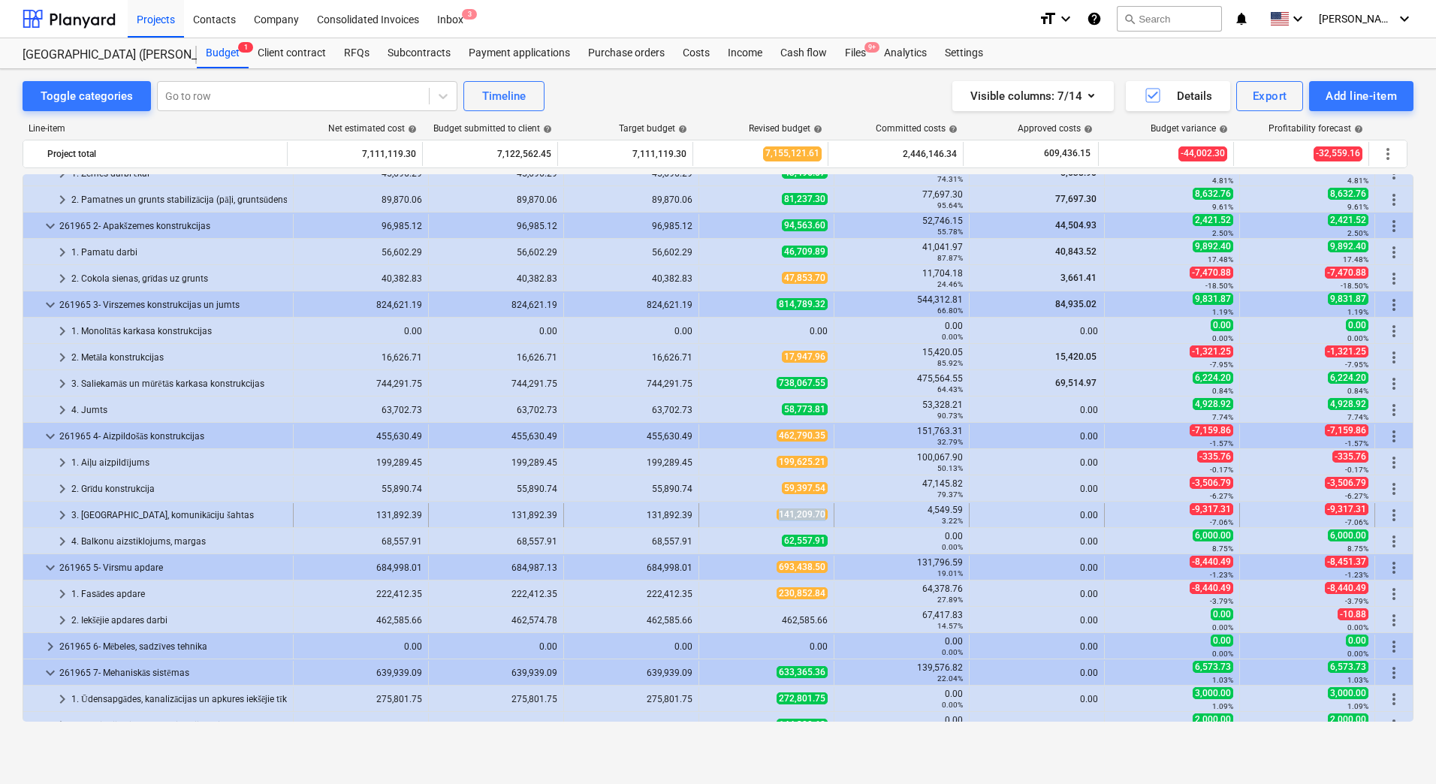
copy span "141,209.70"
click at [825, 515] on div "141,209.70" at bounding box center [766, 515] width 135 height 24
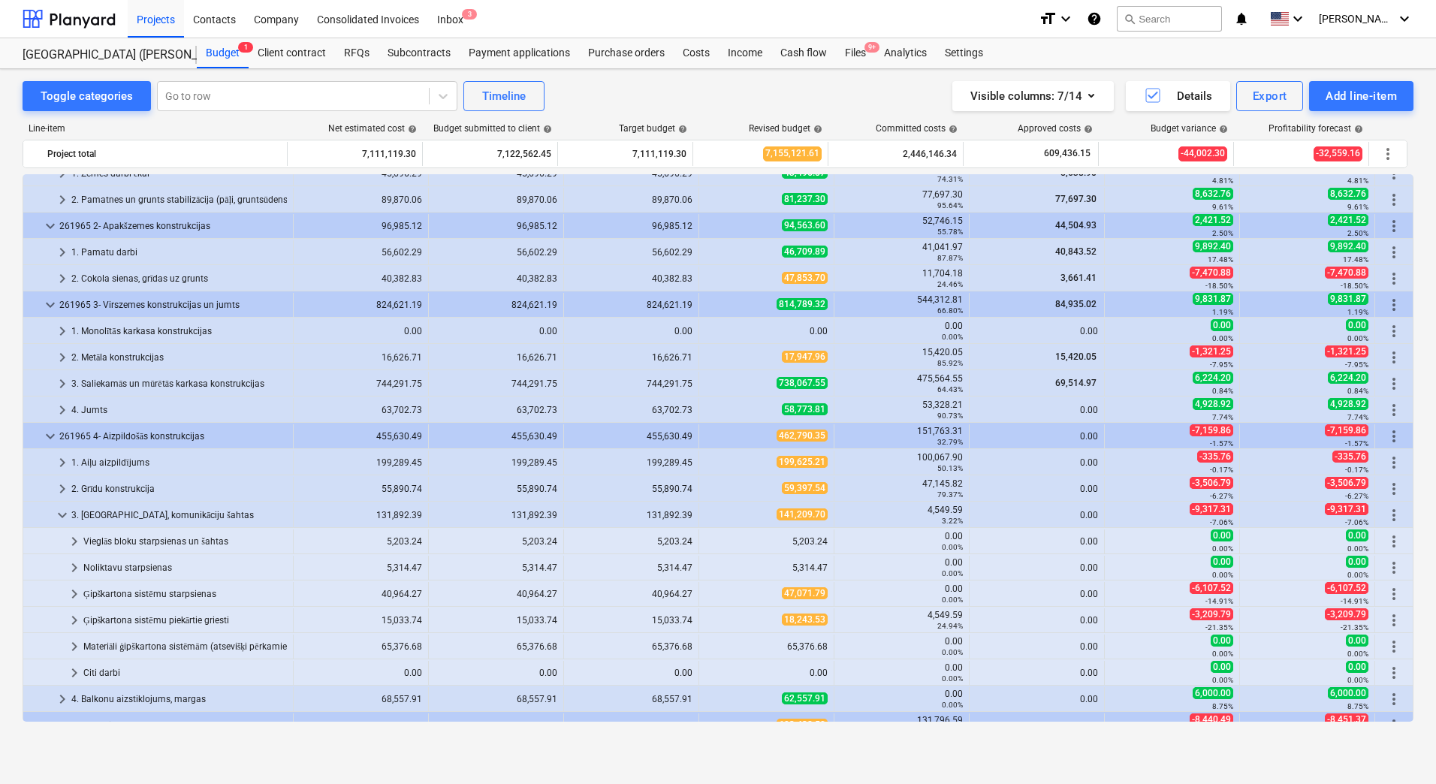
click at [825, 515] on div "141,209.70" at bounding box center [766, 515] width 135 height 24
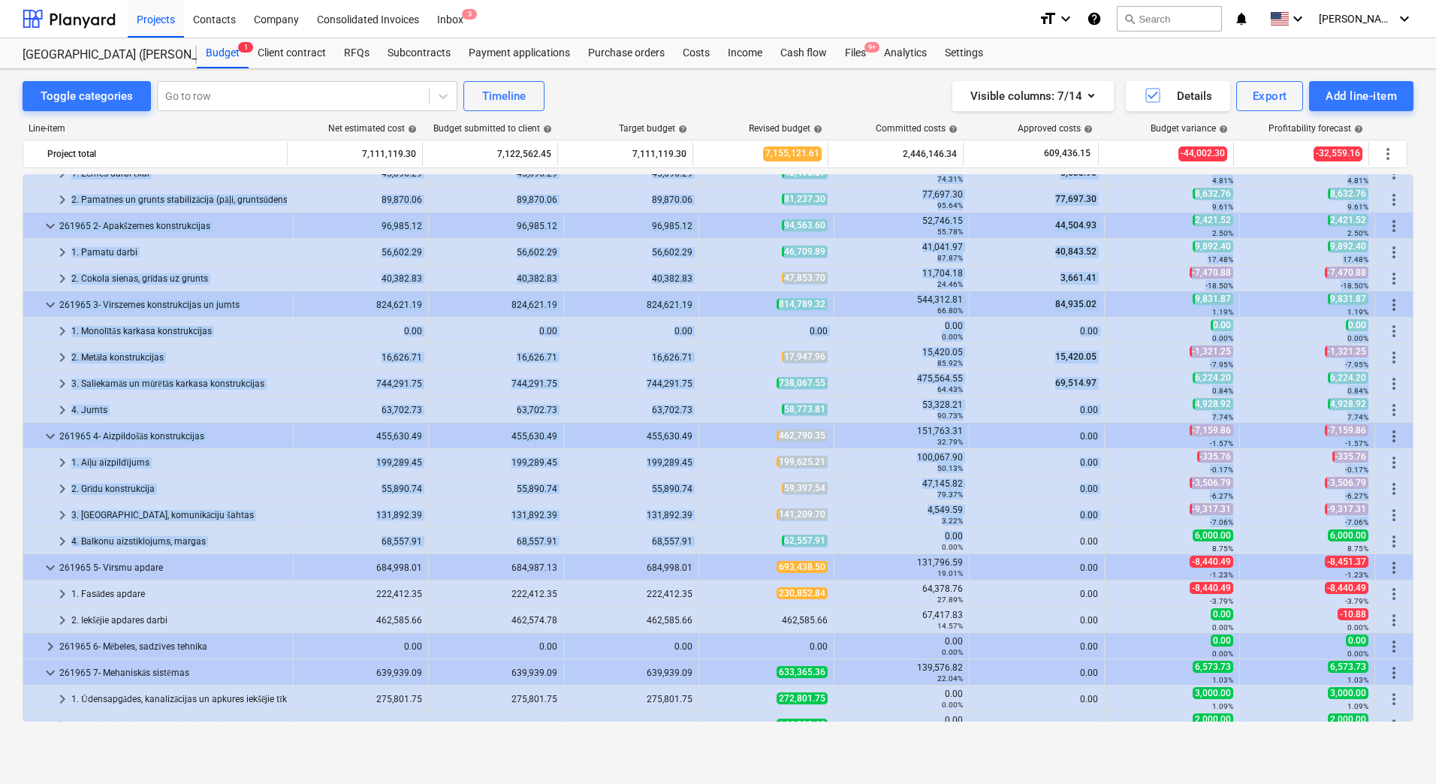
copy div "keyboard_arrow_right 1. Monolītās karkasa konstrukcijas 0.00 0.00 0.00 0.00 0.0…"
drag, startPoint x: 765, startPoint y: 542, endPoint x: 833, endPoint y: 542, distance: 67.6
drag, startPoint x: 833, startPoint y: 542, endPoint x: 765, endPoint y: 542, distance: 68.3
click at [765, 542] on div "62,557.91" at bounding box center [766, 541] width 122 height 13
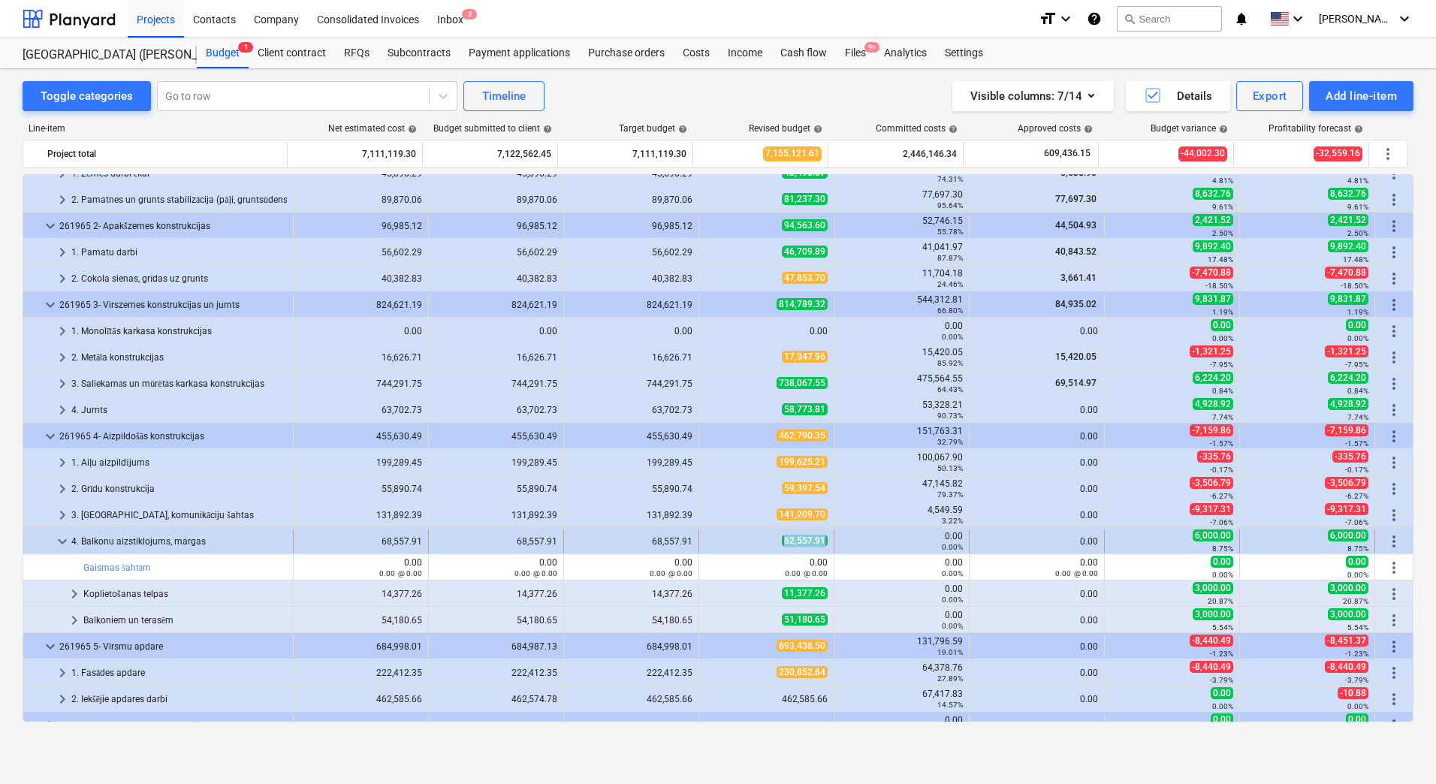
copy span "62,557.91"
drag, startPoint x: 744, startPoint y: 542, endPoint x: 819, endPoint y: 541, distance: 75.9
click at [819, 541] on div "62,557.91" at bounding box center [766, 541] width 122 height 13
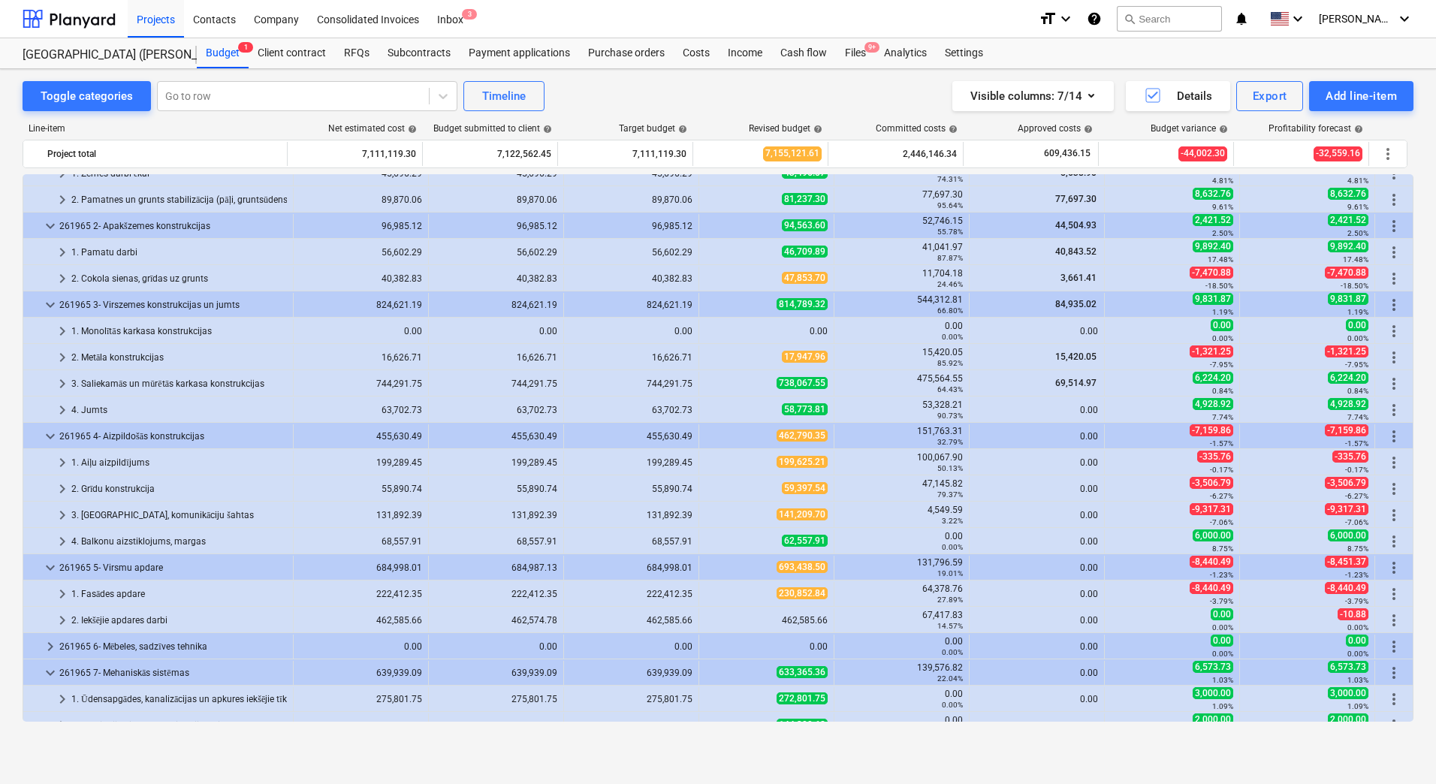
scroll to position [826, 0]
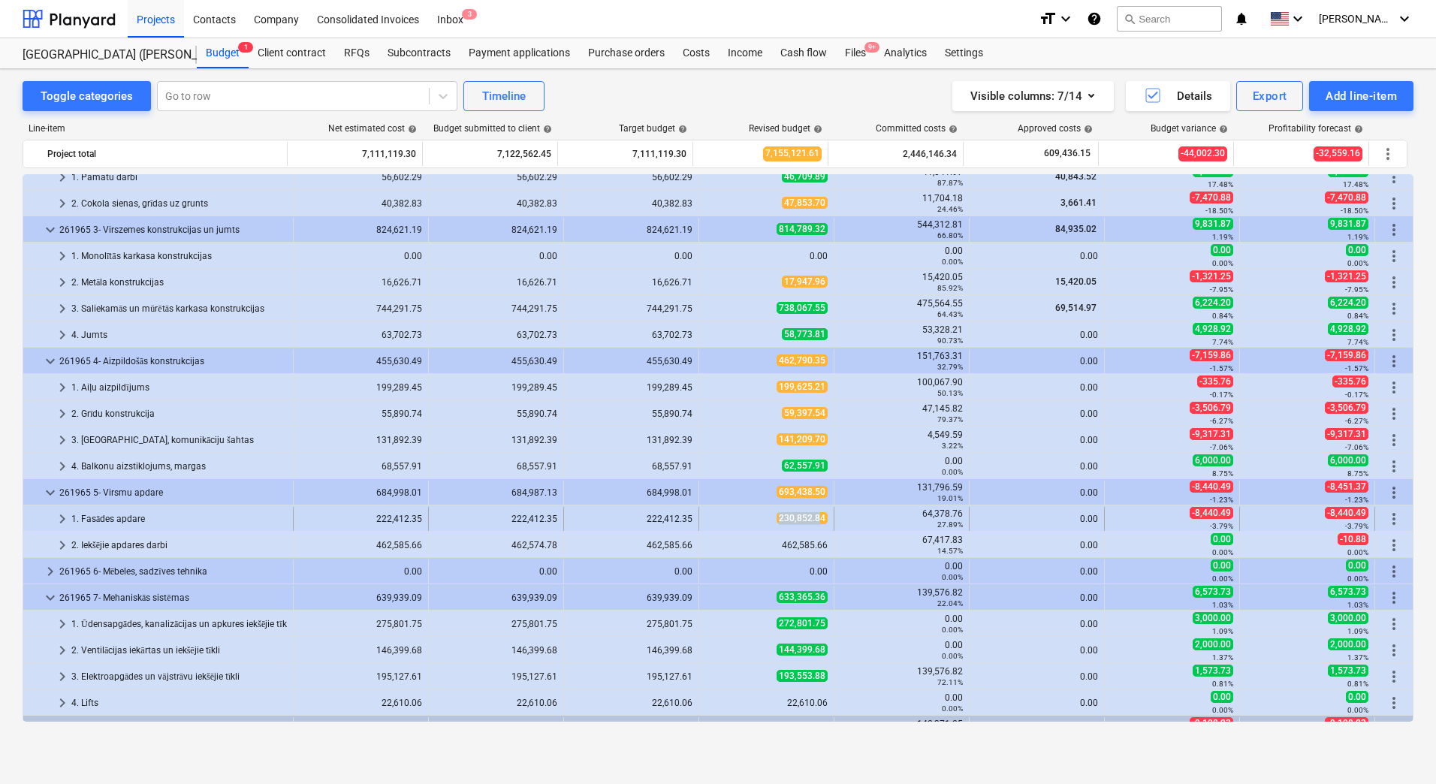
copy span "230,852.8"
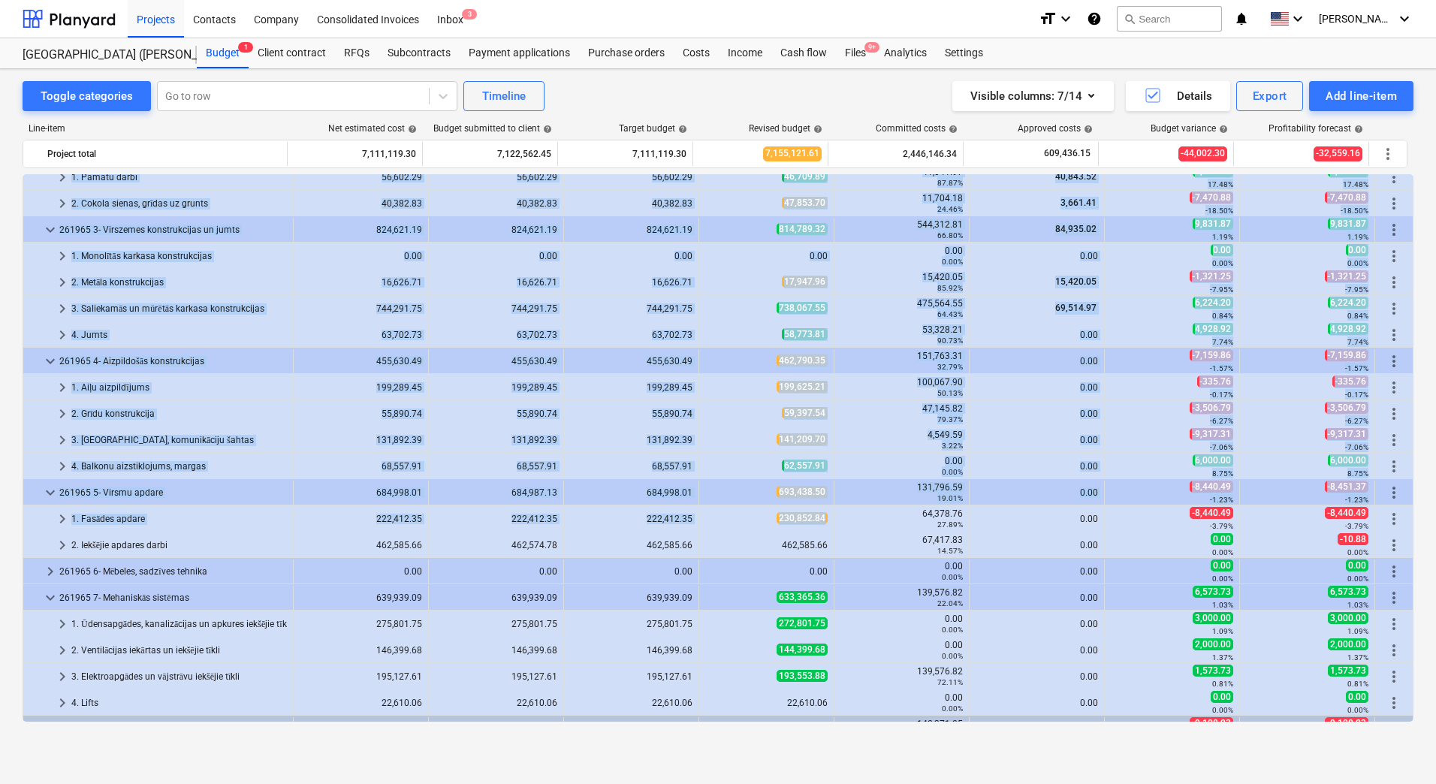
copy div "keyboard_arrow_right 4. Jumts 63,702.73 63,702.73 63,702.73 58,773.09 53,327.49…"
drag, startPoint x: 732, startPoint y: 518, endPoint x: 823, endPoint y: 520, distance: 91.6
drag, startPoint x: 823, startPoint y: 520, endPoint x: 755, endPoint y: 520, distance: 68.3
click at [755, 520] on div "230,852.84" at bounding box center [766, 518] width 122 height 13
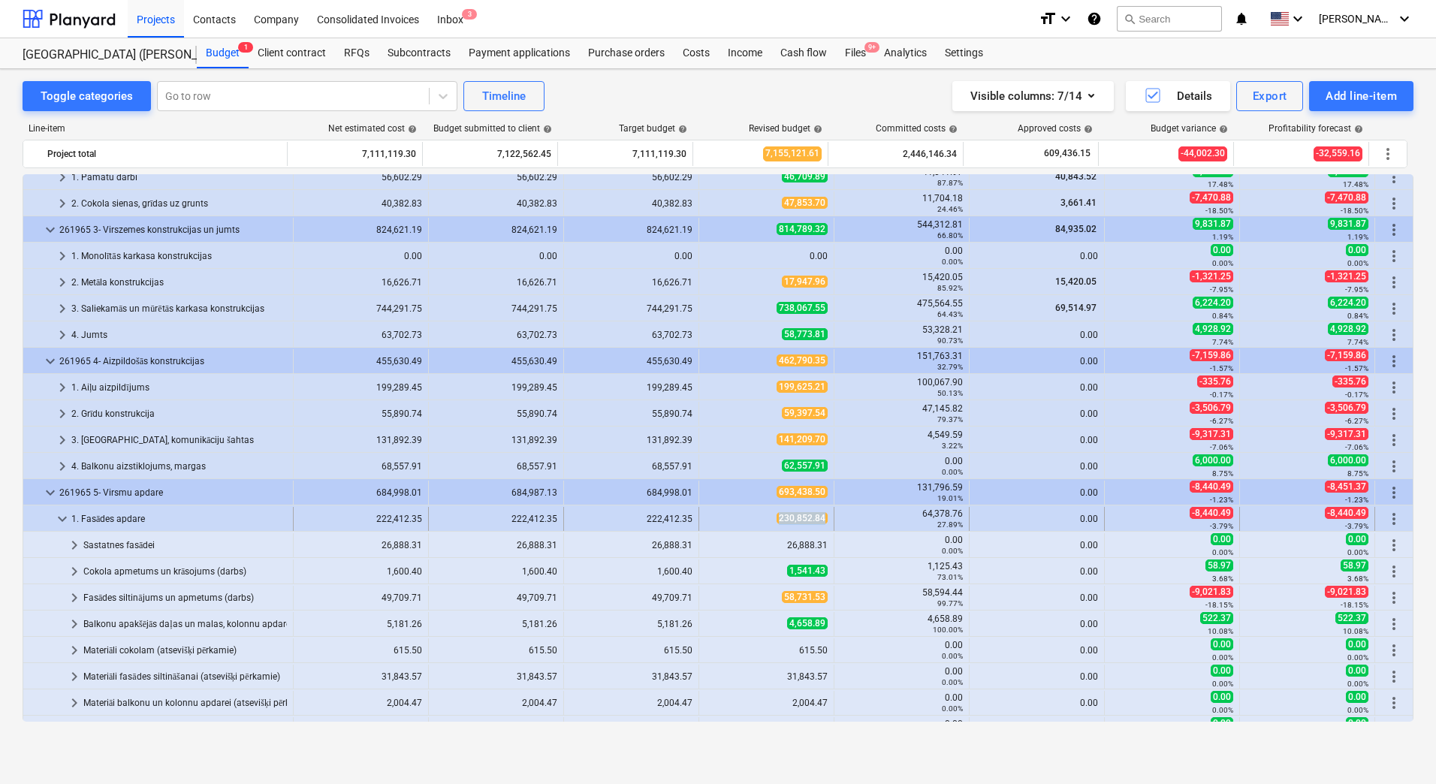
copy span "230,852.84"
drag, startPoint x: 755, startPoint y: 520, endPoint x: 820, endPoint y: 517, distance: 65.4
click at [820, 517] on div "230,852.84" at bounding box center [766, 518] width 122 height 13
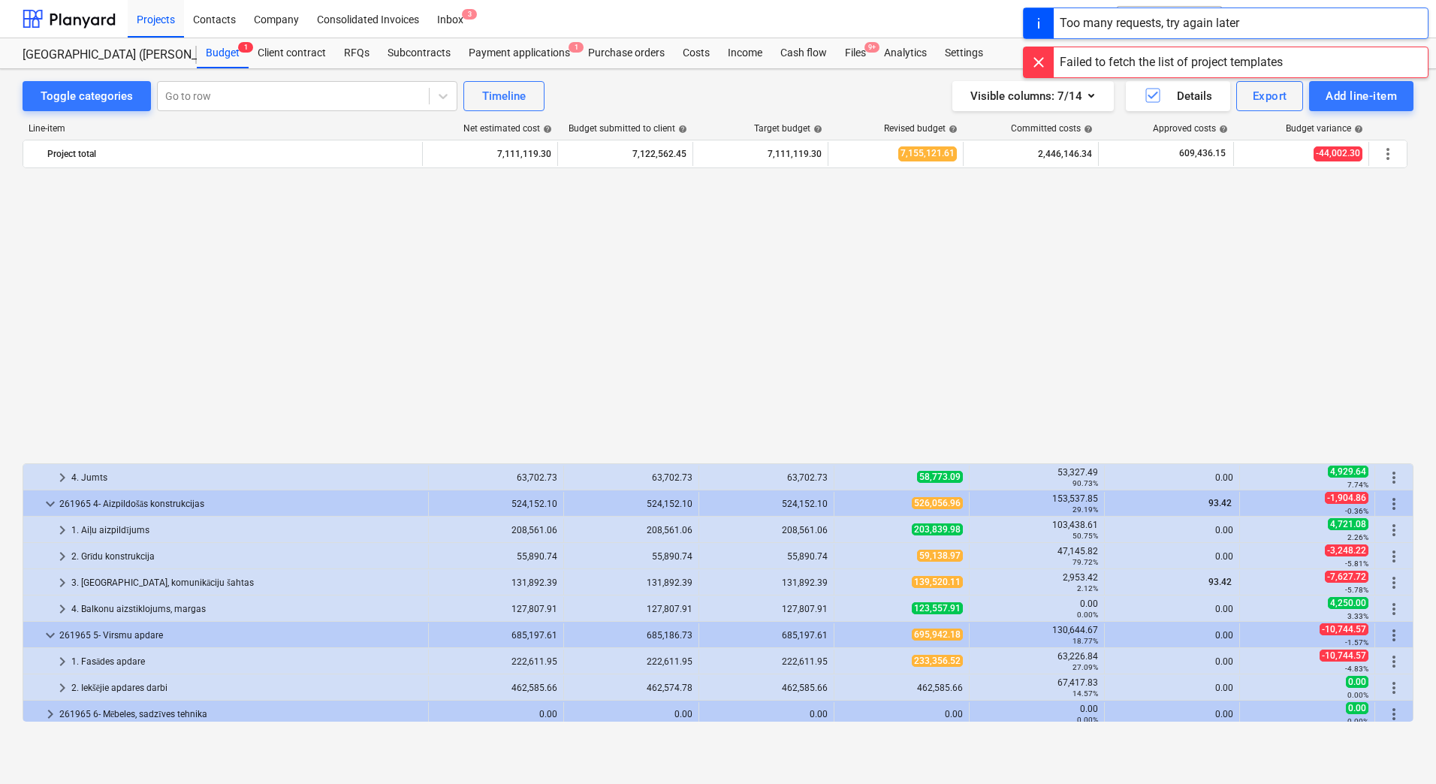
scroll to position [826, 0]
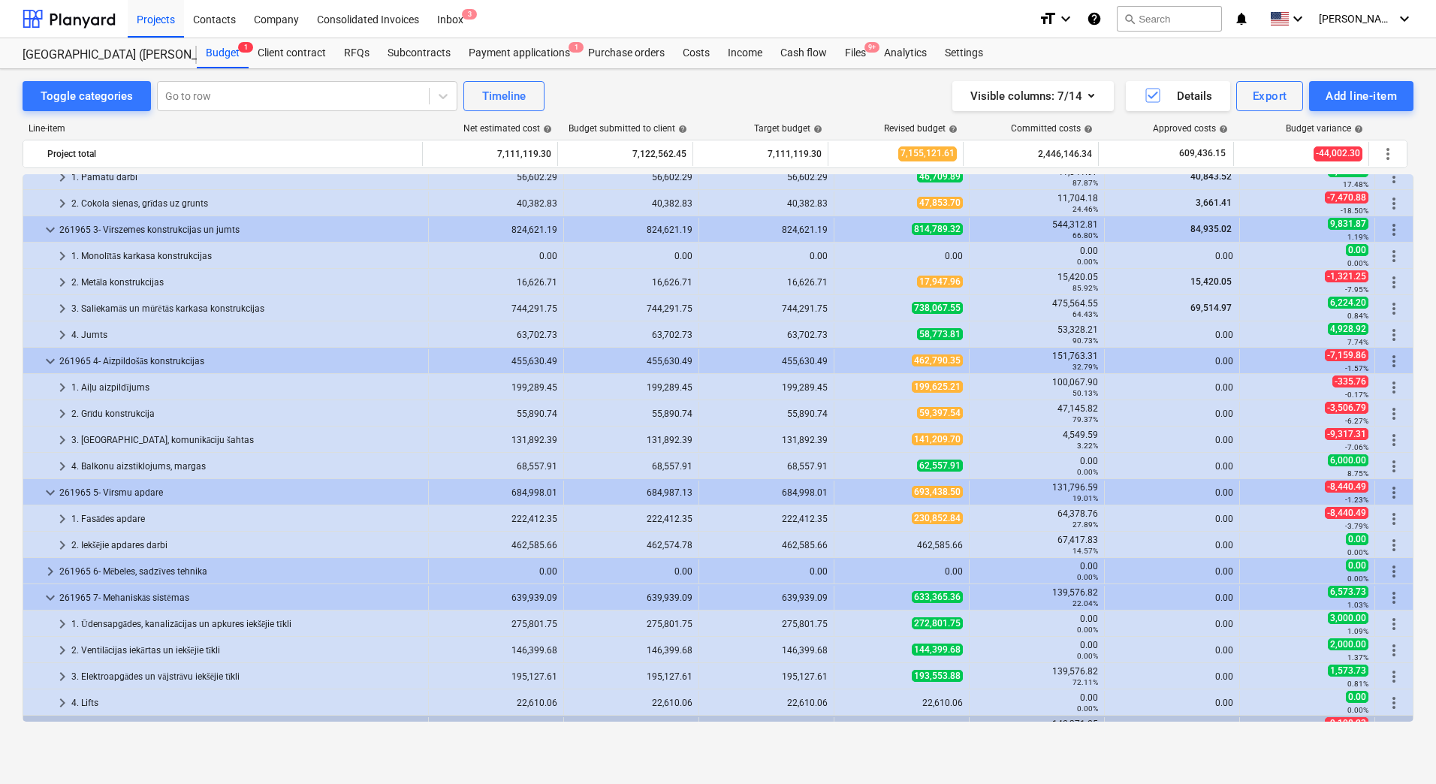
click at [6, 466] on div "Toggle categories Go to row Timeline Visible columns : 7/14 Details Export Add …" at bounding box center [718, 410] width 1436 height 683
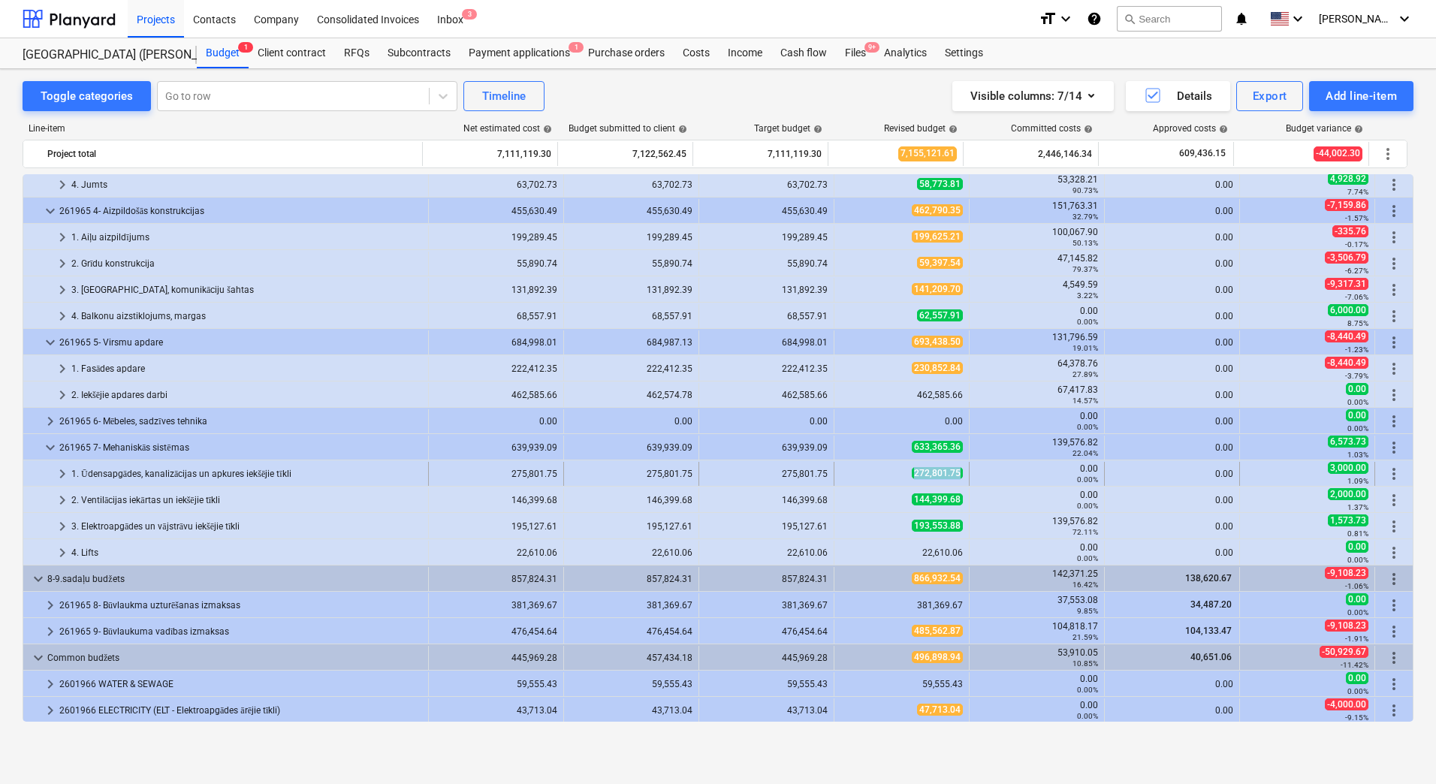
copy span "272,801.75"
click at [956, 473] on div "272,801.75" at bounding box center [901, 473] width 122 height 13
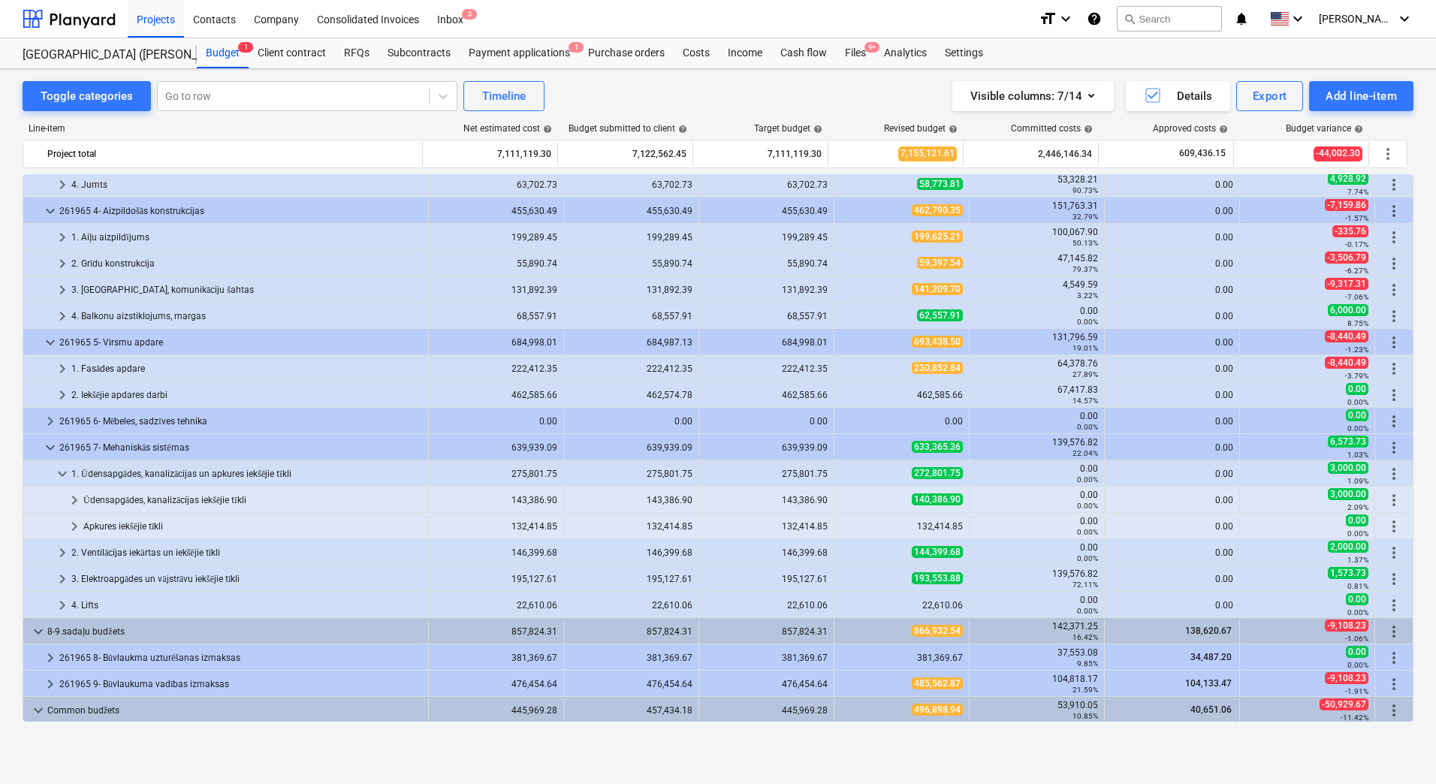
click at [956, 473] on span "272,801.75" at bounding box center [937, 473] width 51 height 12
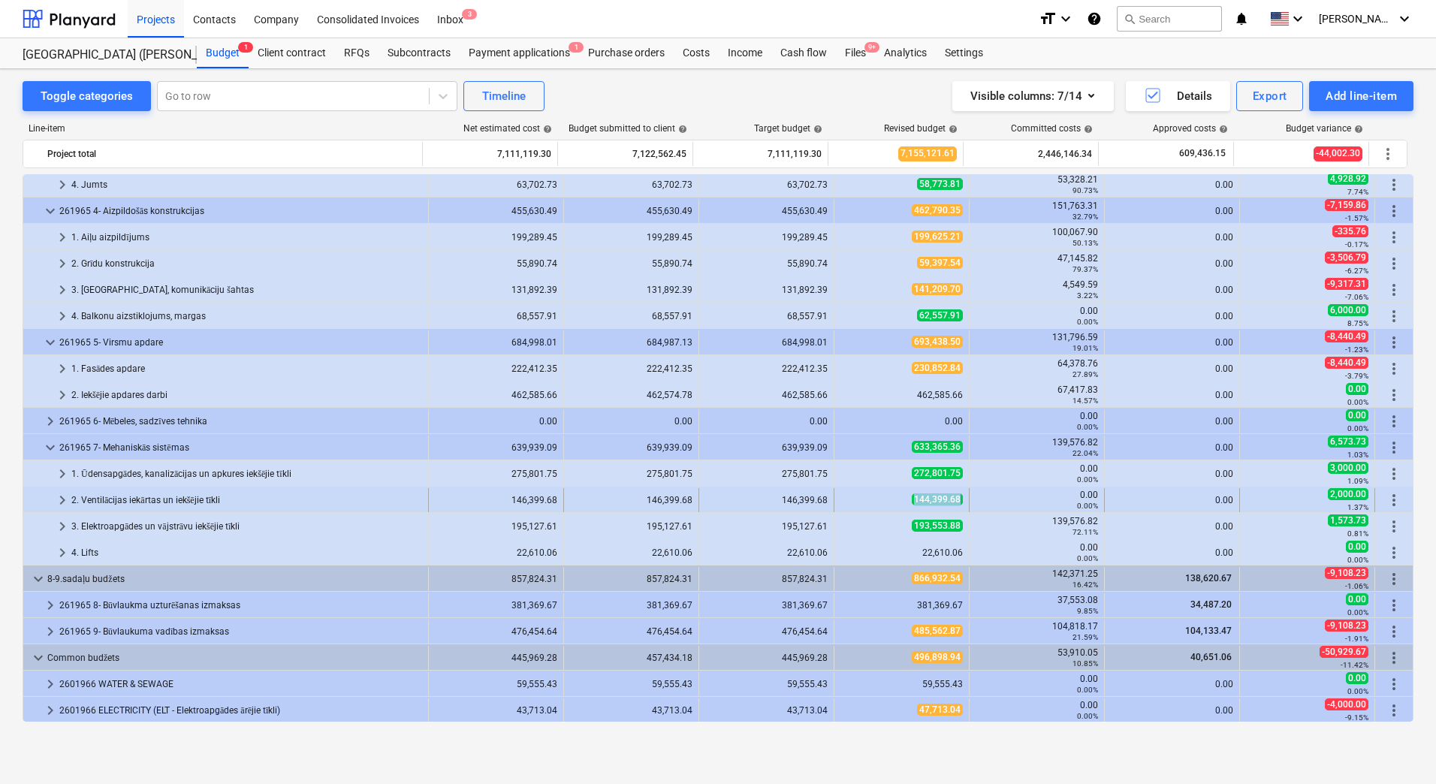
copy span "144,399.68"
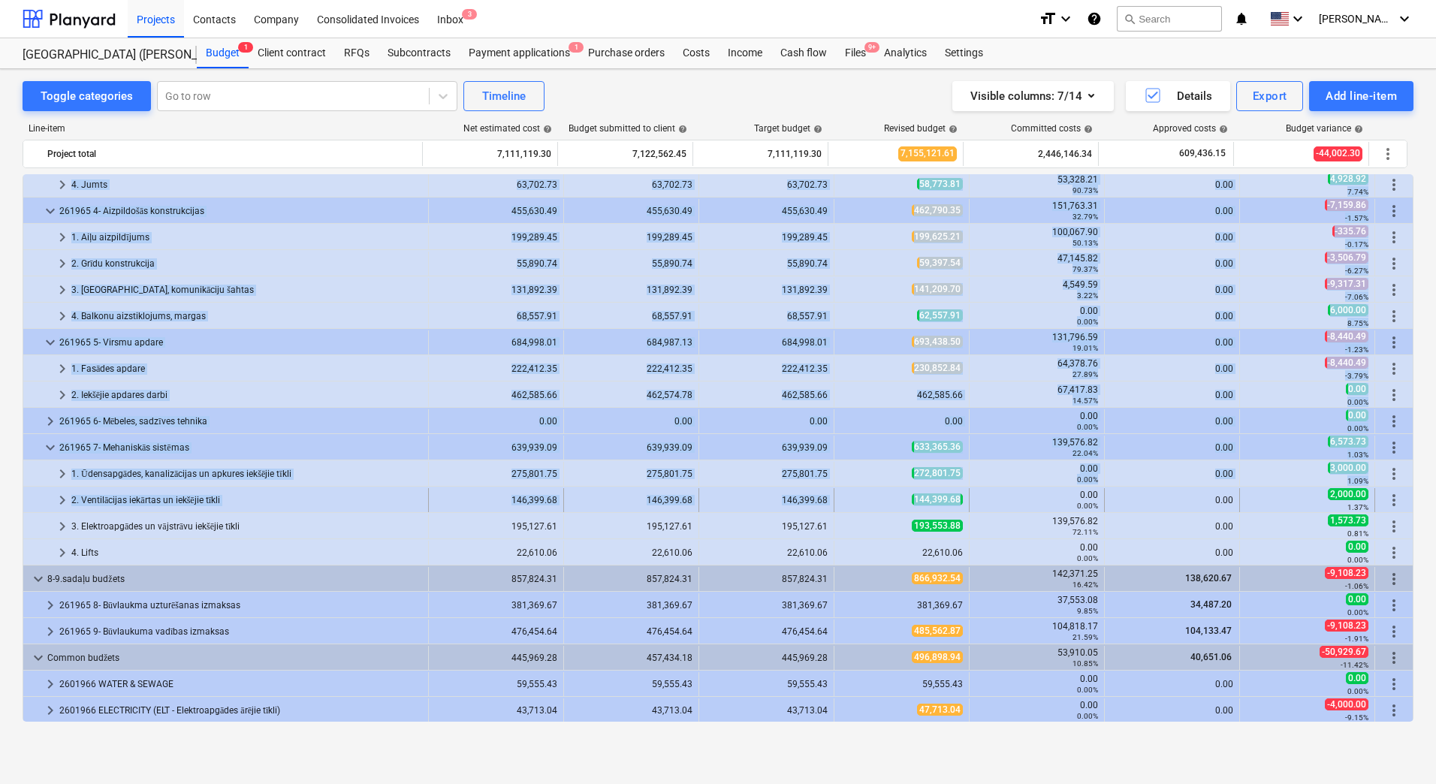
click at [957, 498] on span "144,399.68" at bounding box center [937, 499] width 51 height 12
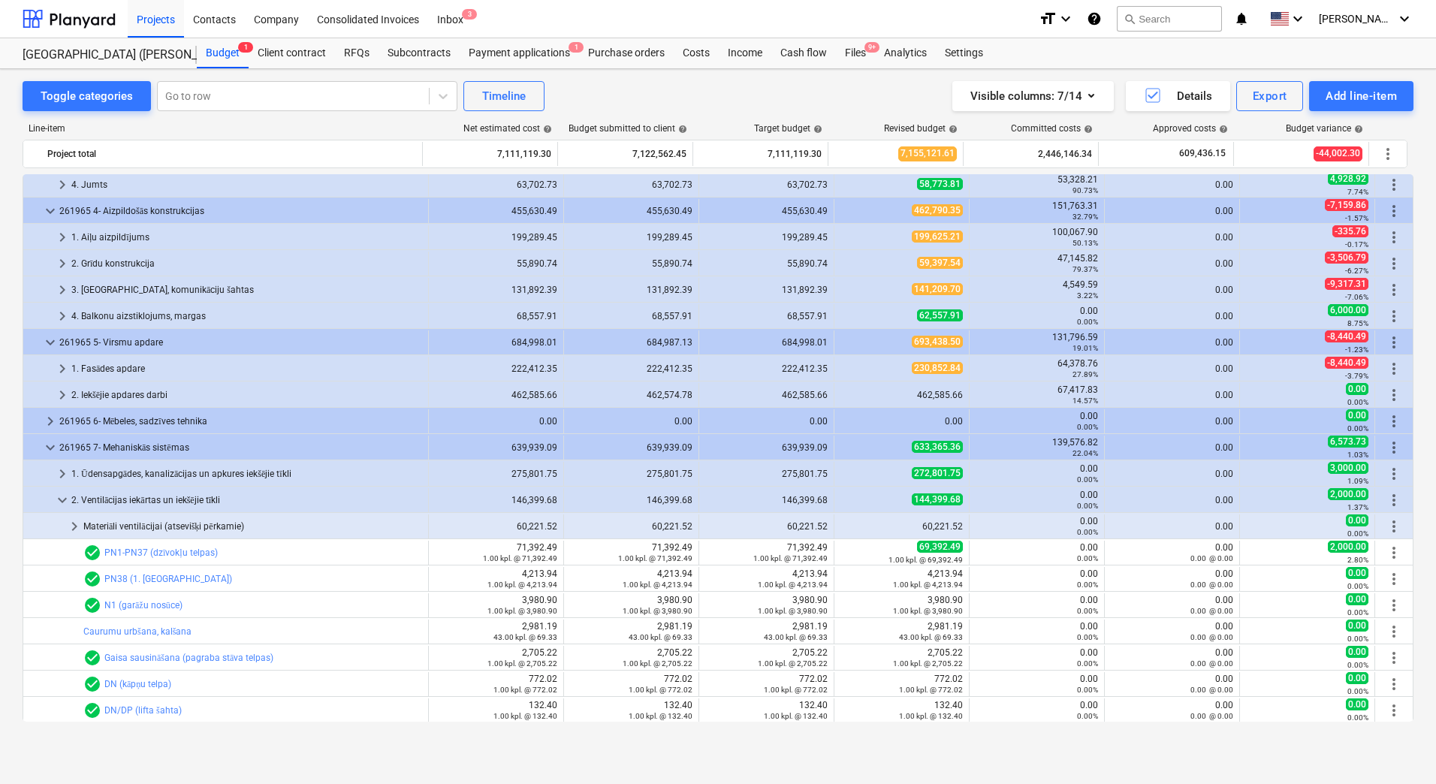
click at [957, 498] on span "144,399.68" at bounding box center [937, 499] width 51 height 12
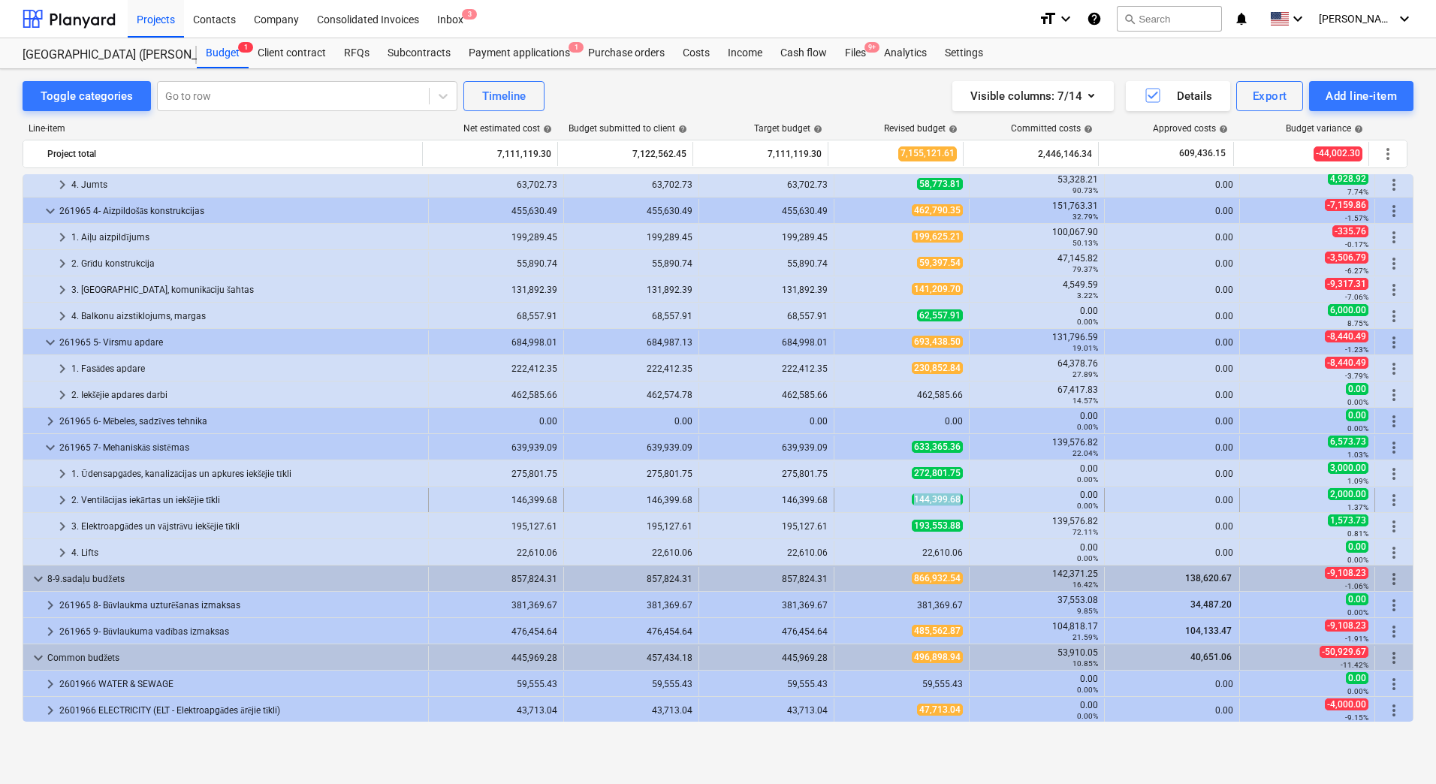
copy span "144,399.68"
click at [954, 499] on div "144,399.68" at bounding box center [901, 499] width 122 height 13
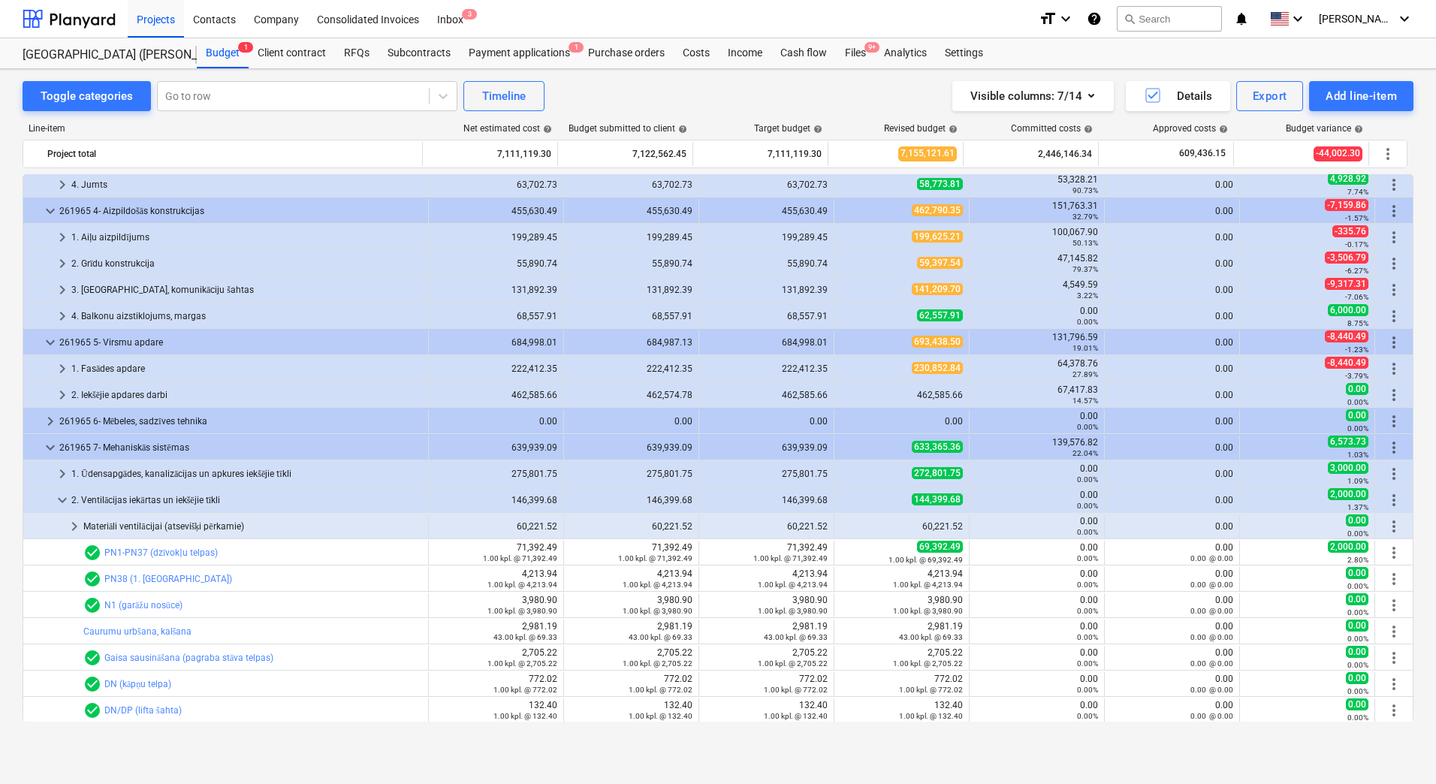
click at [954, 499] on span "144,399.68" at bounding box center [937, 499] width 51 height 12
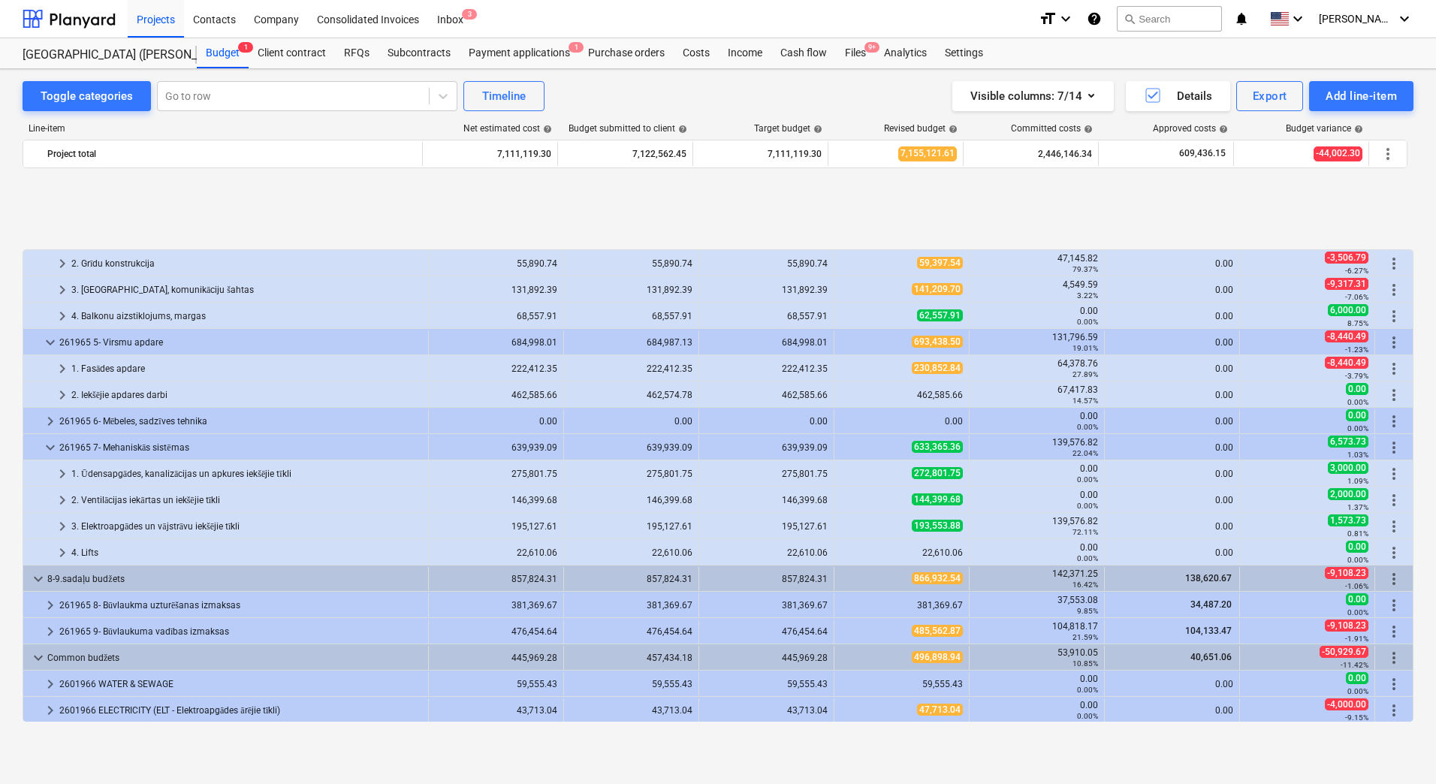
scroll to position [1082, 0]
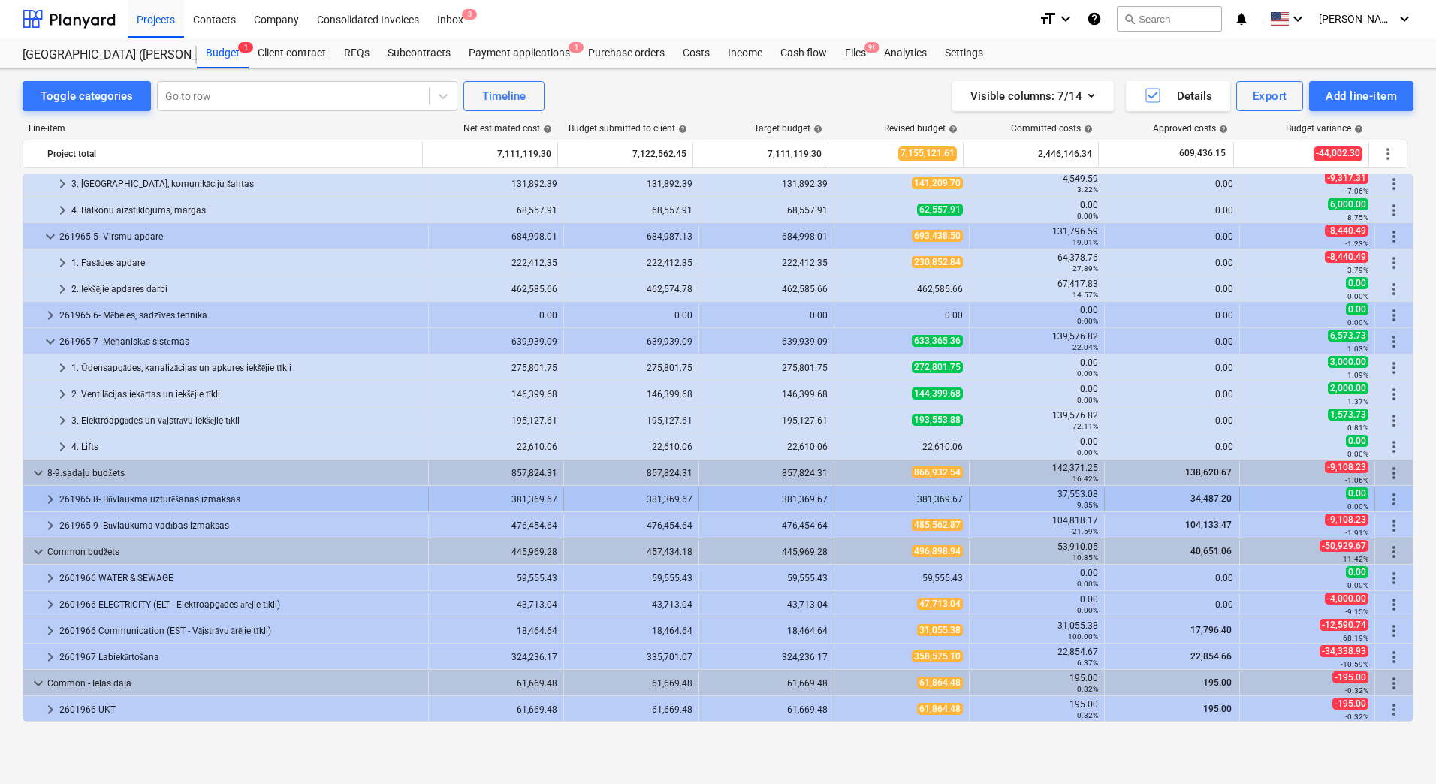
click at [943, 500] on div "381,369.67" at bounding box center [901, 499] width 122 height 11
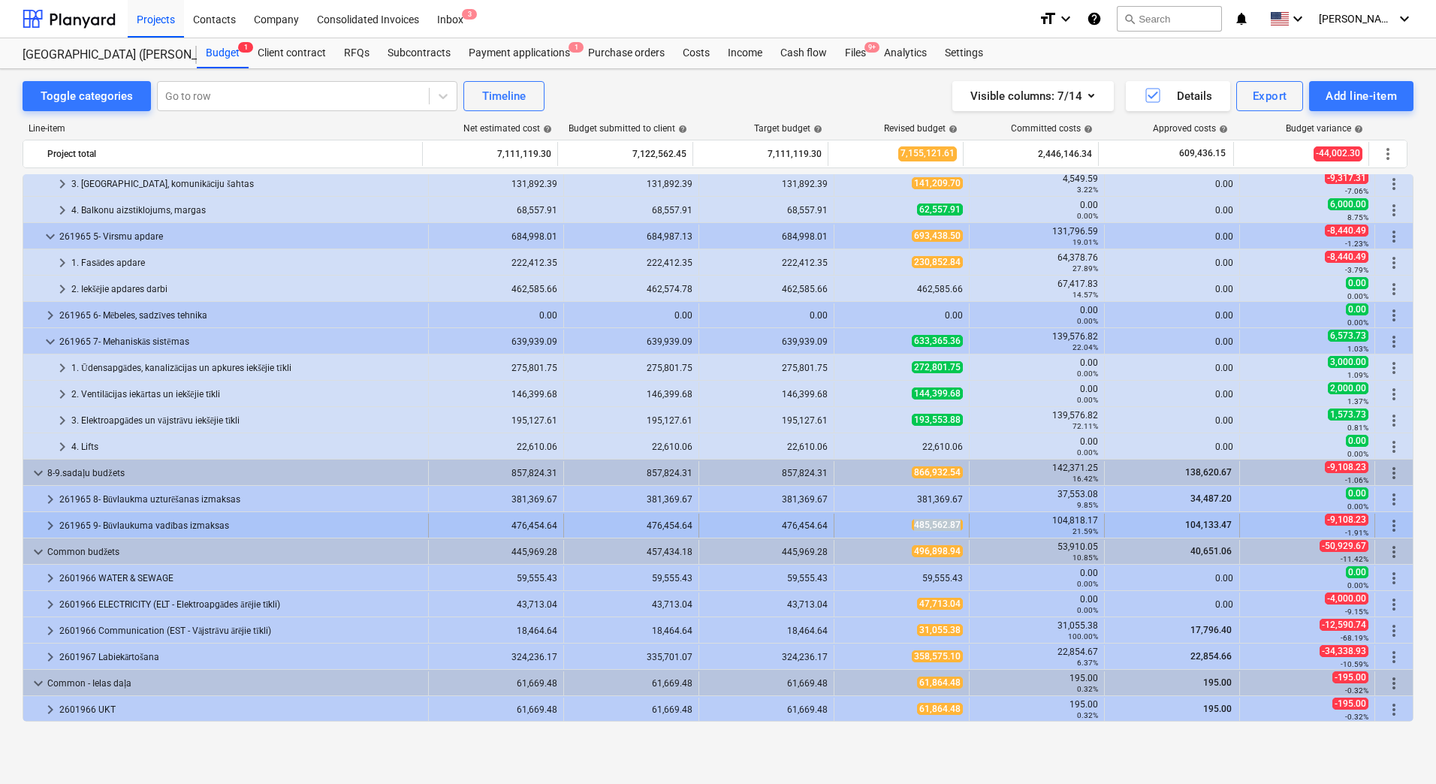
copy span "485,562.87"
drag, startPoint x: 892, startPoint y: 527, endPoint x: 958, endPoint y: 527, distance: 66.1
click at [958, 527] on div "485,562.87" at bounding box center [901, 526] width 135 height 24
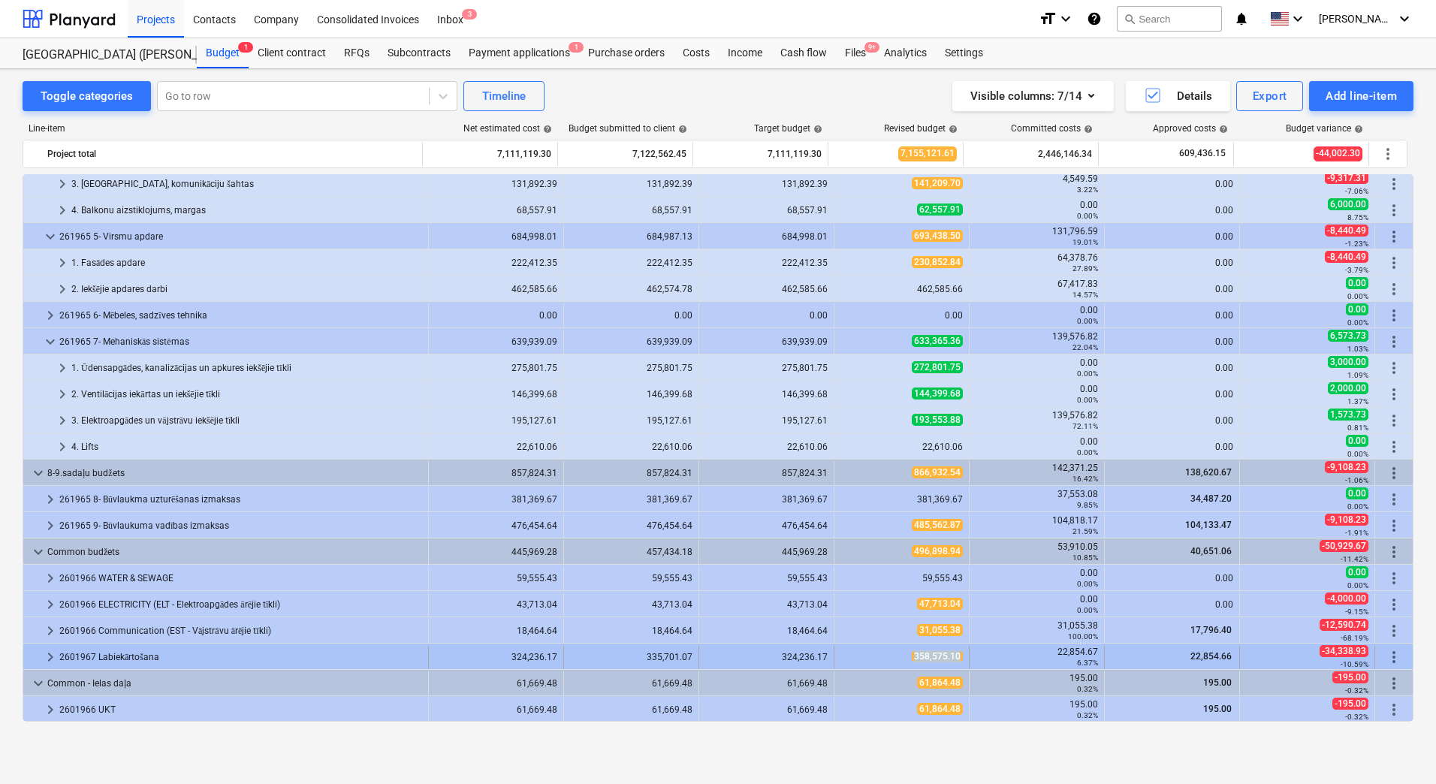
copy span "358,575.10"
drag, startPoint x: 900, startPoint y: 658, endPoint x: 957, endPoint y: 653, distance: 57.3
click at [957, 653] on div "358,575.10" at bounding box center [901, 656] width 122 height 13
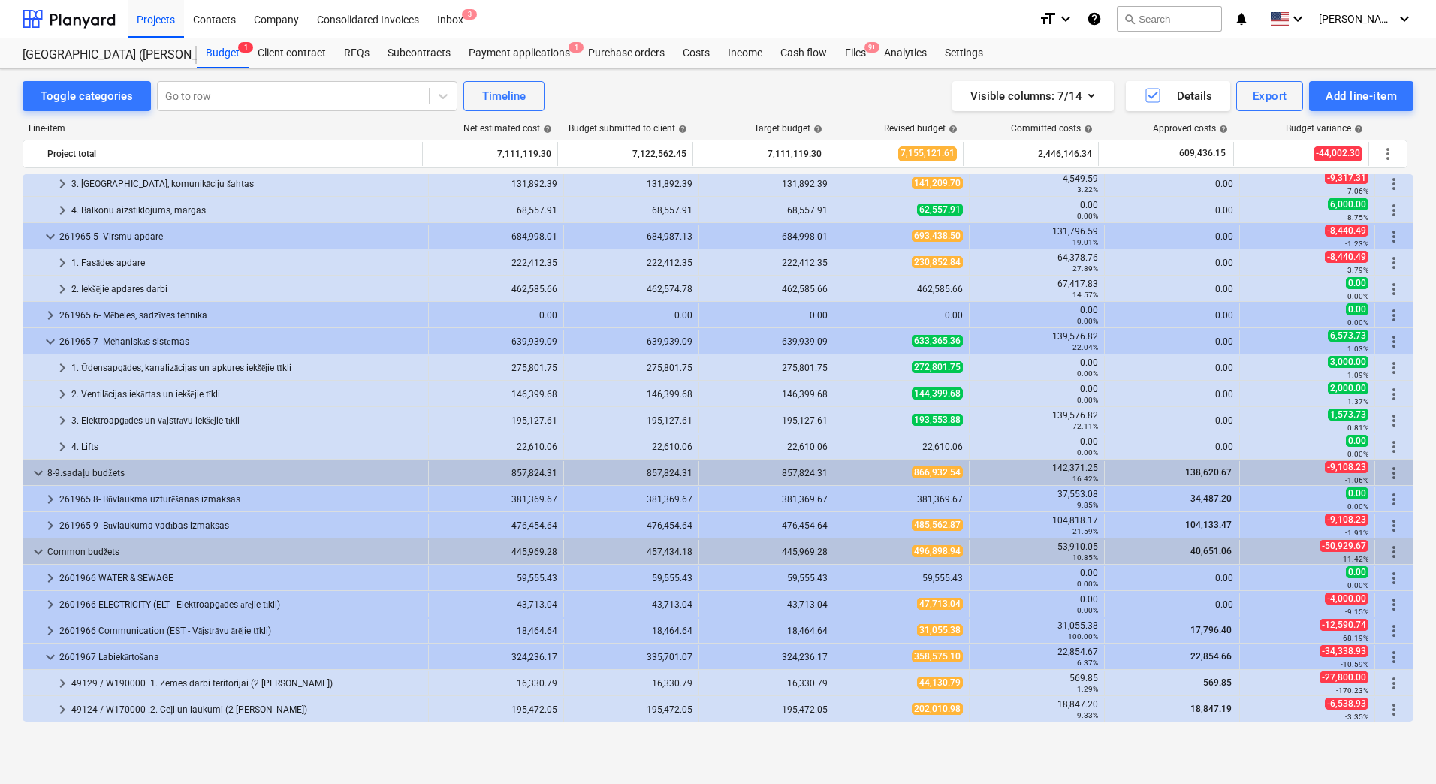
click at [957, 653] on span "358,575.10" at bounding box center [937, 656] width 51 height 12
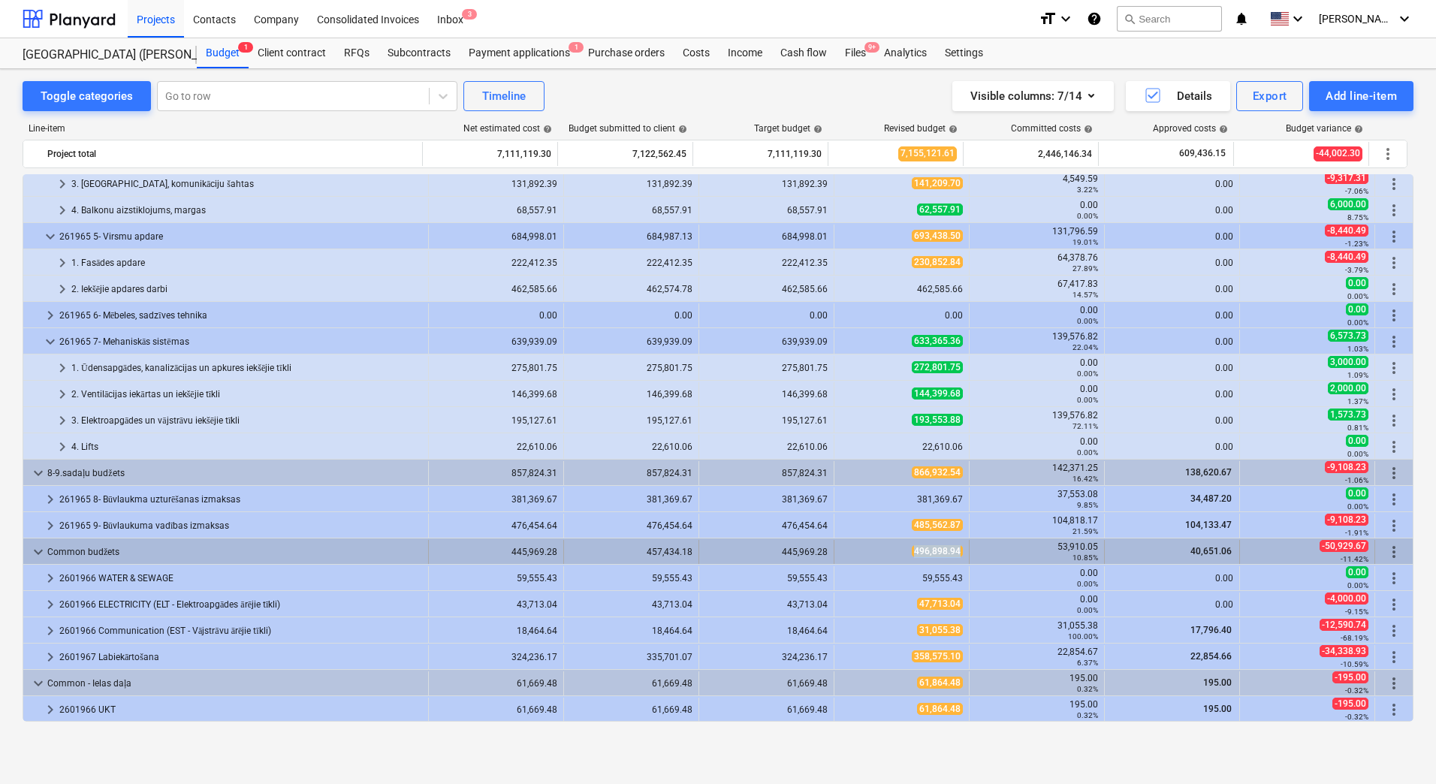
copy span "496,898.94"
click at [959, 551] on div "496,898.94" at bounding box center [901, 552] width 135 height 24
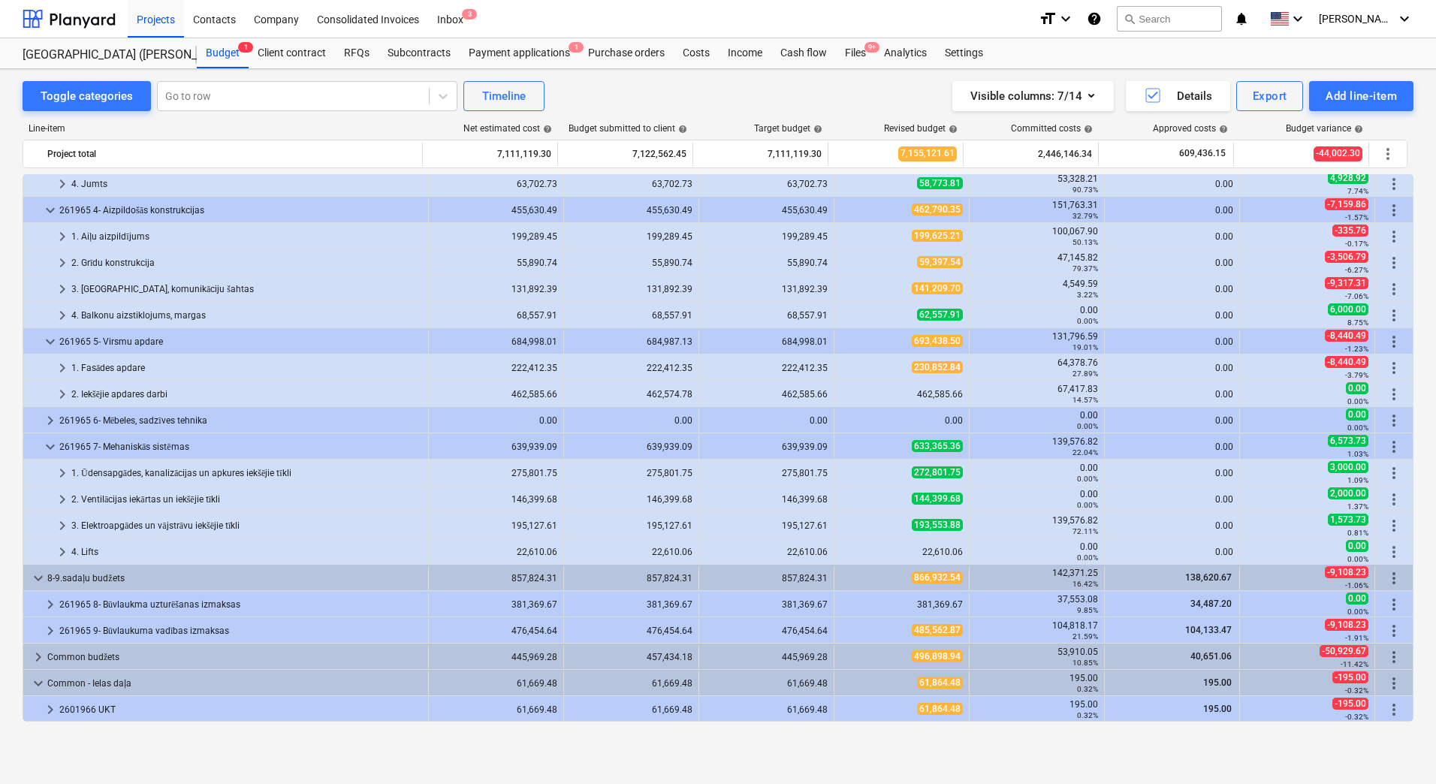
scroll to position [977, 0]
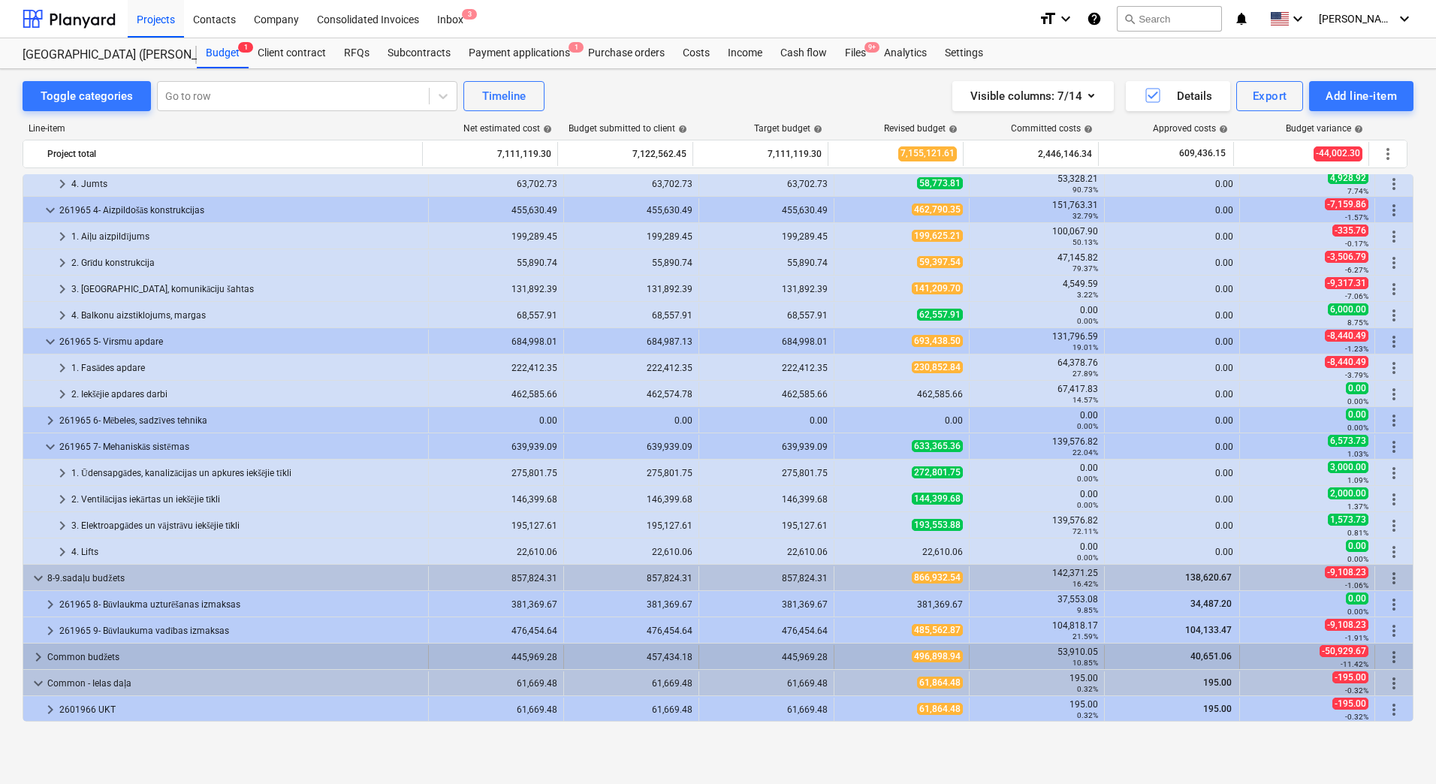
click at [946, 658] on span "496,898.94" at bounding box center [937, 656] width 51 height 12
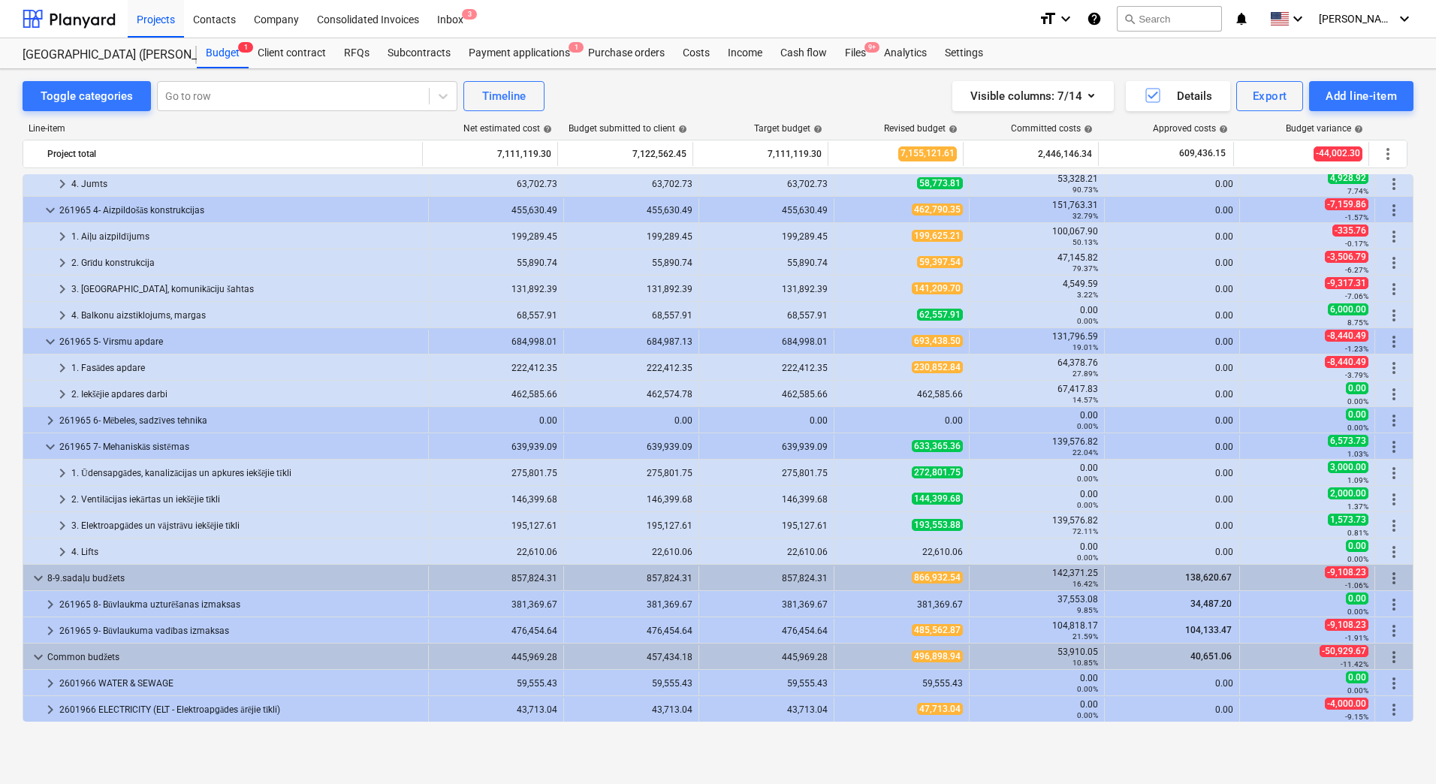
click at [7, 451] on div "Toggle categories Go to row Timeline Visible columns : 7/14 Details Export Add …" at bounding box center [718, 410] width 1436 height 683
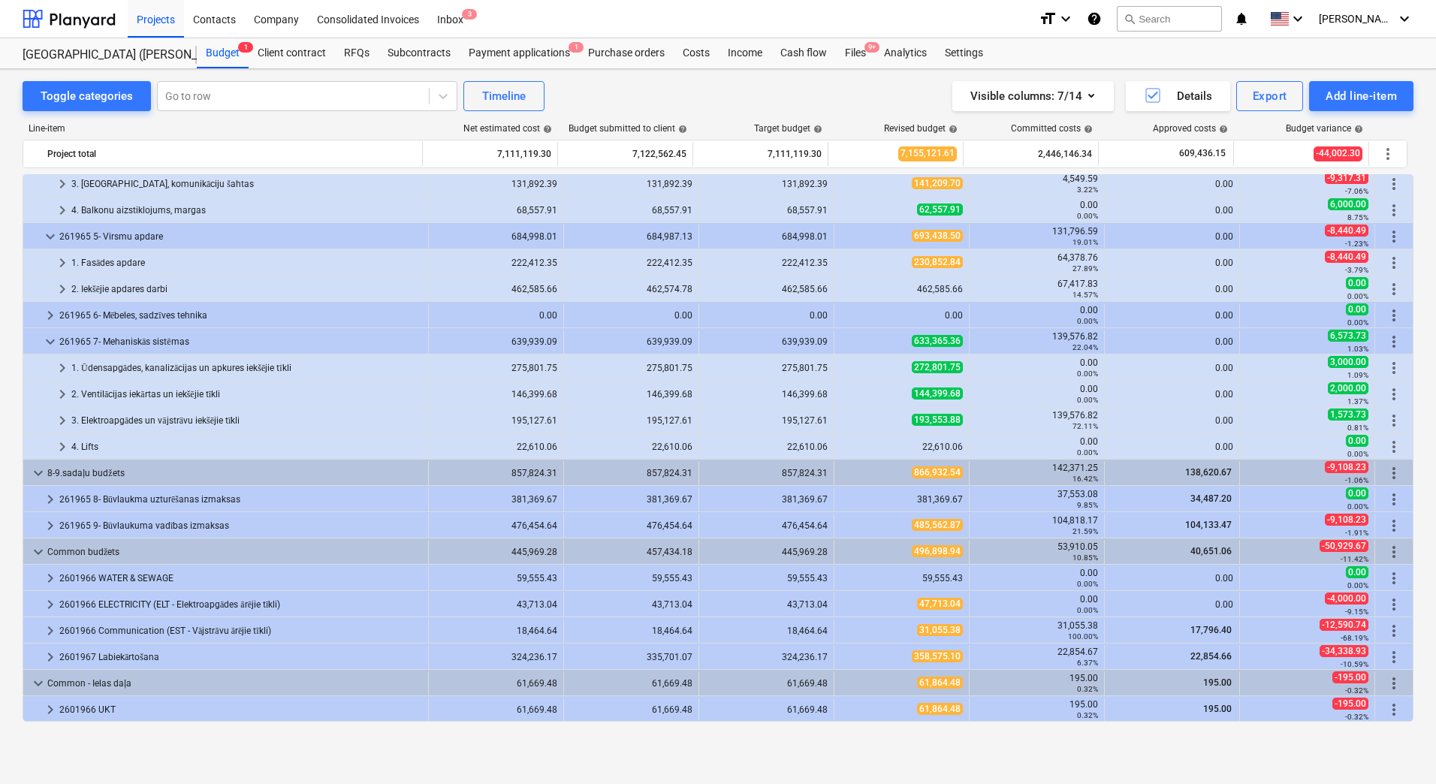
scroll to position [932, 0]
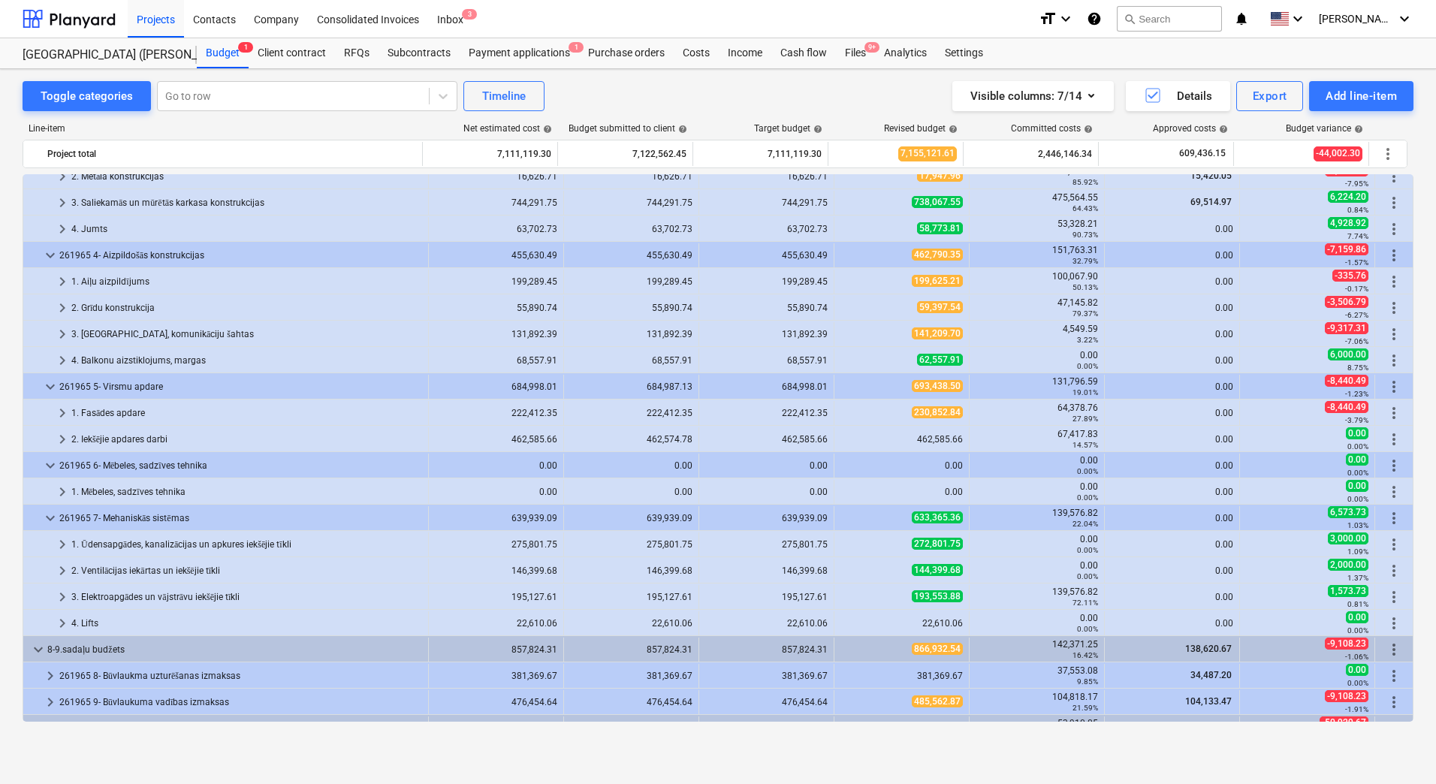
click at [444, 464] on div "0.00" at bounding box center [496, 465] width 122 height 11
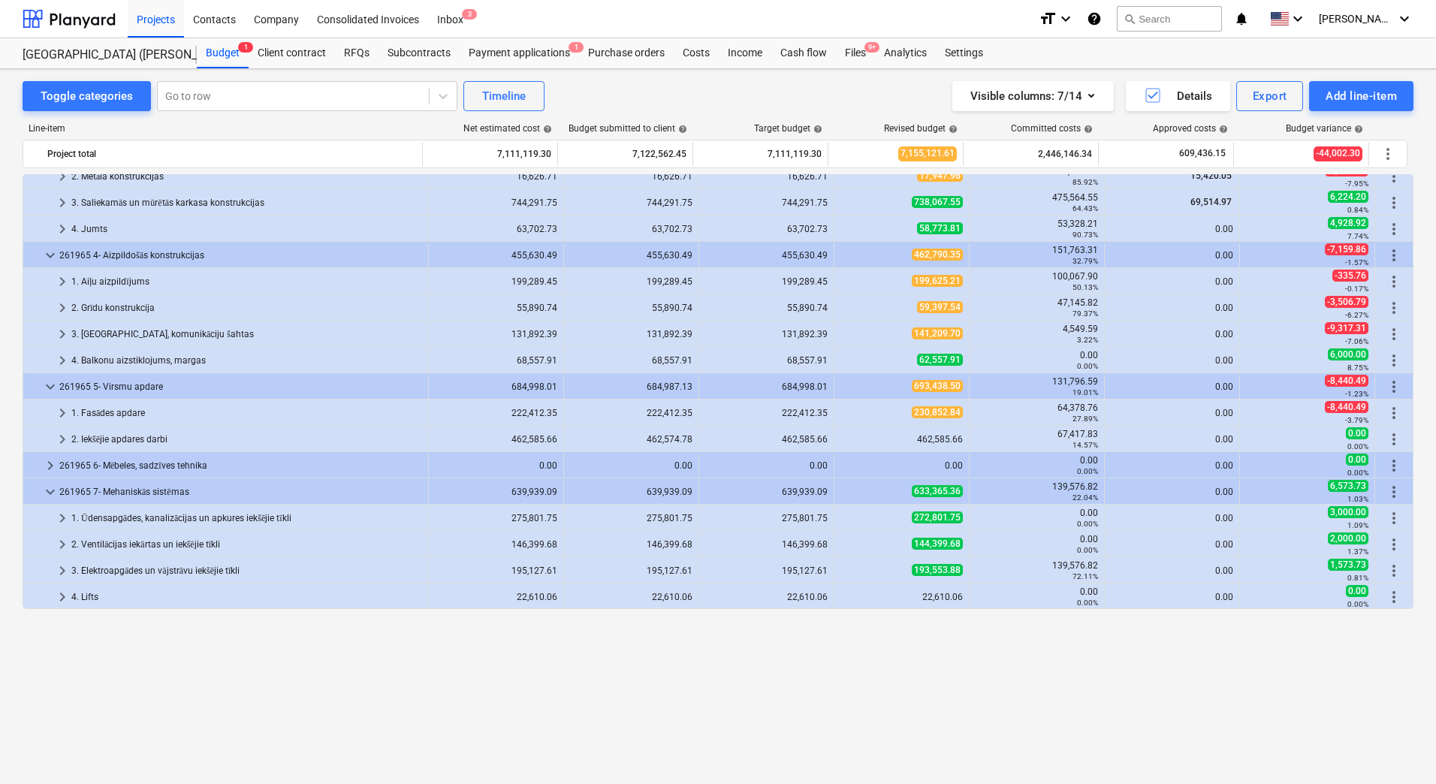
scroll to position [782, 0]
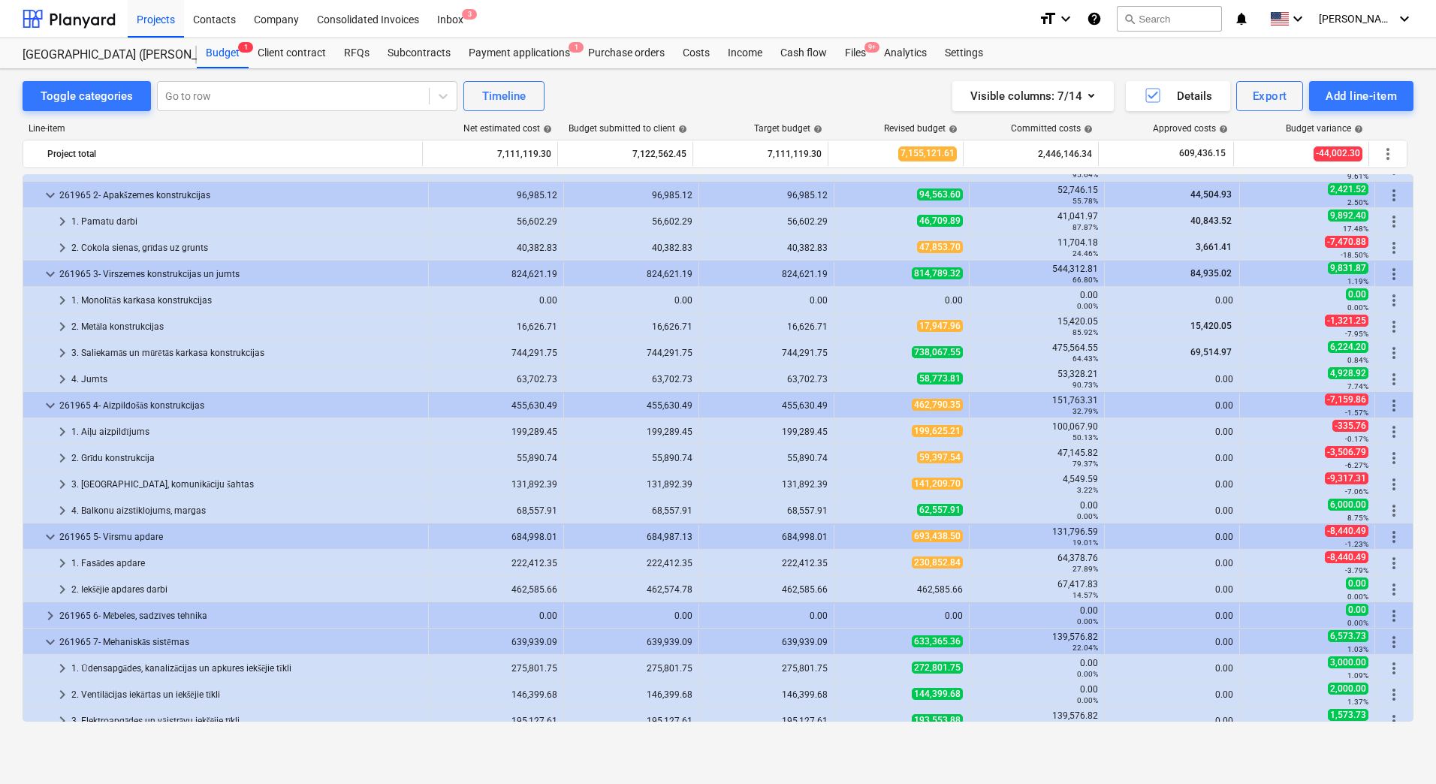
click at [14, 420] on div "Toggle categories Go to row Timeline Visible columns : 7/14 Details Export Add …" at bounding box center [718, 410] width 1436 height 683
